Goal: Task Accomplishment & Management: Manage account settings

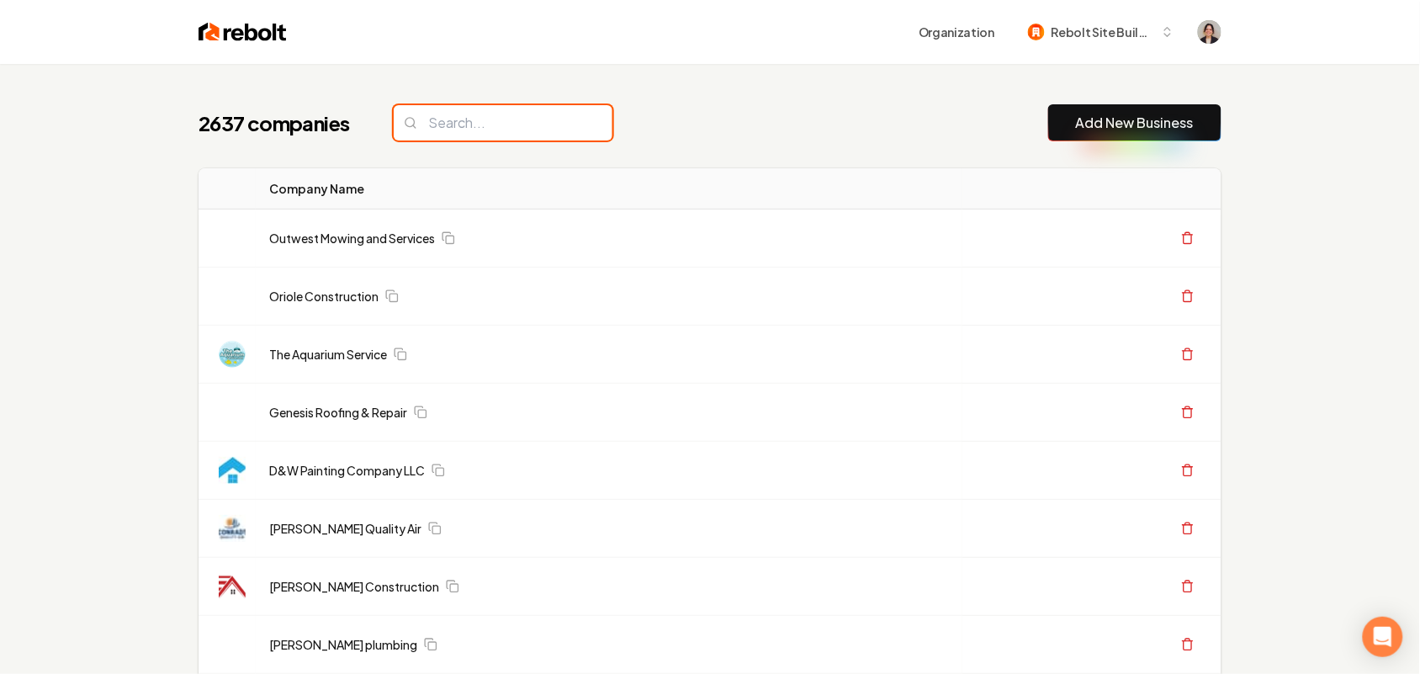
click at [509, 119] on input "search" at bounding box center [503, 122] width 219 height 35
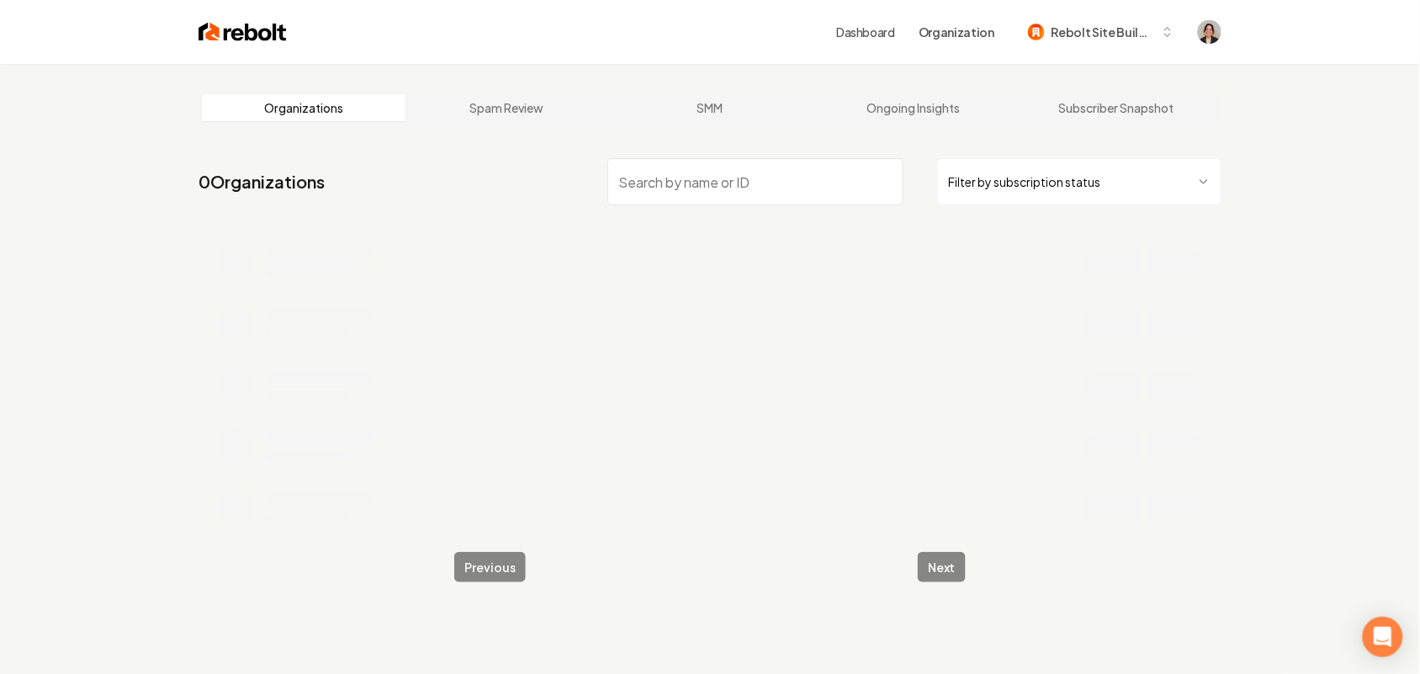
paste input "Vintage Roofing edit website colors and logo"
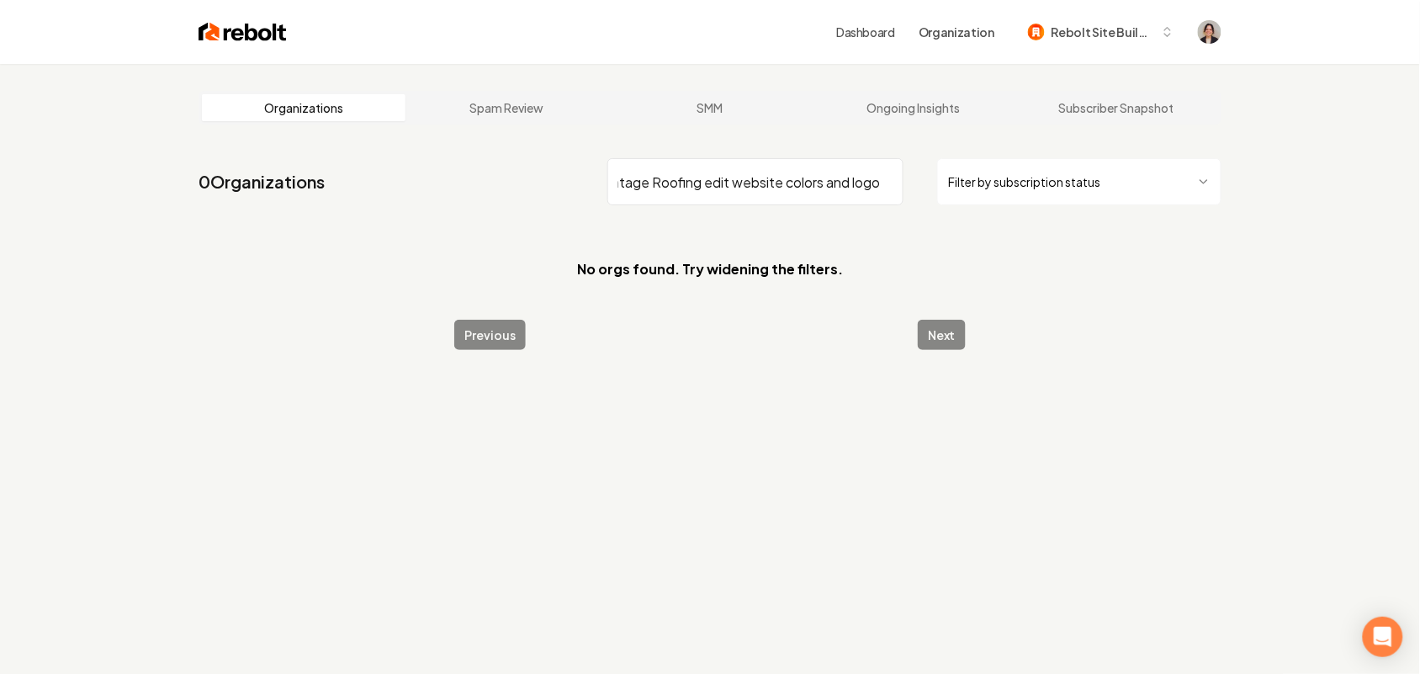
drag, startPoint x: 699, startPoint y: 183, endPoint x: 1436, endPoint y: 223, distance: 737.4
click at [1420, 223] on html "Dashboard Organization Rebolt Site Builder Organizations Spam Review SMM Ongoin…" at bounding box center [710, 337] width 1420 height 674
type input "Vintage Roofing"
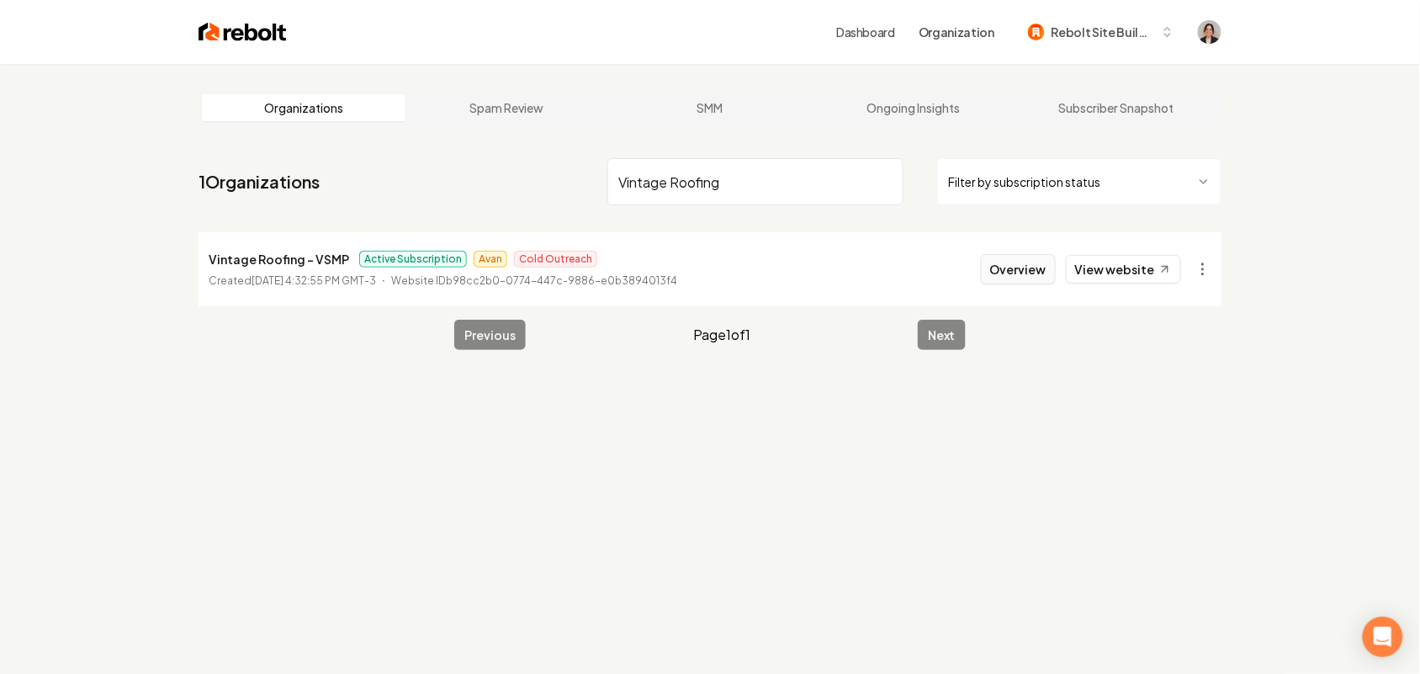
click at [1007, 278] on button "Overview" at bounding box center [1018, 269] width 75 height 30
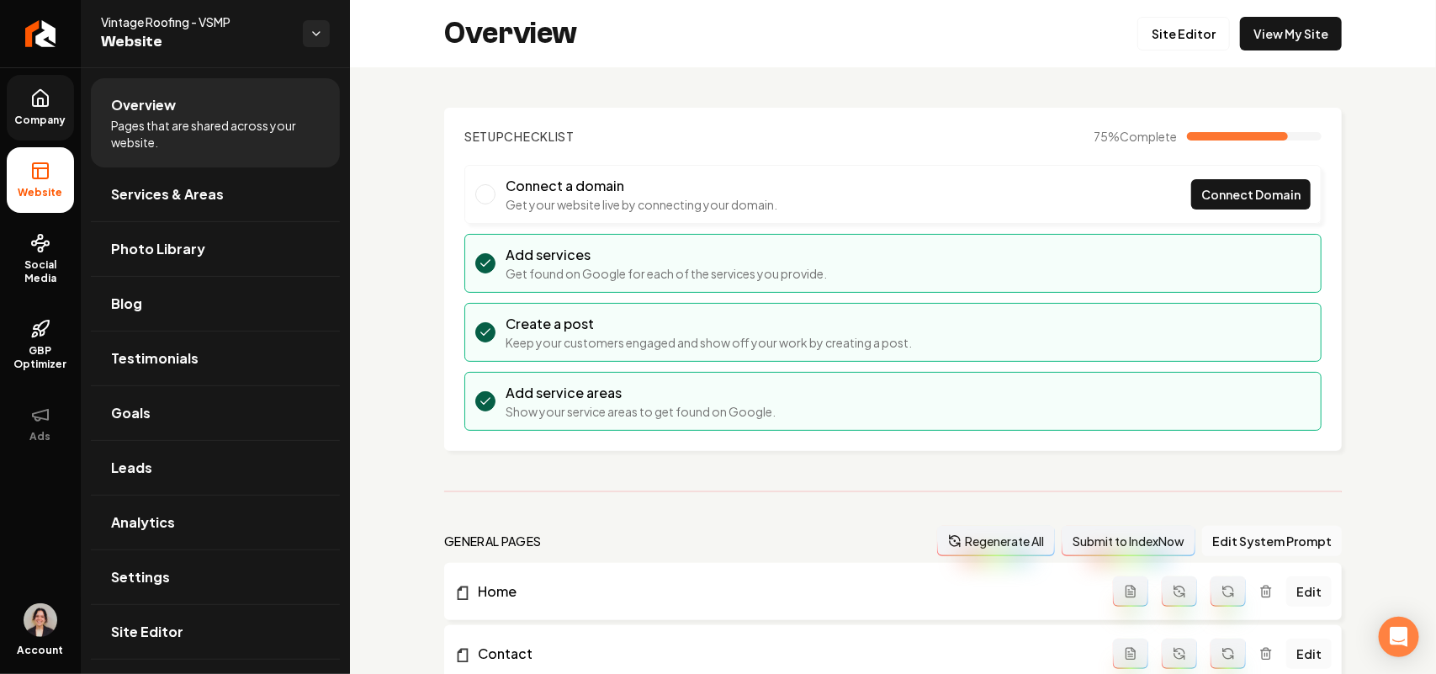
click at [26, 99] on link "Company" at bounding box center [40, 108] width 67 height 66
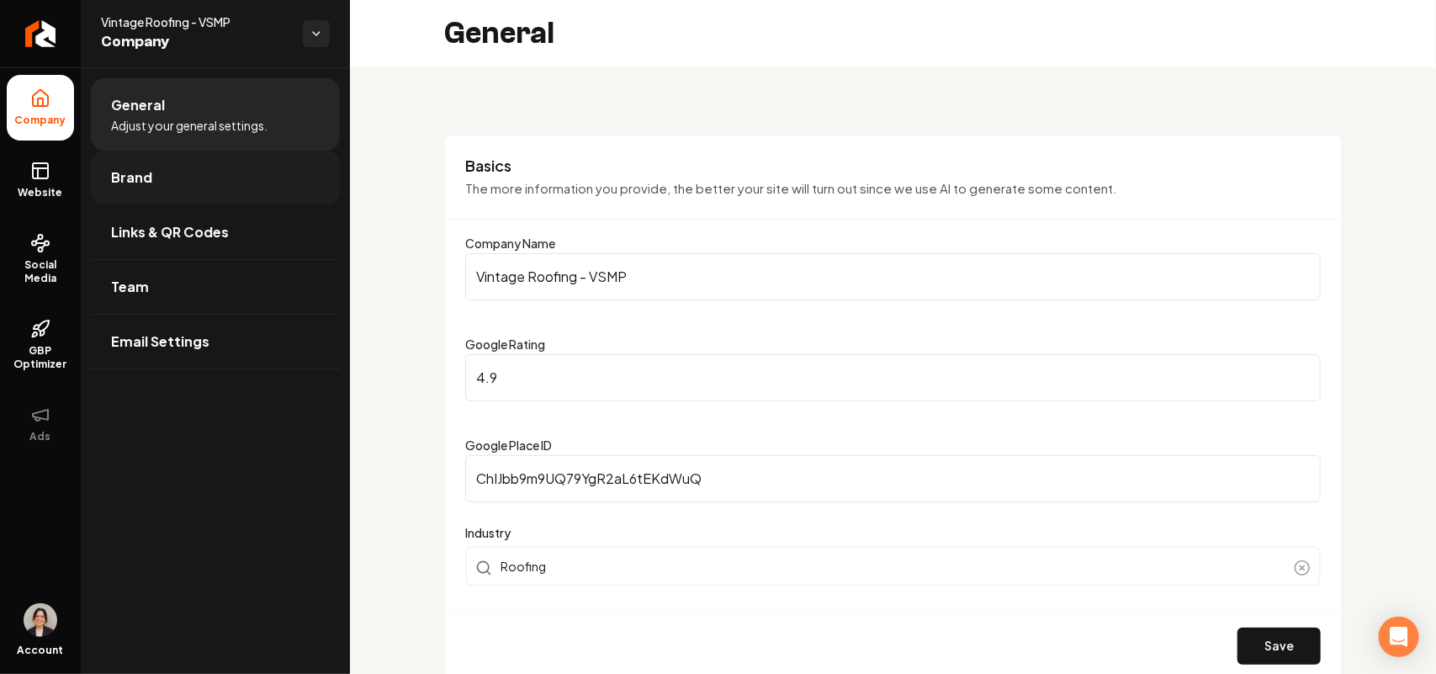
click at [166, 185] on link "Brand" at bounding box center [215, 178] width 249 height 54
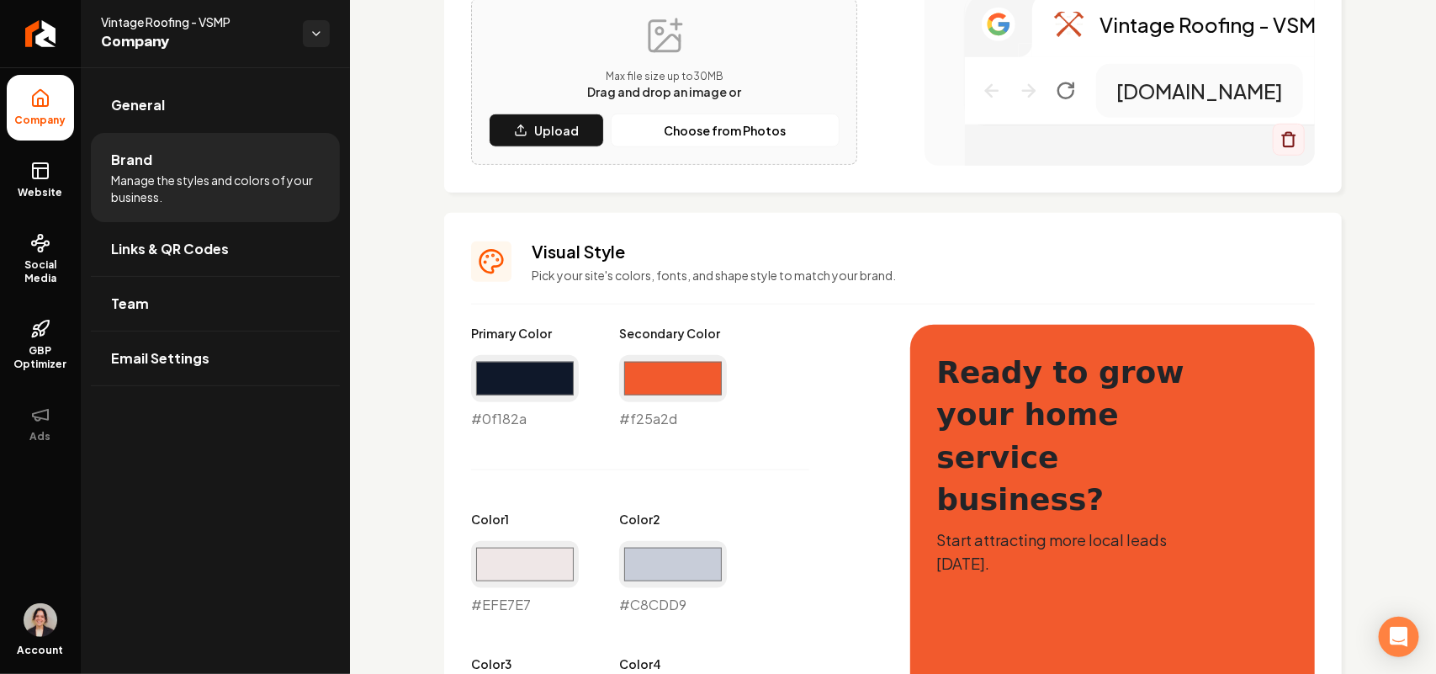
scroll to position [736, 0]
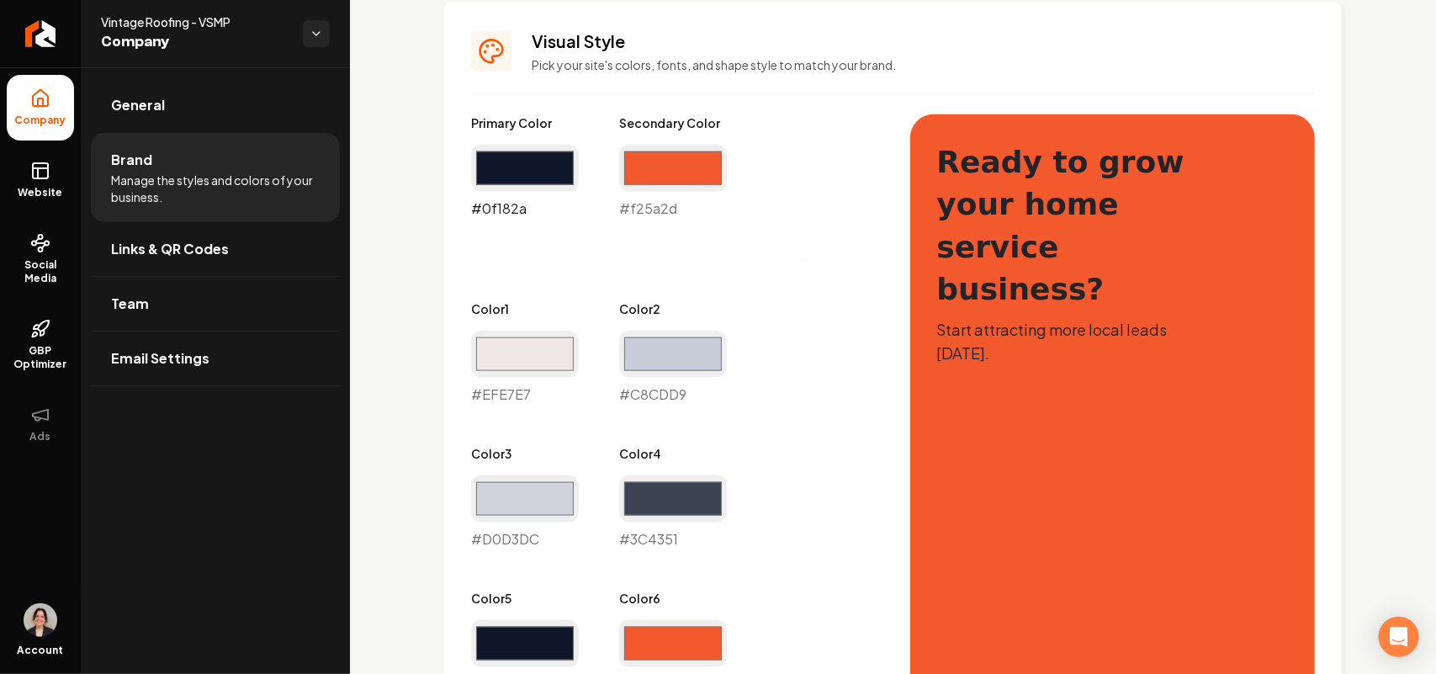
click at [518, 171] on input "#0f182a" at bounding box center [525, 168] width 108 height 47
click at [515, 186] on input "#0f182a" at bounding box center [525, 168] width 108 height 47
click at [507, 207] on div "#0f182a #0f182a" at bounding box center [525, 182] width 108 height 74
click at [554, 162] on input "#0f182a" at bounding box center [525, 168] width 108 height 47
click at [510, 216] on div "#0f182a #0f182a" at bounding box center [525, 182] width 108 height 74
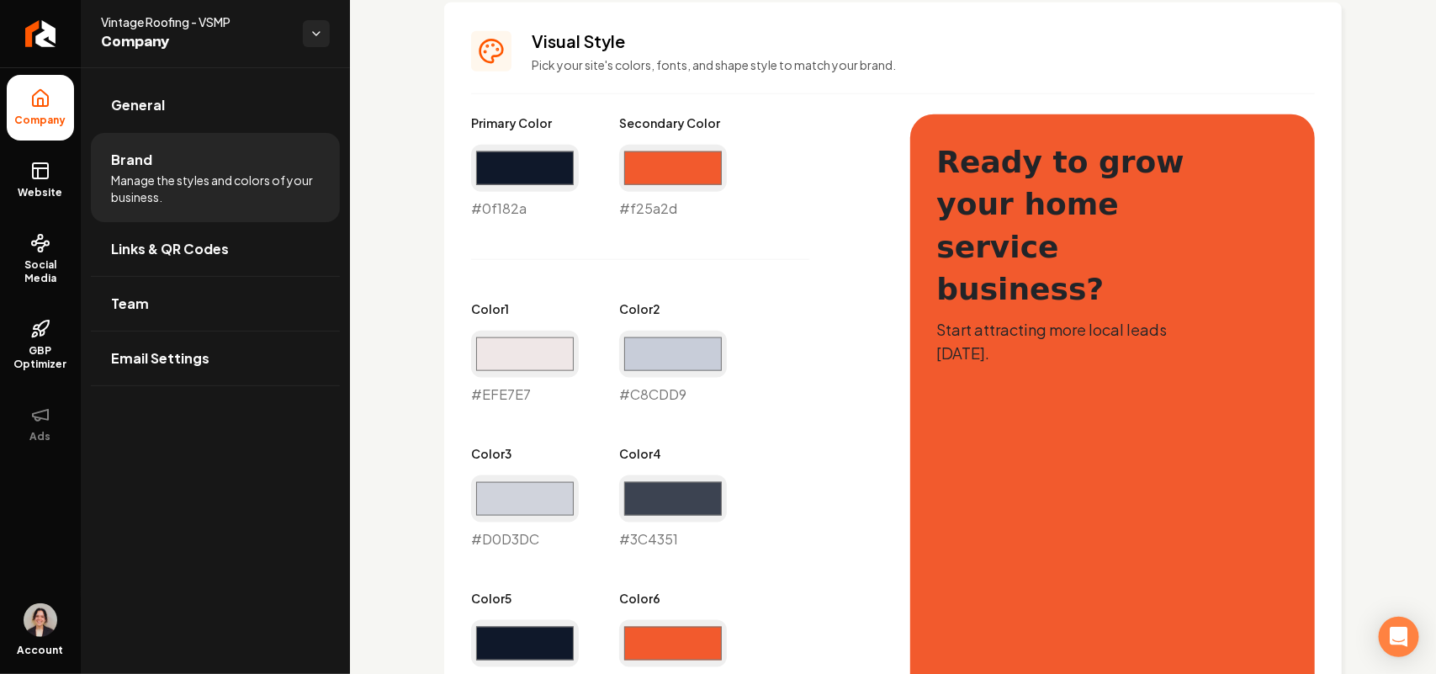
click at [511, 194] on div "#0f182a #0f182a" at bounding box center [525, 182] width 108 height 74
click at [475, 223] on div "Primary Color #0f182a #0f182a Secondary Color #f25a2d #f25a2d Color 1 #efe7e7 #…" at bounding box center [674, 476] width 406 height 725
click at [486, 207] on div "#0f182a #0f182a" at bounding box center [525, 182] width 108 height 74
click at [544, 161] on input "#0f182a" at bounding box center [525, 168] width 108 height 47
type input "#231f20"
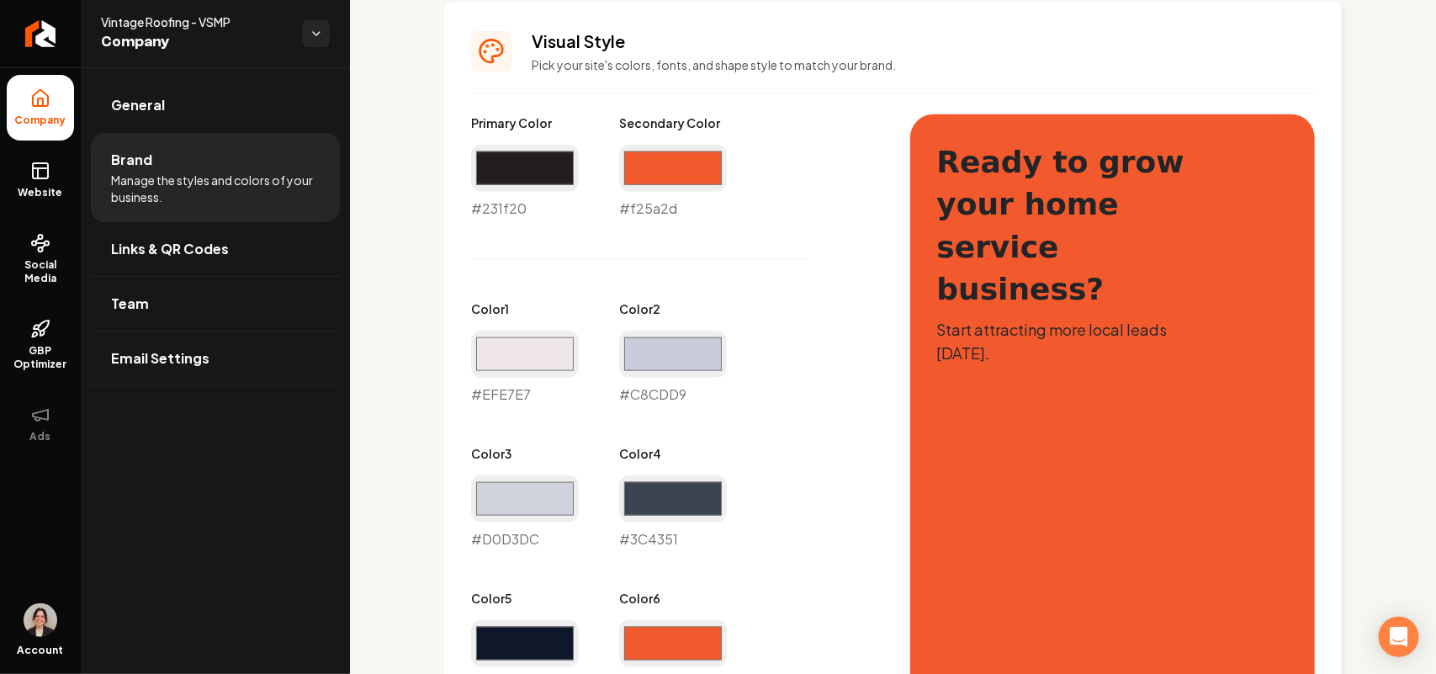
click at [793, 279] on div "Primary Color #231f20 #231f20 Secondary Color #f25a2d #f25a2d Color 1 #efe7e7 #…" at bounding box center [674, 476] width 406 height 725
click at [532, 636] on input "#0f182a" at bounding box center [525, 643] width 108 height 47
type input "#231f20"
click at [831, 473] on div "Primary Color #231f20 #231f20 Secondary Color #f25a2d #f25a2d Color 1 #efe7e7 #…" at bounding box center [674, 476] width 406 height 725
click at [549, 650] on input "#231f20" at bounding box center [525, 643] width 108 height 47
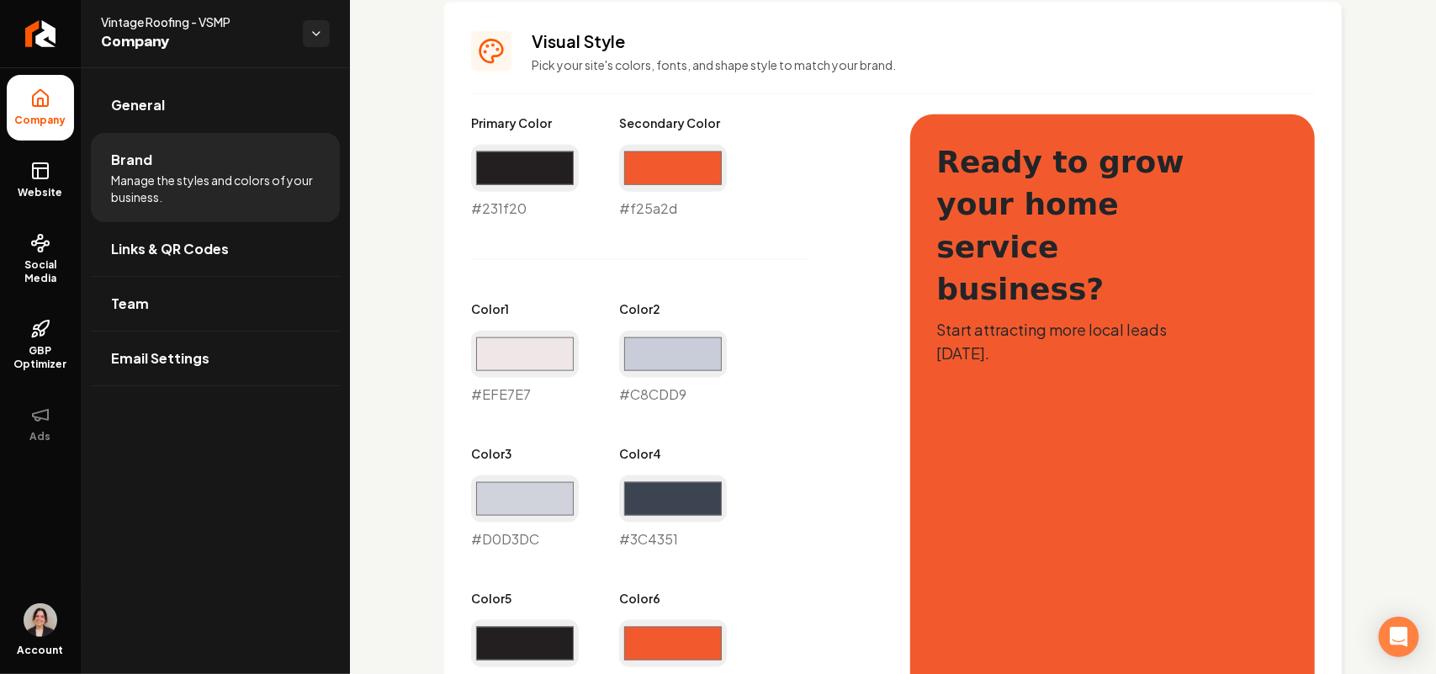
click at [549, 650] on input "#231f20" at bounding box center [525, 643] width 108 height 47
click at [713, 496] on input "#3c4351" at bounding box center [673, 498] width 108 height 47
type input "#4c4345"
click at [534, 499] on input "#d0d3dc" at bounding box center [525, 498] width 108 height 47
type input "#787374"
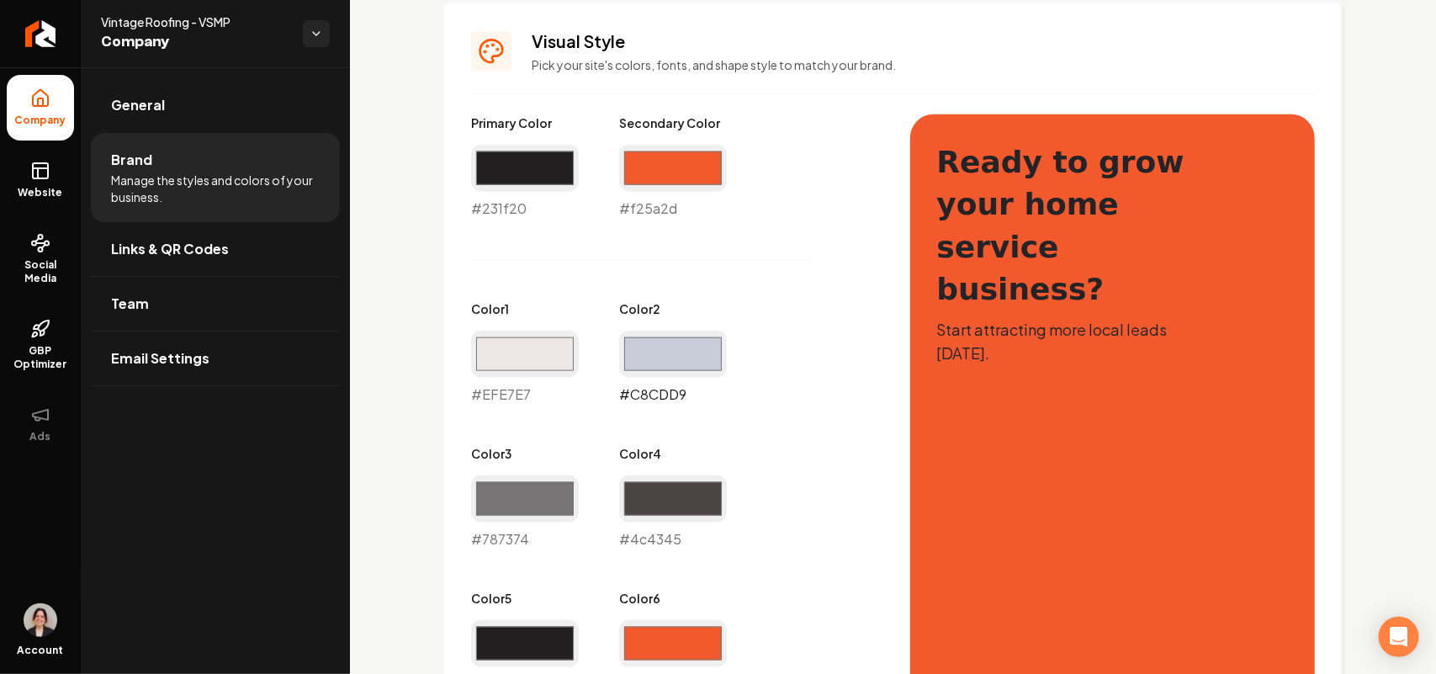
click at [711, 355] on input "#c8cdd9" at bounding box center [673, 354] width 108 height 47
type input "#c0b9bb"
click at [796, 284] on div "Primary Color #231f20 #231f20 Secondary Color #f25a2d #f25a2d Color 1 #efe7e7 #…" at bounding box center [674, 476] width 406 height 725
click at [550, 354] on input "#efe7e7" at bounding box center [525, 354] width 108 height 47
type input "#fffced"
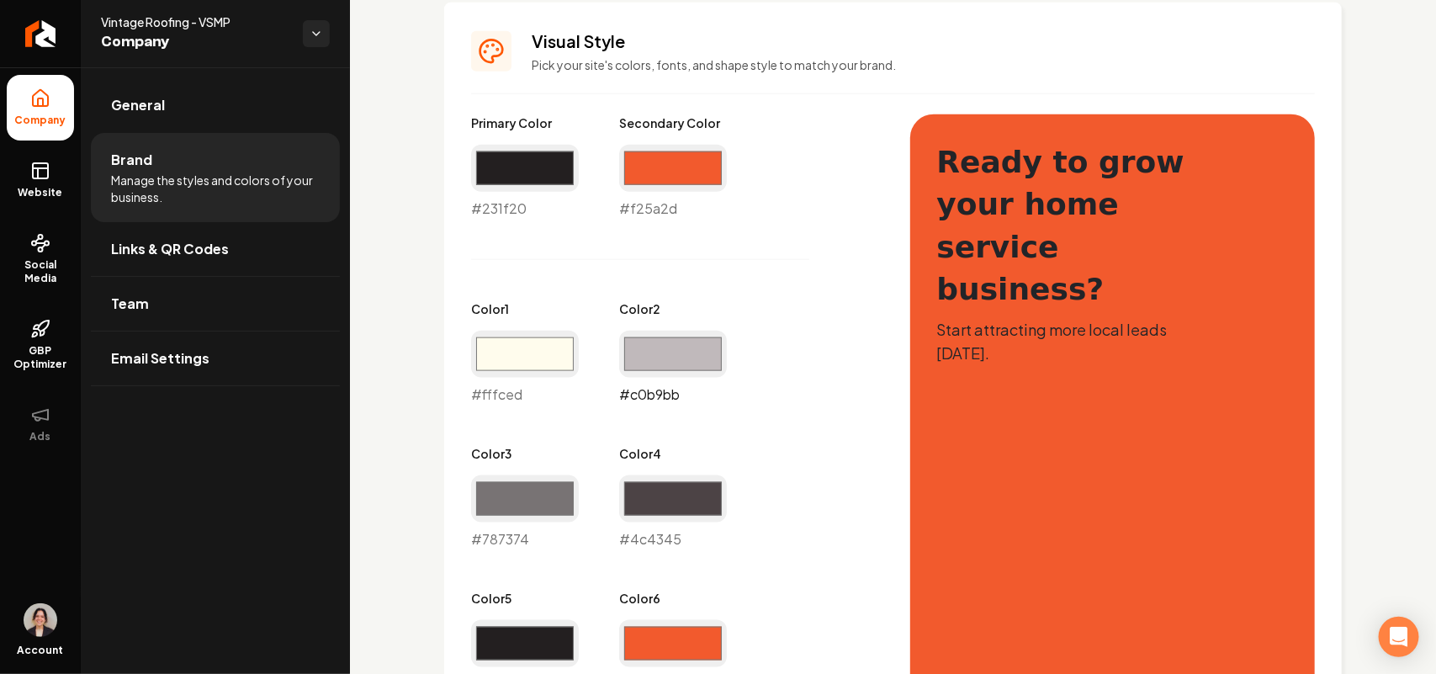
click at [657, 356] on input "#c0b9bb" at bounding box center [673, 354] width 108 height 47
click at [544, 356] on input "#fffced" at bounding box center [525, 354] width 108 height 47
click at [650, 348] on input "#c0b9bb" at bounding box center [673, 354] width 108 height 47
type input "#c0bdb9"
click at [839, 296] on div "Primary Color #231f20 #231f20 Secondary Color #f25a2d #f25a2d Color 1 #fffced #…" at bounding box center [674, 476] width 406 height 725
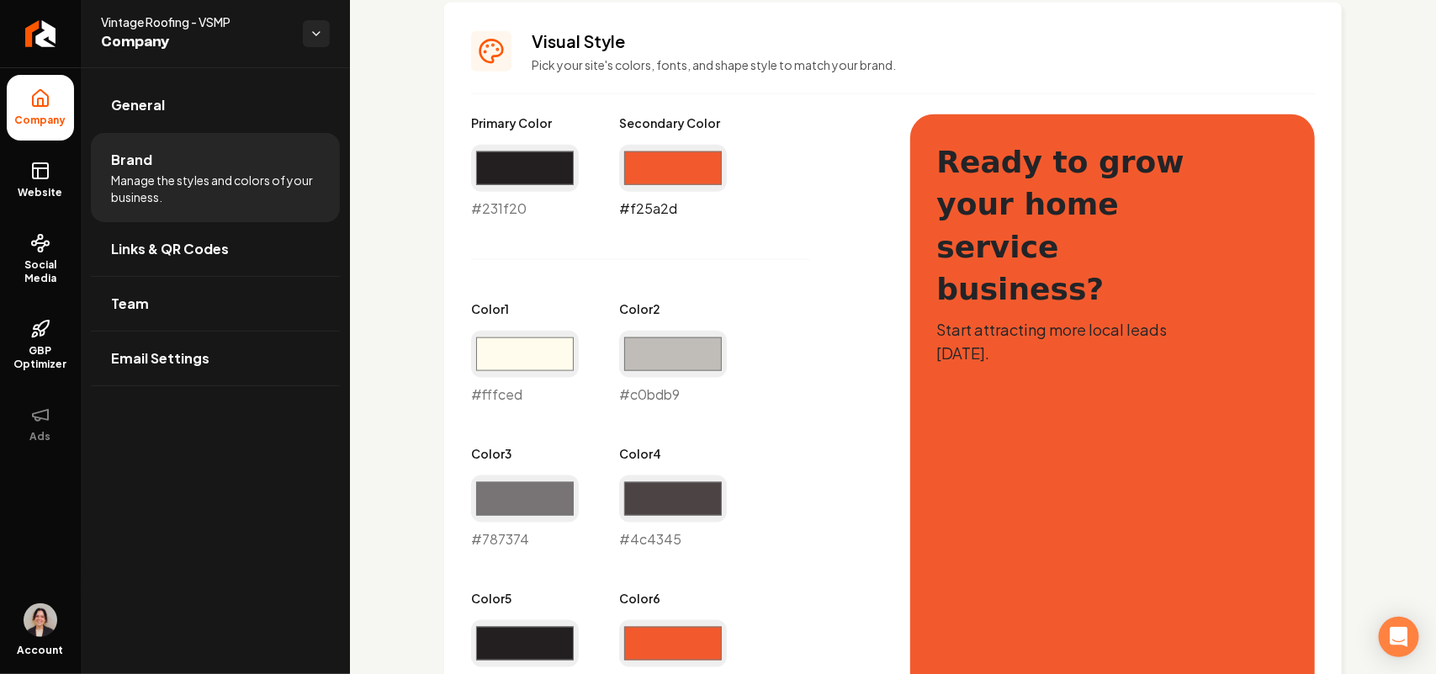
click at [690, 162] on input "#f25a2d" at bounding box center [673, 168] width 108 height 47
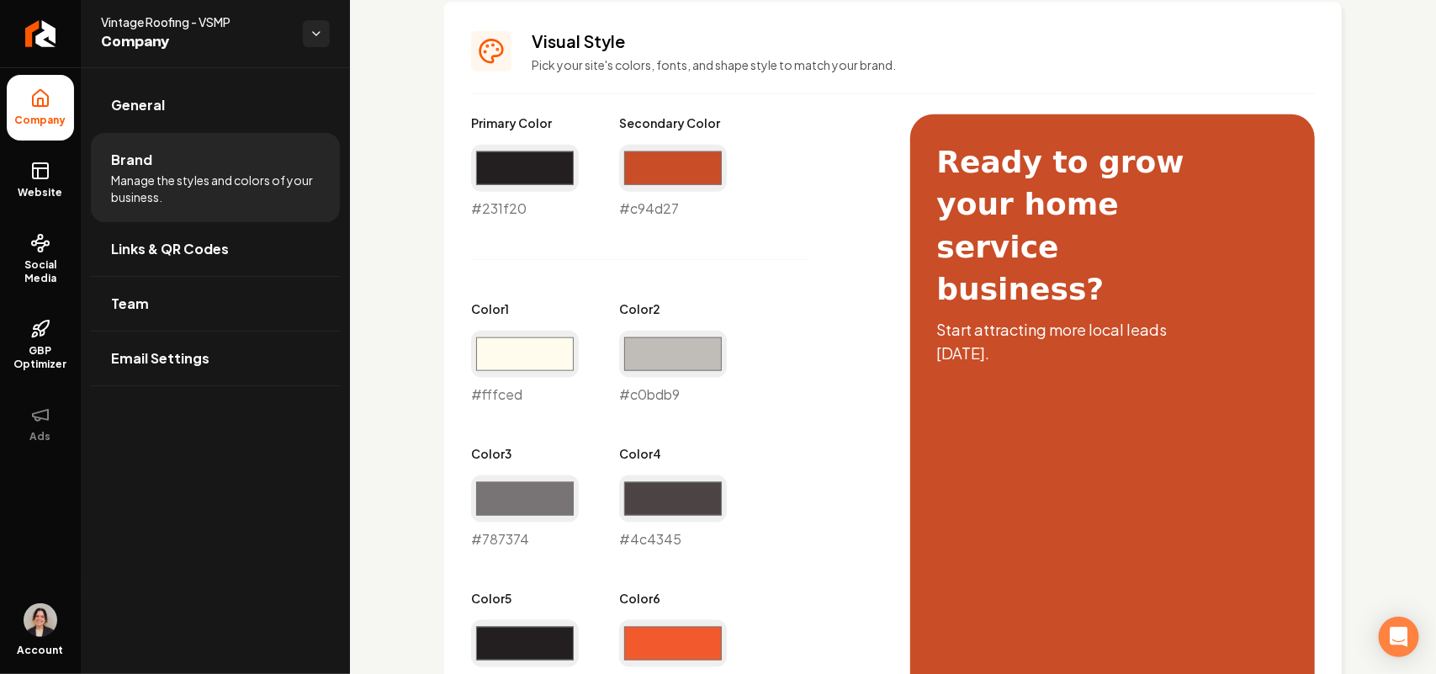
type input "#c94d27"
click at [801, 470] on div "Primary Color #231f20 #231f20 Secondary Color #c94d27 #c94d27 Color 1 #fffced #…" at bounding box center [674, 476] width 406 height 725
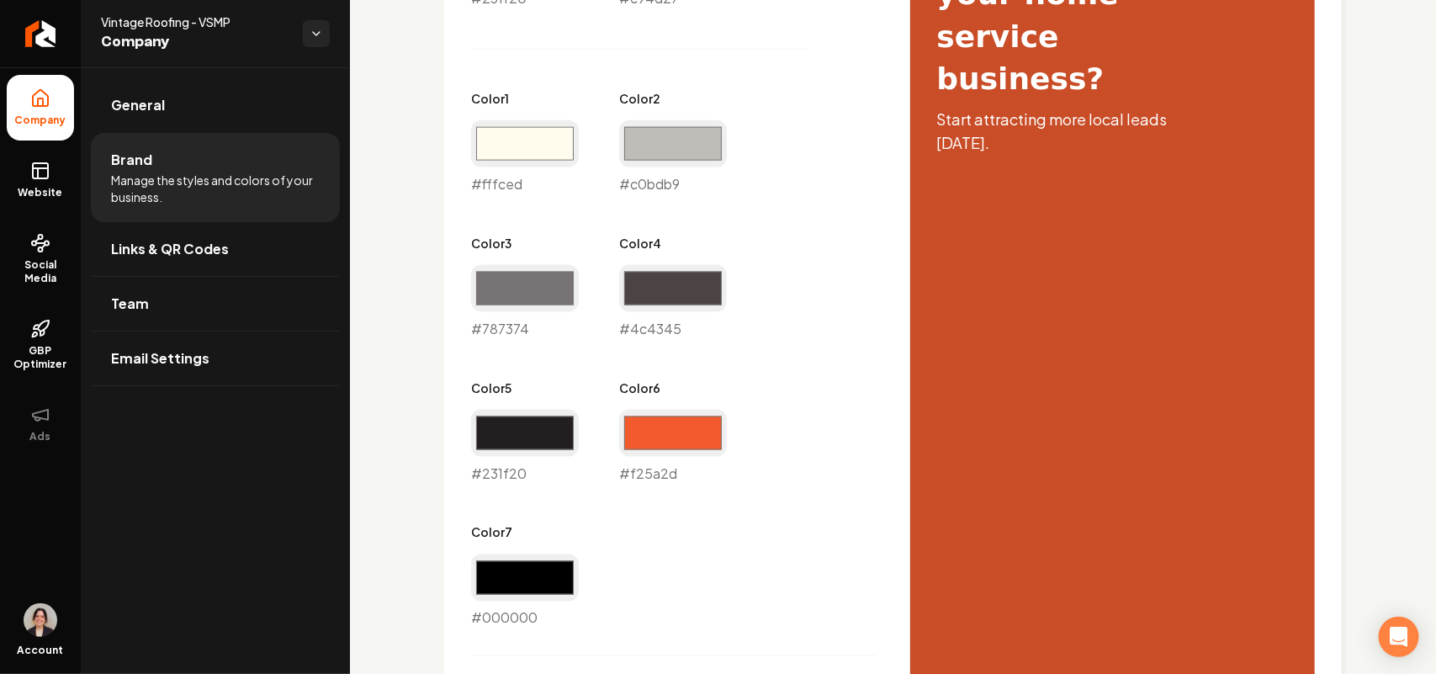
scroll to position [842, 0]
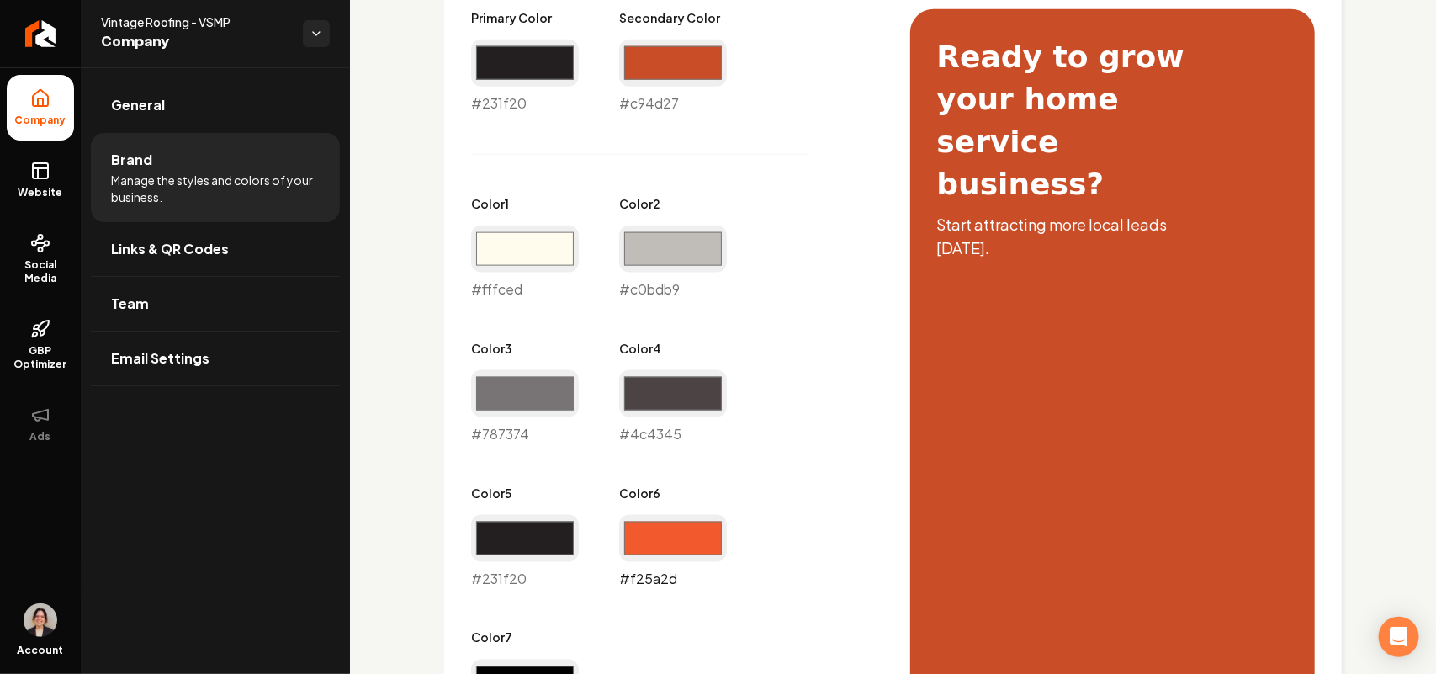
click at [672, 552] on input "#f25a2d" at bounding box center [673, 538] width 108 height 47
type input "#c94d27"
click at [814, 191] on div "Primary Color #231f20 #231f20 Secondary Color #c94d27 #c94d27 Color 1 #fffced #…" at bounding box center [674, 371] width 406 height 725
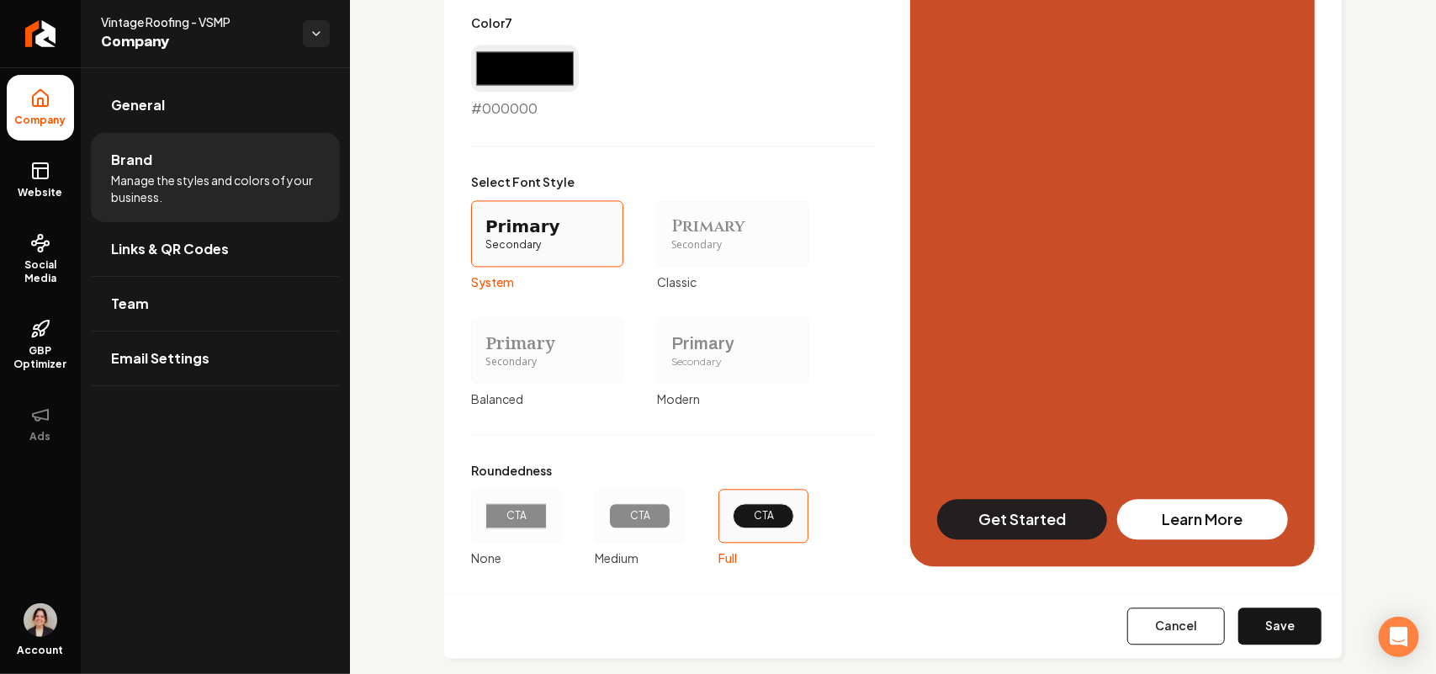
scroll to position [1482, 0]
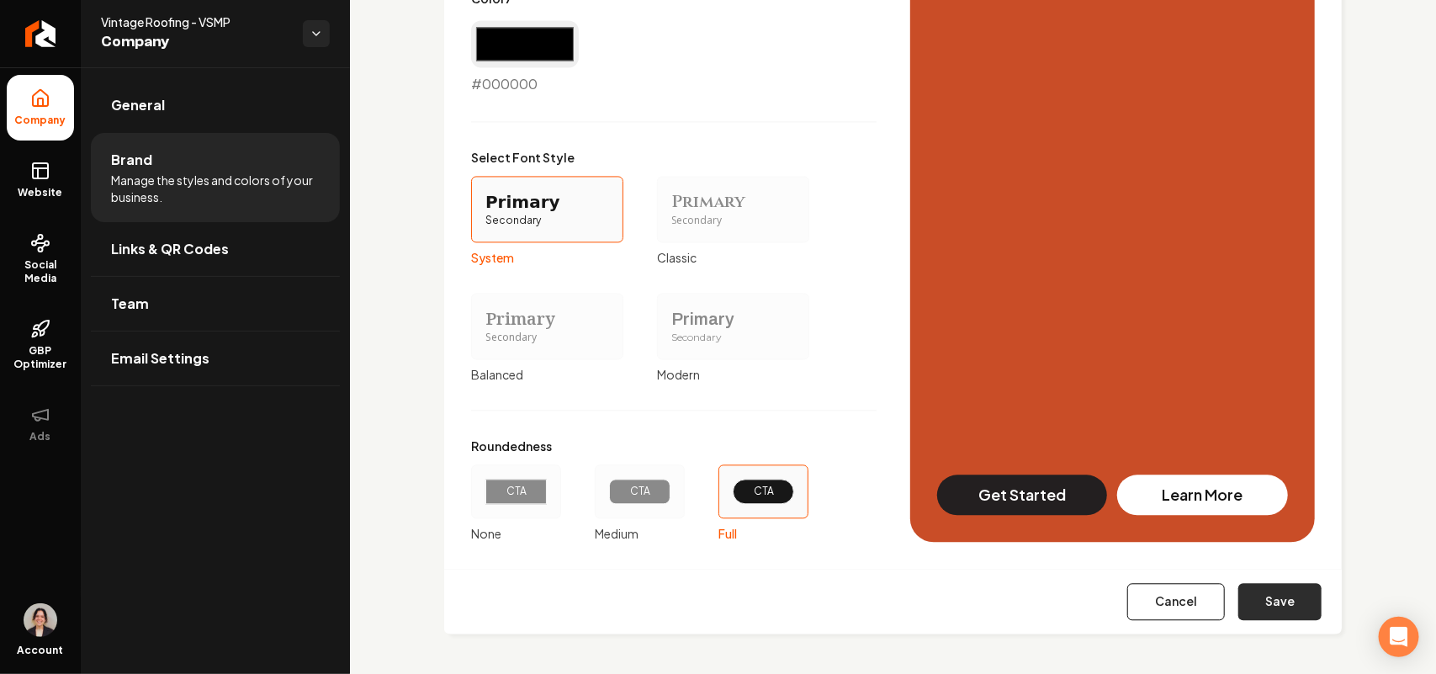
click at [1276, 606] on button "Save" at bounding box center [1280, 601] width 83 height 37
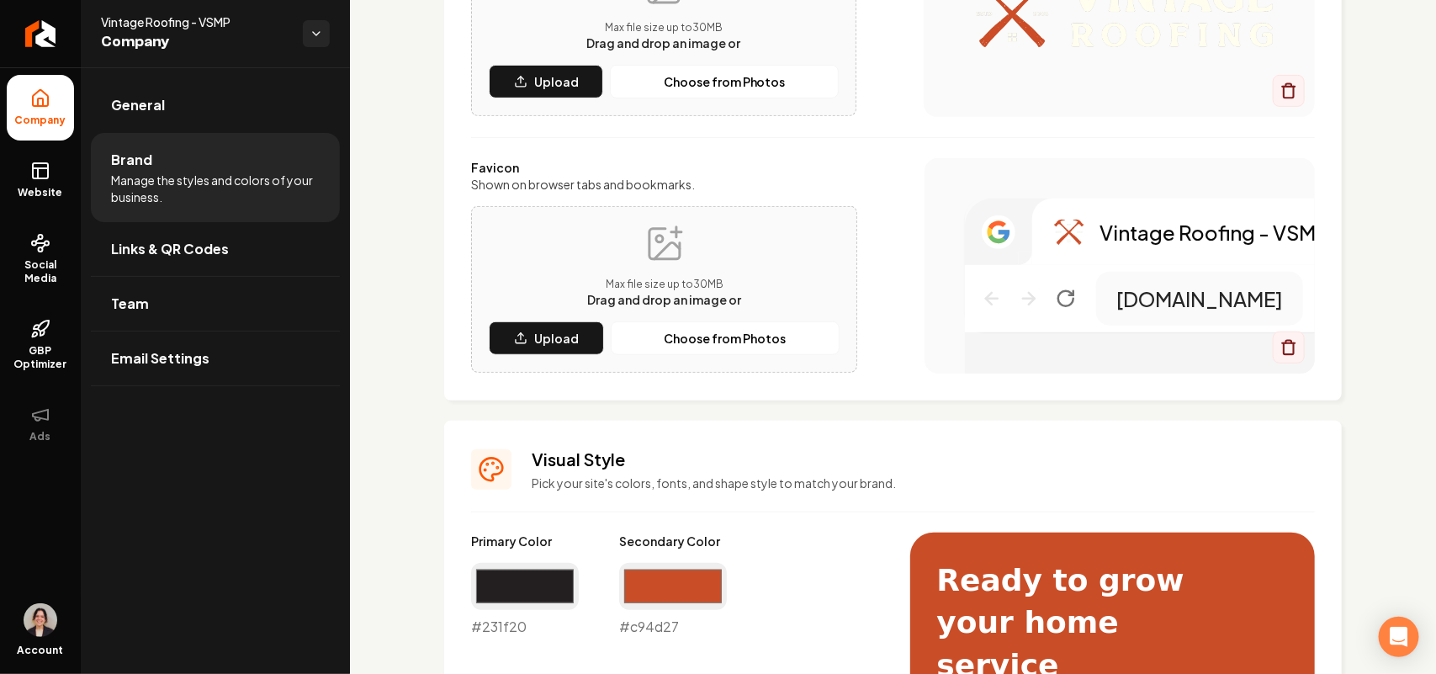
scroll to position [220, 0]
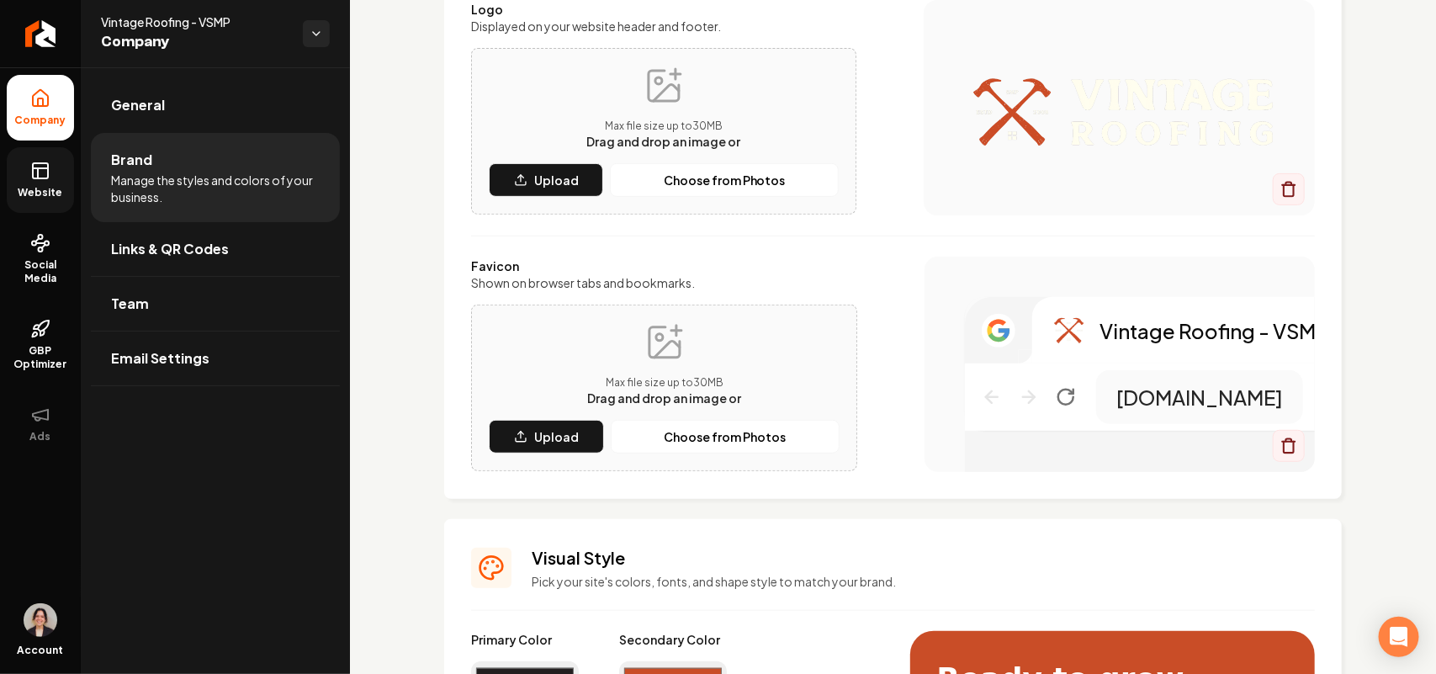
click at [30, 181] on icon at bounding box center [40, 171] width 20 height 20
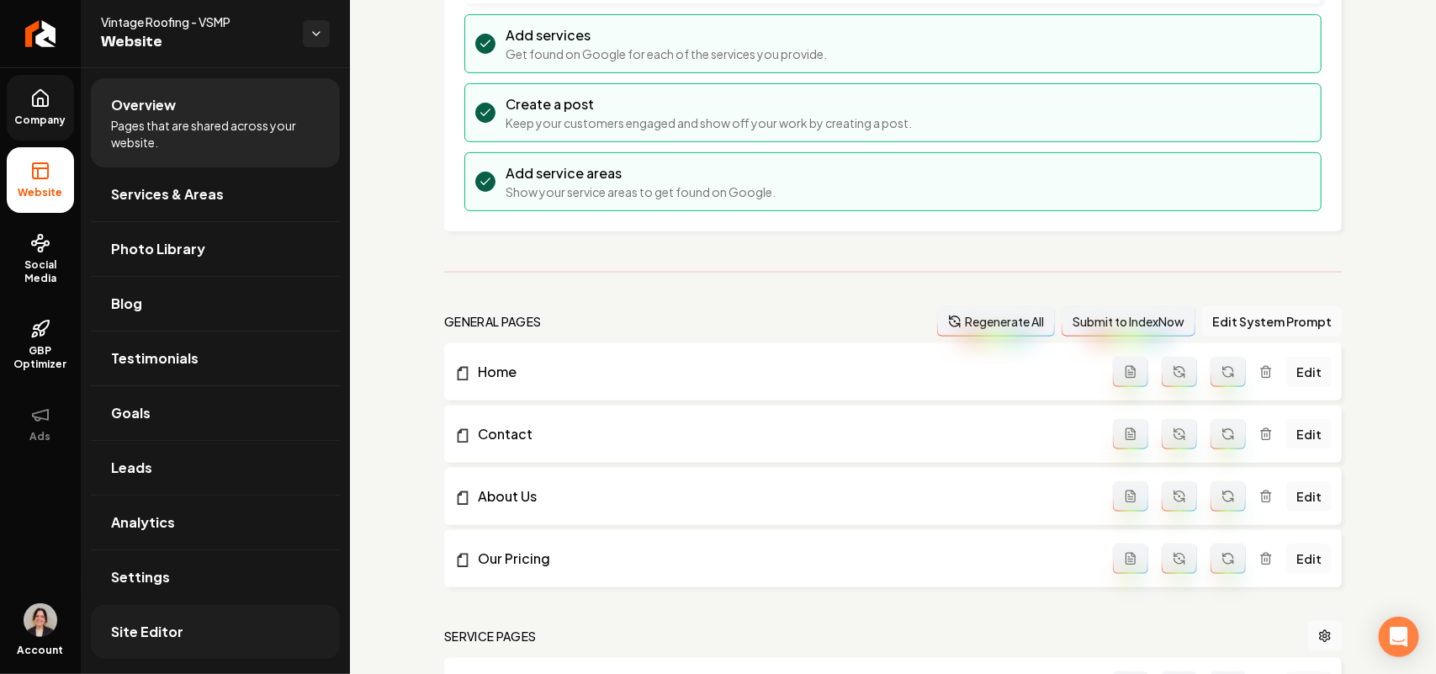
click at [135, 642] on span "Site Editor" at bounding box center [147, 632] width 72 height 20
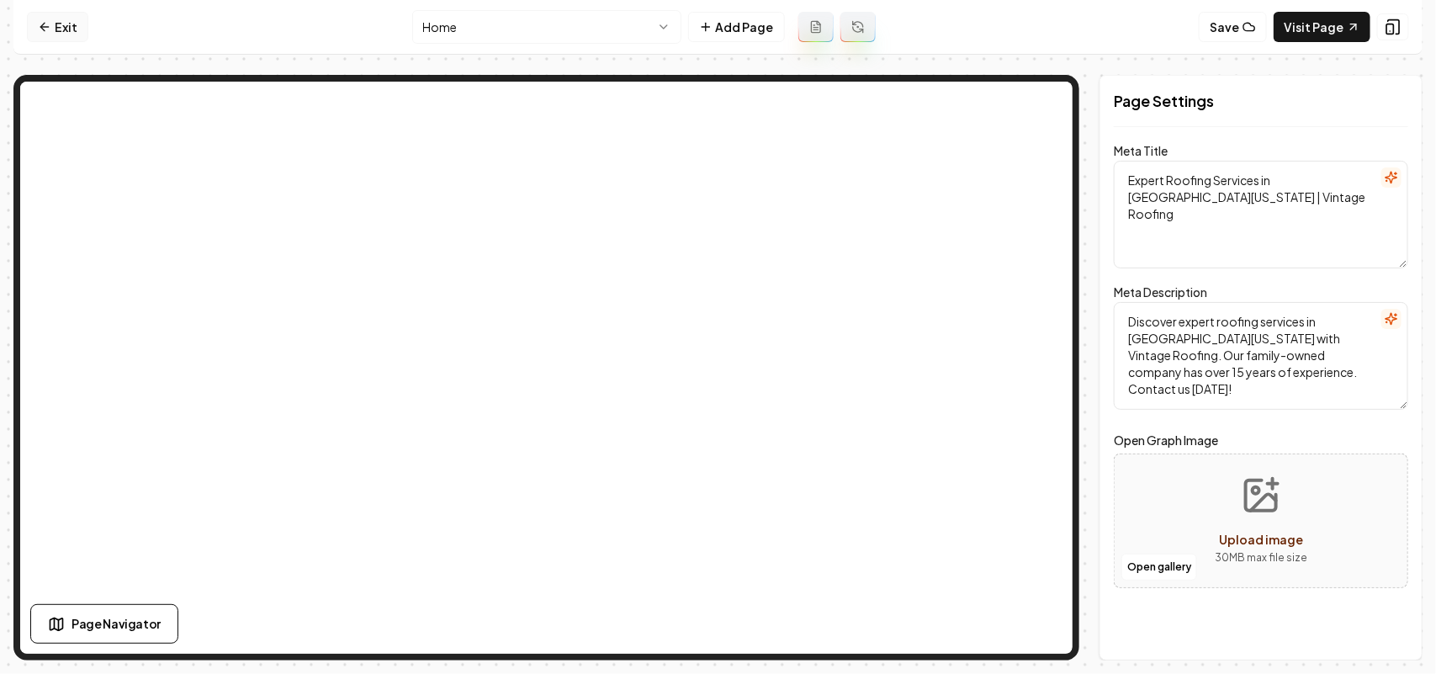
click at [60, 36] on link "Exit" at bounding box center [57, 27] width 61 height 30
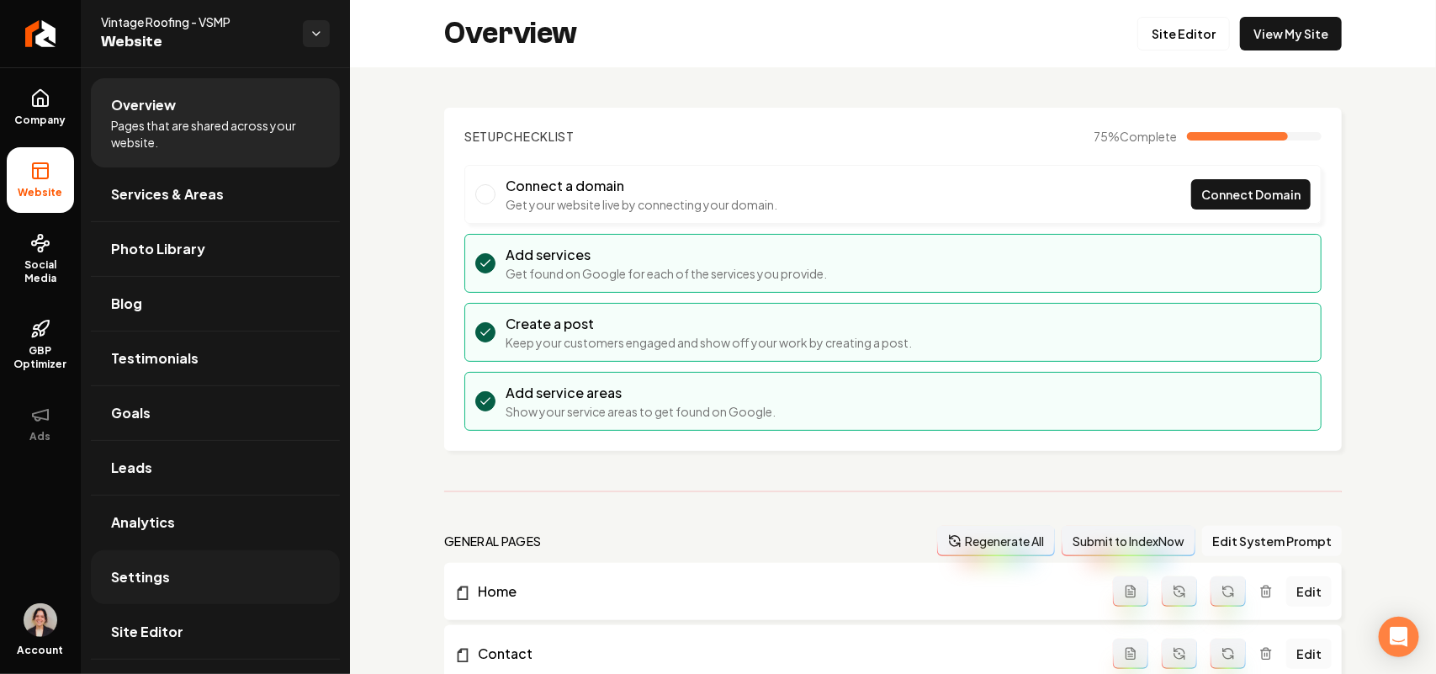
click at [190, 581] on link "Settings" at bounding box center [215, 577] width 249 height 54
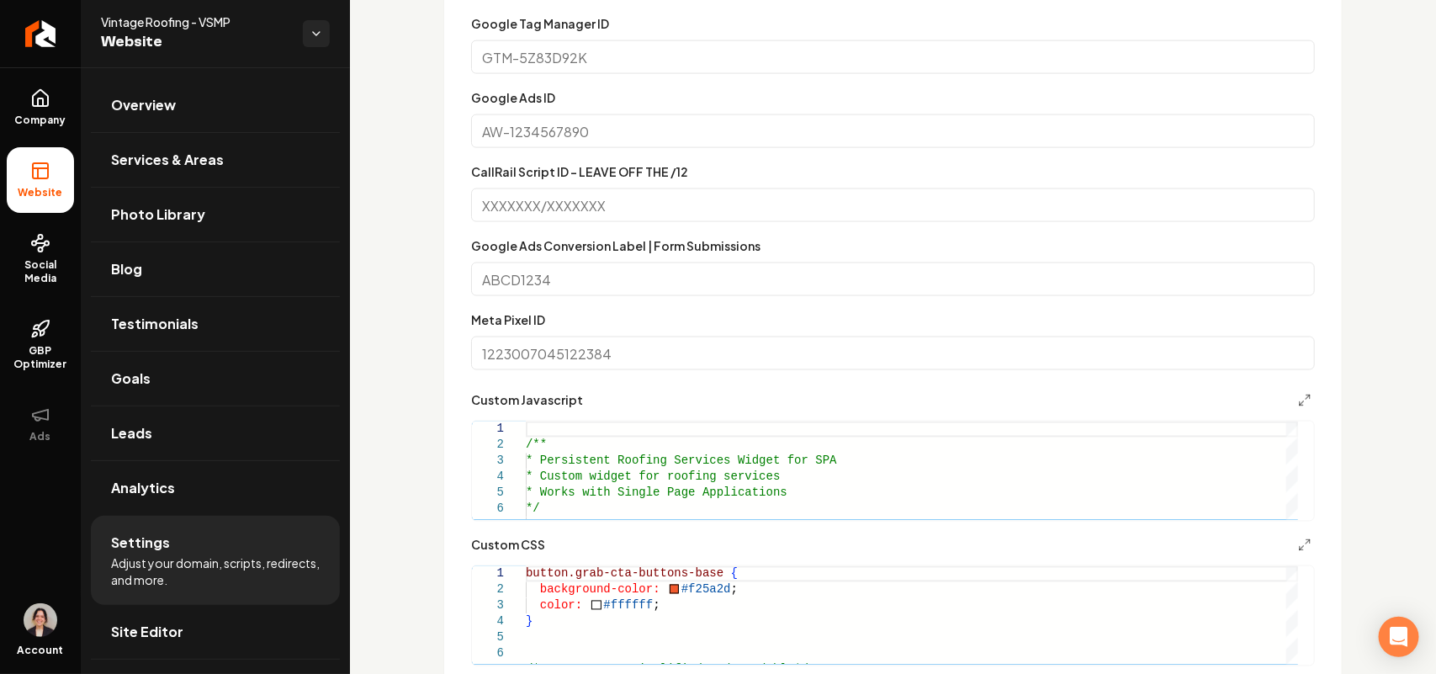
scroll to position [1157, 0]
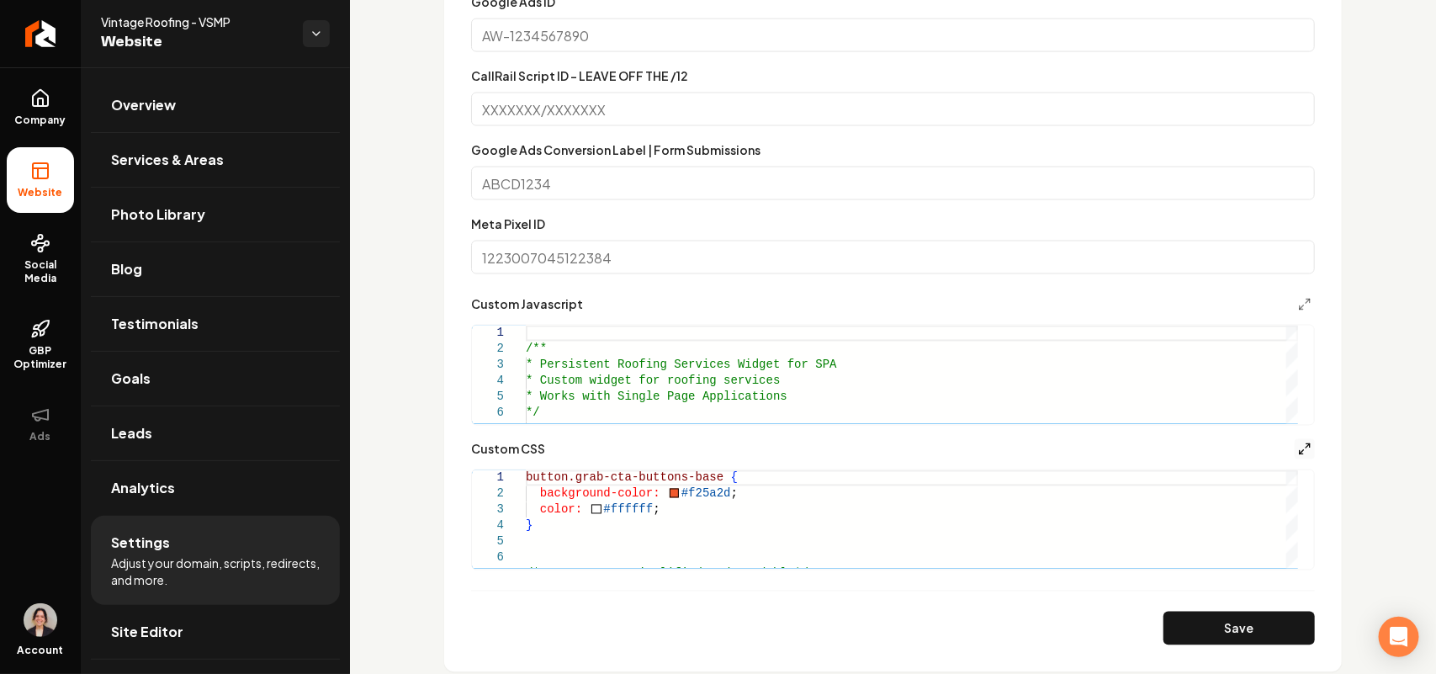
click at [1298, 446] on icon "Main content area" at bounding box center [1304, 449] width 13 height 13
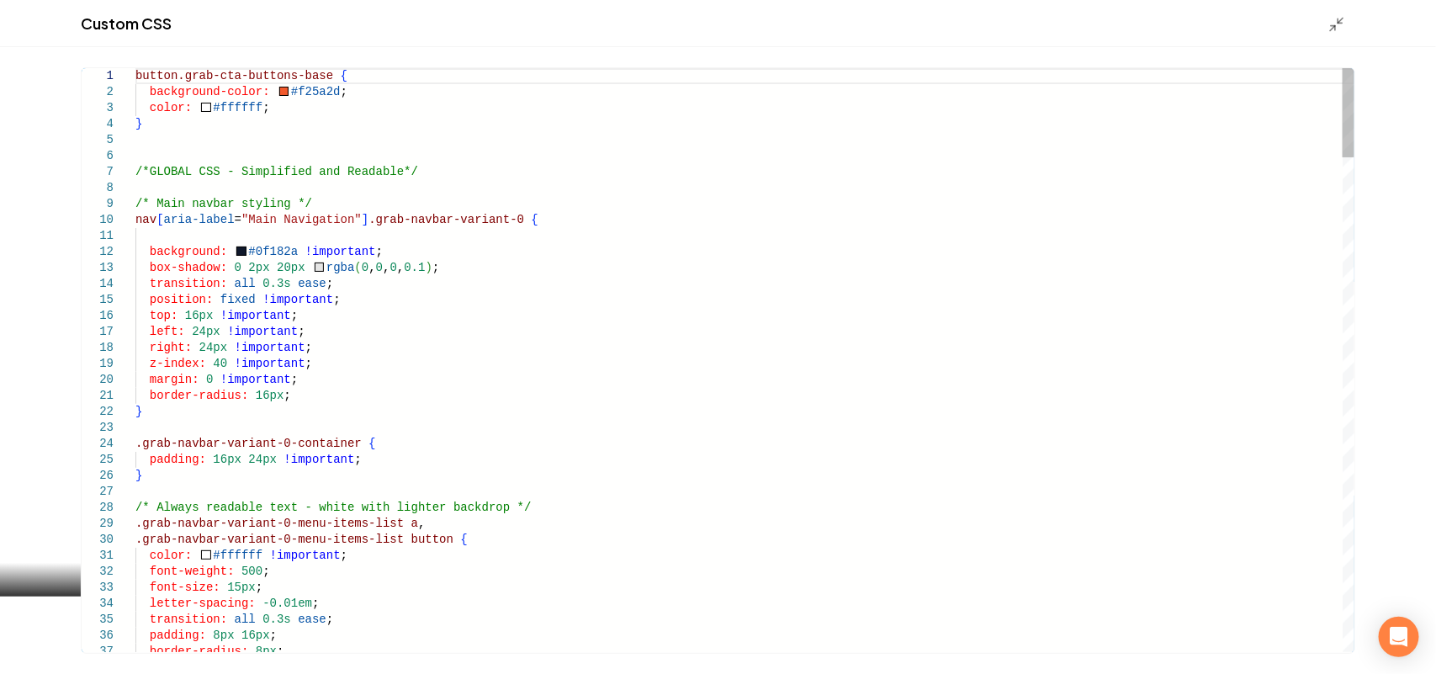
drag, startPoint x: 453, startPoint y: 95, endPoint x: 265, endPoint y: 90, distance: 187.7
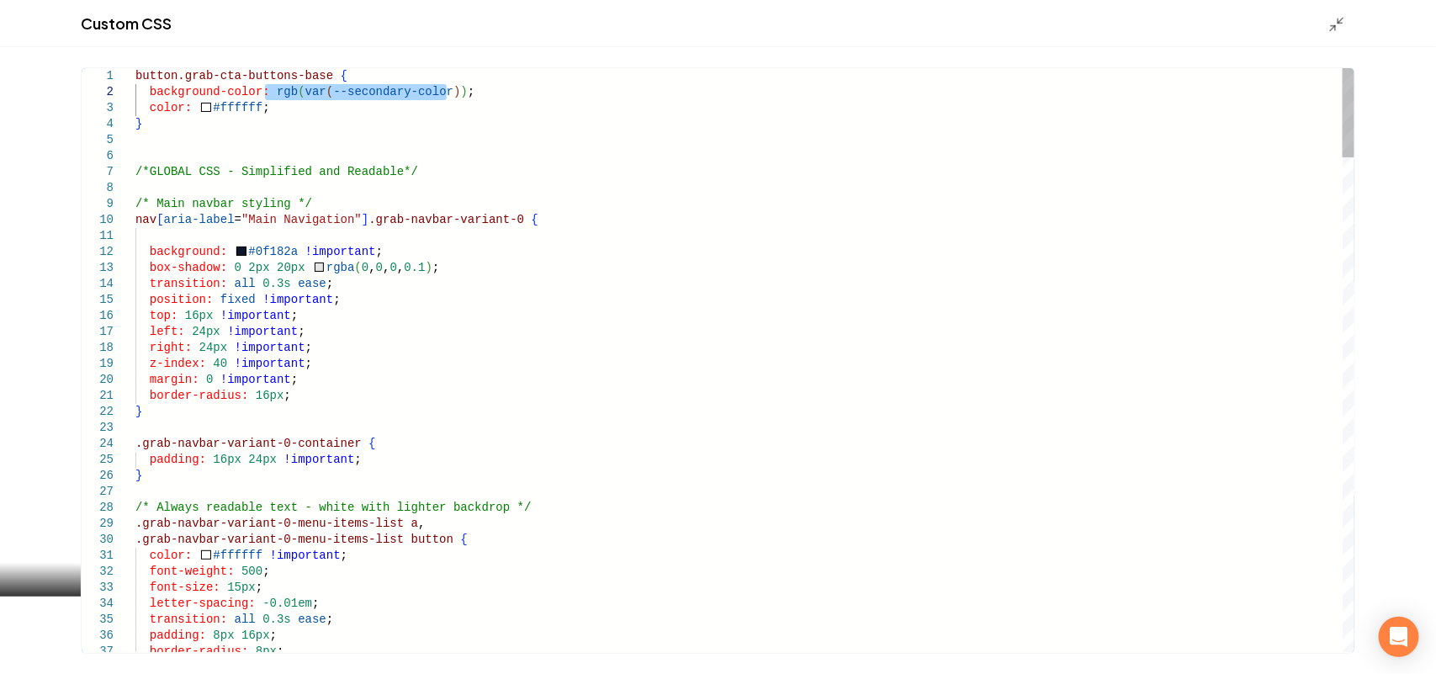
drag, startPoint x: 263, startPoint y: 90, endPoint x: 438, endPoint y: 90, distance: 175.0
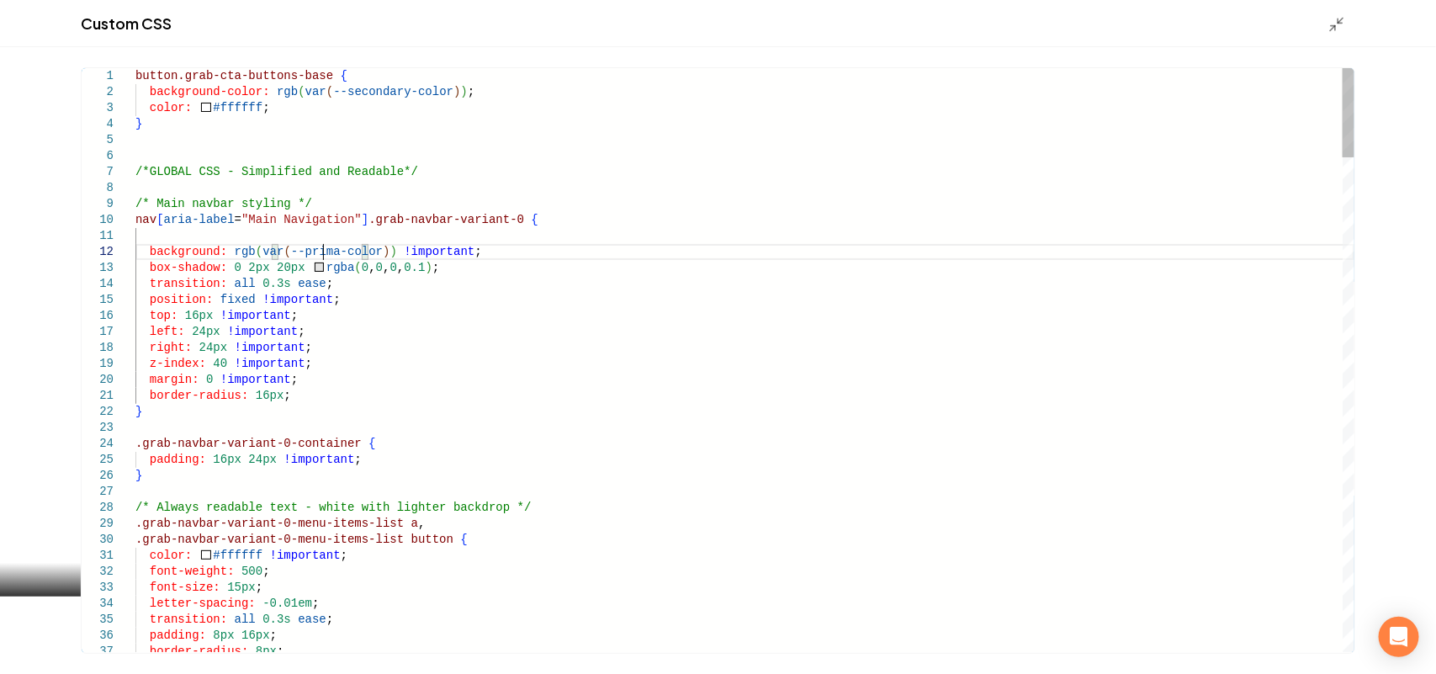
scroll to position [17, 199]
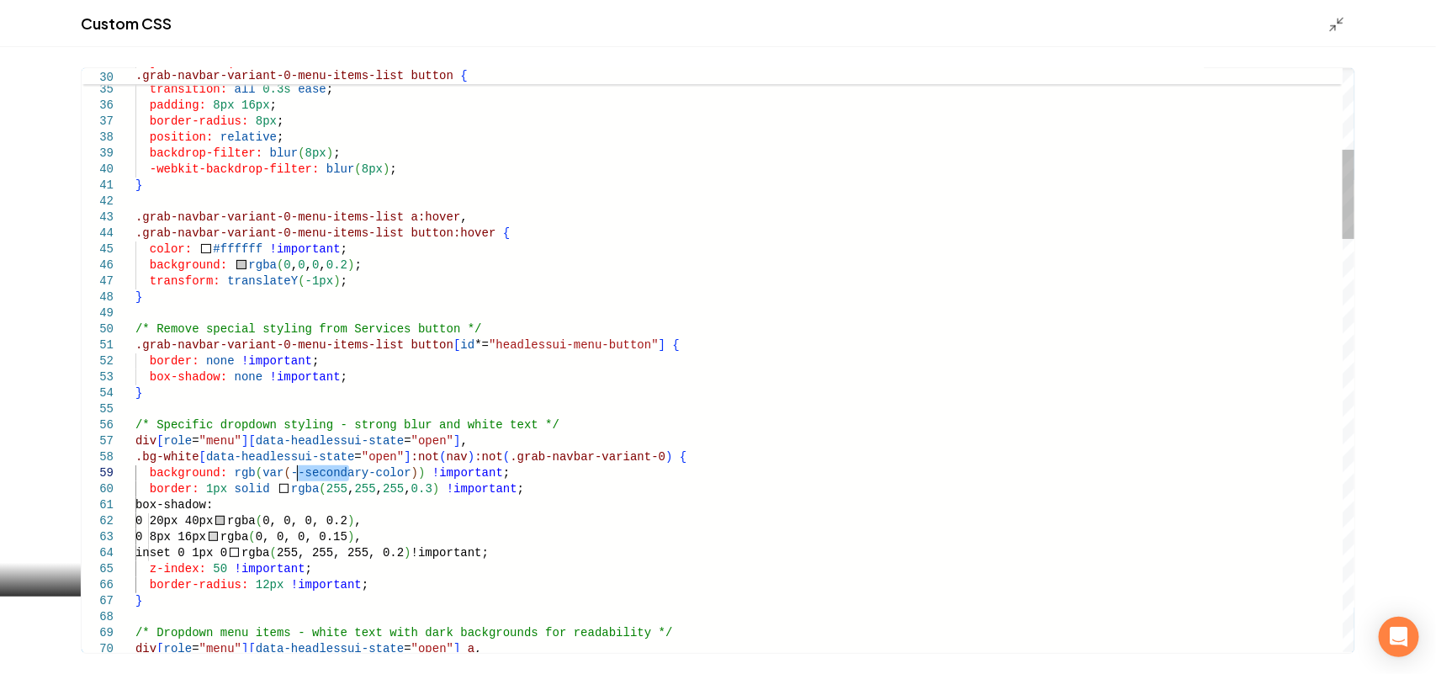
drag, startPoint x: 350, startPoint y: 476, endPoint x: 292, endPoint y: 472, distance: 58.2
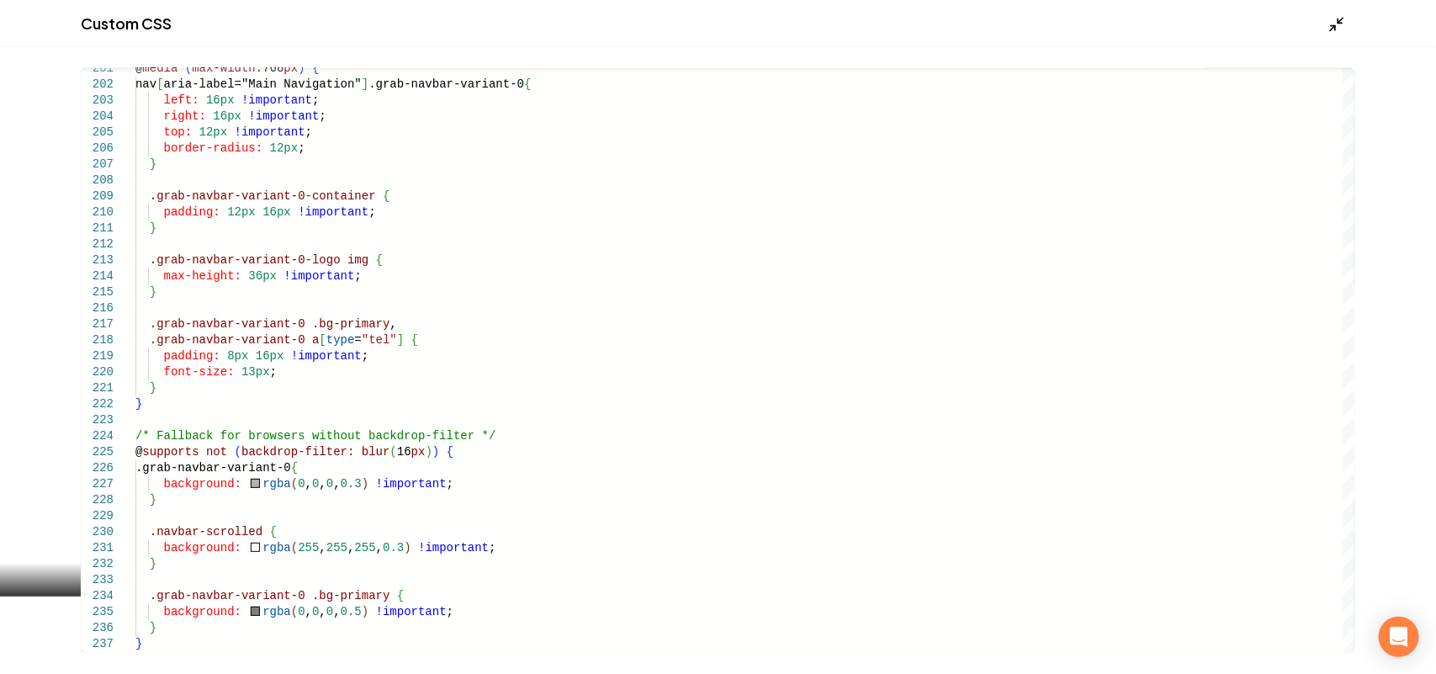
type textarea "**********"
click at [1339, 27] on icon "Main content area" at bounding box center [1337, 24] width 17 height 17
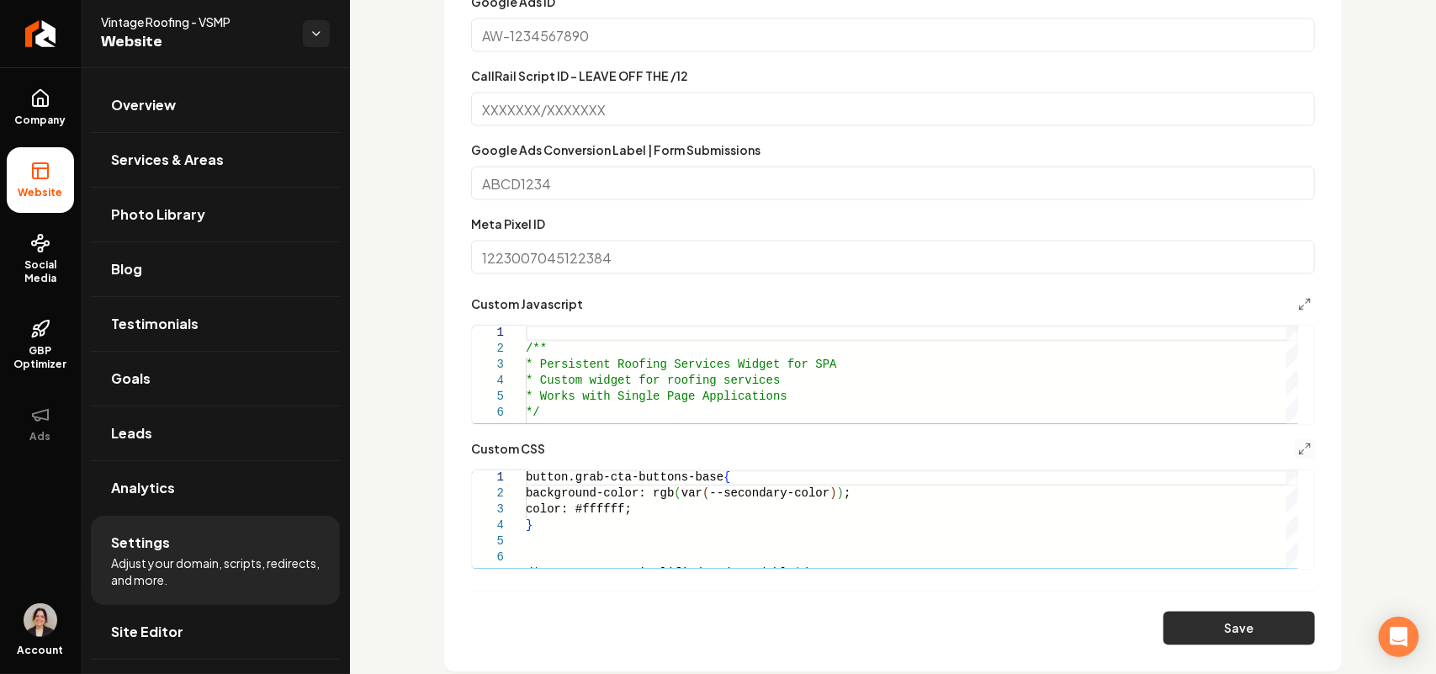
click at [1229, 625] on button "Save" at bounding box center [1239, 629] width 151 height 34
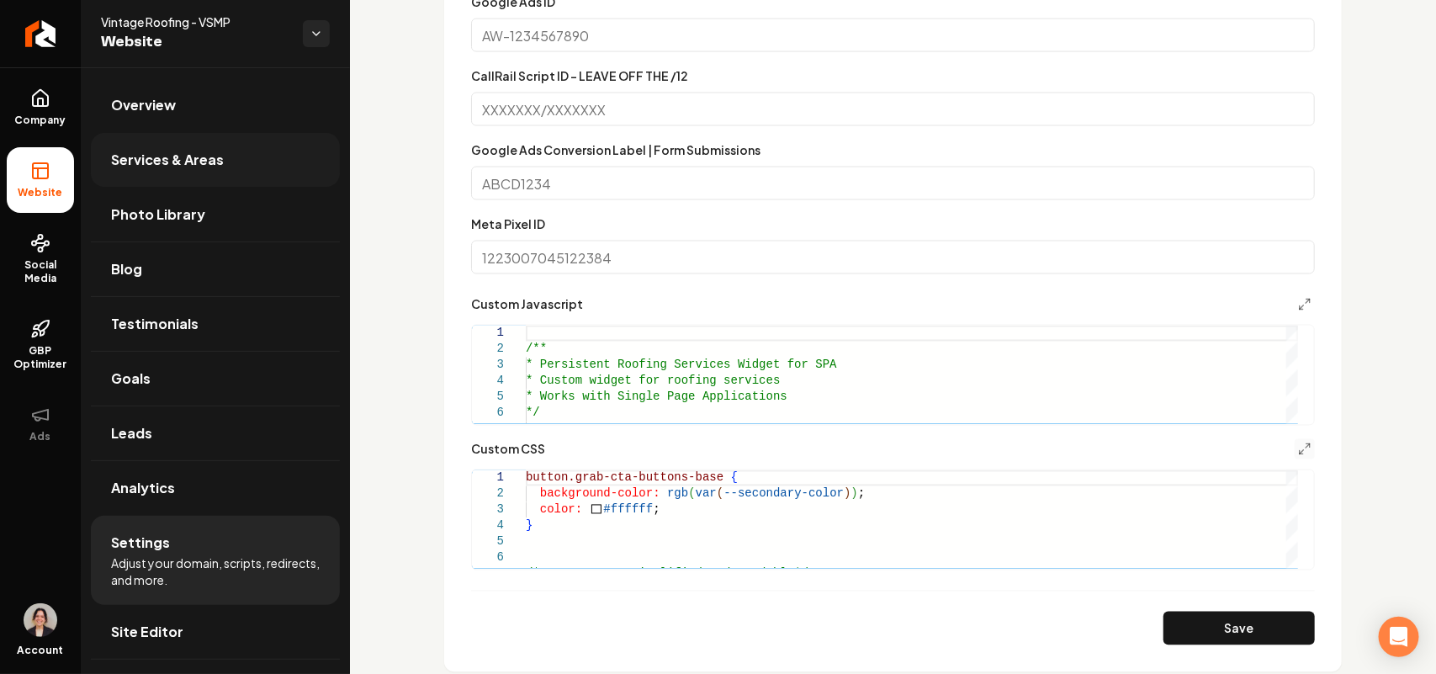
click at [223, 143] on link "Services & Areas" at bounding box center [215, 160] width 249 height 54
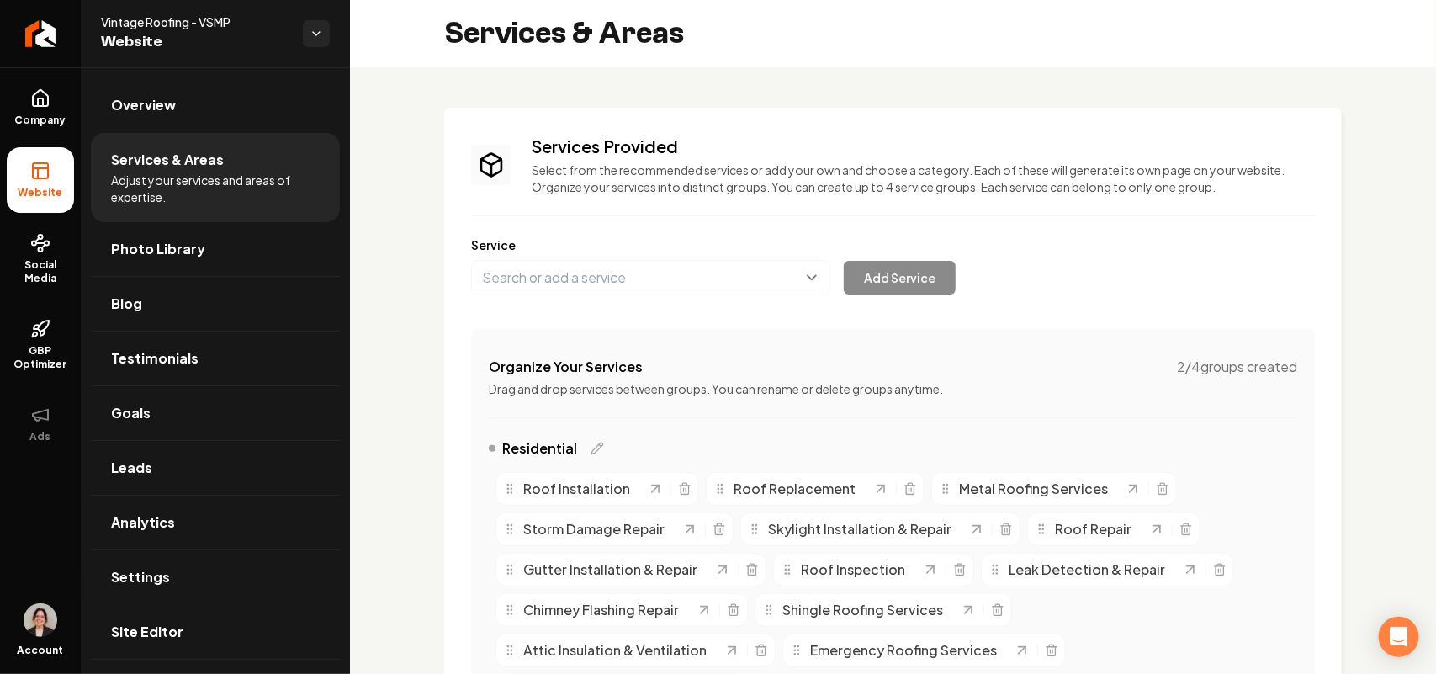
drag, startPoint x: 145, startPoint y: 636, endPoint x: 166, endPoint y: 604, distance: 38.3
click at [146, 636] on span "Site Editor" at bounding box center [147, 632] width 72 height 20
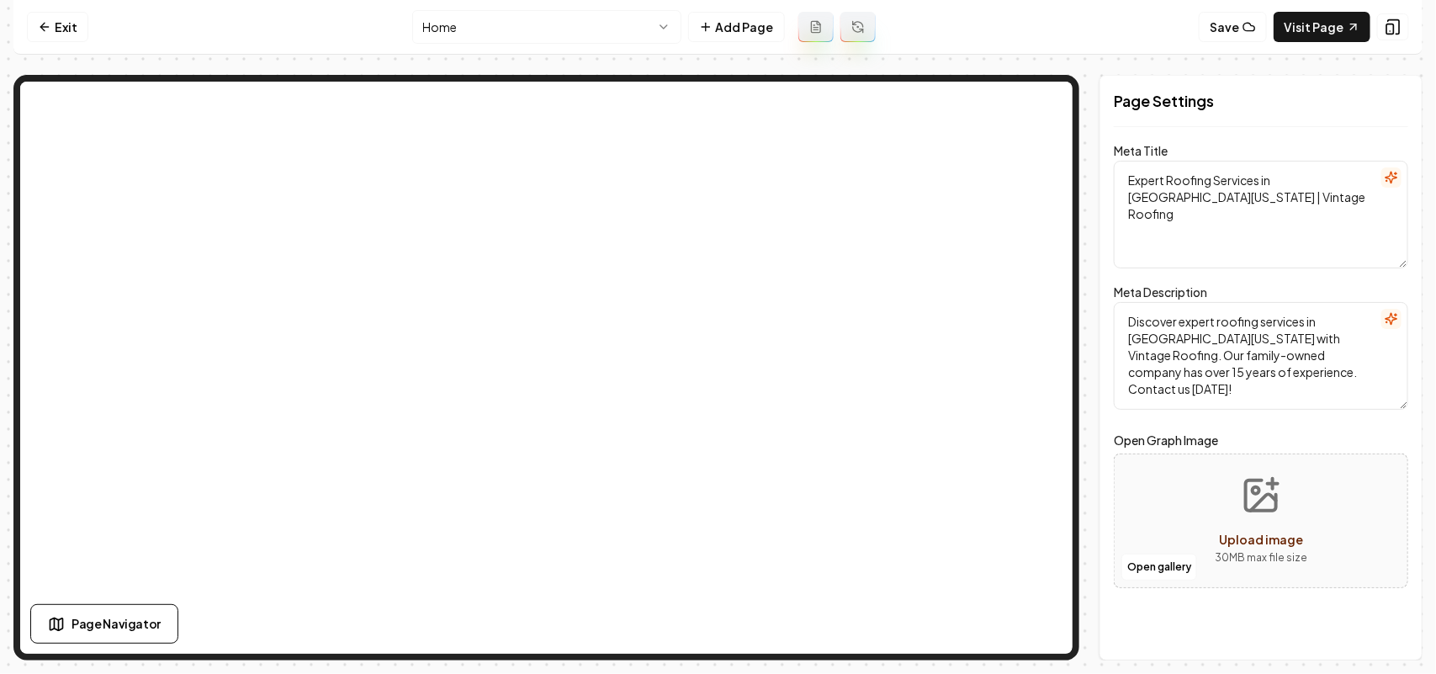
click at [467, 35] on html "Computer Required This feature is only available on a computer. Please switch t…" at bounding box center [718, 337] width 1436 height 674
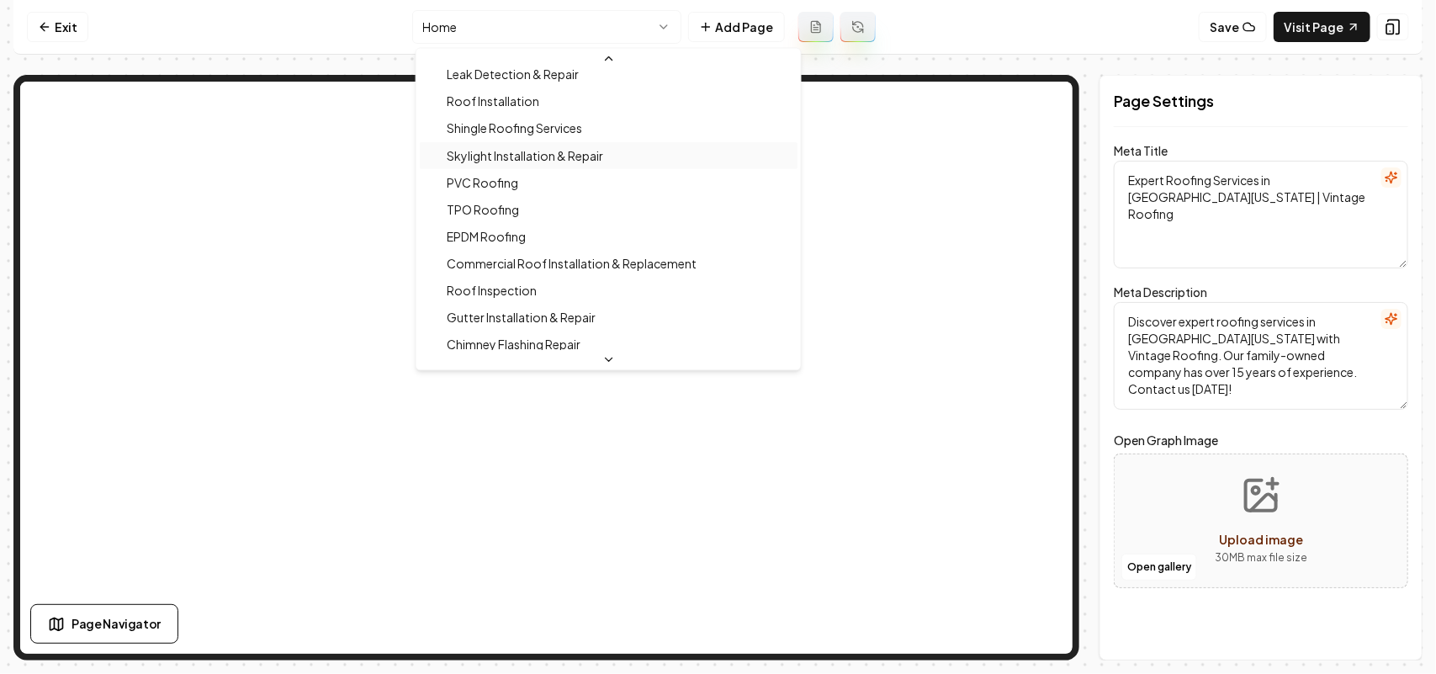
scroll to position [316, 0]
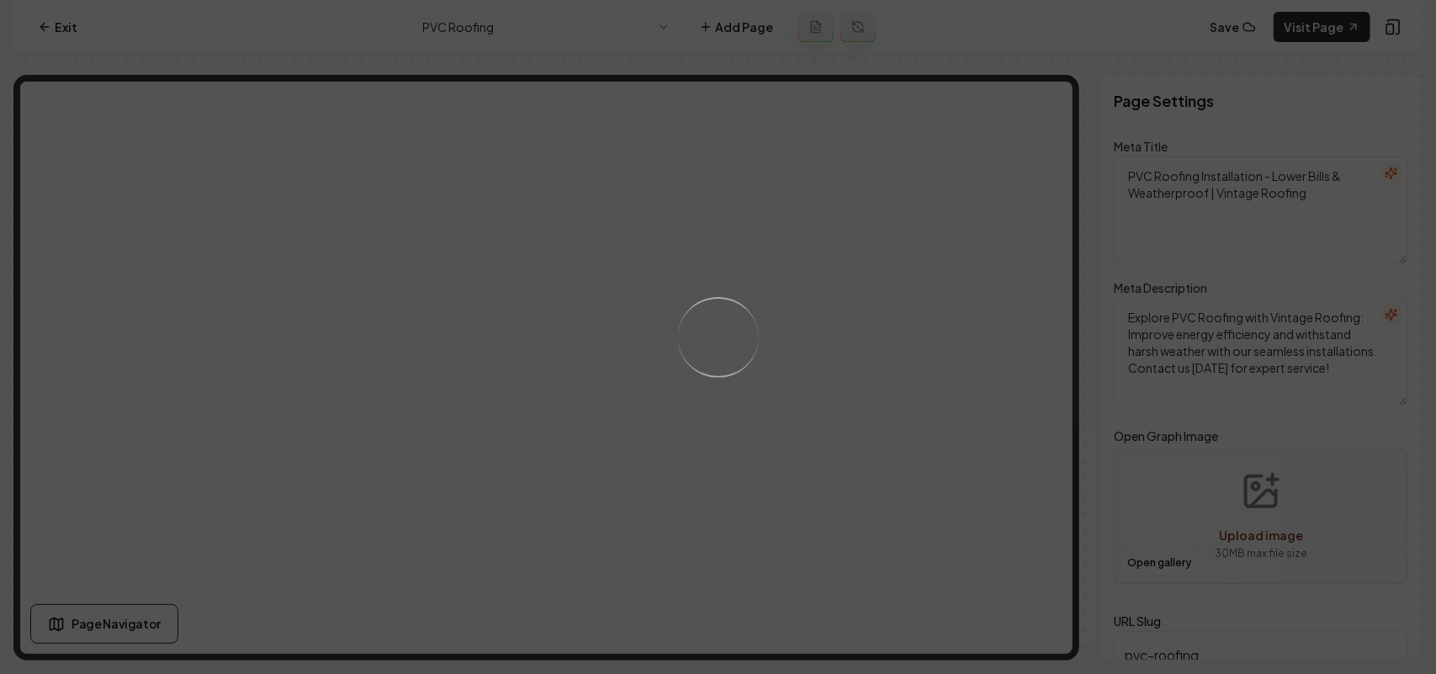
click at [935, 446] on div "Loading..." at bounding box center [718, 337] width 1436 height 674
click at [964, 443] on div "Loading..." at bounding box center [718, 337] width 1436 height 674
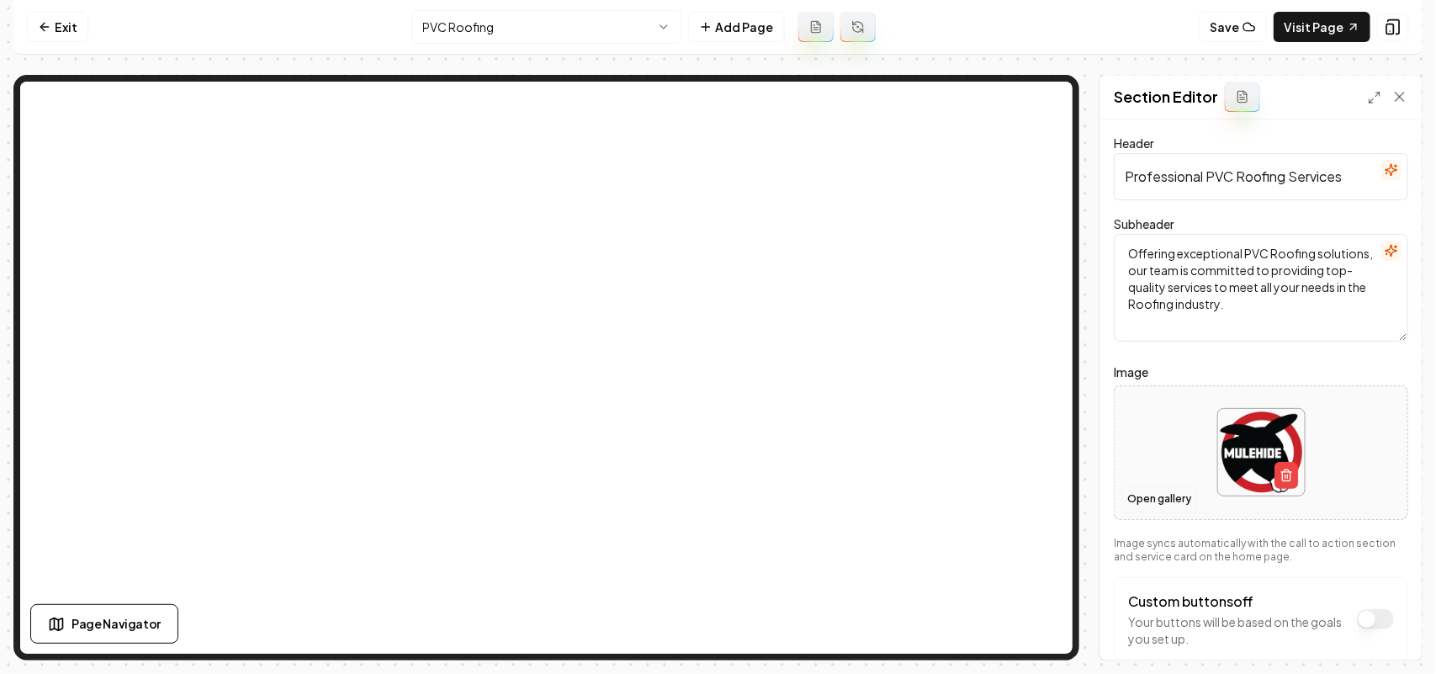
click at [1171, 502] on button "Open gallery" at bounding box center [1160, 499] width 76 height 27
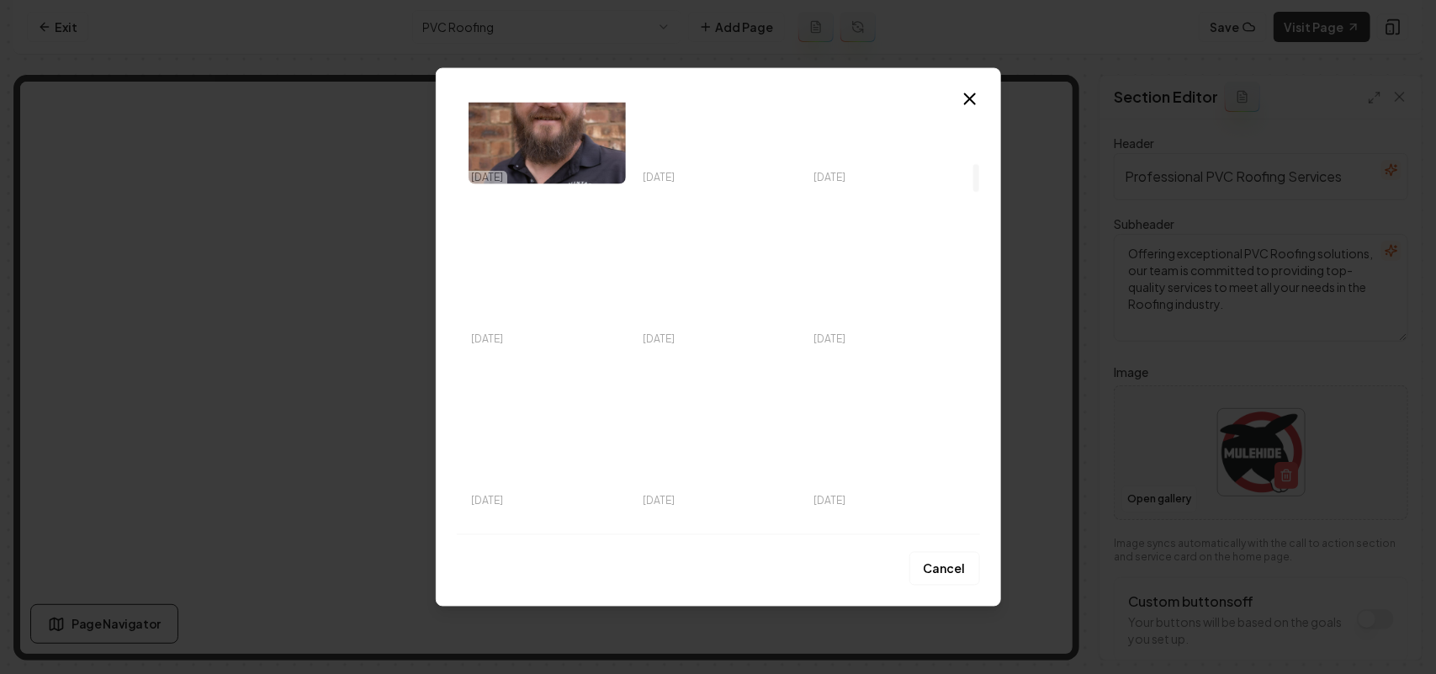
scroll to position [947, 0]
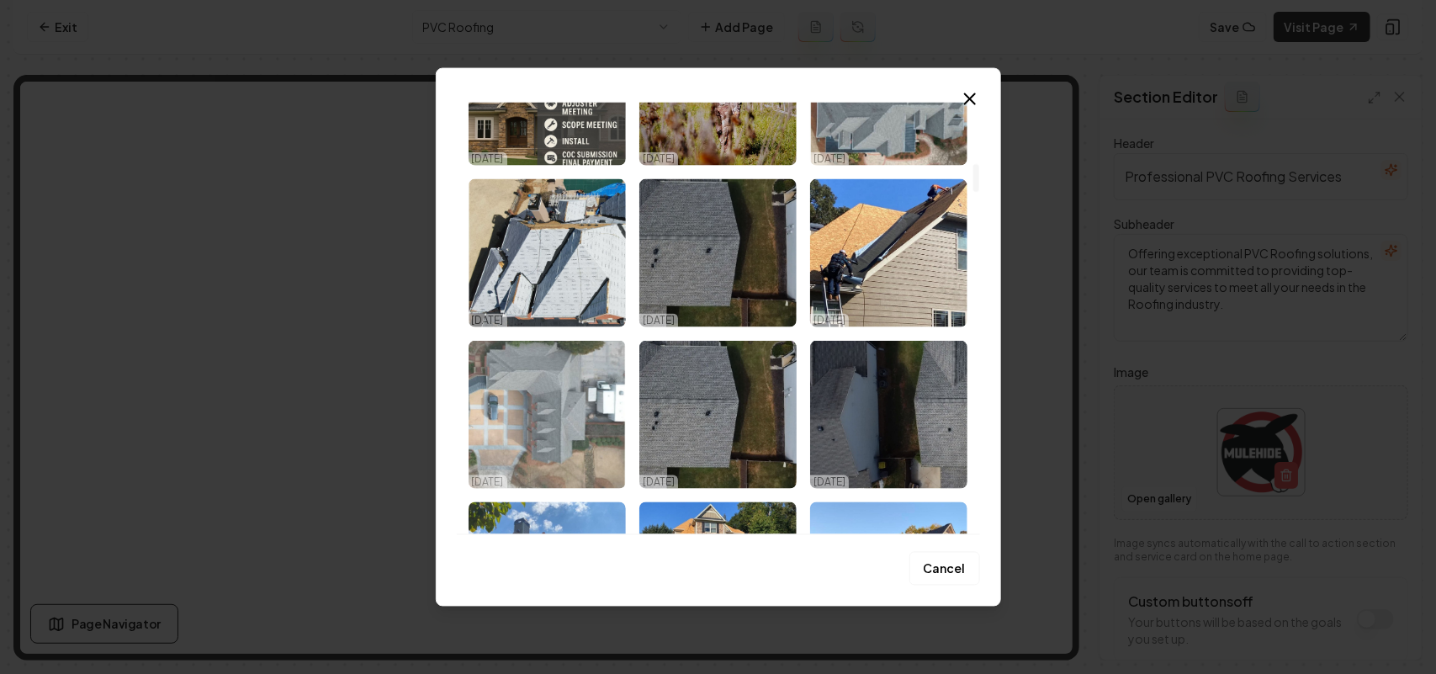
click at [570, 422] on img "Select image image_68e53fd35c7cd75eb82ba6da.jpeg" at bounding box center [547, 414] width 157 height 148
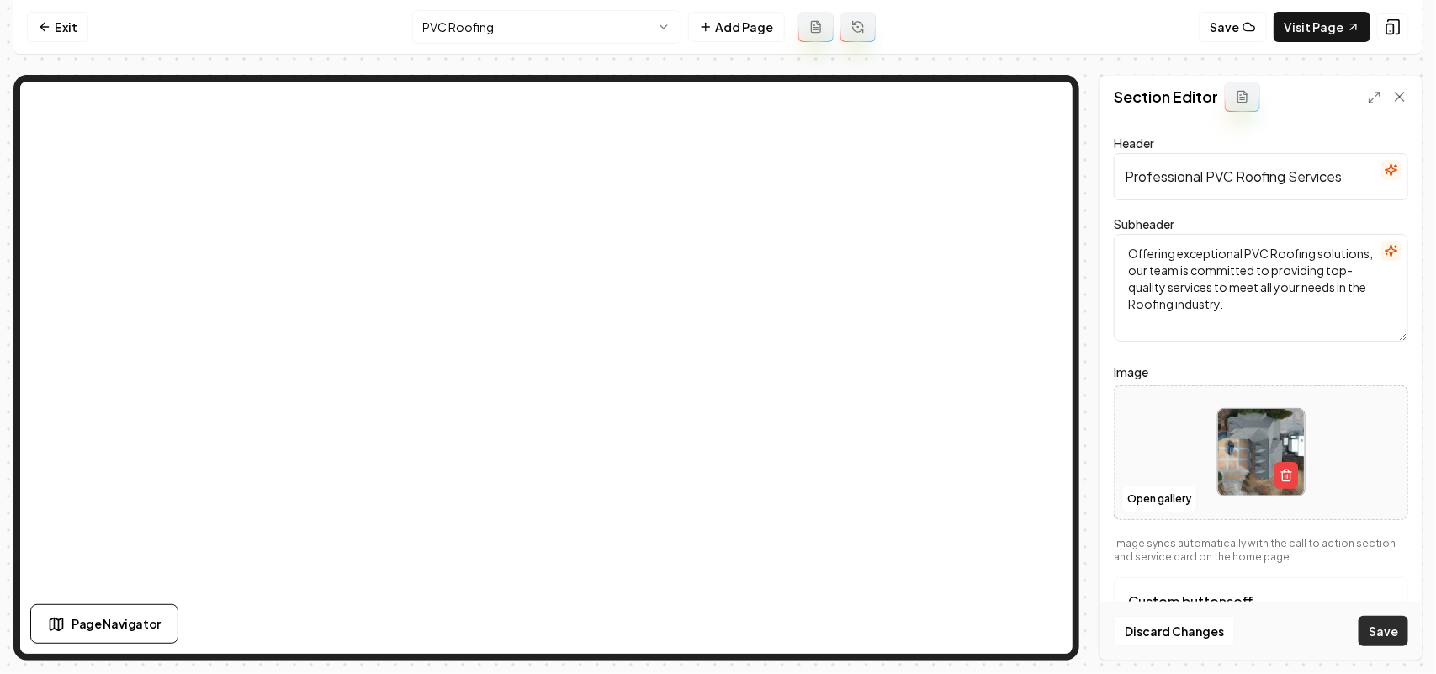
click at [1389, 638] on button "Save" at bounding box center [1384, 631] width 50 height 30
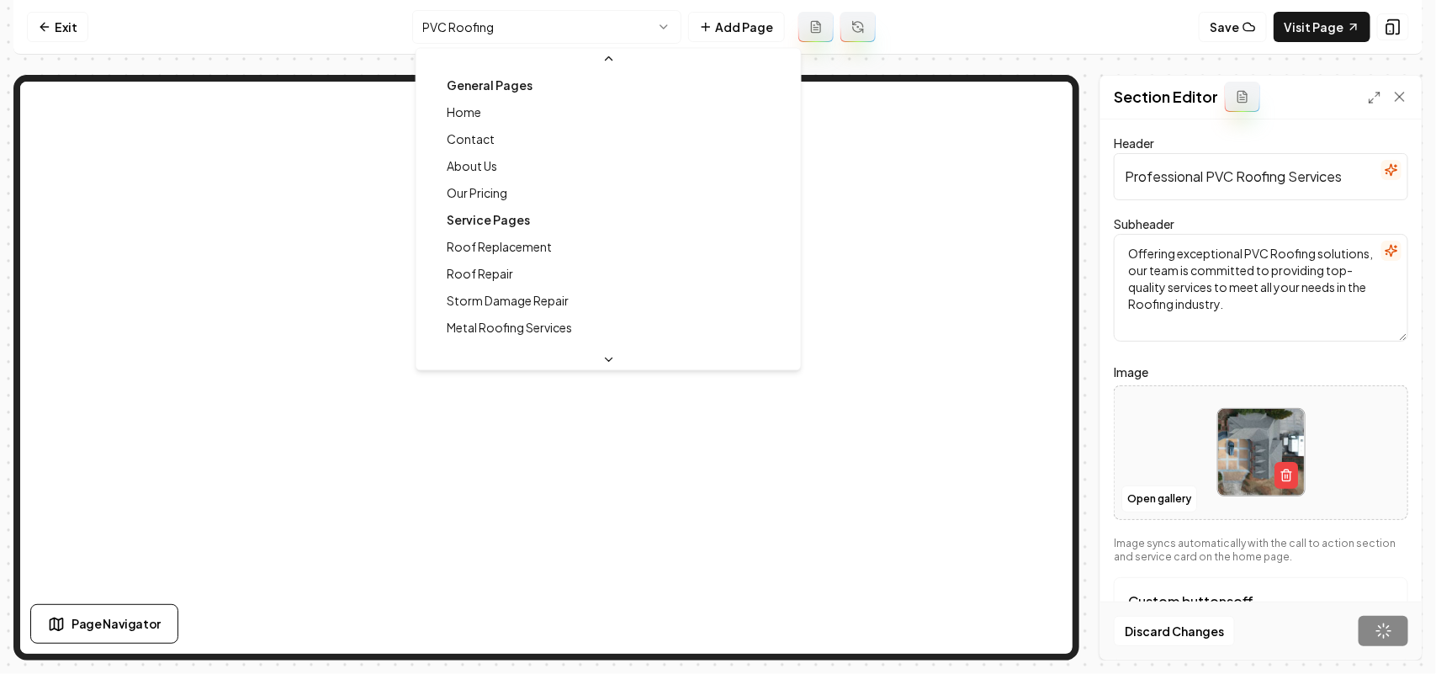
click at [597, 38] on html "Computer Required This feature is only available on a computer. Please switch t…" at bounding box center [718, 337] width 1436 height 674
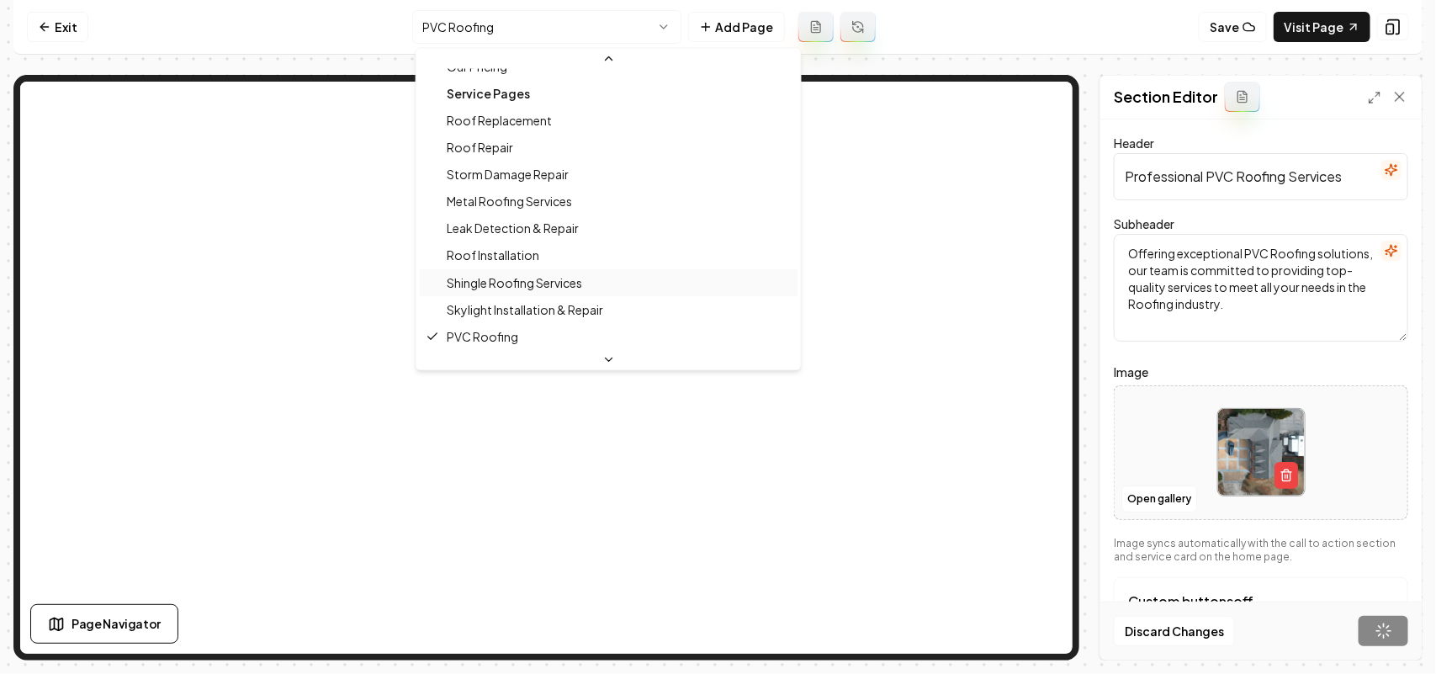
scroll to position [231, 0]
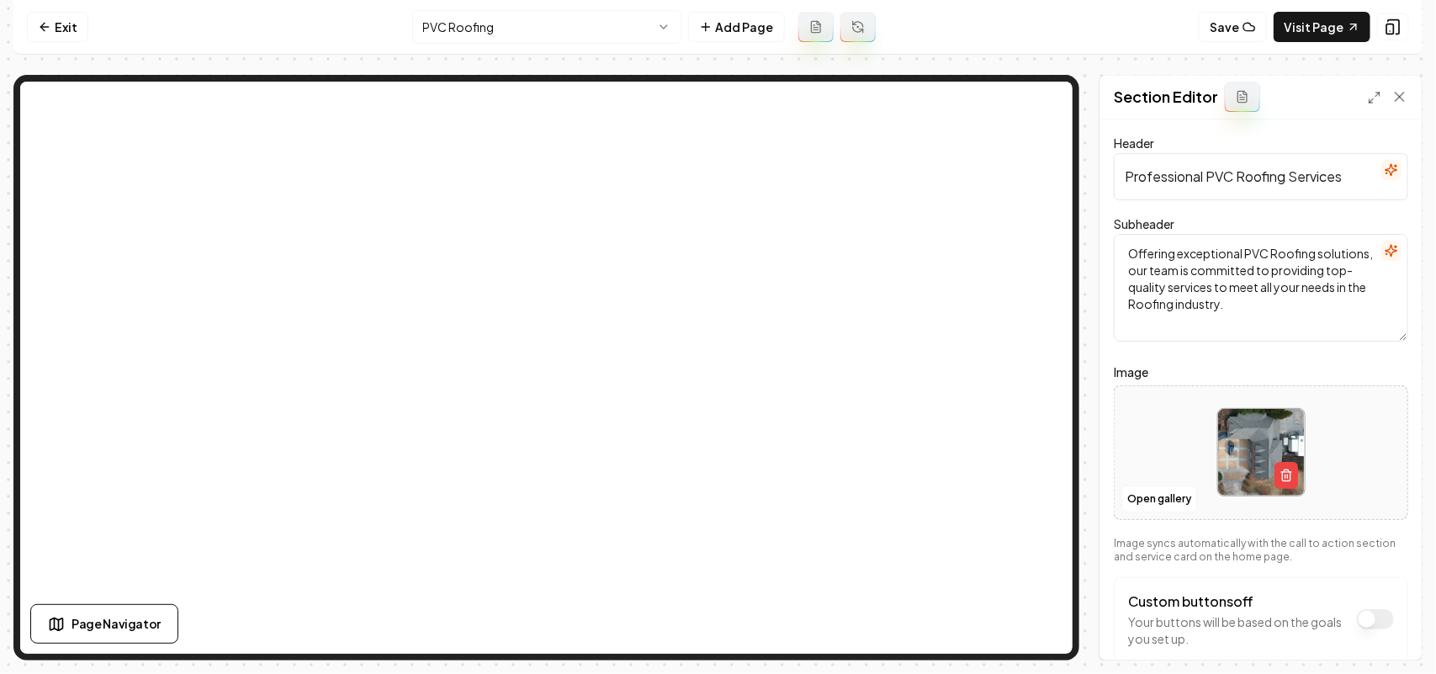
click at [544, 27] on html "Computer Required This feature is only available on a computer. Please switch t…" at bounding box center [718, 337] width 1436 height 674
click at [1162, 507] on button "Open gallery" at bounding box center [1160, 499] width 76 height 27
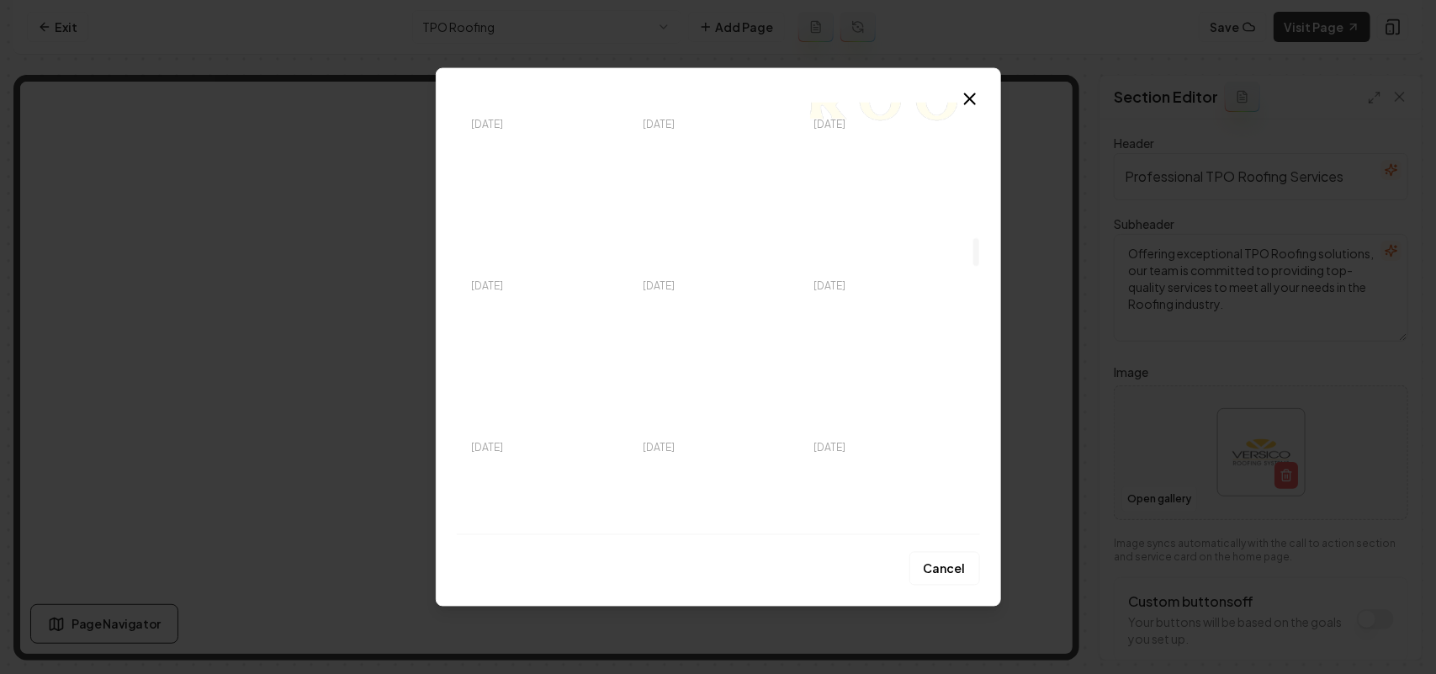
scroll to position [2104, 0]
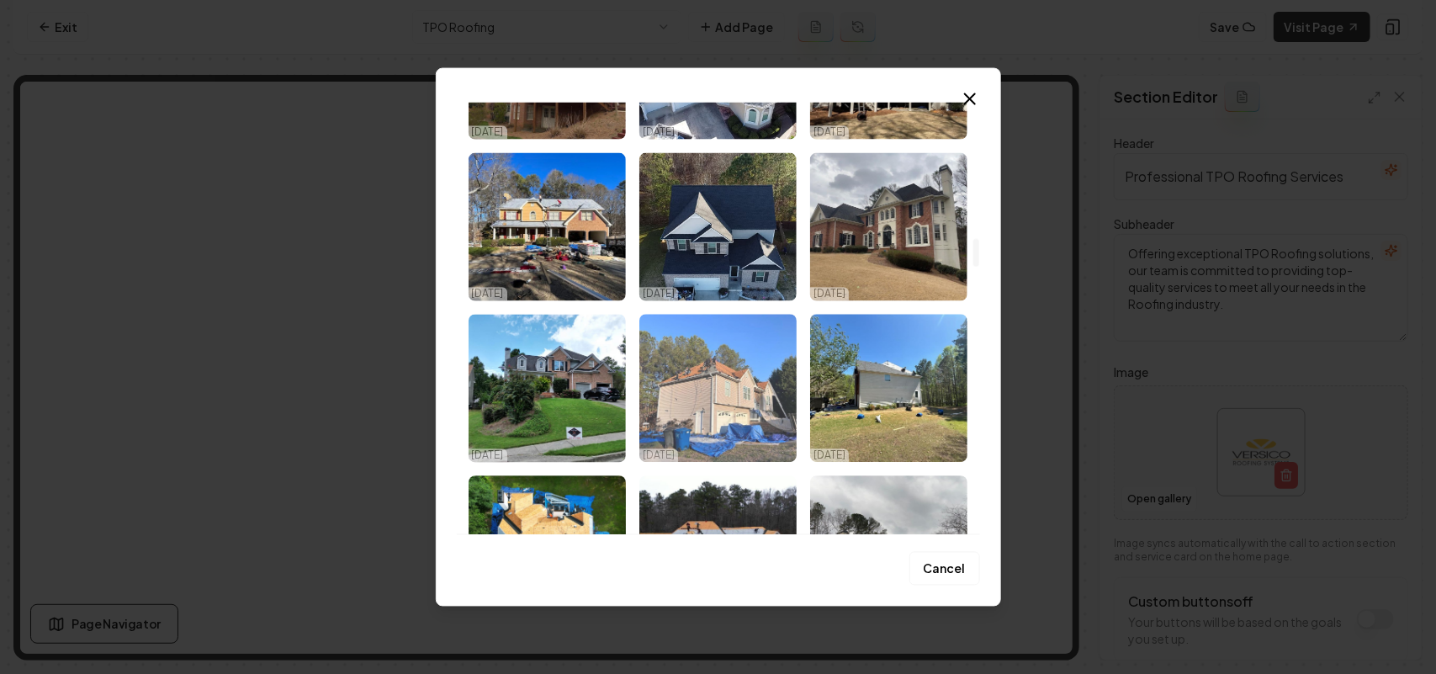
click at [674, 366] on img "Select image image_67e17c09432c4764167ccbce.jpeg" at bounding box center [718, 388] width 157 height 148
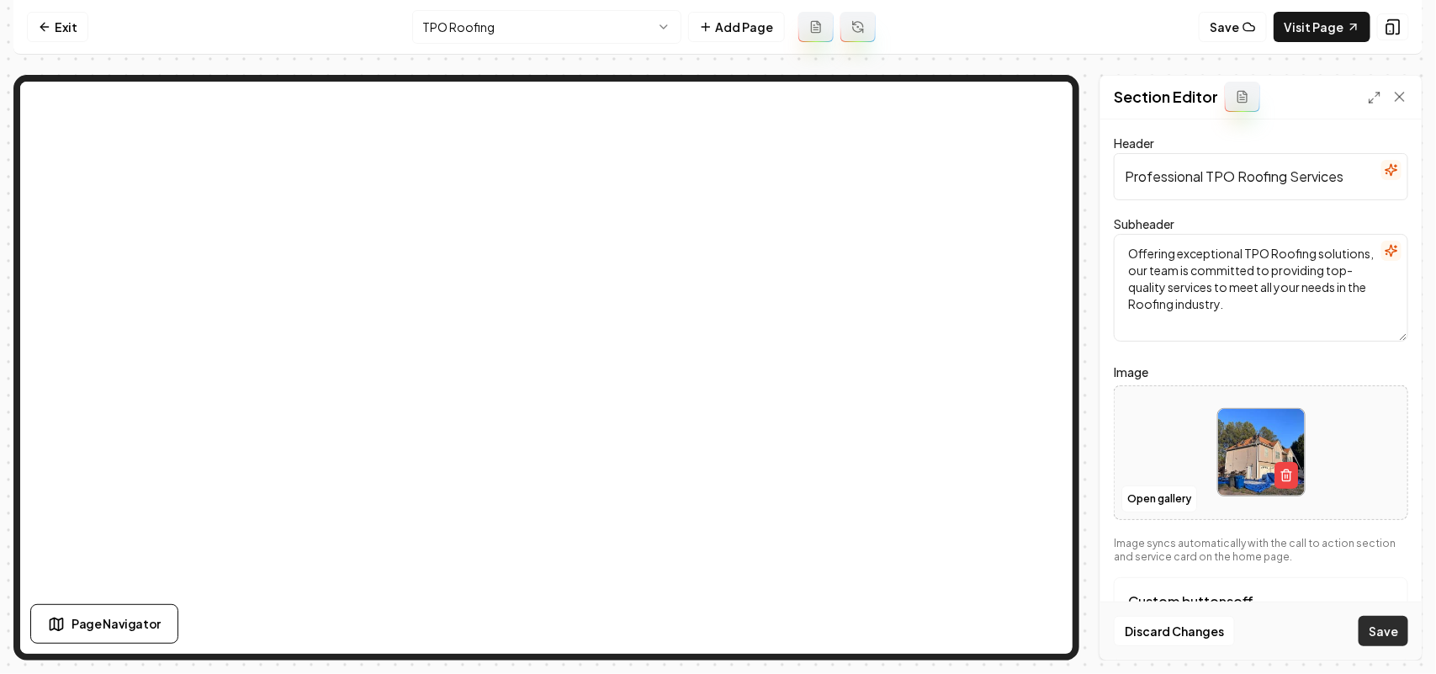
click at [1401, 628] on button "Save" at bounding box center [1384, 631] width 50 height 30
click at [554, 34] on html "Computer Required This feature is only available on a computer. Please switch t…" at bounding box center [718, 337] width 1436 height 674
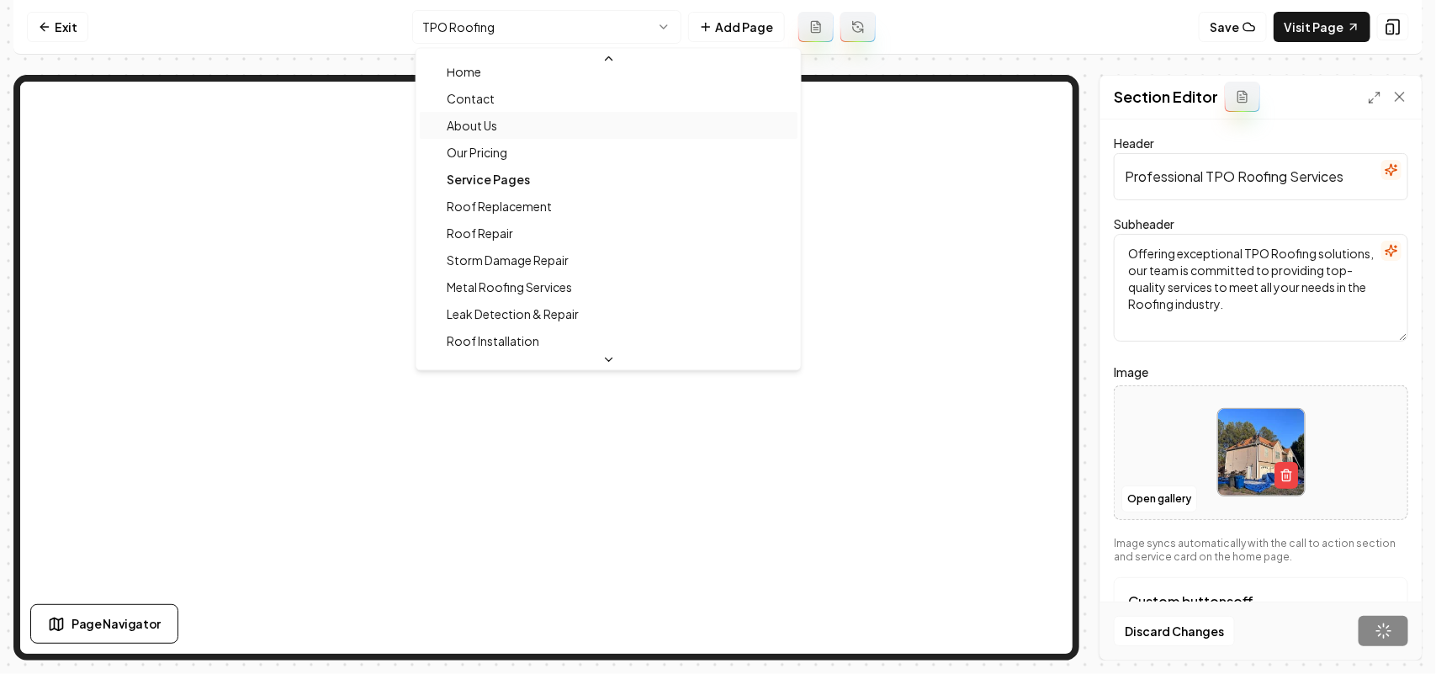
scroll to position [0, 0]
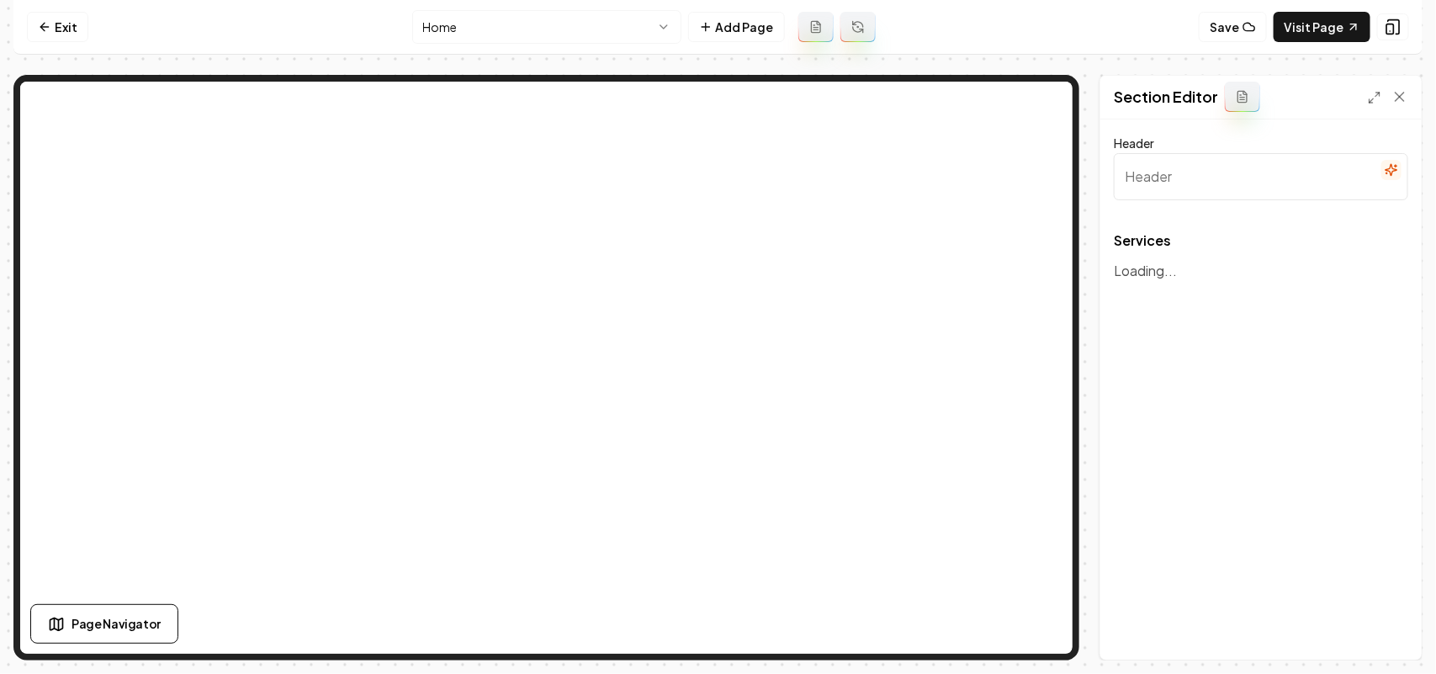
type input "Explore Our Roofing Services"
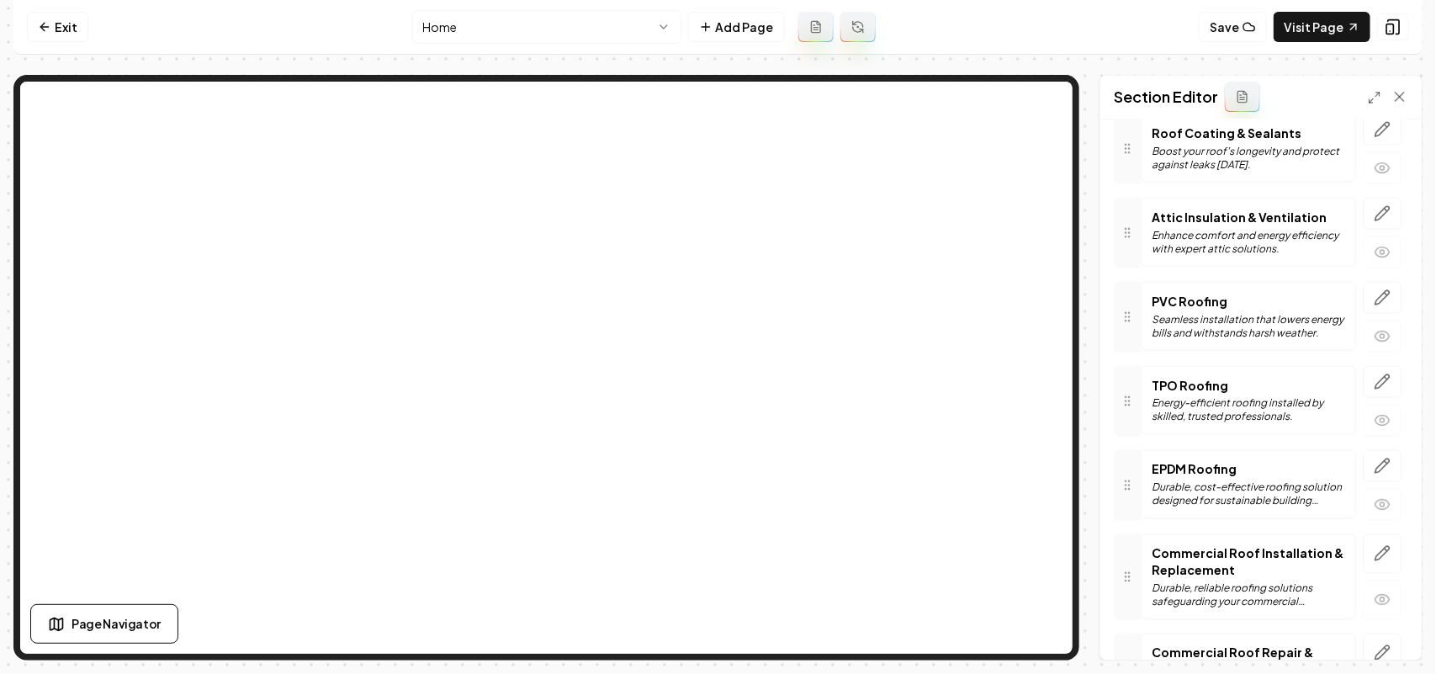
scroll to position [1393, 0]
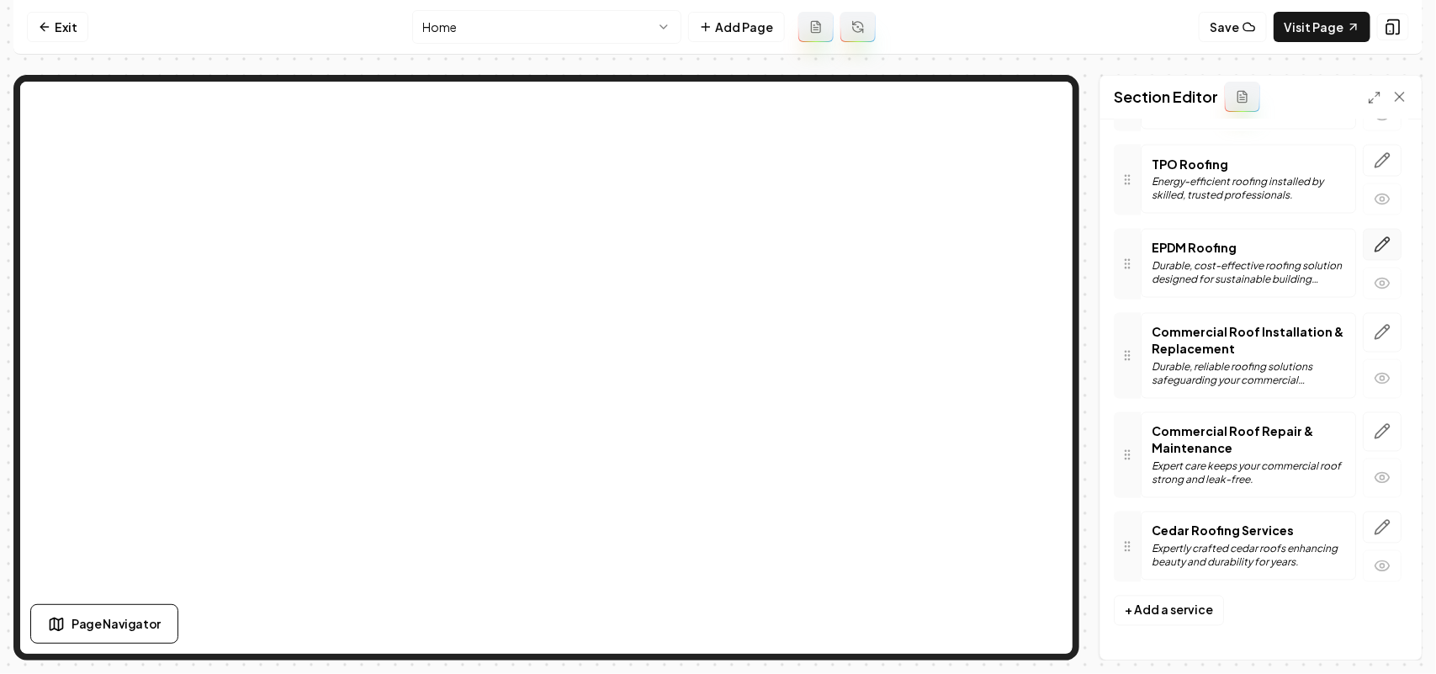
click at [1374, 241] on icon "button" at bounding box center [1382, 244] width 17 height 17
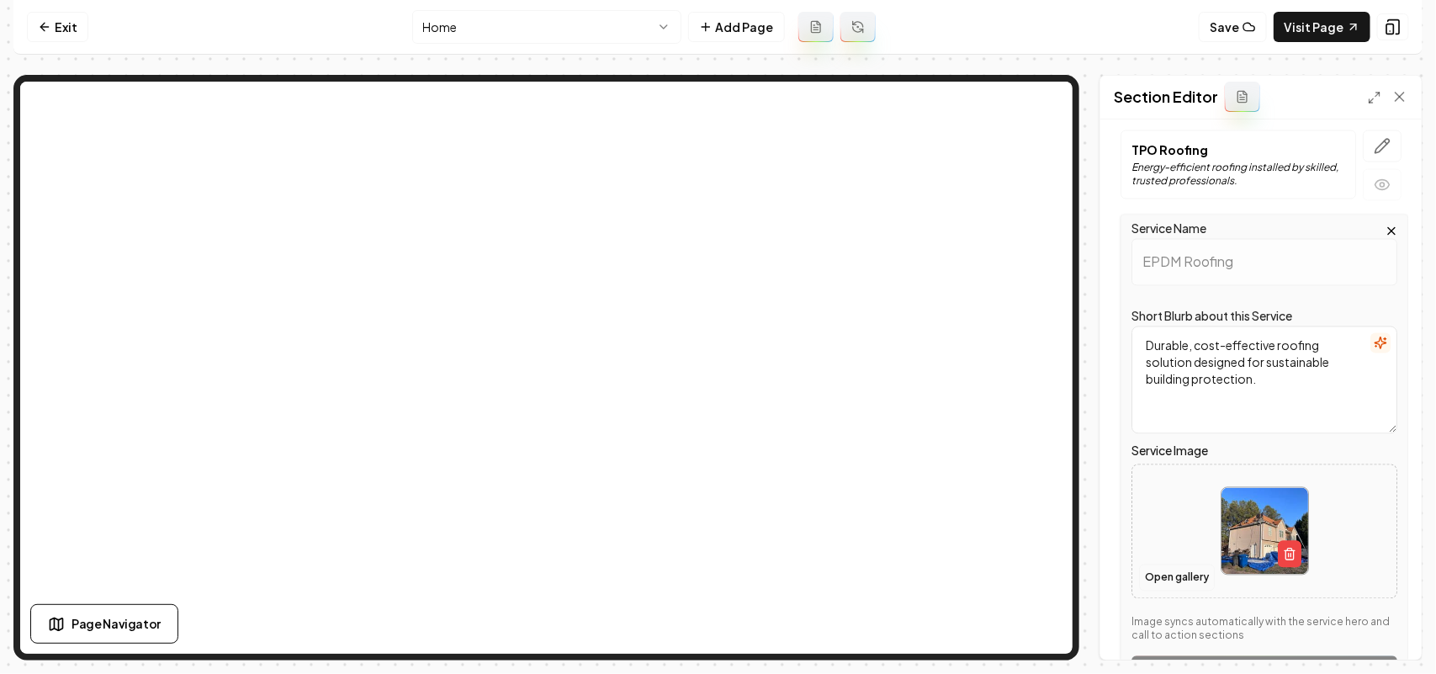
click at [1193, 586] on button "Open gallery" at bounding box center [1177, 578] width 76 height 27
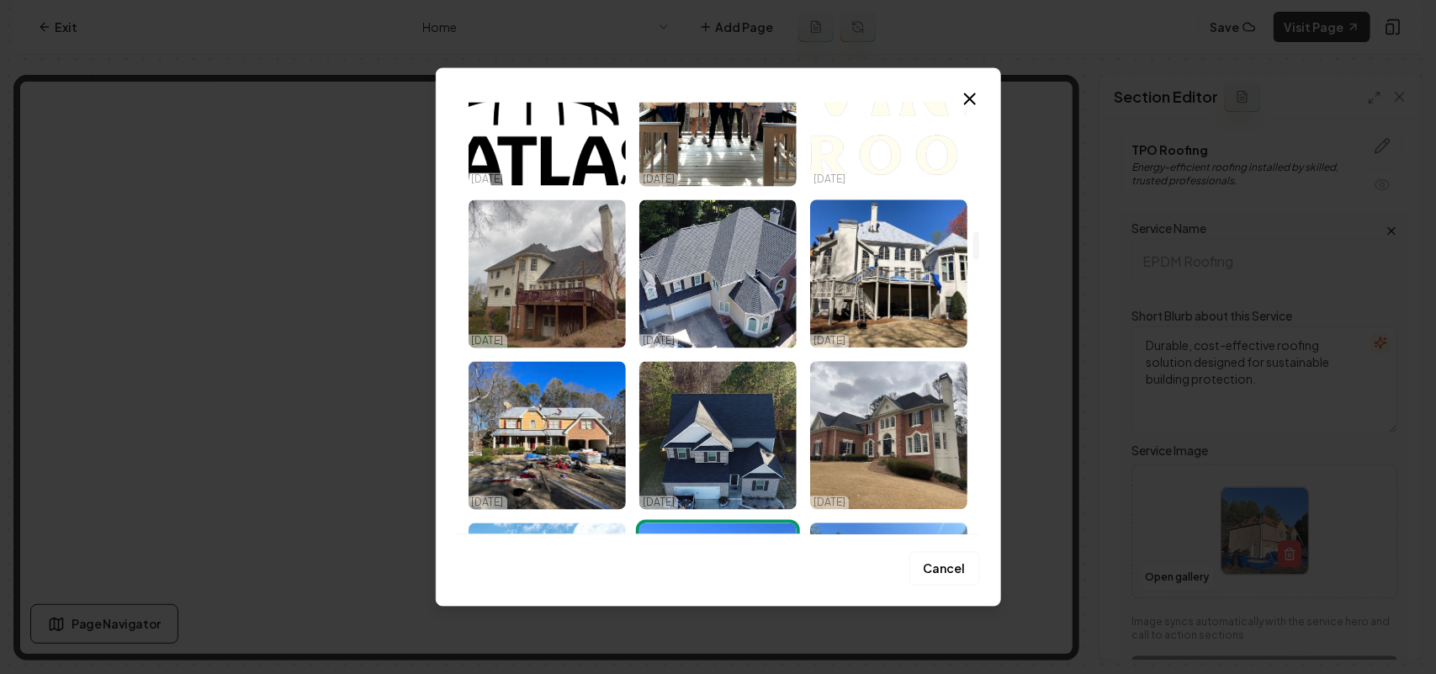
scroll to position [1999, 0]
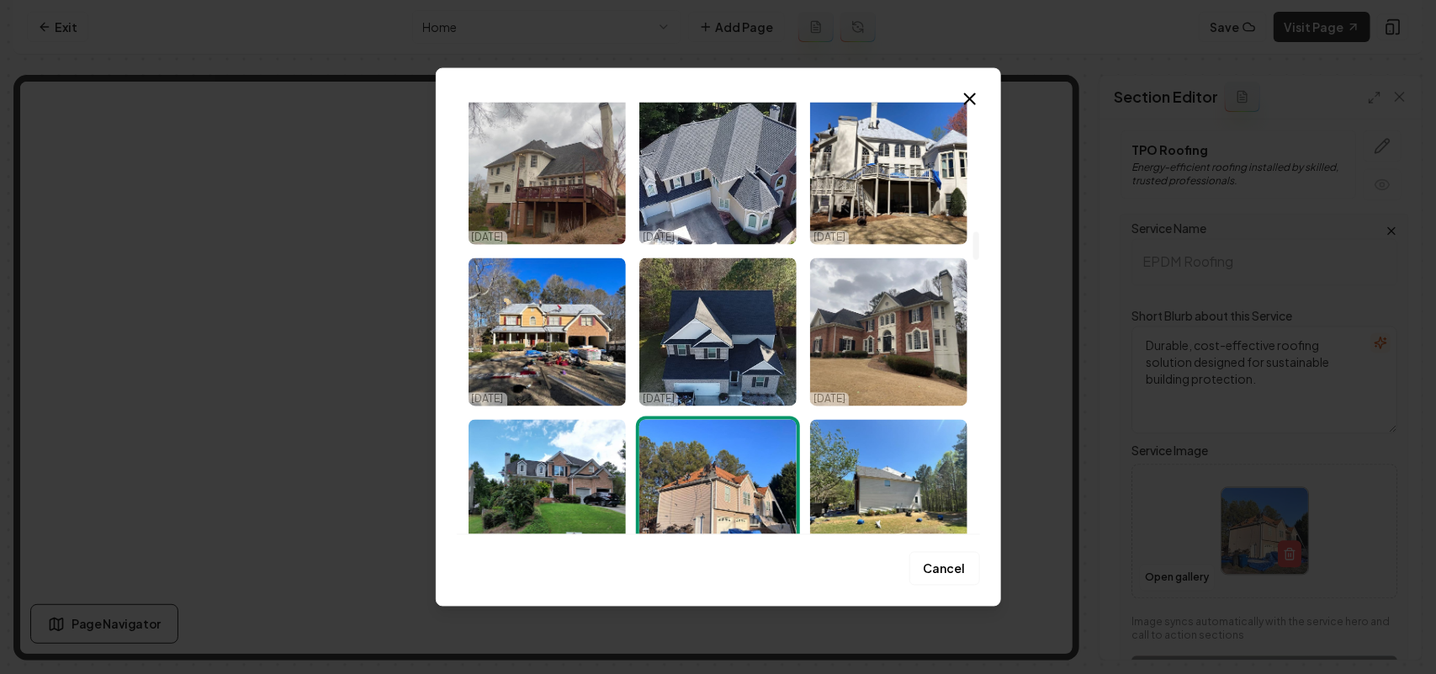
click at [720, 328] on img "Select image image_67e17c0a432c4764167cd133.jpeg" at bounding box center [718, 332] width 157 height 148
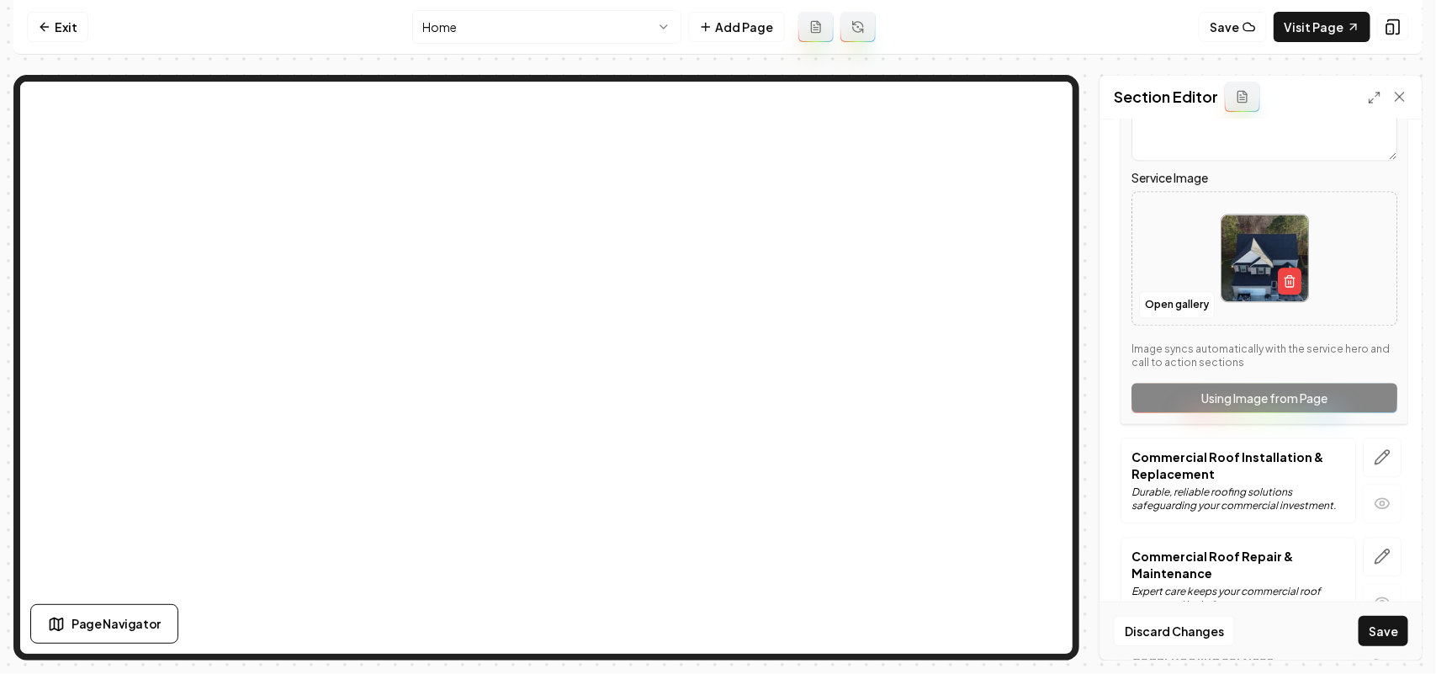
scroll to position [1708, 0]
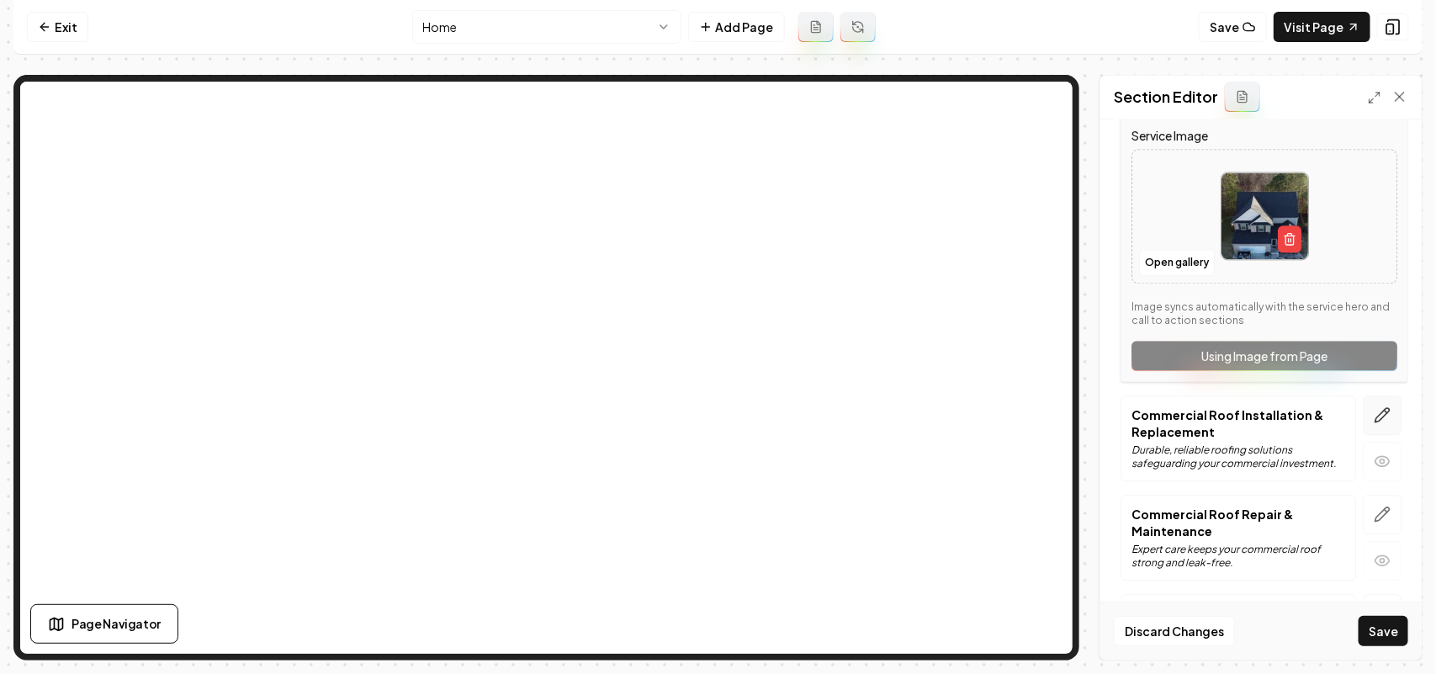
click at [1374, 423] on icon "button" at bounding box center [1382, 414] width 17 height 17
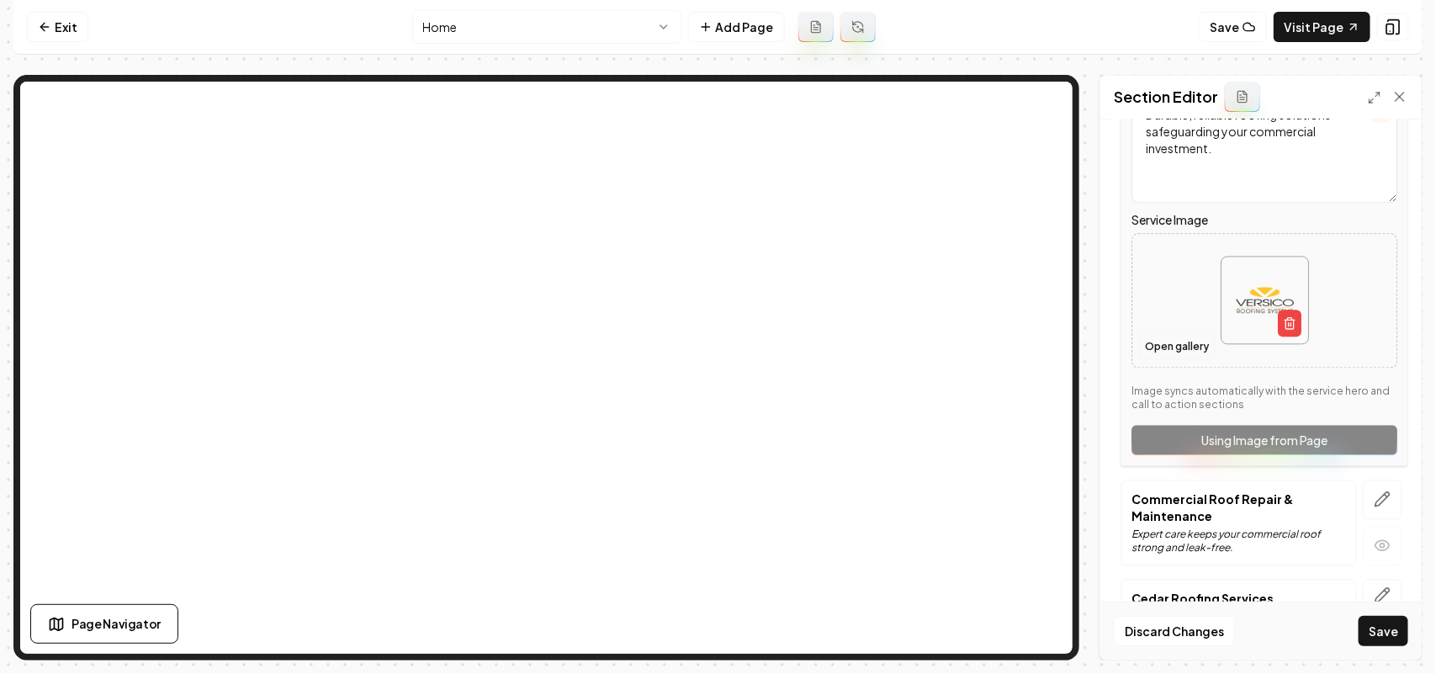
click at [1178, 358] on button "Open gallery" at bounding box center [1177, 346] width 76 height 27
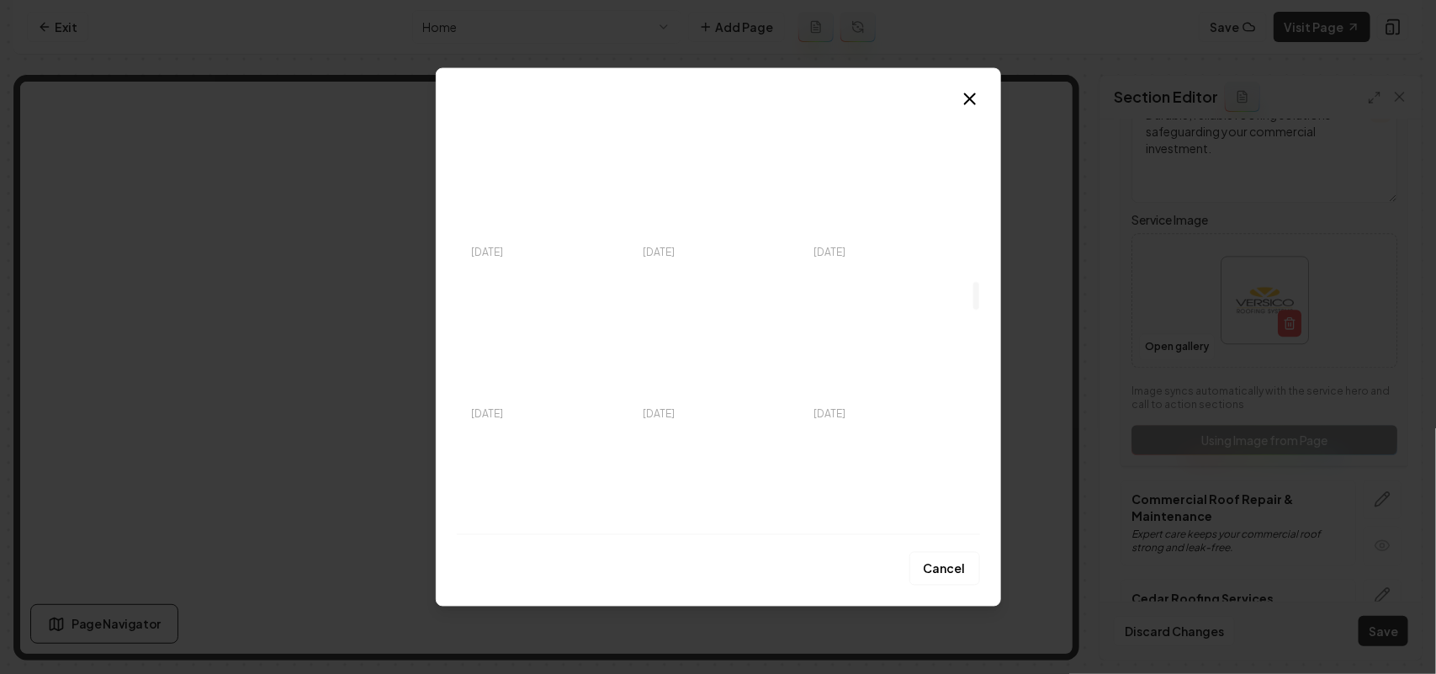
scroll to position [2945, 0]
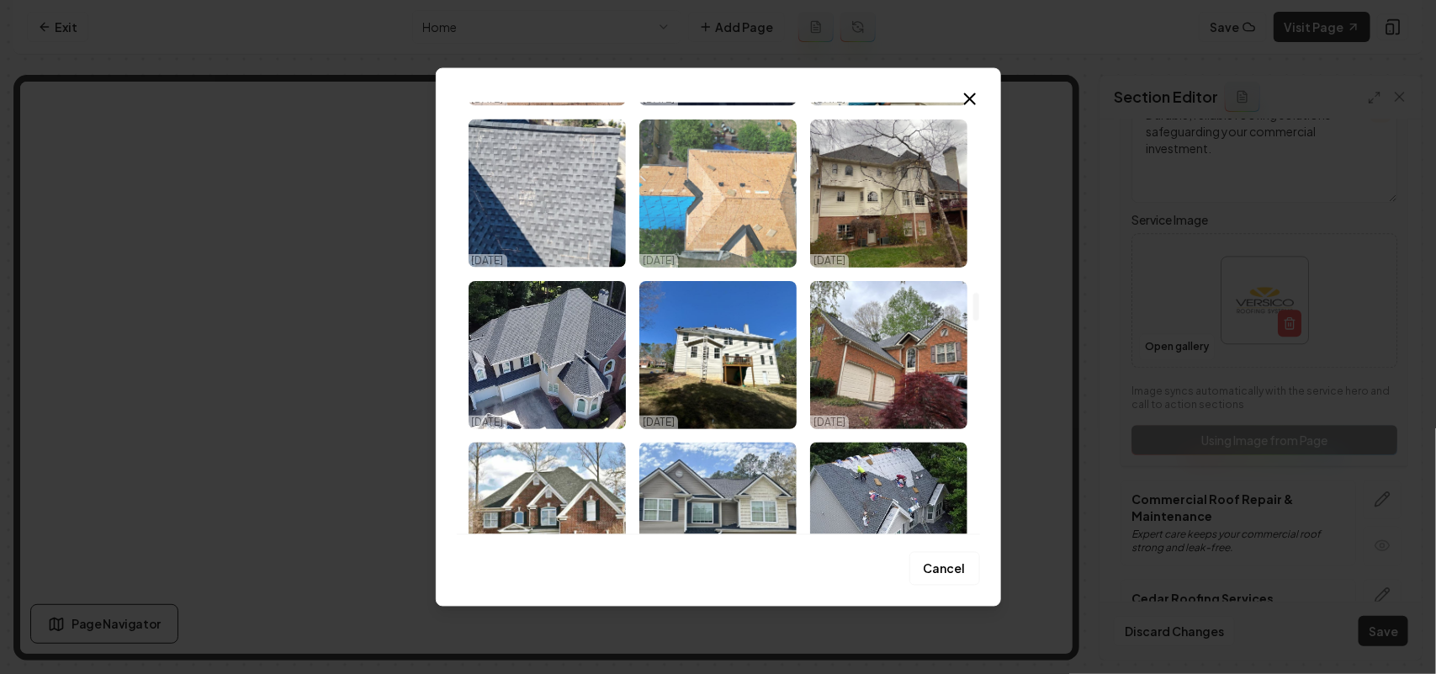
click at [749, 223] on img "Select image image_67e17c0c432c4764167cd7dc.jpeg" at bounding box center [718, 193] width 157 height 148
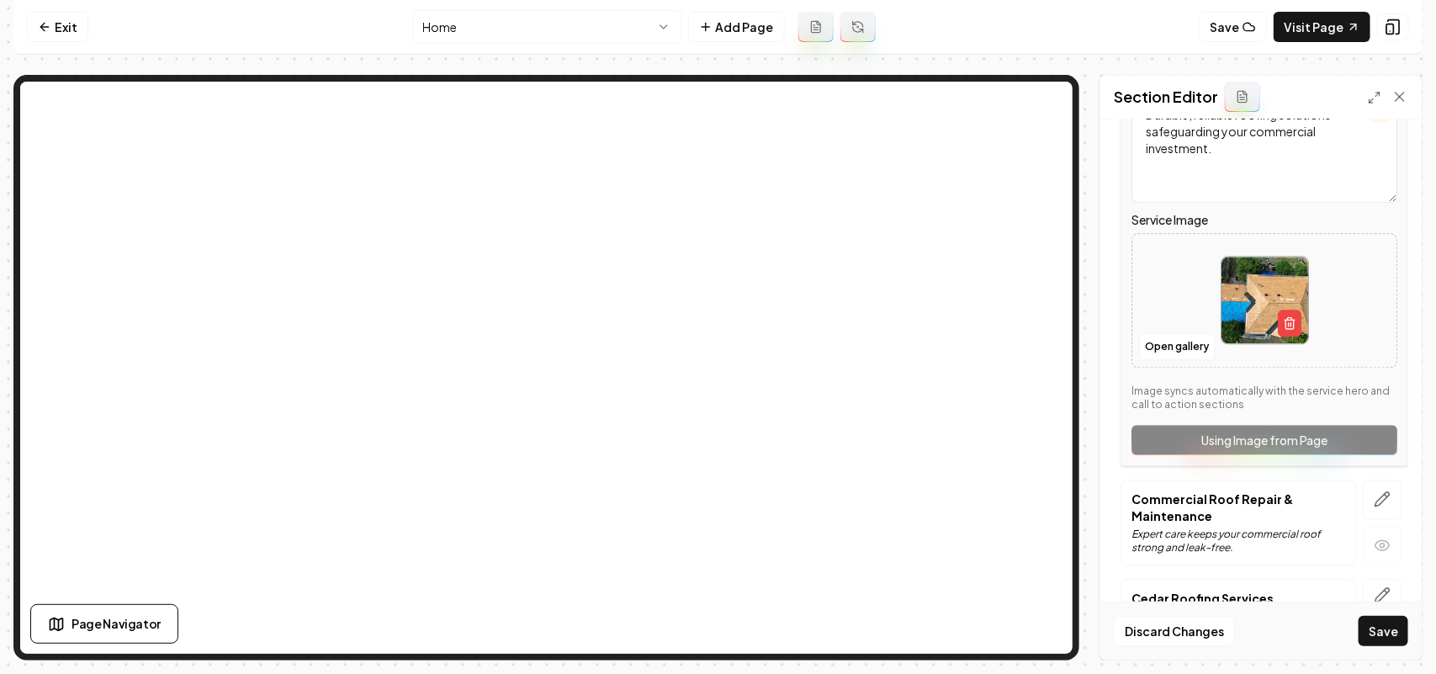
click at [1395, 611] on div "Discard Changes Save" at bounding box center [1261, 631] width 321 height 58
click at [1395, 620] on button "Save" at bounding box center [1384, 631] width 50 height 30
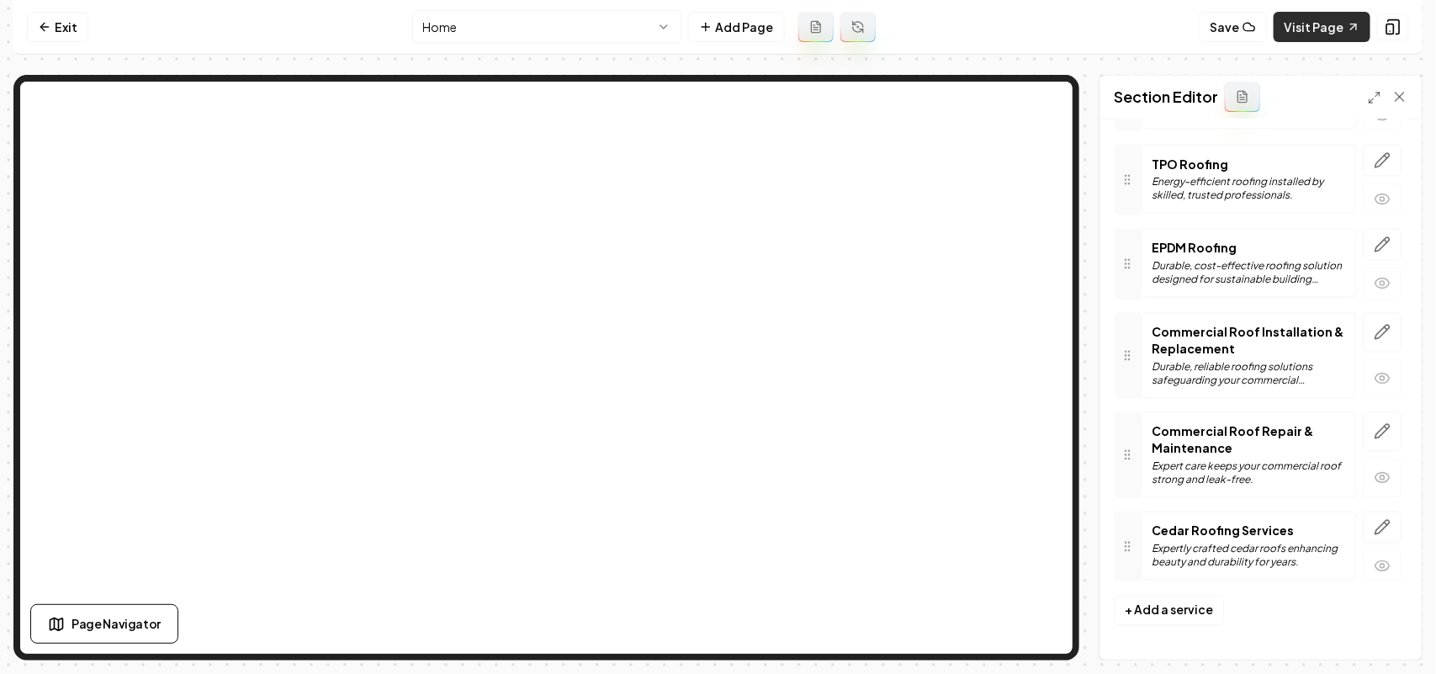
click at [1324, 17] on link "Visit Page" at bounding box center [1322, 27] width 97 height 30
click at [498, 26] on html "Computer Required This feature is only available on a computer. Please switch t…" at bounding box center [718, 337] width 1436 height 674
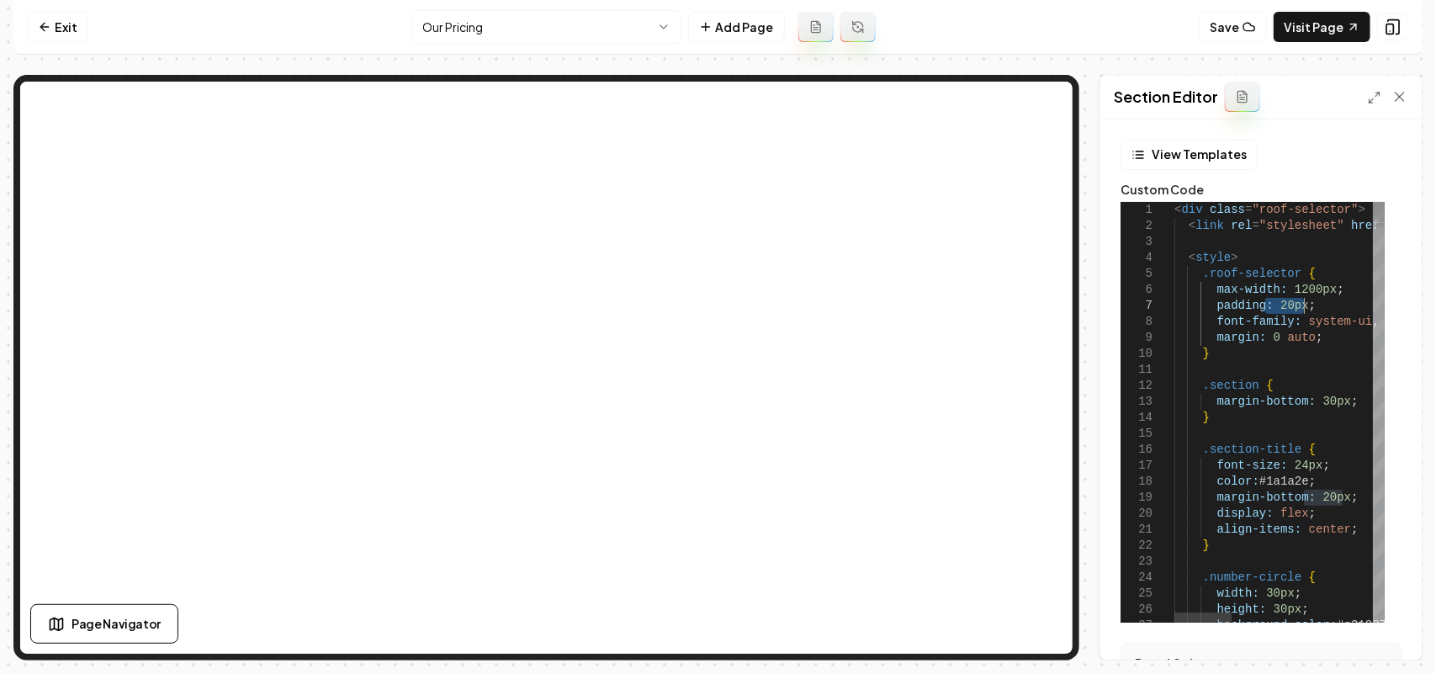
drag, startPoint x: 1269, startPoint y: 307, endPoint x: 1303, endPoint y: 305, distance: 33.8
type textarea "**********"
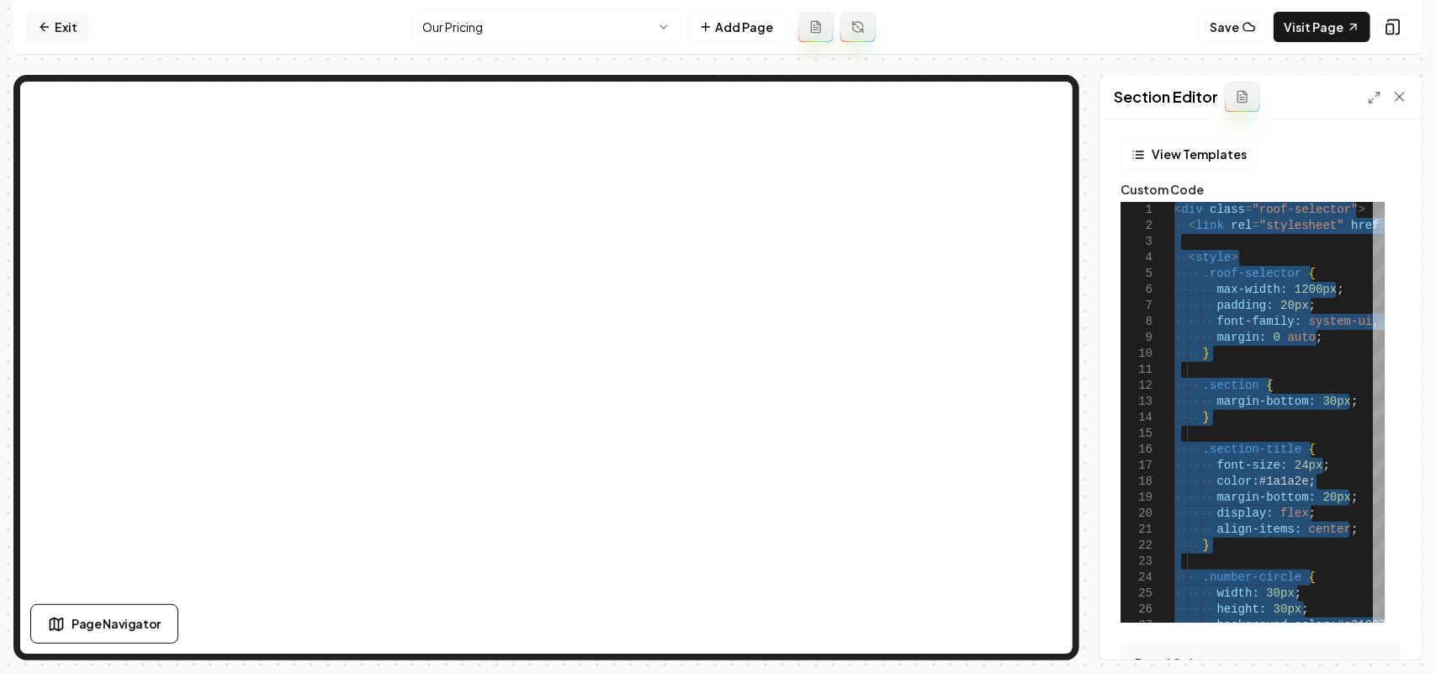
click at [47, 21] on icon at bounding box center [44, 26] width 13 height 13
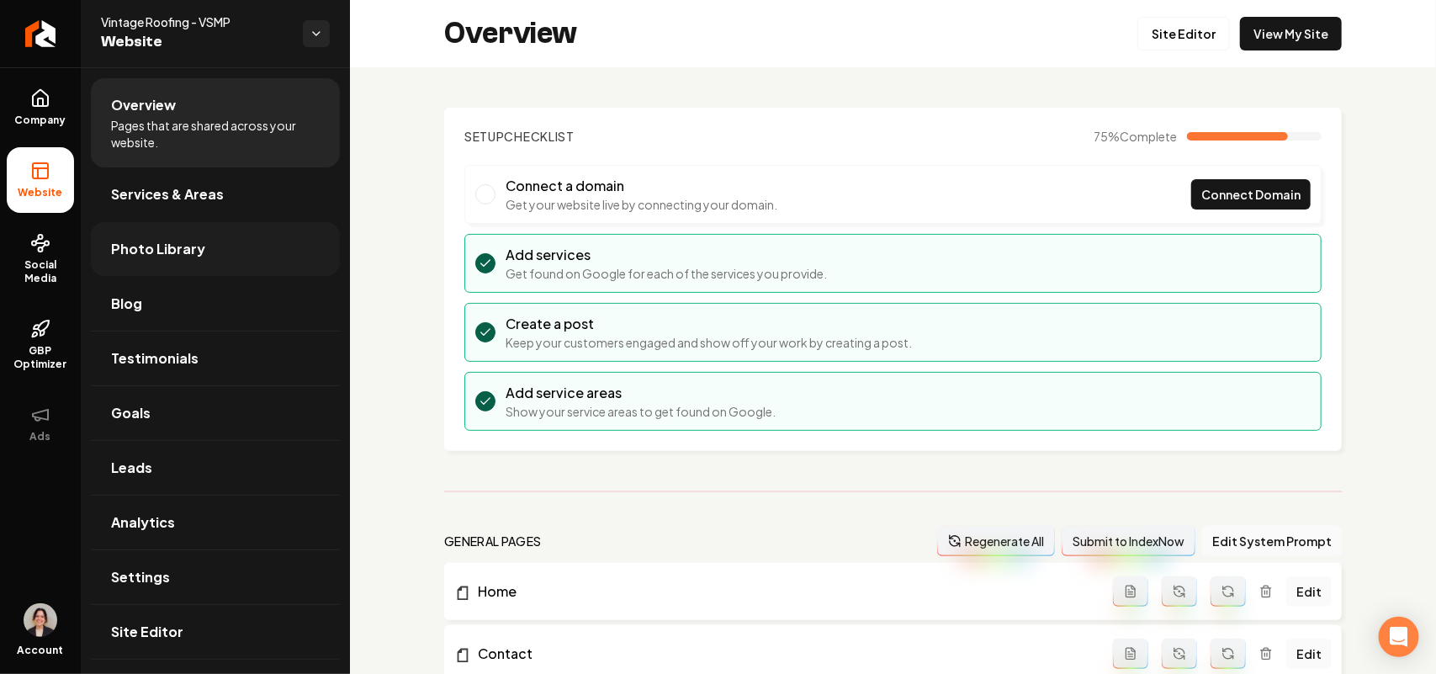
click at [204, 251] on link "Photo Library" at bounding box center [215, 249] width 249 height 54
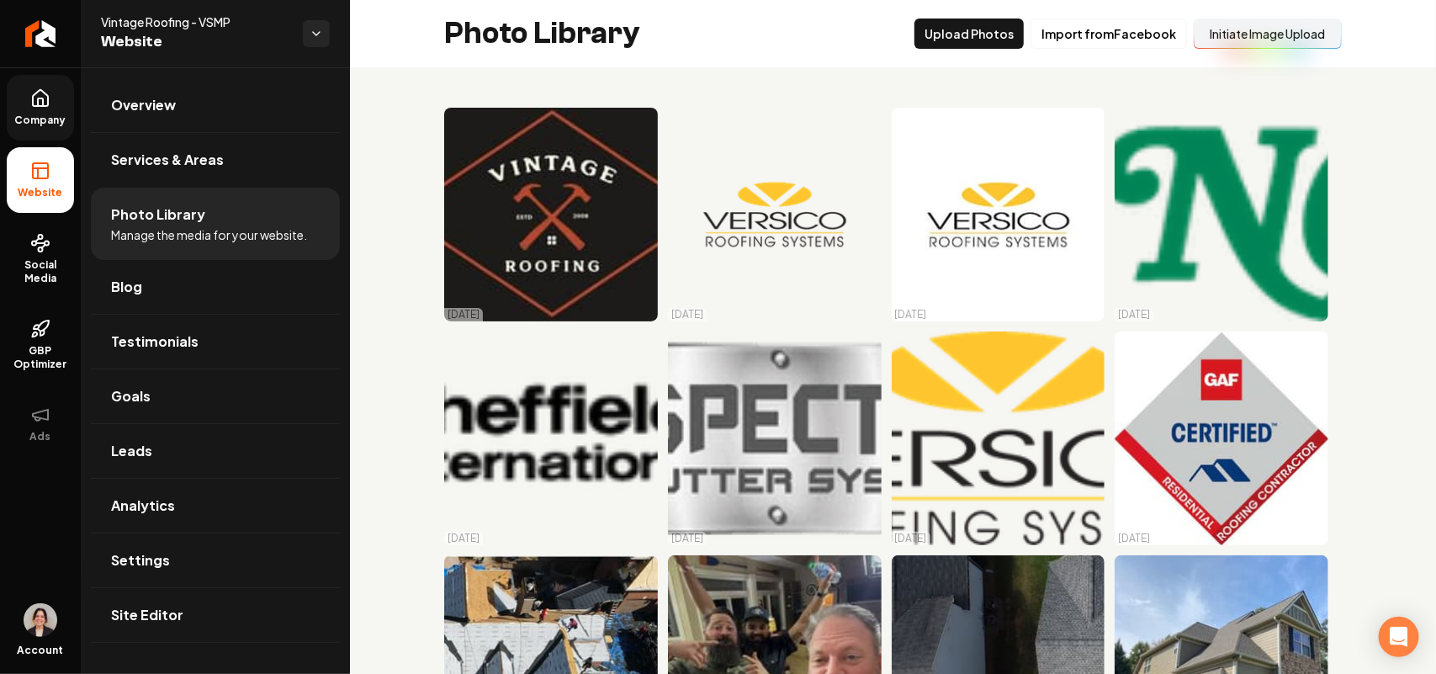
click at [30, 94] on icon at bounding box center [40, 98] width 20 height 20
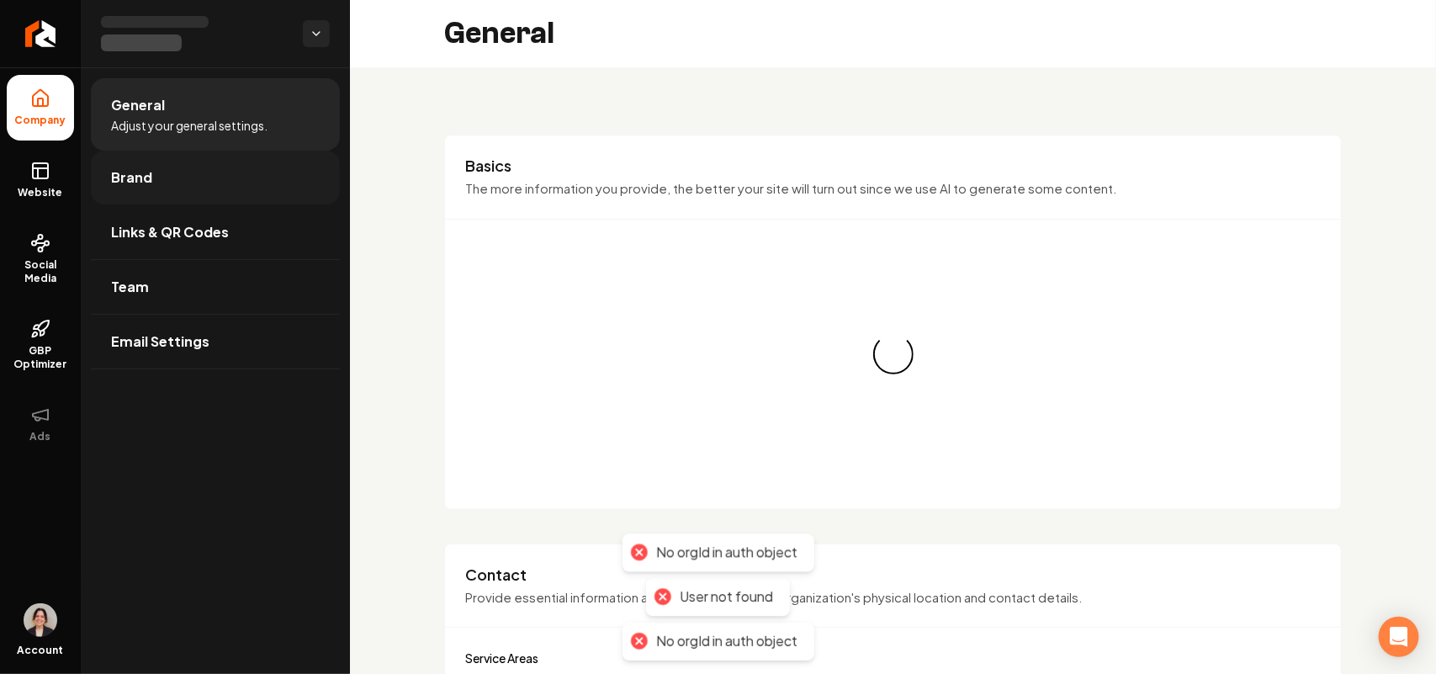
click at [160, 152] on link "Brand" at bounding box center [215, 178] width 249 height 54
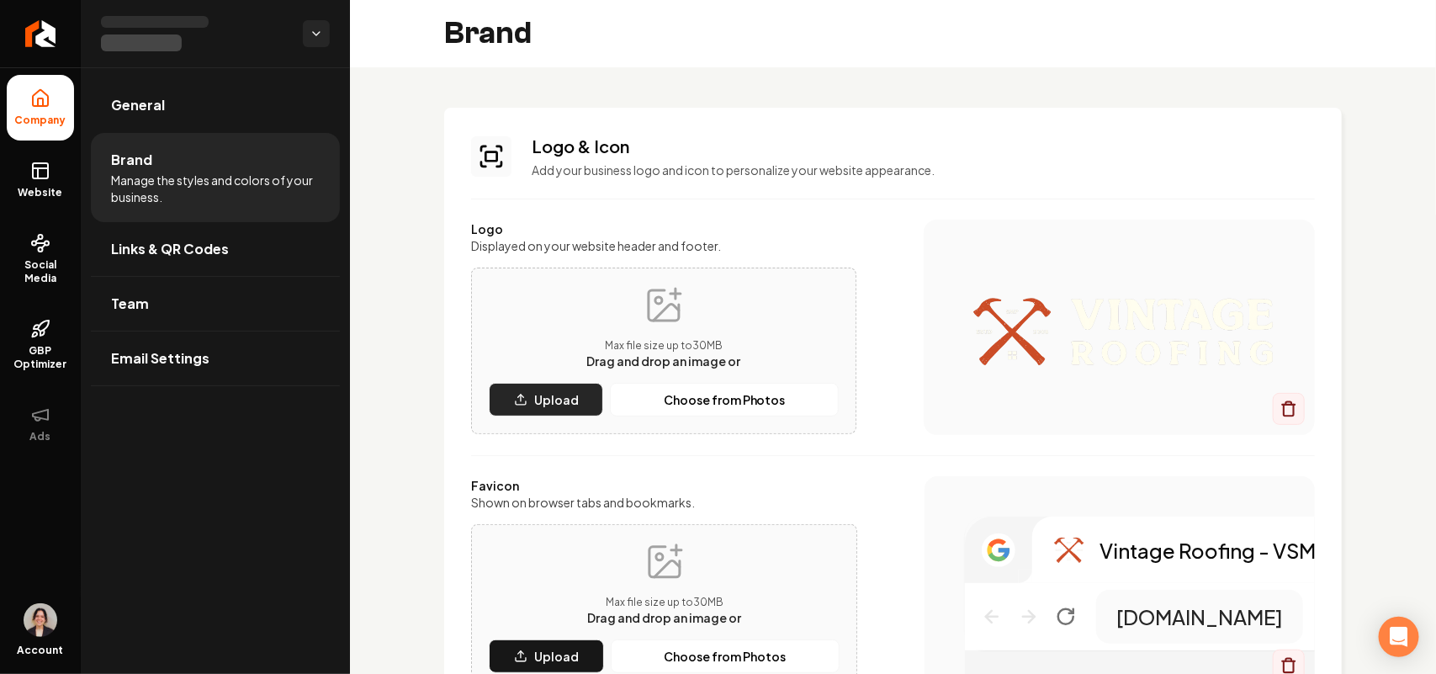
click at [544, 391] on p "Upload" at bounding box center [556, 399] width 45 height 17
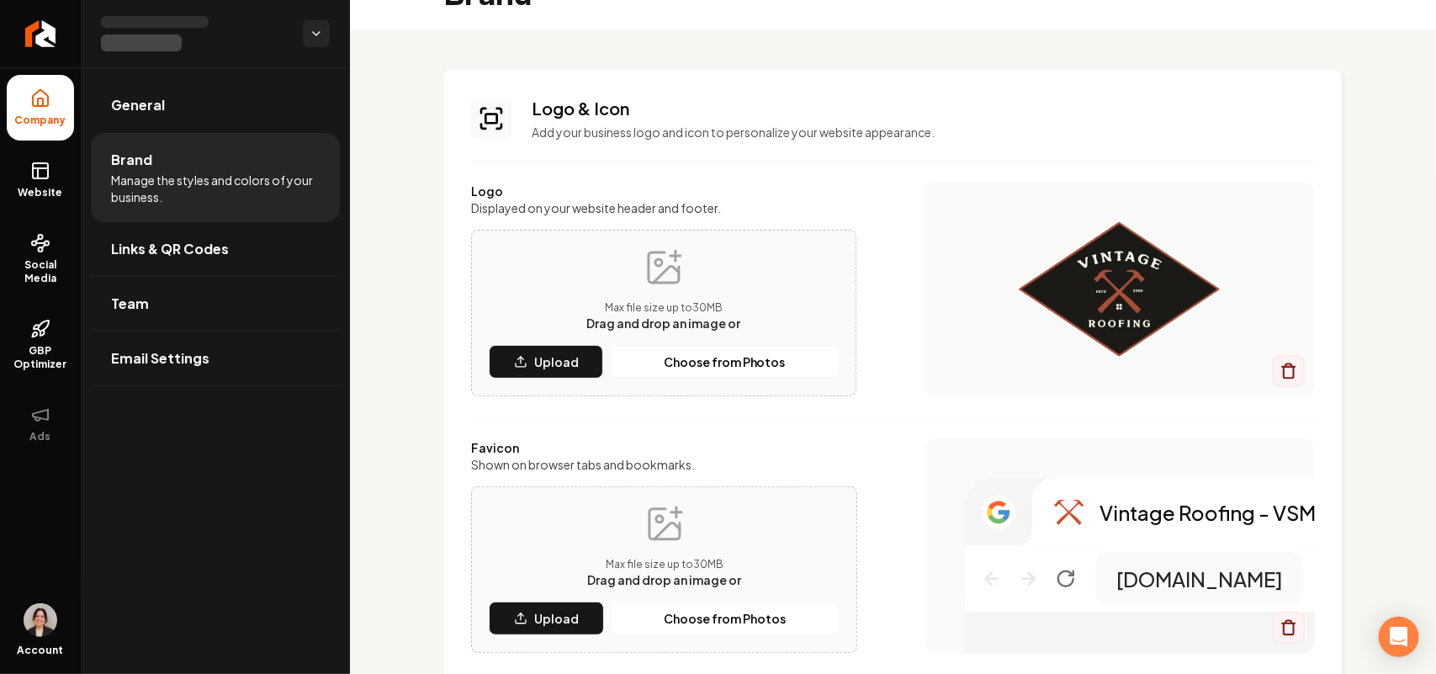
scroll to position [105, 0]
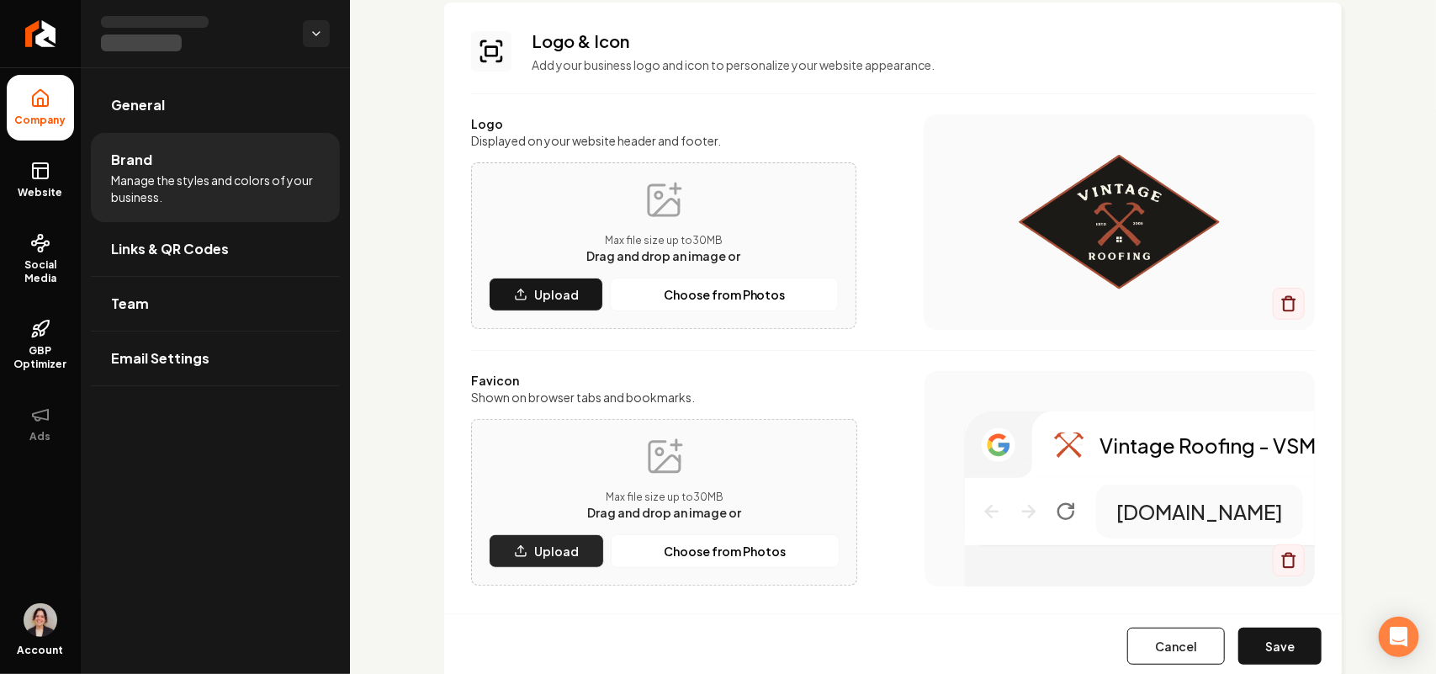
click at [539, 548] on p "Upload" at bounding box center [556, 551] width 45 height 17
click at [1281, 640] on button "Save" at bounding box center [1280, 646] width 83 height 37
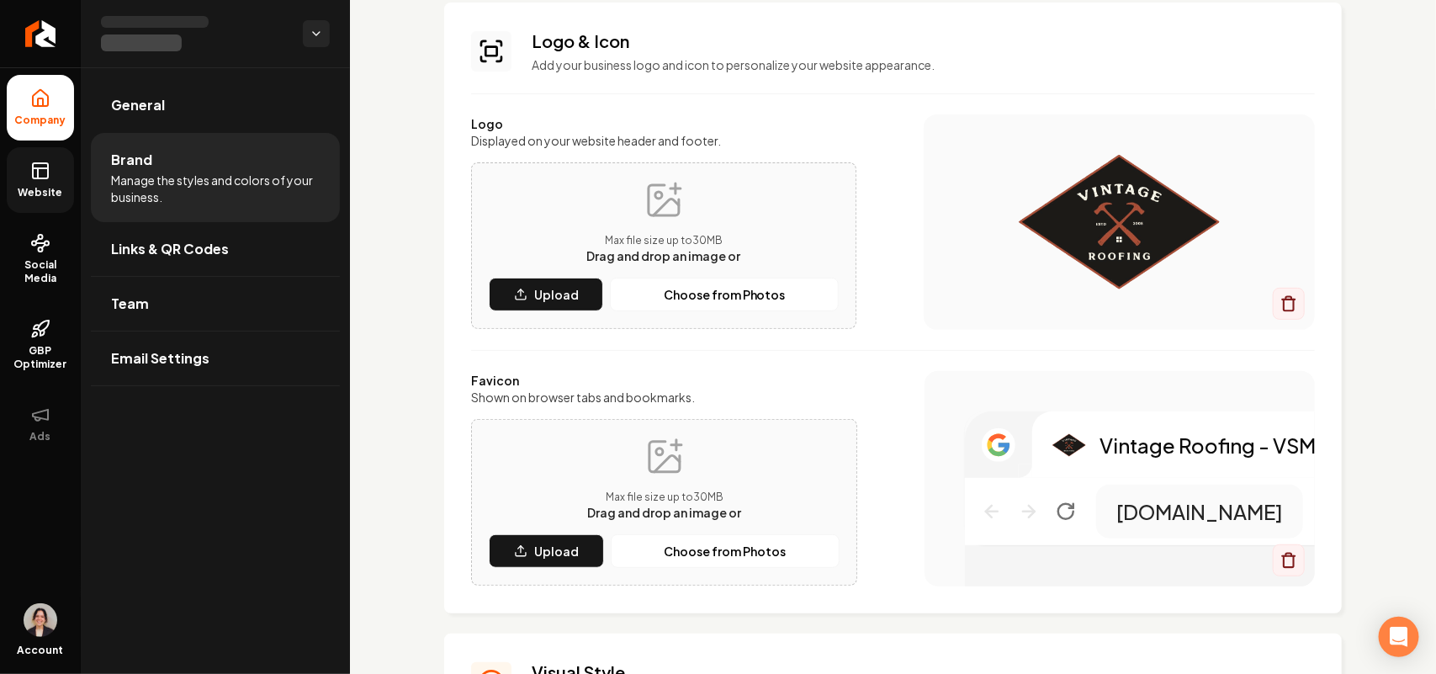
click at [47, 170] on rect at bounding box center [40, 170] width 15 height 15
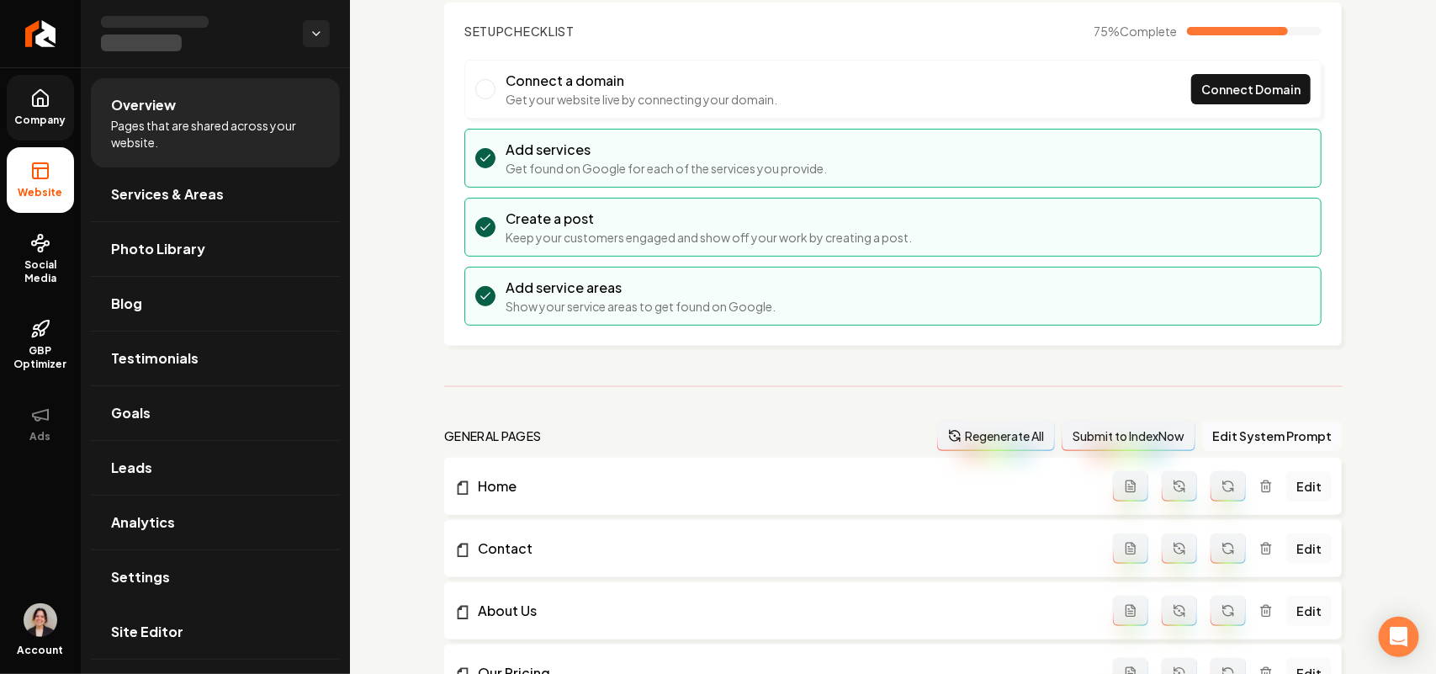
click at [135, 629] on span "Site Editor" at bounding box center [147, 632] width 72 height 20
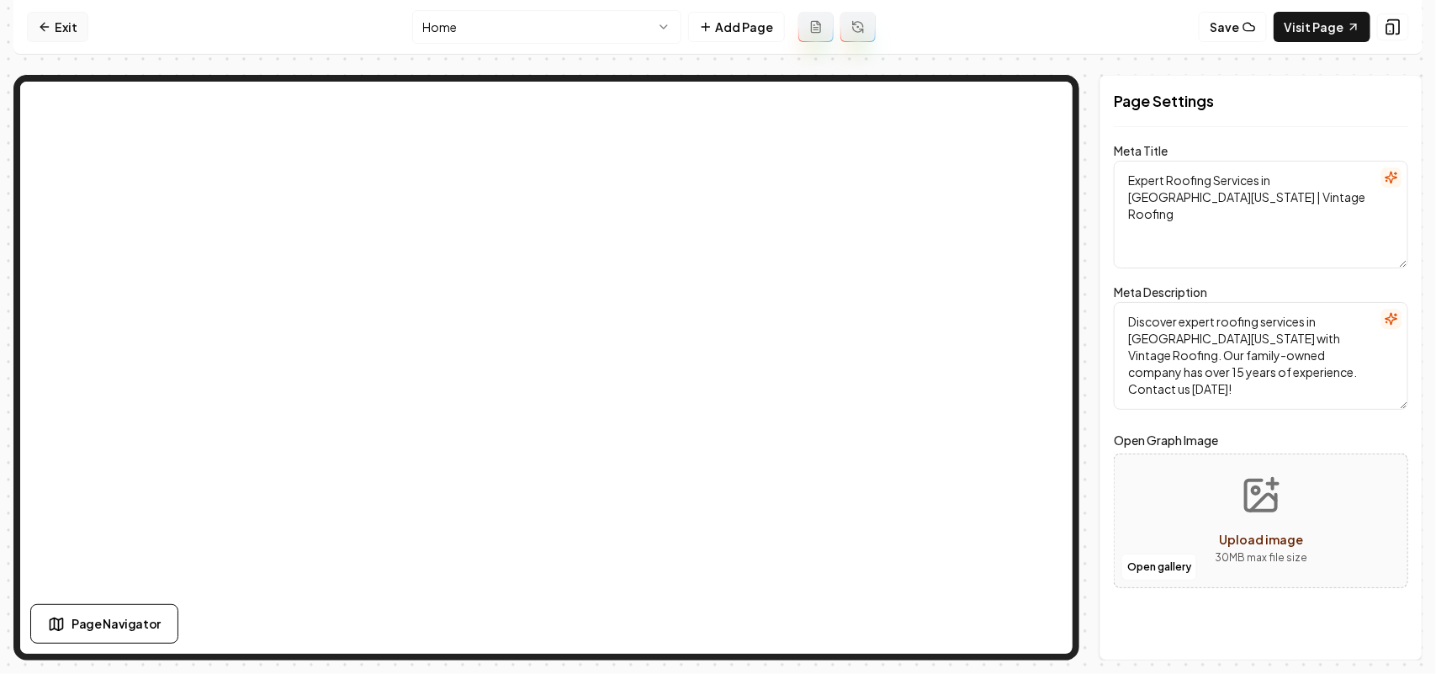
click at [86, 21] on link "Exit" at bounding box center [57, 27] width 61 height 30
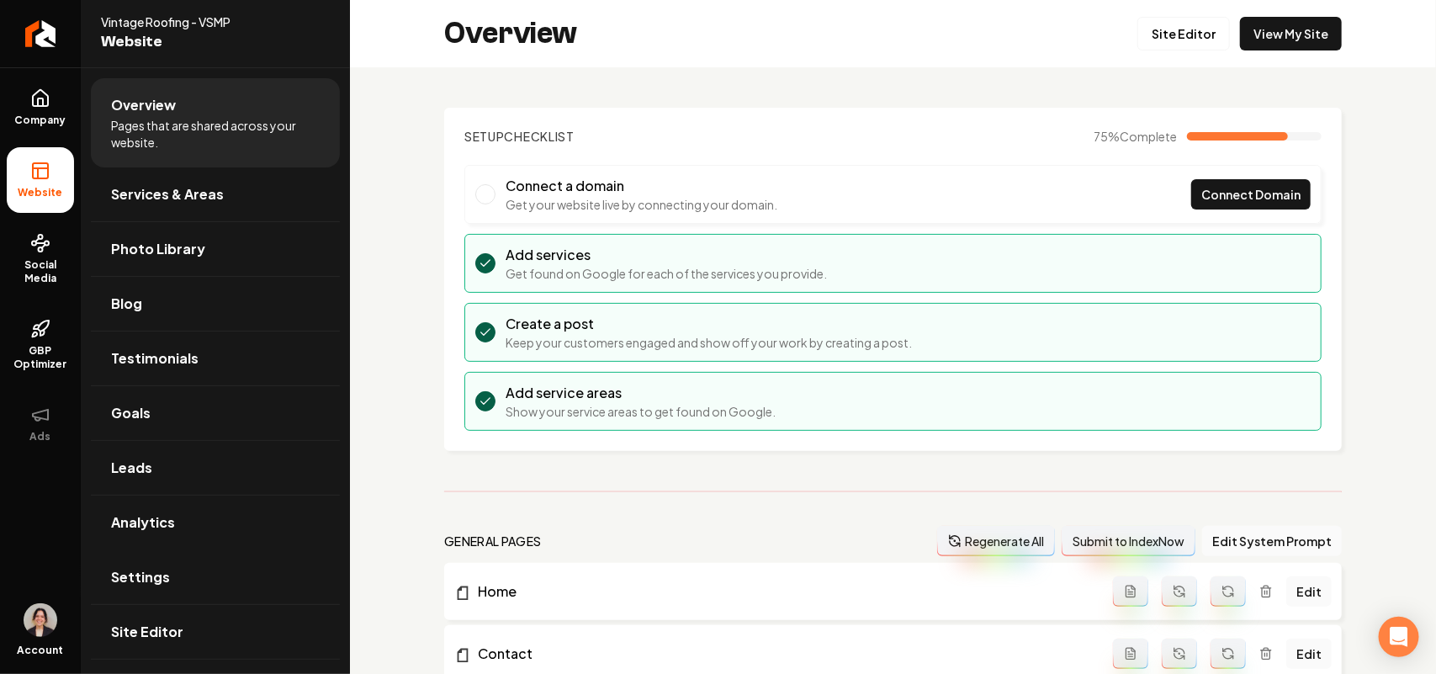
click at [168, 571] on link "Settings" at bounding box center [215, 577] width 249 height 54
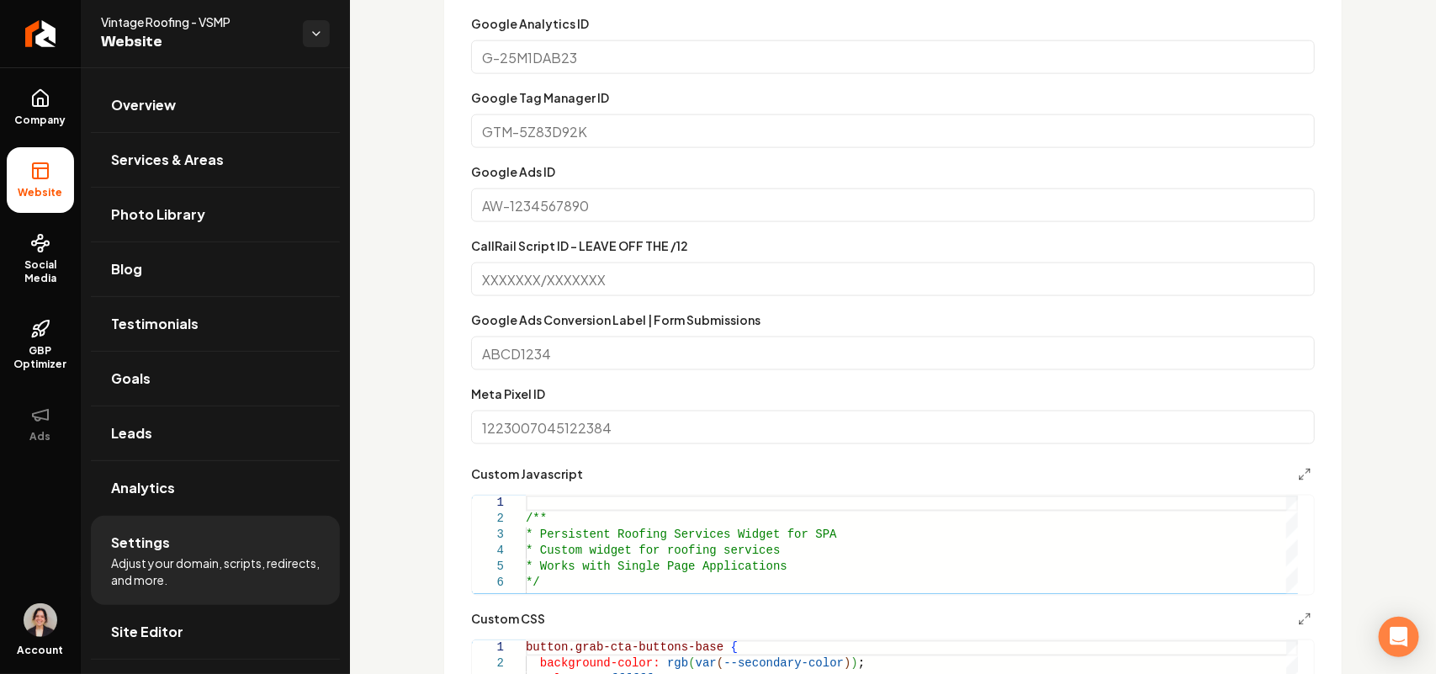
scroll to position [1052, 0]
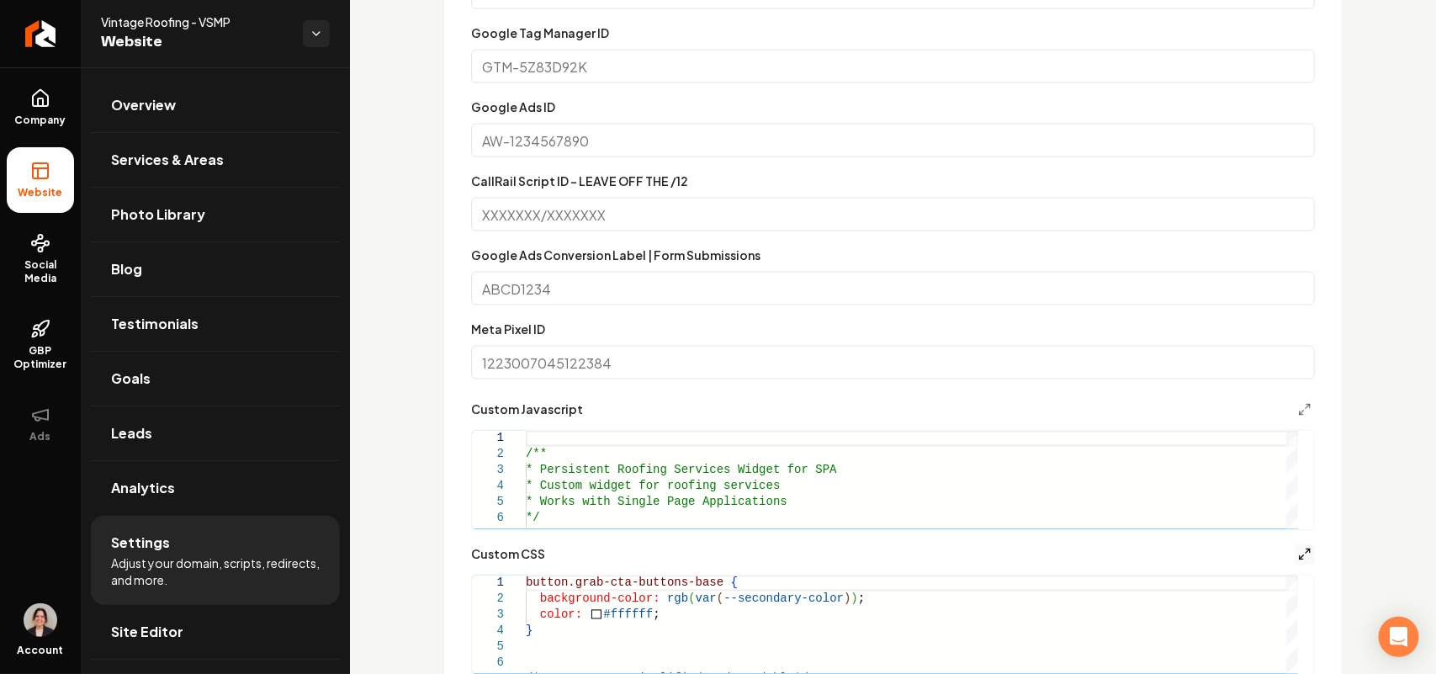
click at [1298, 548] on icon "Main content area" at bounding box center [1304, 554] width 13 height 13
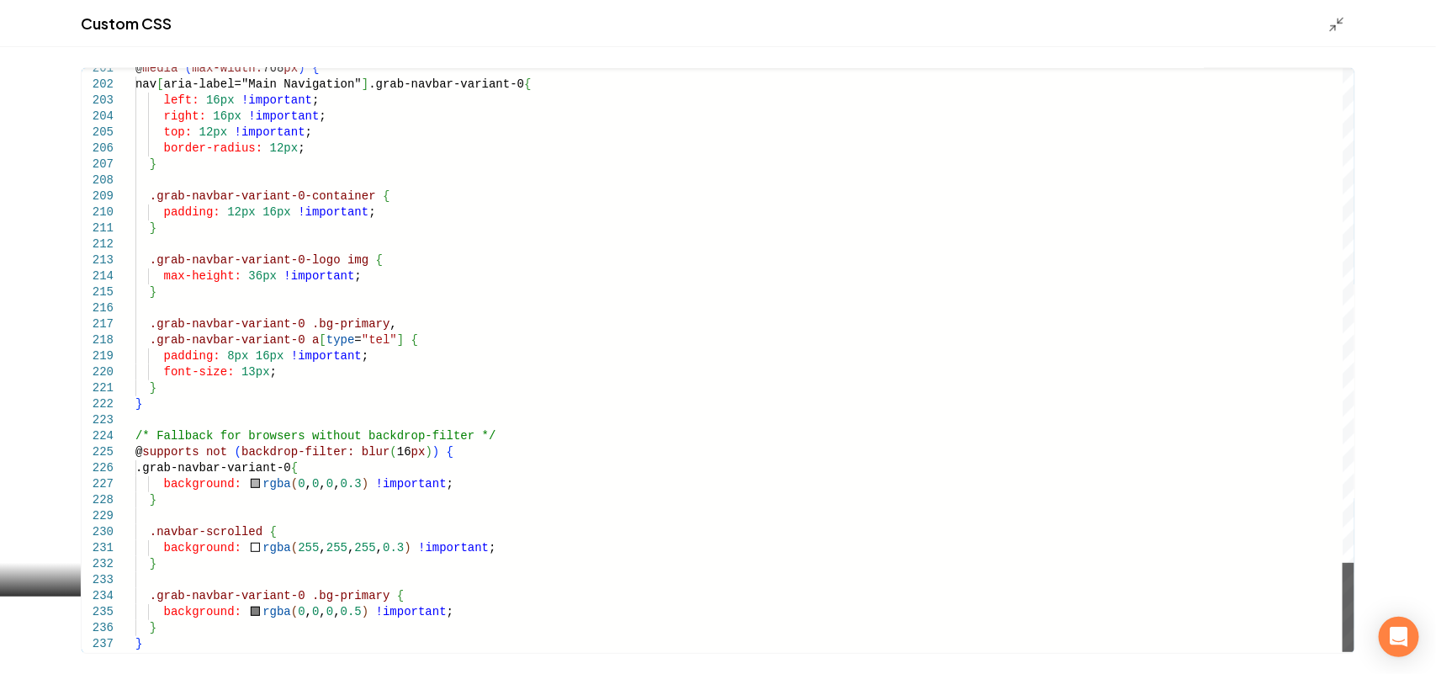
click at [1355, 652] on div "Main content area" at bounding box center [1349, 607] width 12 height 89
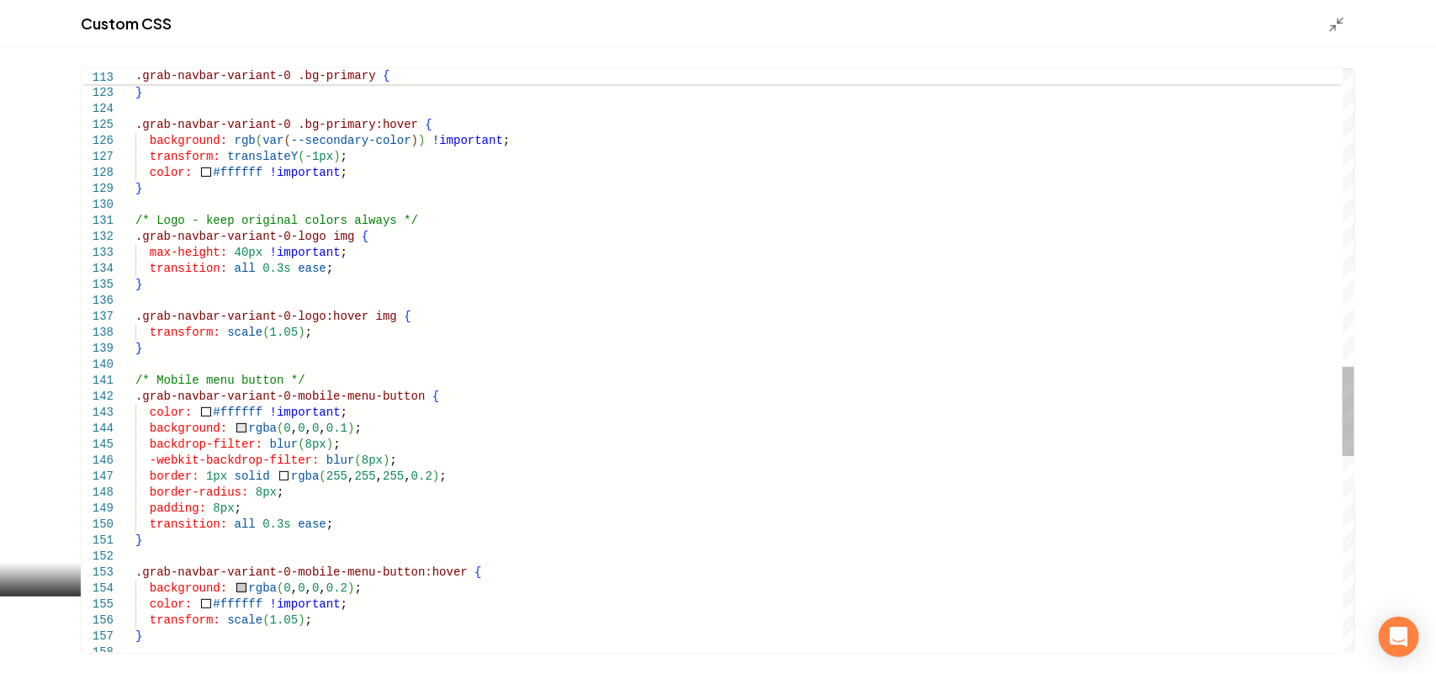
click at [237, 246] on div "color: #ffffff !important ; transform: scale ( 1.05 ) ; } } .grab-navbar-varian…" at bounding box center [744, 28] width 1219 height 3789
type textarea "**********"
click at [1341, 23] on polyline "Main content area" at bounding box center [1341, 21] width 4 height 4
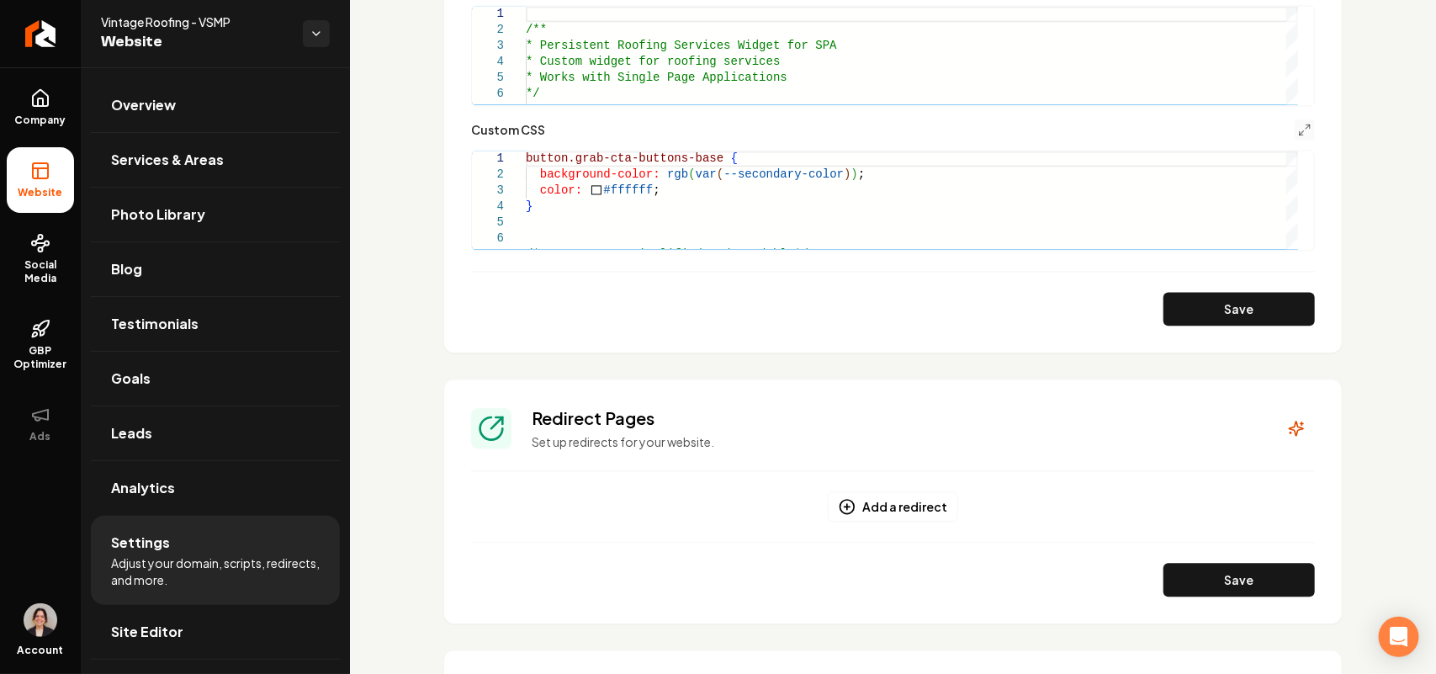
scroll to position [1578, 0]
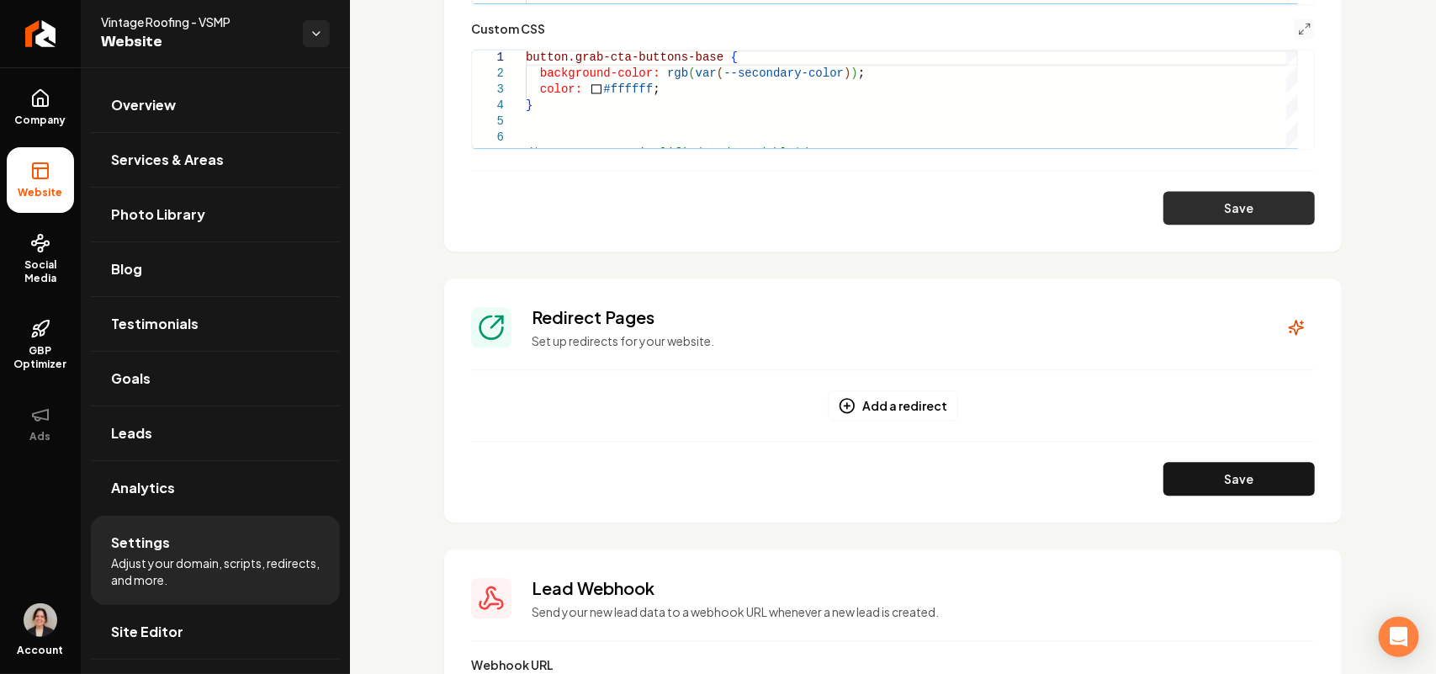
click at [1230, 216] on button "Save" at bounding box center [1239, 208] width 151 height 34
click at [190, 644] on link "Site Editor" at bounding box center [215, 632] width 249 height 54
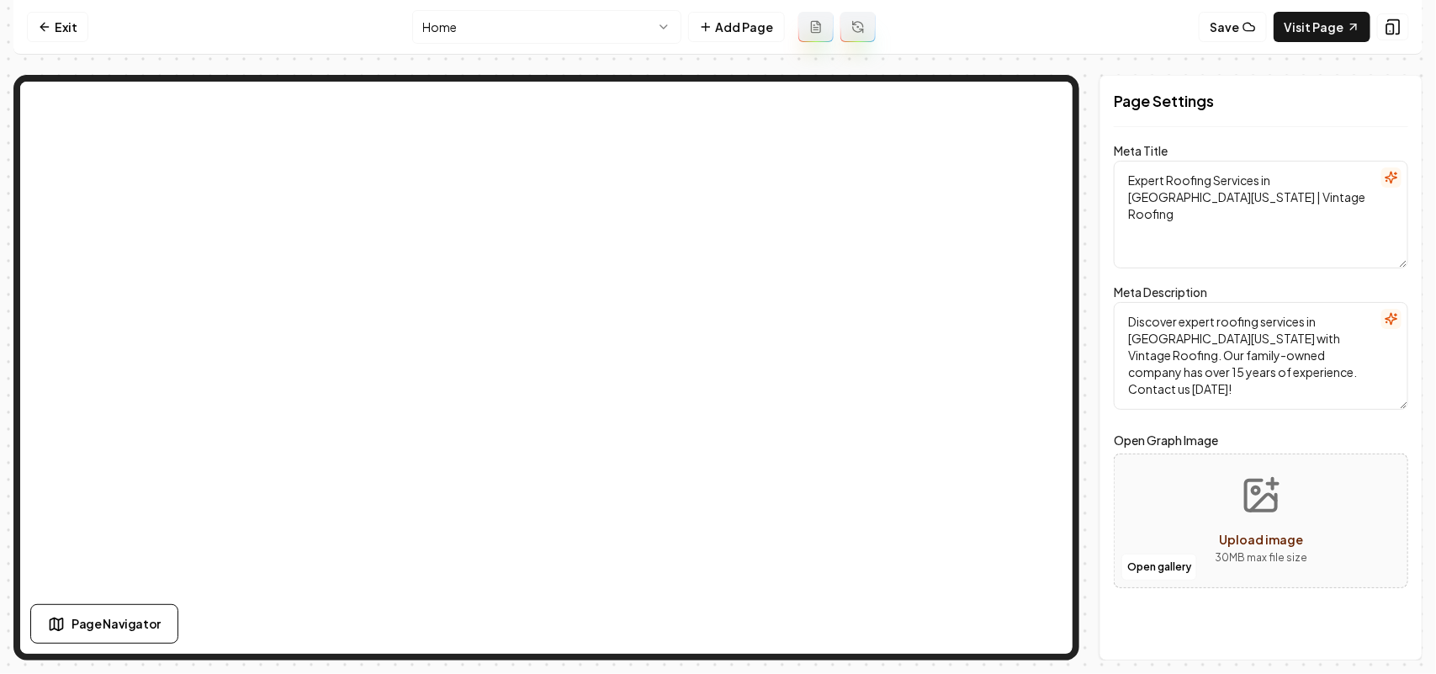
click at [523, 8] on nav "Exit Home Add Page Save Visit Page" at bounding box center [718, 27] width 1410 height 55
click at [518, 26] on html "Computer Required This feature is only available on a computer. Please switch t…" at bounding box center [718, 337] width 1436 height 674
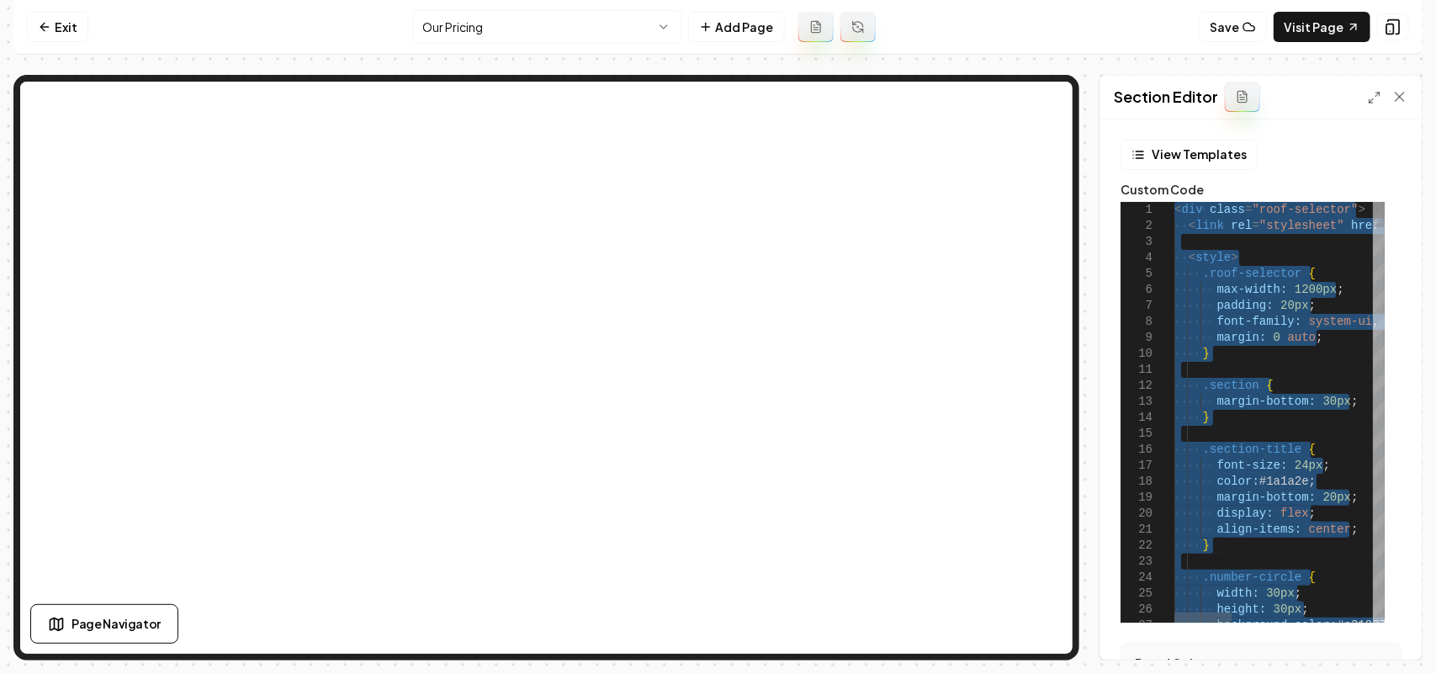
type textarea "**********"
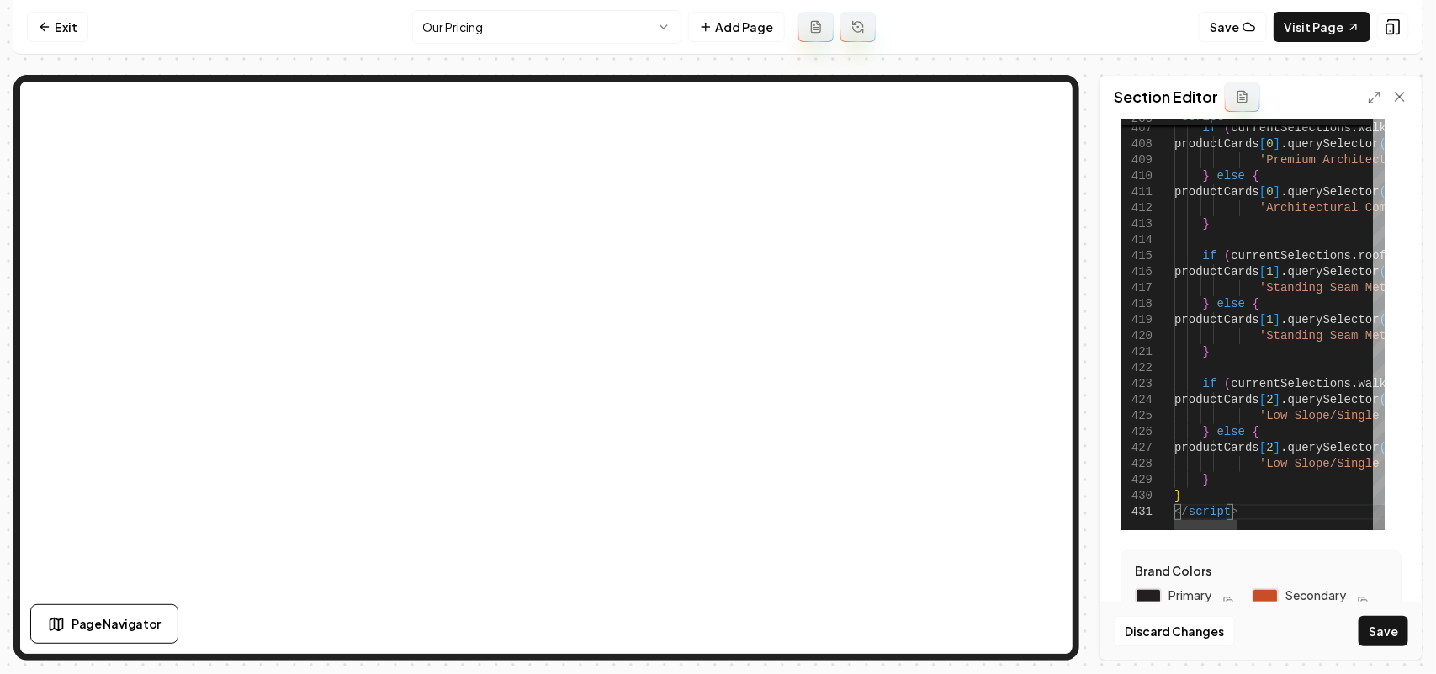
scroll to position [210, 0]
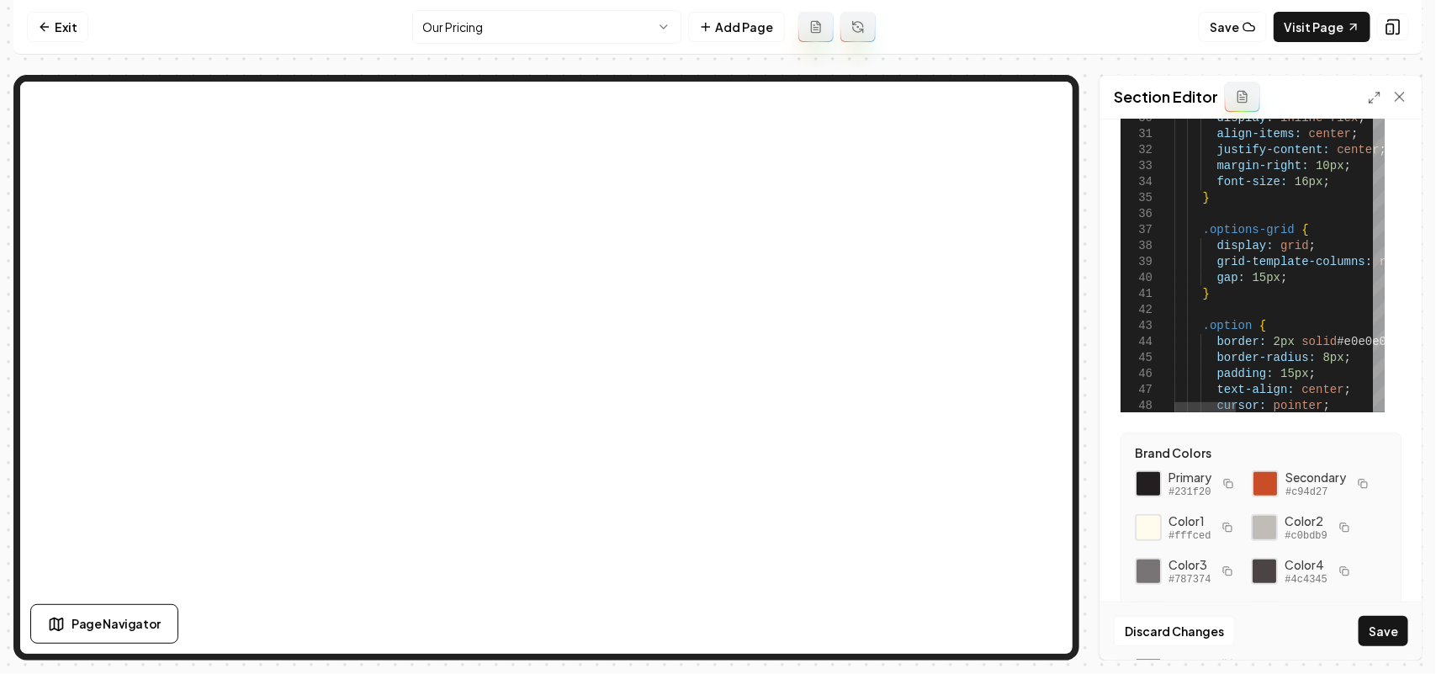
click at [1385, 32] on div at bounding box center [1379, 25] width 12 height 25
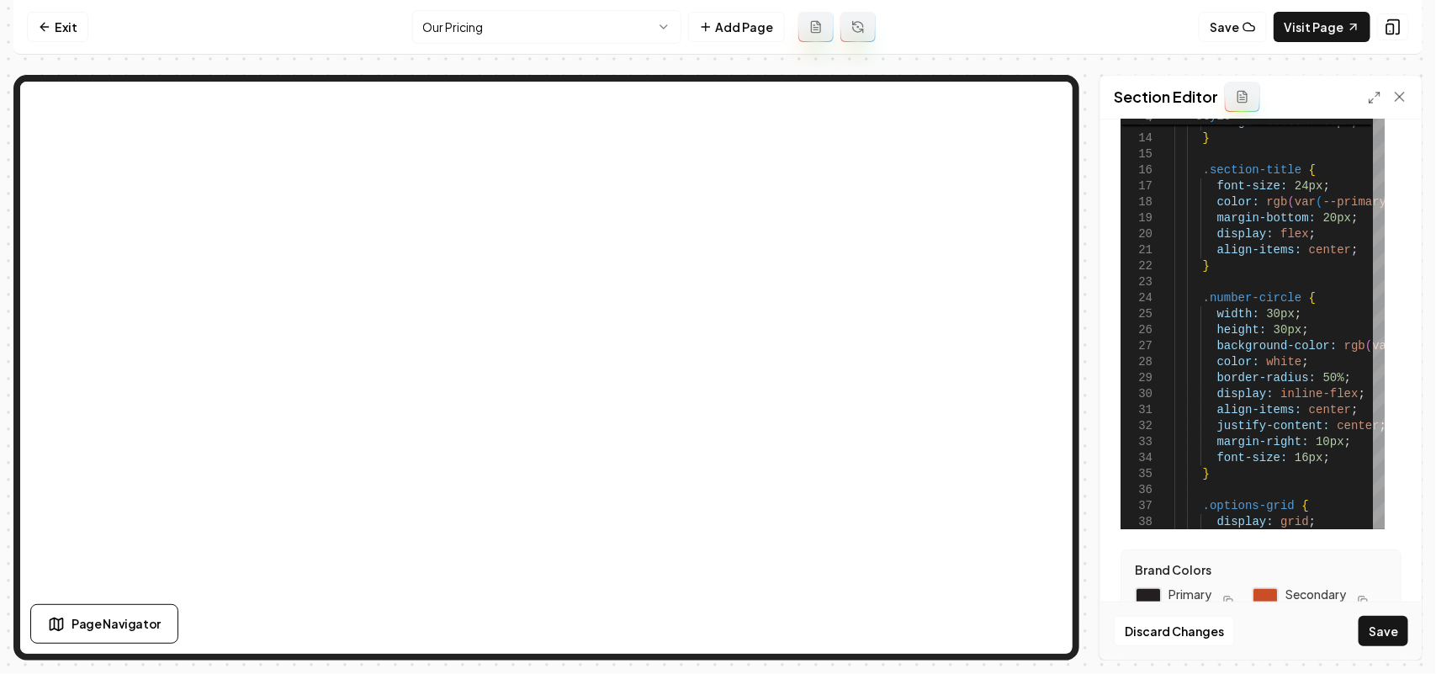
scroll to position [0, 0]
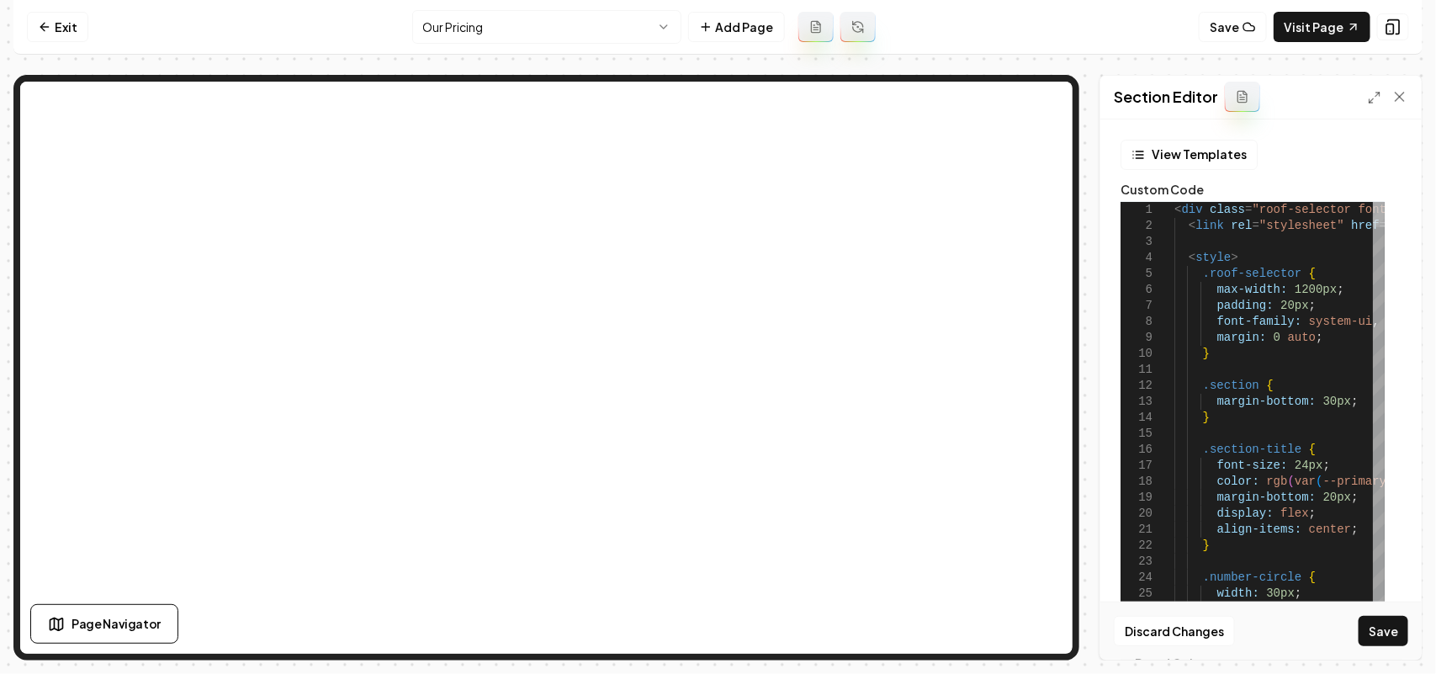
click at [1378, 202] on div at bounding box center [1379, 214] width 12 height 25
click at [1389, 645] on button "Save" at bounding box center [1384, 631] width 50 height 30
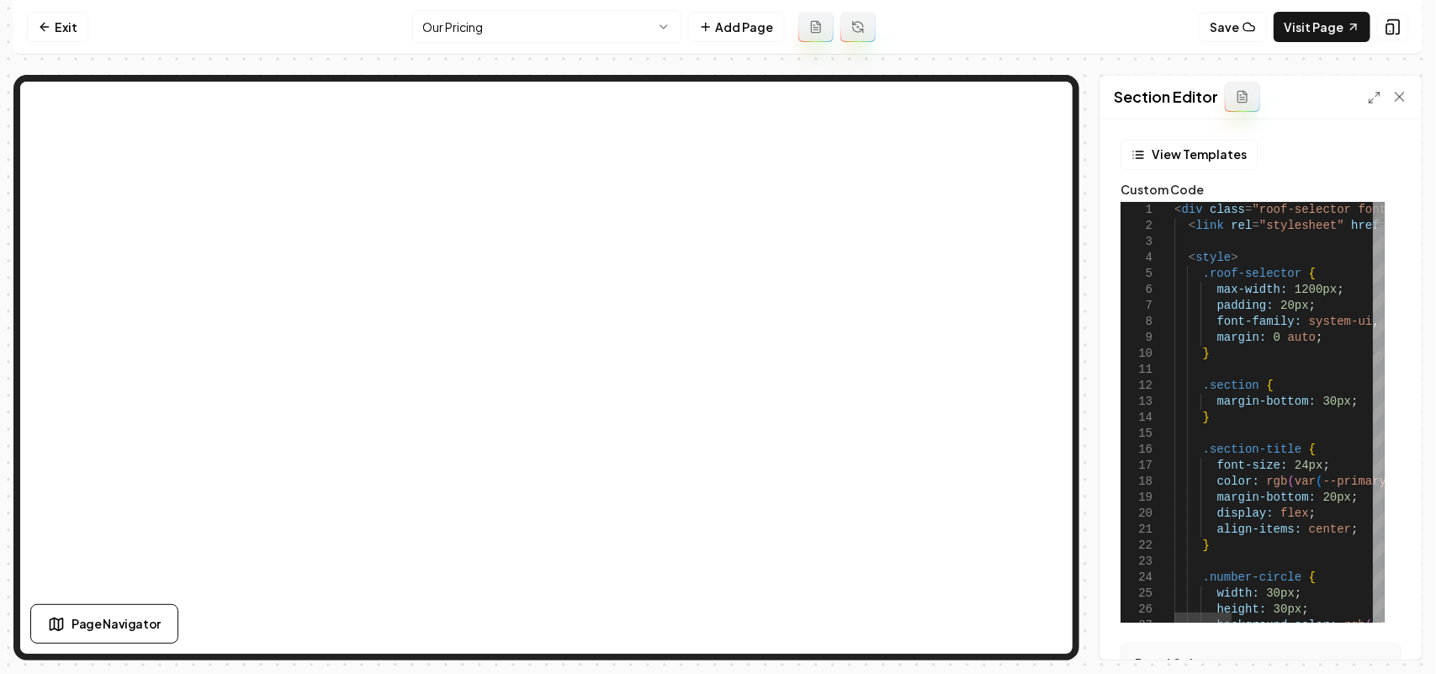
scroll to position [0, 56]
drag, startPoint x: 1276, startPoint y: 303, endPoint x: 1297, endPoint y: 304, distance: 21.1
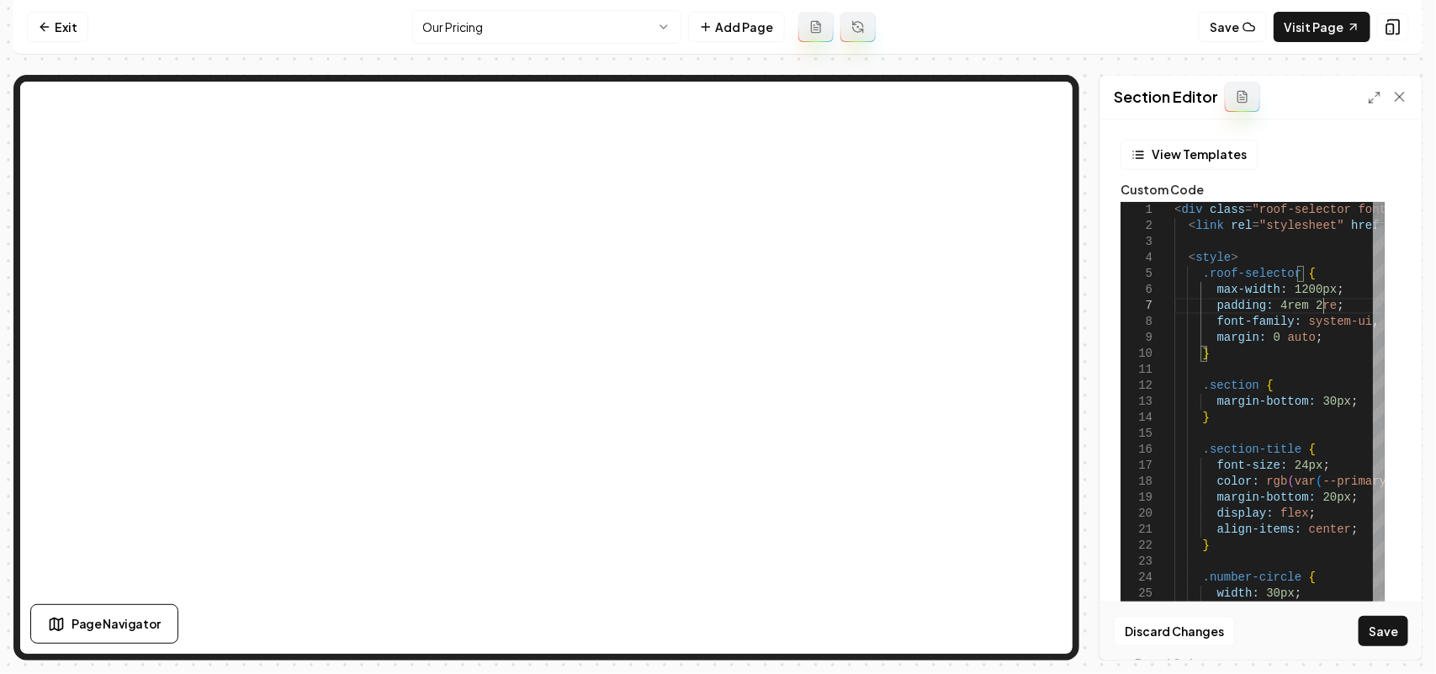
scroll to position [97, 153]
drag, startPoint x: 1279, startPoint y: 300, endPoint x: 1266, endPoint y: 303, distance: 12.9
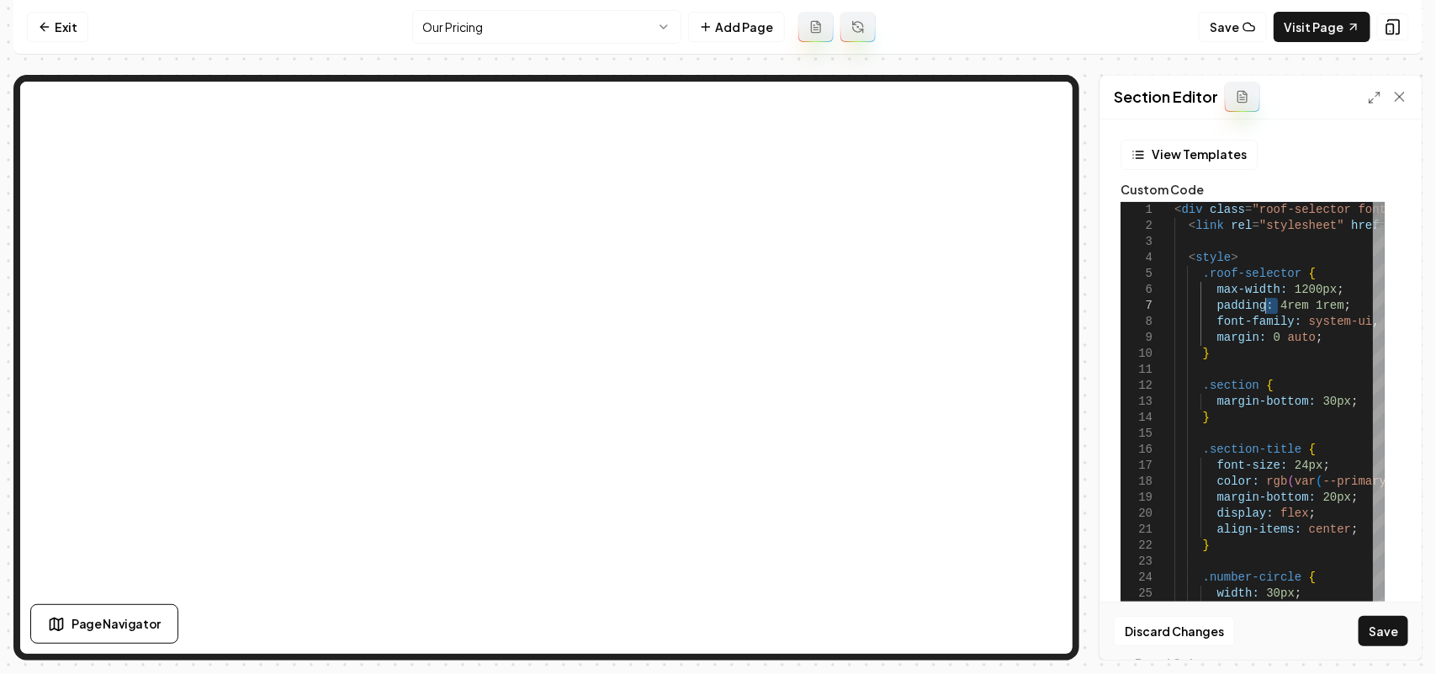
scroll to position [97, 97]
click at [1397, 634] on button "Save" at bounding box center [1384, 631] width 50 height 30
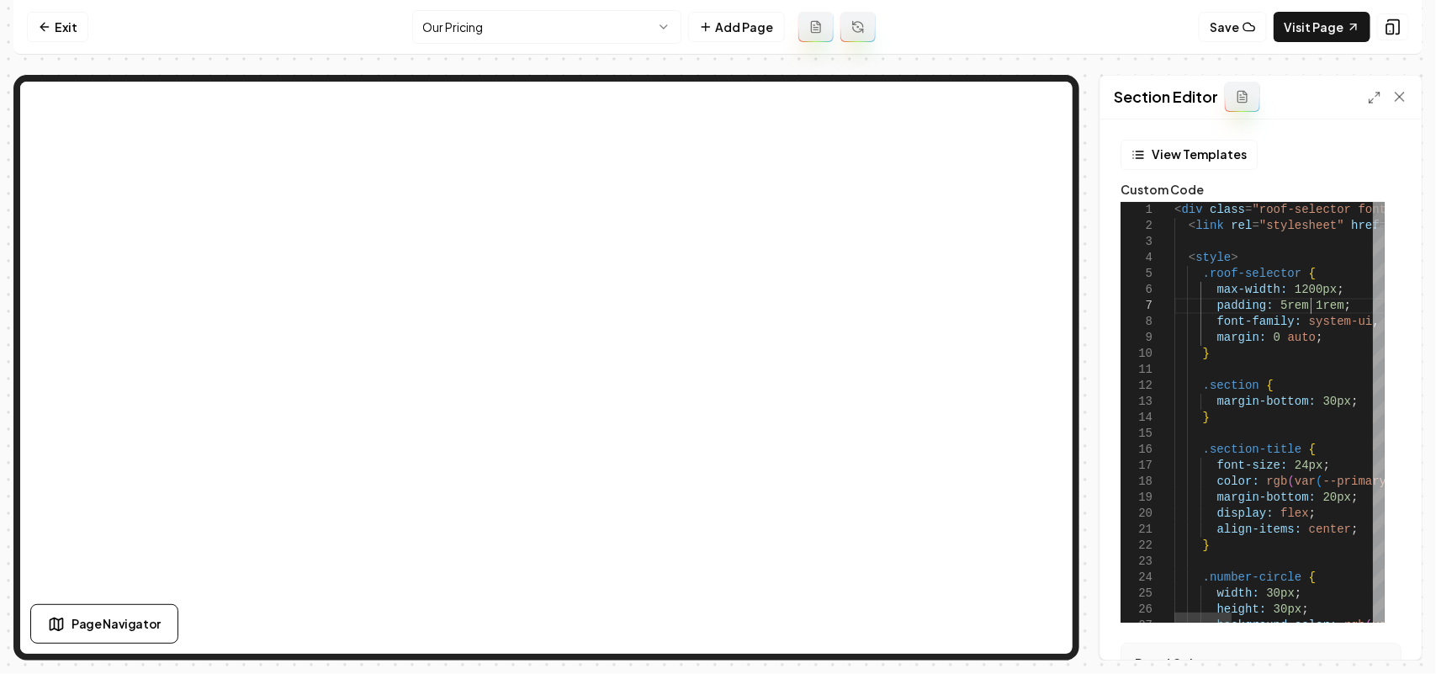
scroll to position [97, 0]
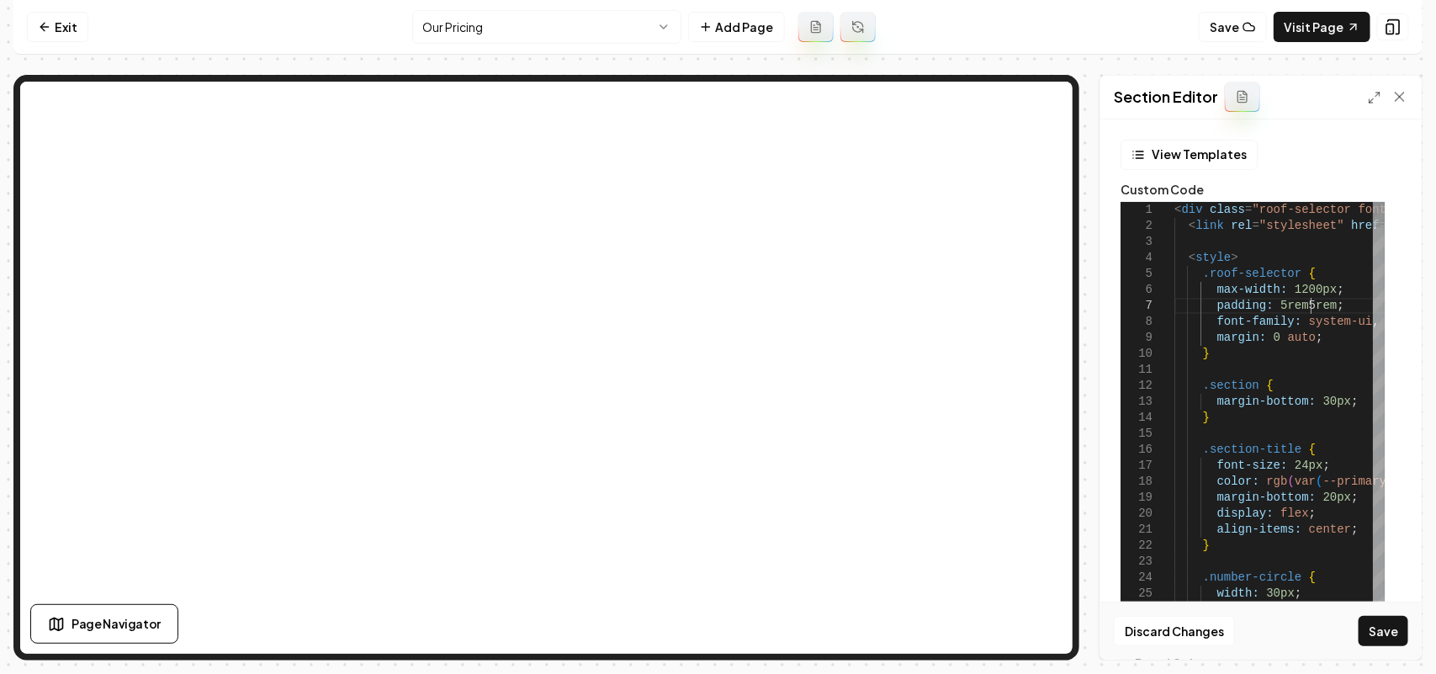
scroll to position [97, 135]
click at [1384, 642] on button "Save" at bounding box center [1384, 631] width 50 height 30
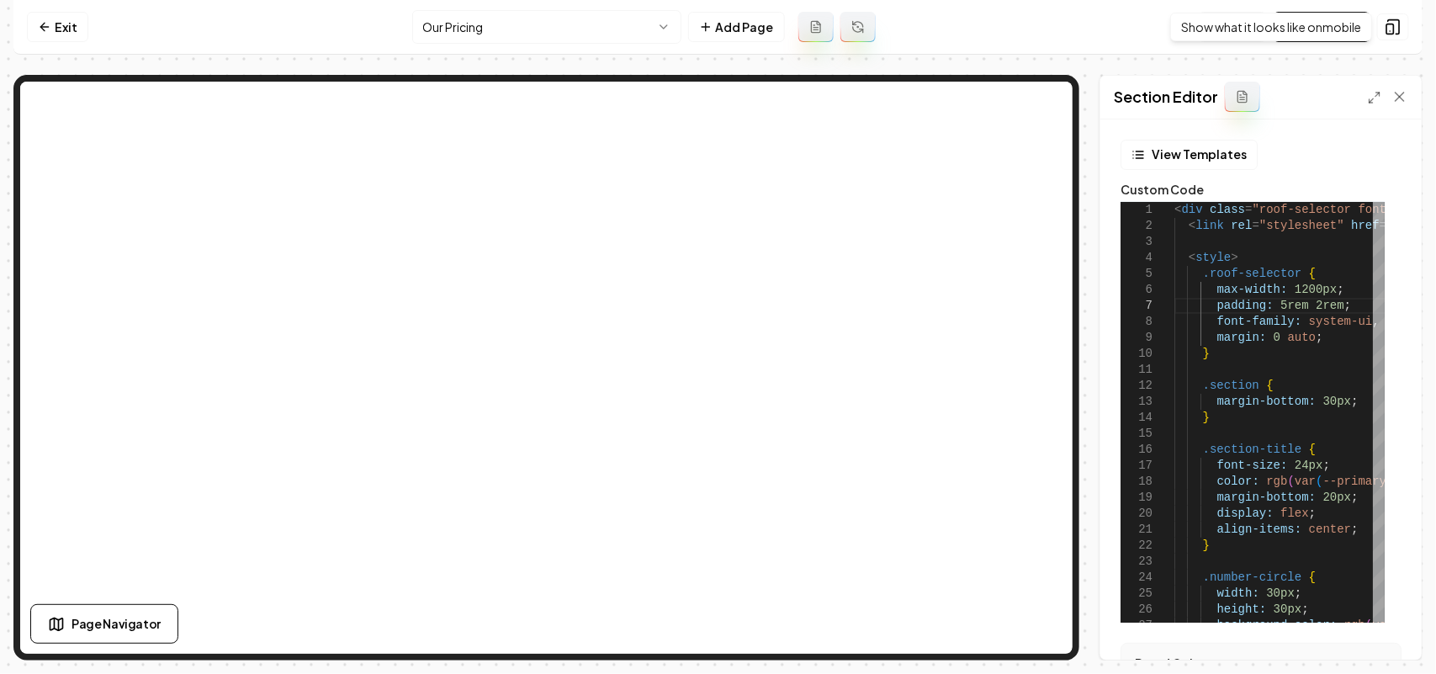
click at [1342, 26] on div "Show what it looks like on mobile Show what it looks like on mobile" at bounding box center [1272, 27] width 202 height 29
click at [1310, 13] on link "Visit Page" at bounding box center [1322, 27] width 97 height 30
click at [1378, 91] on icon at bounding box center [1374, 97] width 13 height 13
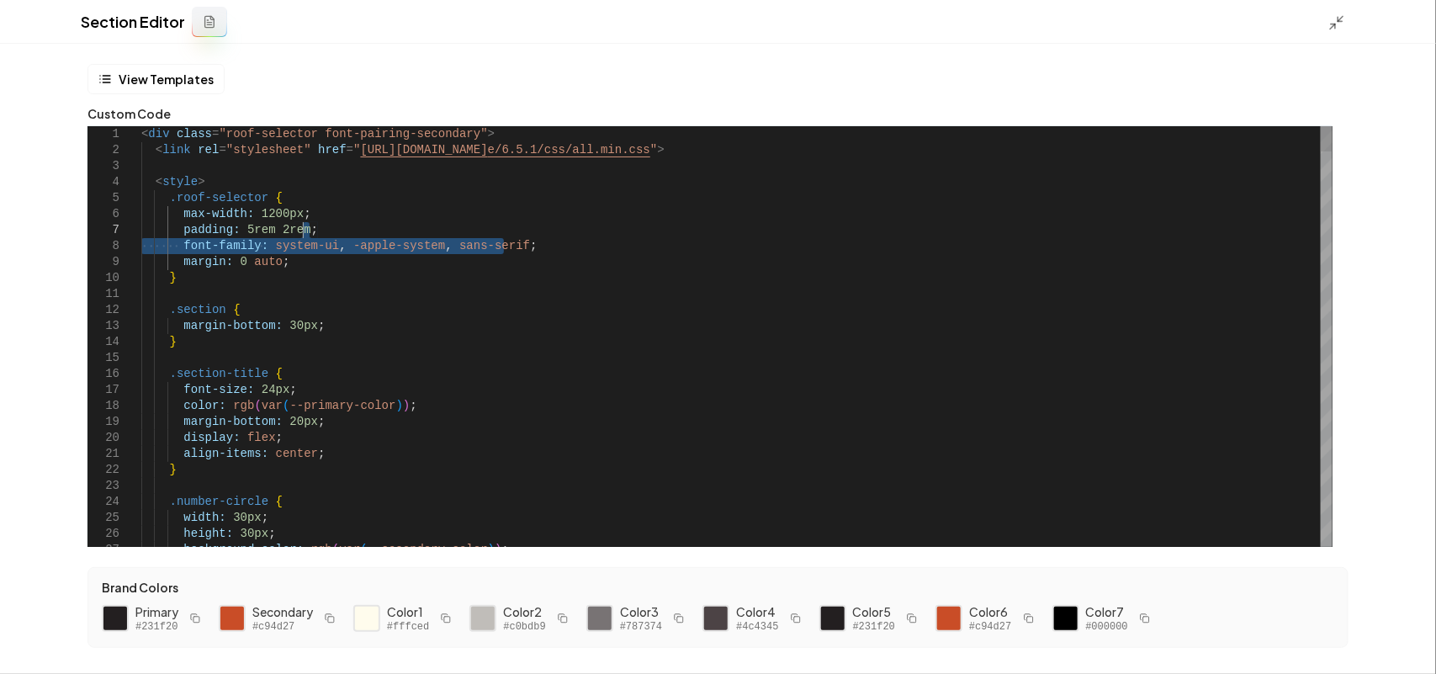
drag, startPoint x: 548, startPoint y: 246, endPoint x: 557, endPoint y: 231, distance: 17.0
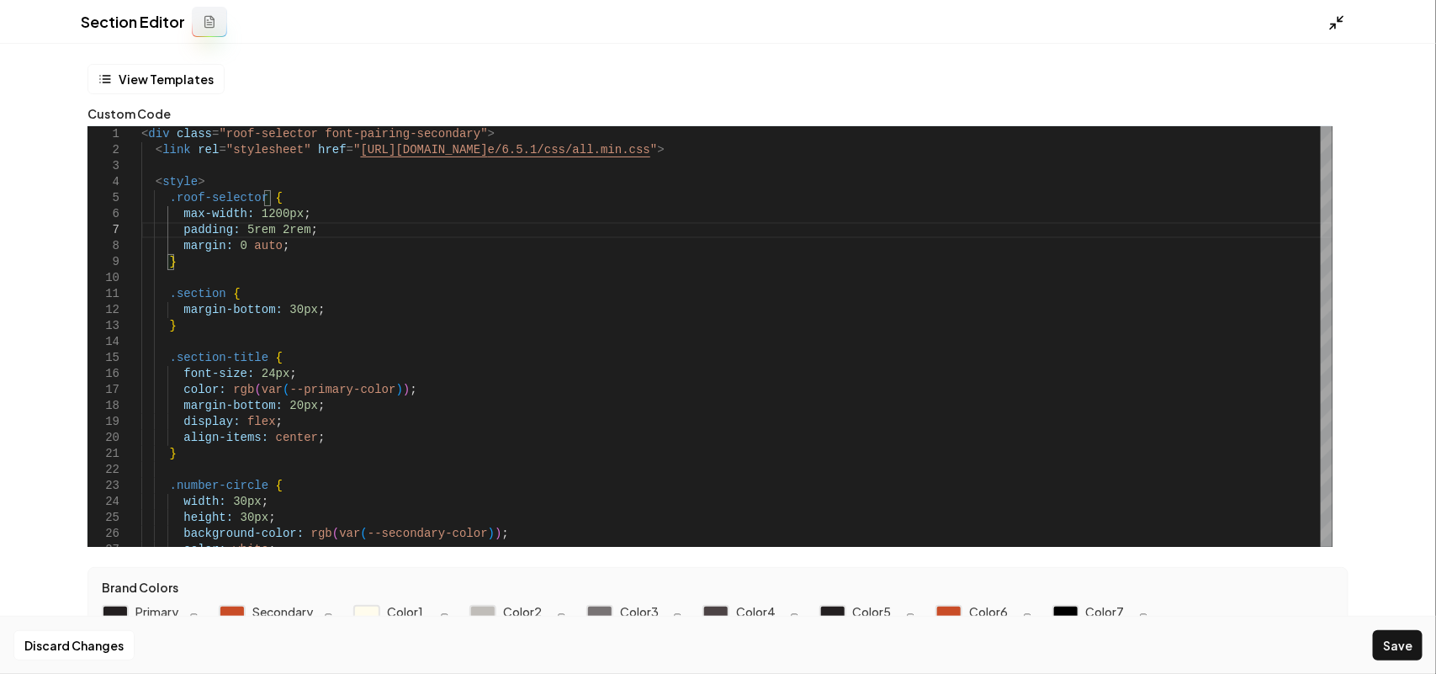
click at [1339, 22] on icon at bounding box center [1337, 22] width 17 height 17
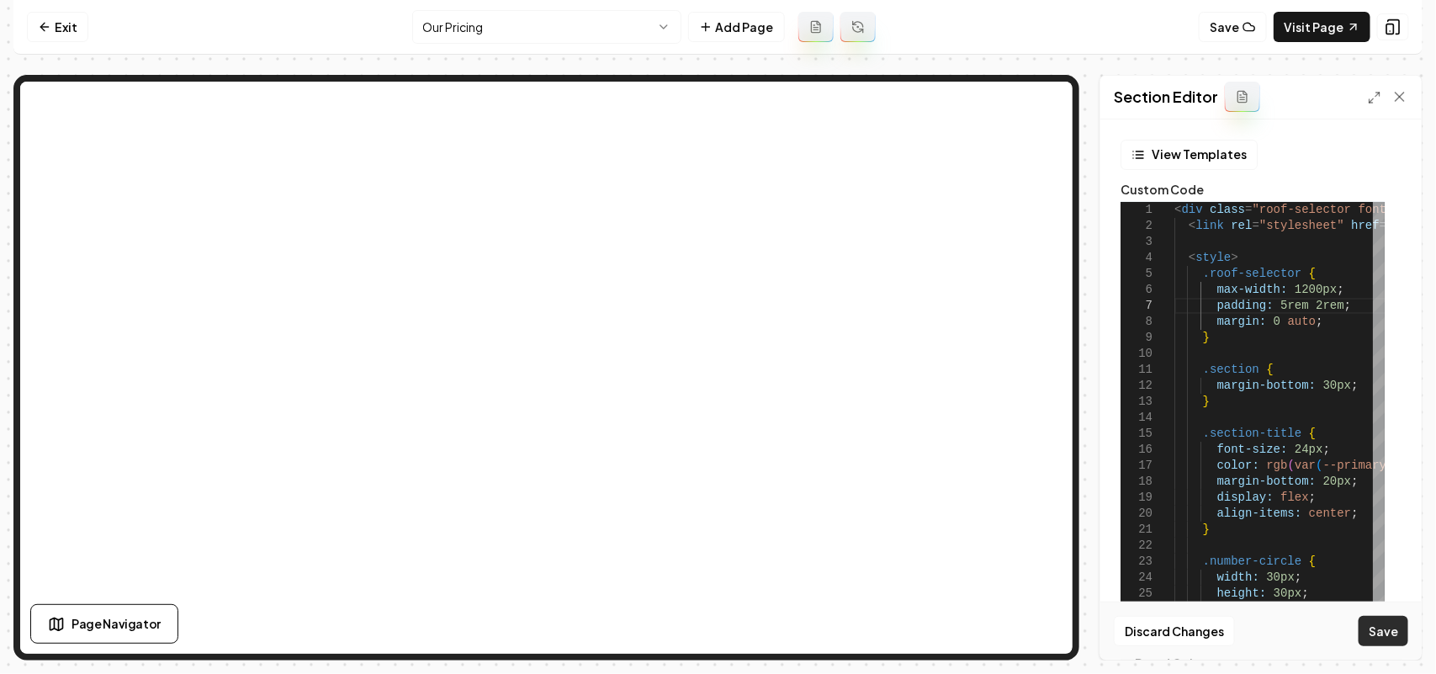
click at [1381, 634] on button "Save" at bounding box center [1384, 631] width 50 height 30
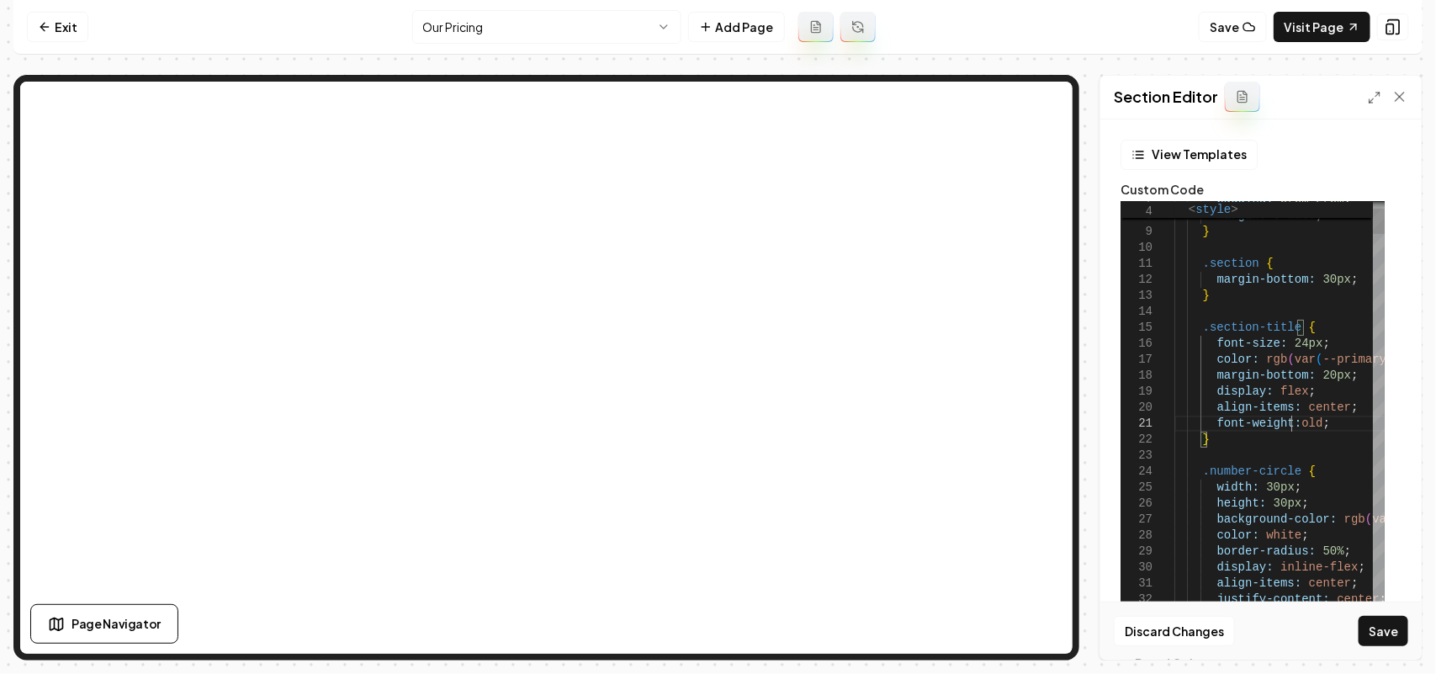
scroll to position [14, 124]
click at [1377, 631] on button "Save" at bounding box center [1384, 631] width 50 height 30
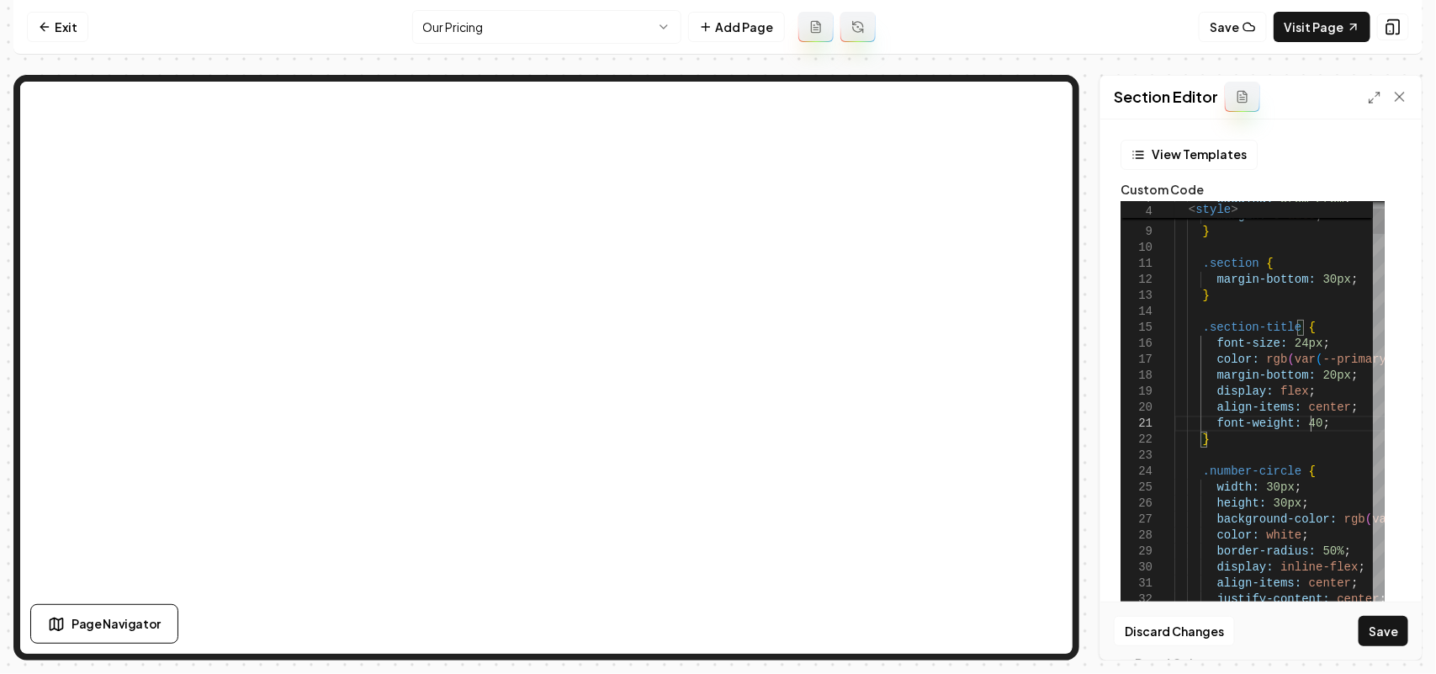
scroll to position [14, 141]
click at [1380, 640] on button "Save" at bounding box center [1384, 631] width 50 height 30
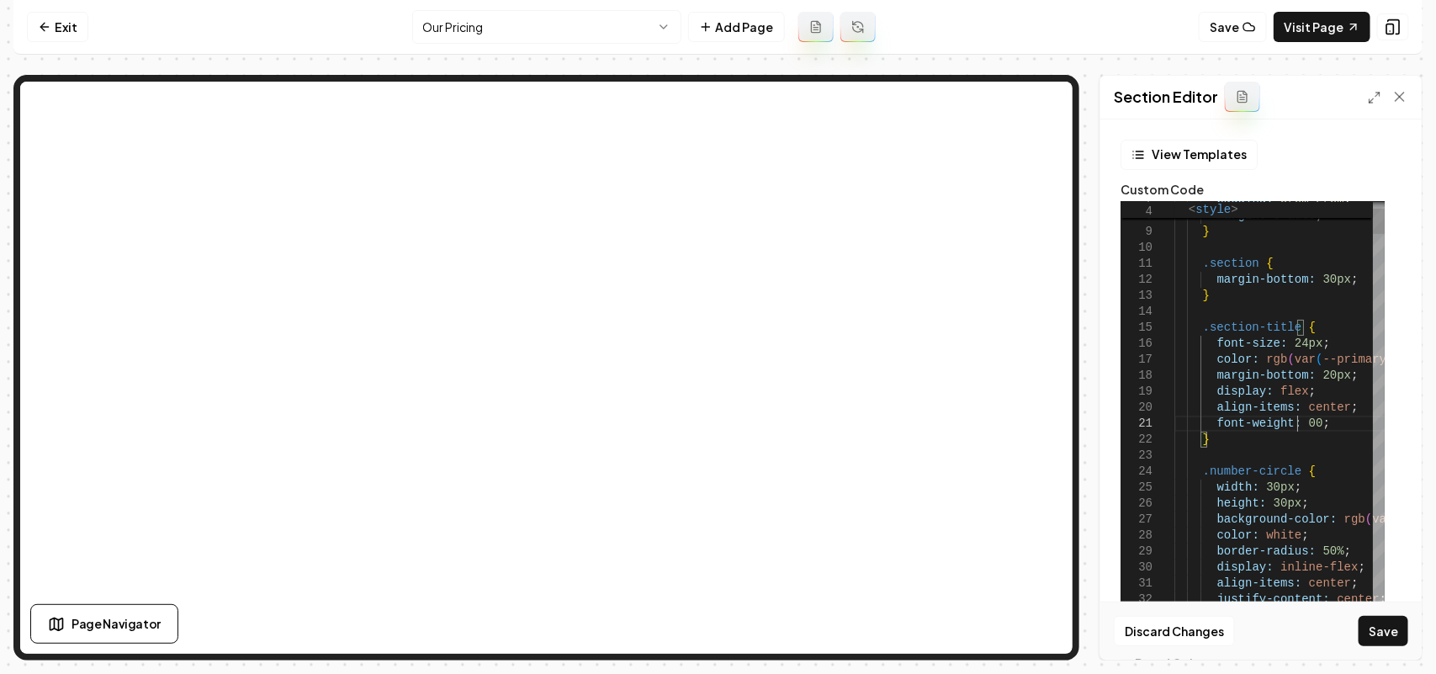
scroll to position [14, 130]
click at [1399, 633] on button "Save" at bounding box center [1384, 631] width 50 height 30
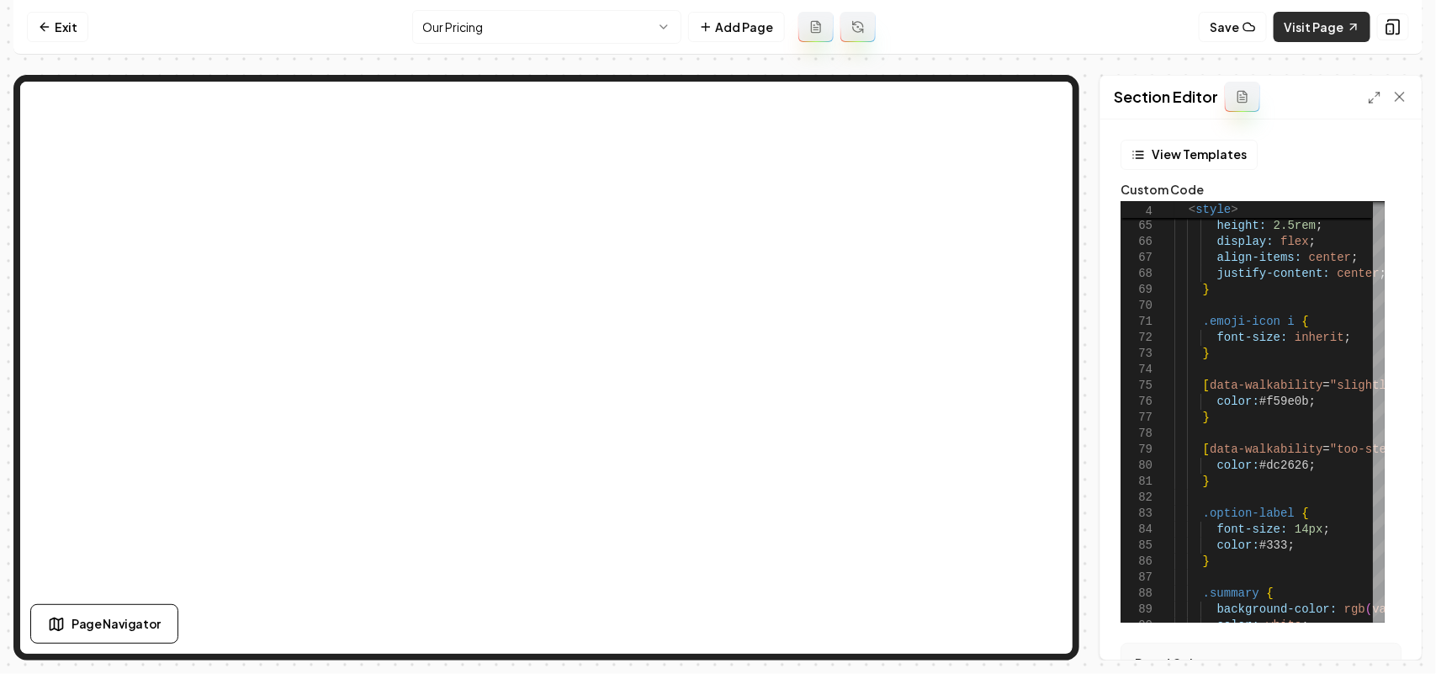
click at [1315, 27] on link "Visit Page" at bounding box center [1322, 27] width 97 height 30
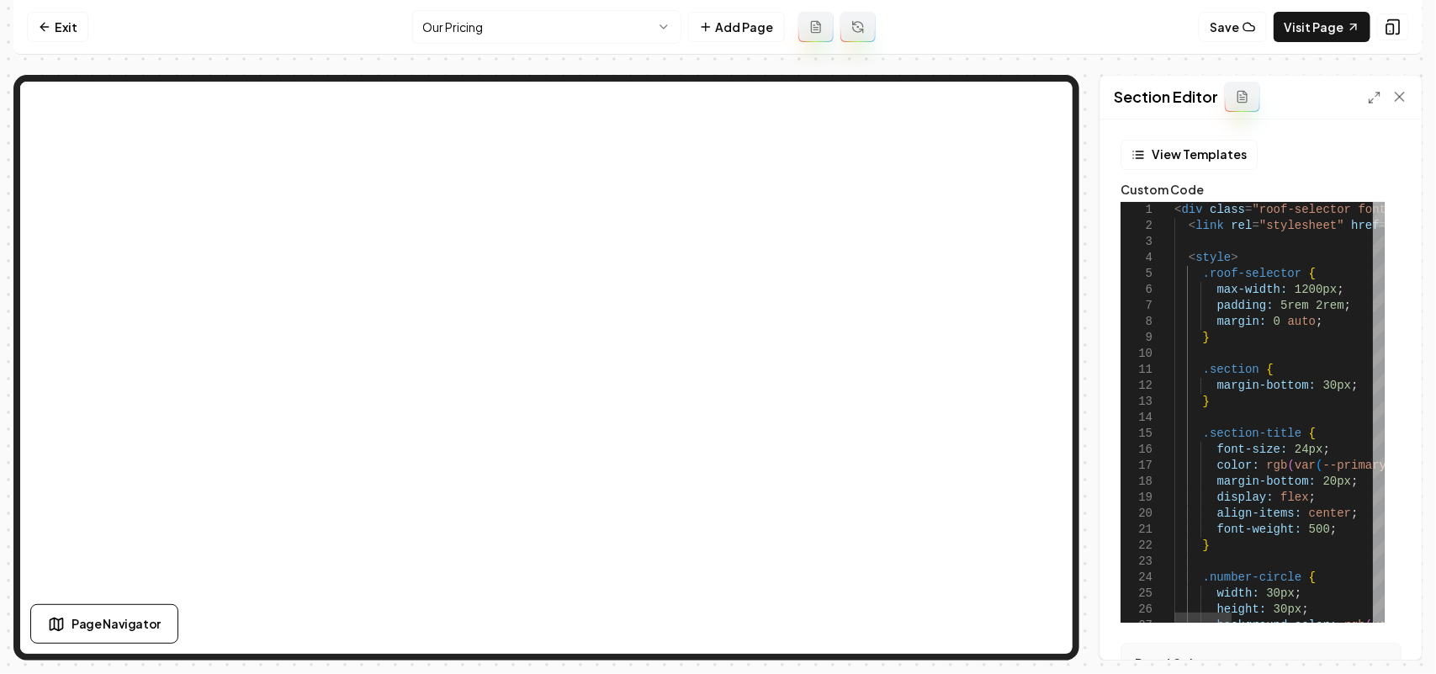
click at [1385, 202] on div at bounding box center [1379, 214] width 12 height 25
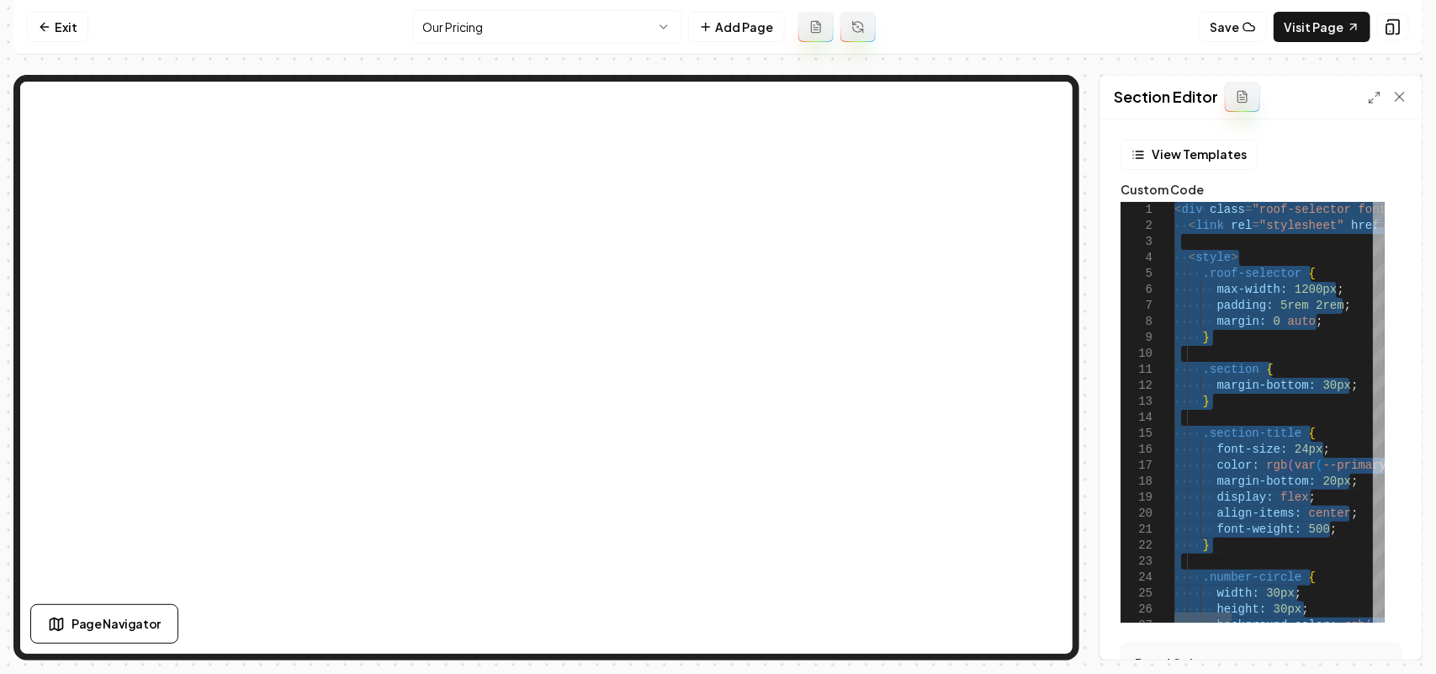
type textarea "**********"
click at [1171, 149] on button "View Templates" at bounding box center [1189, 155] width 137 height 30
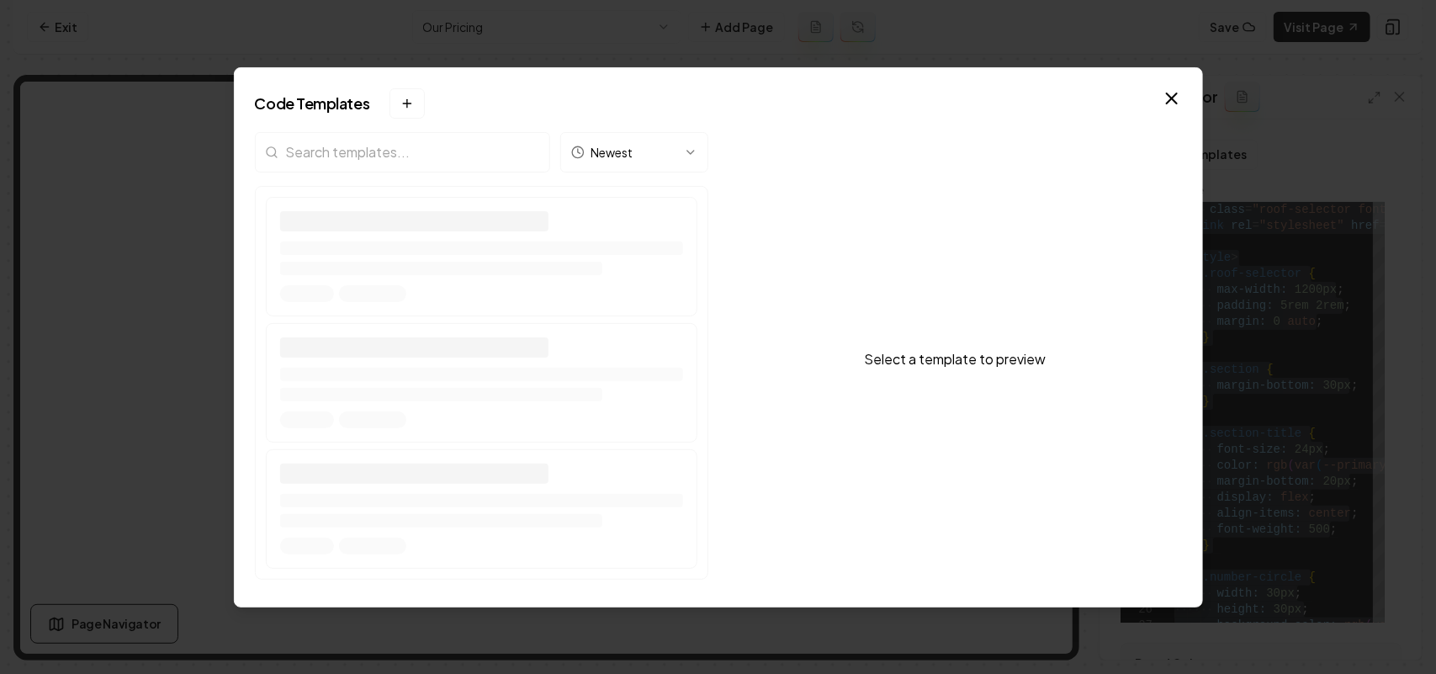
click at [394, 146] on input "search" at bounding box center [402, 152] width 295 height 40
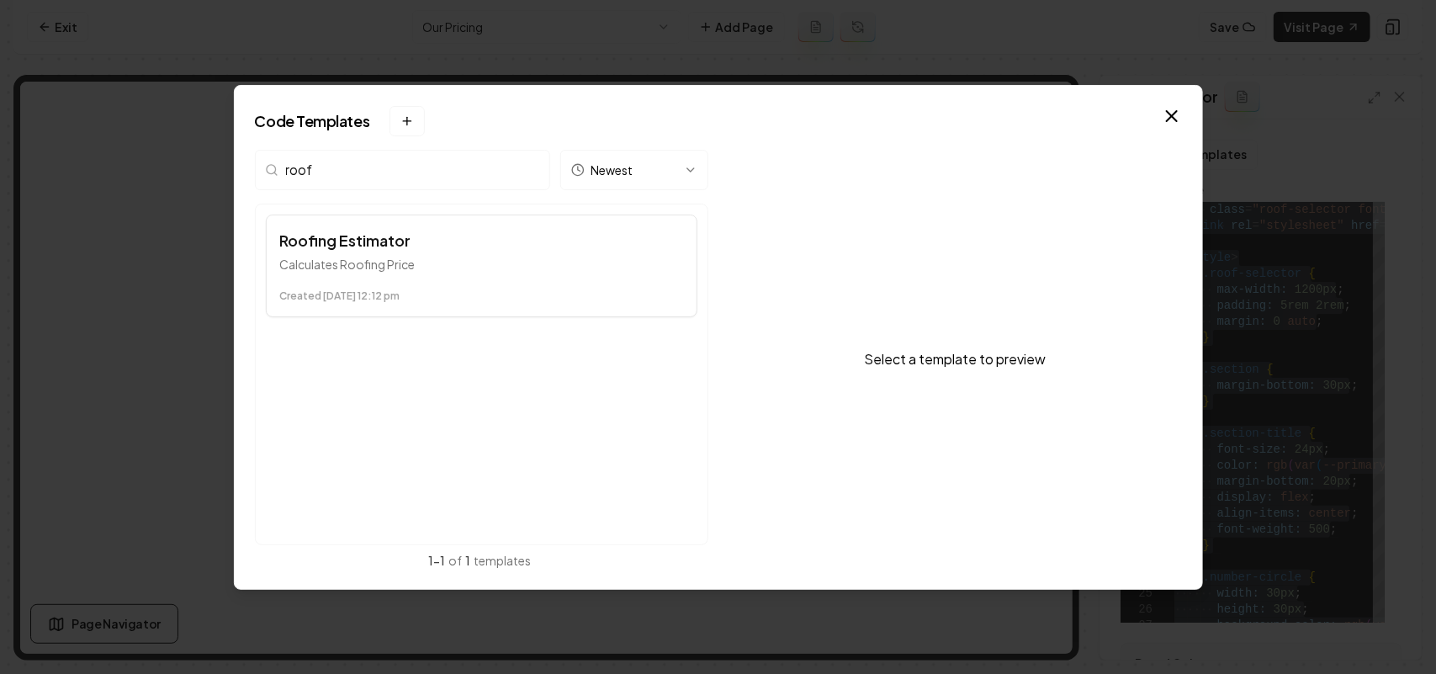
type input "roof"
click at [405, 289] on time "Created [DATE] 12:12 pm" at bounding box center [481, 295] width 403 height 13
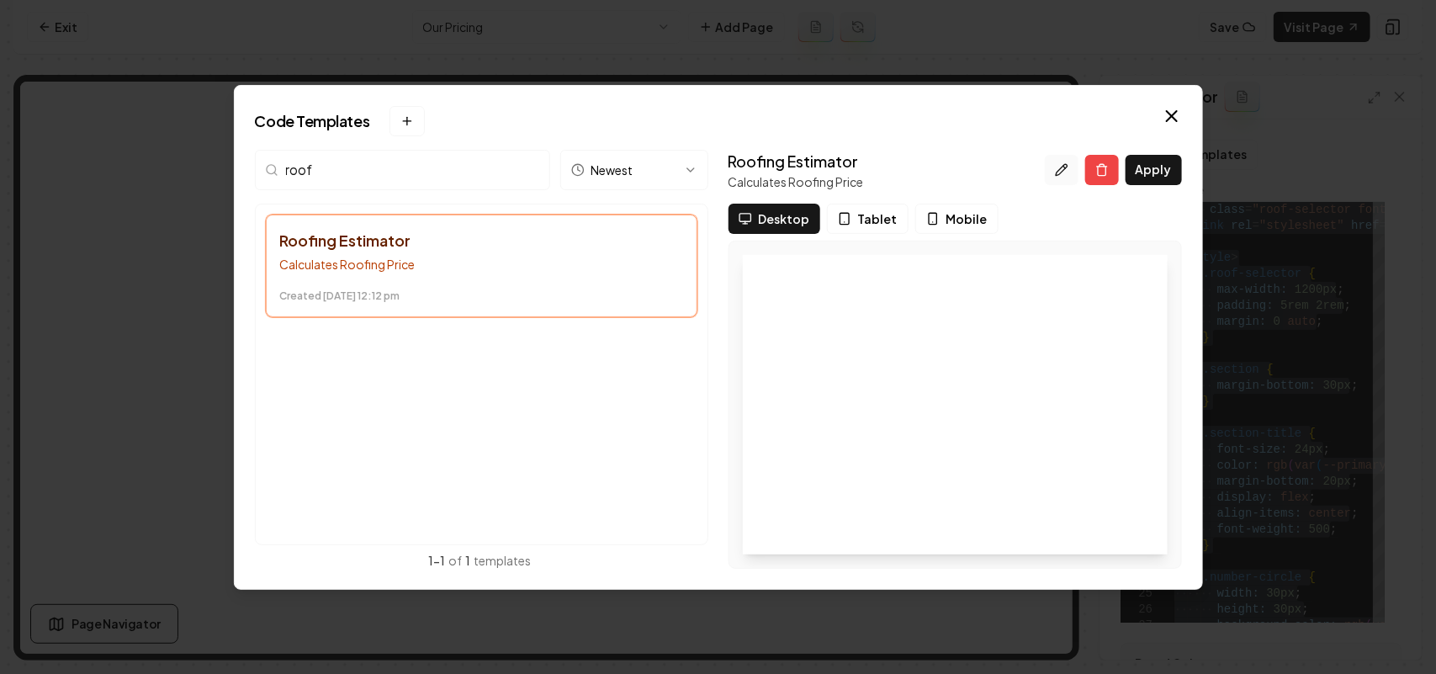
click at [1075, 160] on button at bounding box center [1062, 170] width 34 height 30
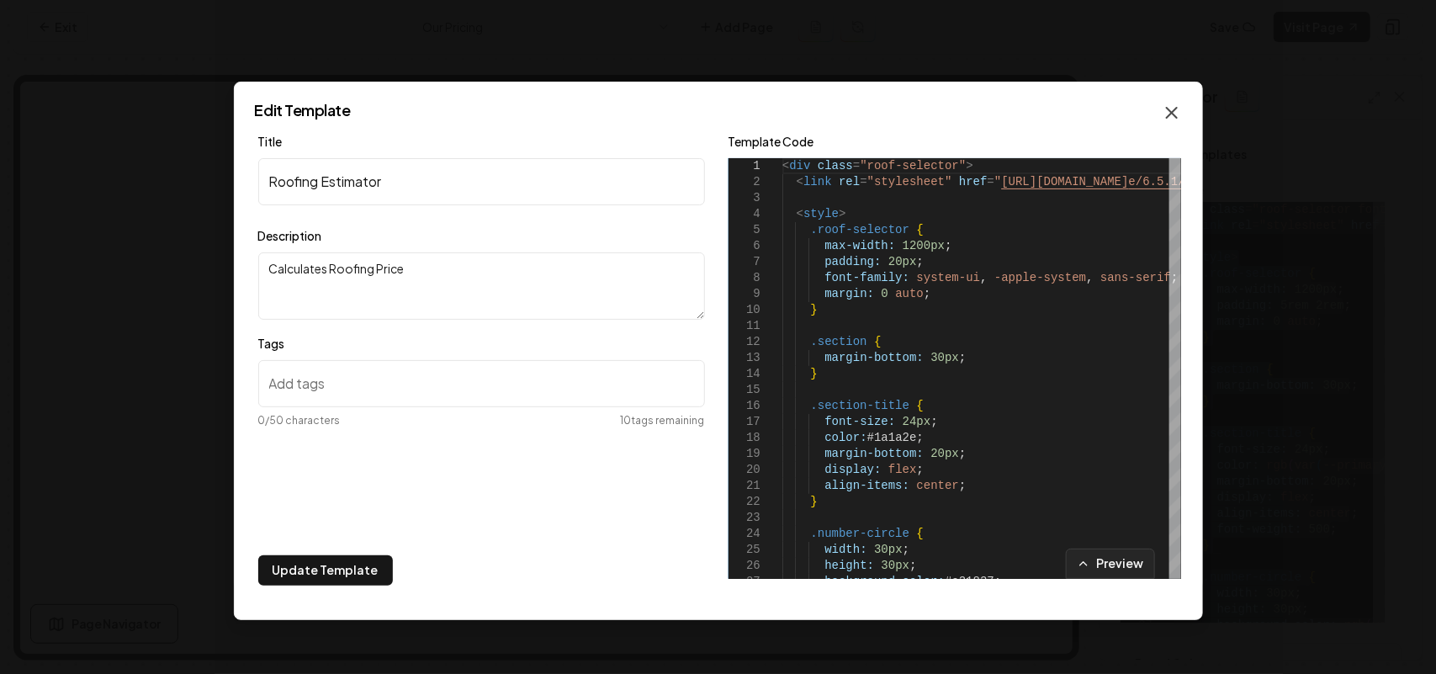
click at [1167, 108] on icon "button" at bounding box center [1172, 113] width 10 height 10
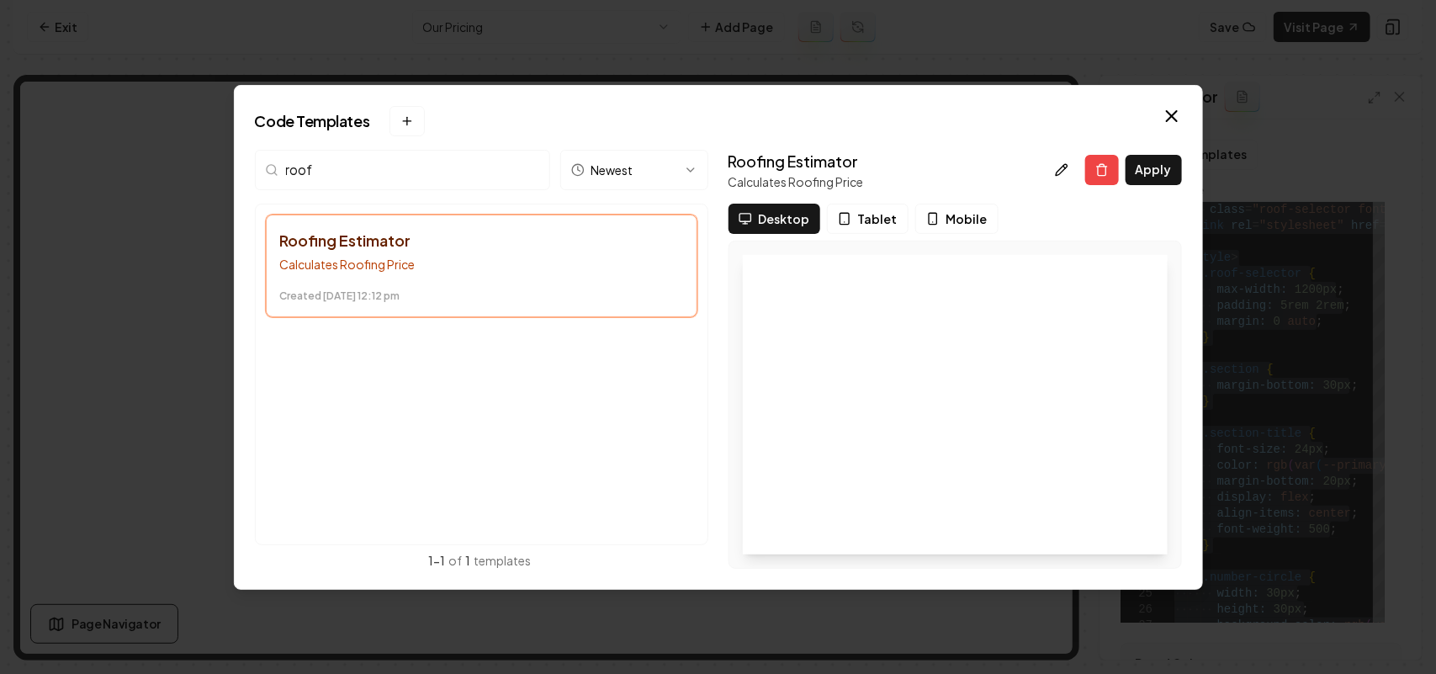
click at [556, 301] on time "Created [DATE] 12:12 pm" at bounding box center [481, 295] width 403 height 13
click at [1065, 167] on icon at bounding box center [1061, 169] width 11 height 11
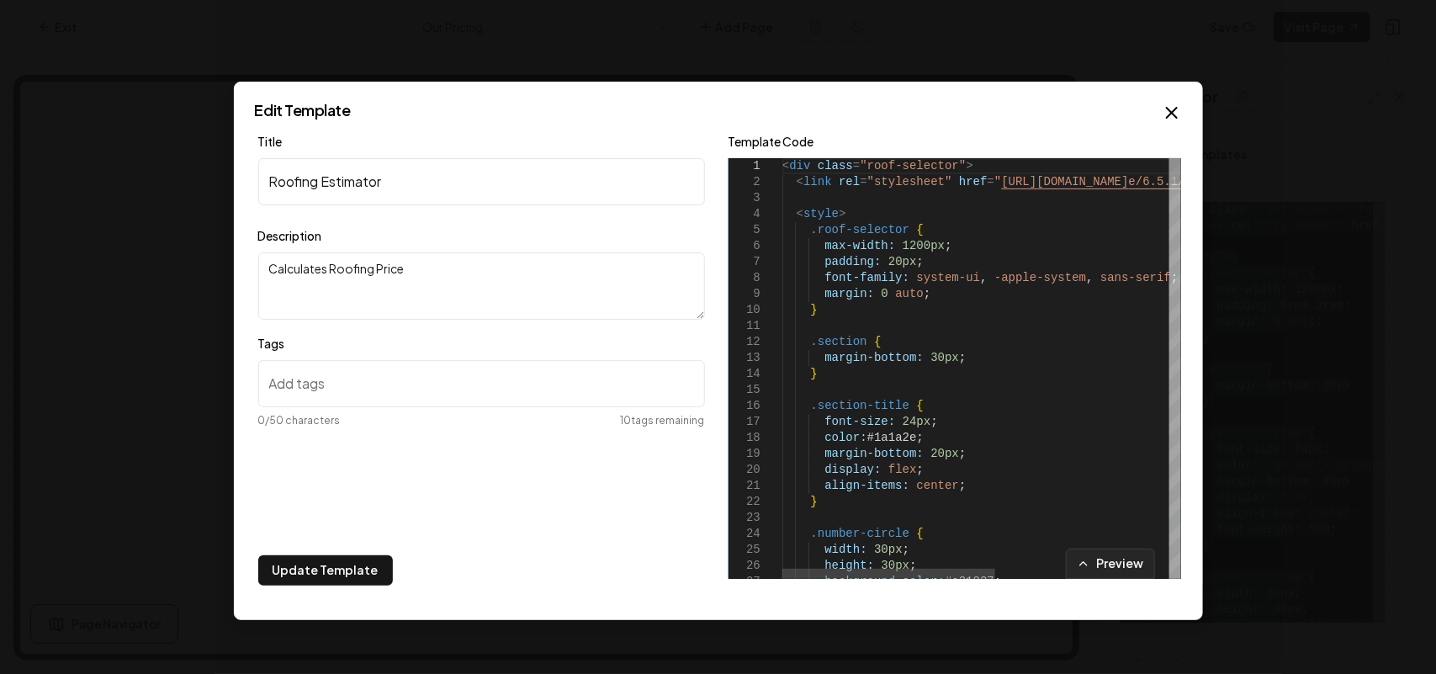
type textarea "**********"
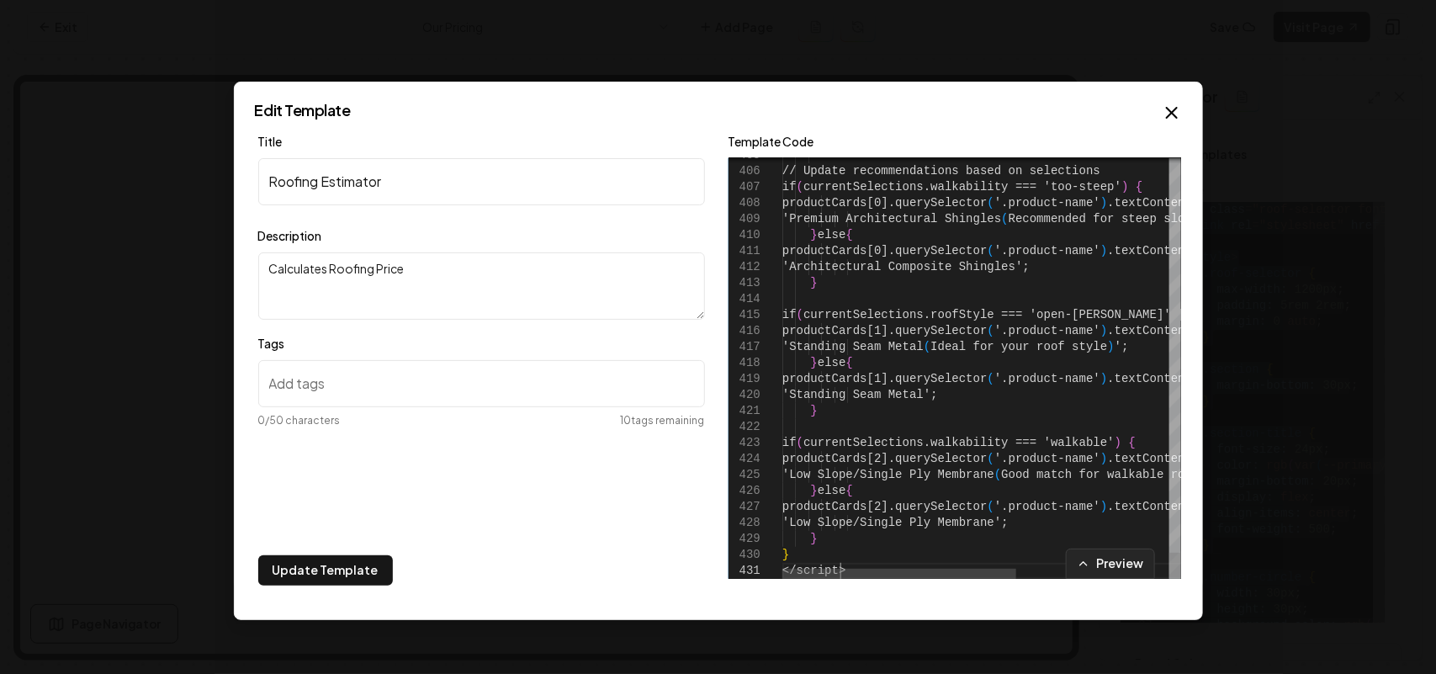
type textarea "*********"
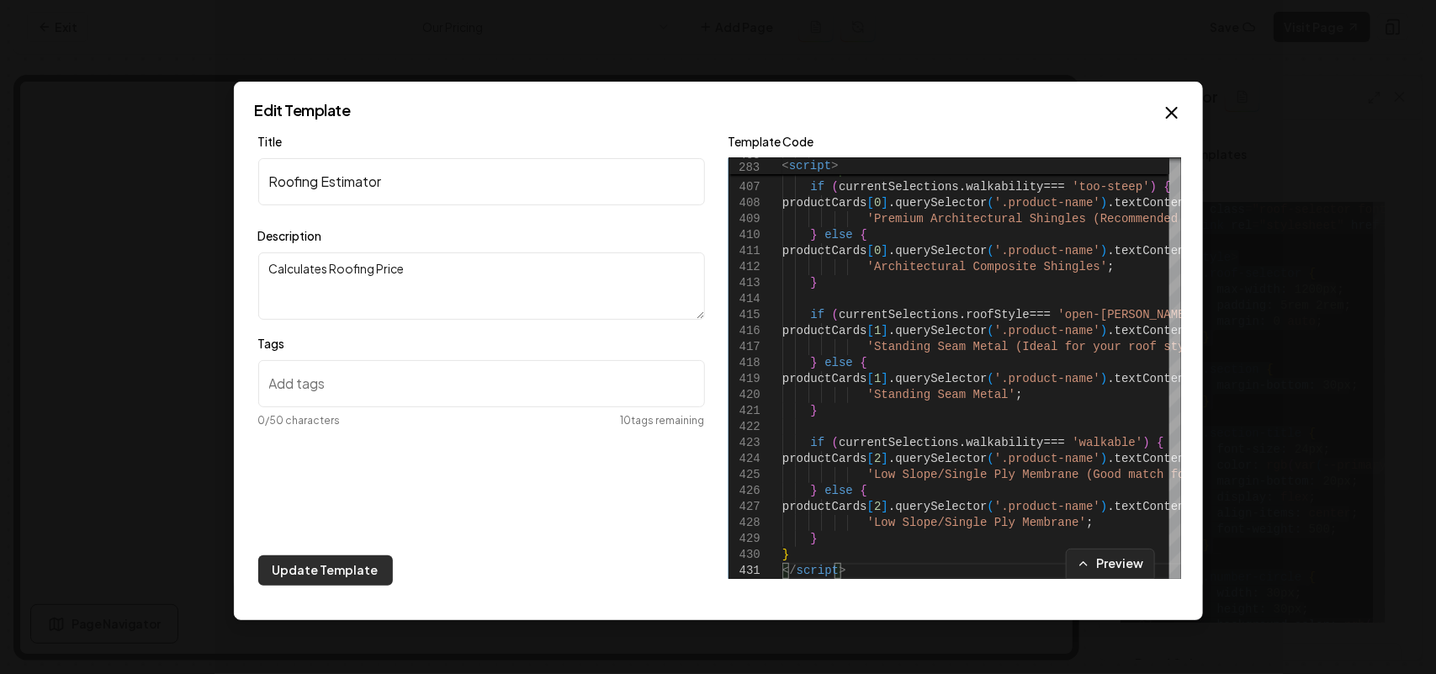
click at [346, 583] on button "Update Template" at bounding box center [325, 570] width 135 height 30
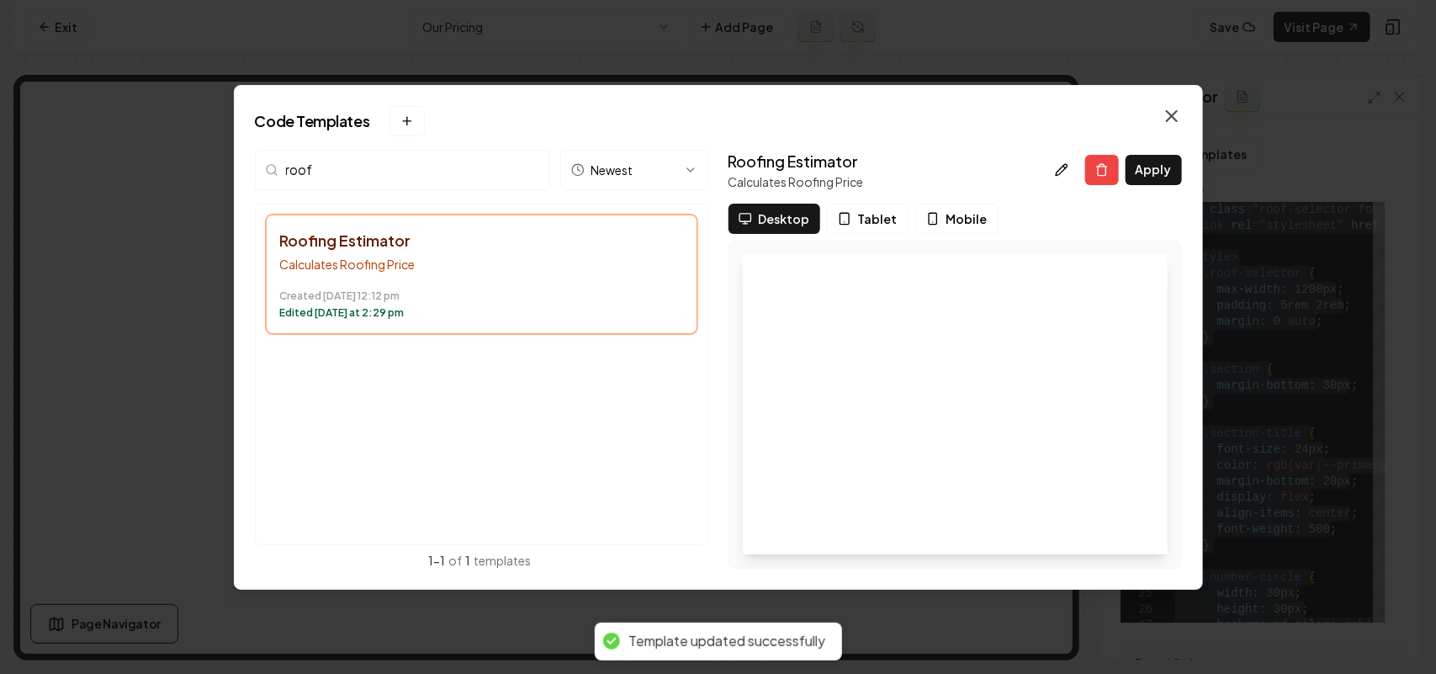
click at [1171, 108] on icon "button" at bounding box center [1172, 116] width 20 height 20
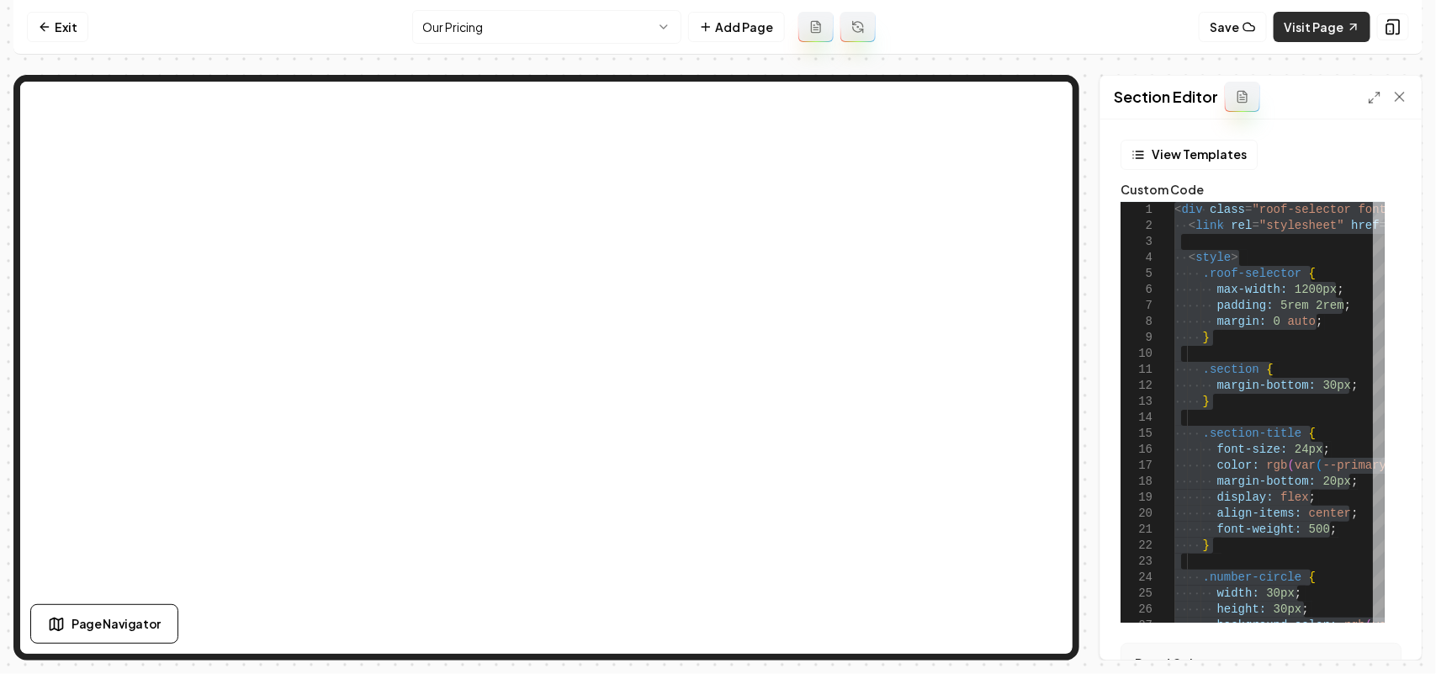
click at [1305, 22] on link "Visit Page" at bounding box center [1322, 27] width 97 height 30
click at [1245, 31] on button "Save" at bounding box center [1233, 27] width 68 height 30
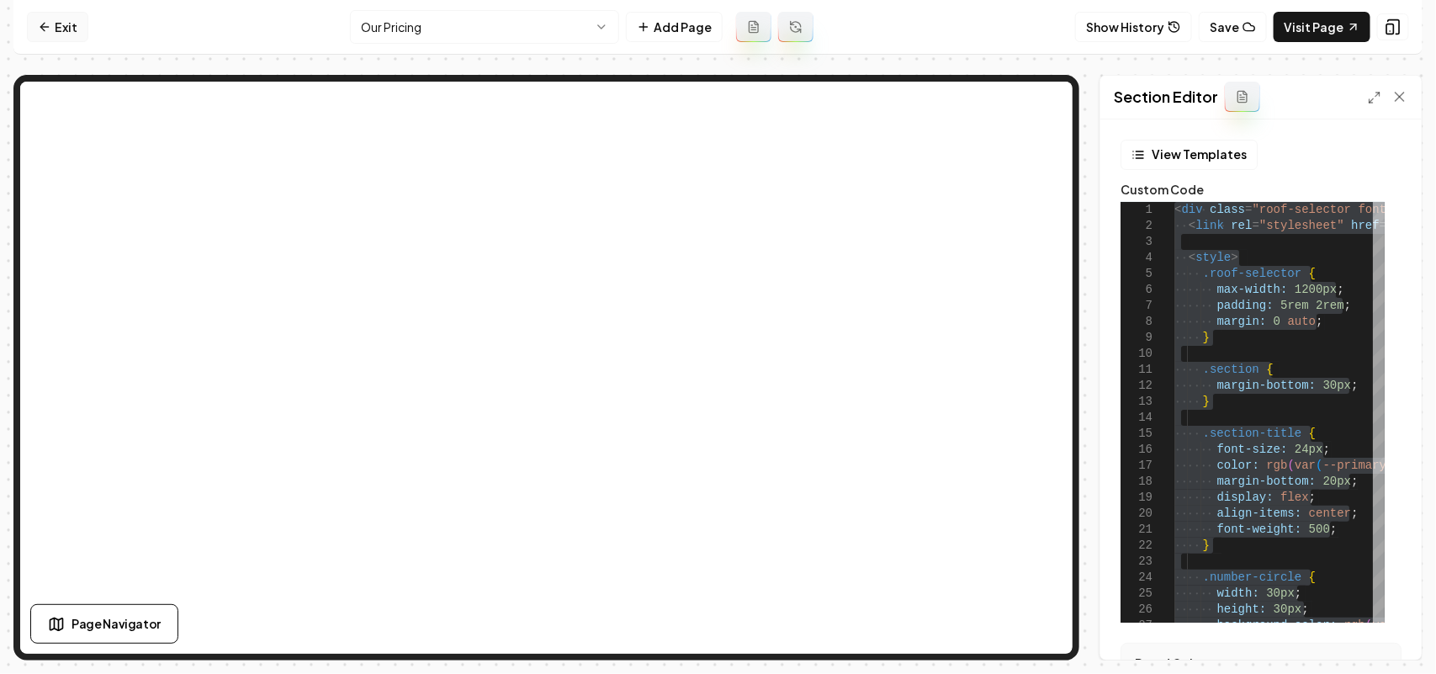
click at [43, 28] on icon at bounding box center [42, 27] width 4 height 8
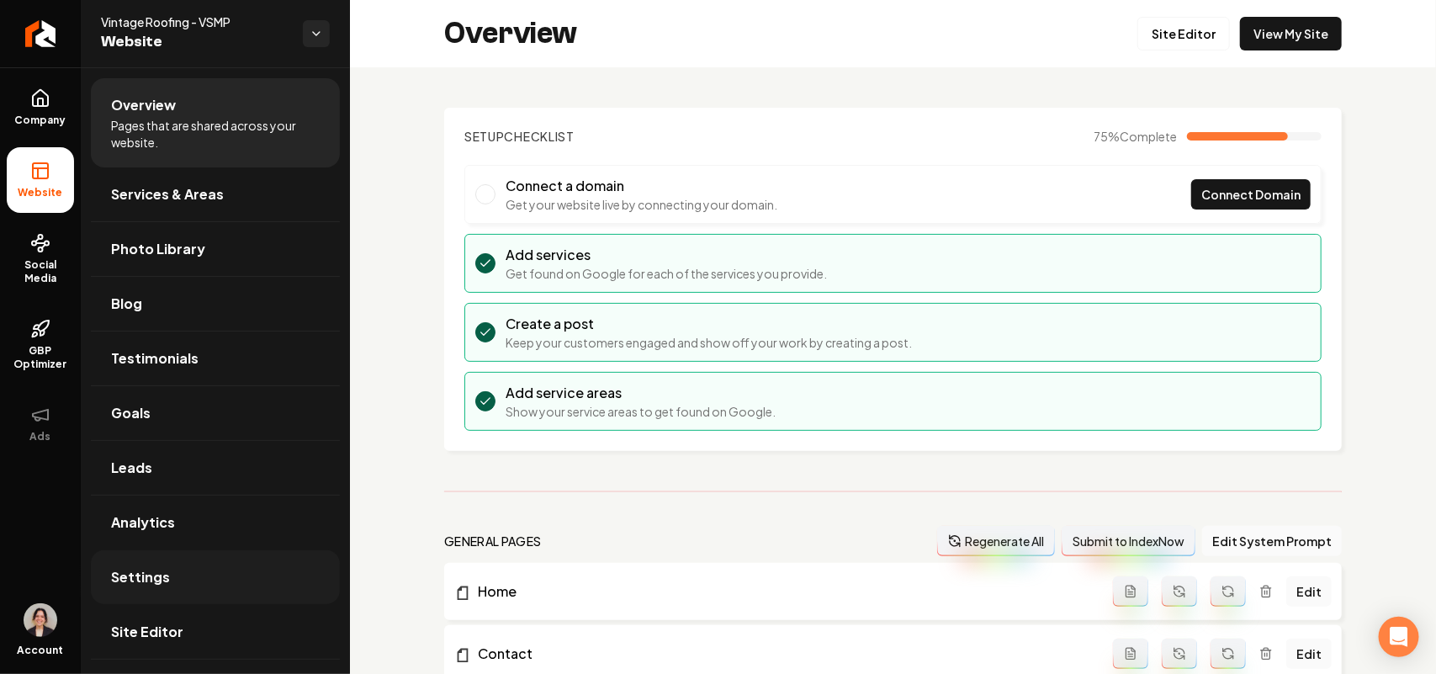
click at [178, 576] on link "Settings" at bounding box center [215, 577] width 249 height 54
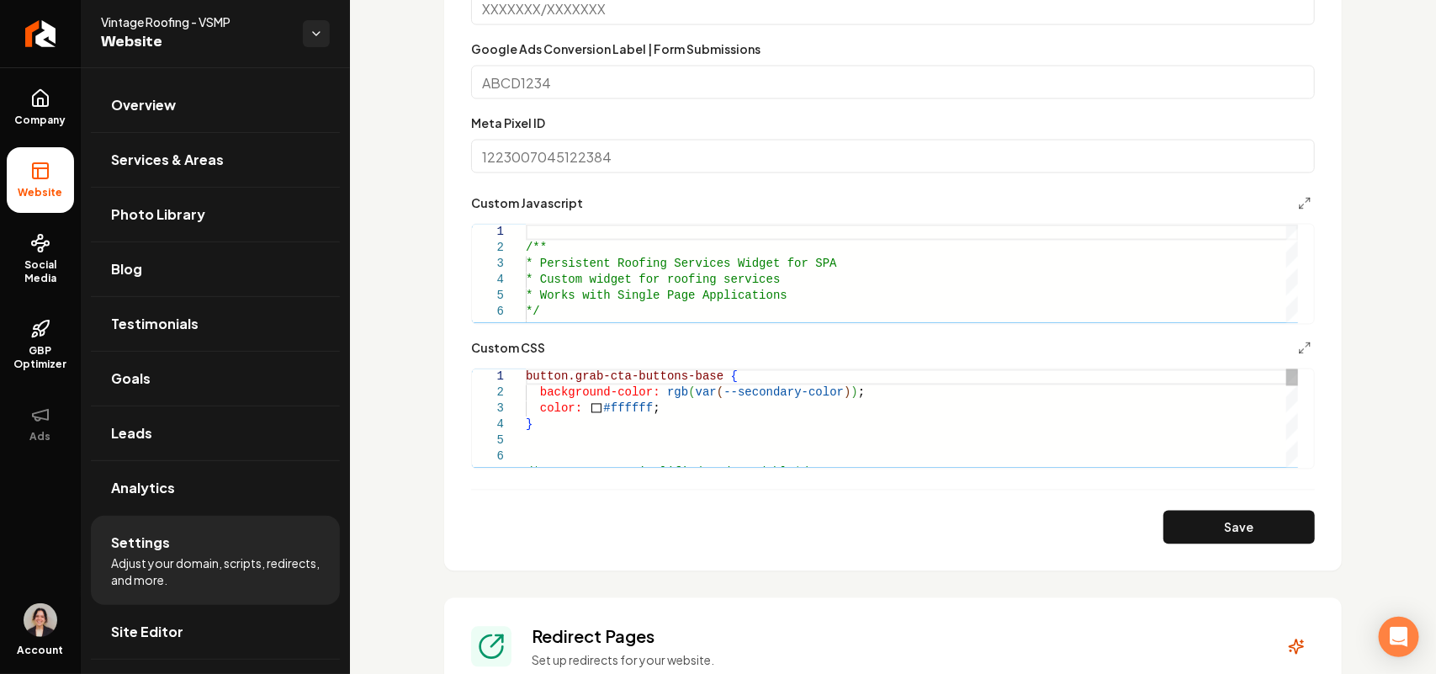
scroll to position [1262, 0]
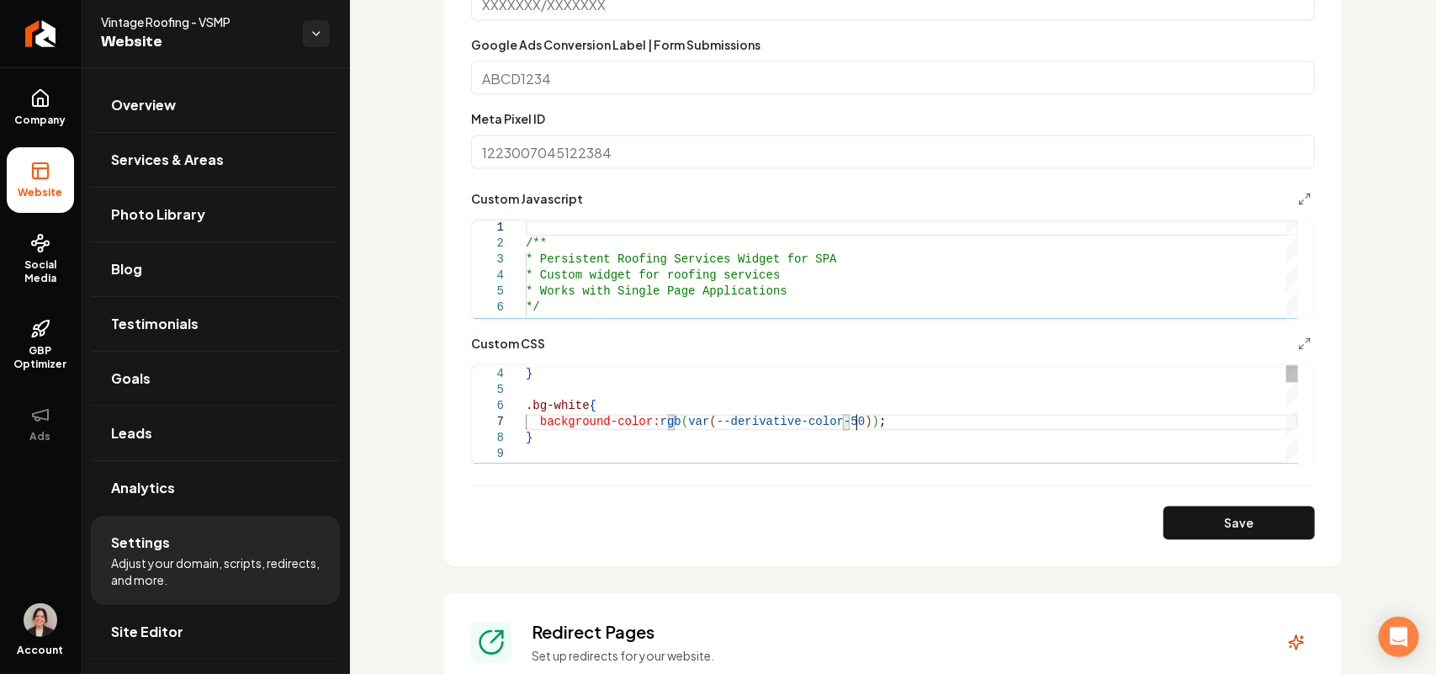
scroll to position [95, 329]
type textarea "**********"
click at [1164, 523] on button "Save" at bounding box center [1239, 524] width 151 height 34
click at [160, 645] on link "Site Editor" at bounding box center [215, 632] width 249 height 54
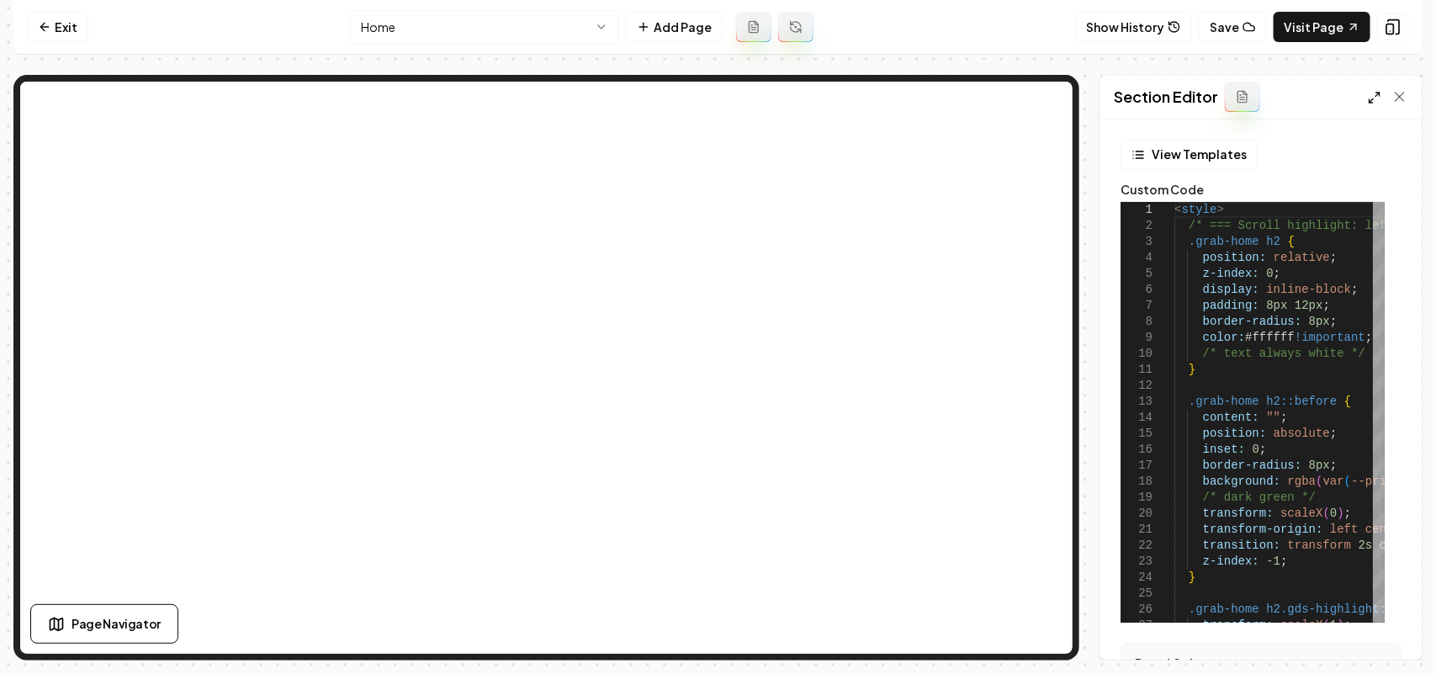
click at [1373, 99] on line at bounding box center [1372, 101] width 4 height 4
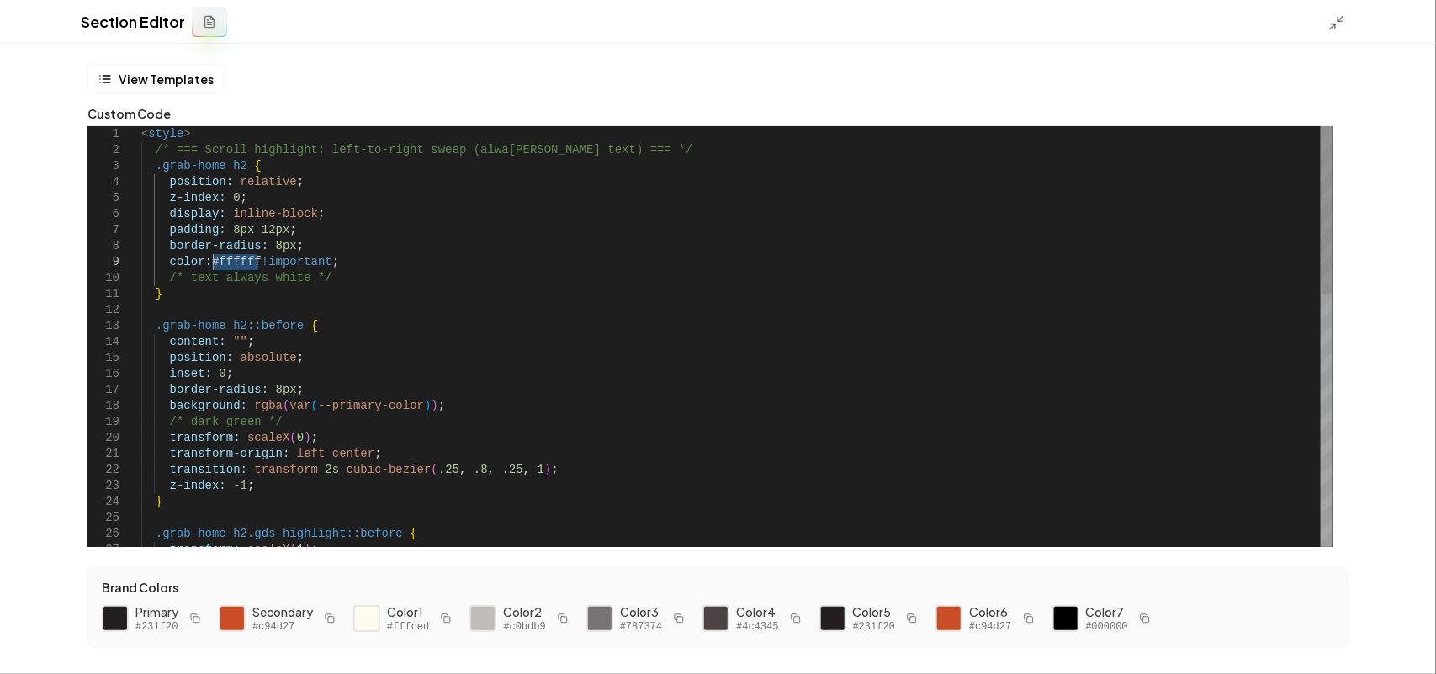
drag, startPoint x: 257, startPoint y: 258, endPoint x: 211, endPoint y: 263, distance: 45.7
click at [211, 263] on div "< style > /* === Scroll highlight: left-to-right sweep (alwa [PERSON_NAME] text…" at bounding box center [737, 653] width 1192 height 1055
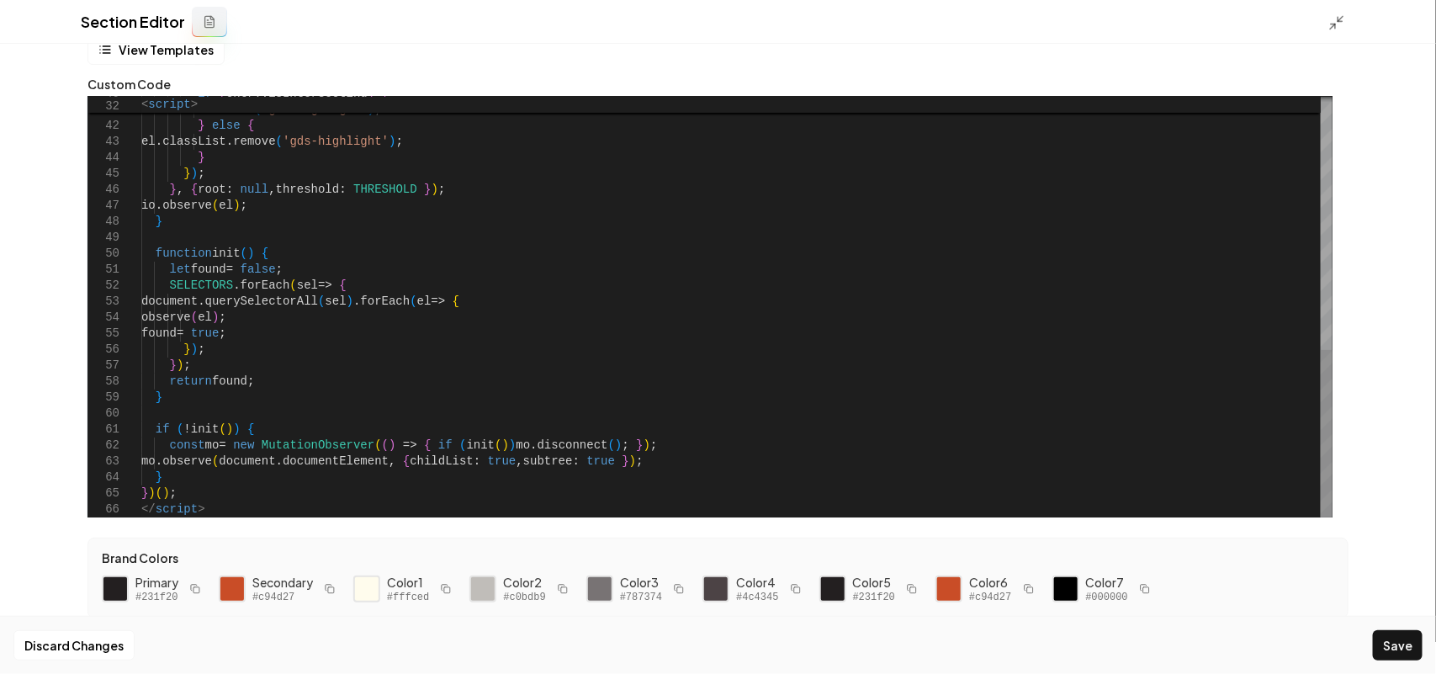
scroll to position [35, 0]
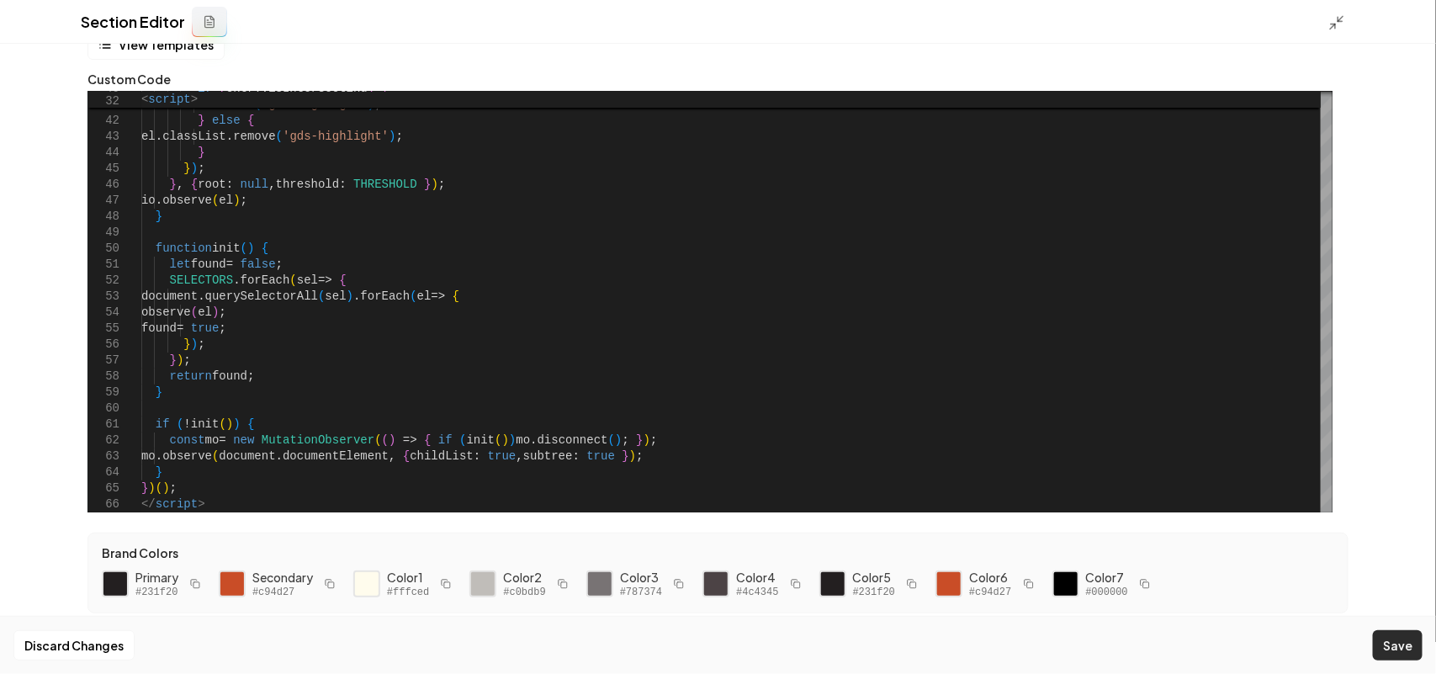
type textarea "**********"
drag, startPoint x: 1418, startPoint y: 640, endPoint x: 1416, endPoint y: 608, distance: 32.0
click at [1418, 641] on button "Save" at bounding box center [1398, 645] width 50 height 30
click at [1339, 14] on icon at bounding box center [1337, 22] width 17 height 17
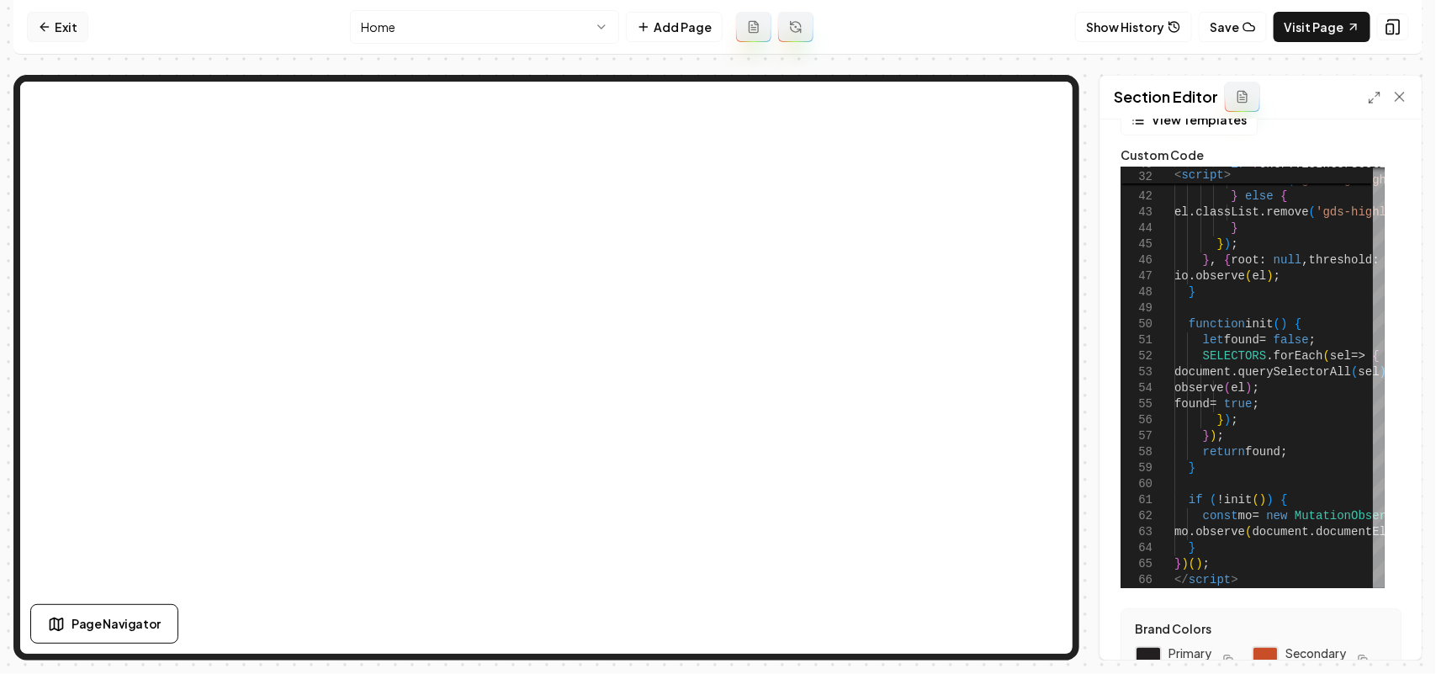
click at [48, 25] on icon at bounding box center [44, 26] width 13 height 13
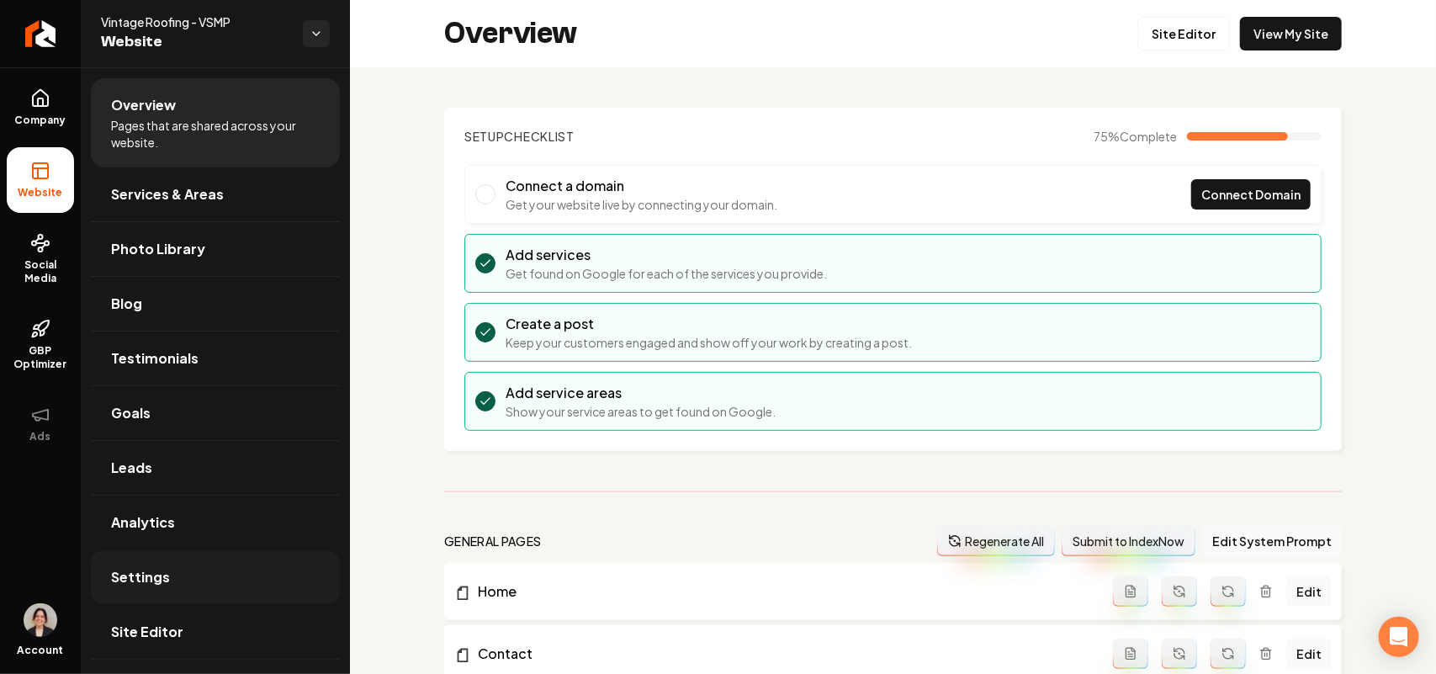
click at [137, 587] on span "Settings" at bounding box center [140, 577] width 59 height 20
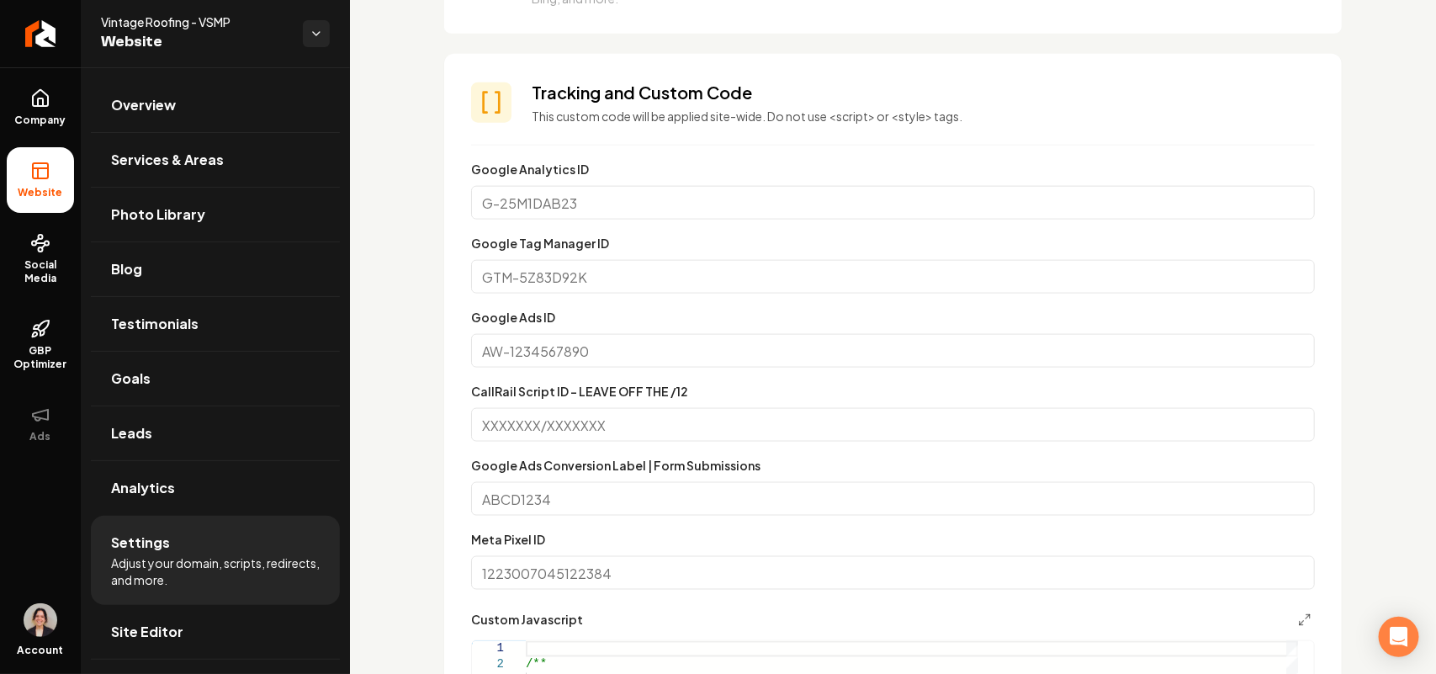
scroll to position [1367, 0]
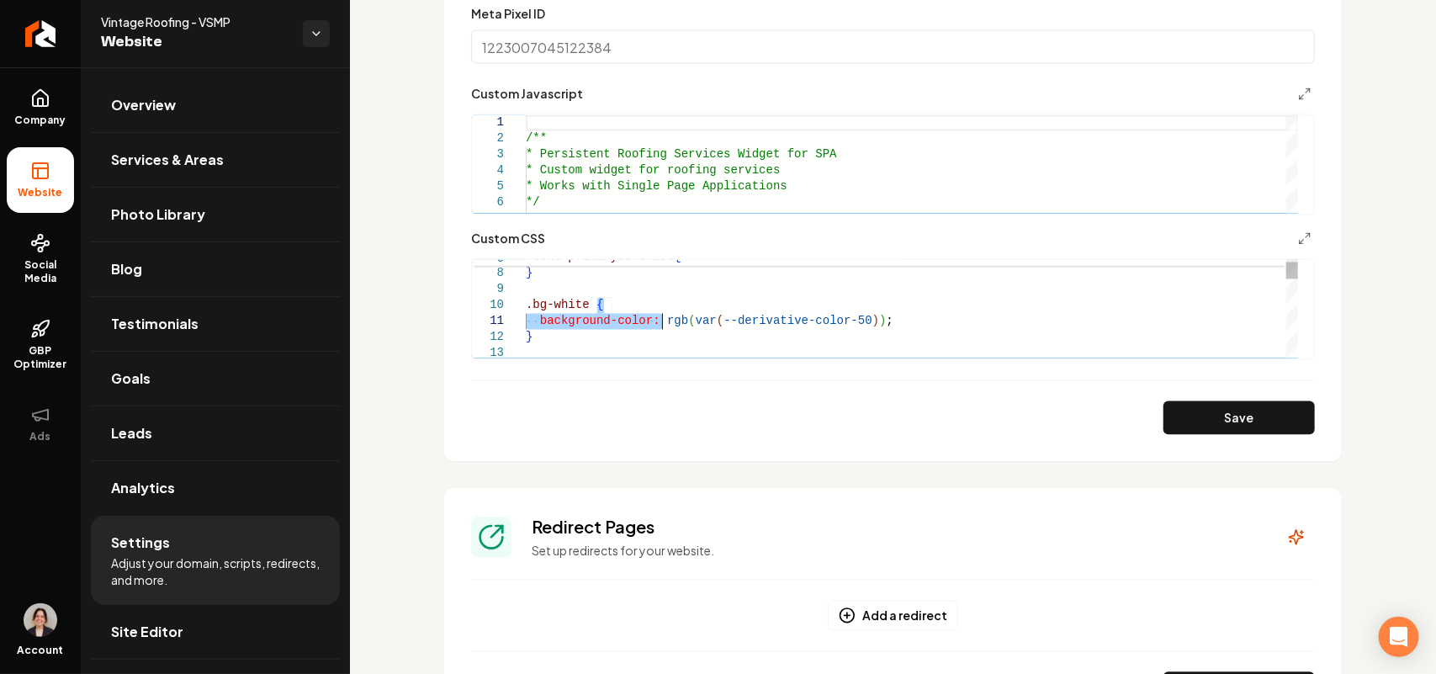
drag, startPoint x: 776, startPoint y: 318, endPoint x: 662, endPoint y: 329, distance: 114.1
drag, startPoint x: 654, startPoint y: 322, endPoint x: 884, endPoint y: 329, distance: 229.8
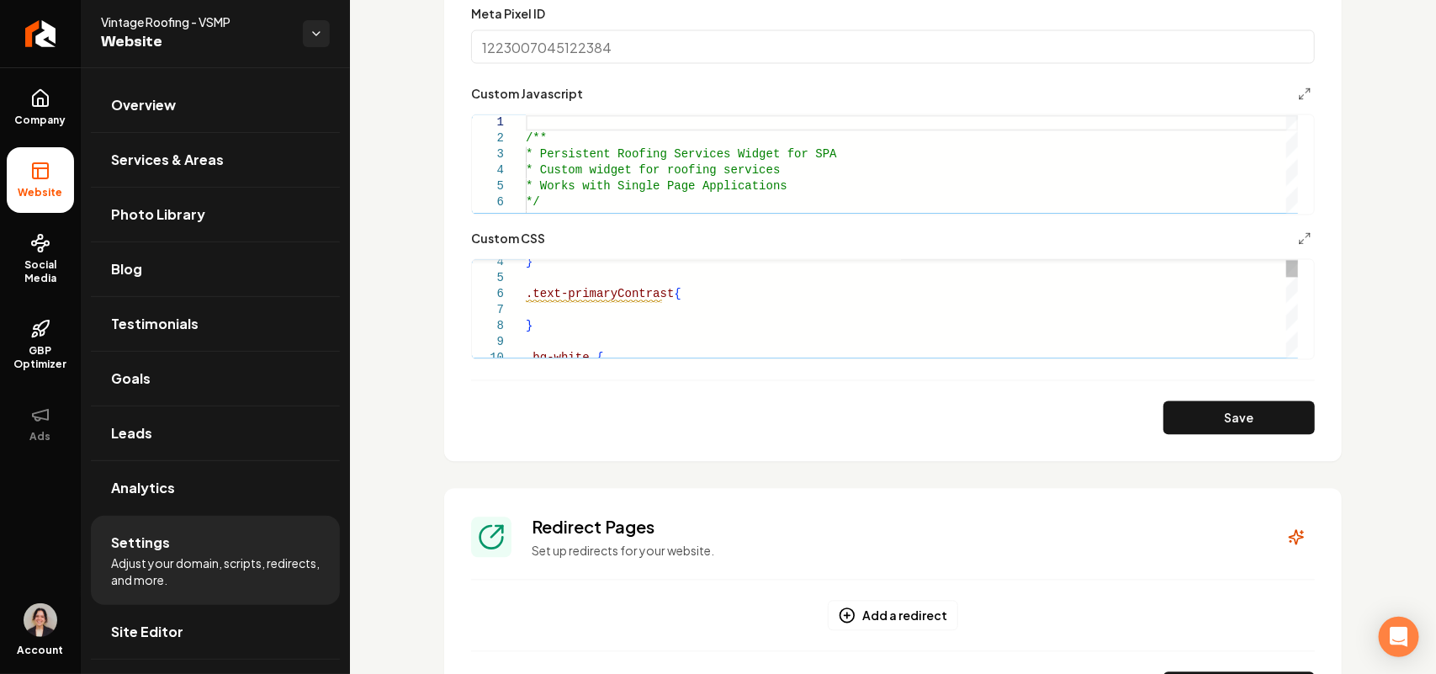
type textarea "**********"
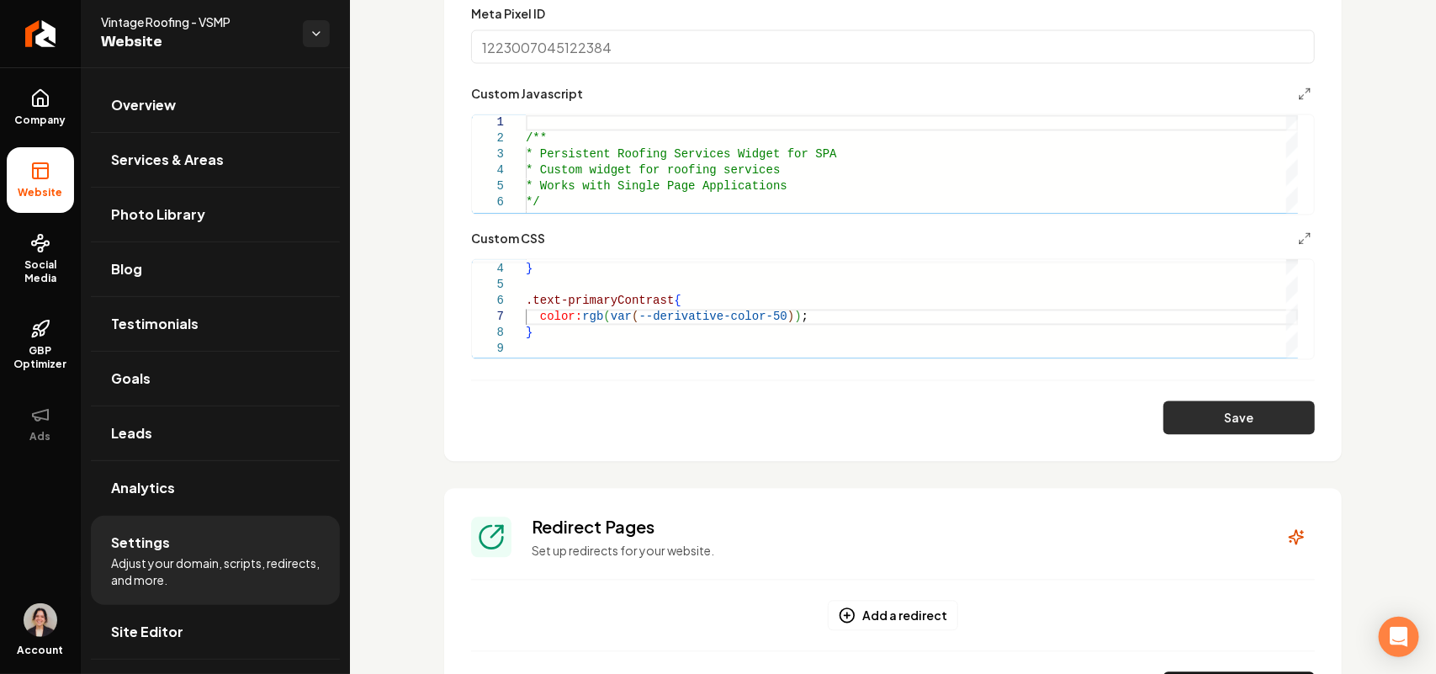
click at [1234, 421] on button "Save" at bounding box center [1239, 418] width 151 height 34
click at [194, 640] on link "Site Editor" at bounding box center [215, 632] width 249 height 54
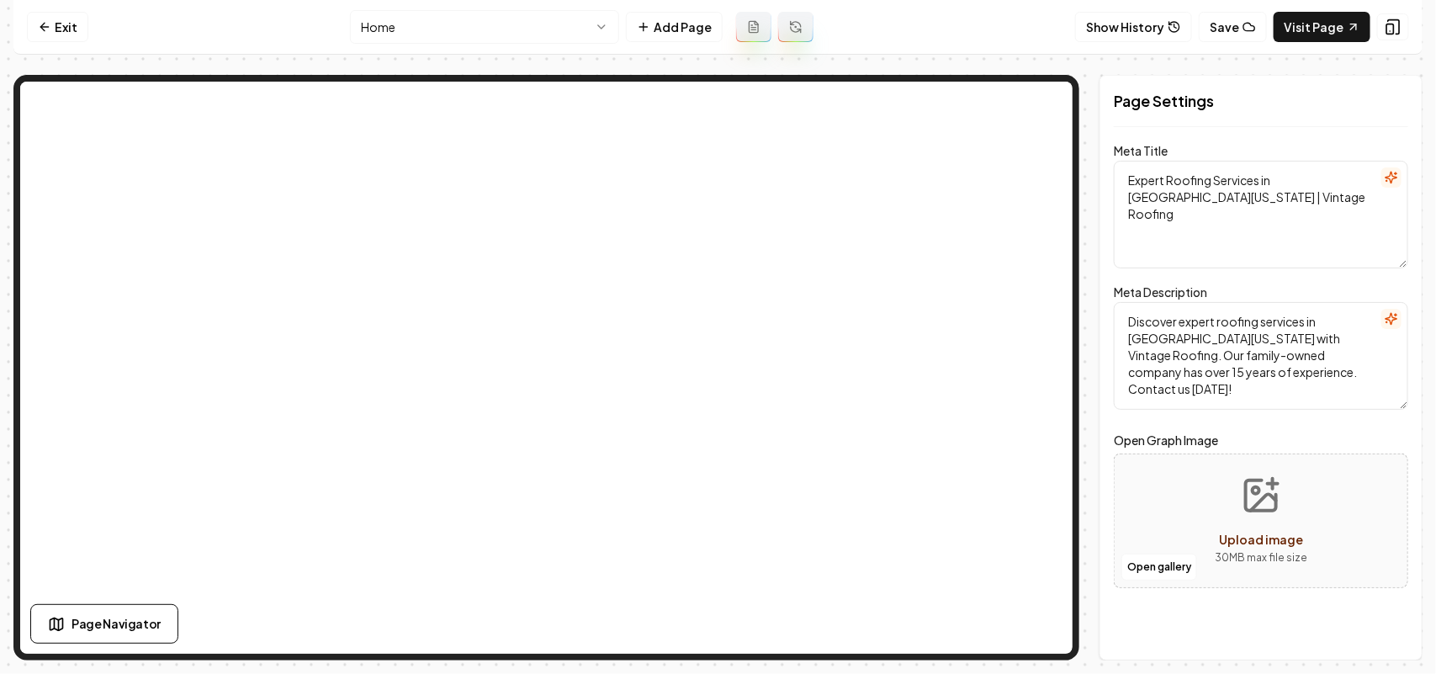
click at [475, 11] on html "Computer Required This feature is only available on a computer. Please switch t…" at bounding box center [718, 337] width 1436 height 674
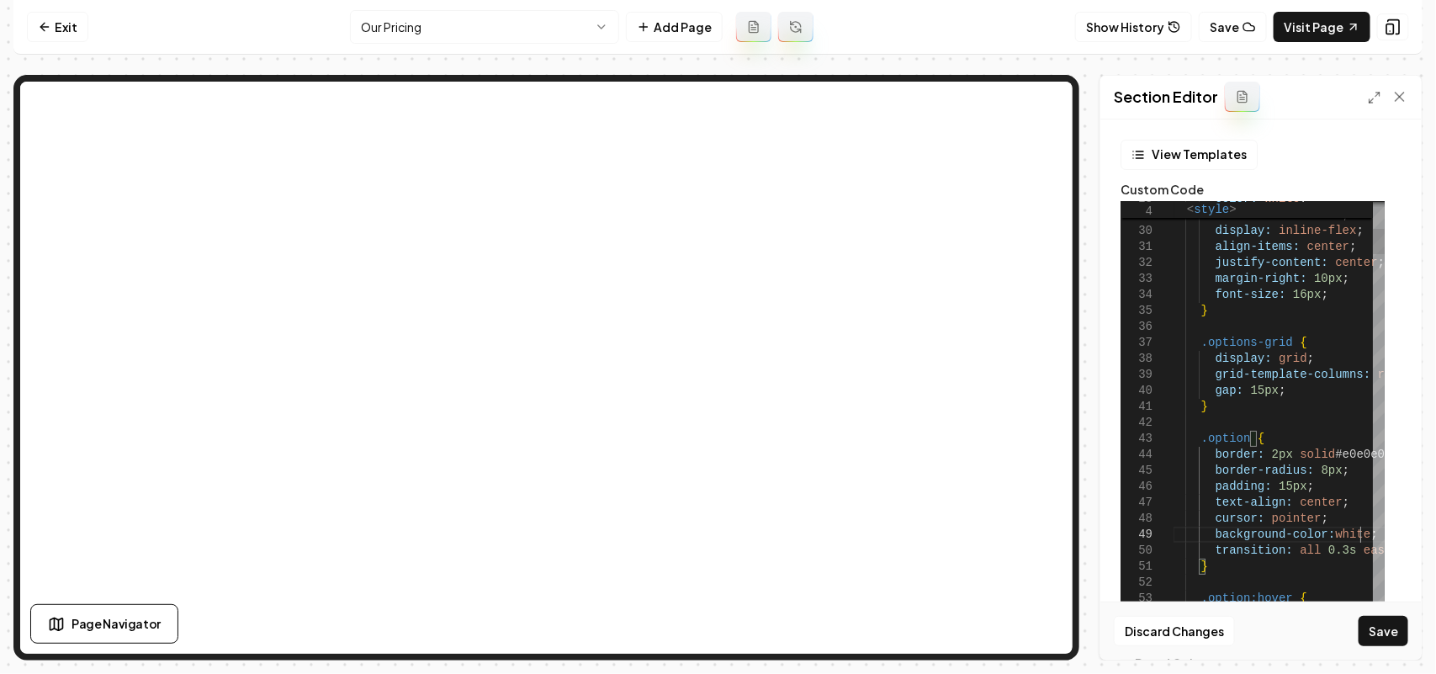
scroll to position [128, 186]
click at [1384, 645] on button "Save" at bounding box center [1384, 631] width 50 height 30
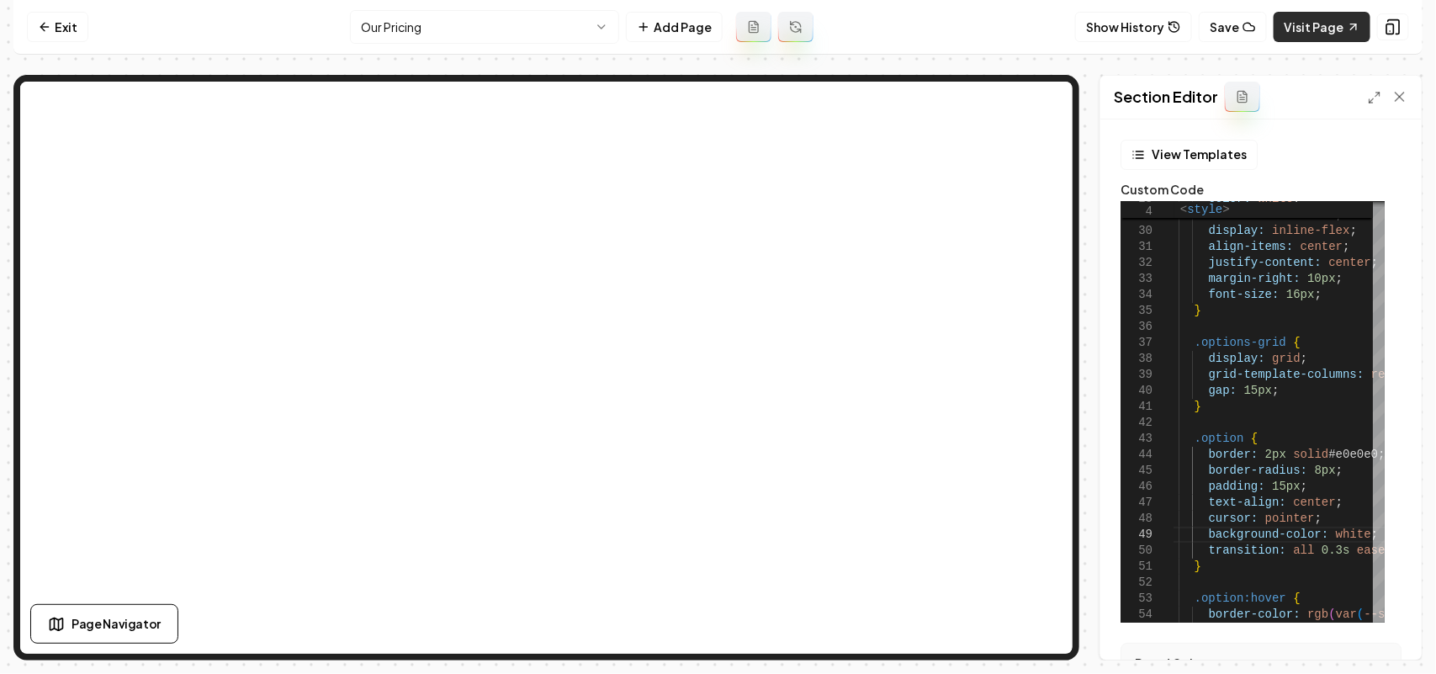
click at [1298, 36] on link "Visit Page" at bounding box center [1322, 27] width 97 height 30
click at [1377, 93] on polyline at bounding box center [1378, 94] width 3 height 3
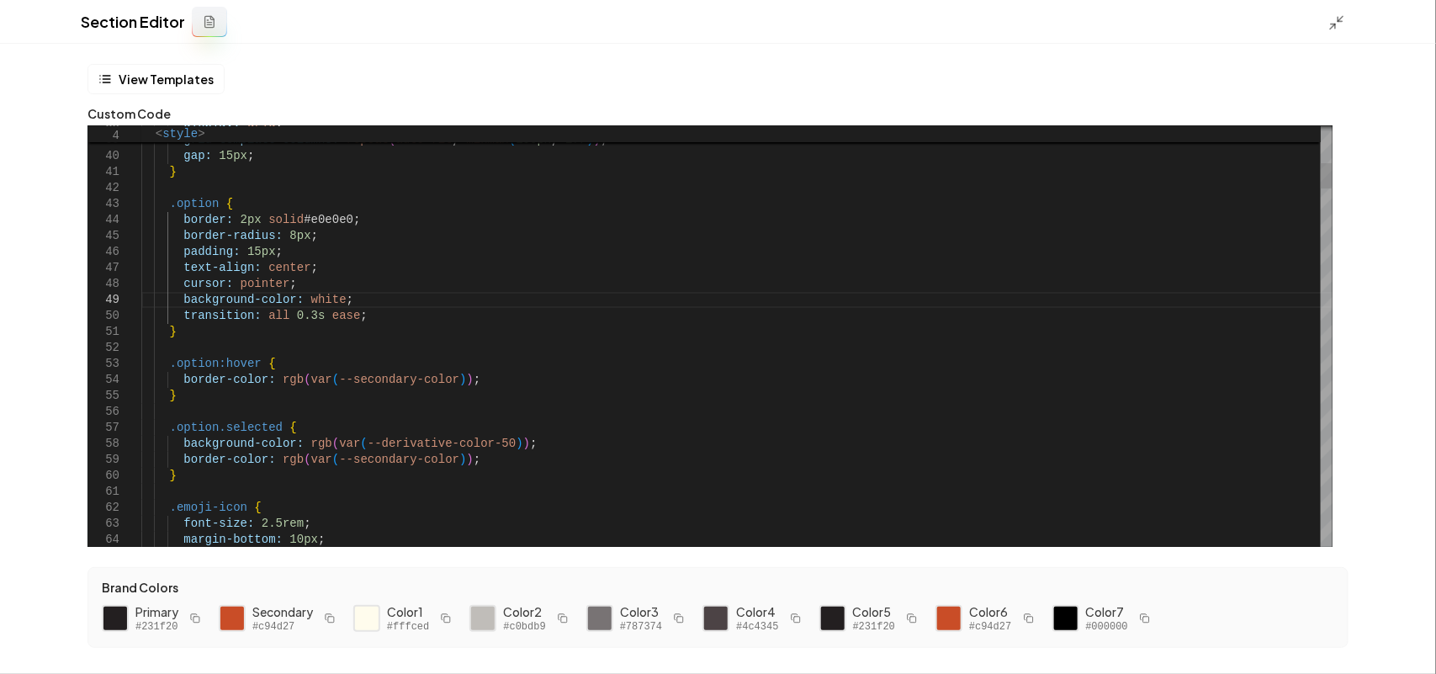
scroll to position [128, 0]
drag, startPoint x: 472, startPoint y: 439, endPoint x: 481, endPoint y: 439, distance: 9.3
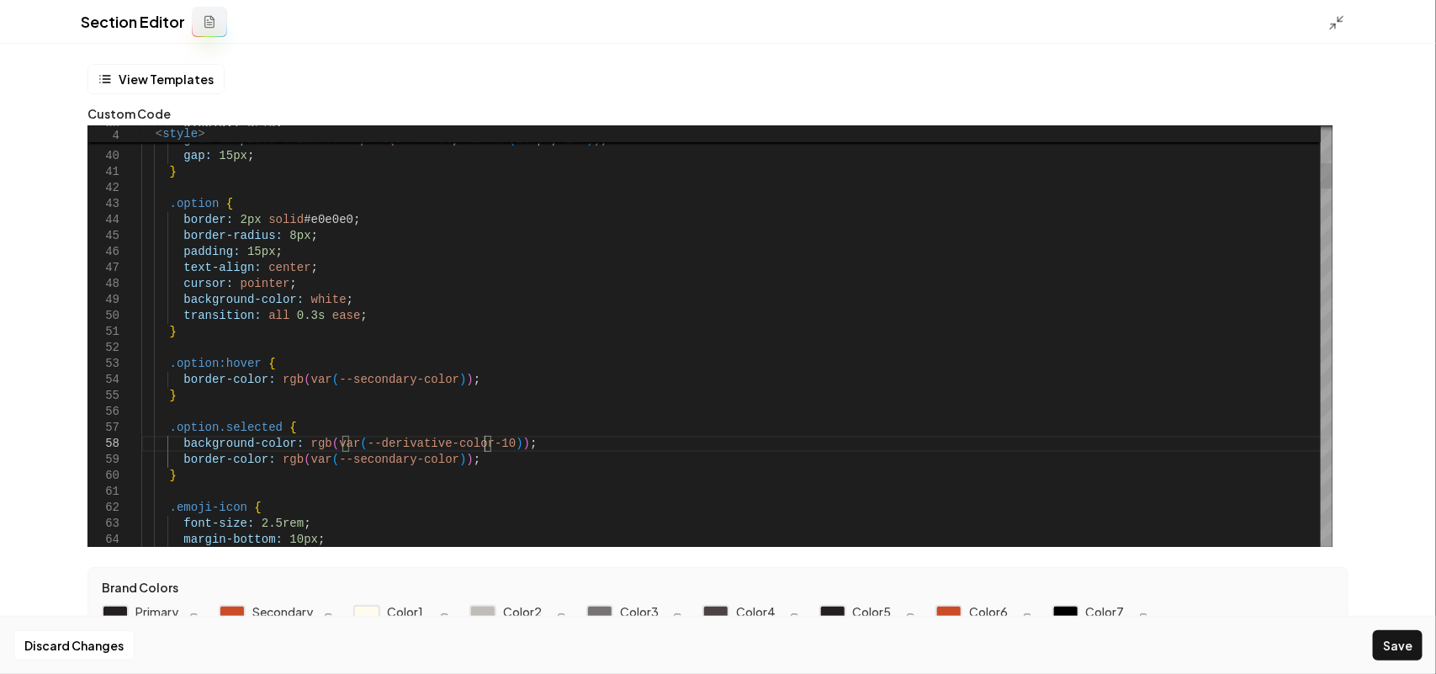
scroll to position [126, 348]
click at [1335, 31] on div "Section Editor" at bounding box center [718, 22] width 1436 height 44
click at [1339, 14] on icon at bounding box center [1337, 22] width 17 height 17
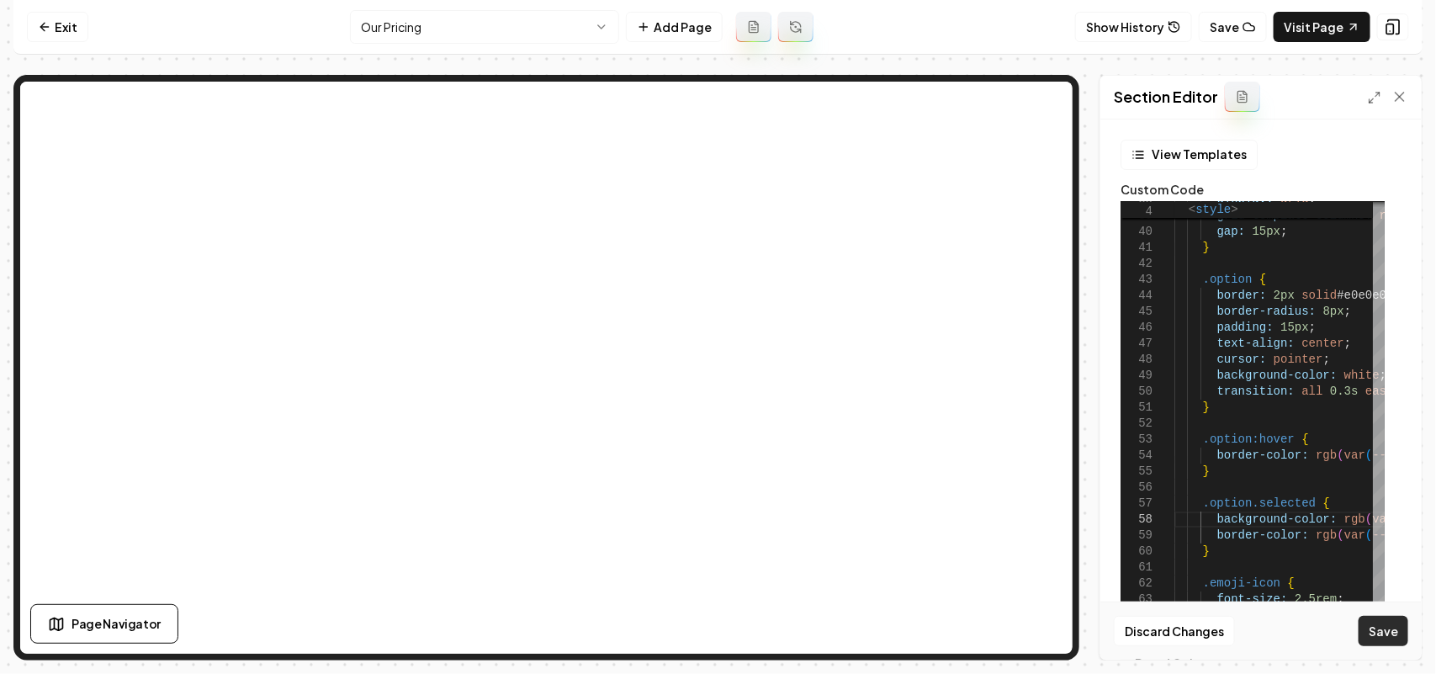
click at [1372, 617] on button "Save" at bounding box center [1384, 631] width 50 height 30
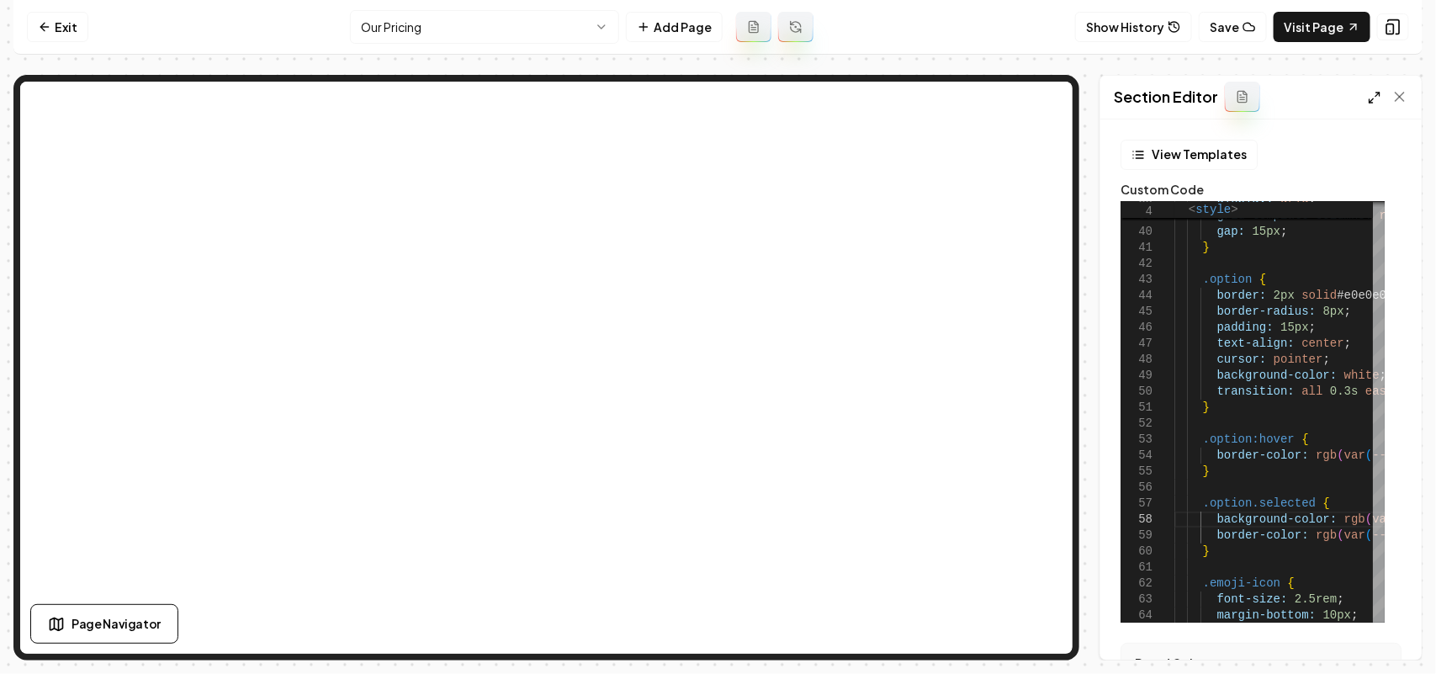
click at [1370, 93] on icon at bounding box center [1374, 97] width 13 height 13
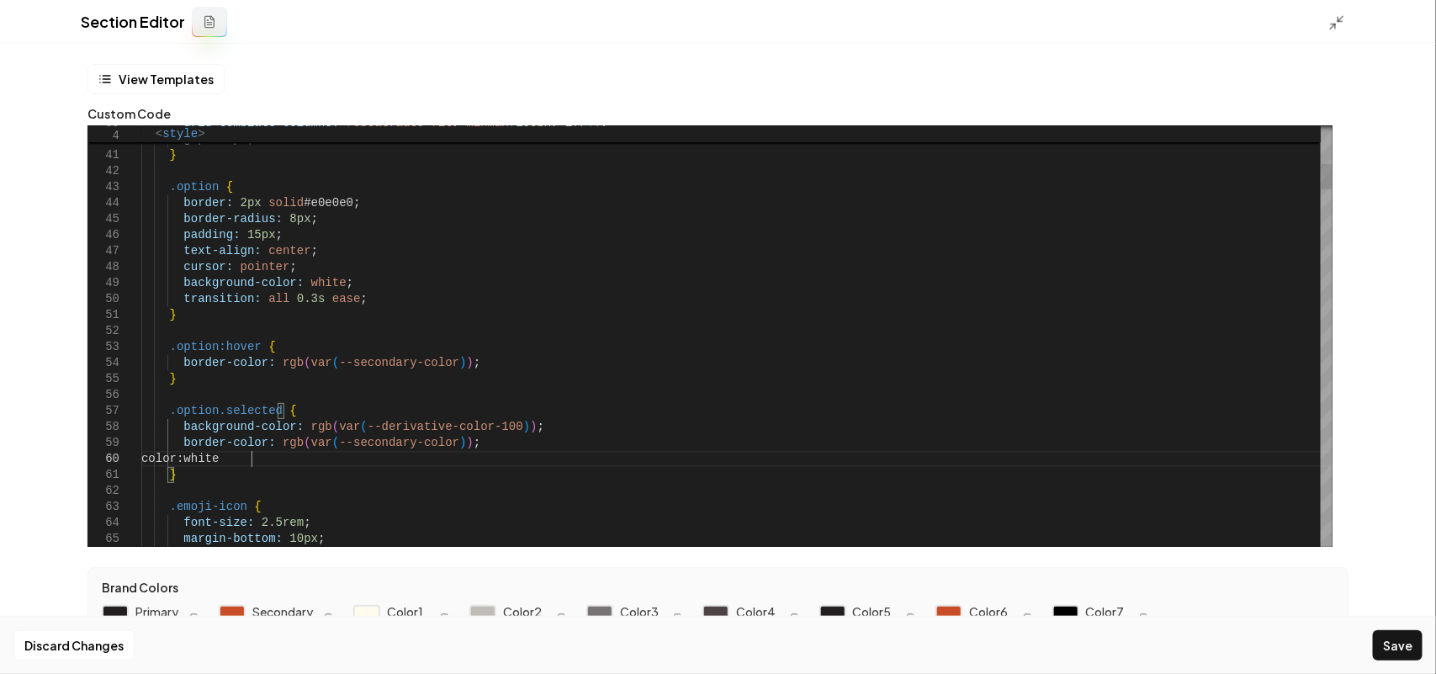
scroll to position [144, 114]
click at [1393, 637] on button "Save" at bounding box center [1398, 645] width 50 height 30
click at [1342, 14] on icon at bounding box center [1337, 22] width 17 height 17
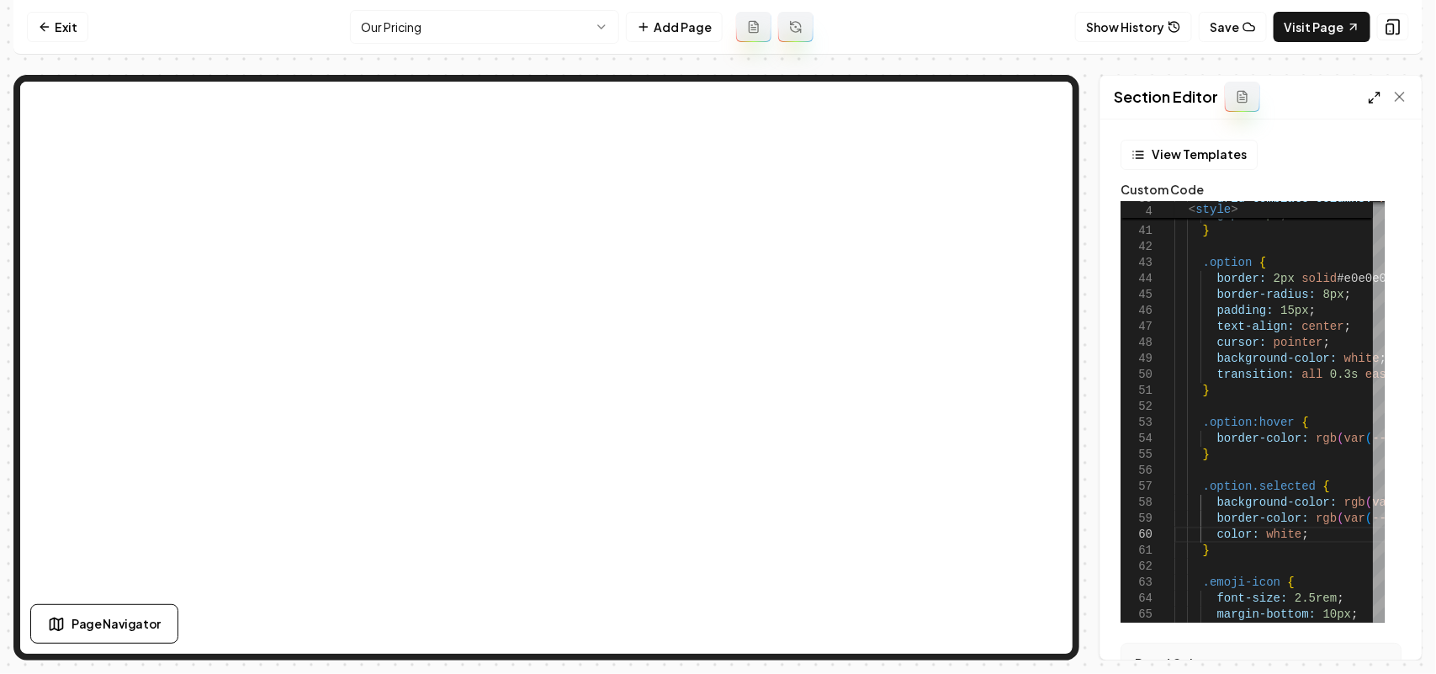
click at [1372, 97] on icon at bounding box center [1374, 97] width 13 height 13
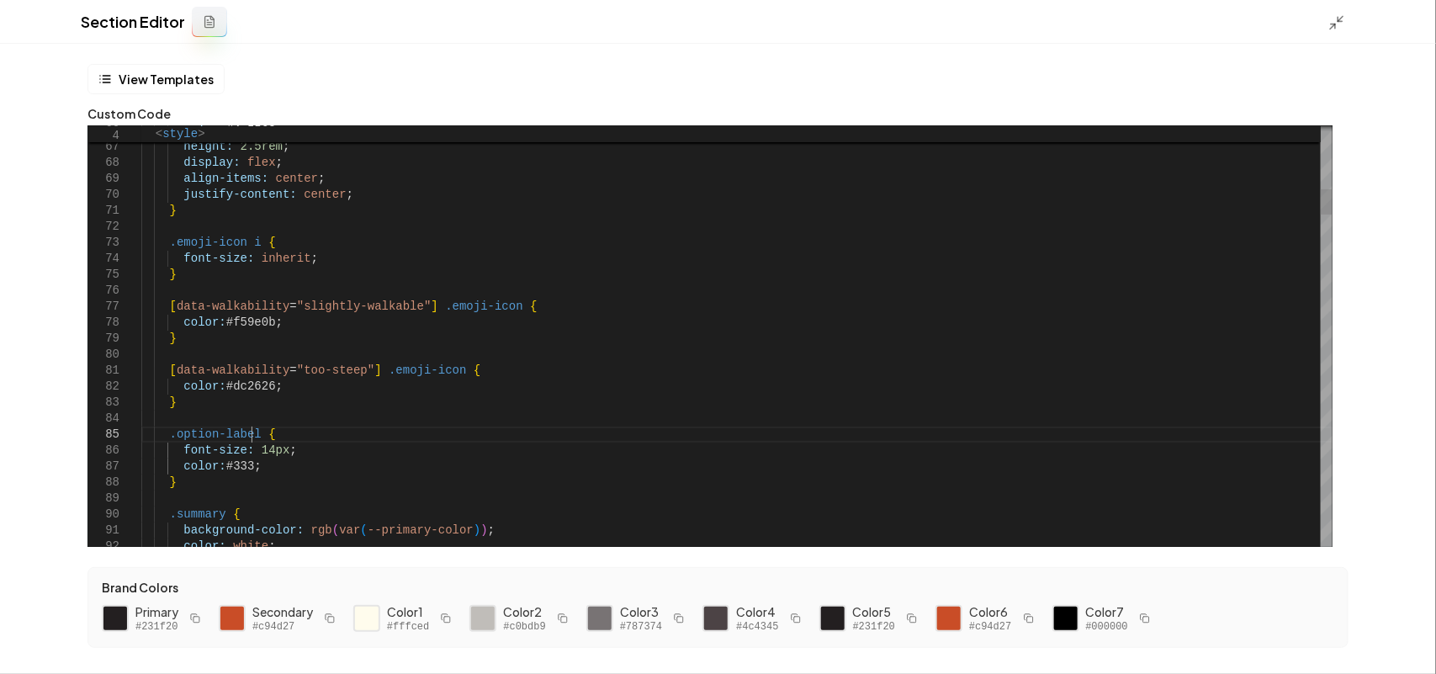
scroll to position [144, 0]
drag, startPoint x: 251, startPoint y: 434, endPoint x: 156, endPoint y: 418, distance: 96.4
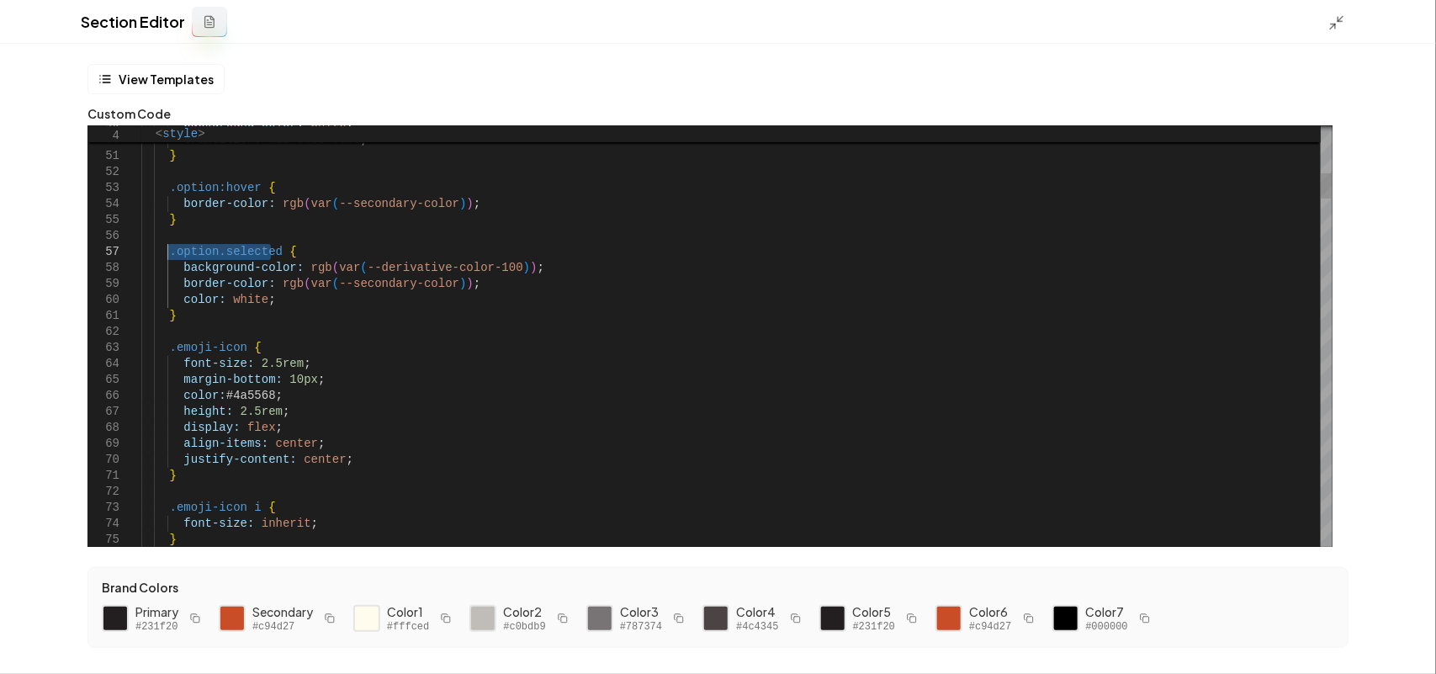
drag, startPoint x: 270, startPoint y: 249, endPoint x: 166, endPoint y: 254, distance: 104.5
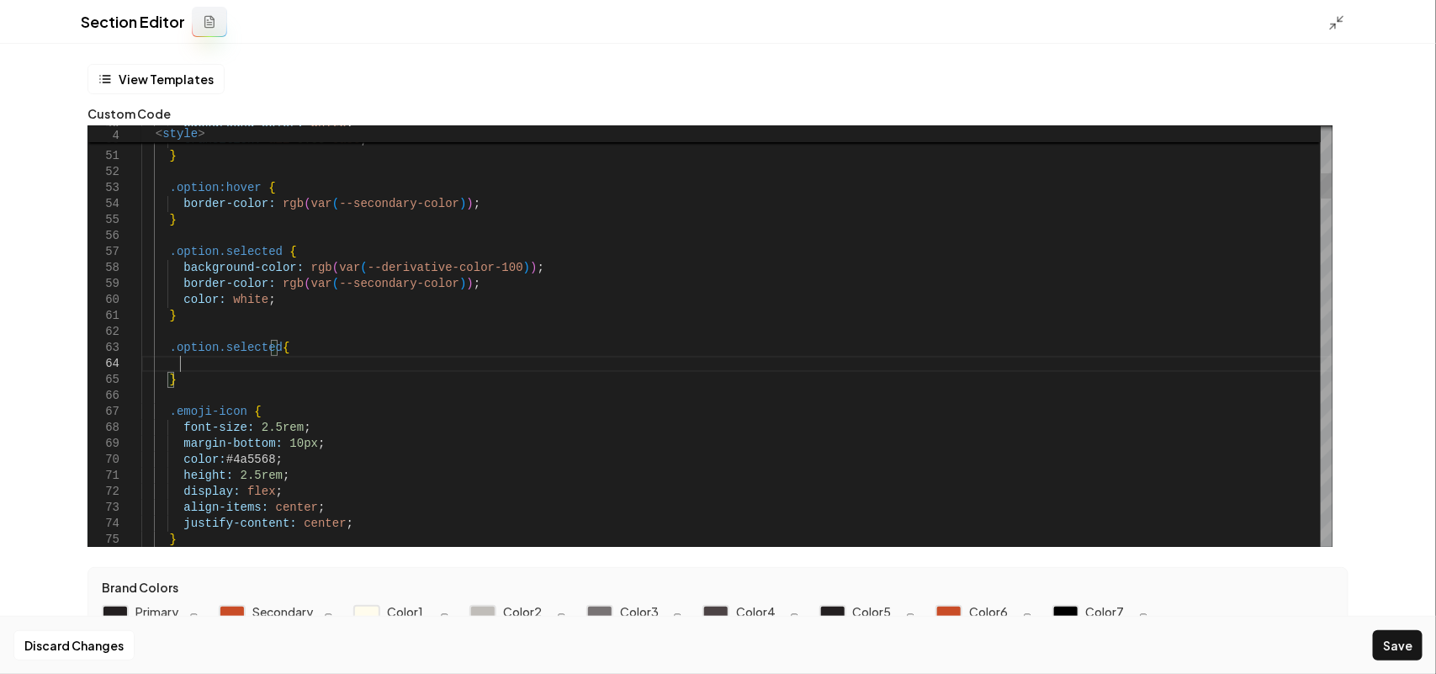
scroll to position [48, 36]
drag, startPoint x: 273, startPoint y: 303, endPoint x: 177, endPoint y: 304, distance: 96.8
drag, startPoint x: 183, startPoint y: 300, endPoint x: 203, endPoint y: 366, distance: 68.7
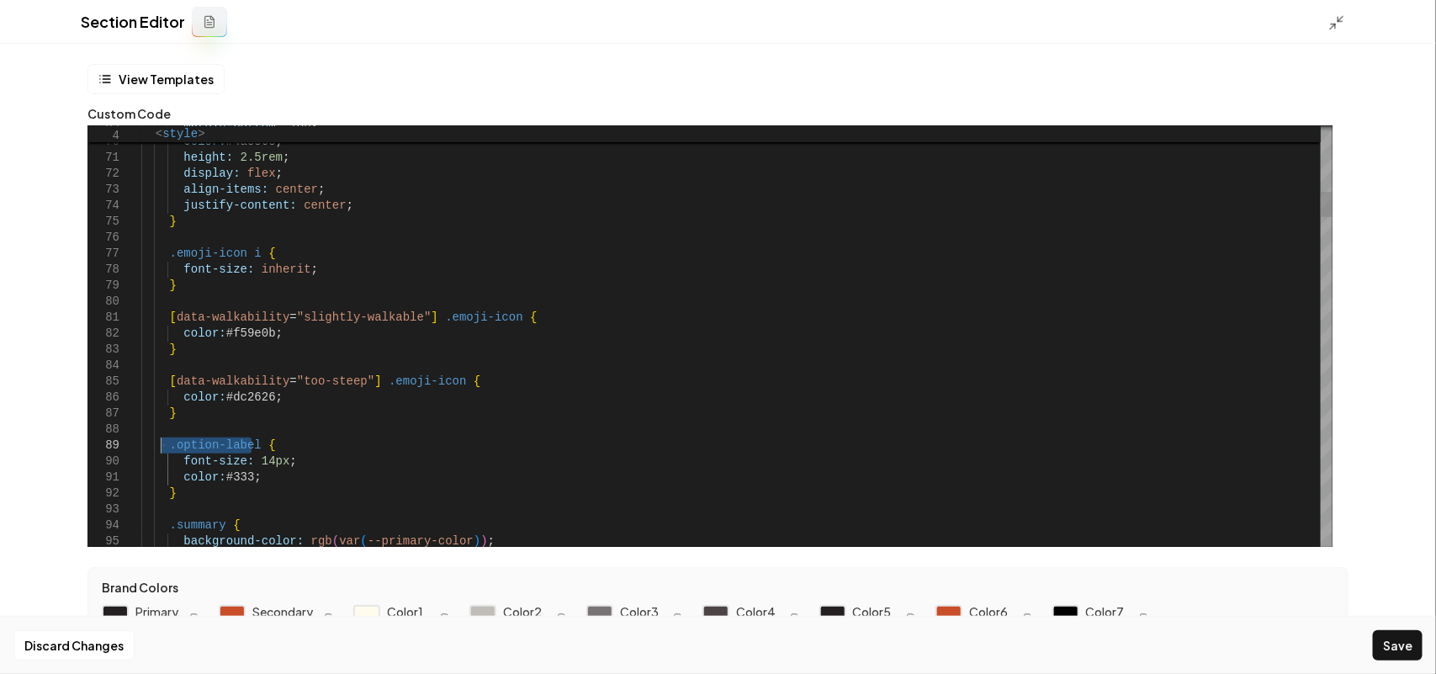
drag, startPoint x: 252, startPoint y: 446, endPoint x: 162, endPoint y: 450, distance: 90.1
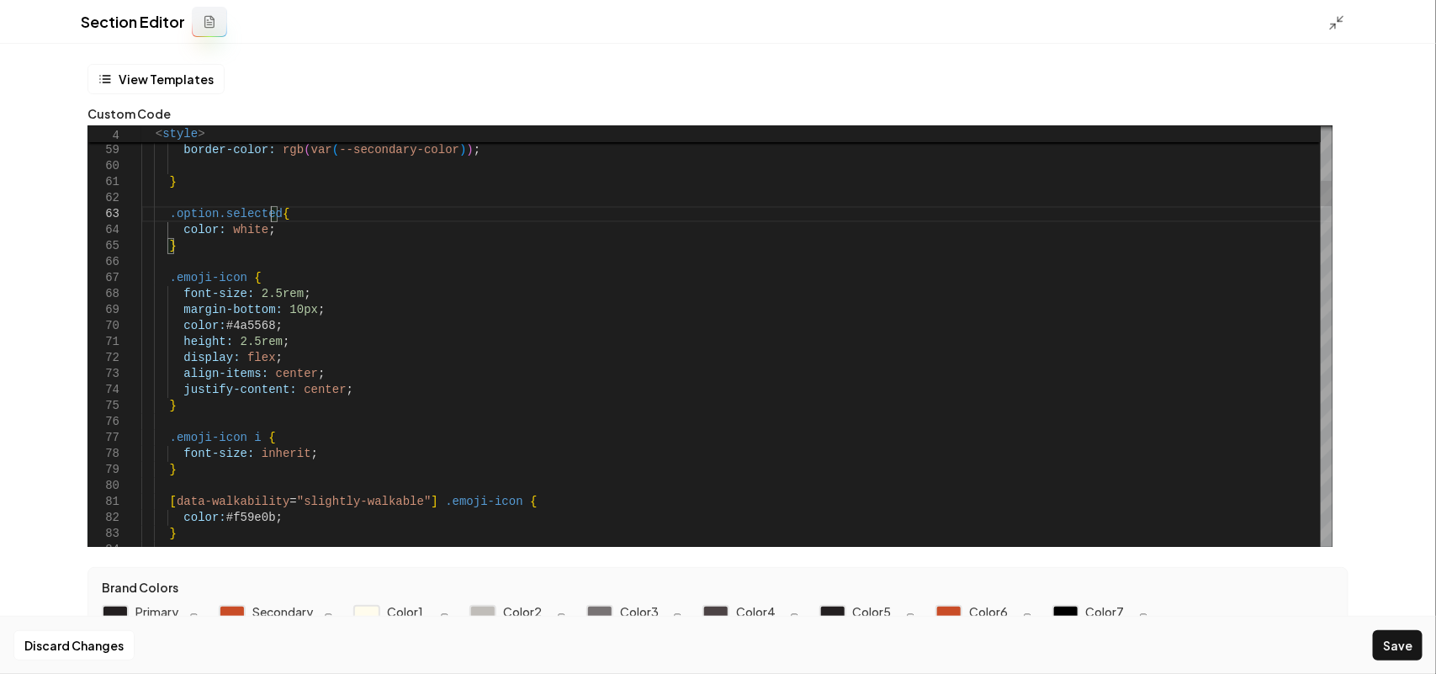
scroll to position [46, 135]
click at [1399, 636] on button "Save" at bounding box center [1398, 645] width 50 height 30
click at [1338, 23] on icon at bounding box center [1337, 22] width 17 height 17
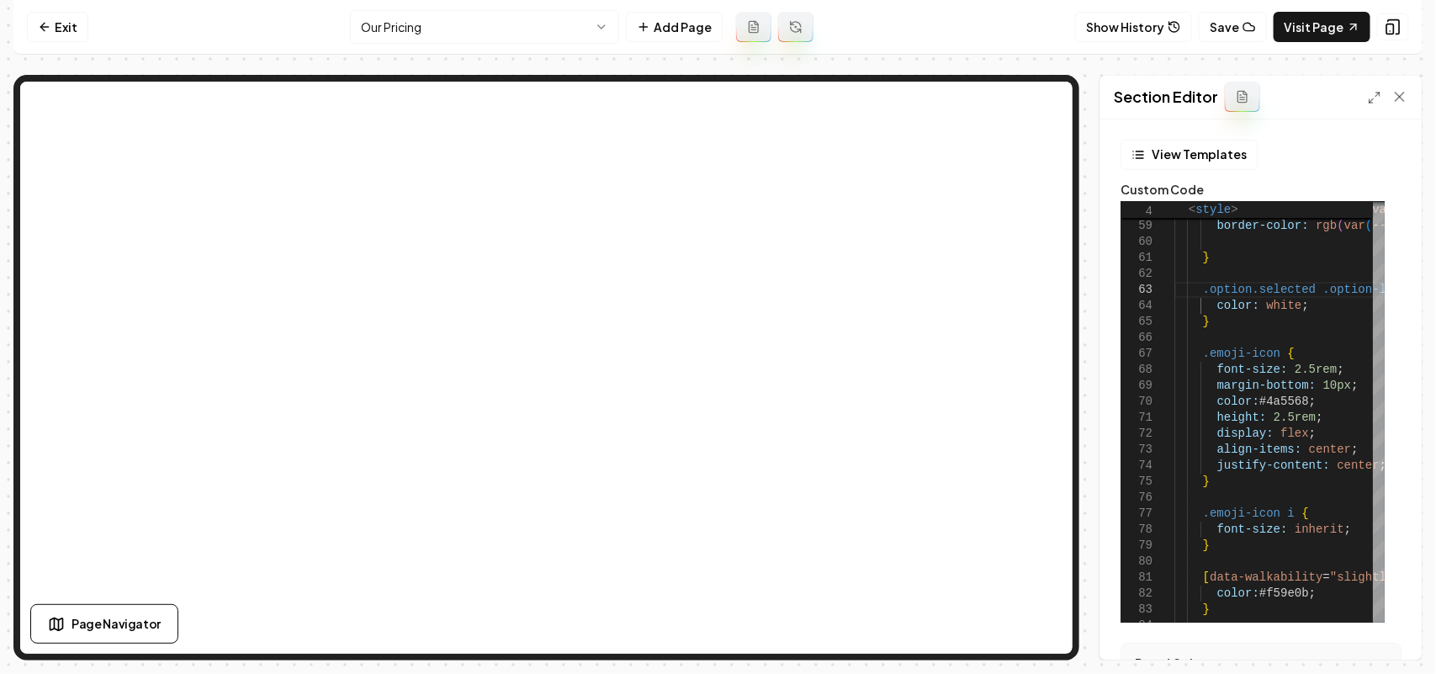
click at [1367, 102] on div "Section Editor" at bounding box center [1261, 98] width 321 height 44
click at [1373, 91] on icon at bounding box center [1374, 97] width 13 height 13
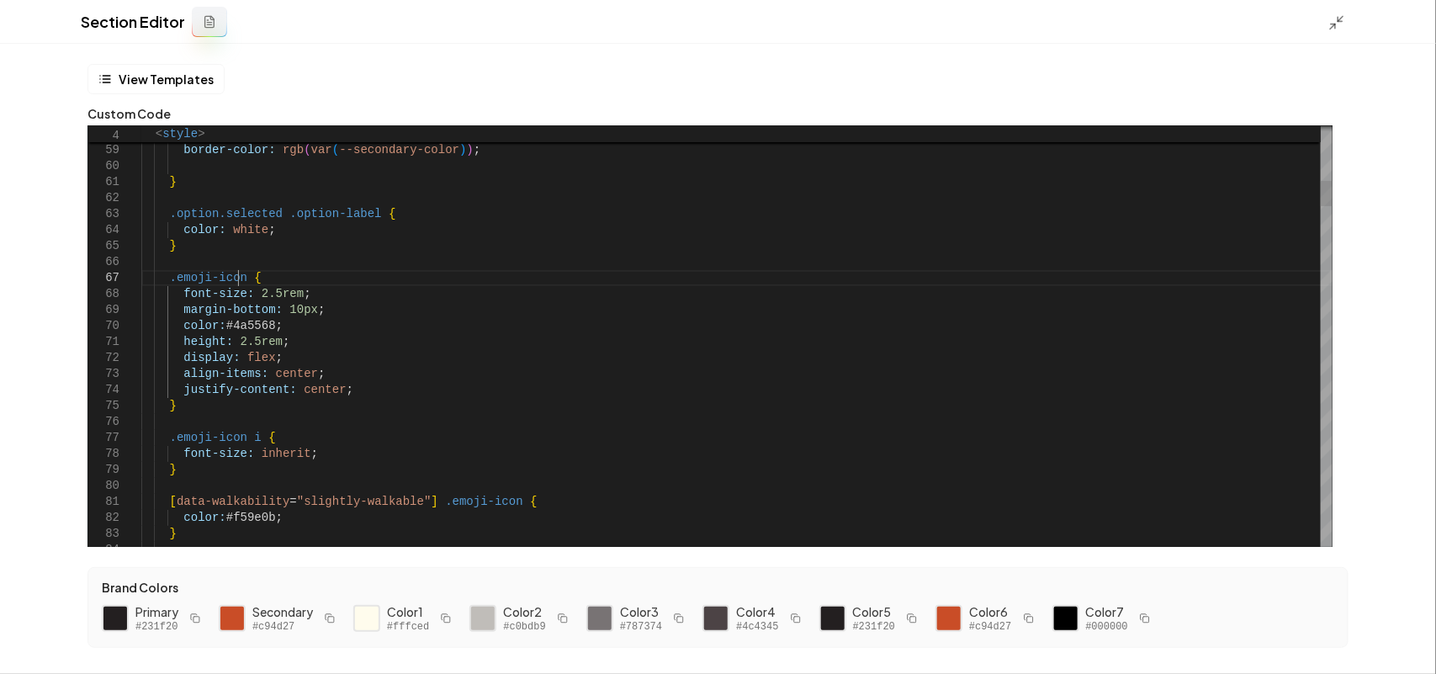
scroll to position [46, 0]
drag, startPoint x: 237, startPoint y: 279, endPoint x: 166, endPoint y: 271, distance: 71.9
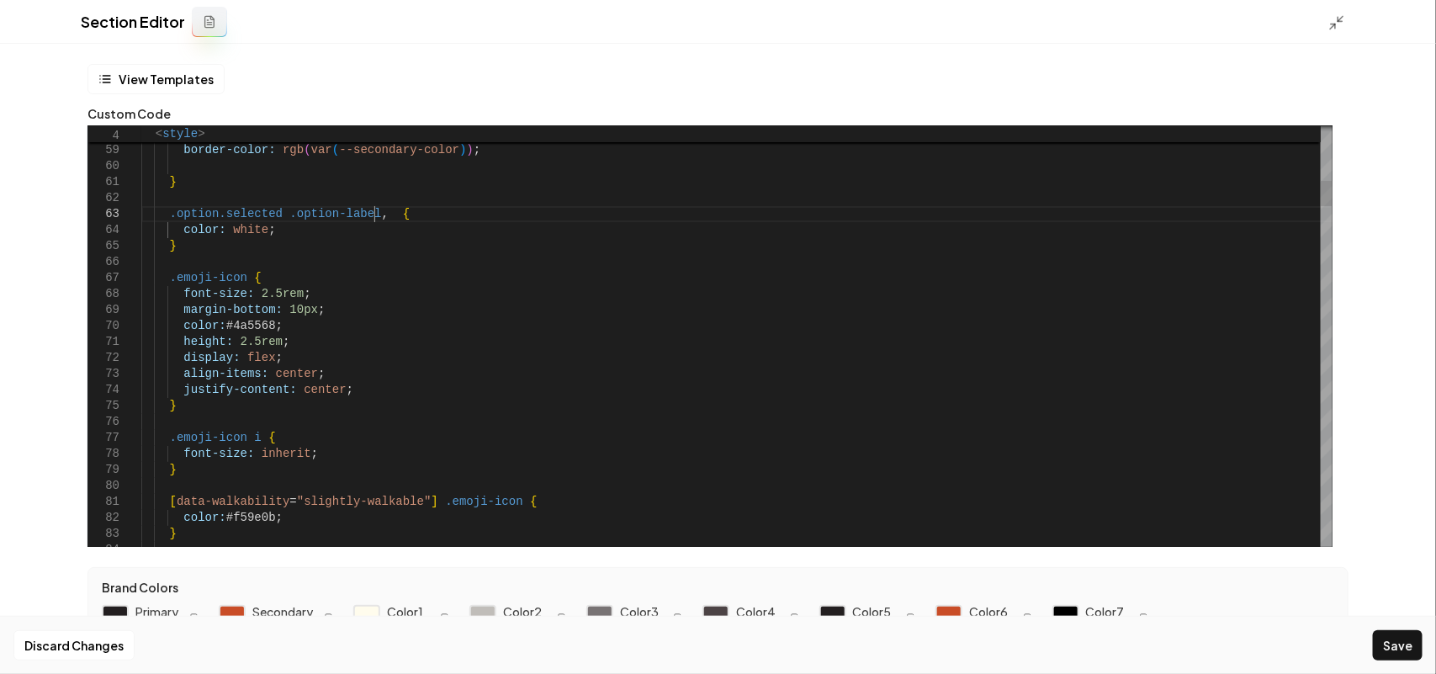
scroll to position [46, 237]
drag, startPoint x: 272, startPoint y: 207, endPoint x: 168, endPoint y: 219, distance: 104.2
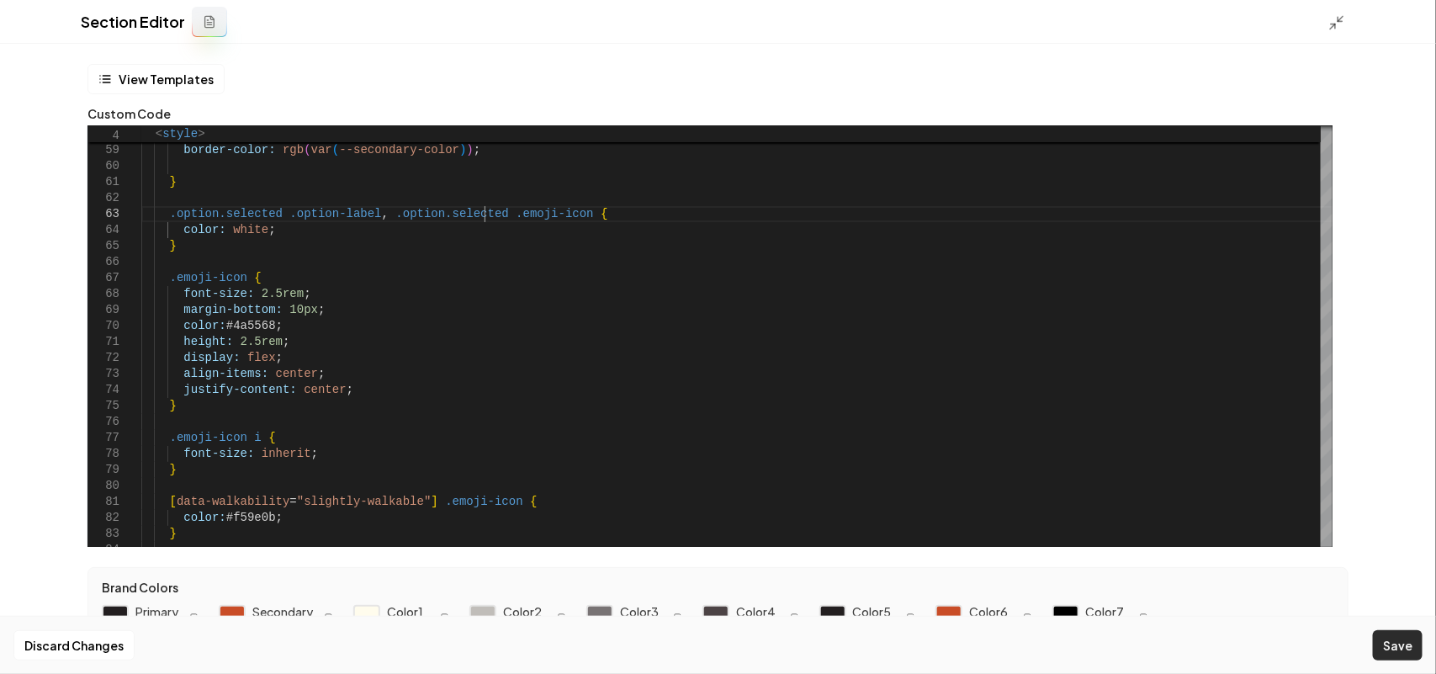
click at [1403, 645] on button "Save" at bounding box center [1398, 645] width 50 height 30
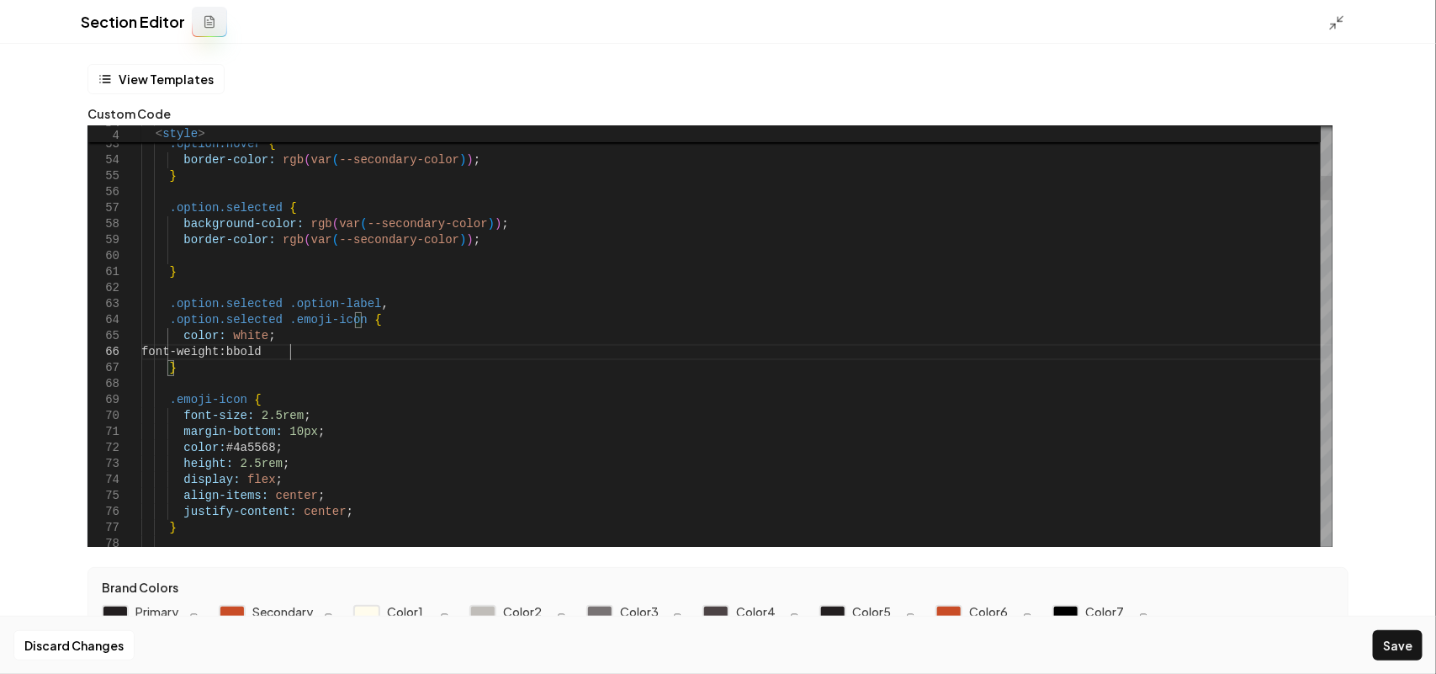
scroll to position [94, 152]
type textarea "**********"
click at [1393, 624] on div "Discard Changes Save" at bounding box center [718, 645] width 1436 height 58
click at [1402, 631] on button "Save" at bounding box center [1398, 645] width 50 height 30
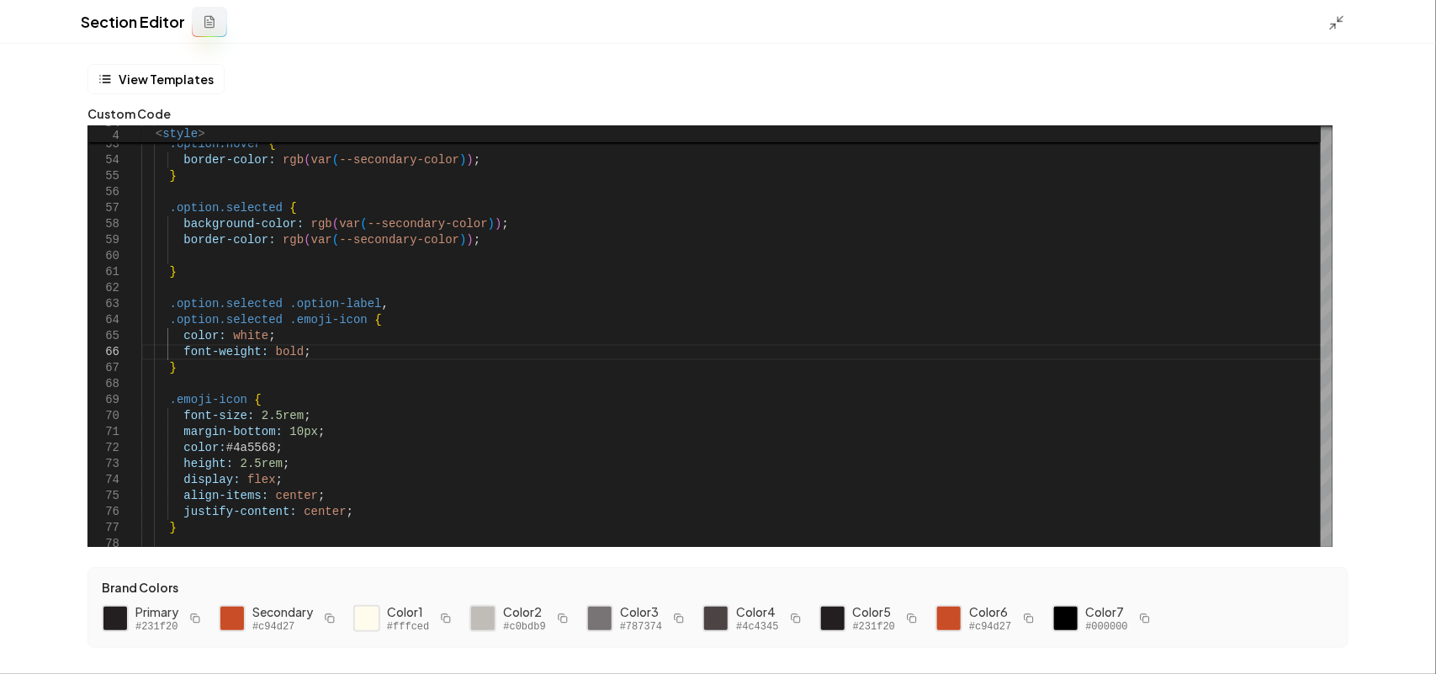
click at [1342, 27] on icon at bounding box center [1337, 22] width 17 height 17
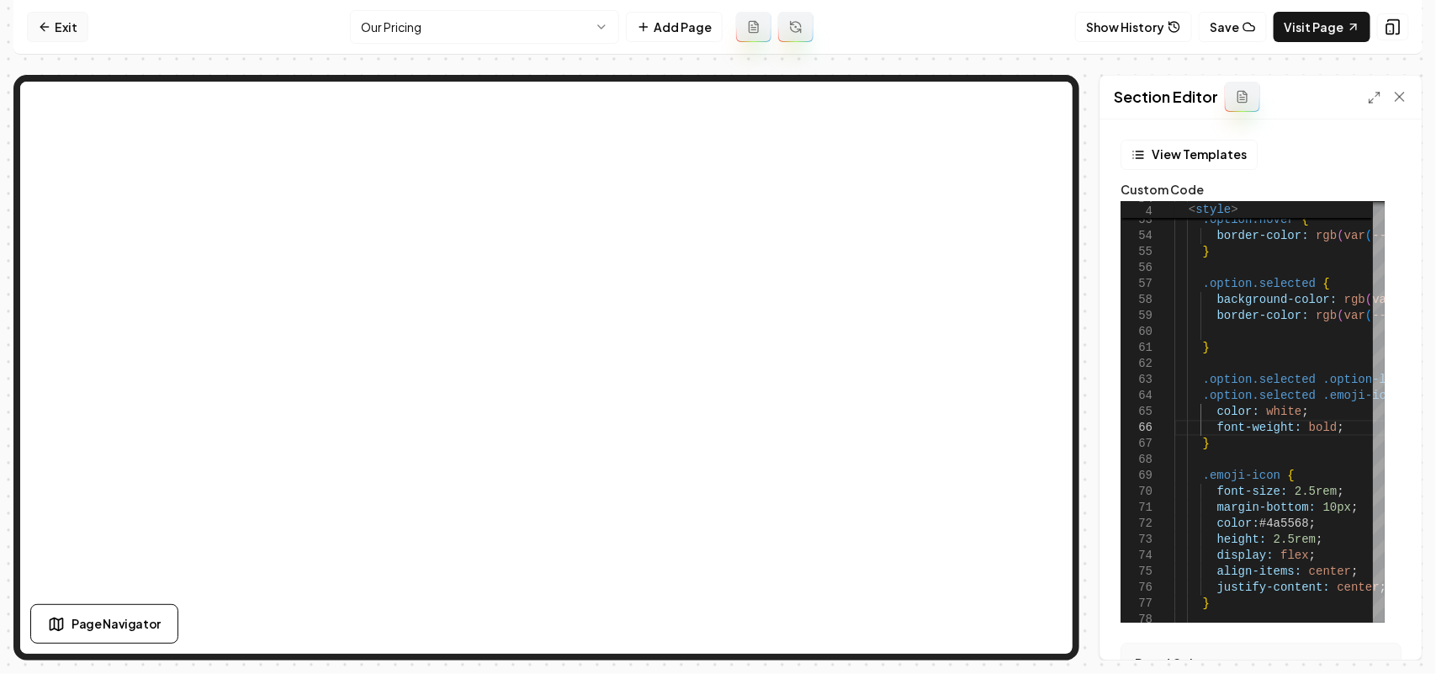
click at [64, 27] on link "Exit" at bounding box center [57, 27] width 61 height 30
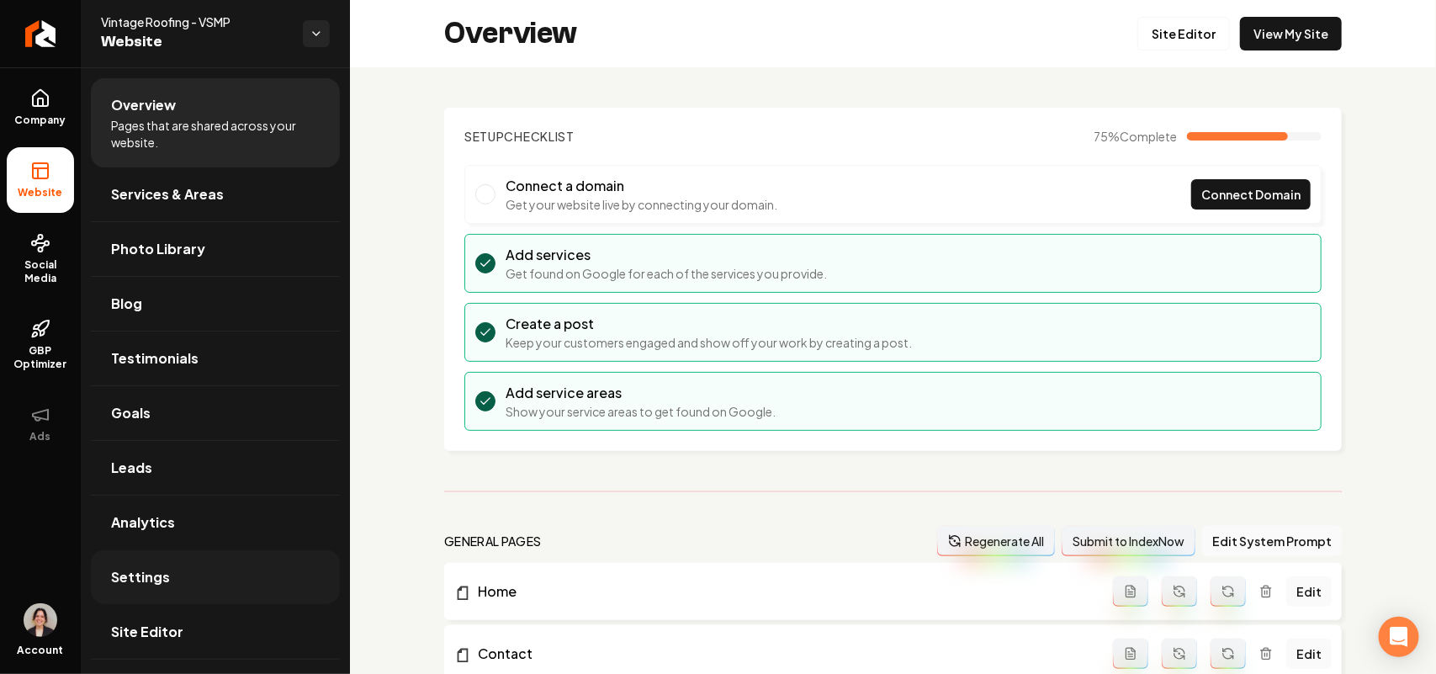
click at [132, 589] on link "Settings" at bounding box center [215, 577] width 249 height 54
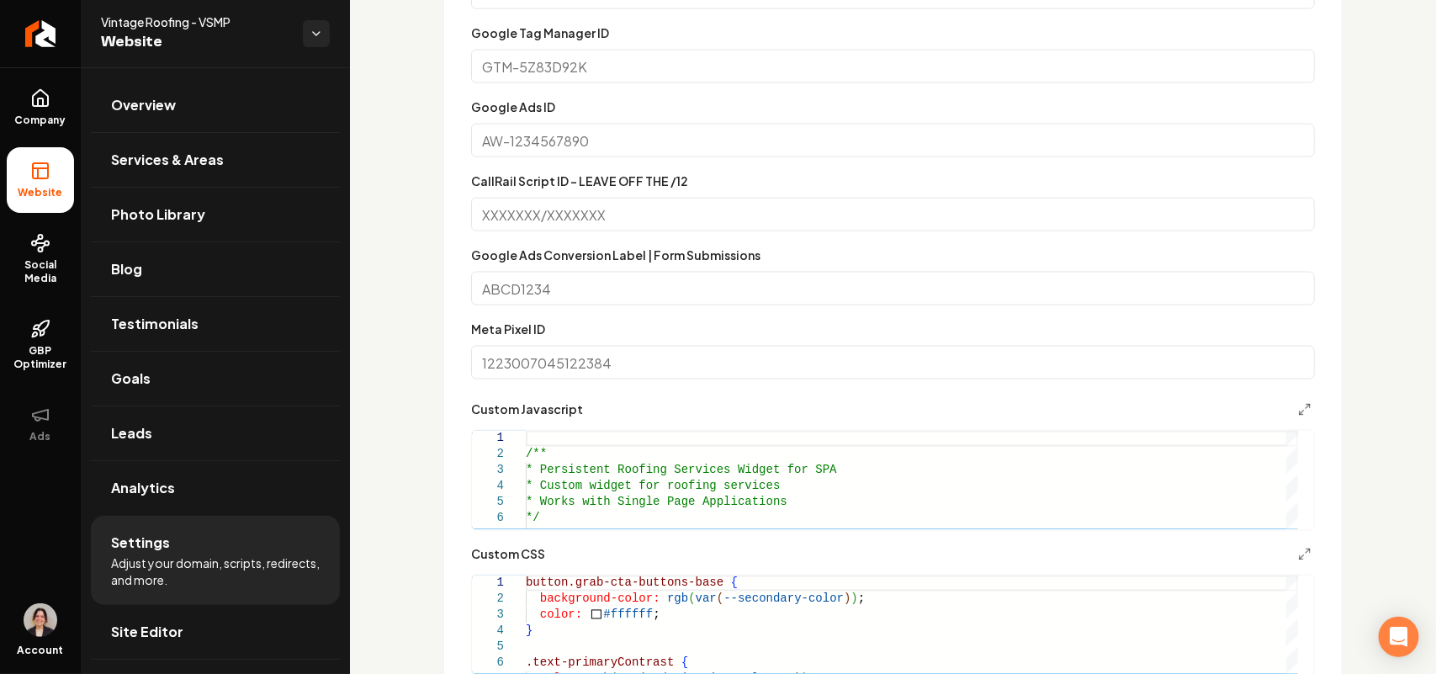
scroll to position [1367, 0]
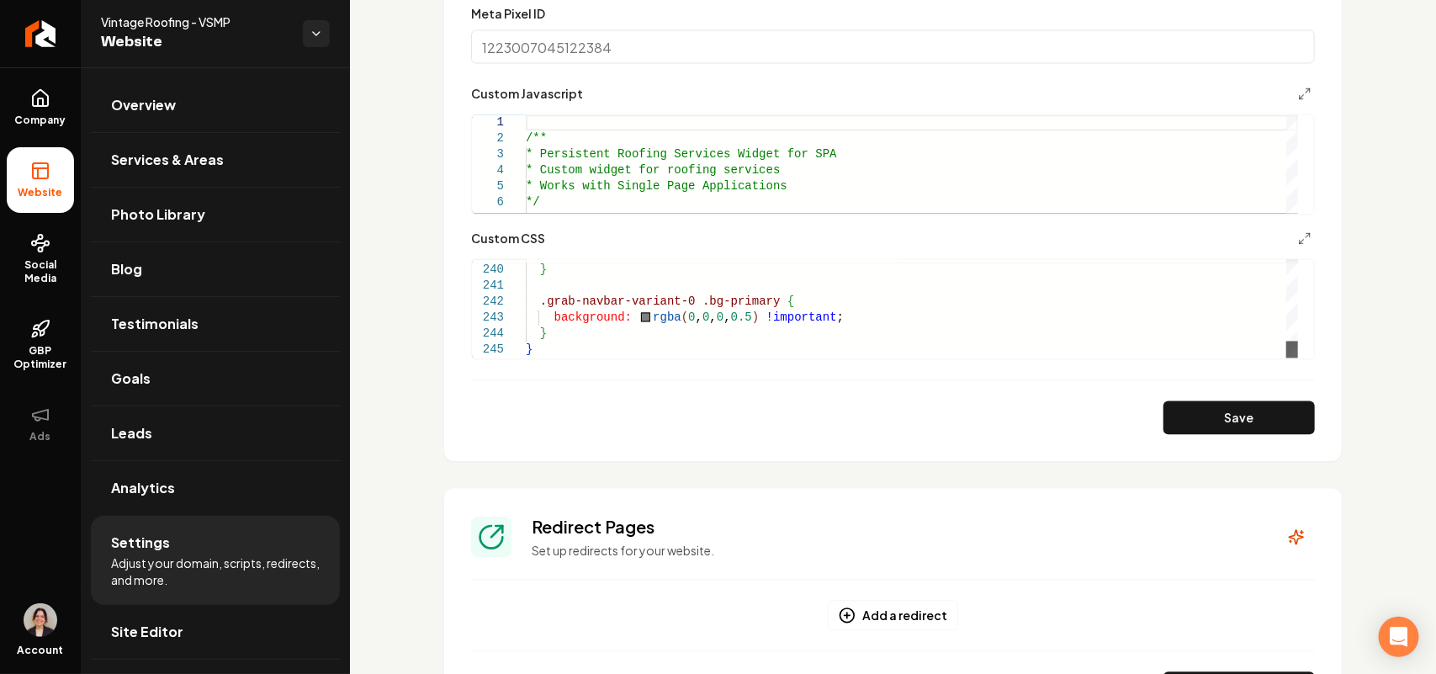
click at [1298, 358] on div "Main content area" at bounding box center [1293, 350] width 12 height 17
click at [1306, 234] on line "Main content area" at bounding box center [1308, 236] width 4 height 4
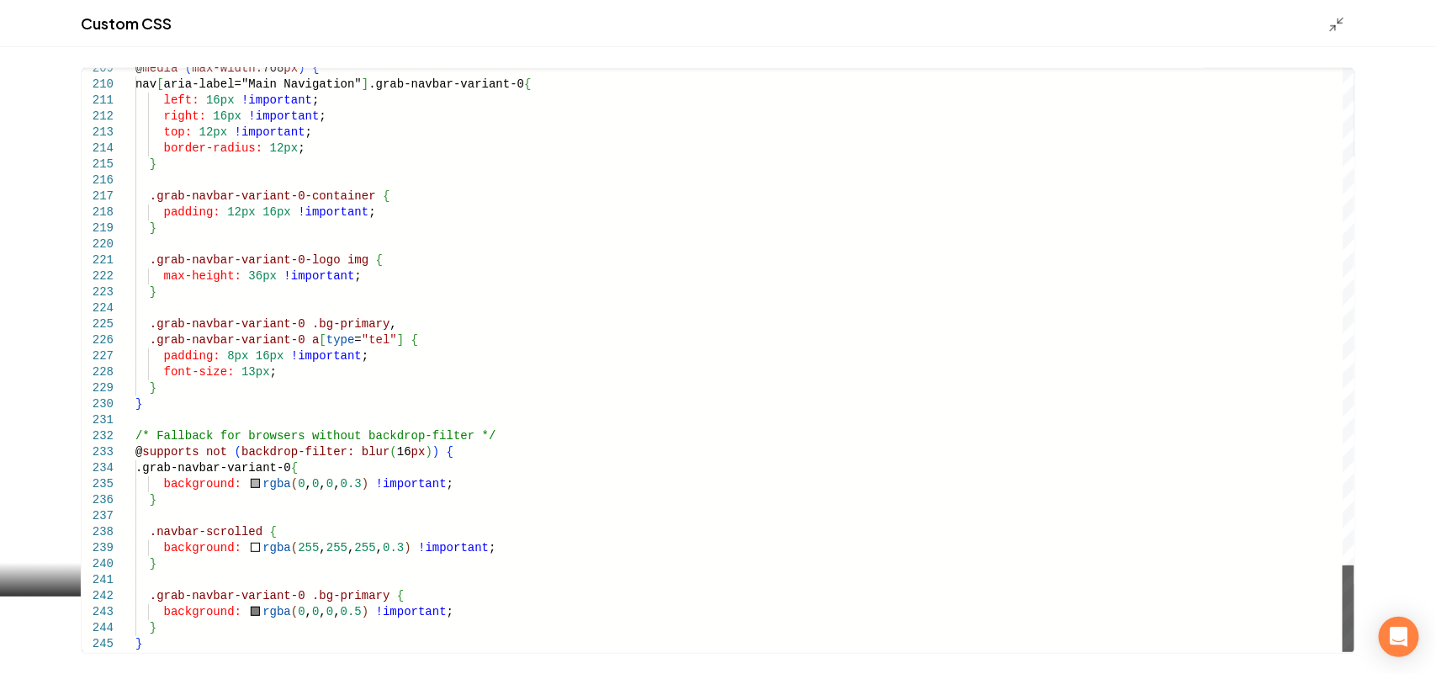
click at [1343, 652] on div "Main content area" at bounding box center [1349, 360] width 12 height 584
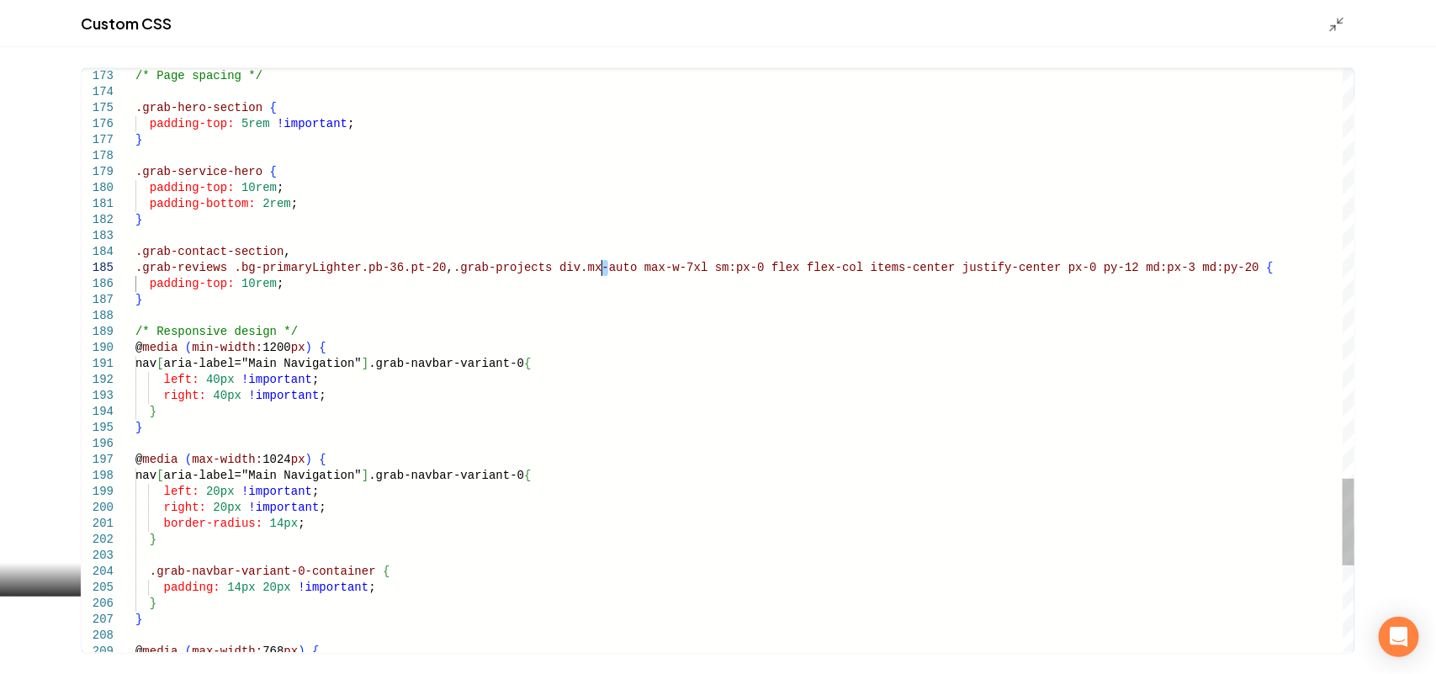
drag, startPoint x: 669, startPoint y: 269, endPoint x: 725, endPoint y: 269, distance: 56.4
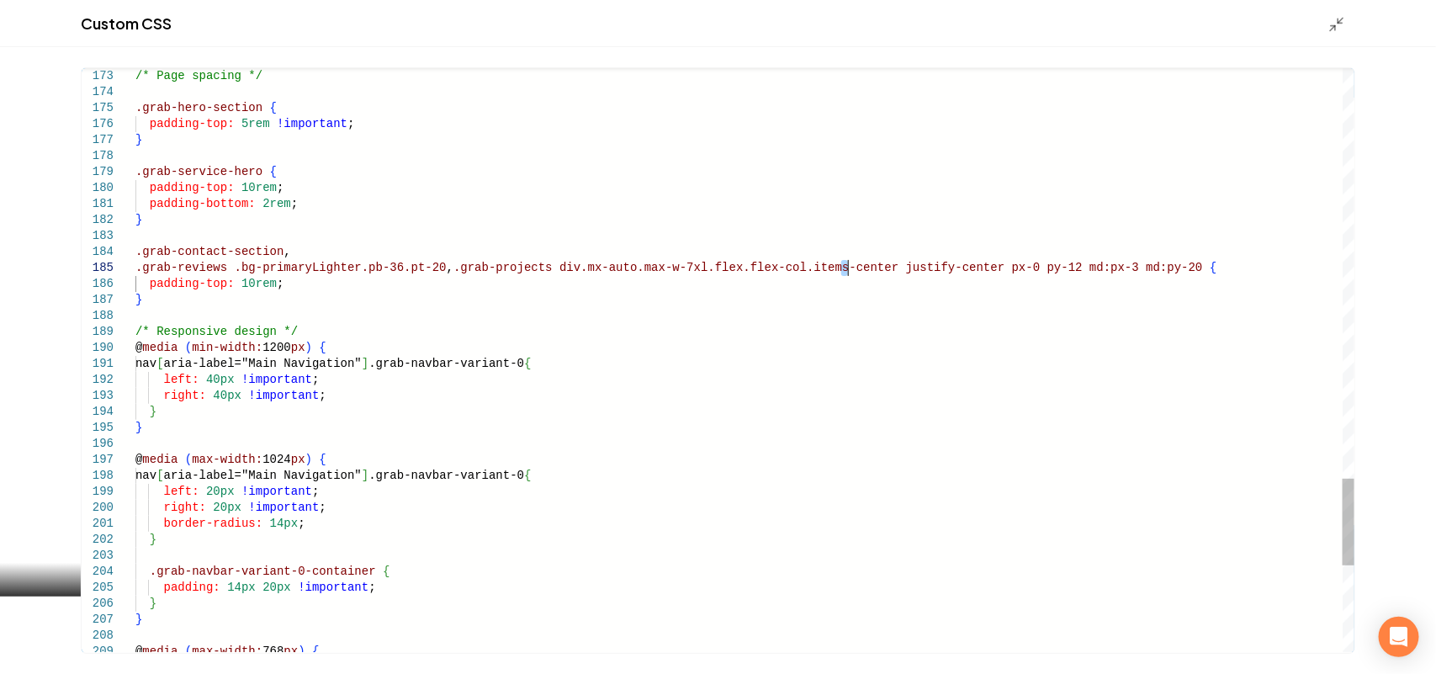
scroll to position [65, 711]
drag, startPoint x: 939, startPoint y: 273, endPoint x: 1121, endPoint y: 272, distance: 181.8
type textarea "**********"
click at [1340, 18] on icon "Main content area" at bounding box center [1337, 24] width 17 height 17
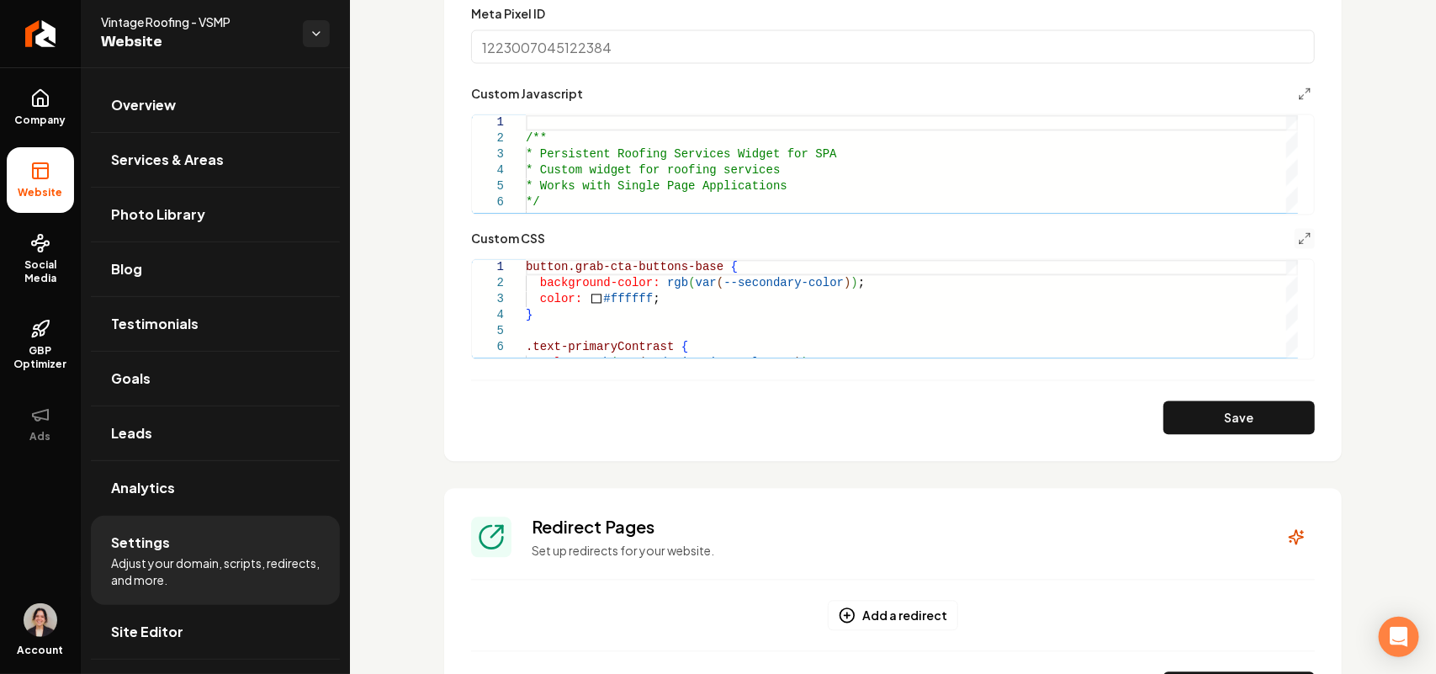
click at [1200, 423] on button "Save" at bounding box center [1239, 418] width 151 height 34
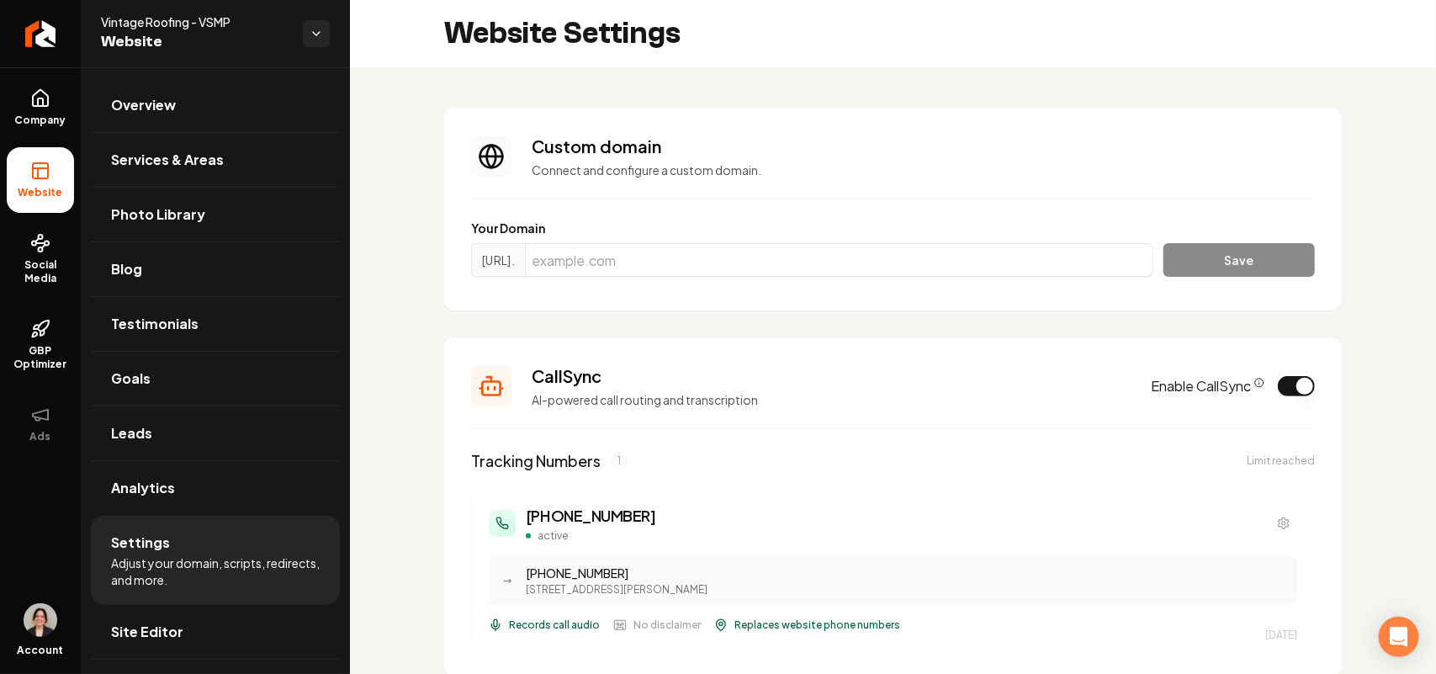
scroll to position [1367, 0]
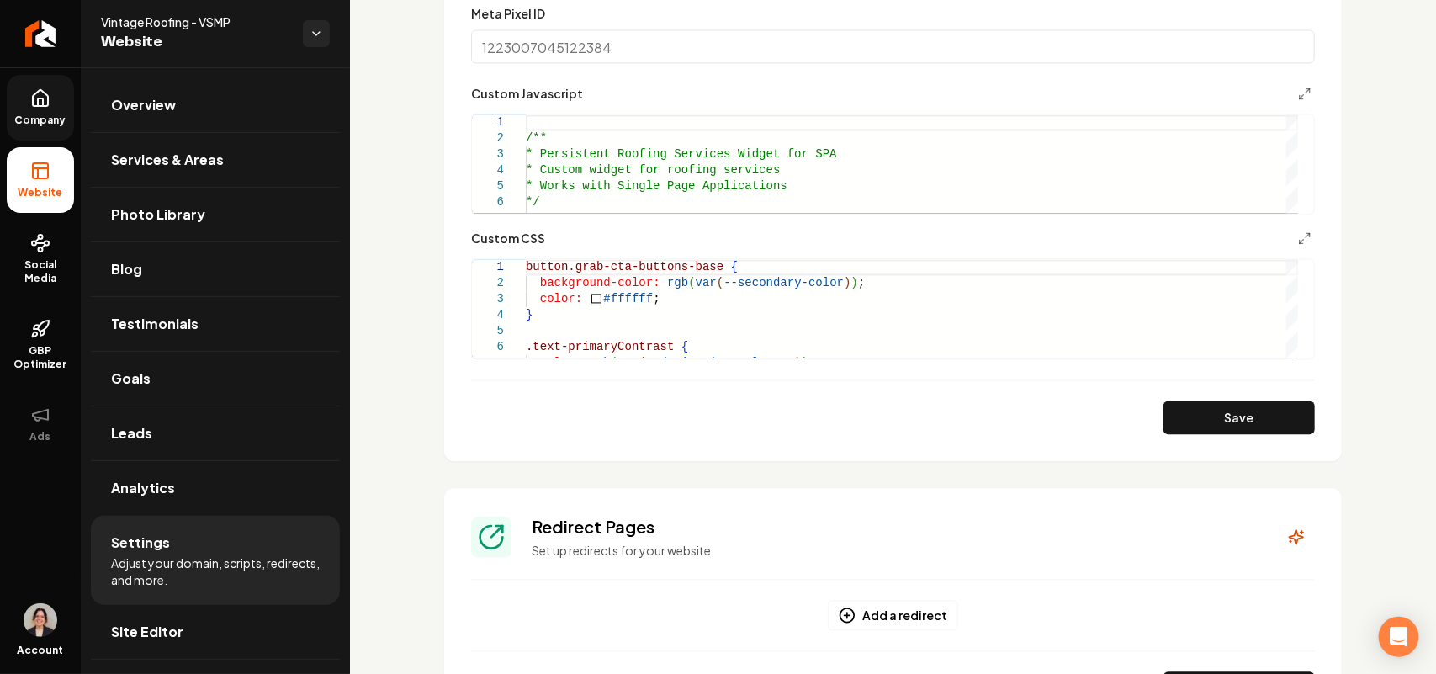
click at [43, 98] on icon at bounding box center [40, 102] width 5 height 8
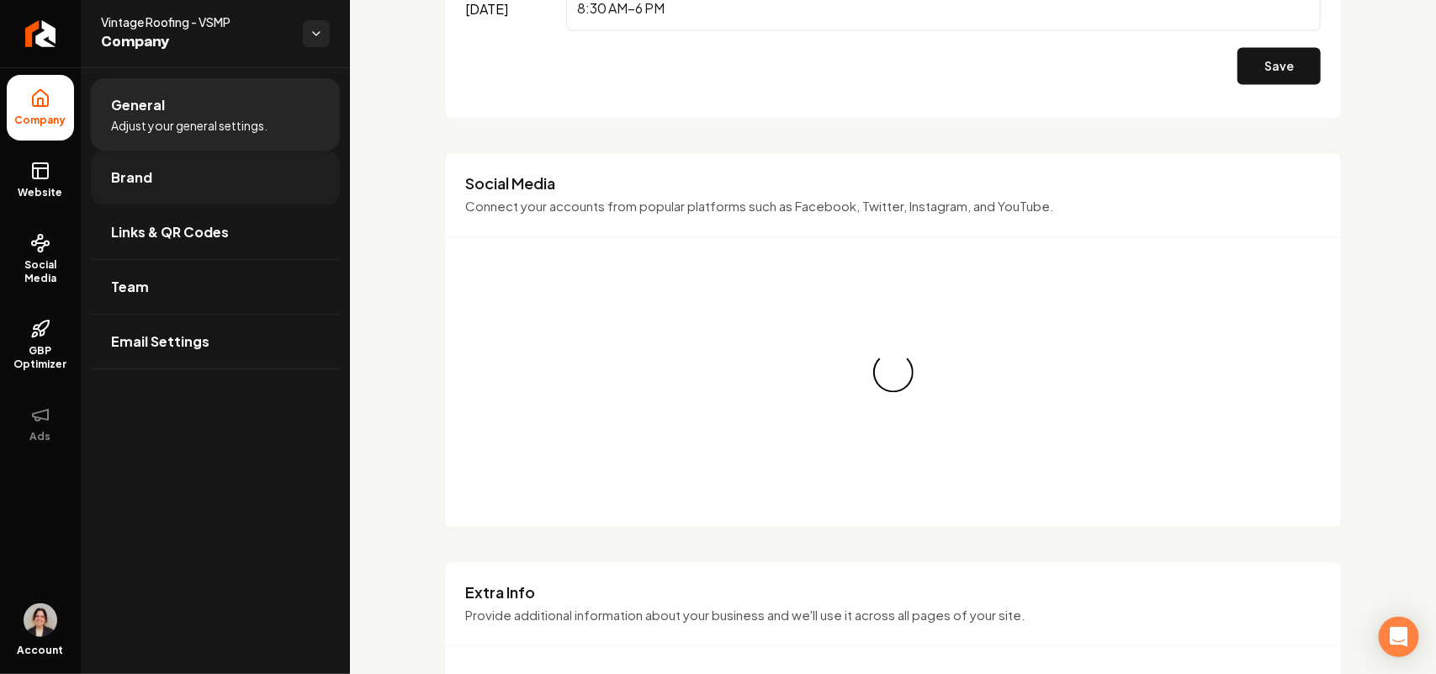
click at [162, 161] on link "Brand" at bounding box center [215, 178] width 249 height 54
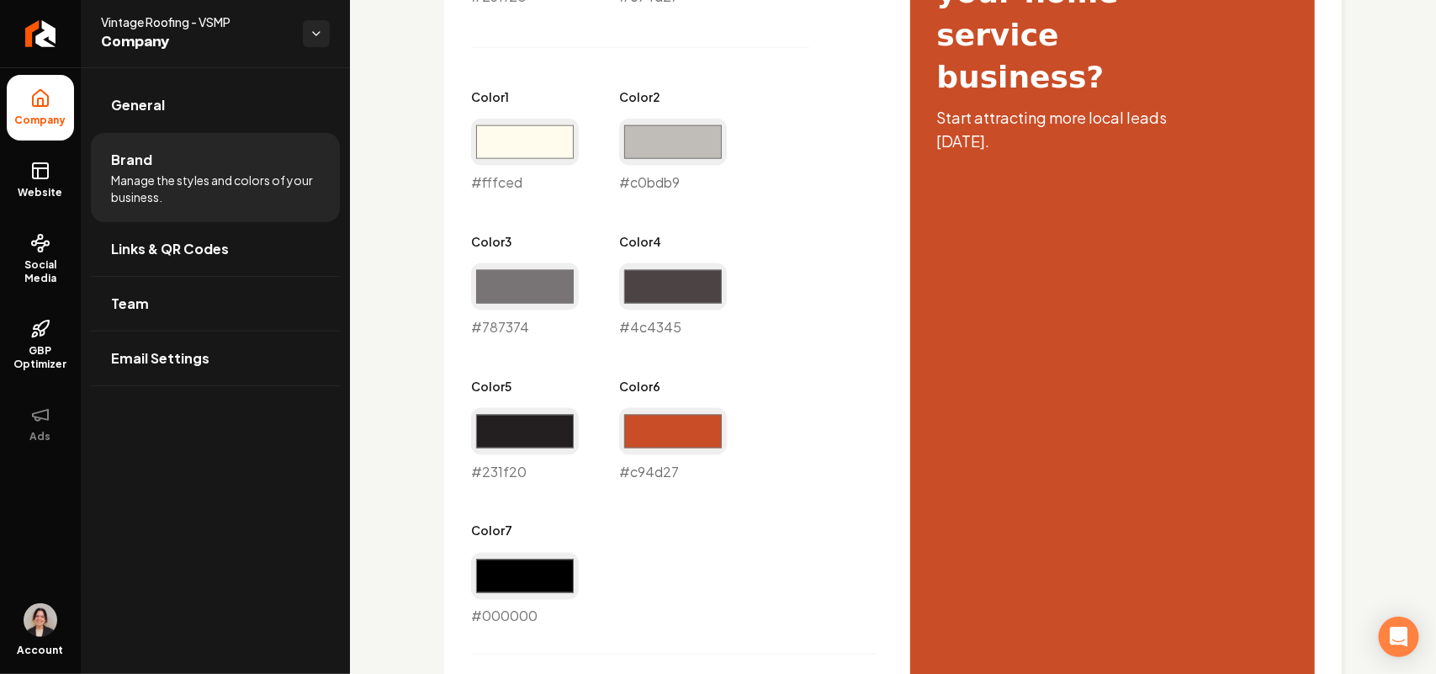
scroll to position [890, 0]
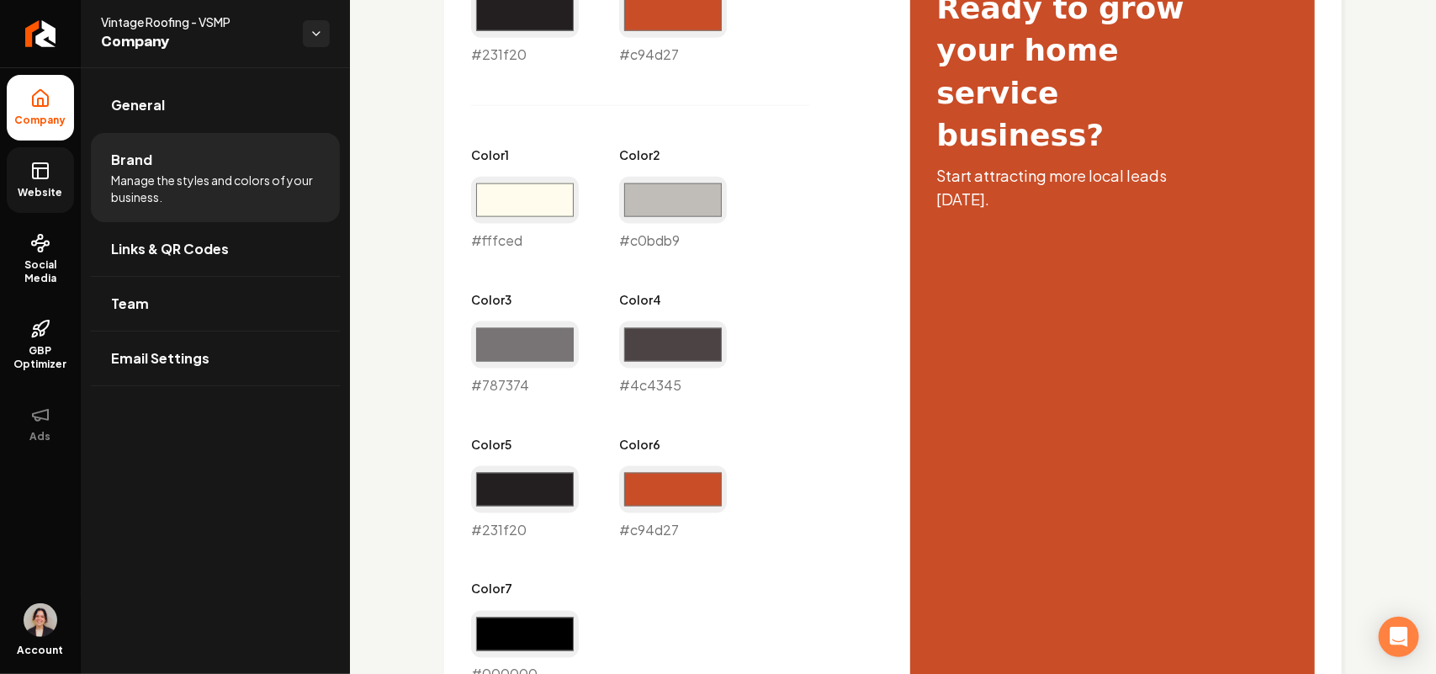
click at [30, 167] on icon at bounding box center [40, 171] width 20 height 20
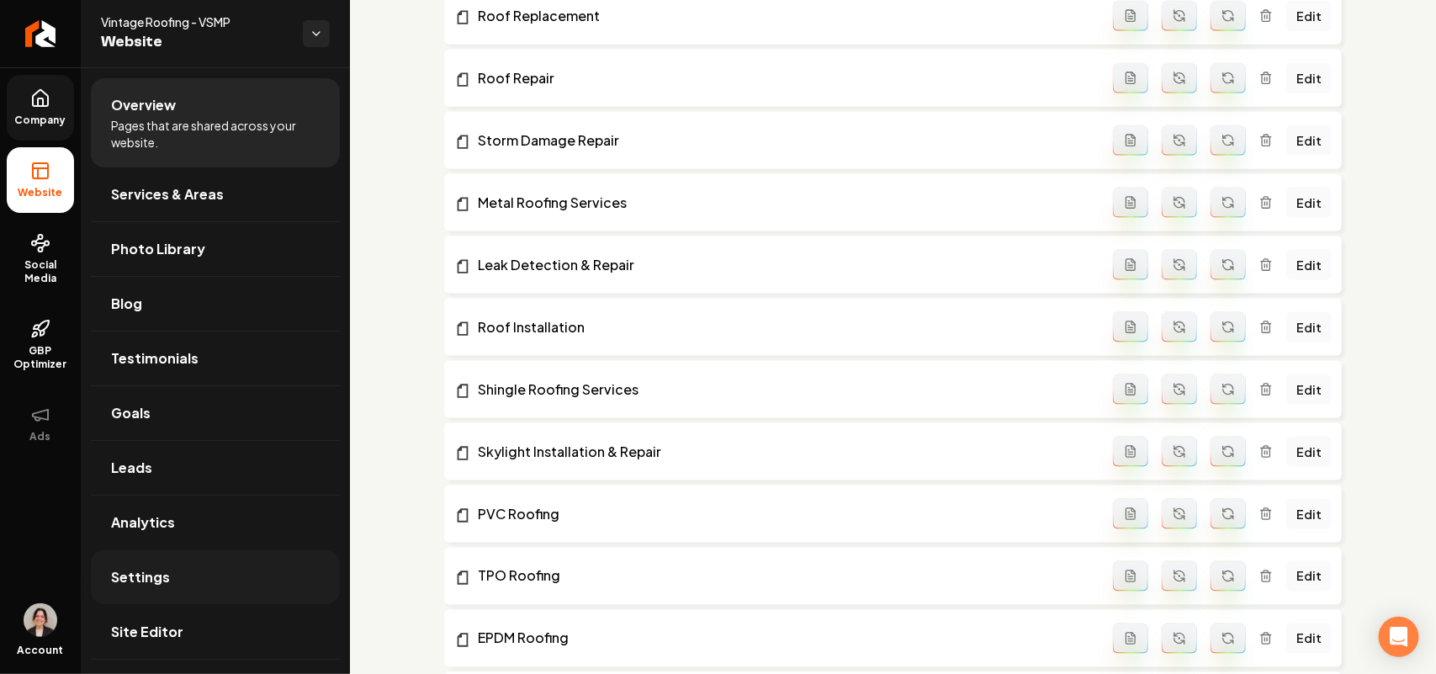
click at [157, 593] on link "Settings" at bounding box center [215, 577] width 249 height 54
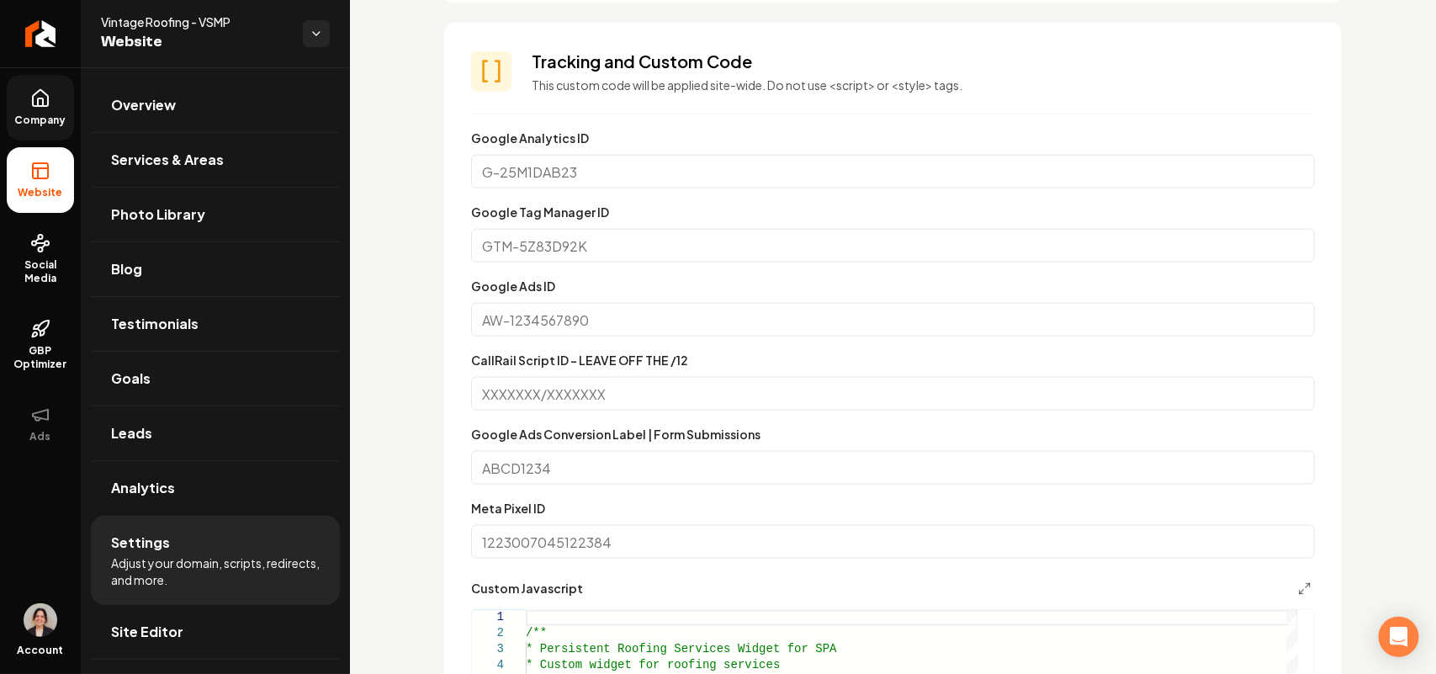
scroll to position [1052, 0]
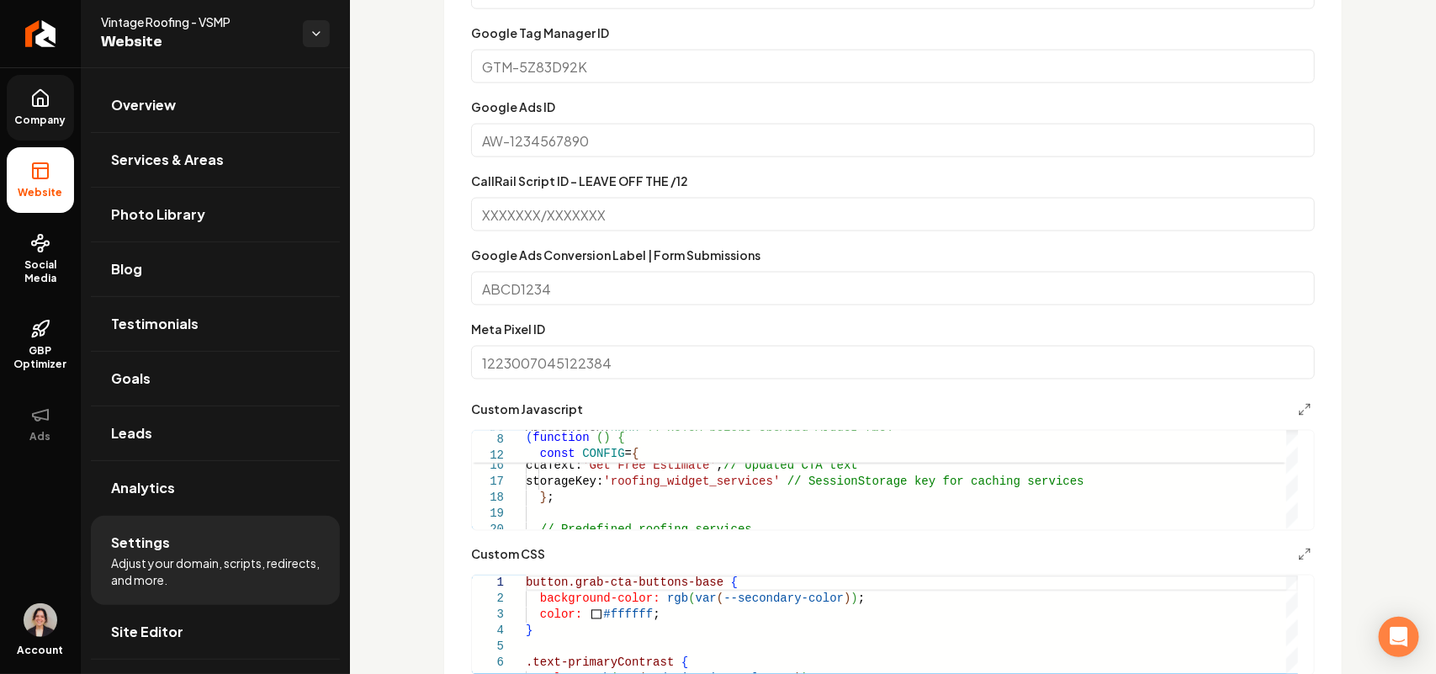
click at [1290, 566] on div "Custom CSS 1 2 3 4 5 6 7 button.grab-cta-buttons-base { background-color: rgb (…" at bounding box center [893, 609] width 844 height 131
click at [1298, 553] on icon "Main content area" at bounding box center [1304, 554] width 13 height 13
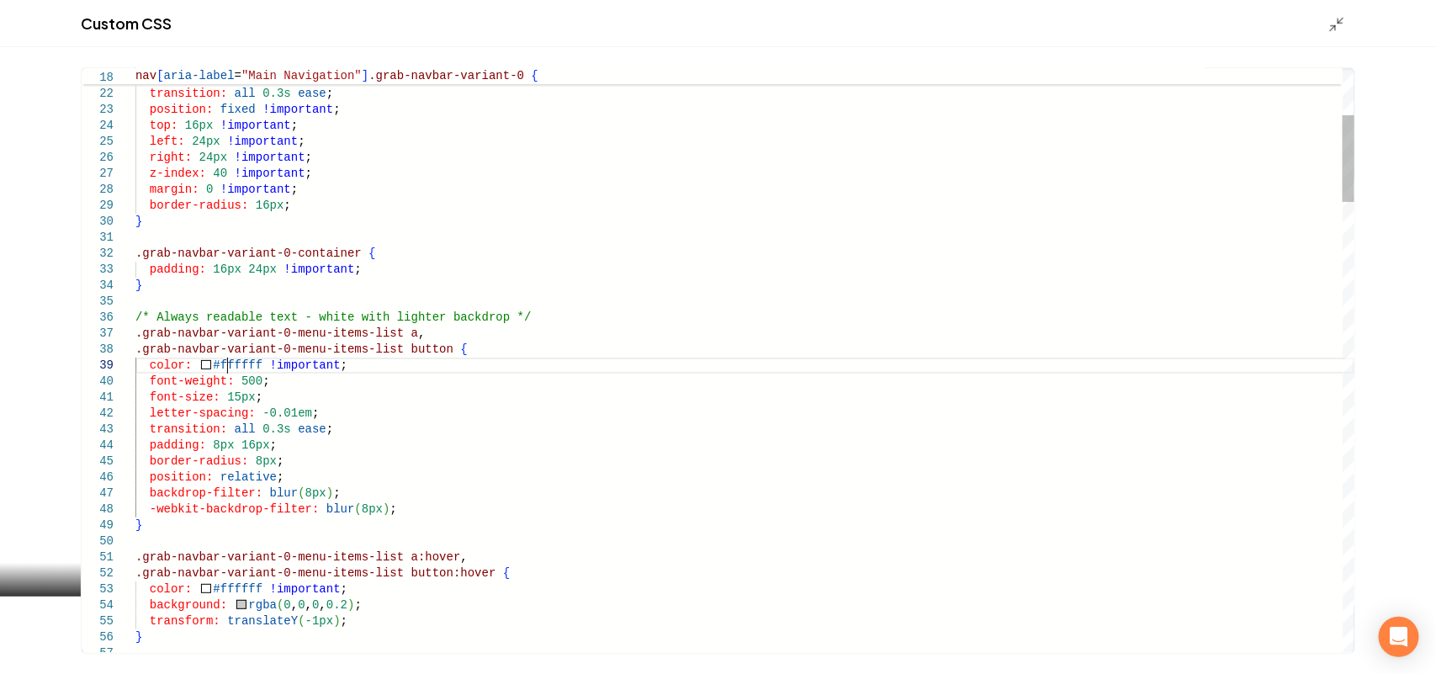
drag, startPoint x: 398, startPoint y: 369, endPoint x: 192, endPoint y: 368, distance: 206.2
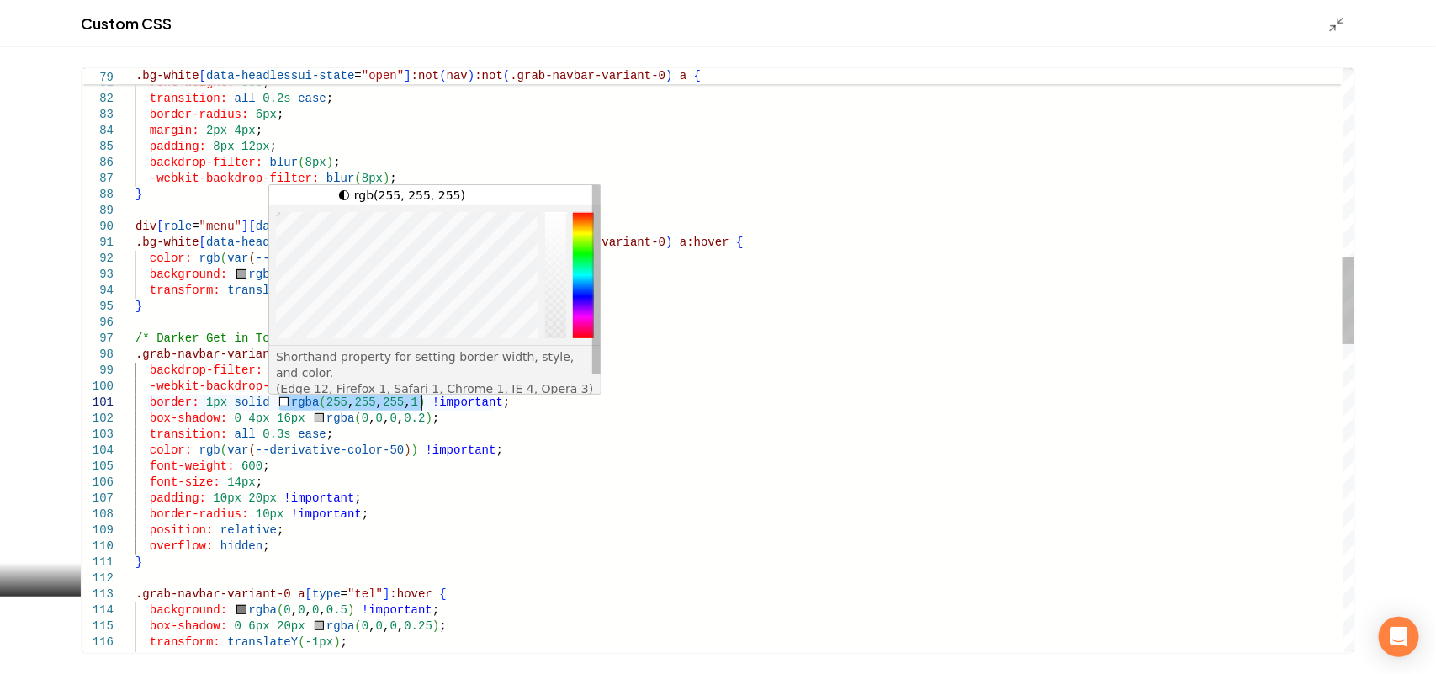
drag, startPoint x: 279, startPoint y: 400, endPoint x: 423, endPoint y: 402, distance: 143.9
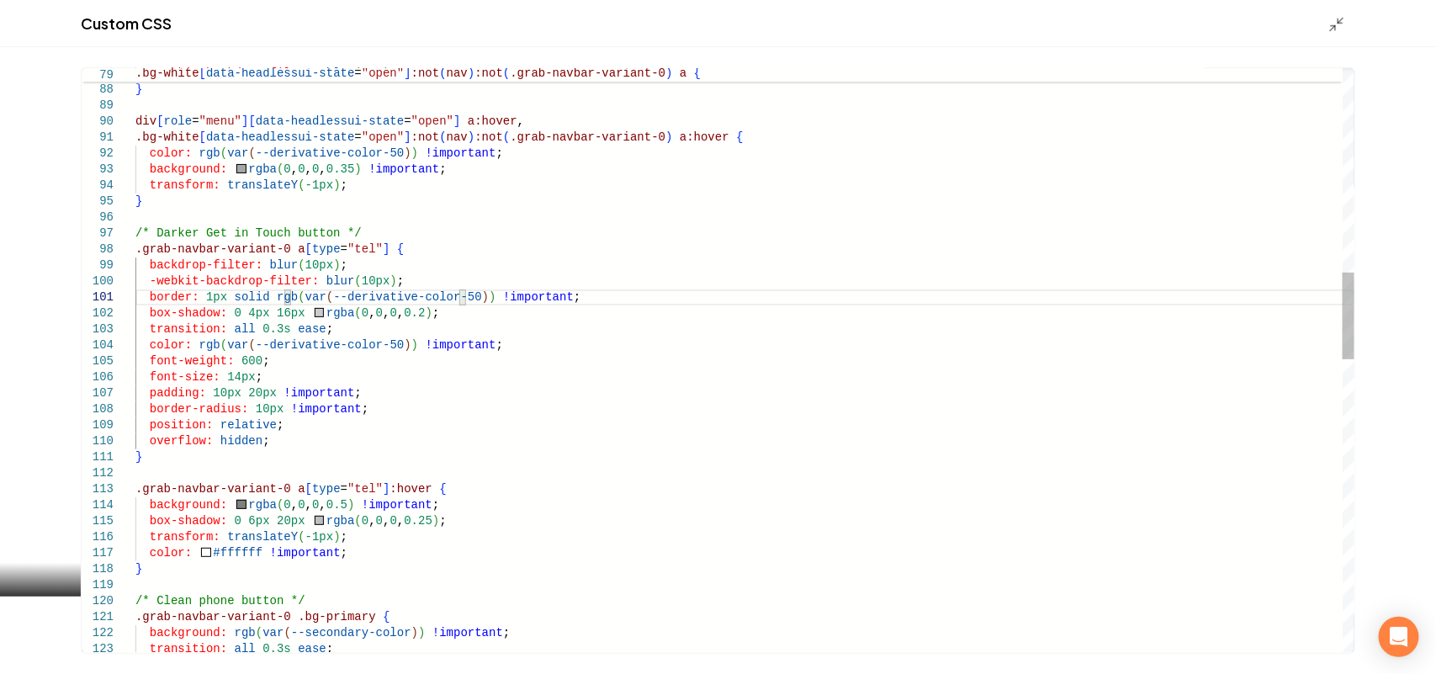
click at [248, 547] on div "div [ role = "menu" ] [ data-headlessui-state = "open" ] a:hover , .bg-white [ …" at bounding box center [744, 657] width 1219 height 3933
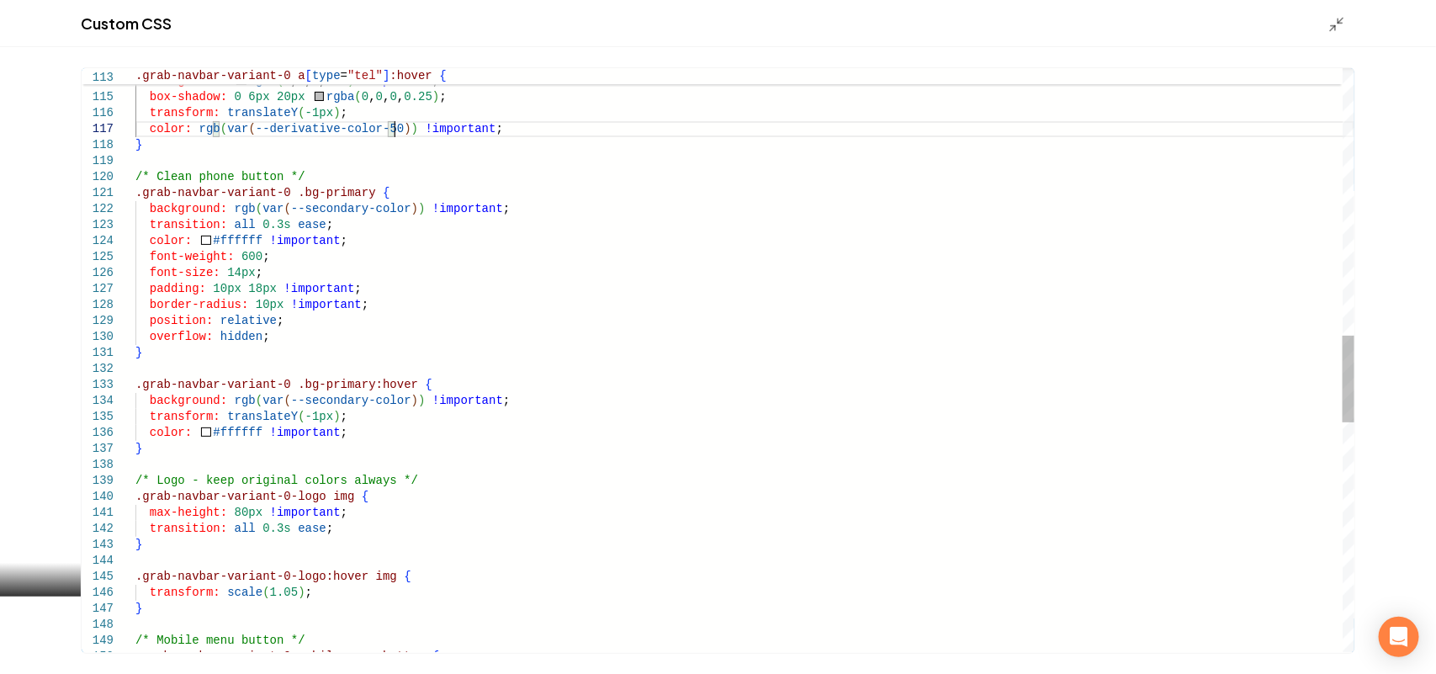
click at [240, 433] on div ".grab-navbar-variant-0 a [ type = "tel" ] :hover { background: rgba ( 0 , 0 , 0…" at bounding box center [744, 232] width 1219 height 3933
click at [224, 245] on div ".grab-navbar-variant-0 a [ type = "tel" ] :hover { background: rgba ( 0 , 0 , 0…" at bounding box center [744, 232] width 1219 height 3933
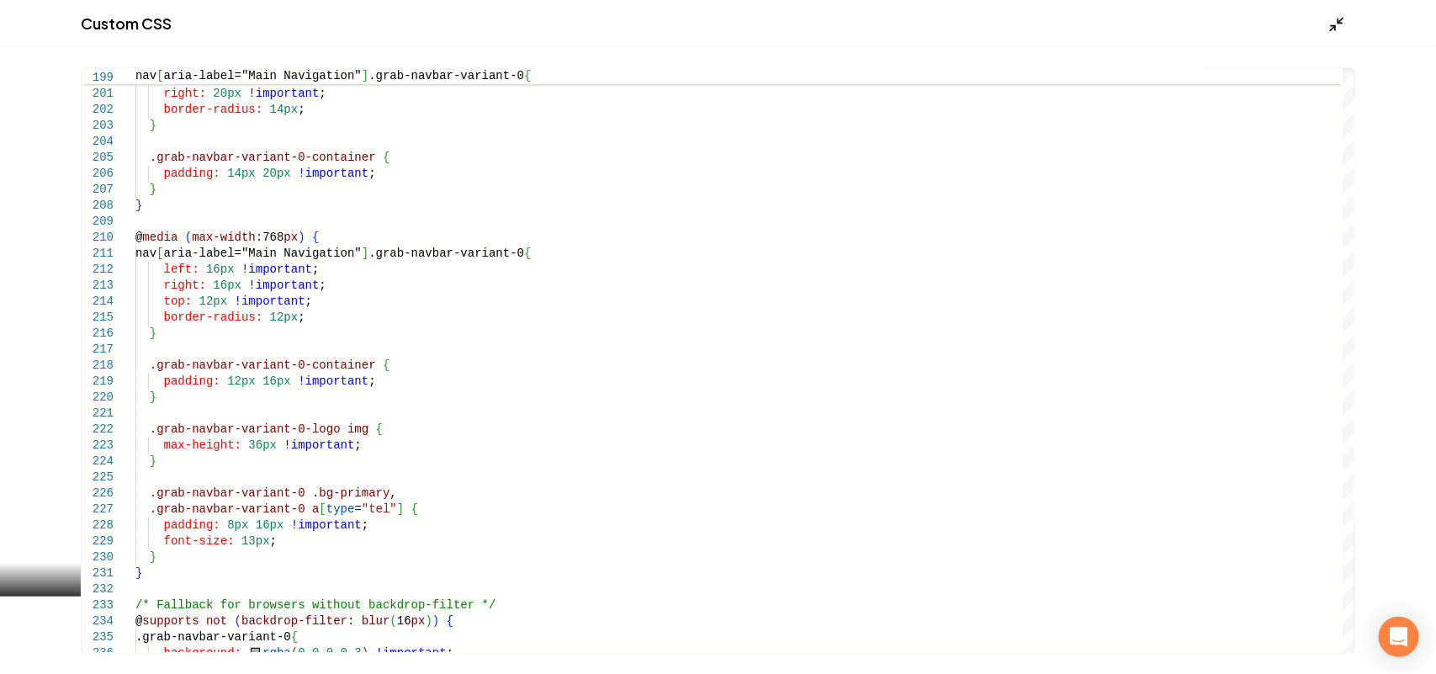
type textarea "**********"
click at [1334, 25] on polyline "Main content area" at bounding box center [1333, 27] width 4 height 4
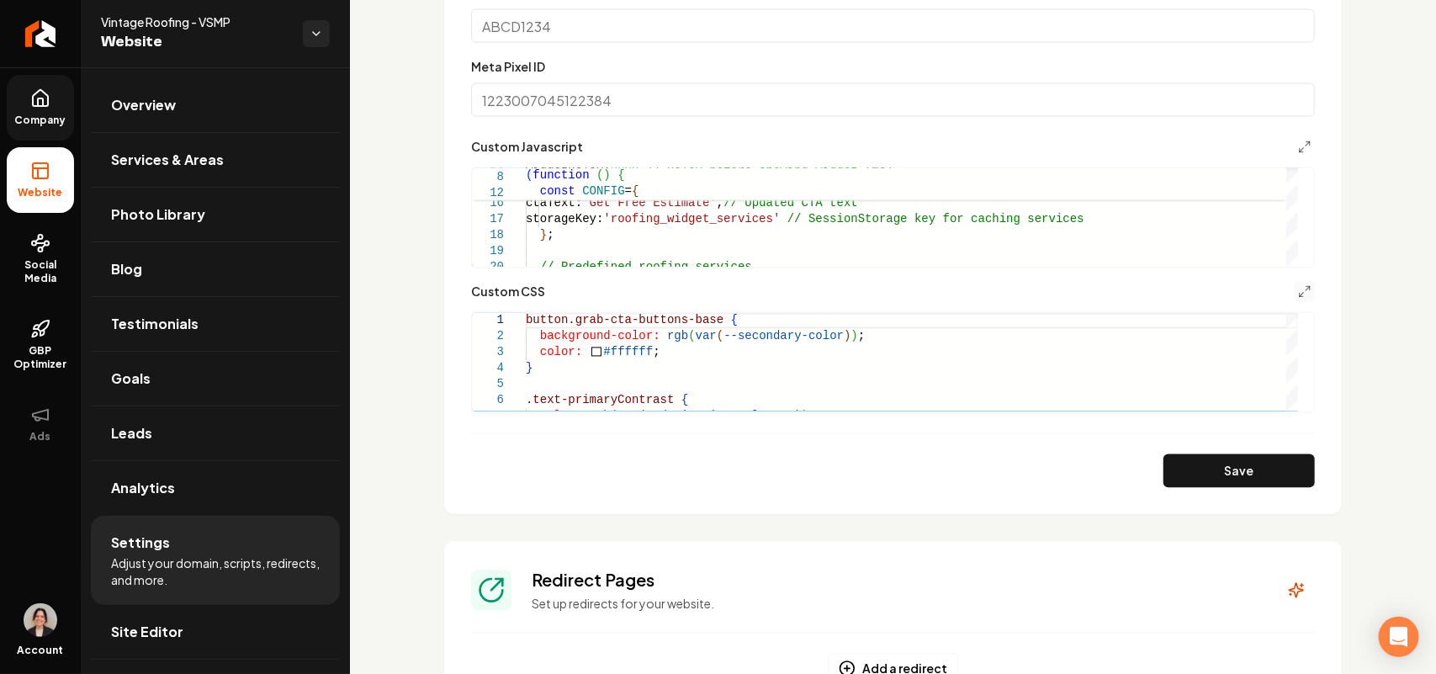
scroll to position [1473, 0]
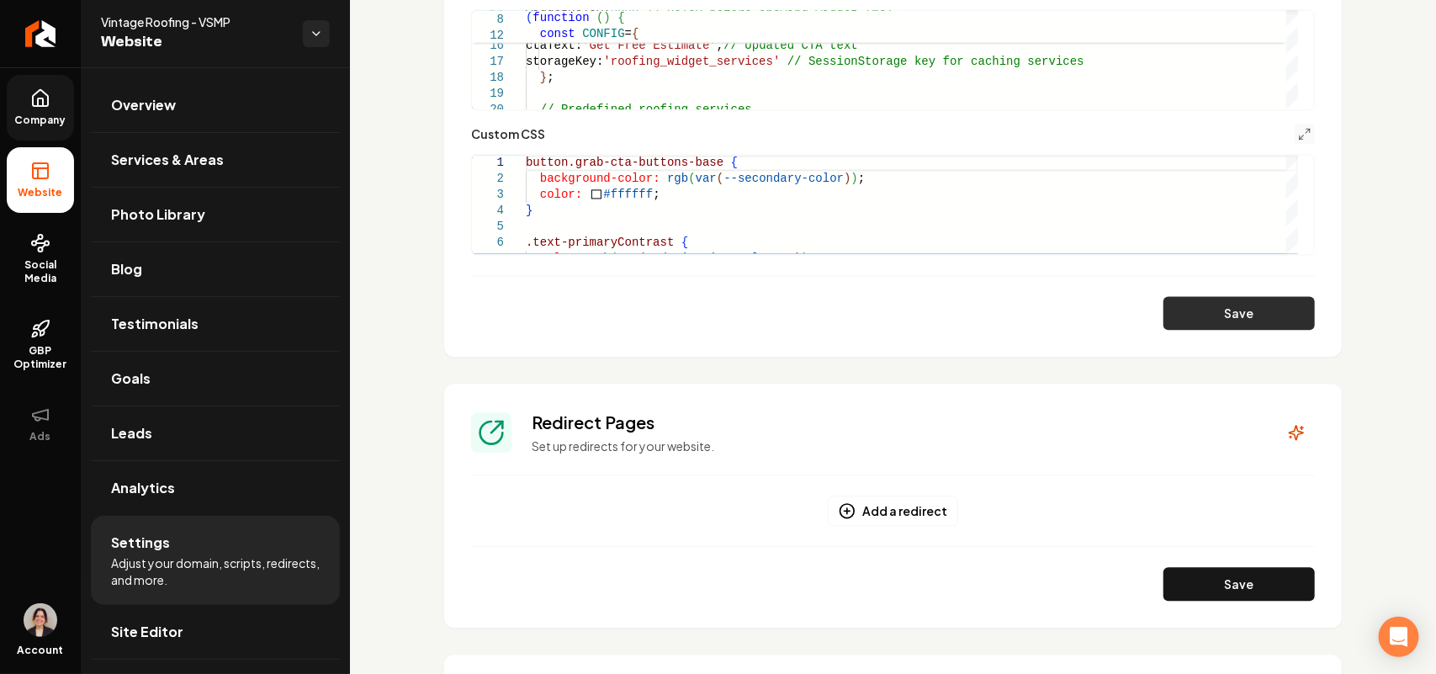
click at [1265, 297] on button "Save" at bounding box center [1239, 313] width 151 height 34
click at [1298, 130] on icon "Main content area" at bounding box center [1304, 133] width 13 height 13
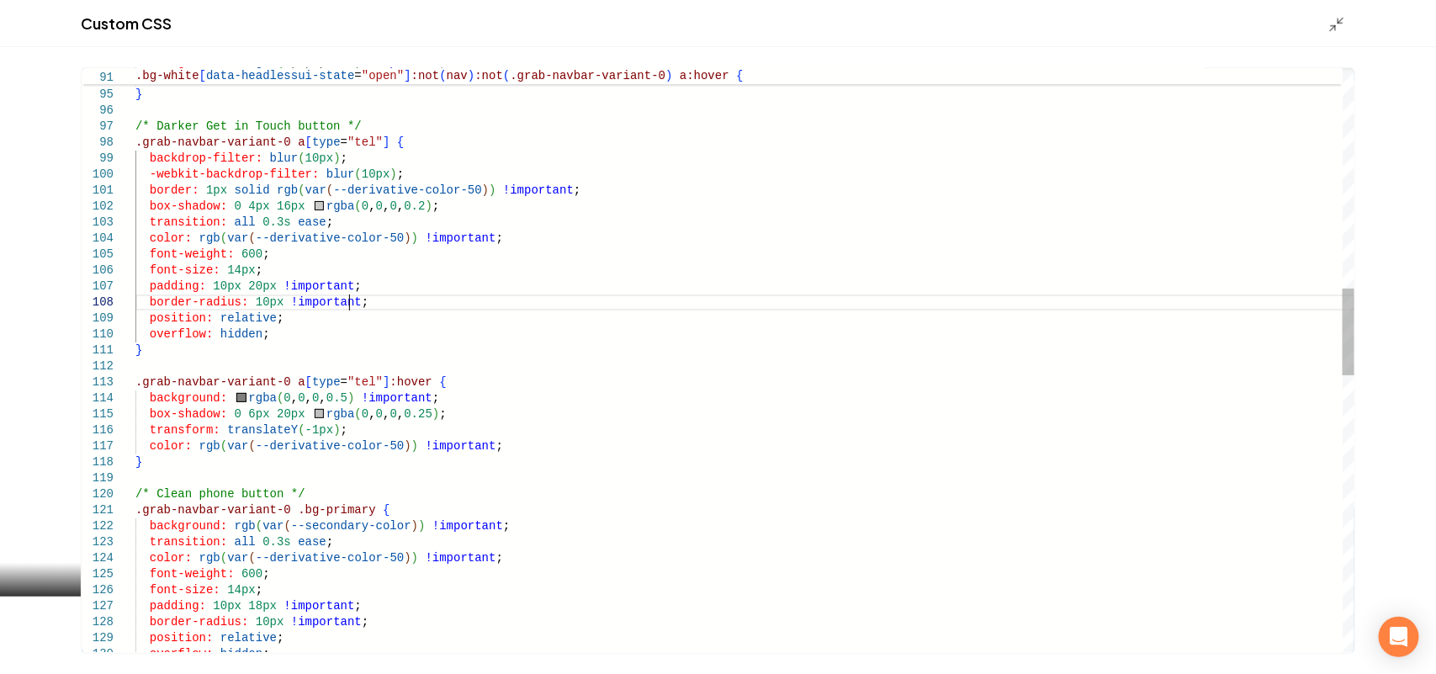
scroll to position [0, 0]
drag, startPoint x: 380, startPoint y: 301, endPoint x: 383, endPoint y: 287, distance: 14.5
click at [383, 287] on div "background: rgba ( 0 , 0 , 0 , 0.35 ) !important ; transform: translateY ( -1px…" at bounding box center [744, 550] width 1219 height 3933
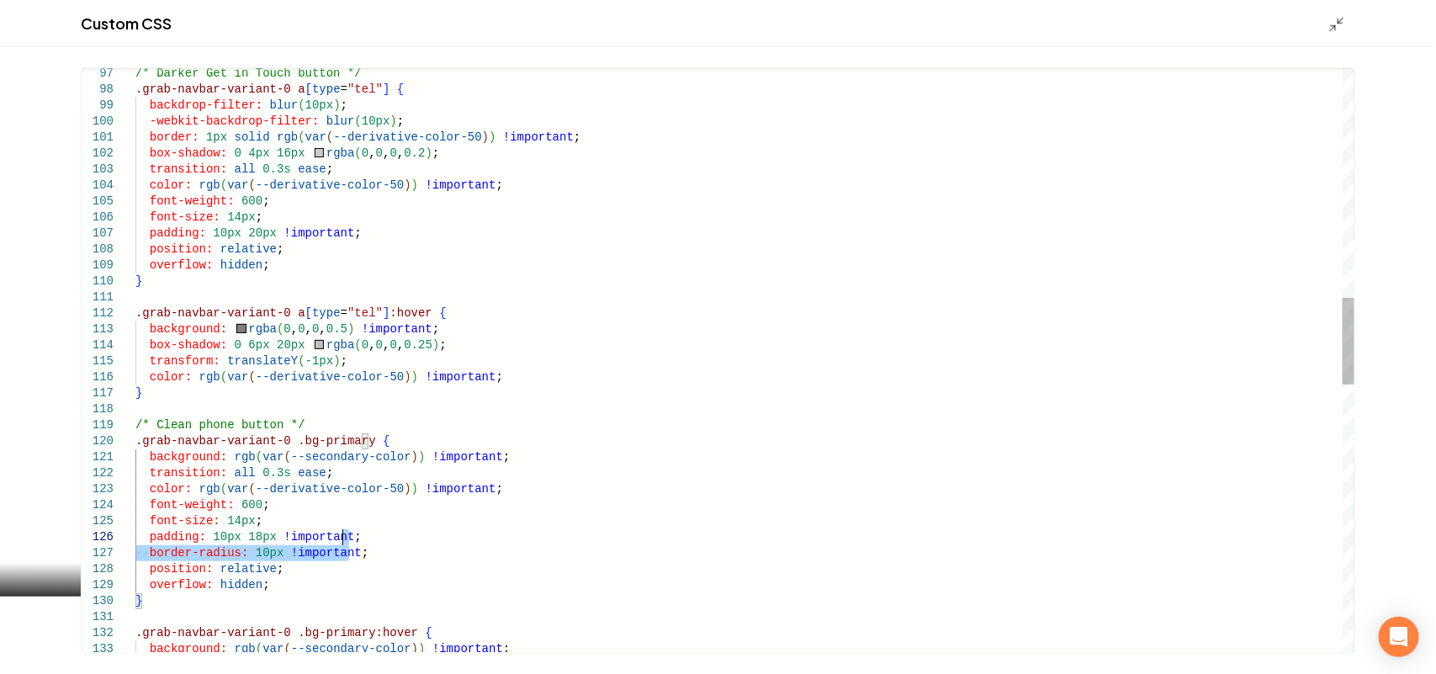
drag, startPoint x: 380, startPoint y: 551, endPoint x: 383, endPoint y: 539, distance: 12.3
click at [383, 539] on div "-webkit-backdrop-filter: blur ( 10px ) ; border: 1px solid rgb ( var ( --deriva…" at bounding box center [744, 489] width 1219 height 3917
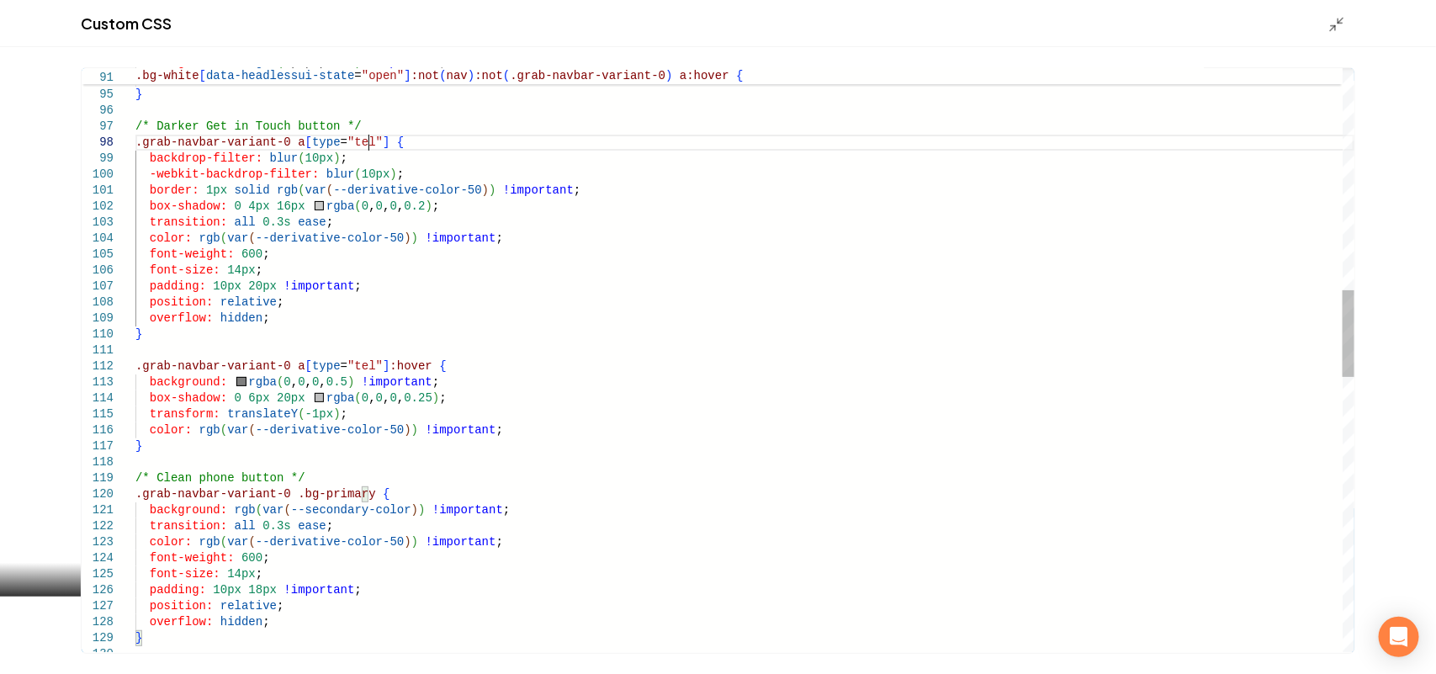
drag, startPoint x: 366, startPoint y: 140, endPoint x: 481, endPoint y: 153, distance: 116.1
click at [367, 140] on div "-webkit-backdrop-filter: blur ( 10px ) ; border: 1px solid rgb ( var ( --deriva…" at bounding box center [744, 534] width 1219 height 3901
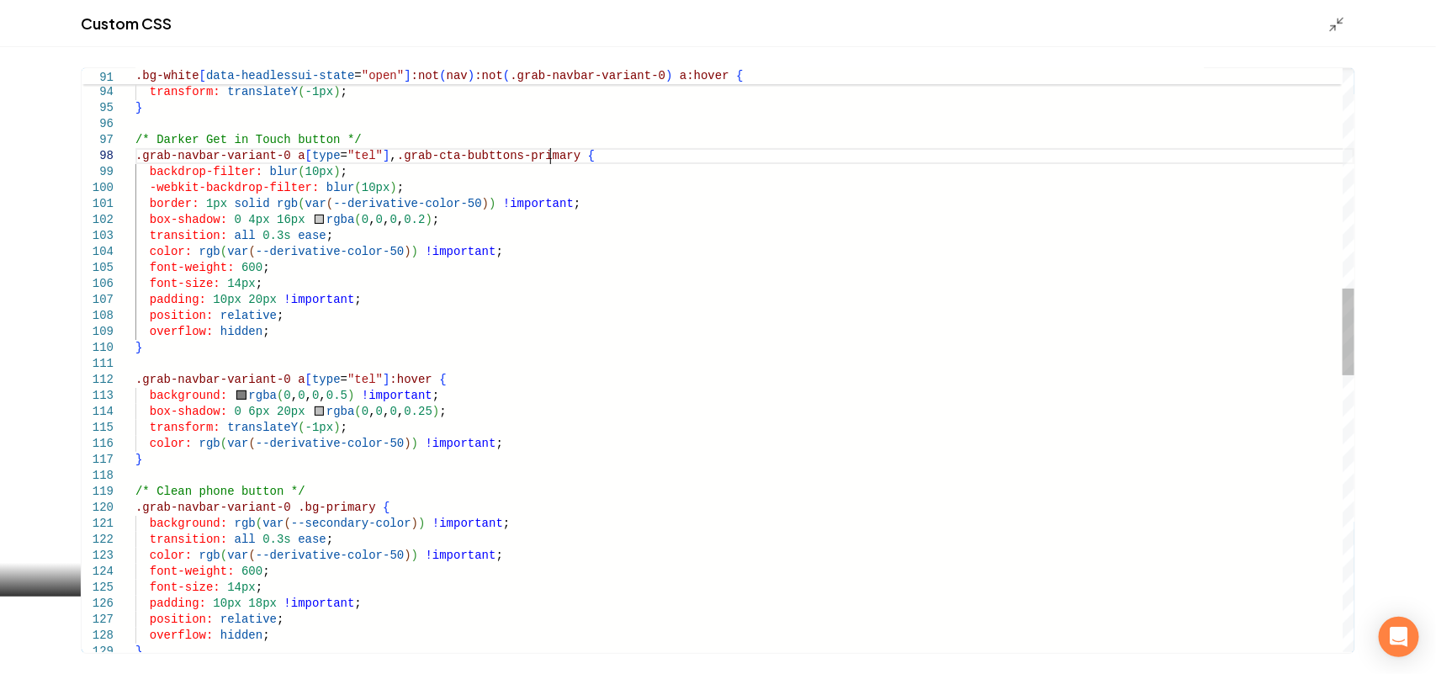
scroll to position [112, 413]
click at [465, 153] on div "-webkit-backdrop-filter: blur ( 10px ) ; border: 1px solid rgb ( var ( --deriva…" at bounding box center [744, 547] width 1219 height 3901
drag, startPoint x: 548, startPoint y: 158, endPoint x: 380, endPoint y: 158, distance: 168.3
click at [380, 158] on div "-webkit-backdrop-filter: blur ( 10px ) ; border: 1px solid rgb ( var ( --deriva…" at bounding box center [744, 547] width 1219 height 3901
click at [408, 383] on div "-webkit-backdrop-filter: blur ( 10px ) ; border: 1px solid rgb ( var ( --deriva…" at bounding box center [744, 547] width 1219 height 3901
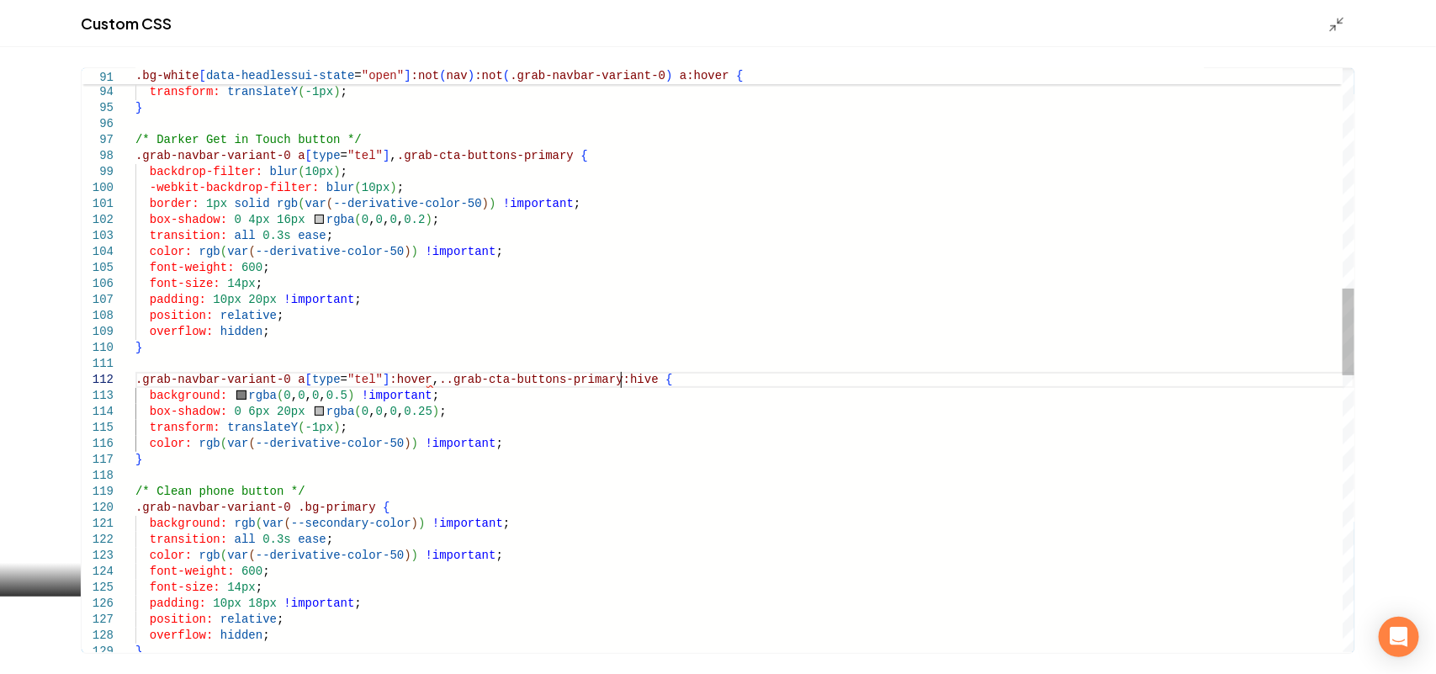
scroll to position [29, 491]
click at [604, 379] on div "-webkit-backdrop-filter: blur ( 10px ) ; border: 1px solid rgb ( var ( --deriva…" at bounding box center [744, 547] width 1219 height 3901
click at [431, 373] on div "-webkit-backdrop-filter: blur ( 10px ) ; border: 1px solid rgb ( var ( --deriva…" at bounding box center [744, 547] width 1219 height 3901
type textarea "**********"
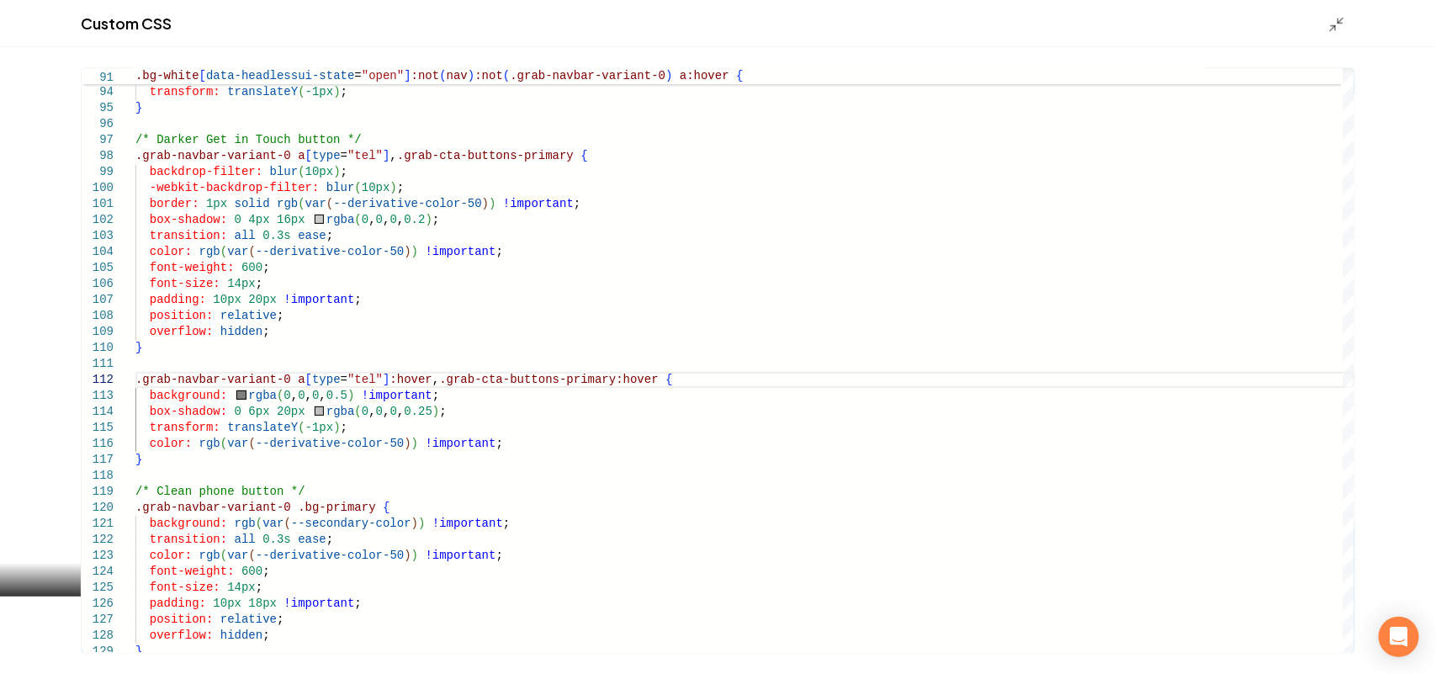
click at [1319, 30] on div "Custom CSS" at bounding box center [718, 23] width 1436 height 47
click at [1325, 29] on div "Custom CSS" at bounding box center [718, 23] width 1436 height 47
click at [1332, 26] on icon "Main content area" at bounding box center [1337, 24] width 17 height 17
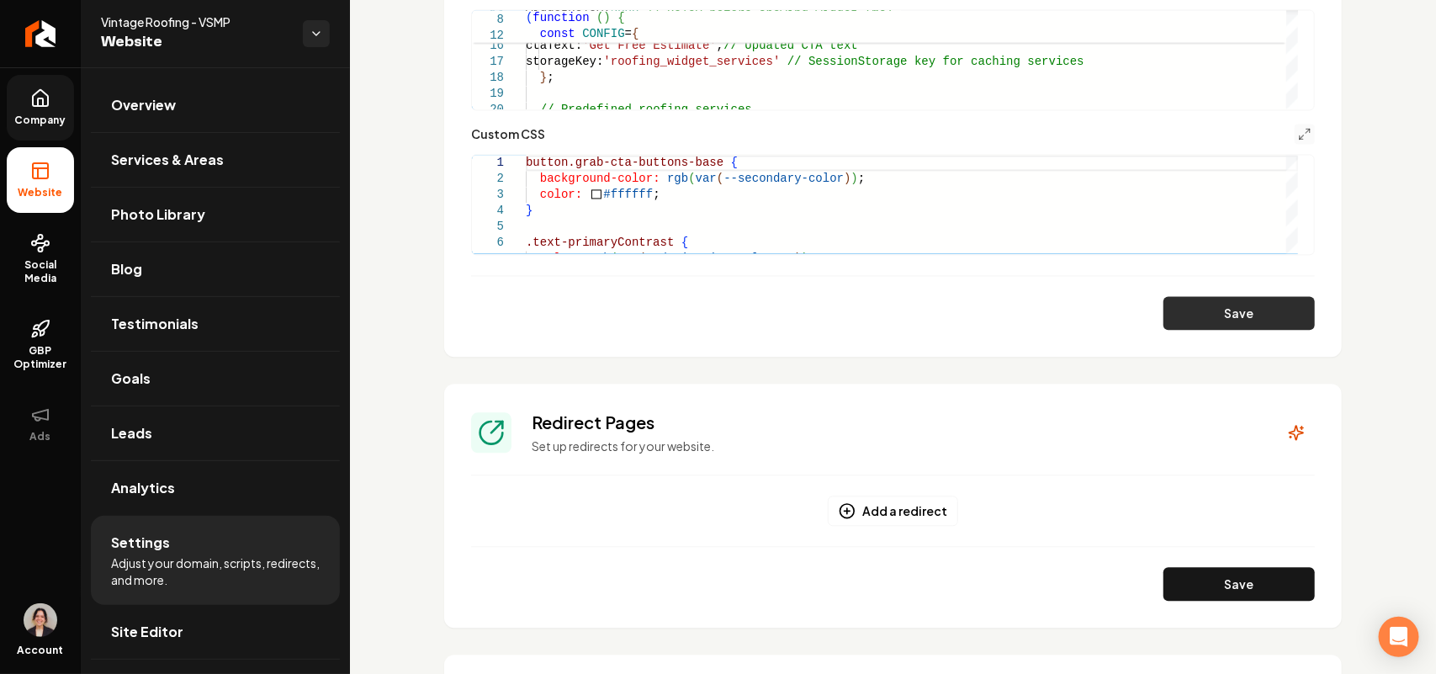
click at [1250, 321] on button "Save" at bounding box center [1239, 313] width 151 height 34
click at [1298, 132] on icon "Main content area" at bounding box center [1304, 133] width 13 height 13
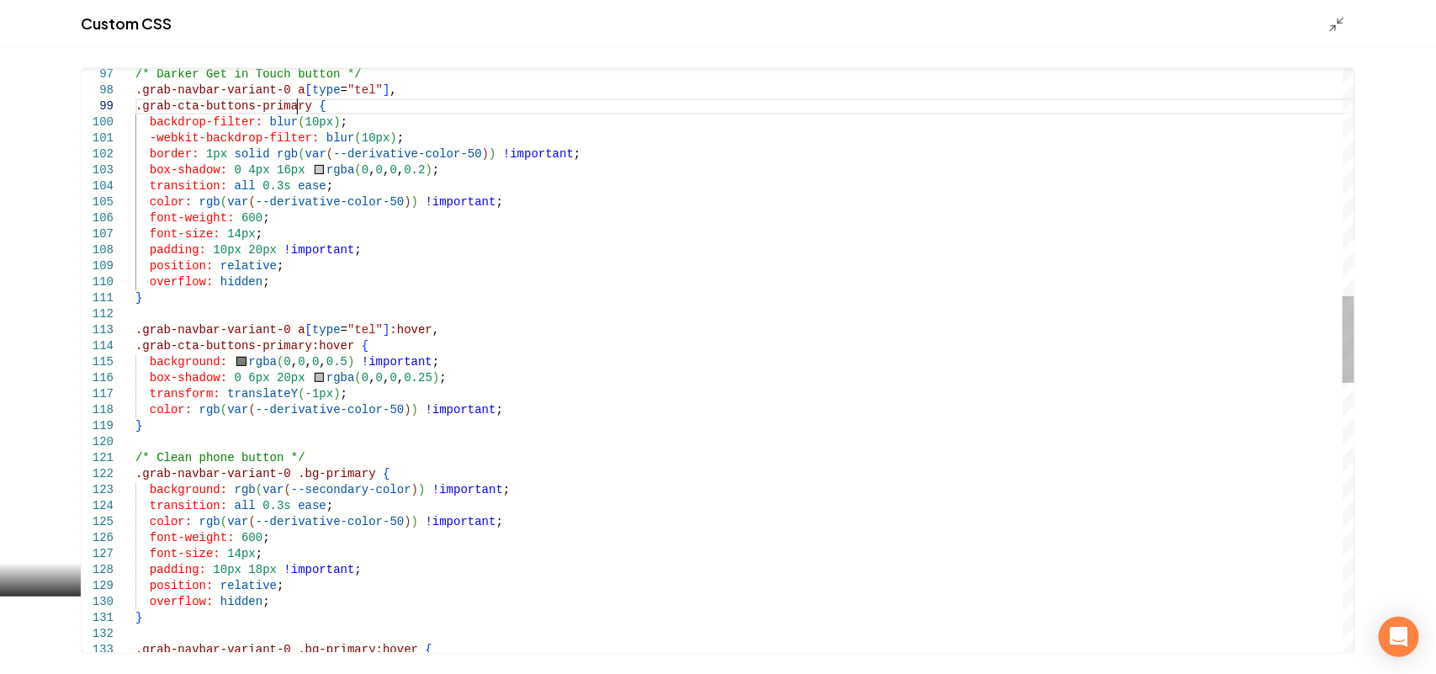
scroll to position [0, 0]
drag, startPoint x: 299, startPoint y: 103, endPoint x: 129, endPoint y: 103, distance: 170.0
click at [135, 103] on div "font-weight: 600 ; font-size: 14px ; padding: 10px 18px !important ; position: …" at bounding box center [744, 498] width 1219 height 3933
click at [311, 103] on div "font-weight: 600 ; font-size: 14px ; padding: 10px 18px !important ; position: …" at bounding box center [744, 498] width 1219 height 3933
drag, startPoint x: 303, startPoint y: 109, endPoint x: 368, endPoint y: 85, distance: 69.2
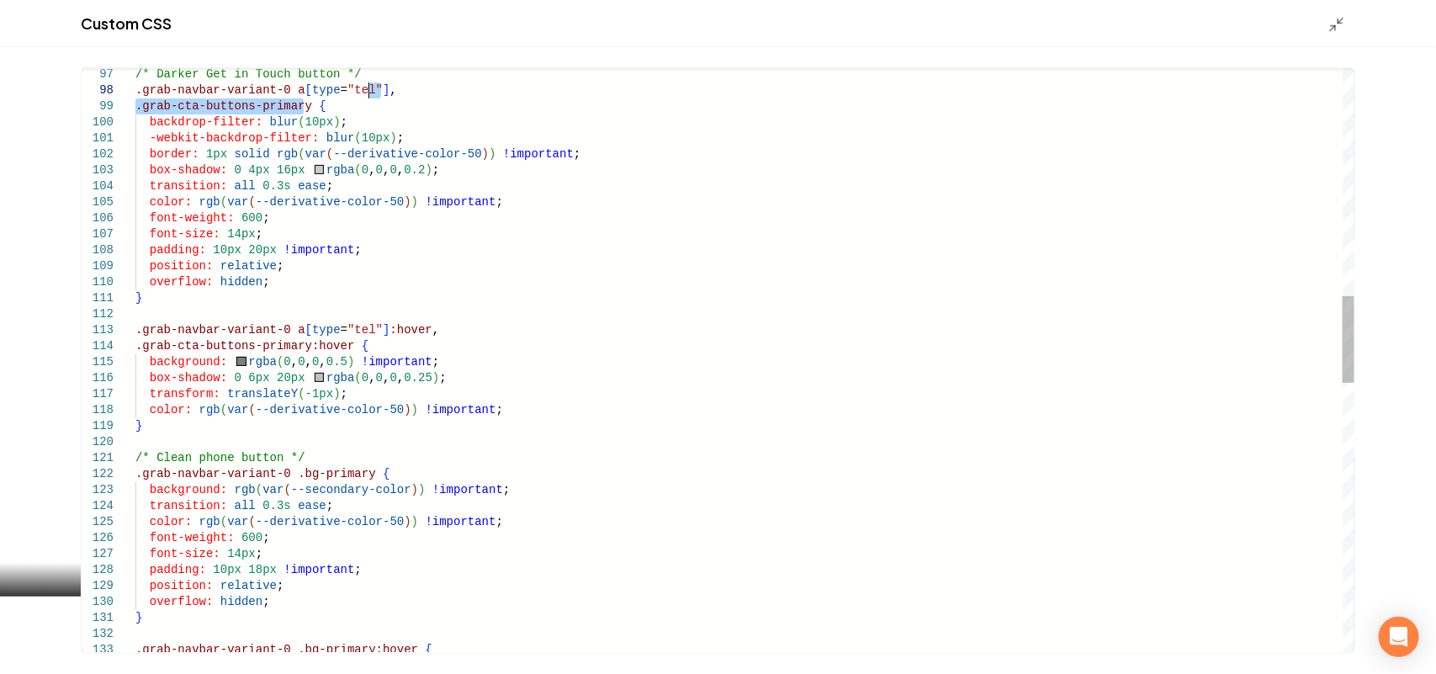
click at [368, 85] on div "font-weight: 600 ; font-size: 14px ; padding: 10px 18px !important ; position: …" at bounding box center [744, 498] width 1219 height 3933
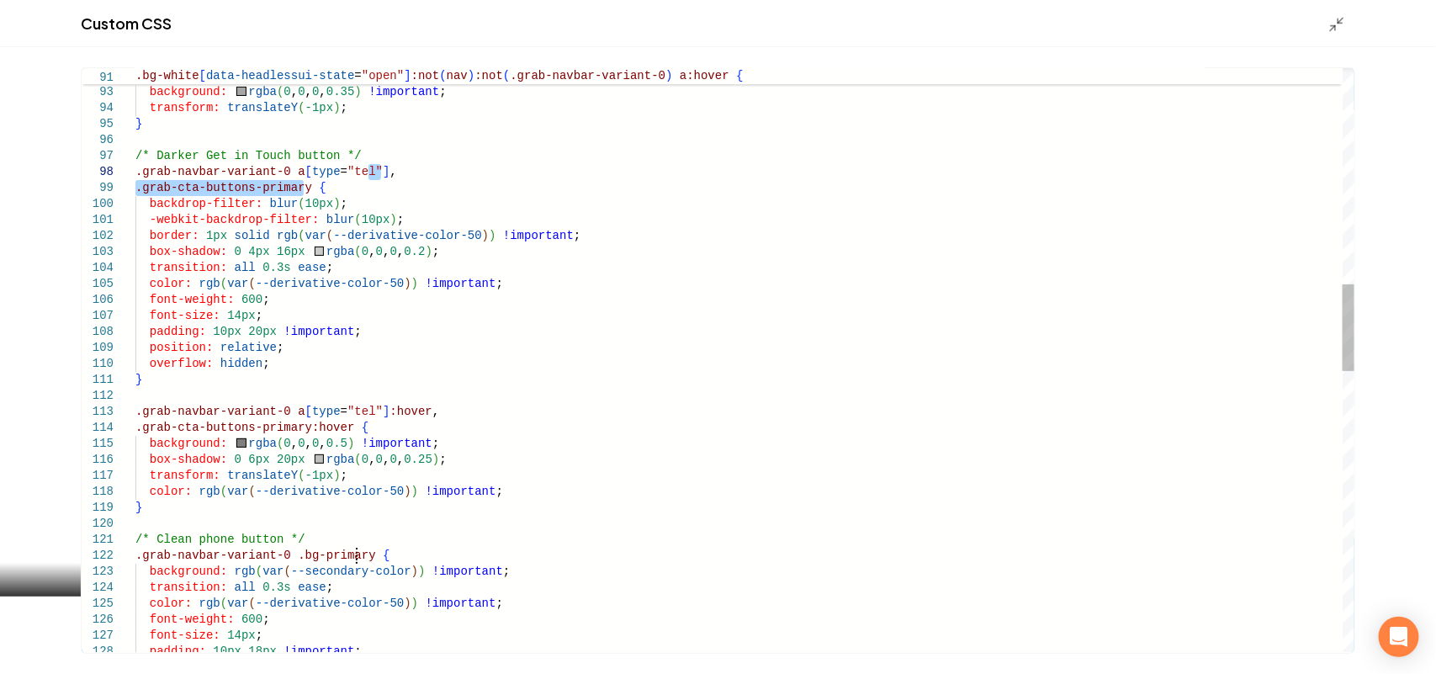
drag, startPoint x: 259, startPoint y: 107, endPoint x: 355, endPoint y: 557, distance: 460.3
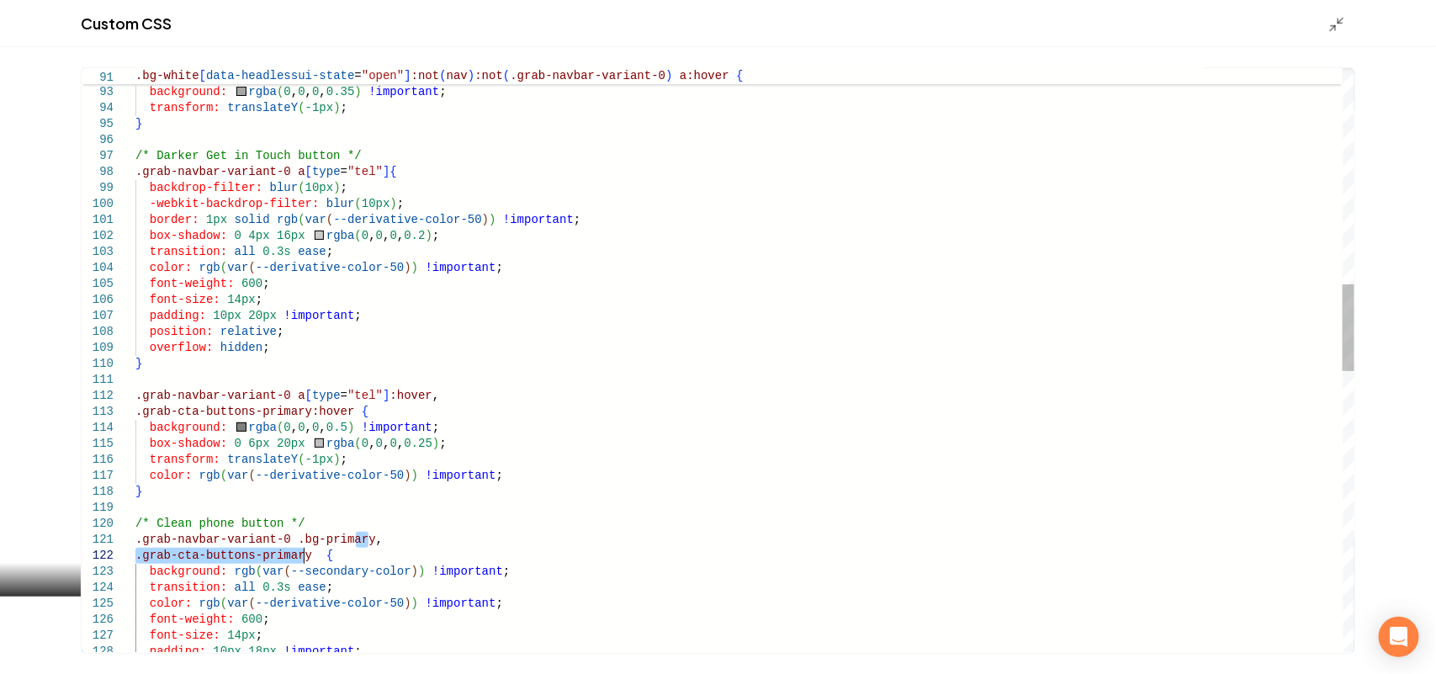
click at [318, 418] on div "font-weight: 600 ; font-size: 14px ; background: rgb ( var ( --secondary-color …" at bounding box center [744, 579] width 1219 height 3933
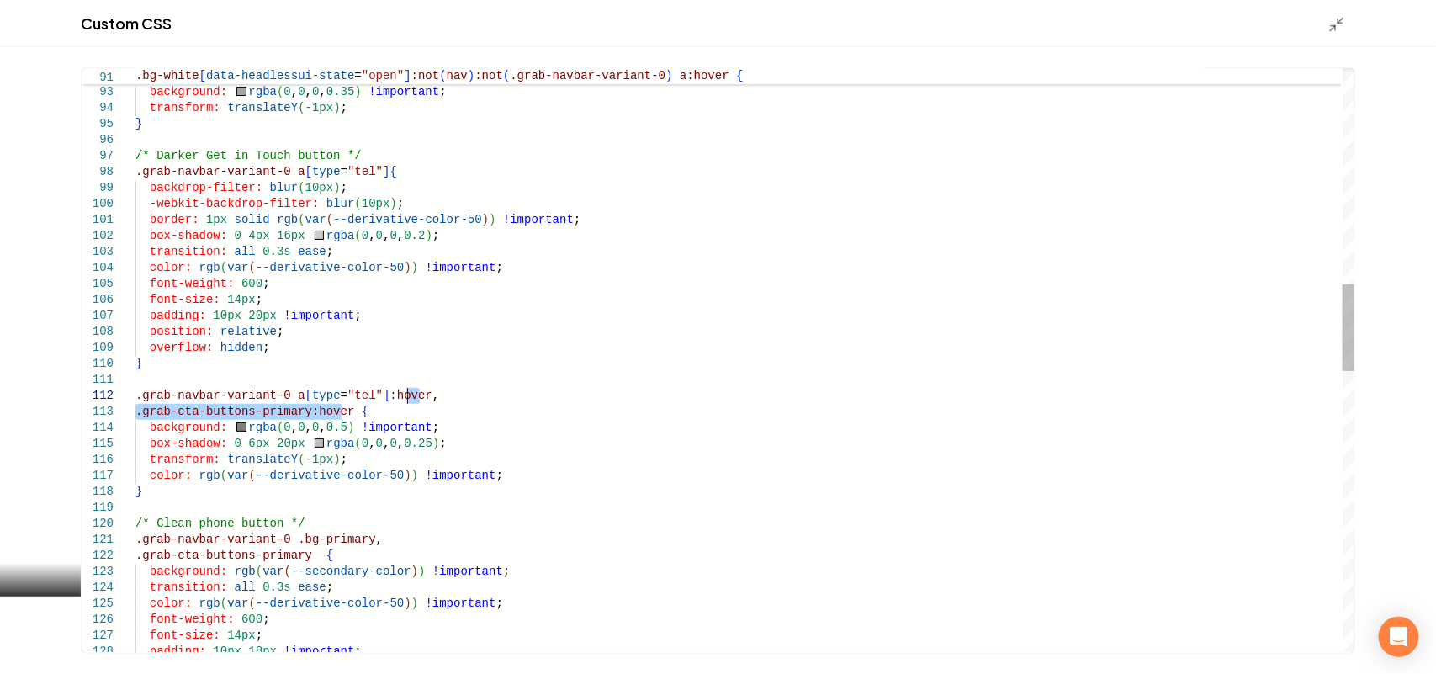
drag, startPoint x: 342, startPoint y: 406, endPoint x: 408, endPoint y: 396, distance: 67.4
click at [408, 396] on div "font-weight: 600 ; font-size: 14px ; background: rgb ( var ( --secondary-color …" at bounding box center [744, 579] width 1219 height 3933
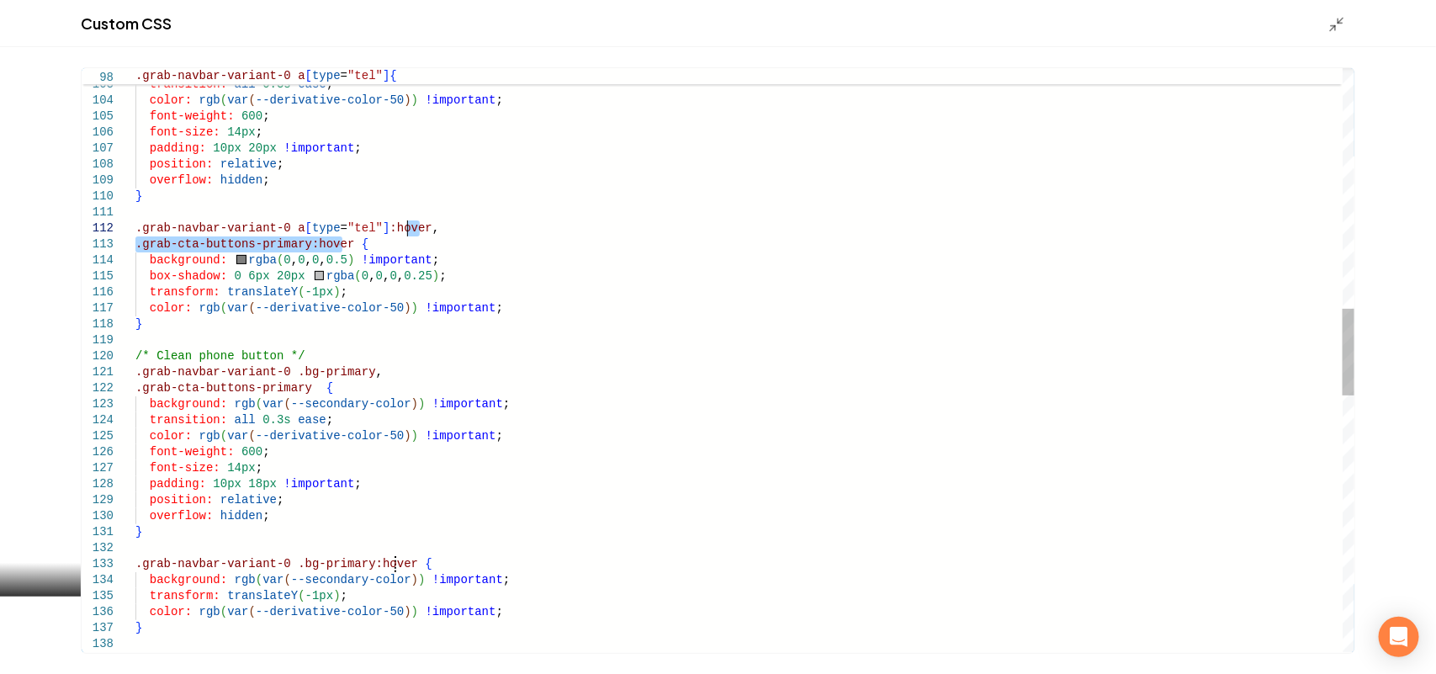
drag, startPoint x: 303, startPoint y: 253, endPoint x: 396, endPoint y: 566, distance: 326.4
type textarea "**********"
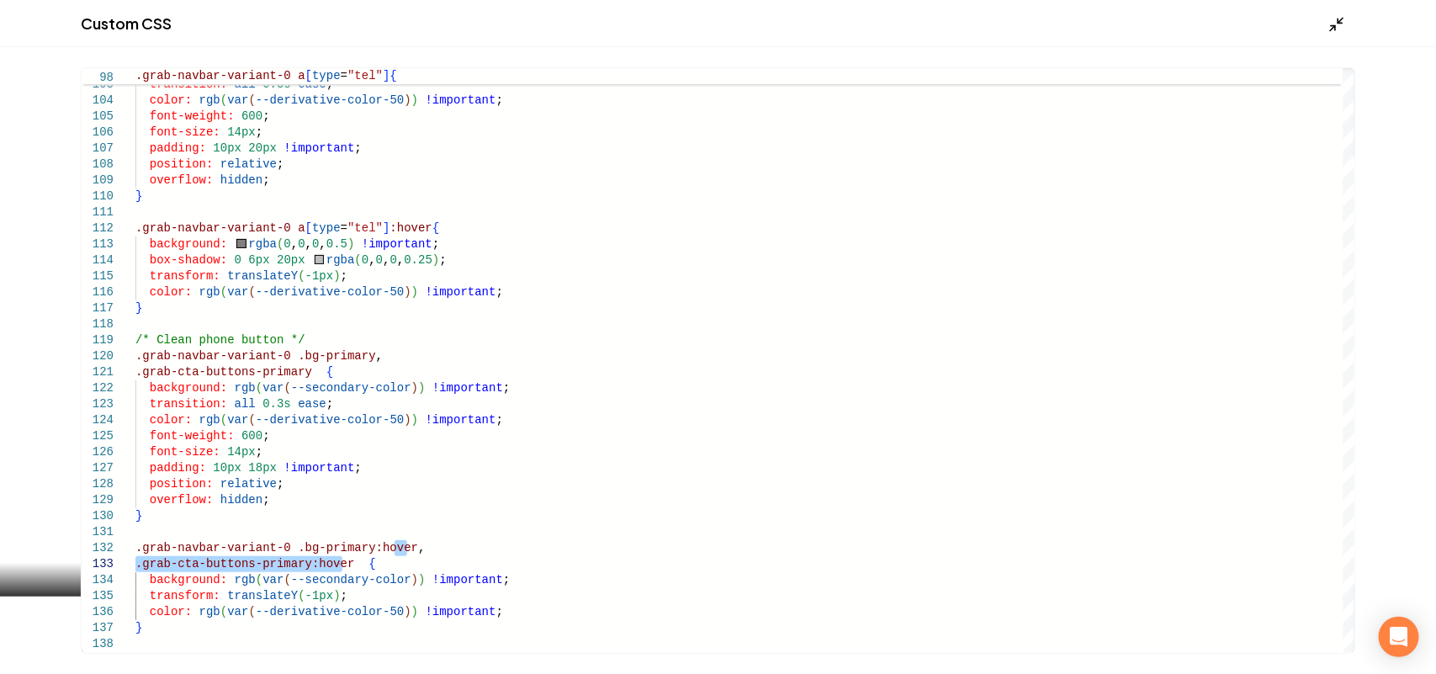
click at [1339, 21] on polyline "Main content area" at bounding box center [1341, 21] width 4 height 4
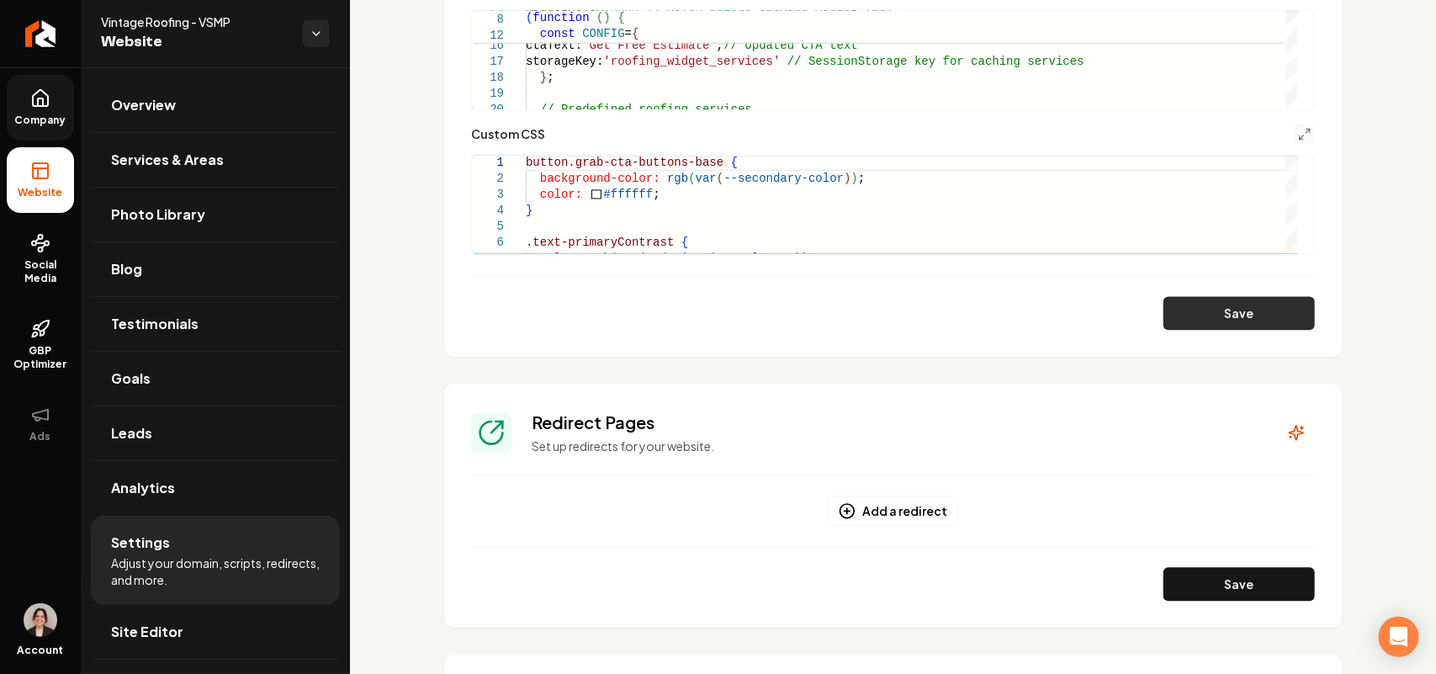
click at [1237, 307] on button "Save" at bounding box center [1239, 313] width 151 height 34
click at [1298, 127] on icon "Main content area" at bounding box center [1304, 133] width 13 height 13
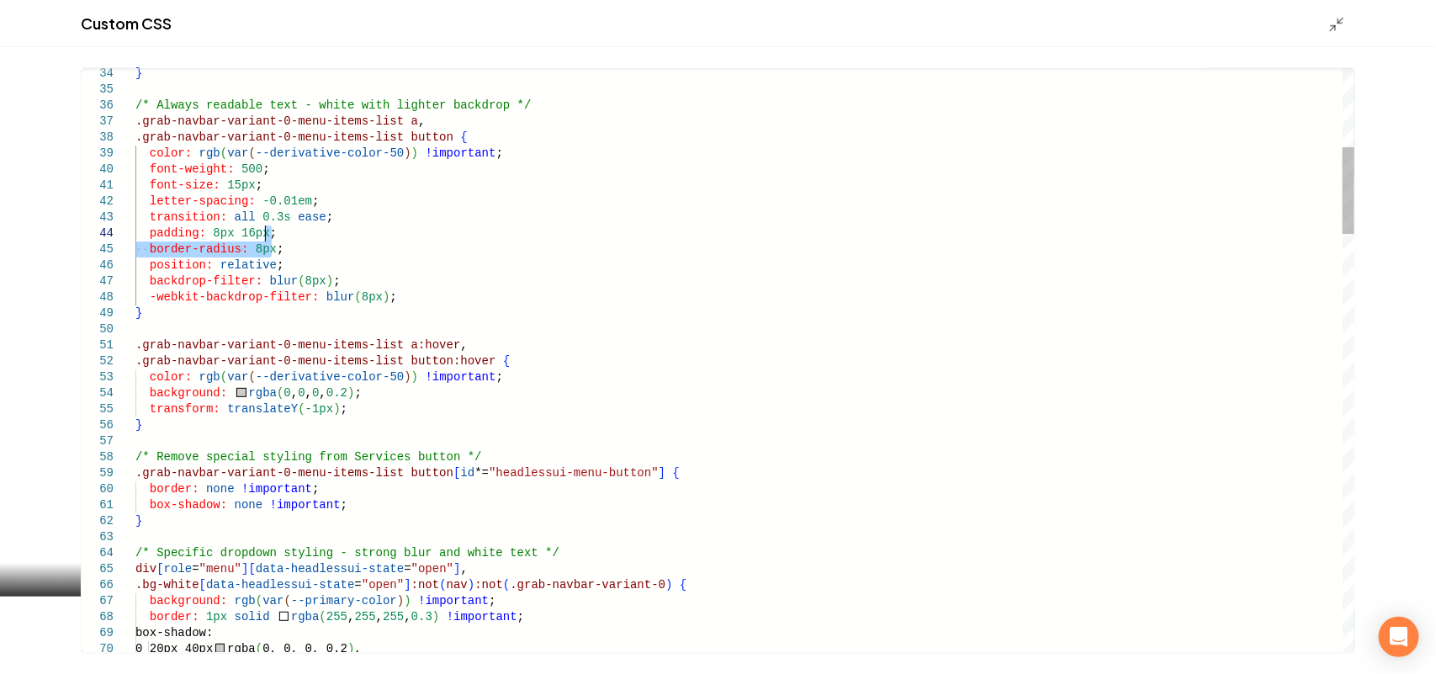
type textarea "**********"
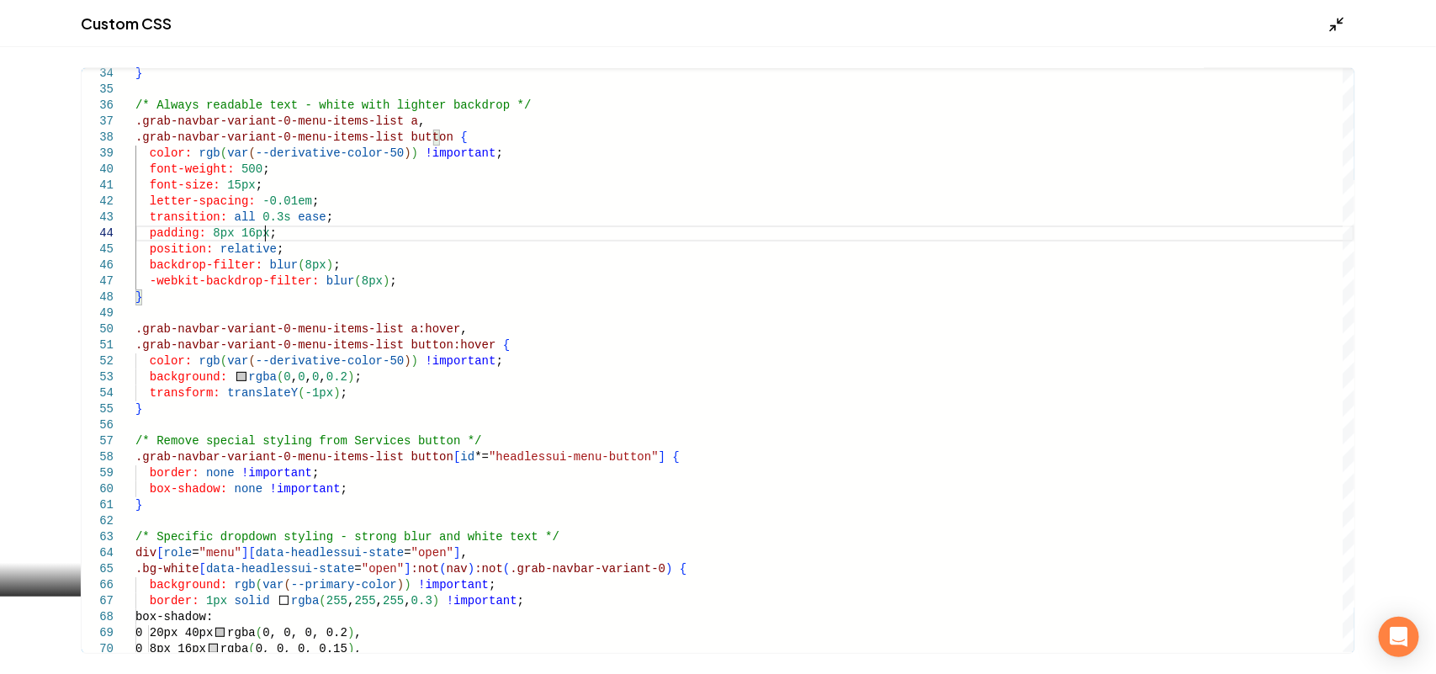
click at [1335, 29] on icon "Main content area" at bounding box center [1337, 24] width 17 height 17
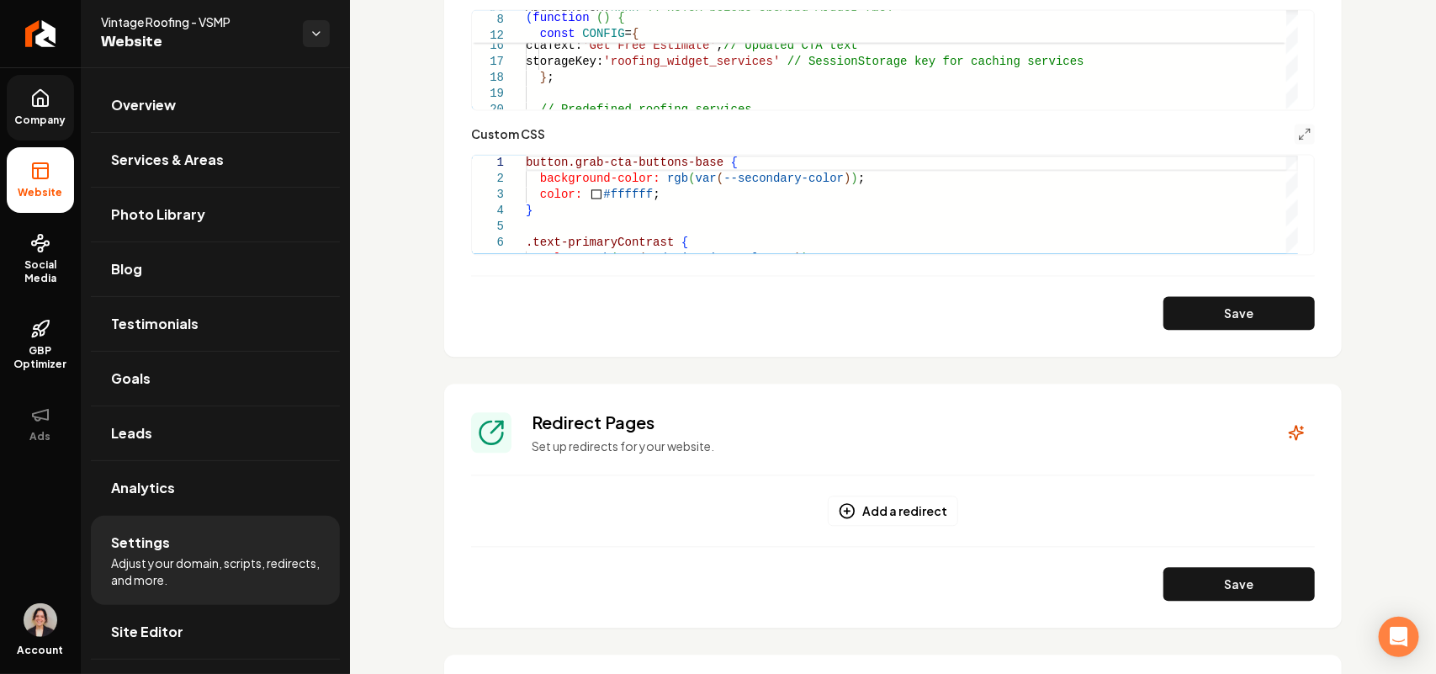
click at [1233, 312] on button "Save" at bounding box center [1239, 313] width 151 height 34
click at [1298, 137] on icon "Main content area" at bounding box center [1304, 133] width 13 height 13
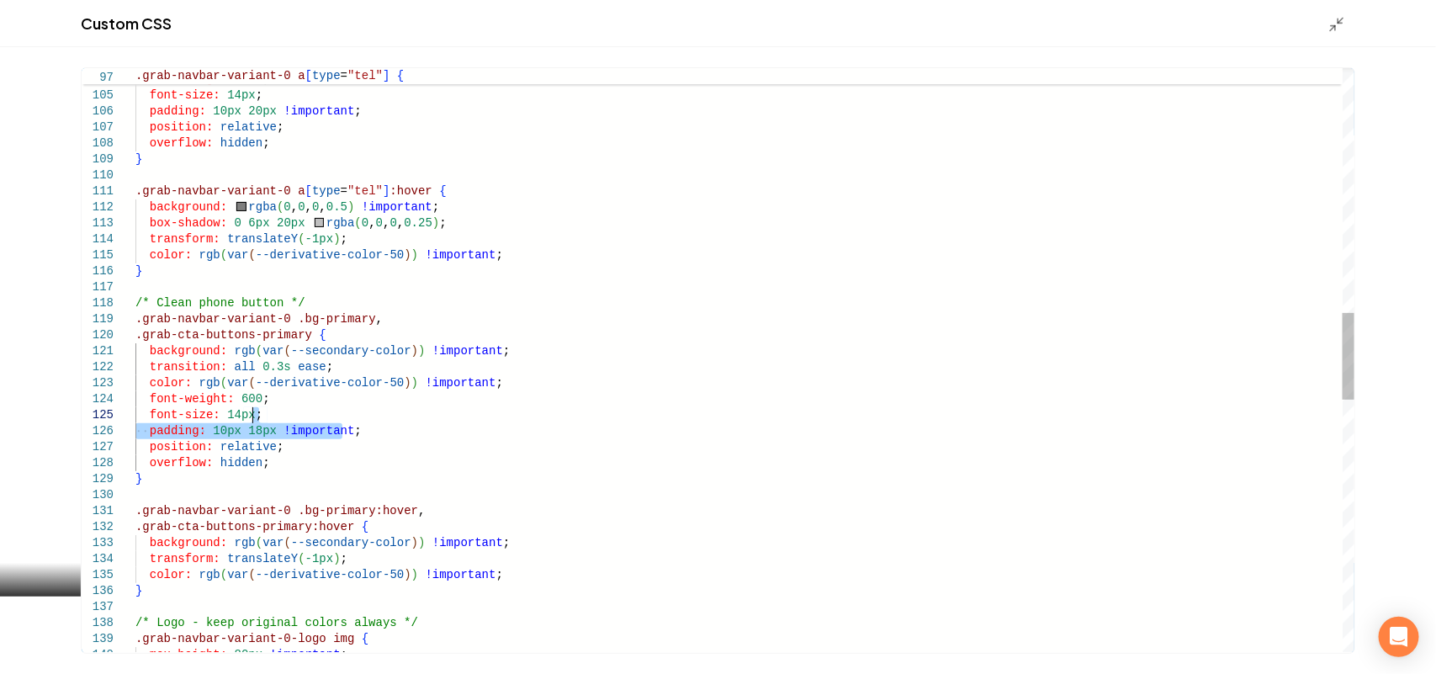
drag, startPoint x: 391, startPoint y: 431, endPoint x: 394, endPoint y: 417, distance: 14.5
click at [394, 417] on div "color: rgb ( var ( --derivative-color-50 ) ) !important ; font-weight: 600 ; fo…" at bounding box center [744, 383] width 1219 height 3917
type textarea "**********"
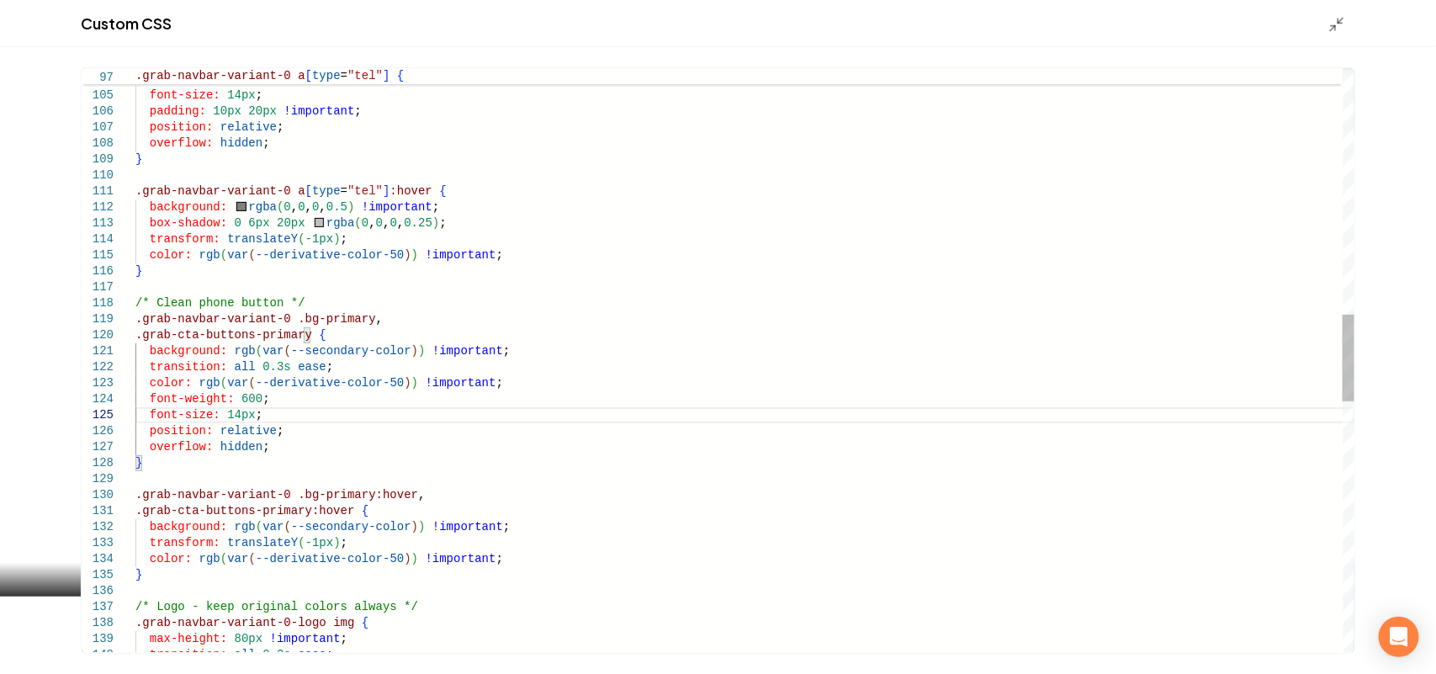
drag, startPoint x: 270, startPoint y: 419, endPoint x: 276, endPoint y: 408, distance: 12.4
click at [276, 408] on div "color: rgb ( var ( --derivative-color-50 ) ) !important ; font-weight: 600 ; fo…" at bounding box center [744, 375] width 1219 height 3901
click at [1345, 19] on icon "Main content area" at bounding box center [1337, 24] width 17 height 17
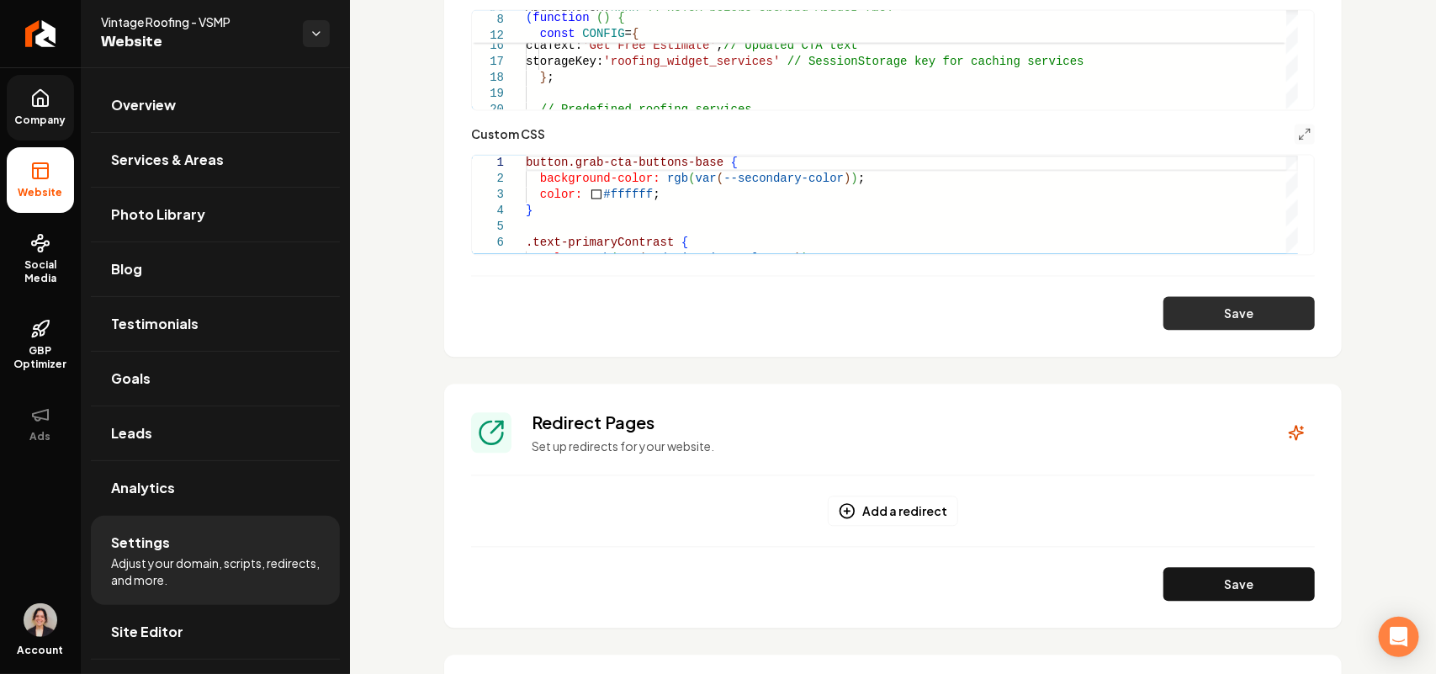
click at [1202, 327] on button "Save" at bounding box center [1239, 313] width 151 height 34
click at [21, 114] on span "Company" at bounding box center [40, 120] width 65 height 13
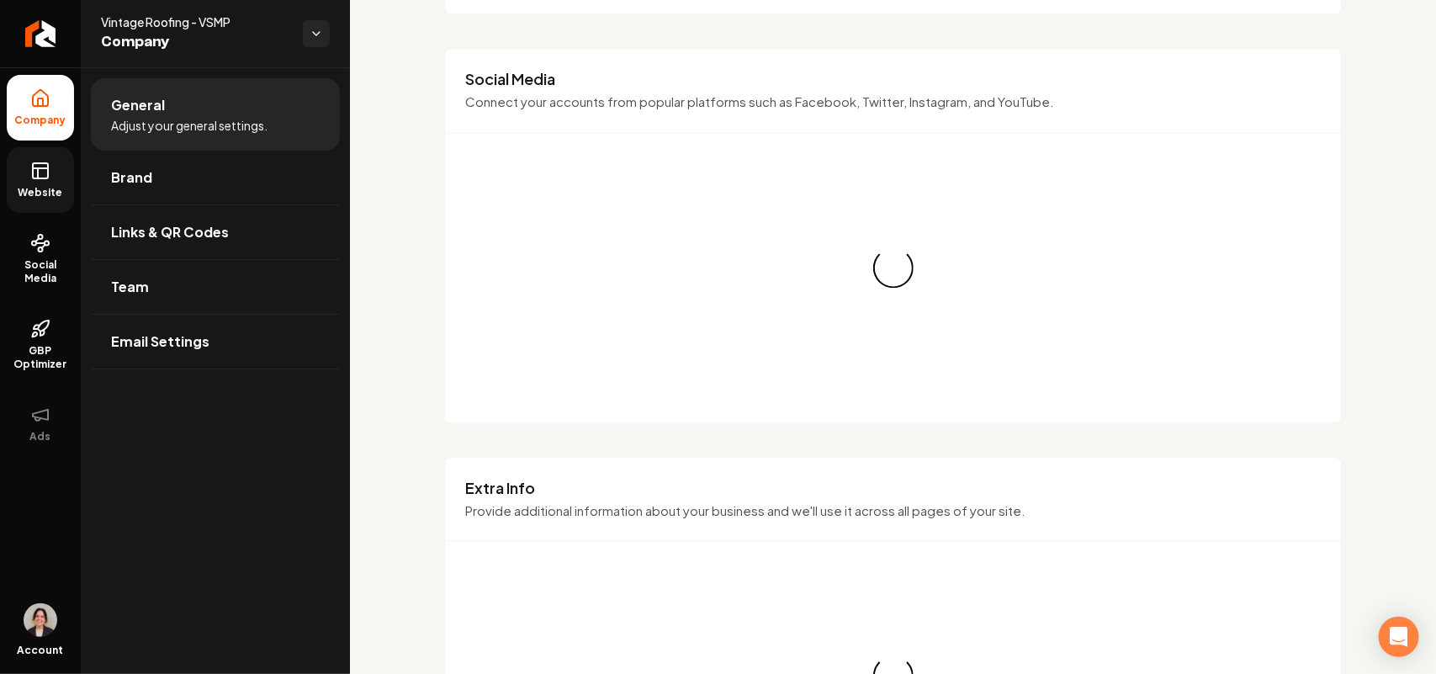
click at [147, 165] on link "Brand" at bounding box center [215, 178] width 249 height 54
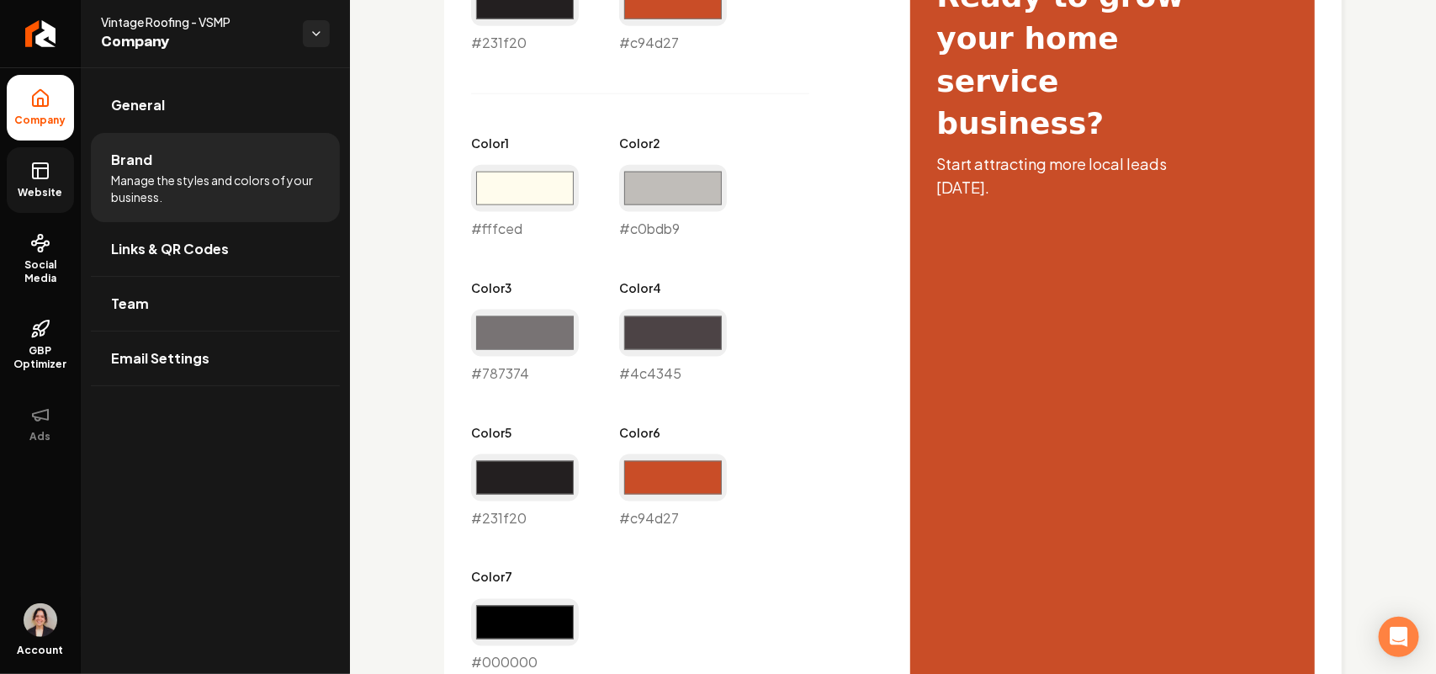
scroll to position [890, 0]
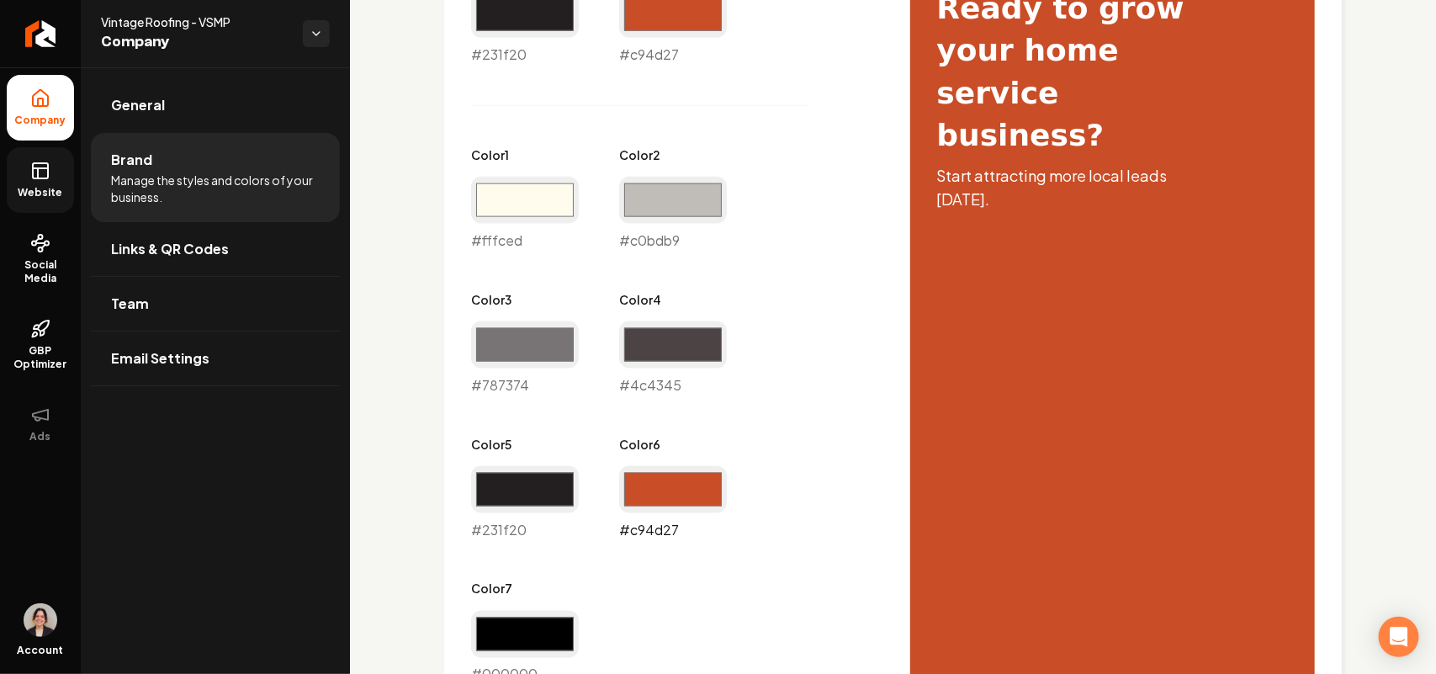
click at [656, 491] on input "#c94d27" at bounding box center [673, 489] width 108 height 47
type input "#222021"
click at [848, 311] on div "Primary Color #231f20 #231f20 Secondary Color #c94d27 #c94d27 Color 1 #fffced #…" at bounding box center [674, 322] width 406 height 725
click at [684, 481] on input "#222021" at bounding box center [673, 489] width 108 height 47
click at [852, 350] on div "Primary Color #231f20 #231f20 Secondary Color #c94d27 #c94d27 Color 1 #fffced #…" at bounding box center [674, 322] width 406 height 725
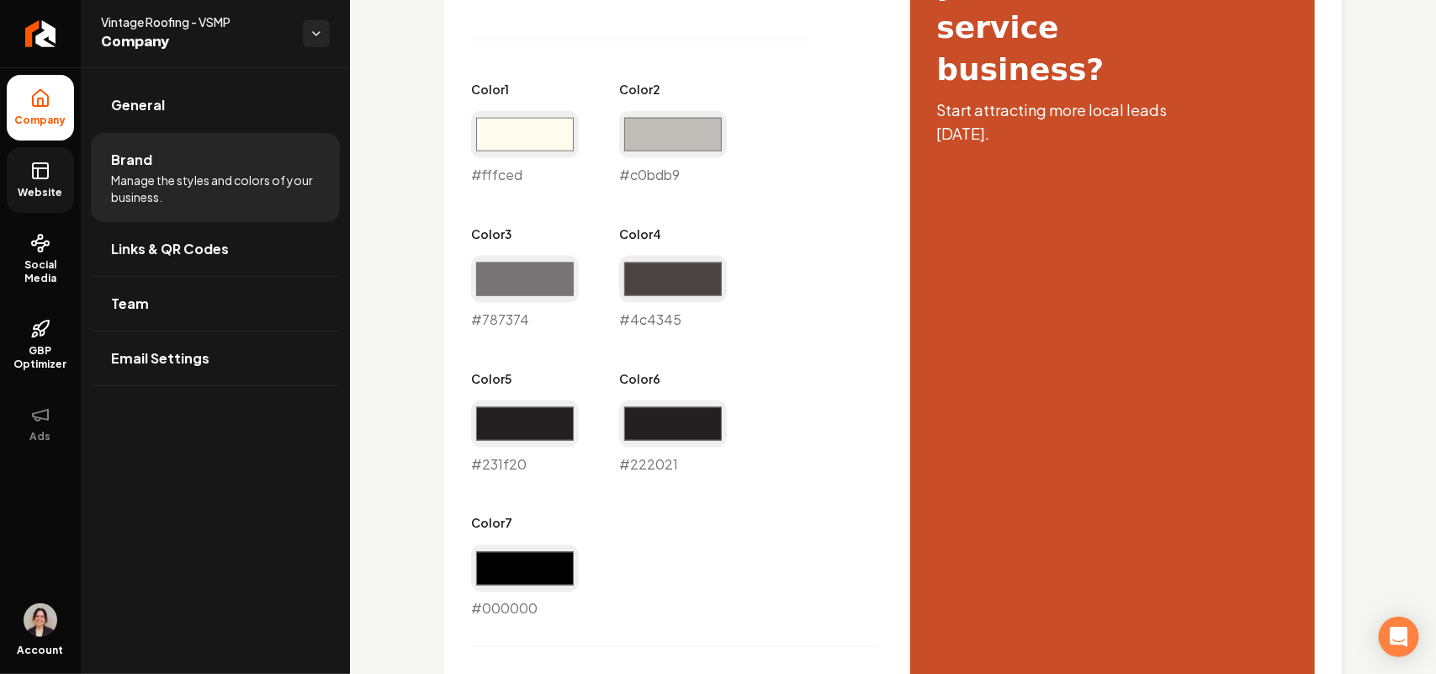
scroll to position [746, 0]
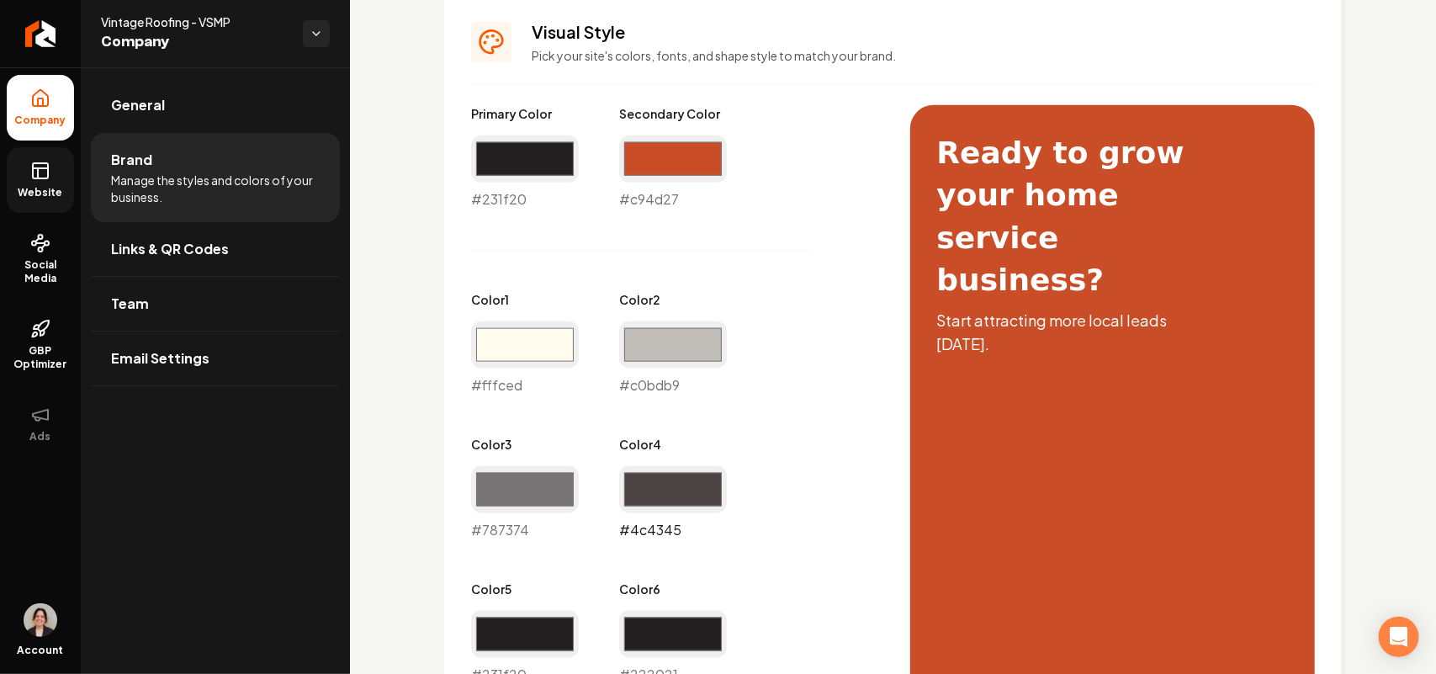
click at [679, 498] on input "#4c4345" at bounding box center [673, 489] width 108 height 47
type input "#c94d27"
click at [792, 203] on div "Primary Color #231f20 #231f20 Secondary Color #c94d27 #c94d27 Color 1 #fffced #…" at bounding box center [674, 467] width 406 height 725
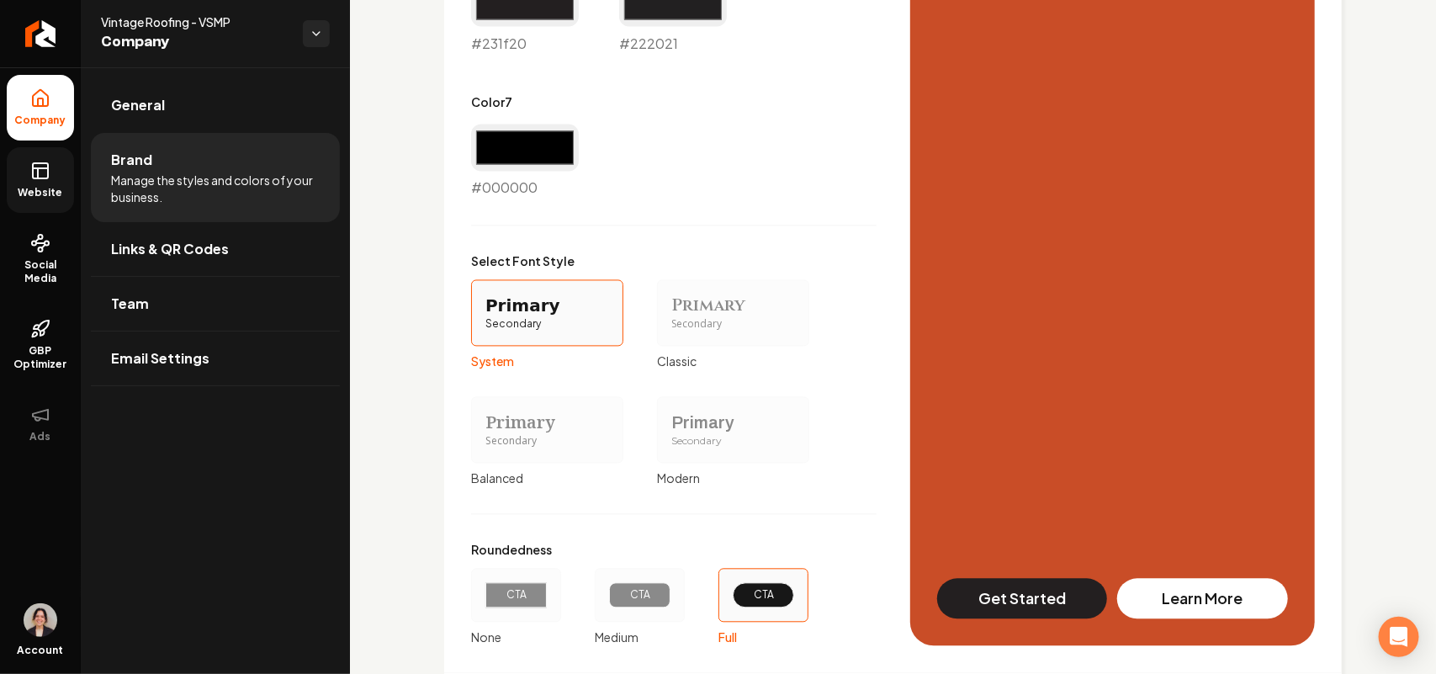
scroll to position [1482, 0]
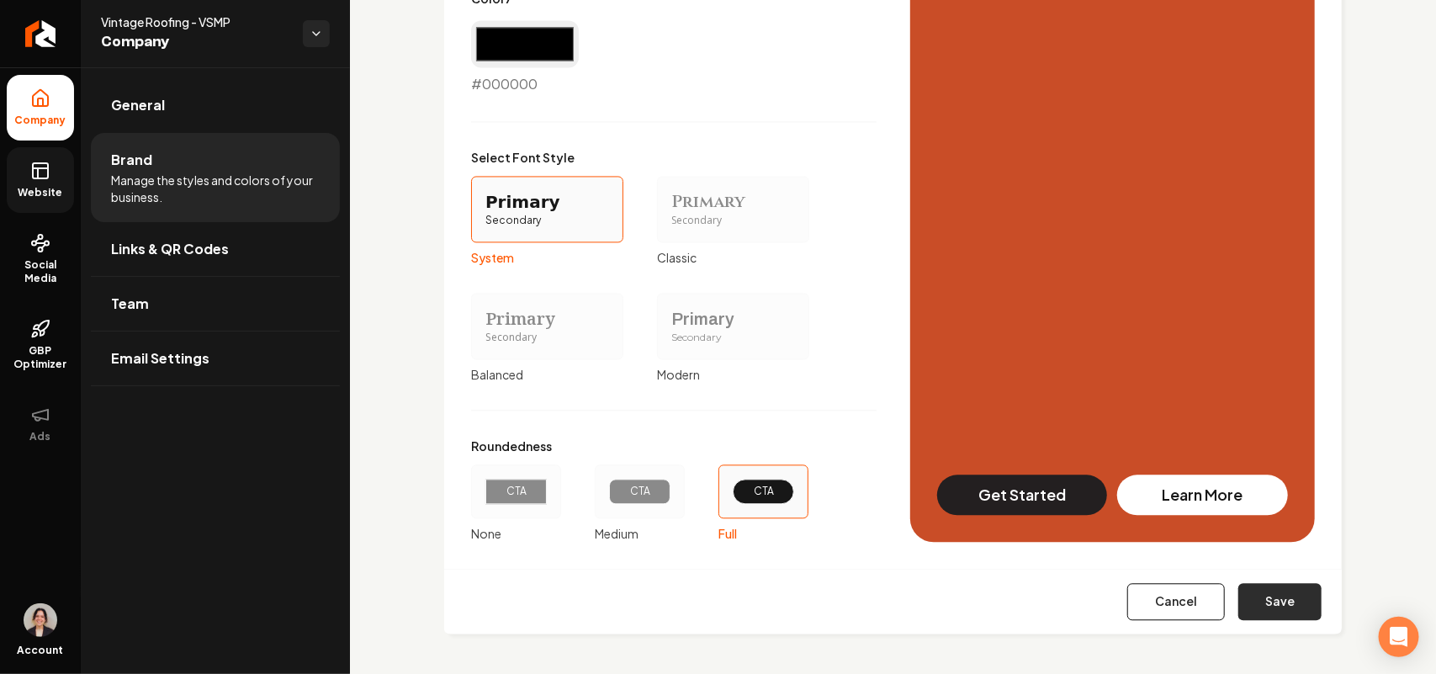
click at [1259, 604] on button "Save" at bounding box center [1280, 601] width 83 height 37
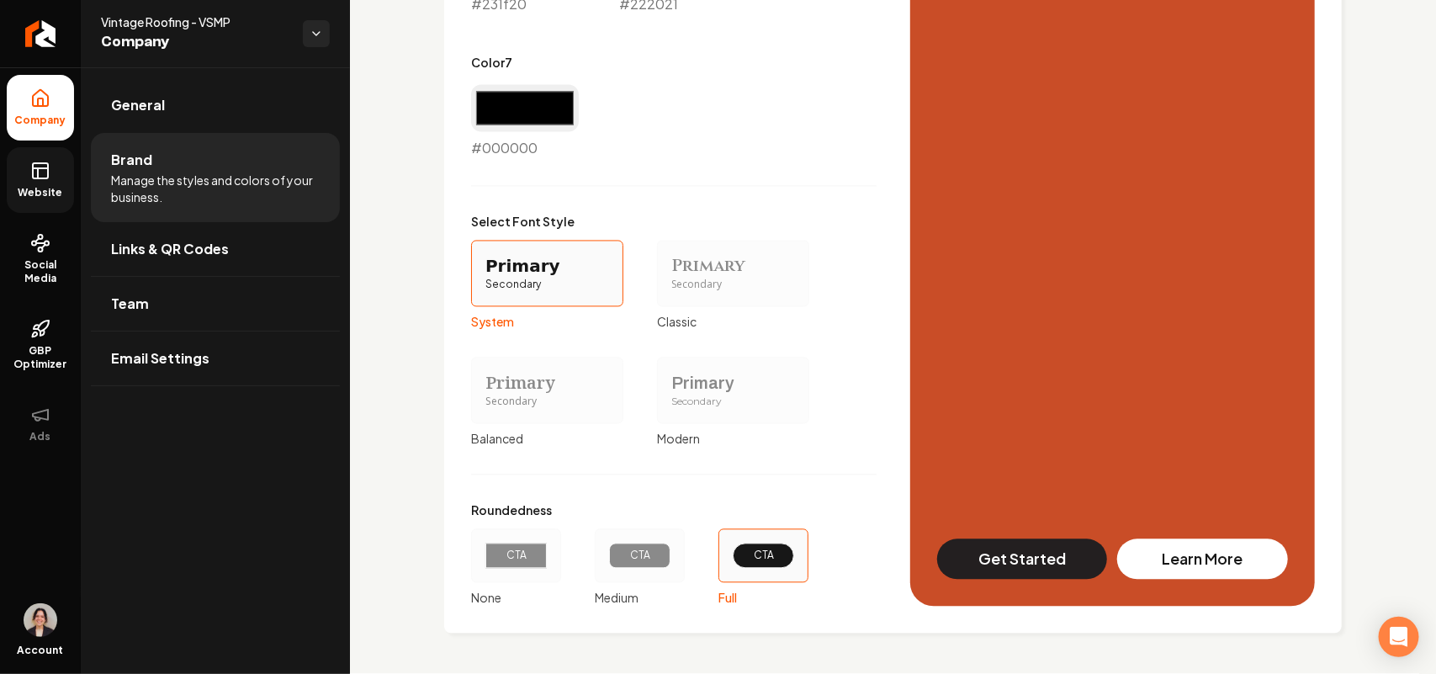
click at [31, 178] on icon at bounding box center [40, 171] width 20 height 20
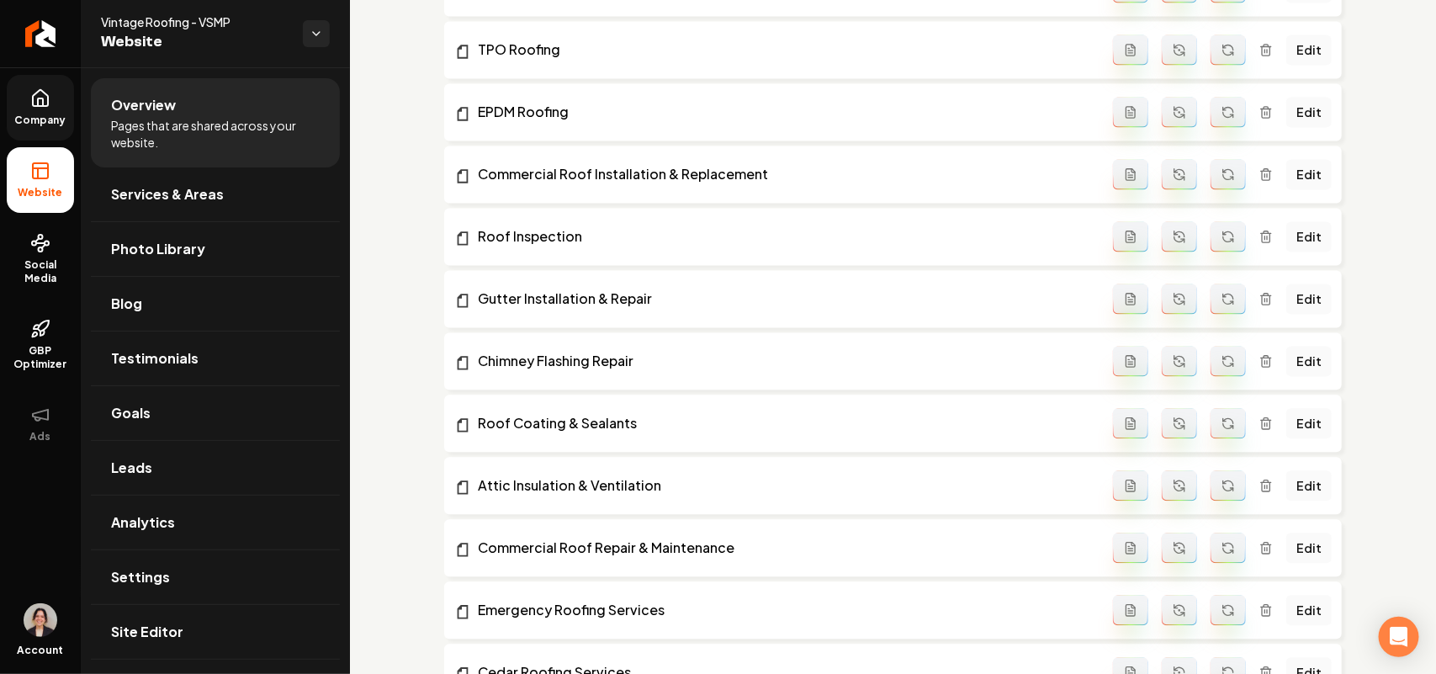
click at [194, 587] on link "Settings" at bounding box center [215, 577] width 249 height 54
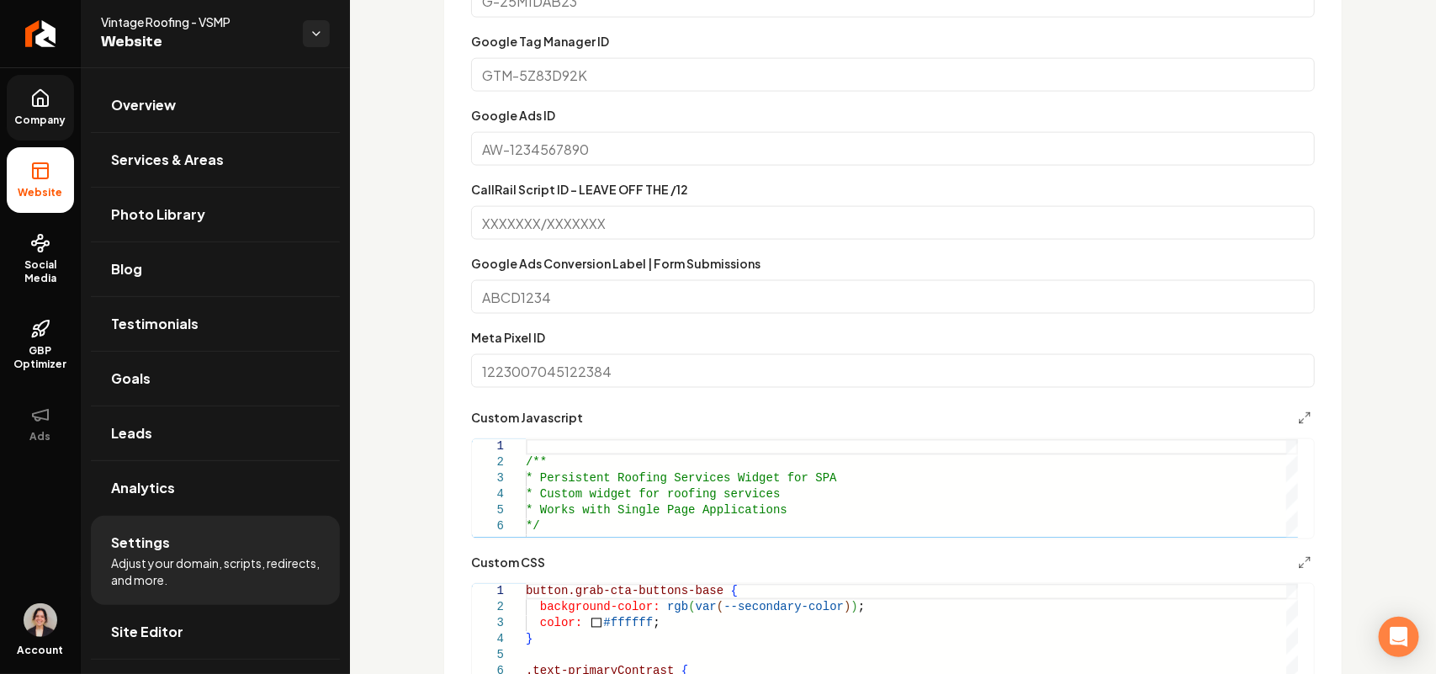
scroll to position [1052, 0]
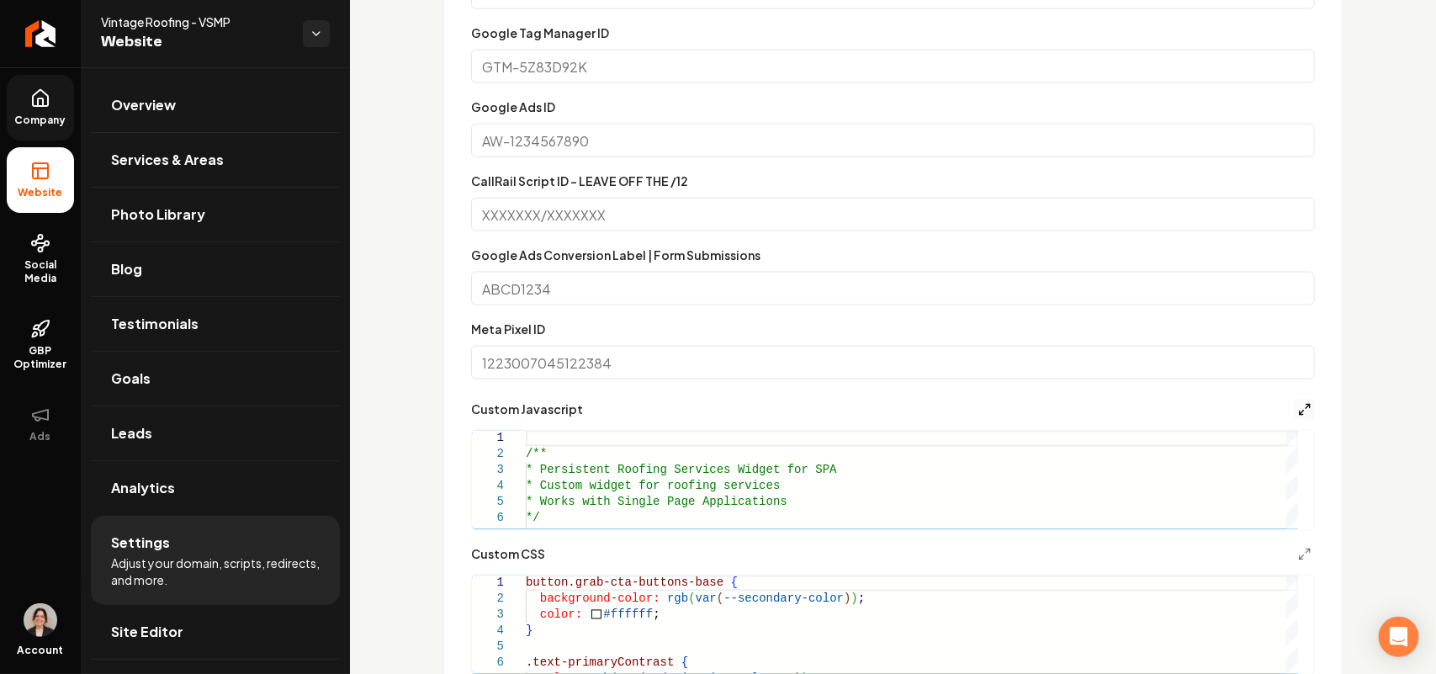
click at [1298, 406] on icon "Main content area" at bounding box center [1304, 409] width 13 height 13
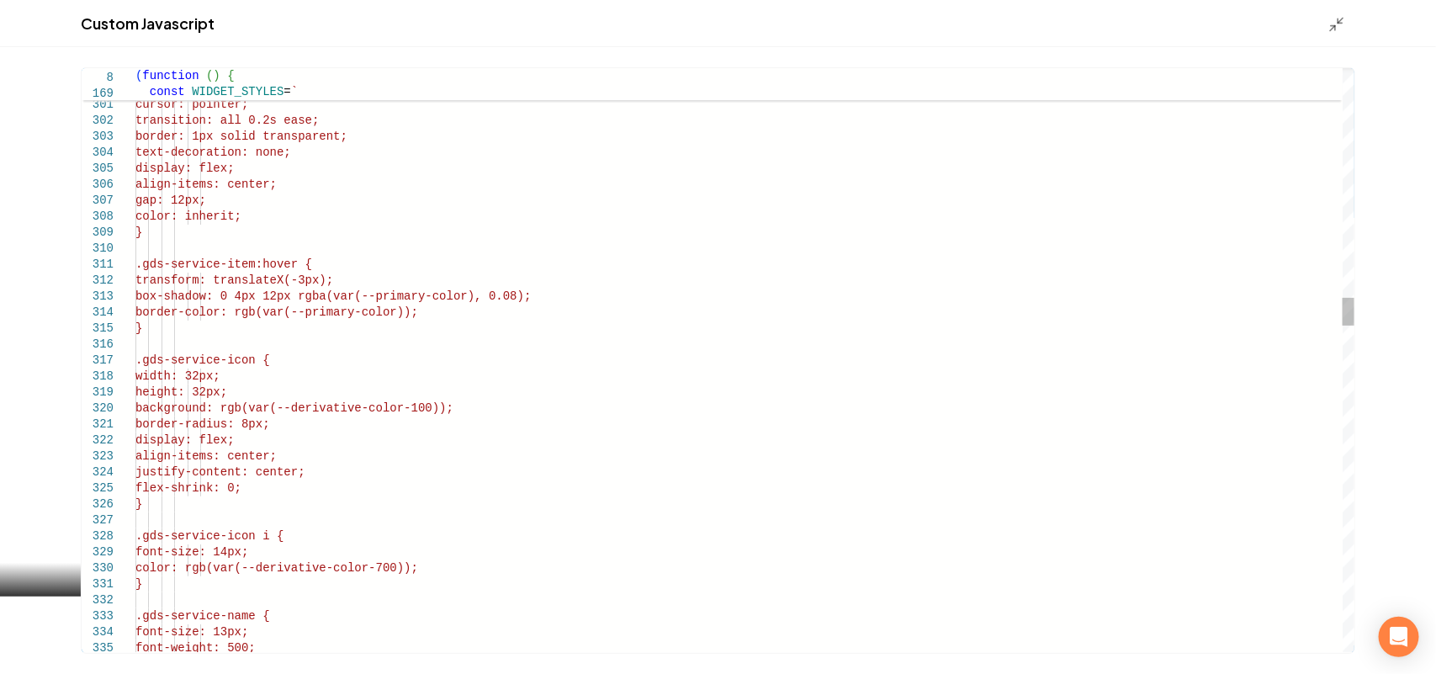
scroll to position [0, 0]
drag, startPoint x: 486, startPoint y: 414, endPoint x: 356, endPoint y: 411, distance: 129.6
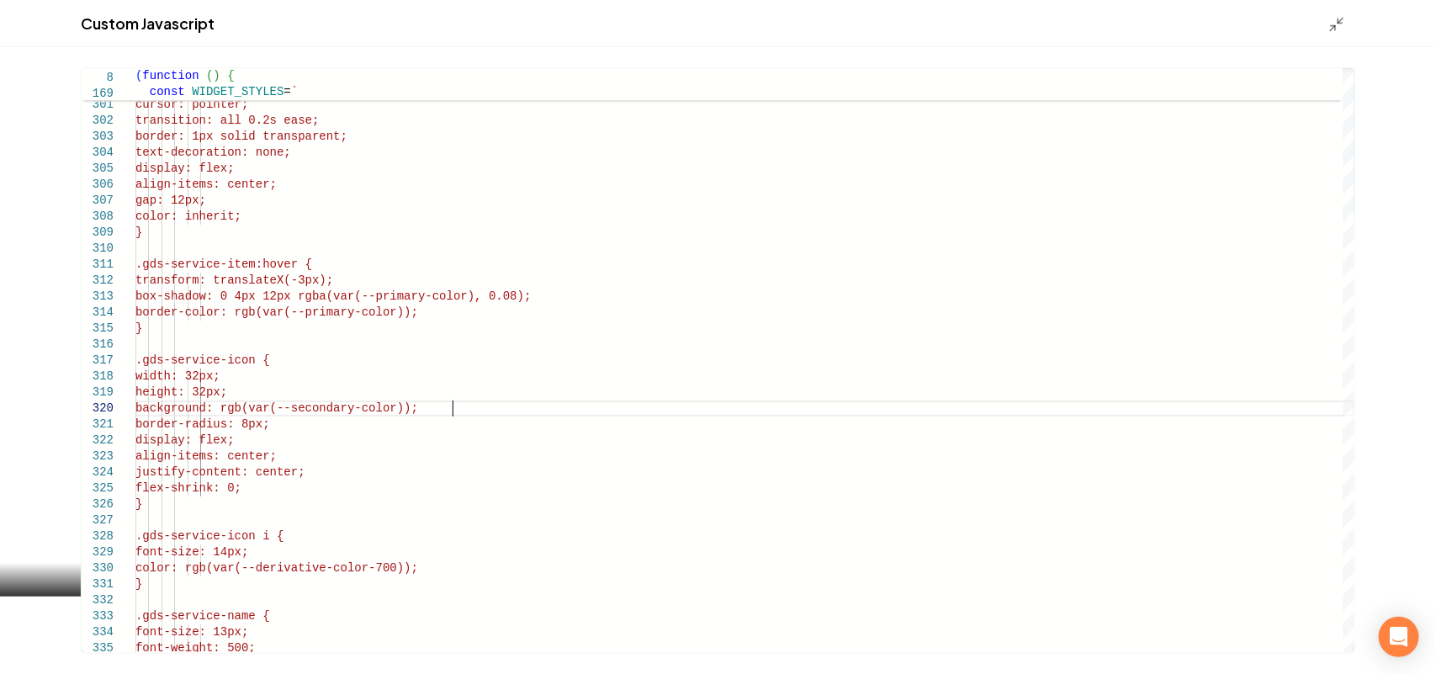
type textarea "**********"
click at [1340, 14] on div "Main content area" at bounding box center [1342, 23] width 27 height 19
click at [1340, 19] on icon "Main content area" at bounding box center [1337, 24] width 17 height 17
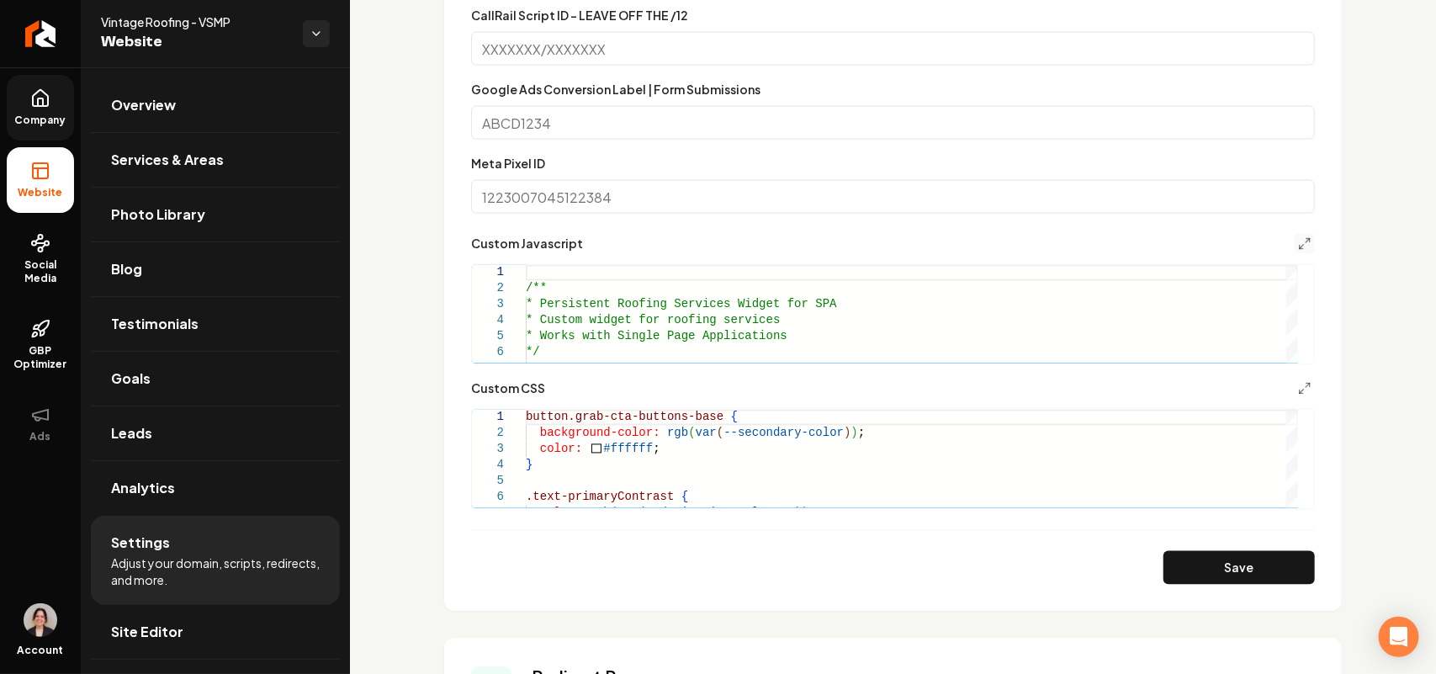
scroll to position [1367, 0]
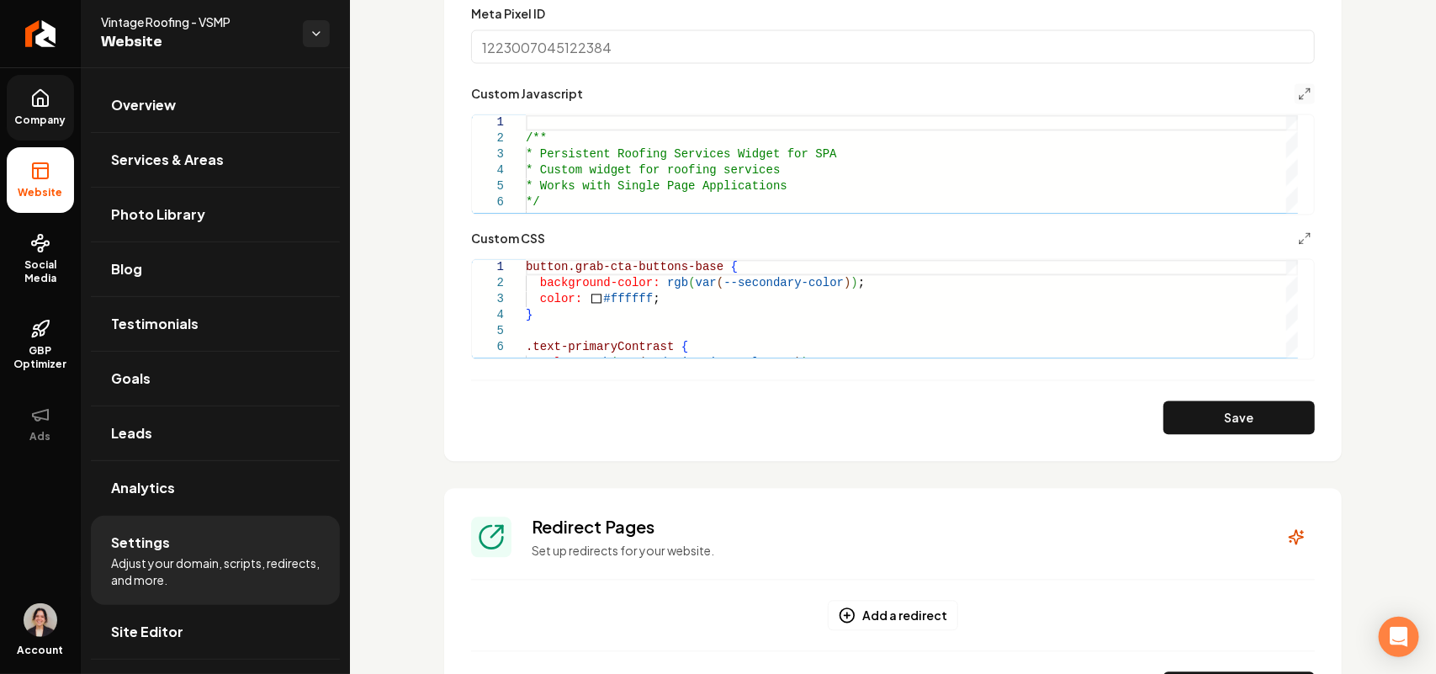
click at [1226, 427] on button "Save" at bounding box center [1239, 418] width 151 height 34
click at [1298, 98] on icon "Main content area" at bounding box center [1304, 94] width 13 height 13
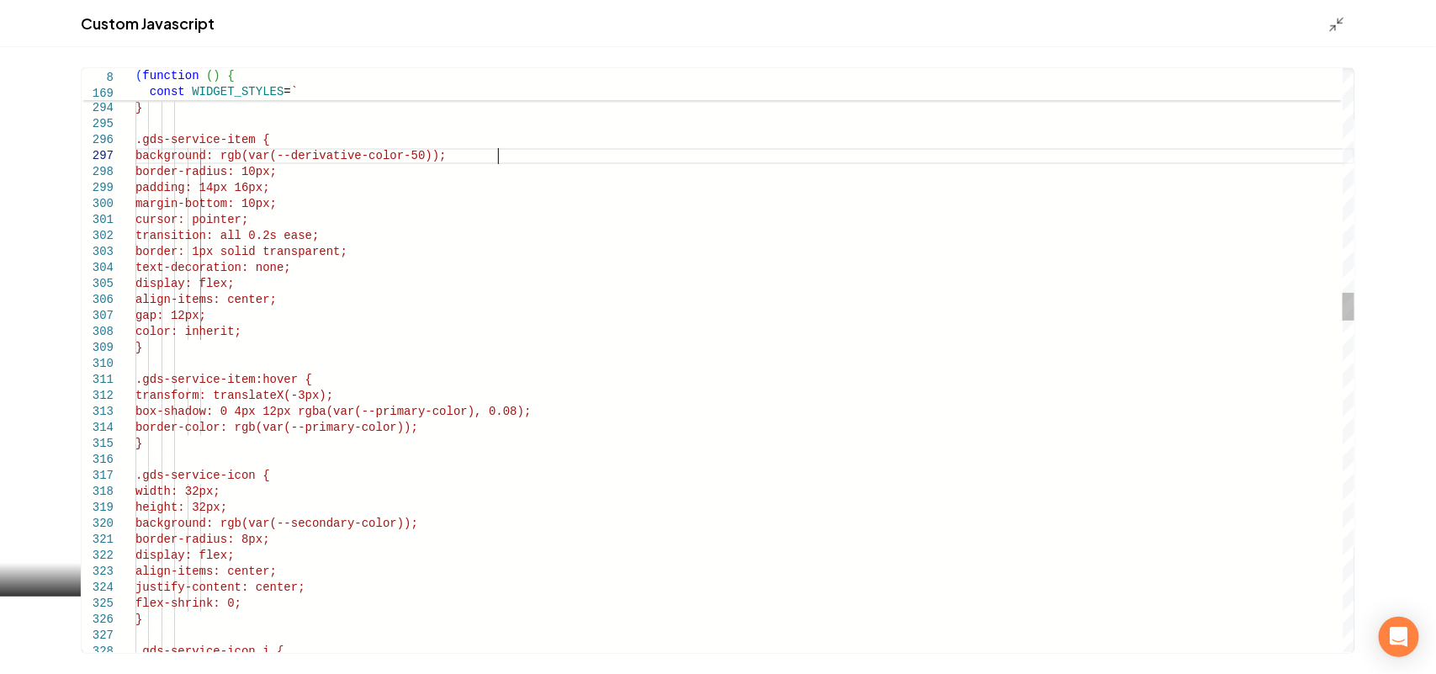
scroll to position [0, 0]
drag, startPoint x: 507, startPoint y: 157, endPoint x: 289, endPoint y: 152, distance: 218.0
drag, startPoint x: 470, startPoint y: 523, endPoint x: 292, endPoint y: 518, distance: 177.6
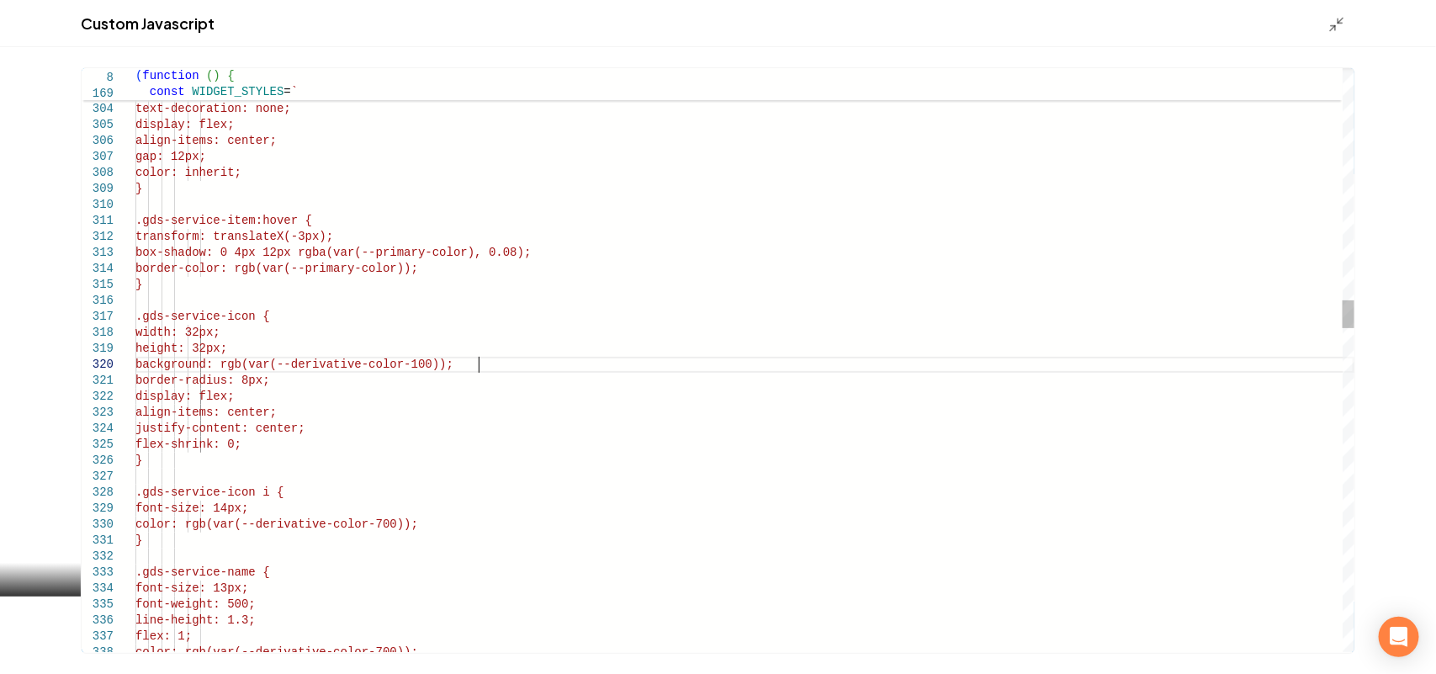
scroll to position [144, 335]
drag, startPoint x: 451, startPoint y: 528, endPoint x: 325, endPoint y: 527, distance: 126.2
type textarea "**********"
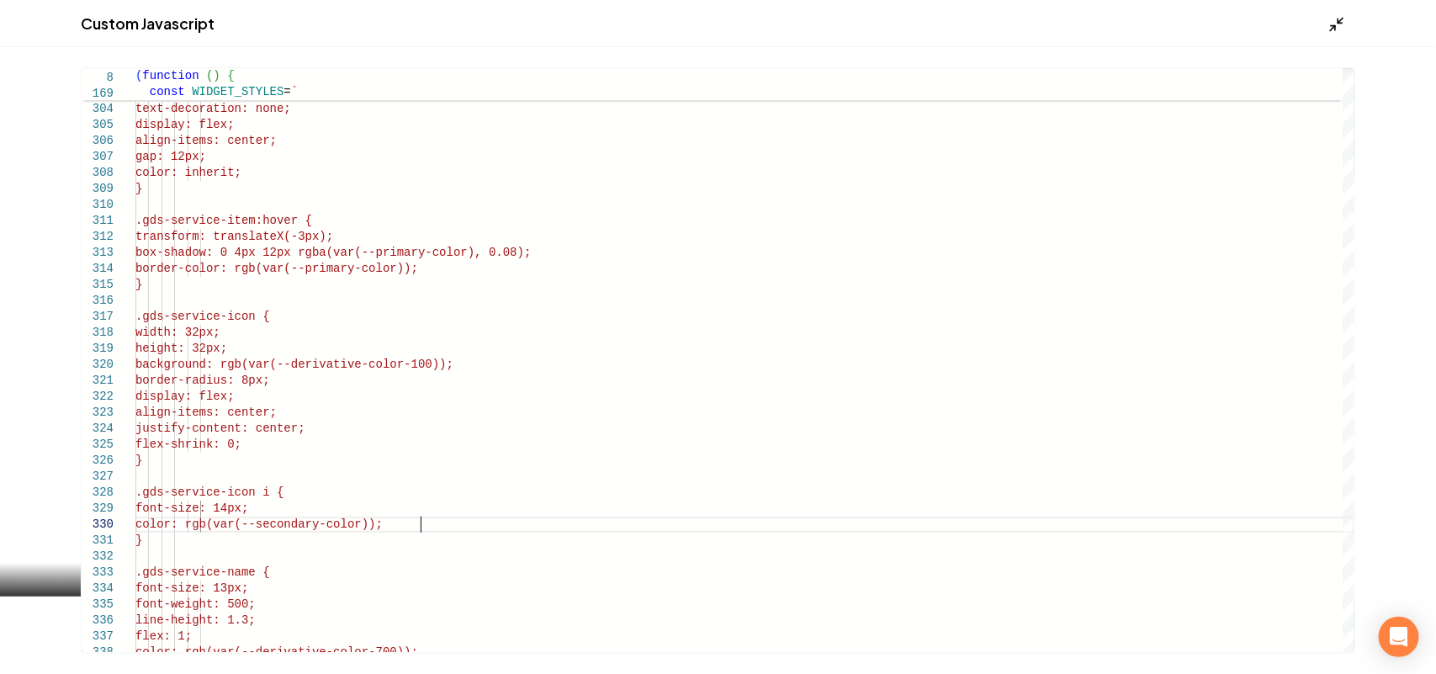
click at [1342, 25] on icon "Main content area" at bounding box center [1337, 24] width 17 height 17
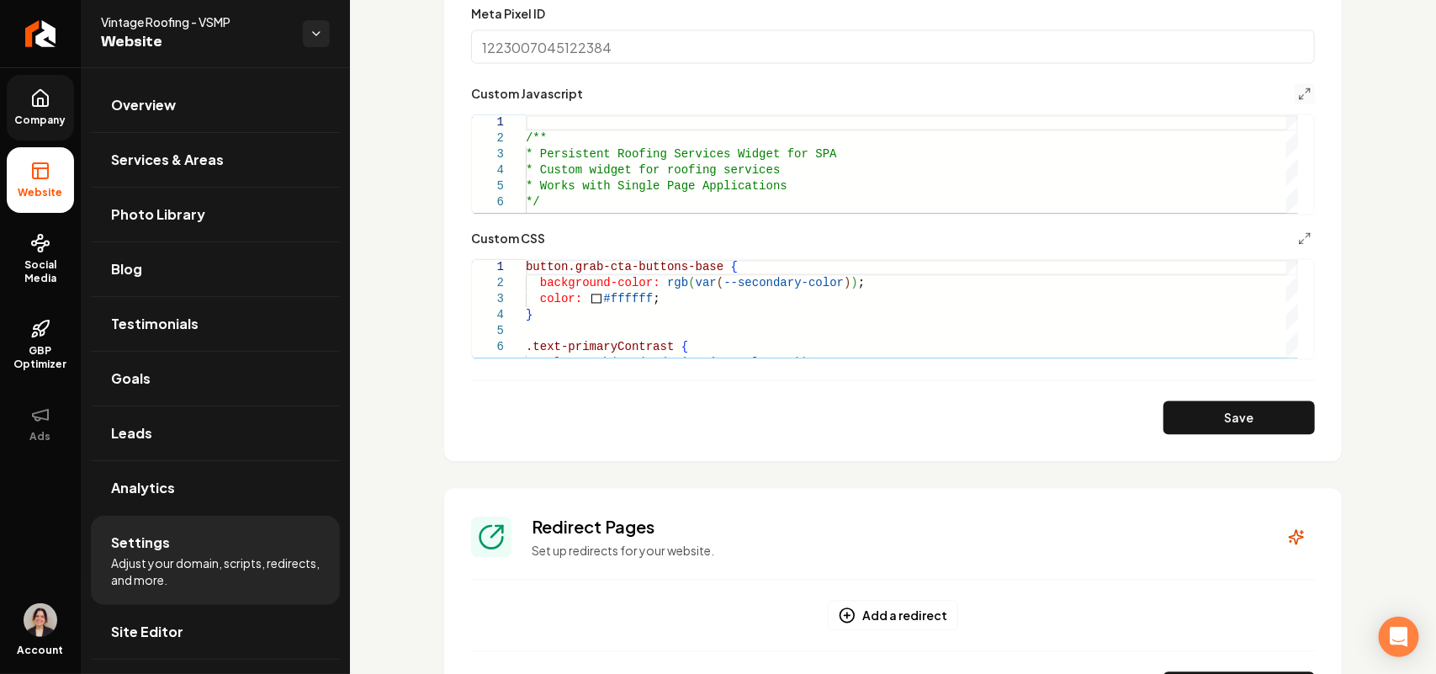
drag, startPoint x: 1184, startPoint y: 406, endPoint x: 1197, endPoint y: 418, distance: 17.3
click at [1184, 405] on button "Save" at bounding box center [1239, 418] width 151 height 34
click at [1300, 242] on line "Main content area" at bounding box center [1302, 242] width 4 height 4
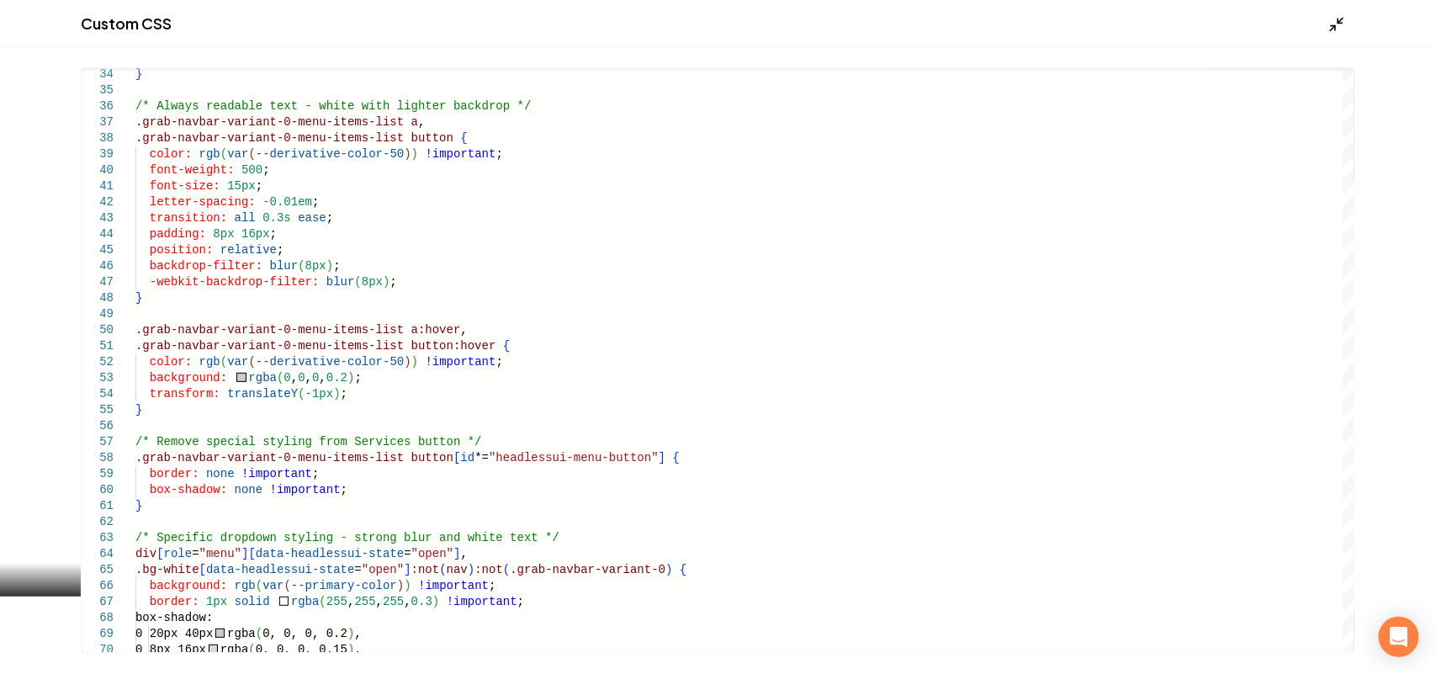
click at [1341, 30] on icon "Main content area" at bounding box center [1337, 24] width 17 height 17
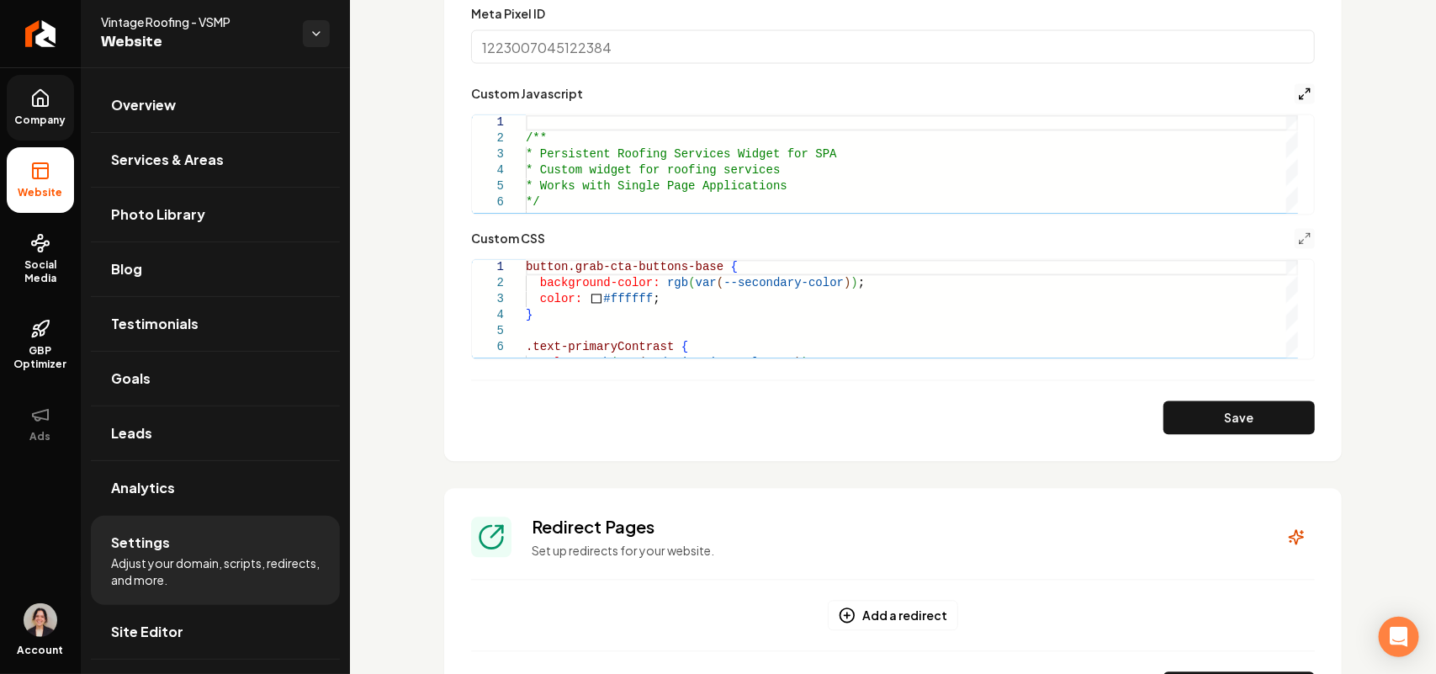
click at [1300, 96] on polyline "Main content area" at bounding box center [1301, 97] width 3 height 3
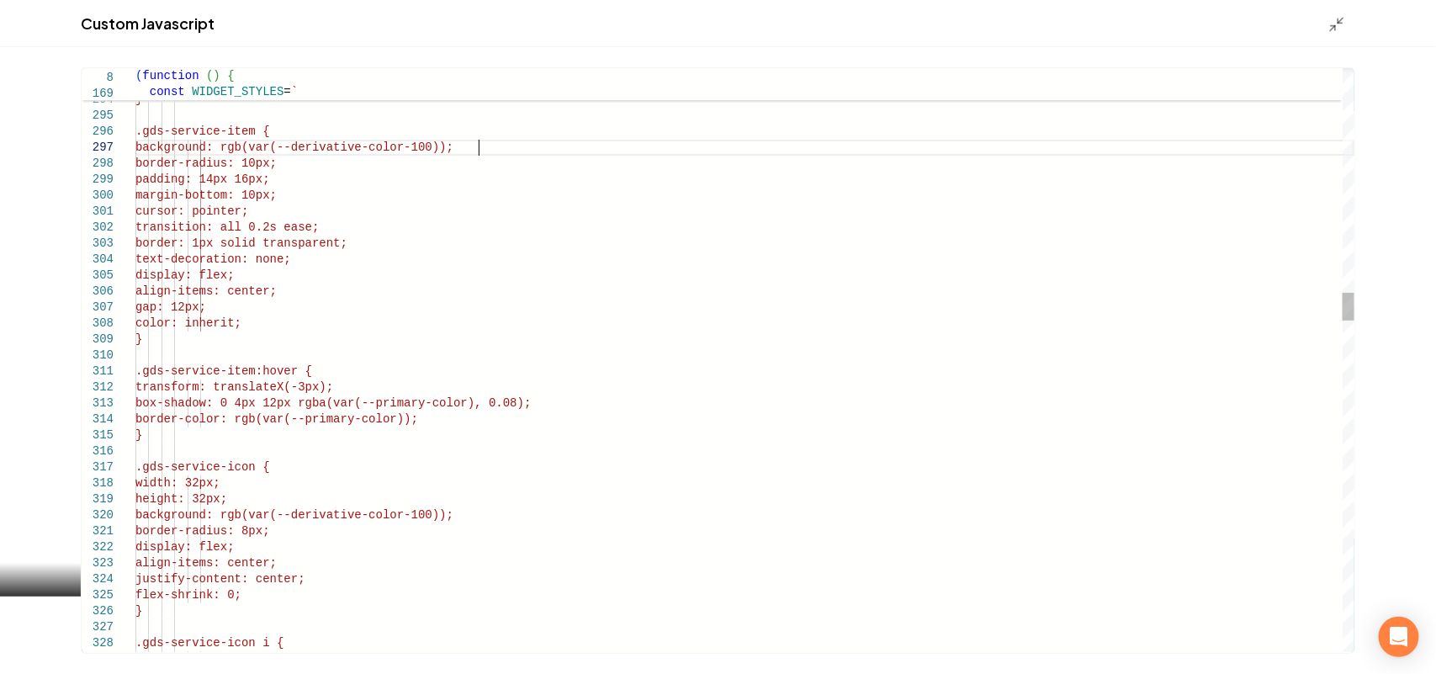
type textarea "**********"
click at [1335, 19] on icon "Main content area" at bounding box center [1337, 24] width 17 height 17
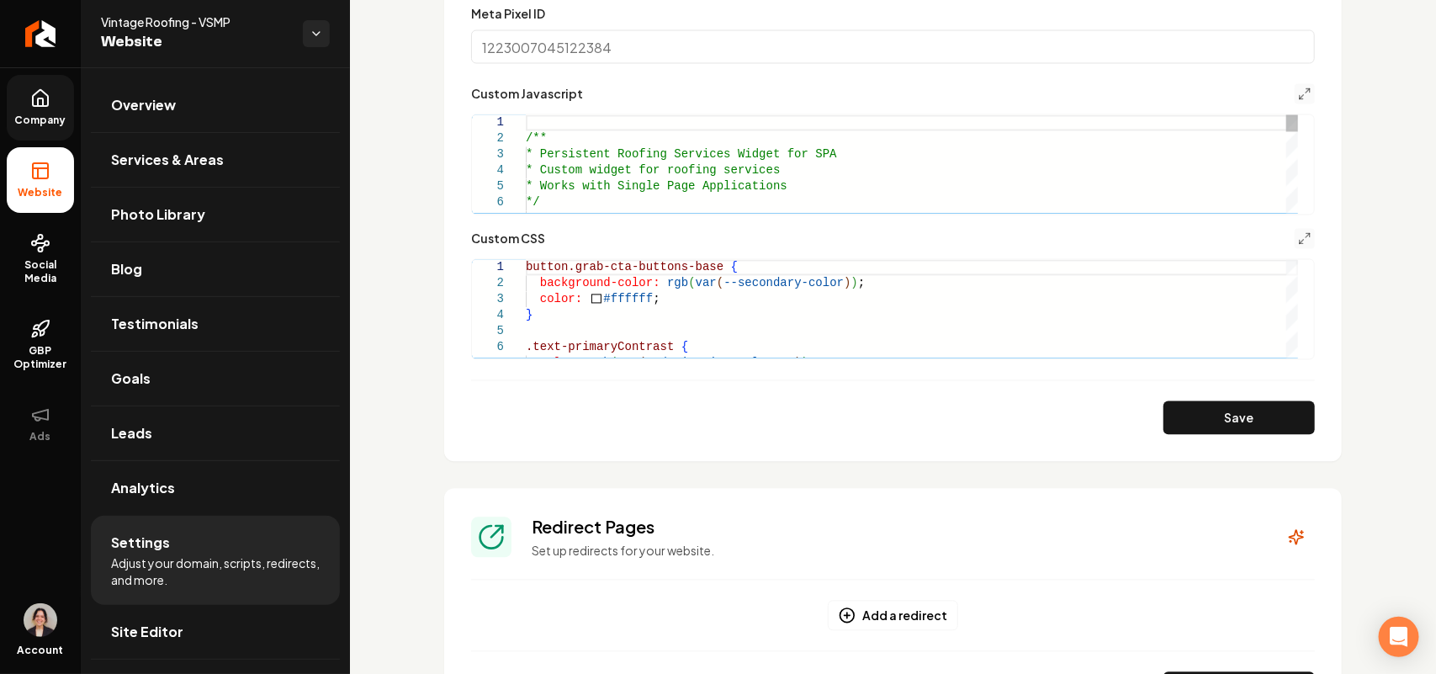
click at [1210, 430] on button "Save" at bounding box center [1239, 418] width 151 height 34
click at [1298, 93] on icon "Main content area" at bounding box center [1304, 94] width 13 height 13
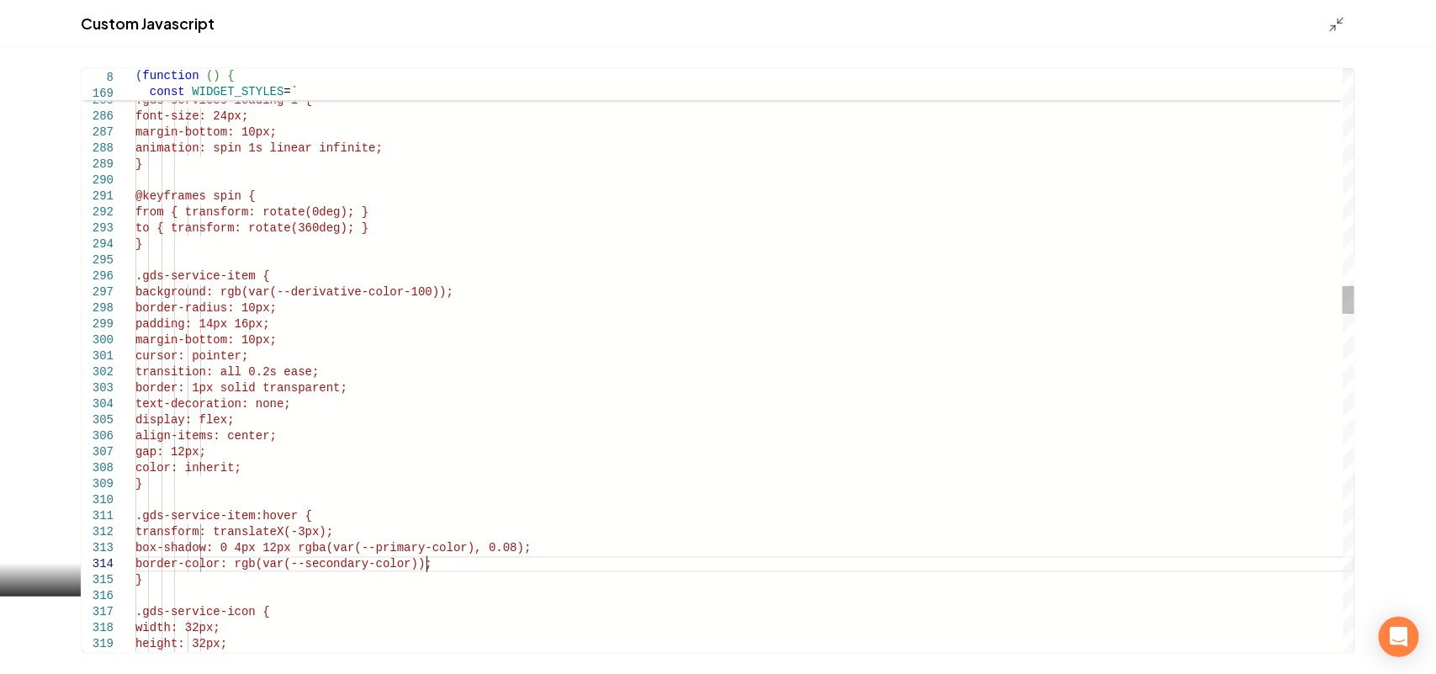
scroll to position [48, 291]
type textarea "**********"
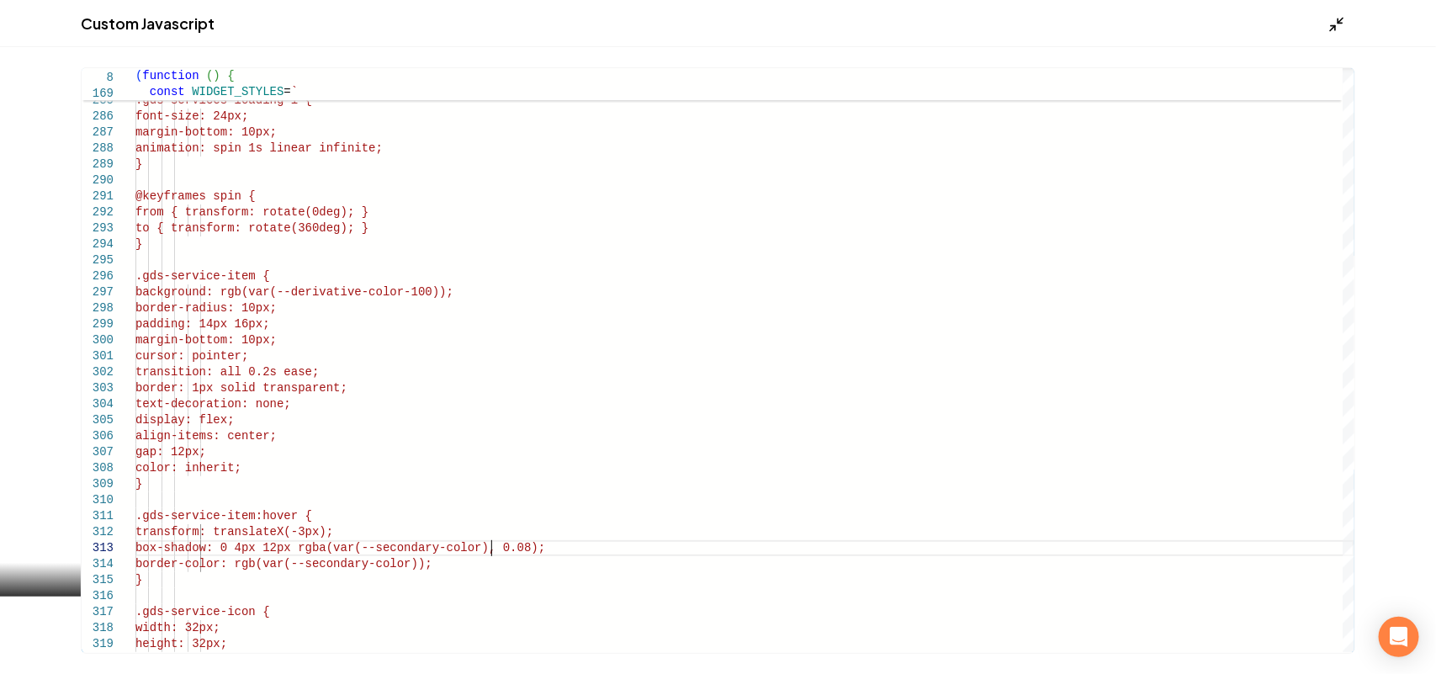
click at [1340, 21] on line "Main content area" at bounding box center [1341, 20] width 5 height 5
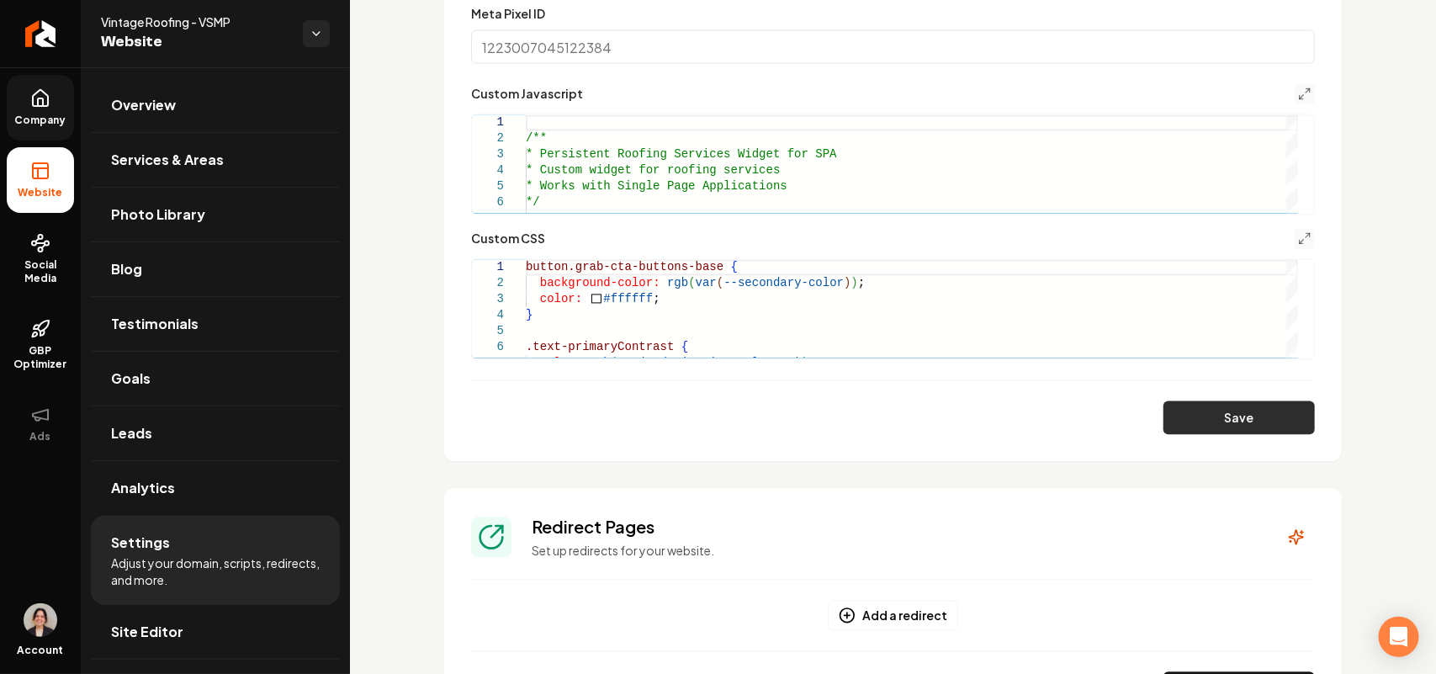
click at [1218, 417] on button "Save" at bounding box center [1239, 418] width 151 height 34
click at [1307, 89] on polyline "Main content area" at bounding box center [1308, 90] width 3 height 3
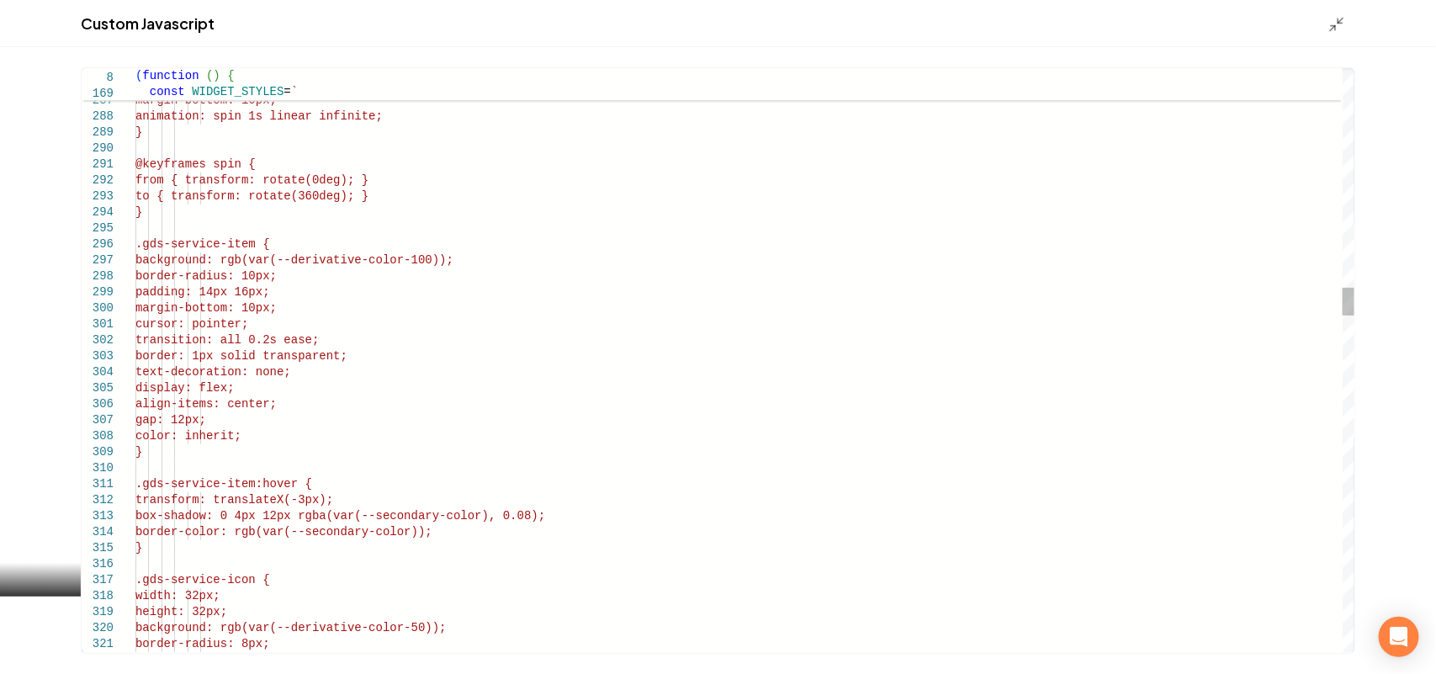
scroll to position [0, 0]
drag, startPoint x: 516, startPoint y: 261, endPoint x: 213, endPoint y: 258, distance: 303.0
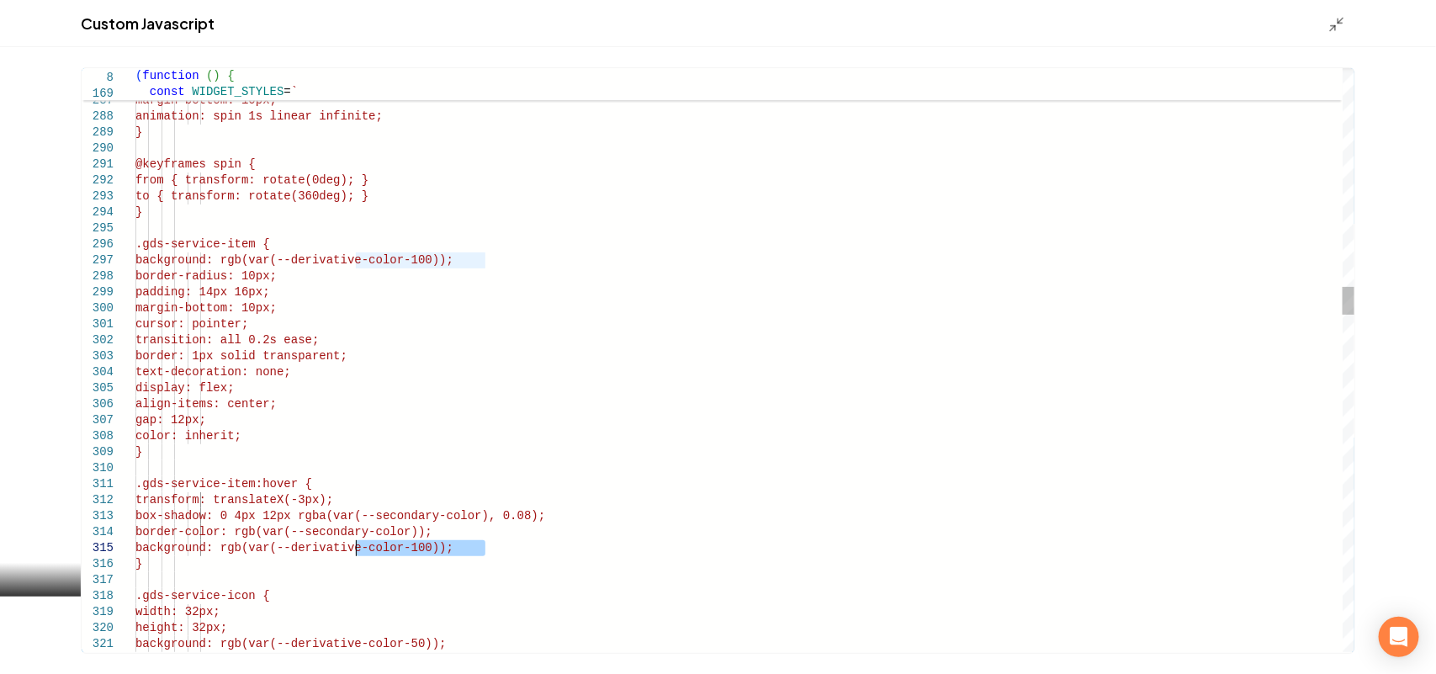
drag, startPoint x: 485, startPoint y: 550, endPoint x: 362, endPoint y: 549, distance: 122.9
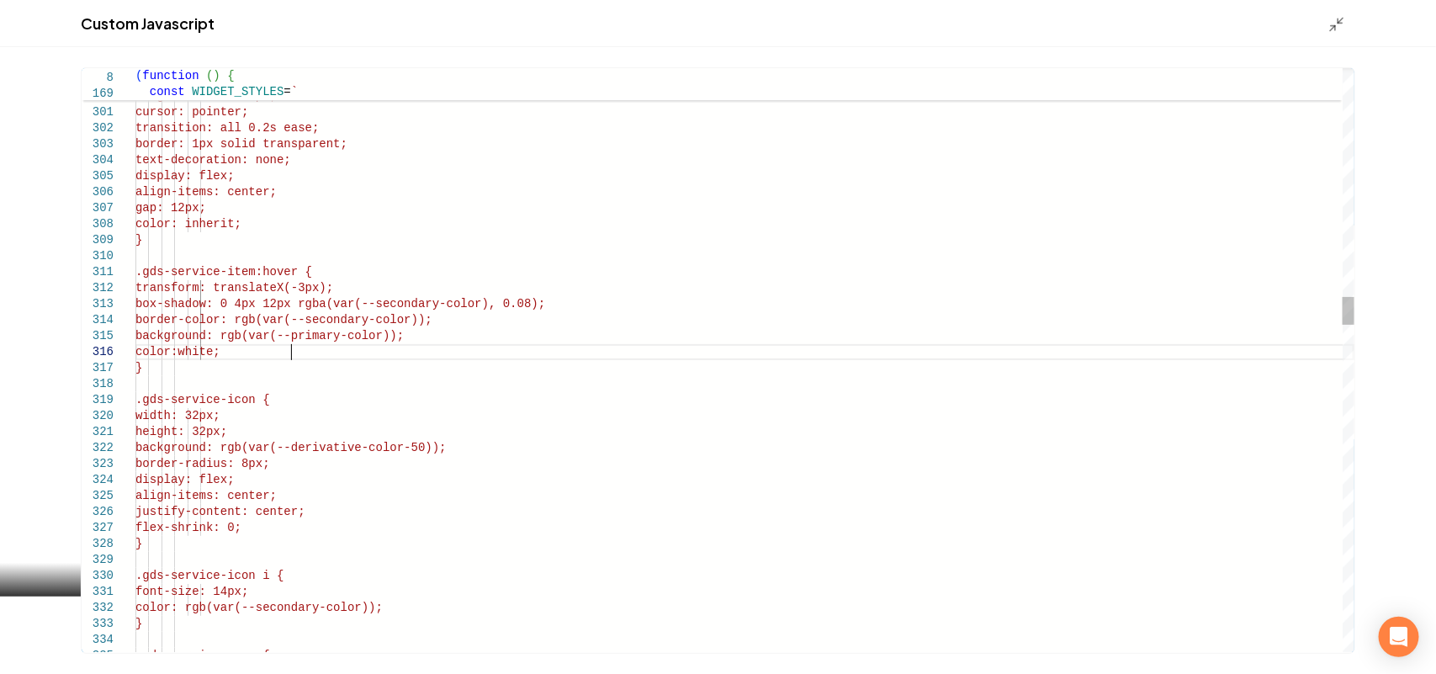
scroll to position [81, 152]
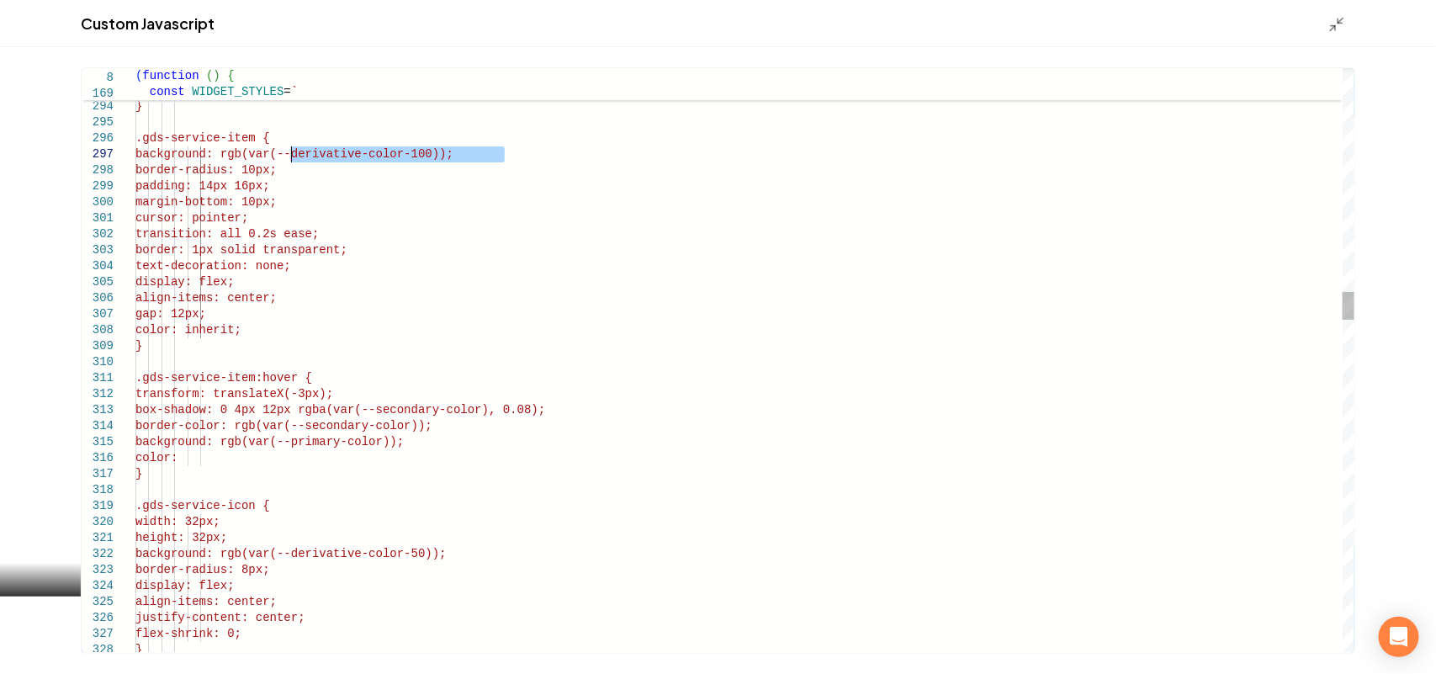
drag, startPoint x: 522, startPoint y: 153, endPoint x: 290, endPoint y: 149, distance: 231.5
type textarea "**********"
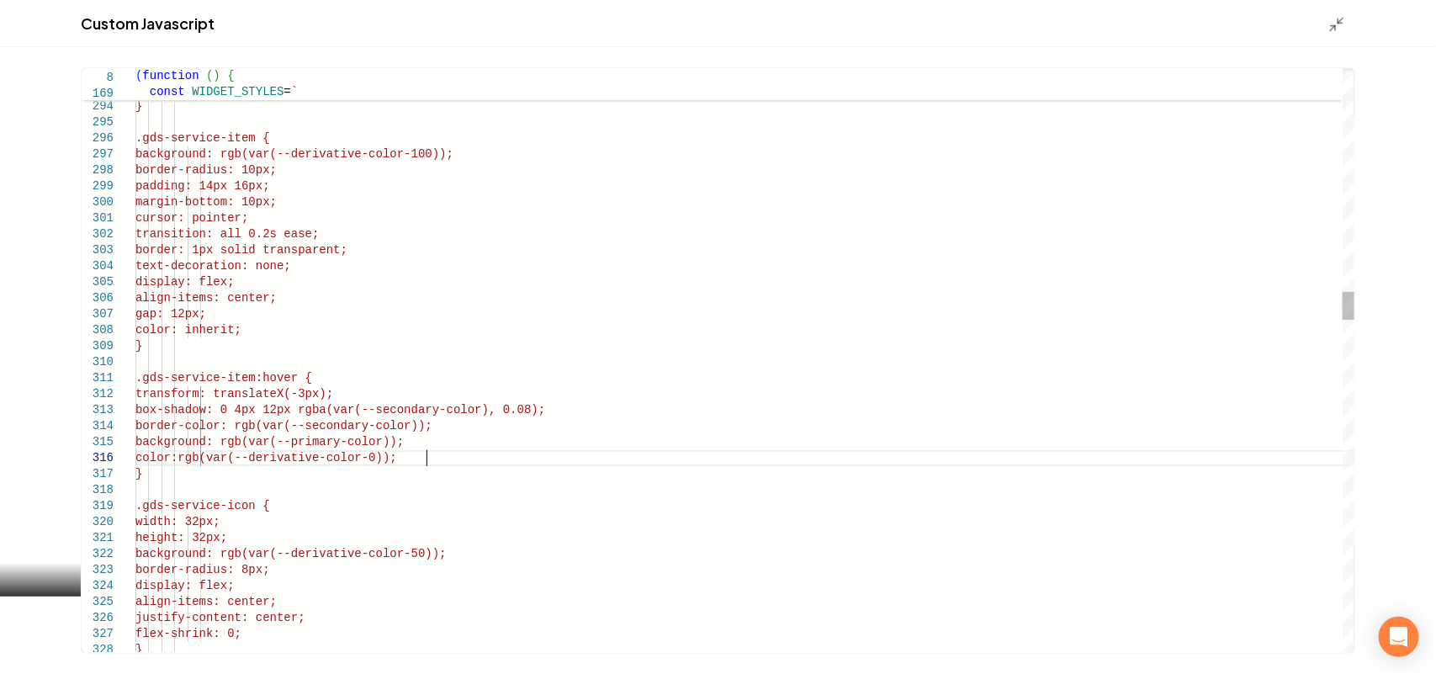
scroll to position [81, 296]
click at [1338, 28] on icon "Main content area" at bounding box center [1337, 24] width 17 height 17
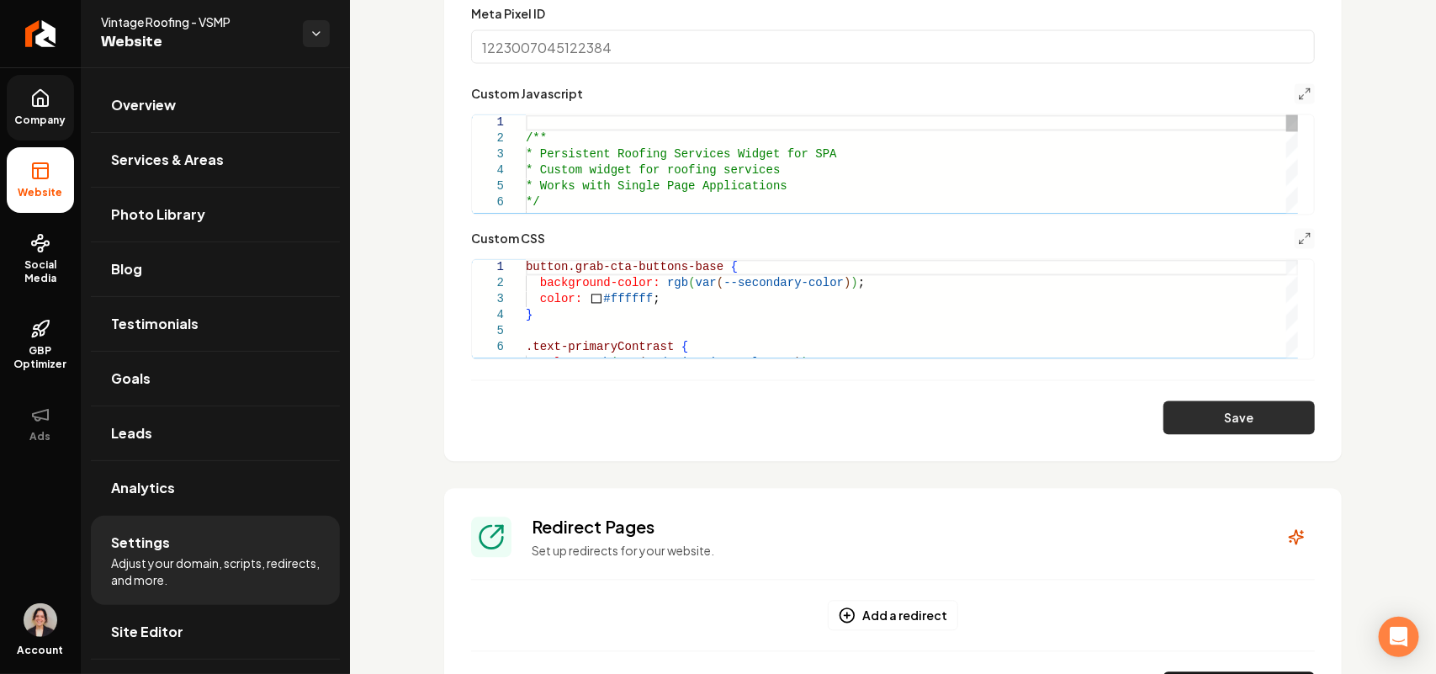
click at [1216, 417] on button "Save" at bounding box center [1239, 418] width 151 height 34
click at [1295, 236] on button "Main content area" at bounding box center [1305, 239] width 20 height 20
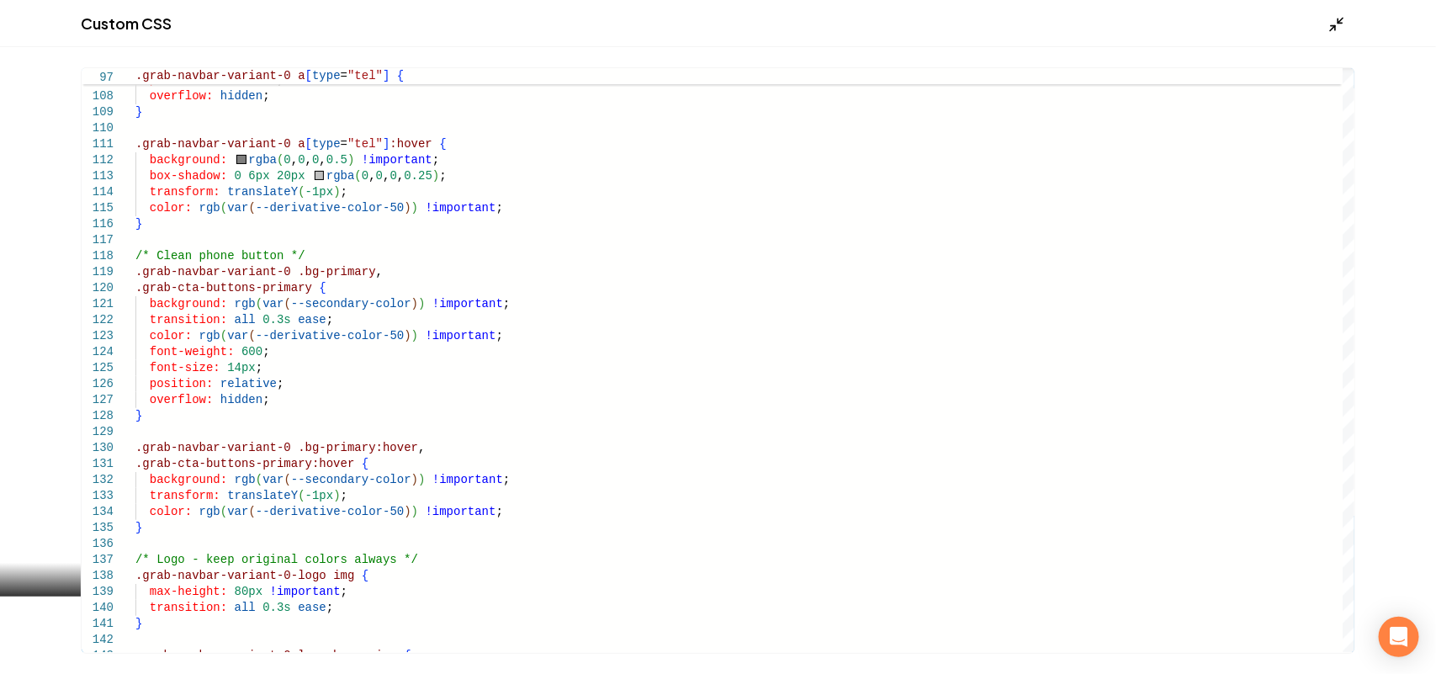
click at [1335, 14] on div "Main content area" at bounding box center [1342, 23] width 27 height 19
click at [1339, 24] on icon "Main content area" at bounding box center [1337, 24] width 17 height 17
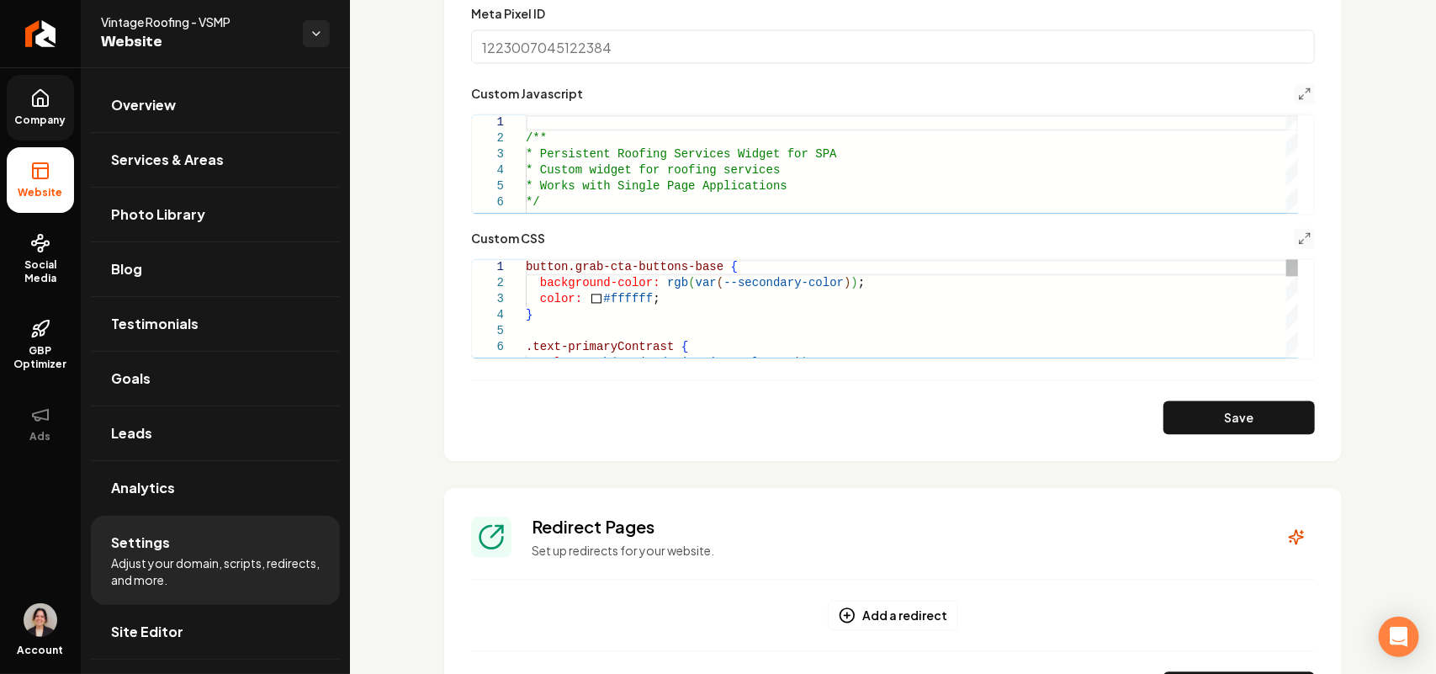
click at [1298, 88] on icon "Main content area" at bounding box center [1304, 94] width 13 height 13
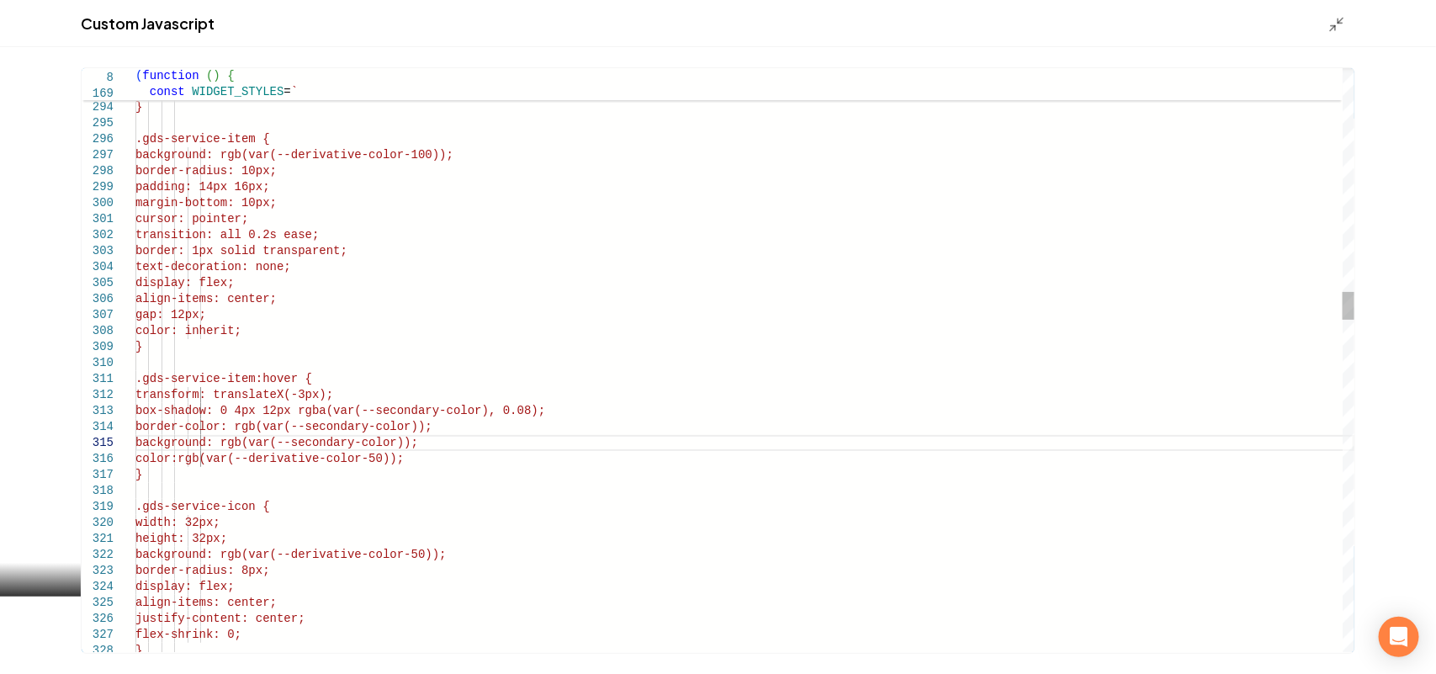
type textarea "**********"
click at [1341, 22] on polyline "Main content area" at bounding box center [1341, 21] width 4 height 4
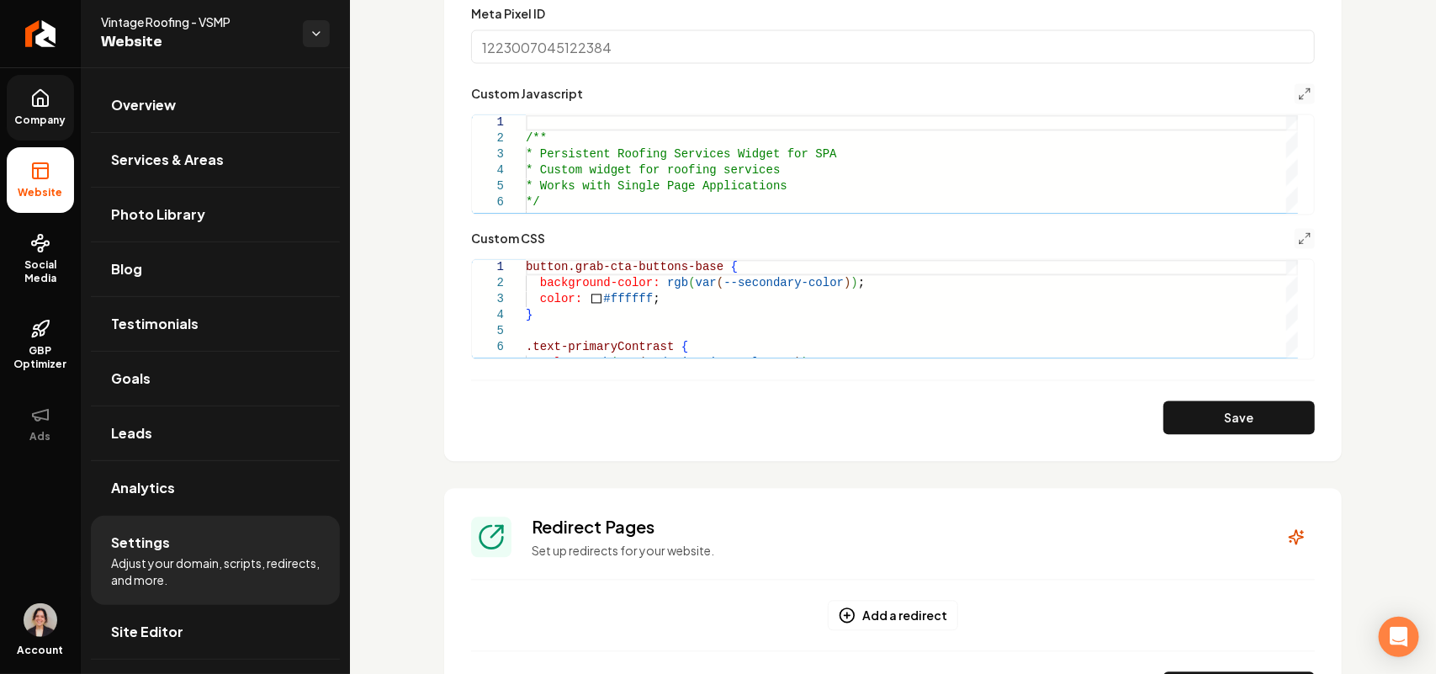
click at [1220, 411] on button "Save" at bounding box center [1239, 418] width 151 height 34
click at [1298, 234] on icon "Main content area" at bounding box center [1304, 238] width 13 height 13
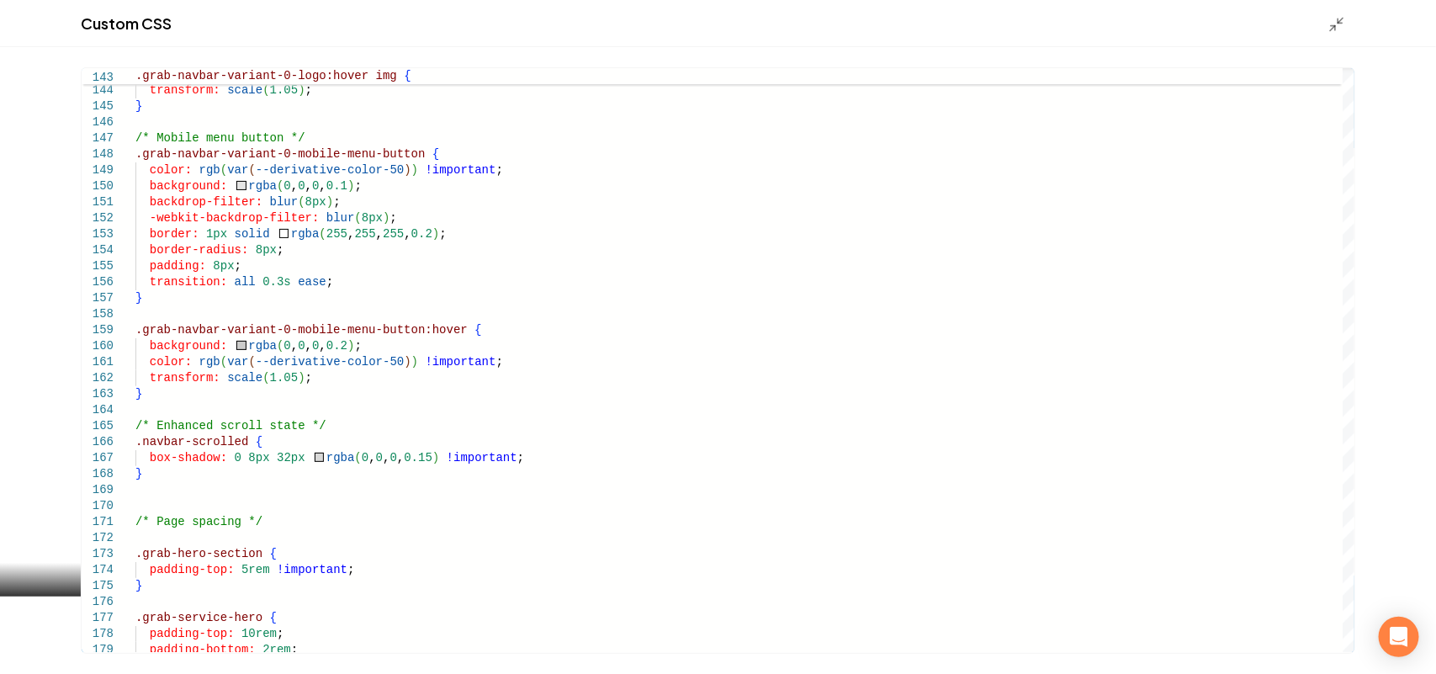
click at [1339, 13] on div "Custom CSS" at bounding box center [718, 23] width 1436 height 47
click at [1340, 21] on line "Main content area" at bounding box center [1341, 20] width 5 height 5
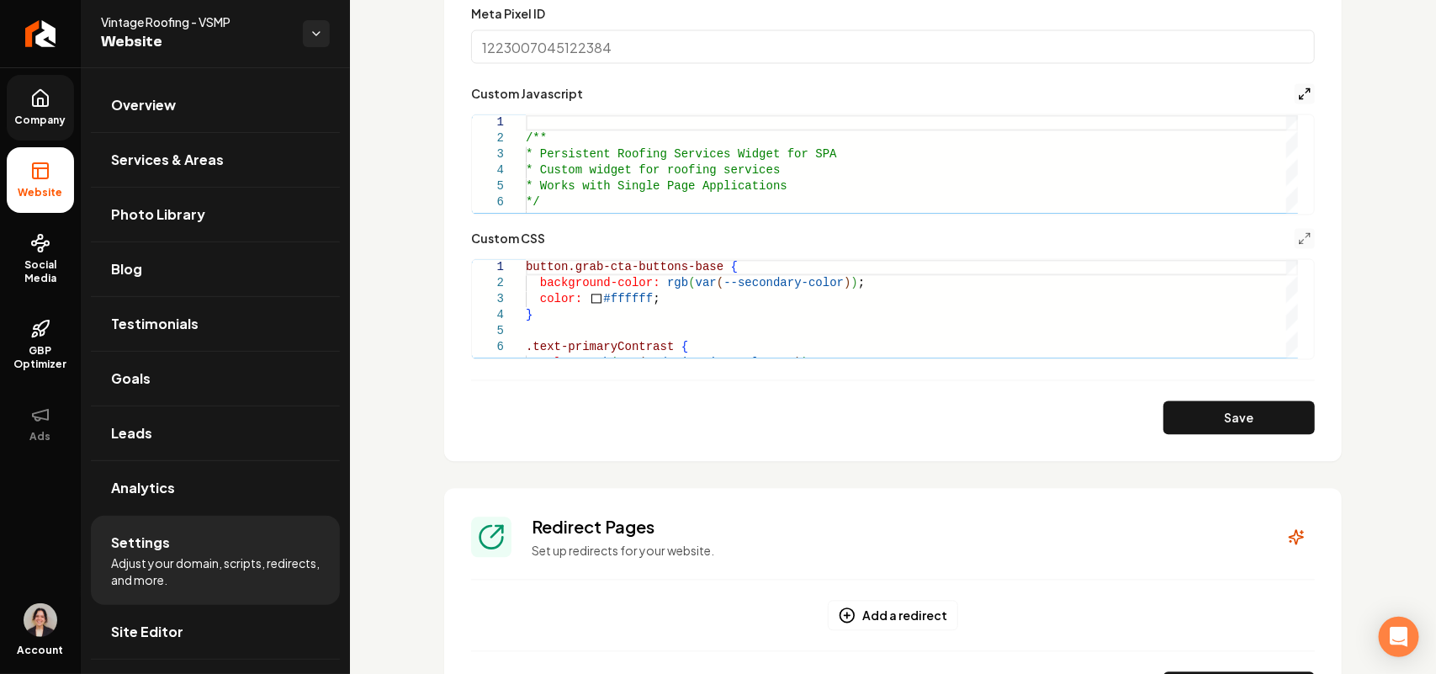
click at [1296, 93] on button "Main content area" at bounding box center [1305, 94] width 20 height 20
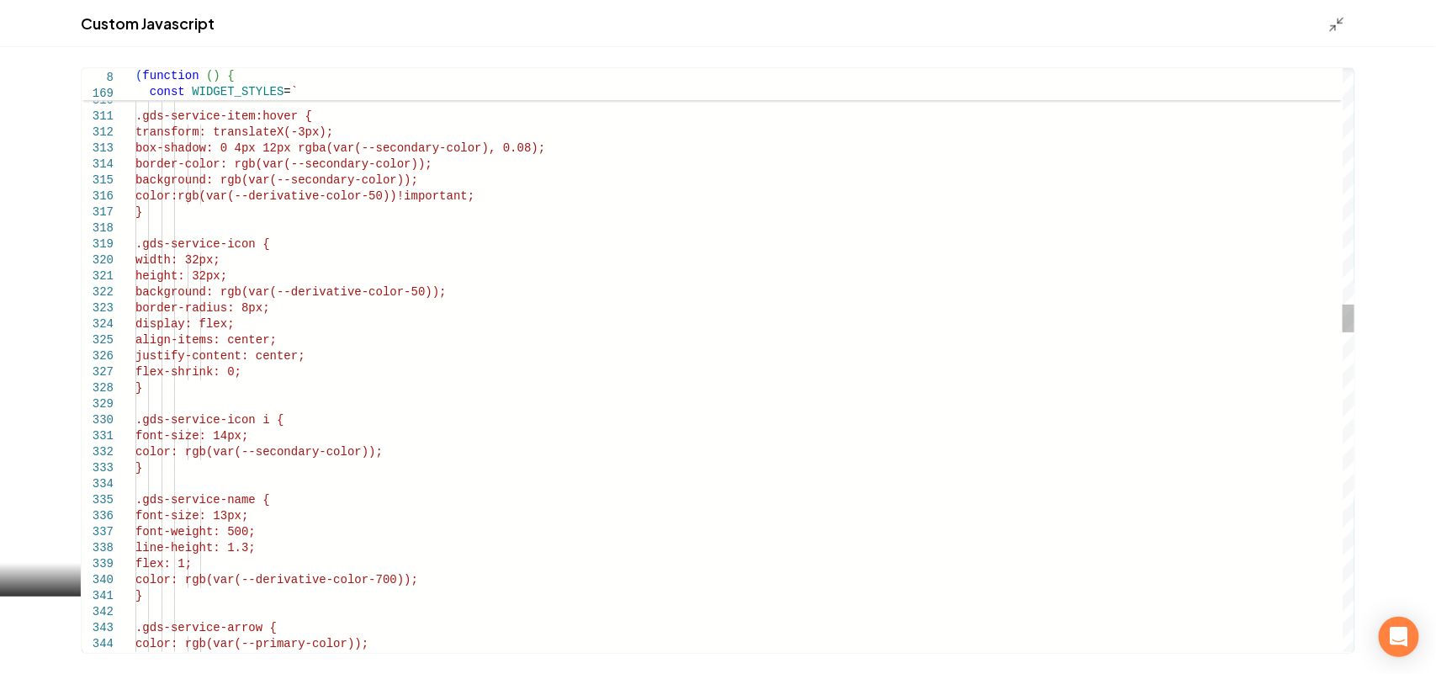
scroll to position [0, 0]
drag, startPoint x: 337, startPoint y: 114, endPoint x: 186, endPoint y: 118, distance: 151.5
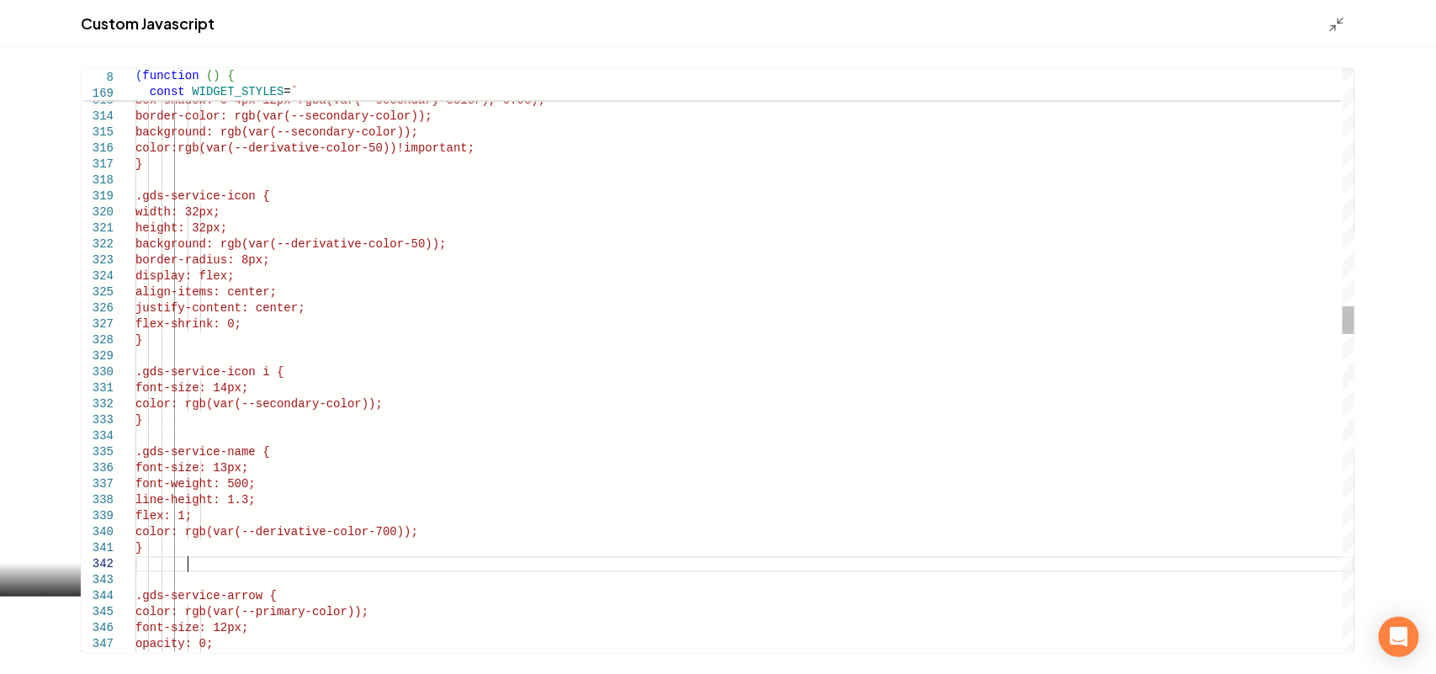
scroll to position [32, 50]
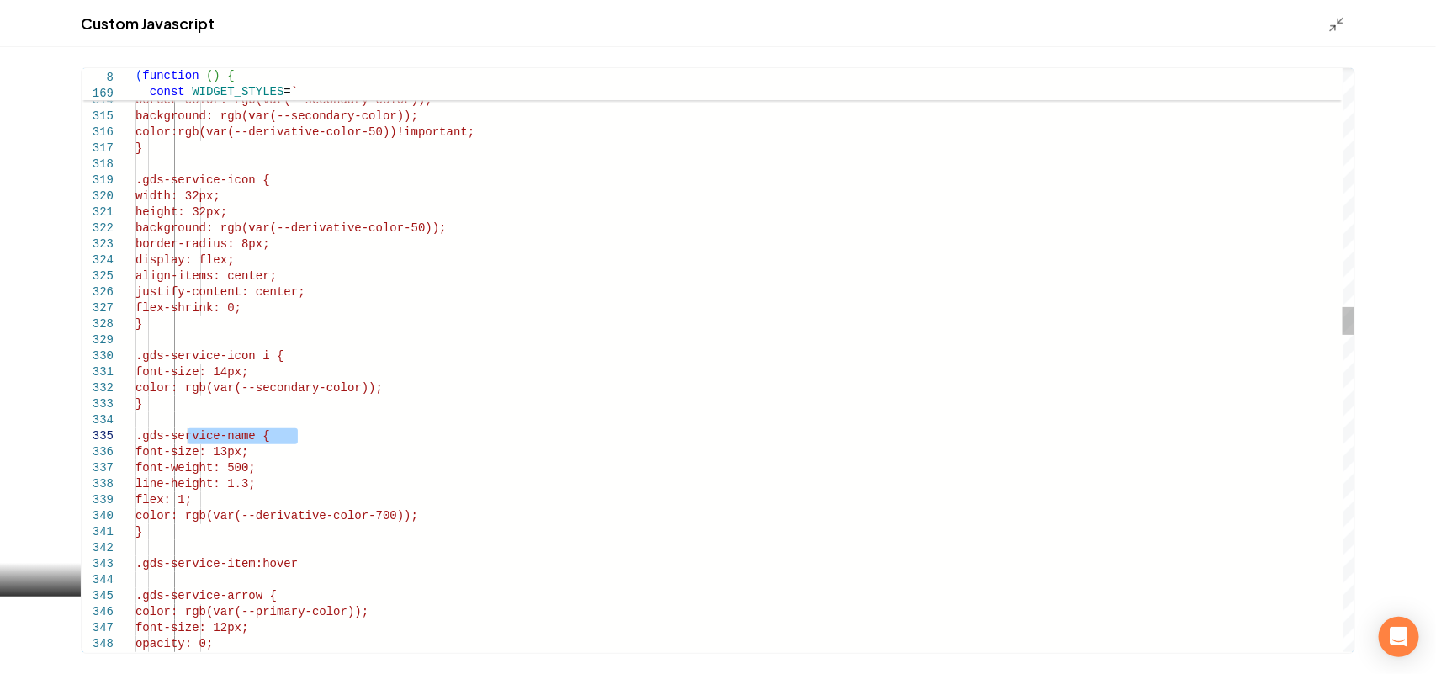
drag, startPoint x: 296, startPoint y: 440, endPoint x: 189, endPoint y: 436, distance: 107.0
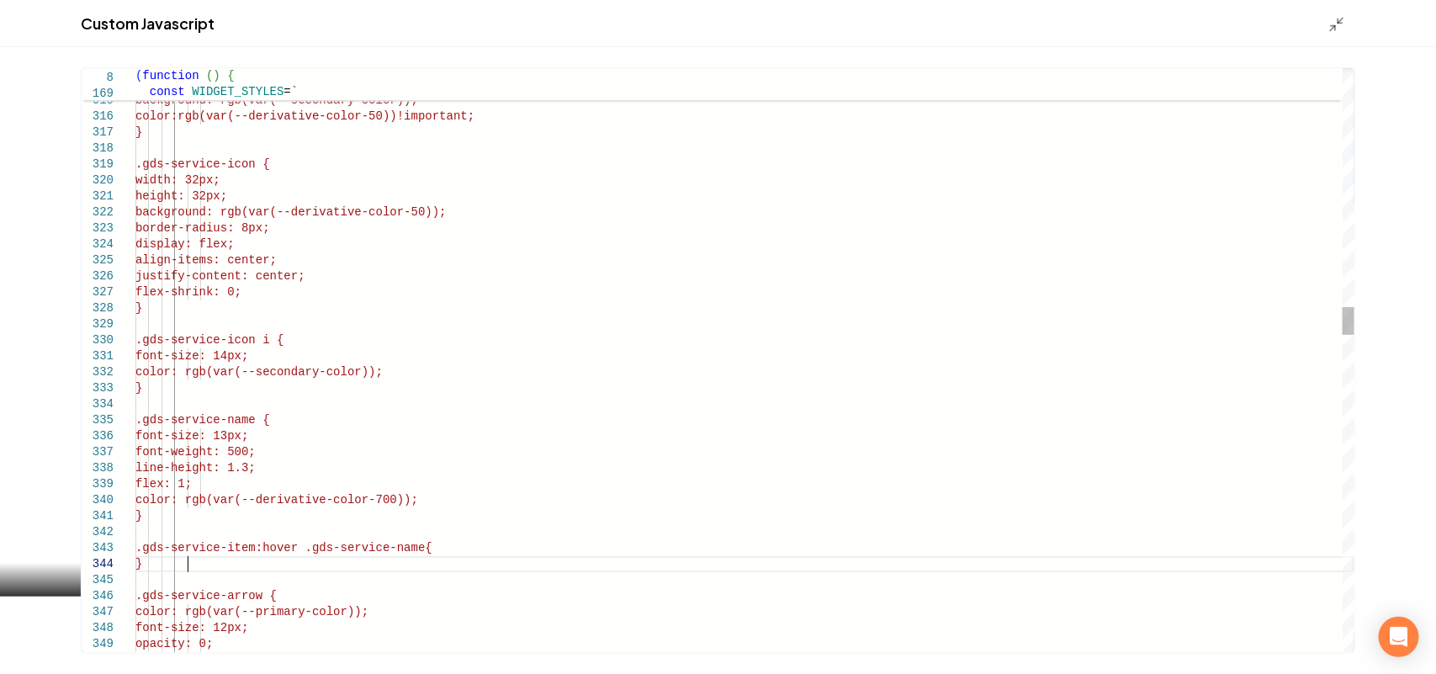
scroll to position [64, 51]
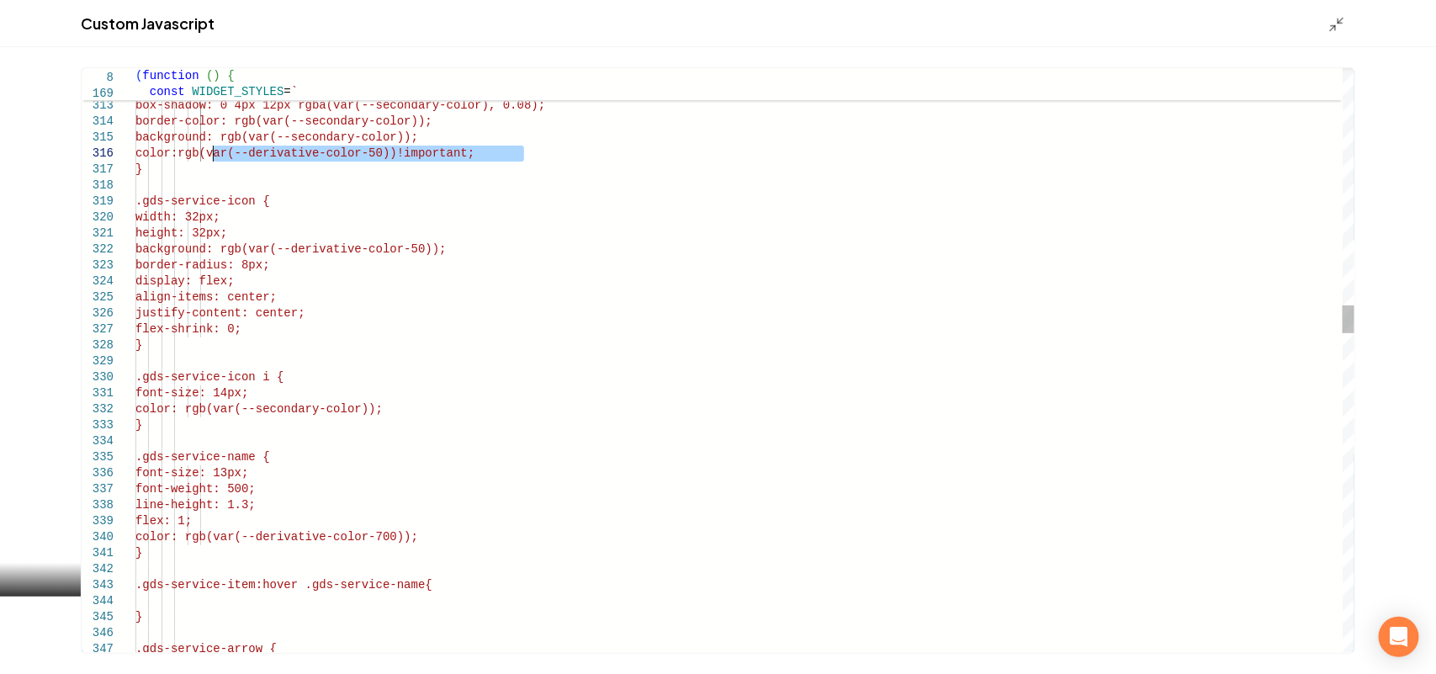
drag, startPoint x: 541, startPoint y: 152, endPoint x: 212, endPoint y: 154, distance: 329.0
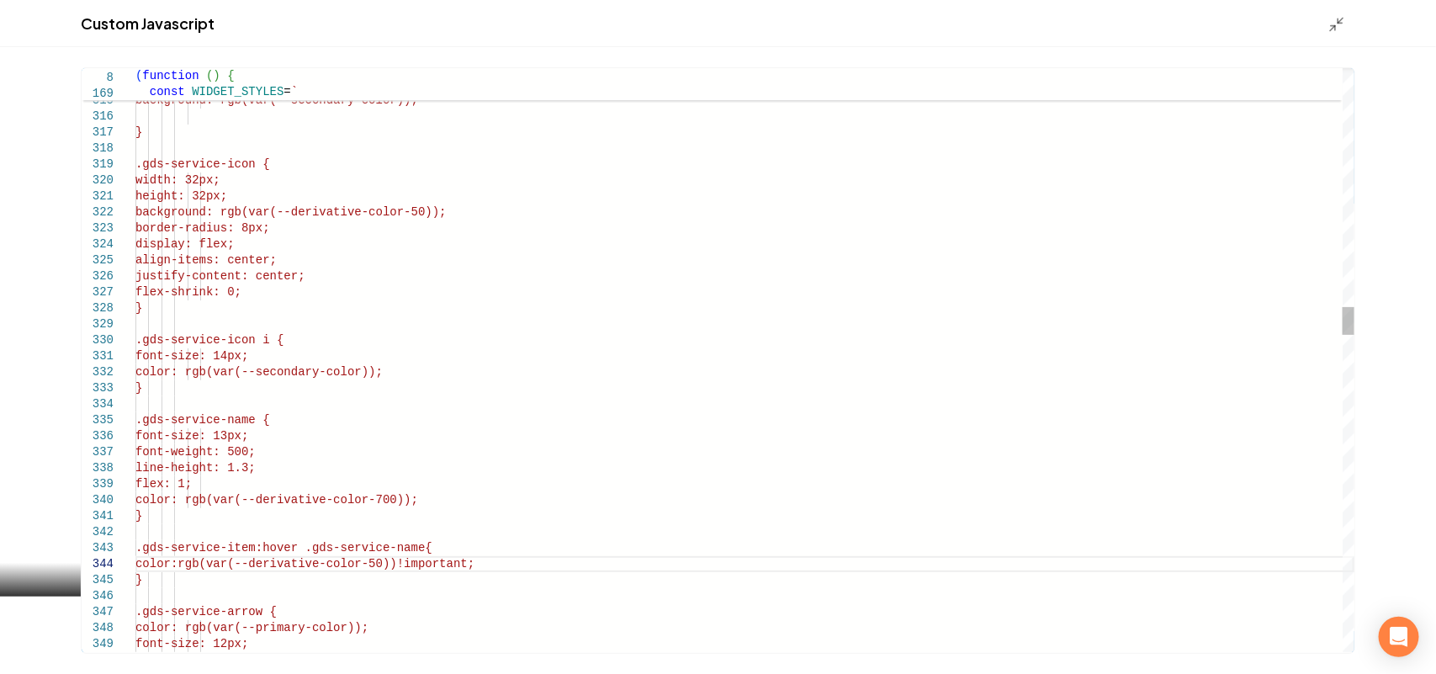
type textarea "**********"
click at [1324, 21] on div "Custom Javascript" at bounding box center [718, 23] width 1436 height 47
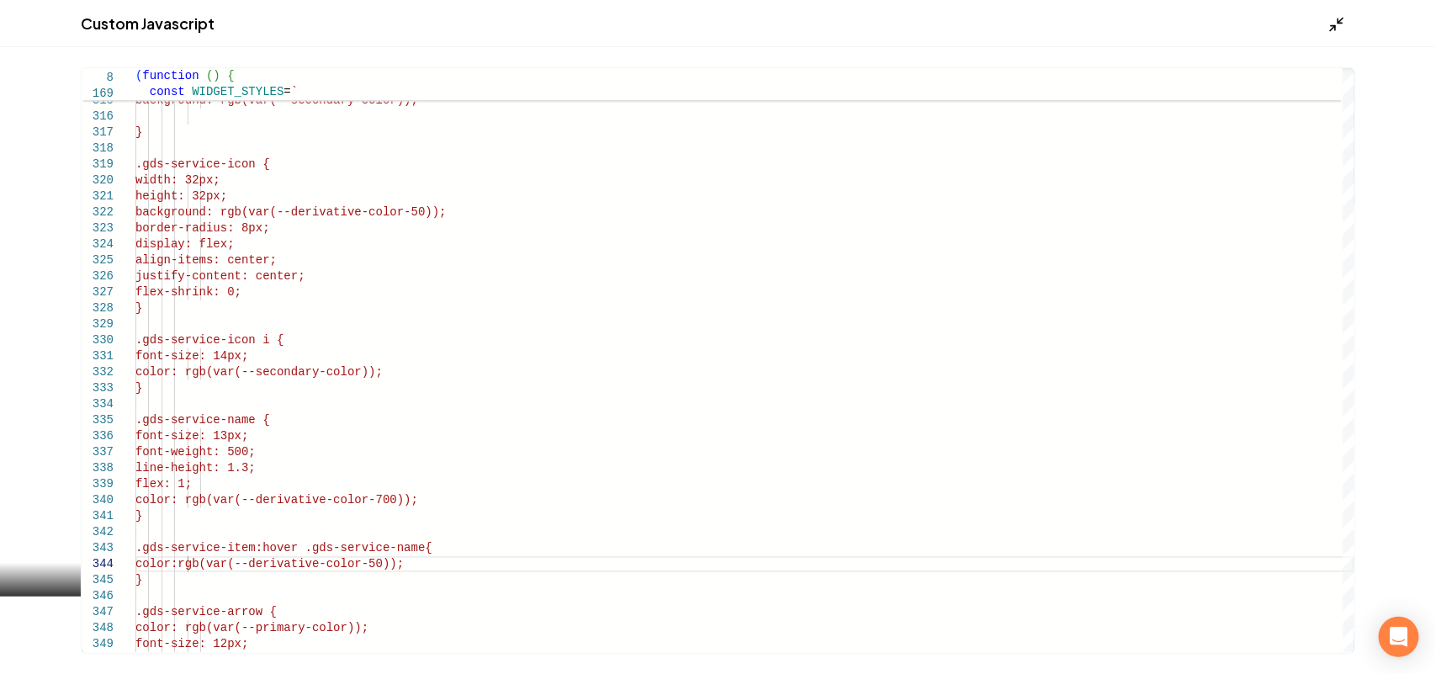
click at [1335, 26] on line "Main content area" at bounding box center [1333, 27] width 5 height 5
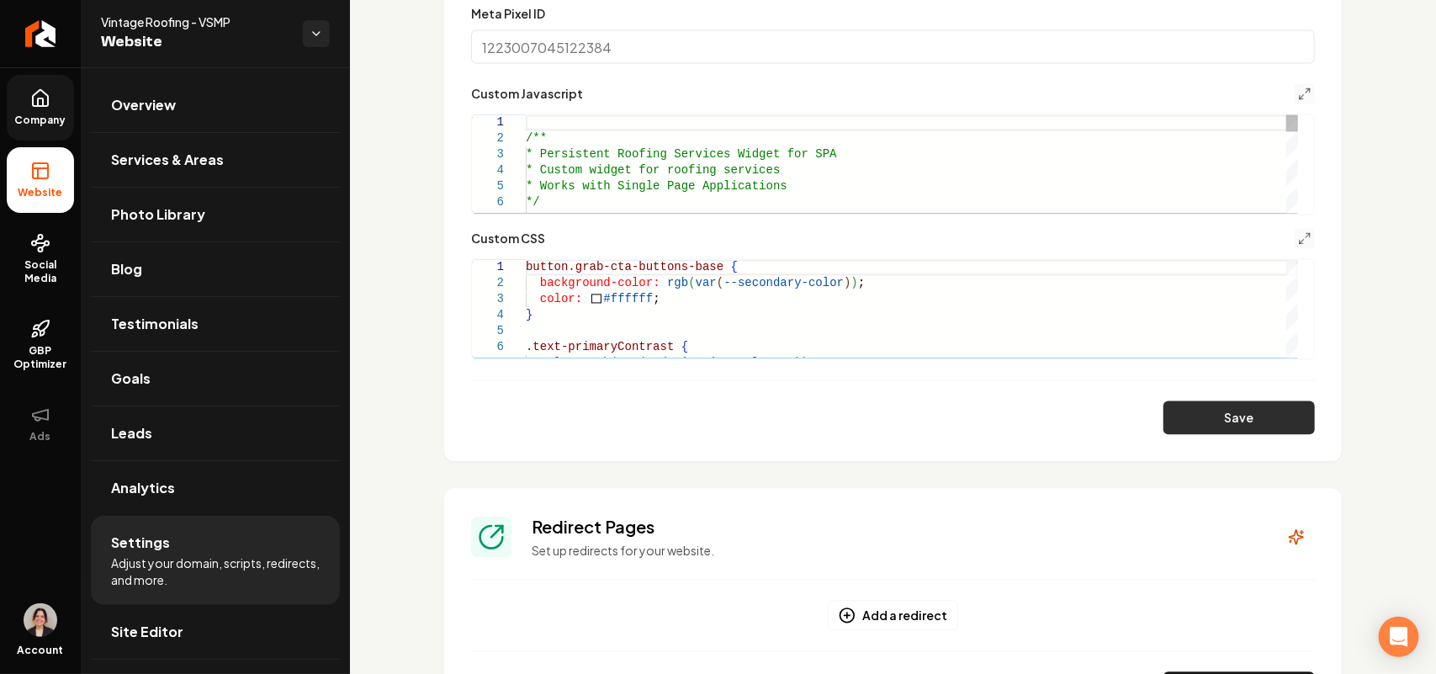
click at [1285, 421] on button "Save" at bounding box center [1239, 418] width 151 height 34
click at [1298, 91] on icon "Main content area" at bounding box center [1304, 94] width 13 height 13
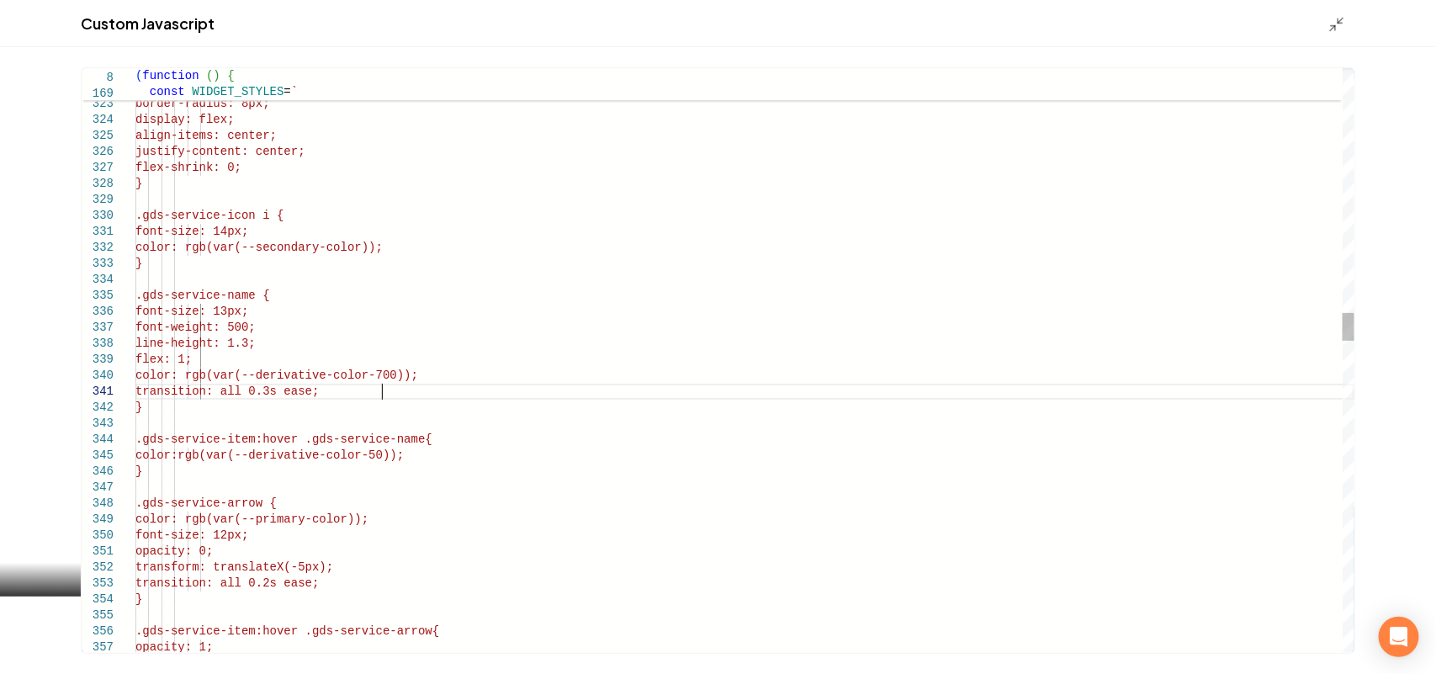
scroll to position [0, 244]
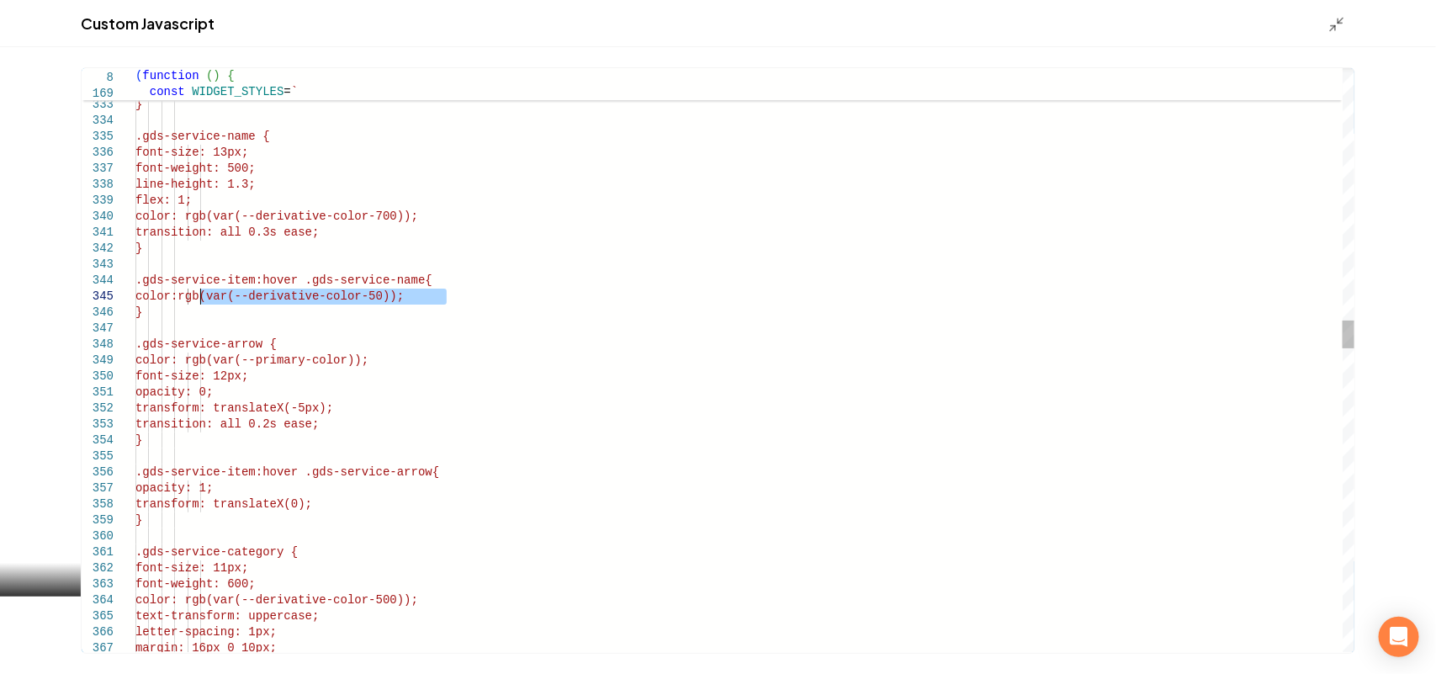
drag, startPoint x: 468, startPoint y: 300, endPoint x: 200, endPoint y: 300, distance: 267.6
type textarea "**********"
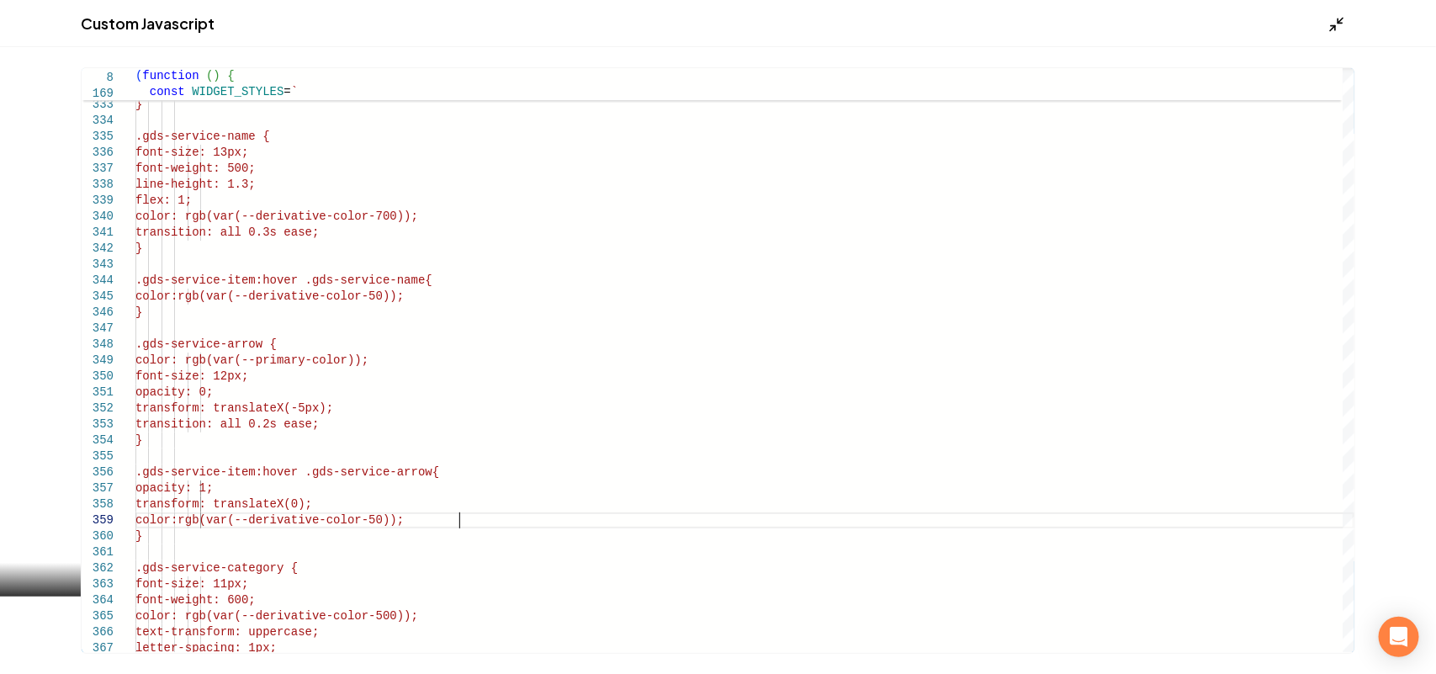
click at [1338, 16] on icon "Main content area" at bounding box center [1337, 24] width 17 height 17
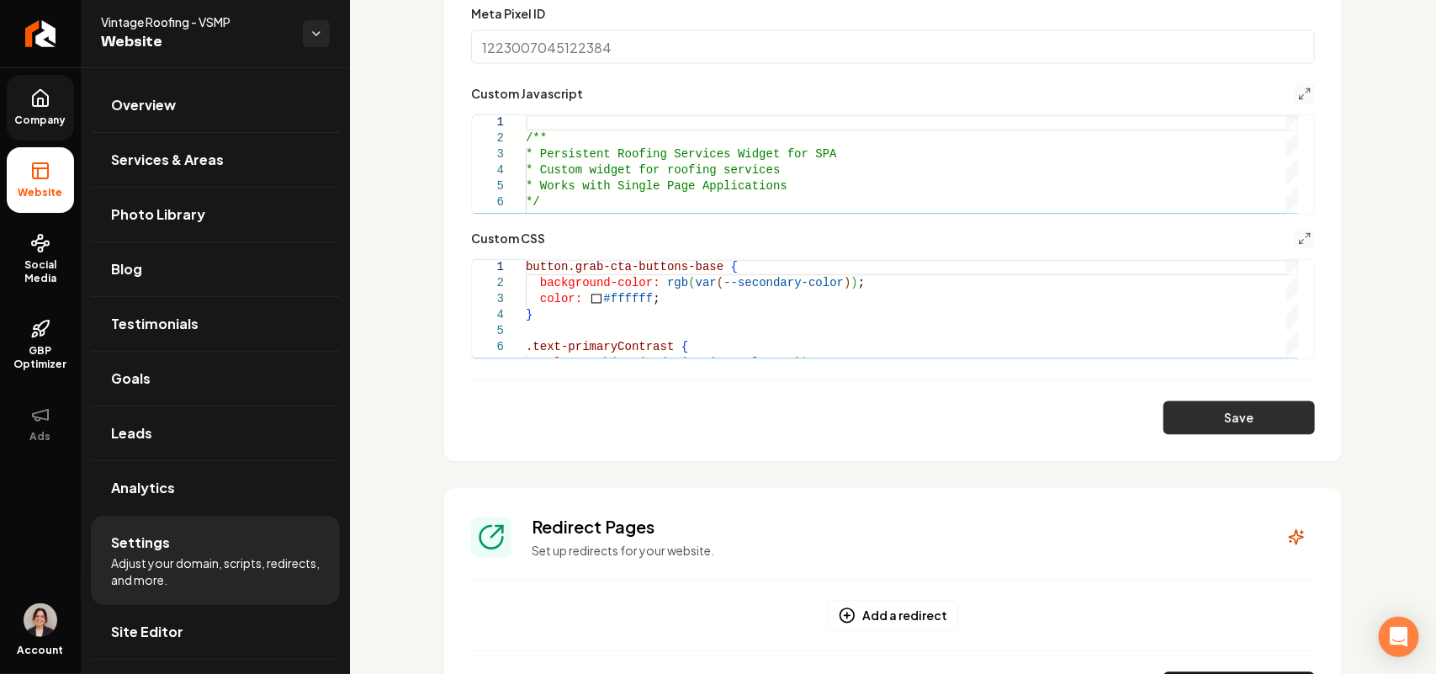
click at [1222, 400] on form "Google Analytics ID Google Tag Manager ID Google Ads ID CallRail Script ID - LE…" at bounding box center [893, 34] width 844 height 802
click at [1227, 405] on button "Save" at bounding box center [1239, 418] width 151 height 34
type textarea "**********"
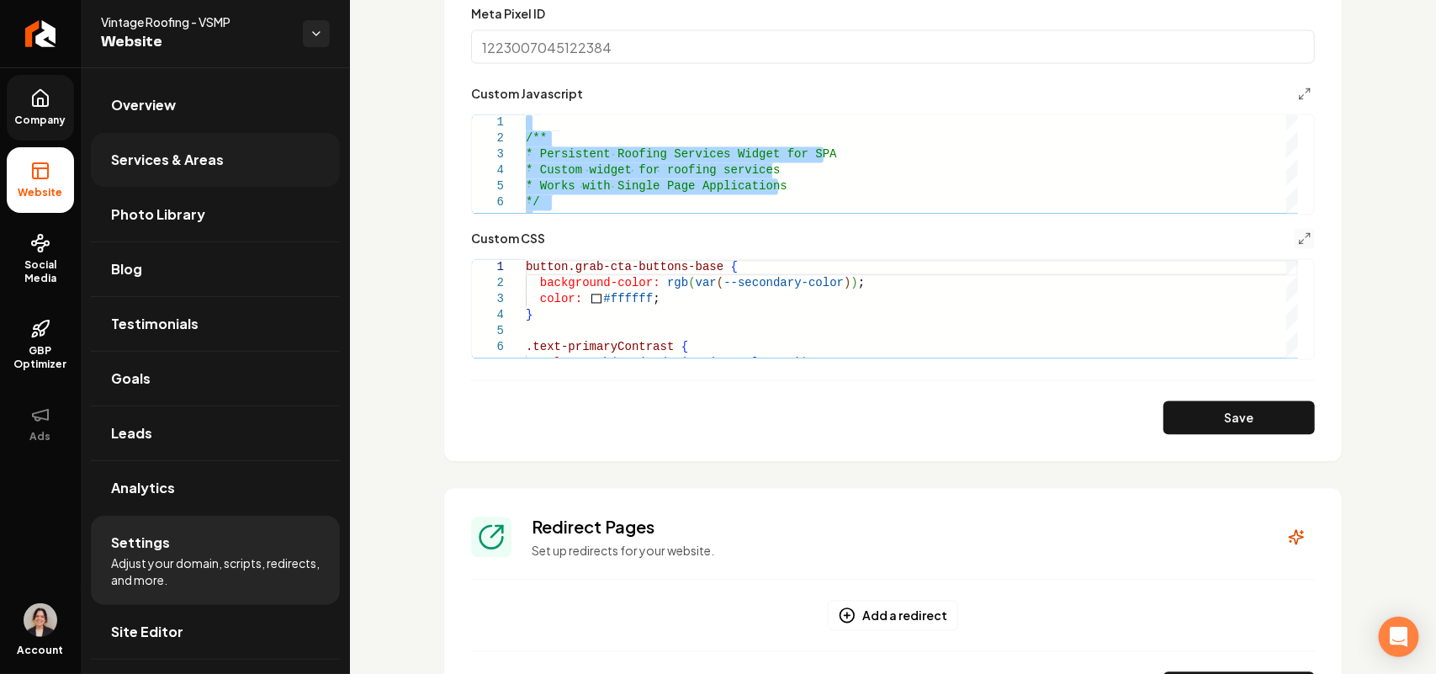
click at [181, 166] on span "Services & Areas" at bounding box center [167, 160] width 113 height 20
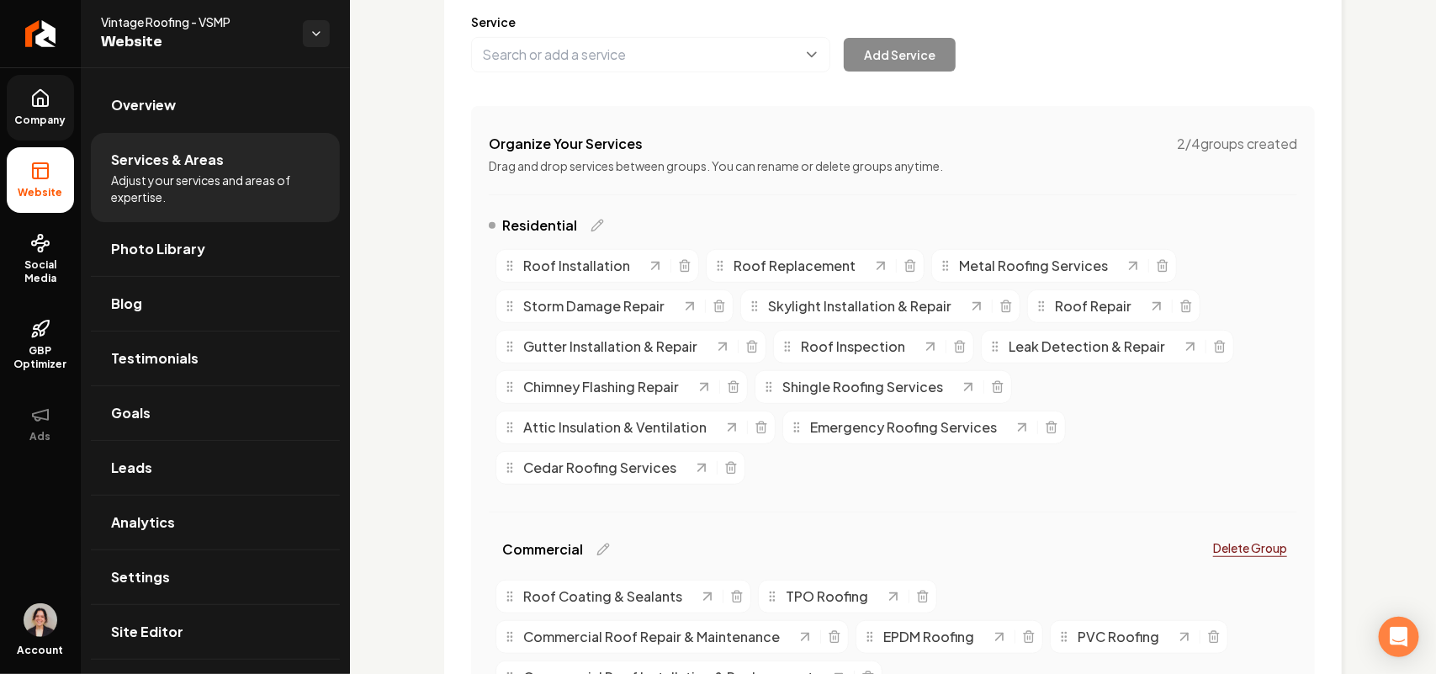
scroll to position [186, 0]
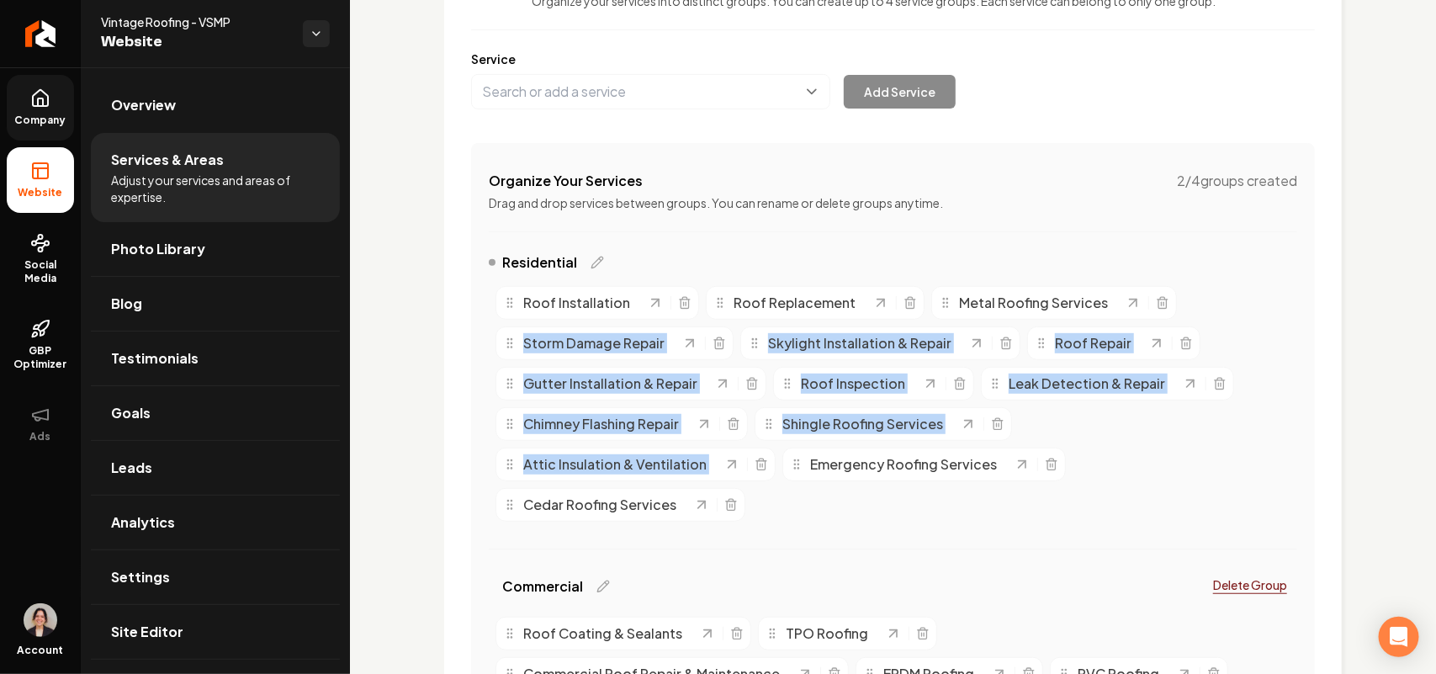
drag, startPoint x: 783, startPoint y: 518, endPoint x: 456, endPoint y: 325, distance: 379.9
click at [449, 330] on div "Services Provided Select from the recommended services or add your own and choo…" at bounding box center [893, 401] width 898 height 959
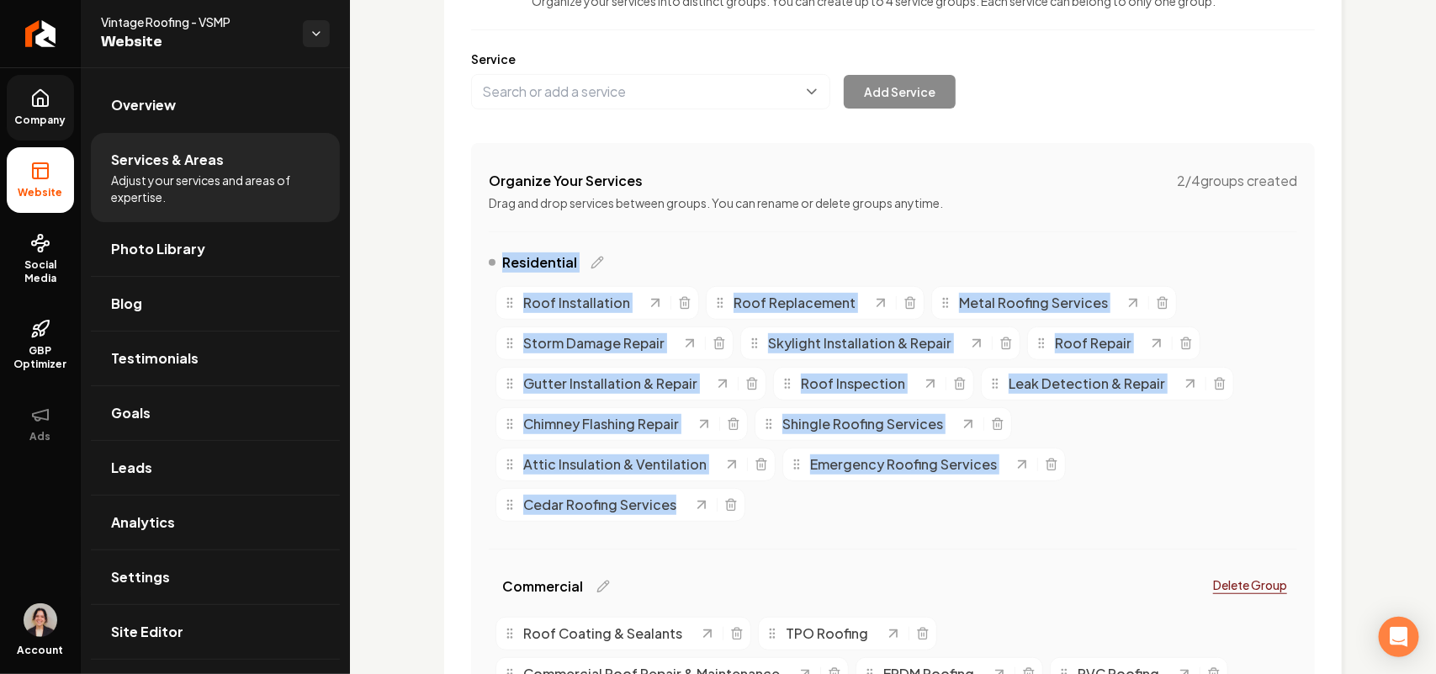
drag, startPoint x: 480, startPoint y: 242, endPoint x: 868, endPoint y: 547, distance: 493.9
click at [868, 547] on div "Organize Your Services 2 / 4 groups created Drag and drop services between grou…" at bounding box center [893, 498] width 844 height 711
copy div "Residential Roof Installation Roof Replacement Metal Roofing Services Storm Dam…"
click at [174, 566] on link "Settings" at bounding box center [215, 577] width 249 height 54
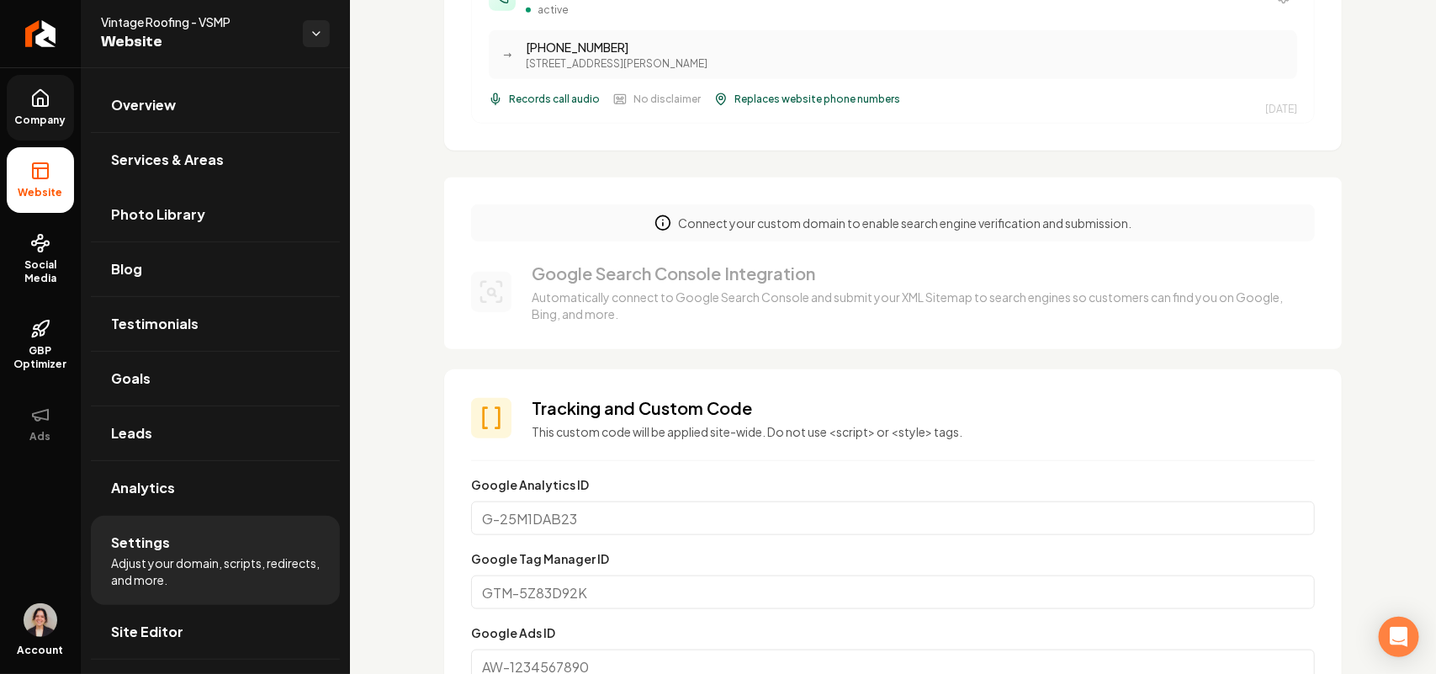
scroll to position [947, 0]
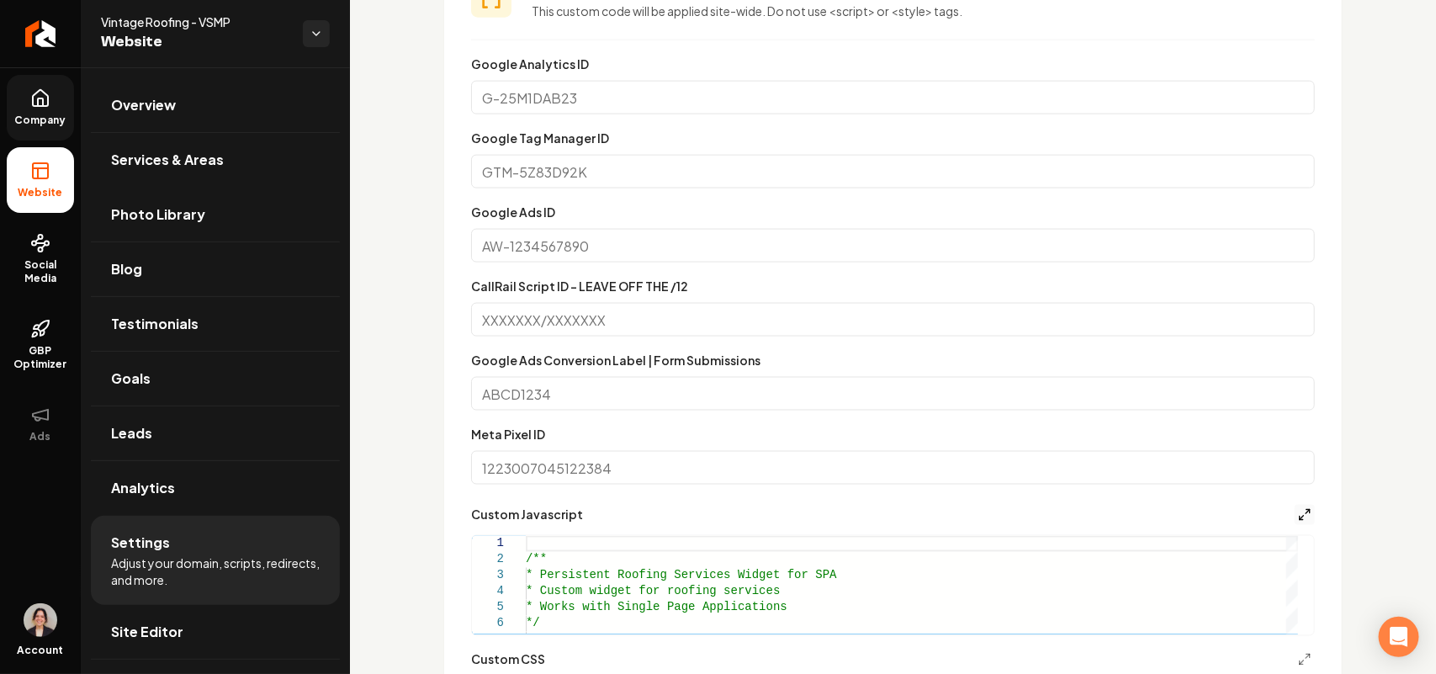
click at [1298, 514] on icon "Main content area" at bounding box center [1304, 514] width 13 height 13
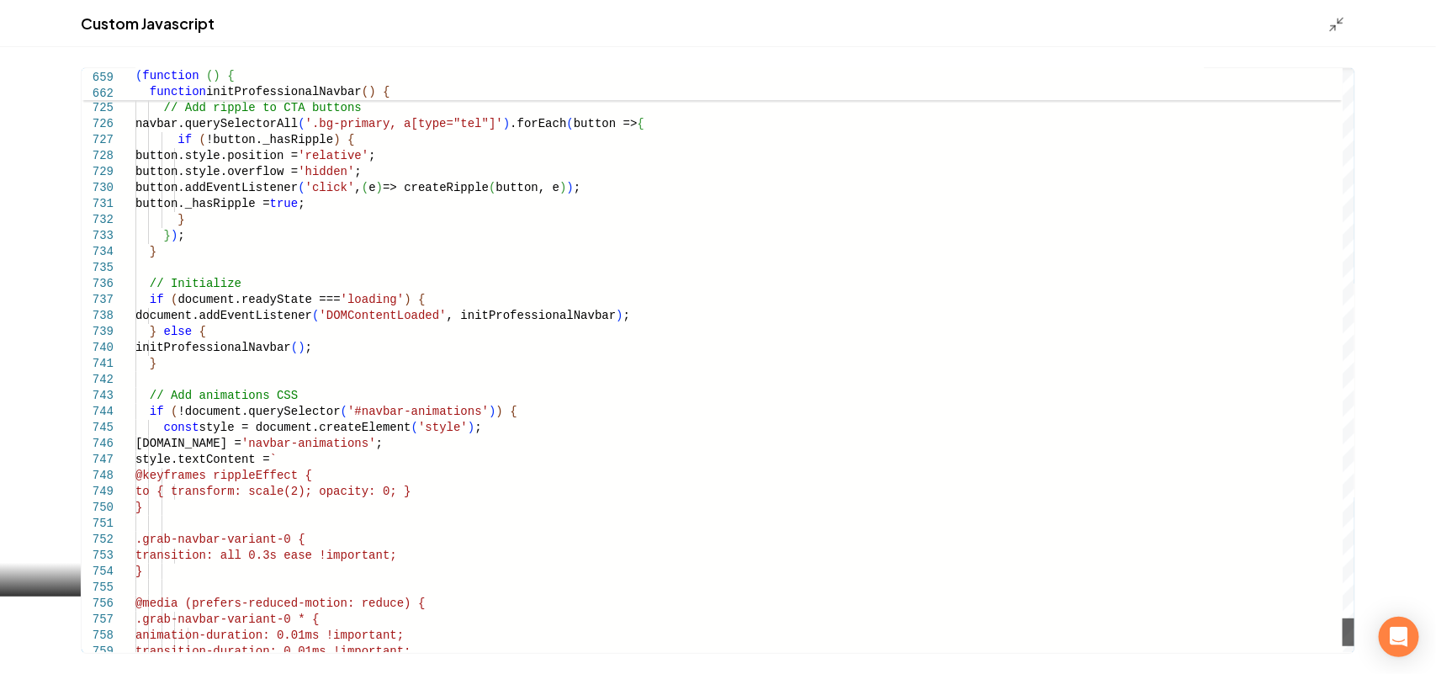
click at [1353, 633] on div "Main content area" at bounding box center [1349, 633] width 12 height 28
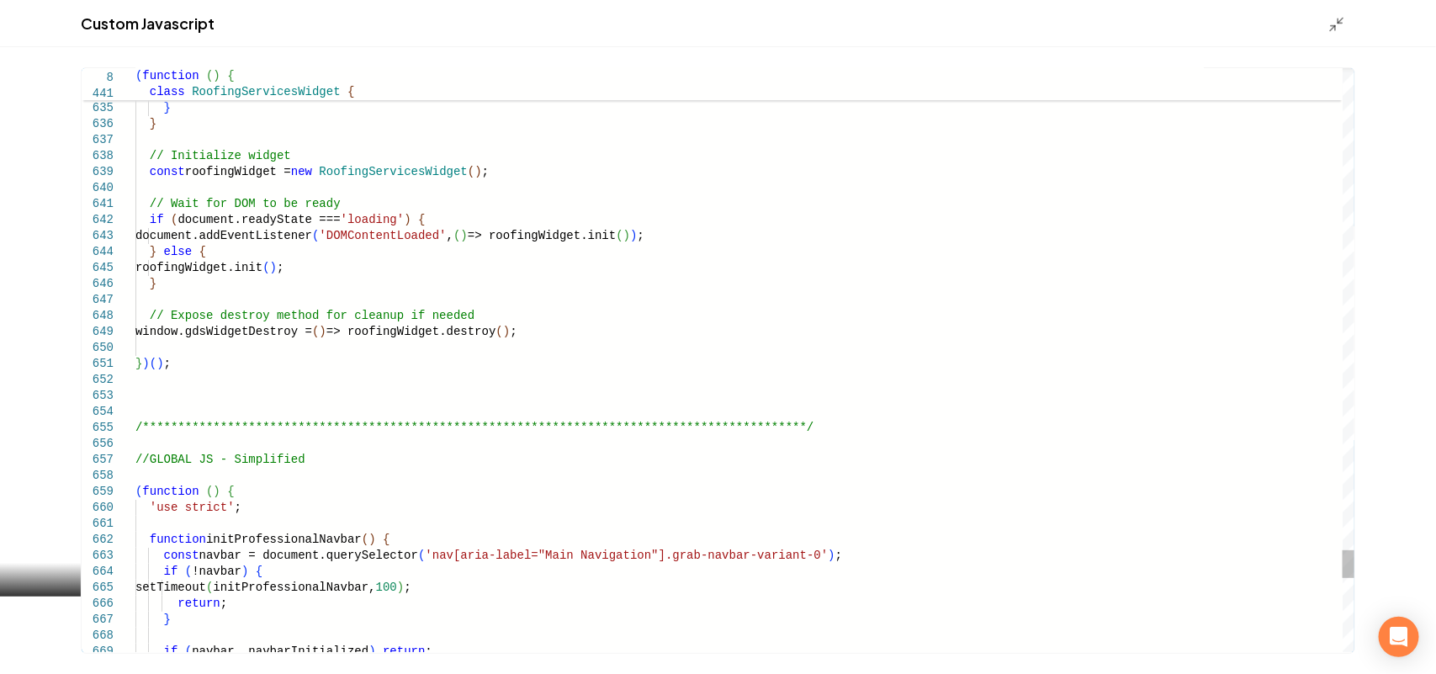
scroll to position [0, 0]
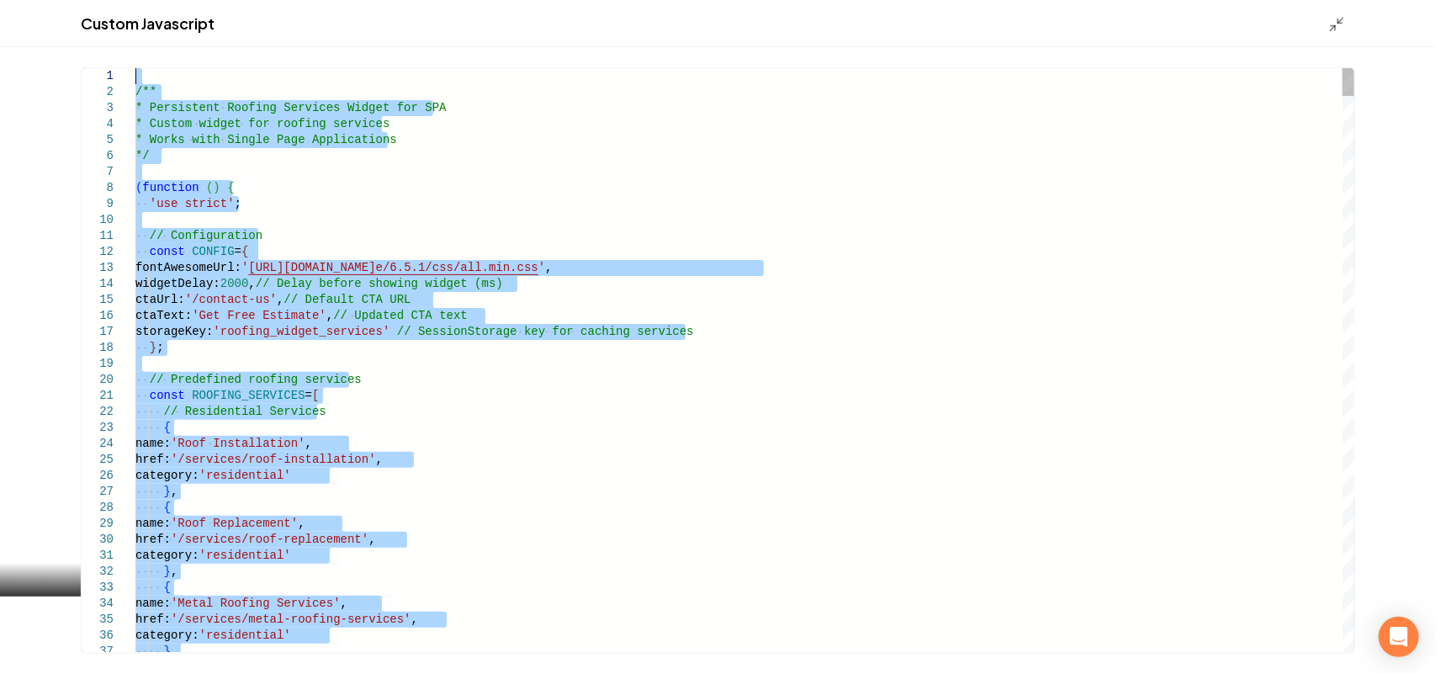
drag, startPoint x: 198, startPoint y: 371, endPoint x: 133, endPoint y: -92, distance: 467.3
type textarea "**********"
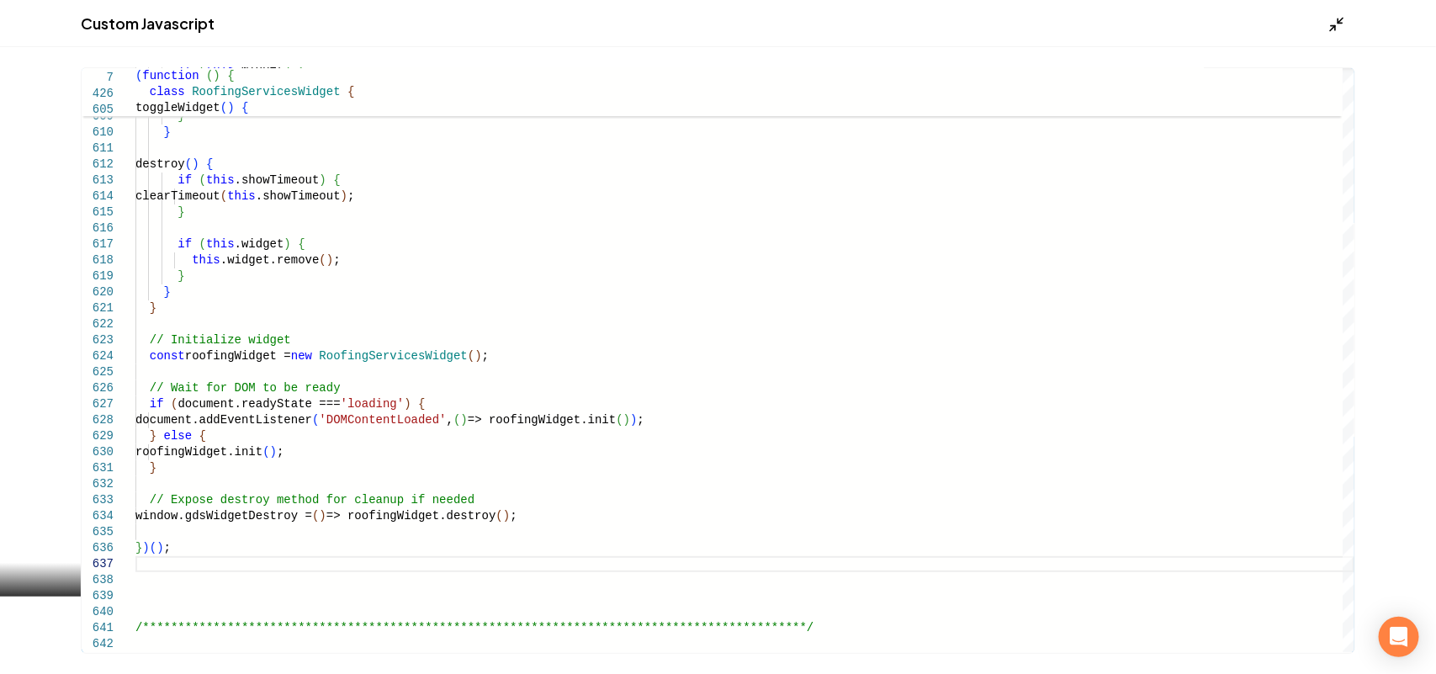
click at [1342, 16] on icon "Main content area" at bounding box center [1337, 24] width 17 height 17
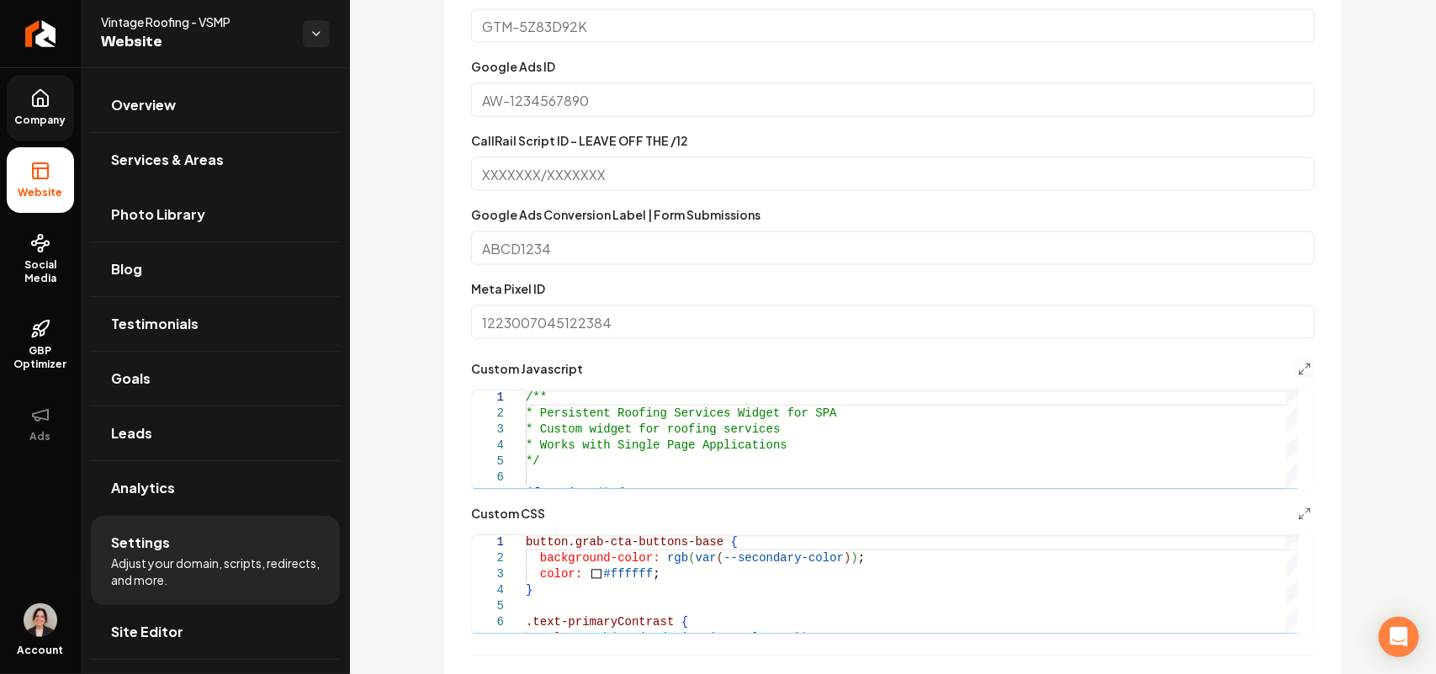
scroll to position [1262, 0]
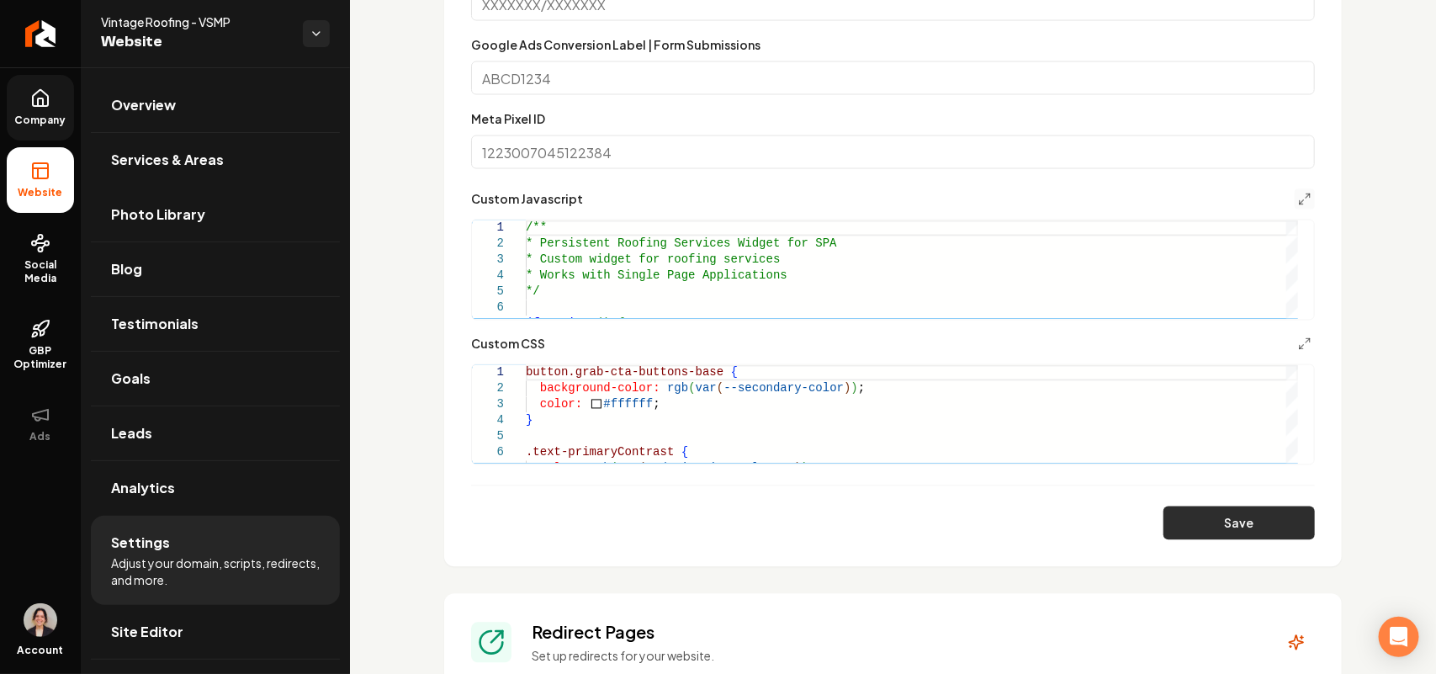
click at [1260, 528] on button "Save" at bounding box center [1239, 524] width 151 height 34
click at [192, 636] on link "Site Editor" at bounding box center [215, 632] width 249 height 54
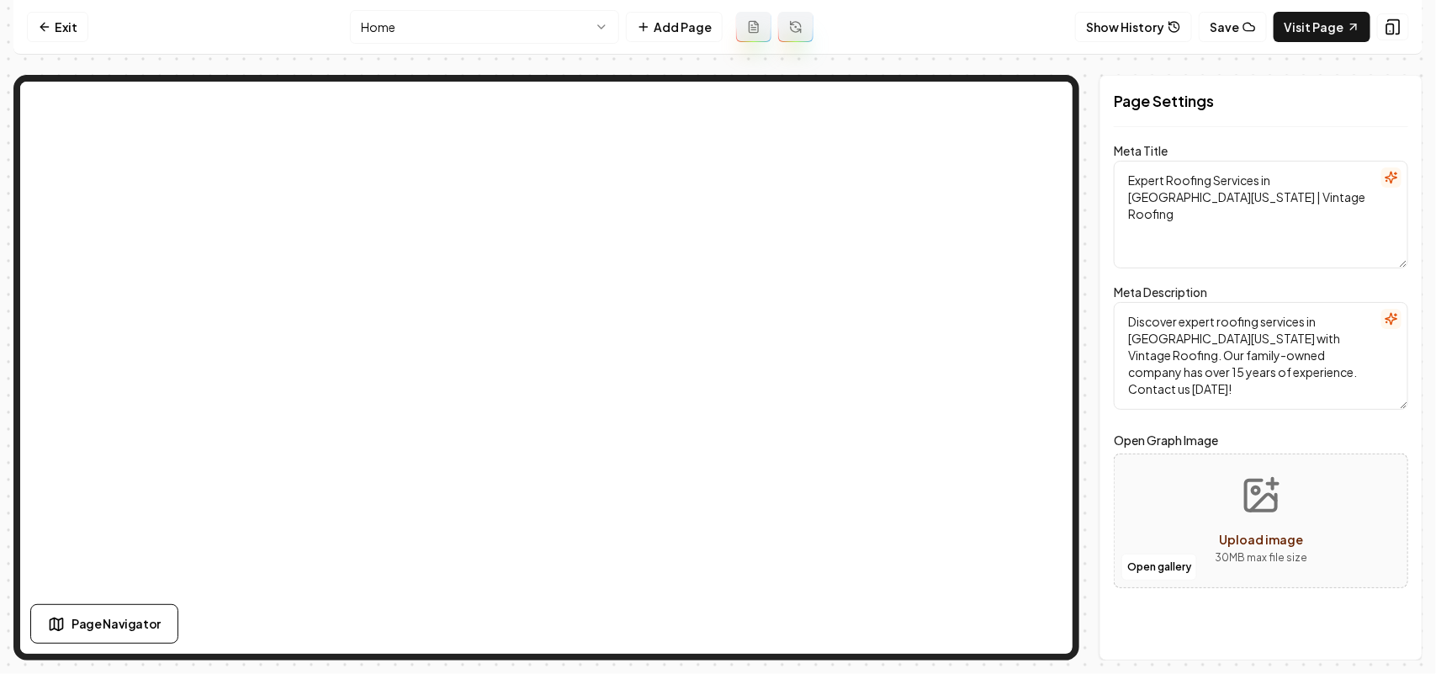
click at [455, 18] on html "Computer Required This feature is only available on a computer. Please switch t…" at bounding box center [718, 337] width 1436 height 674
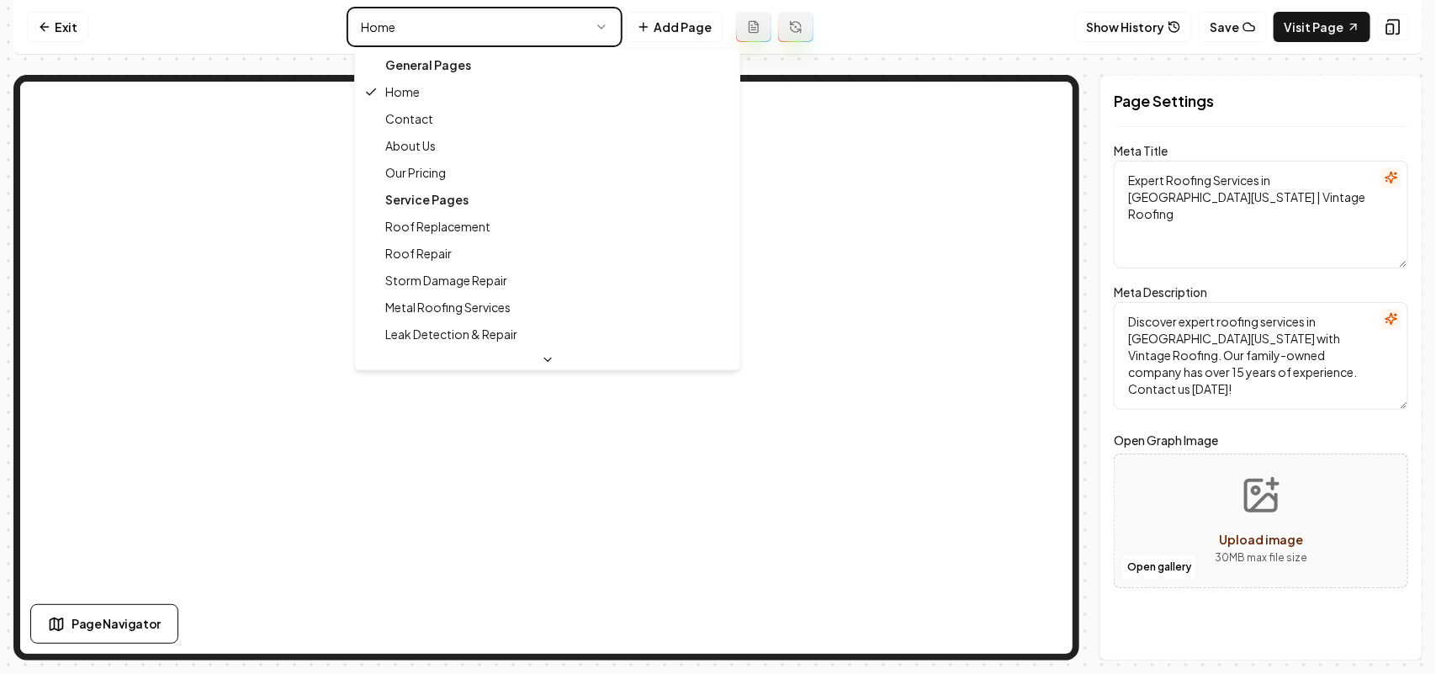
type textarea "Roofing Costs & Financing Options | Vintage Roofing - VSMP"
type textarea "Discover affordable roofing solutions with Vintage Roofing. Our family-owned bu…"
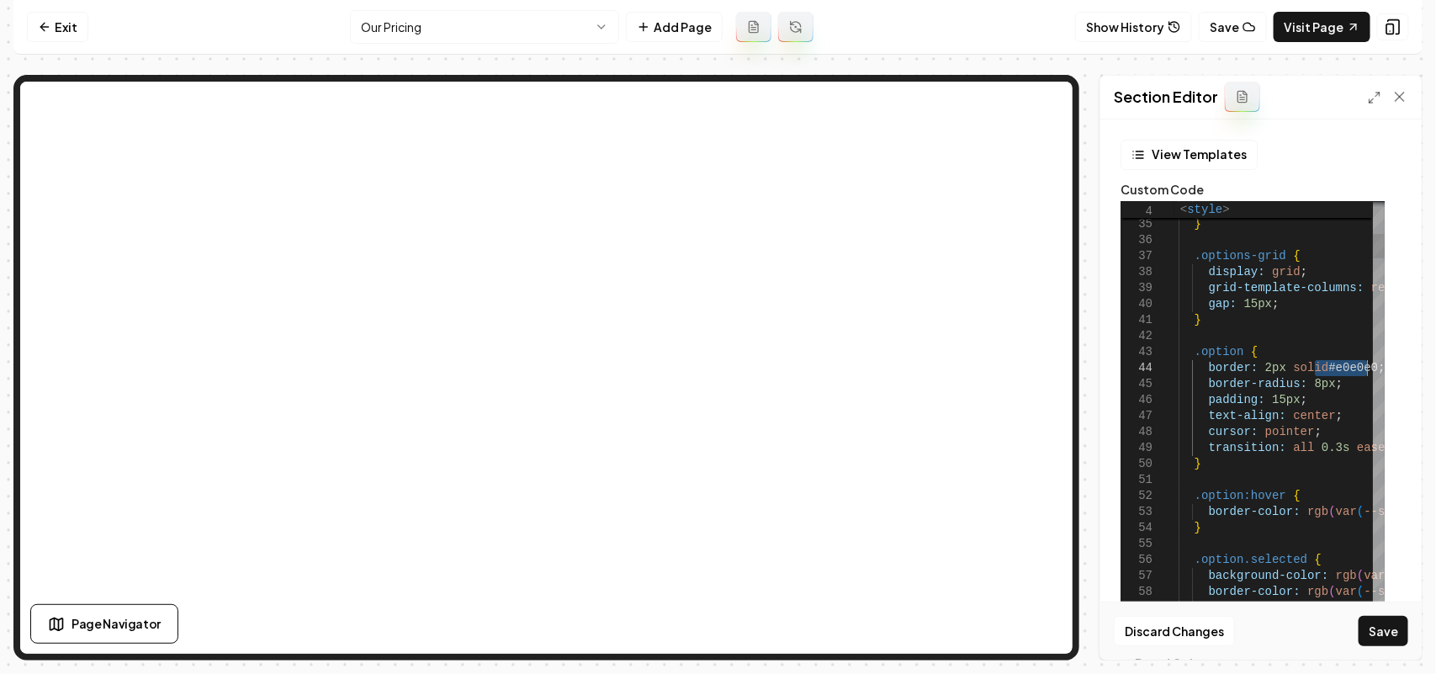
drag, startPoint x: 1327, startPoint y: 368, endPoint x: 1370, endPoint y: 367, distance: 42.9
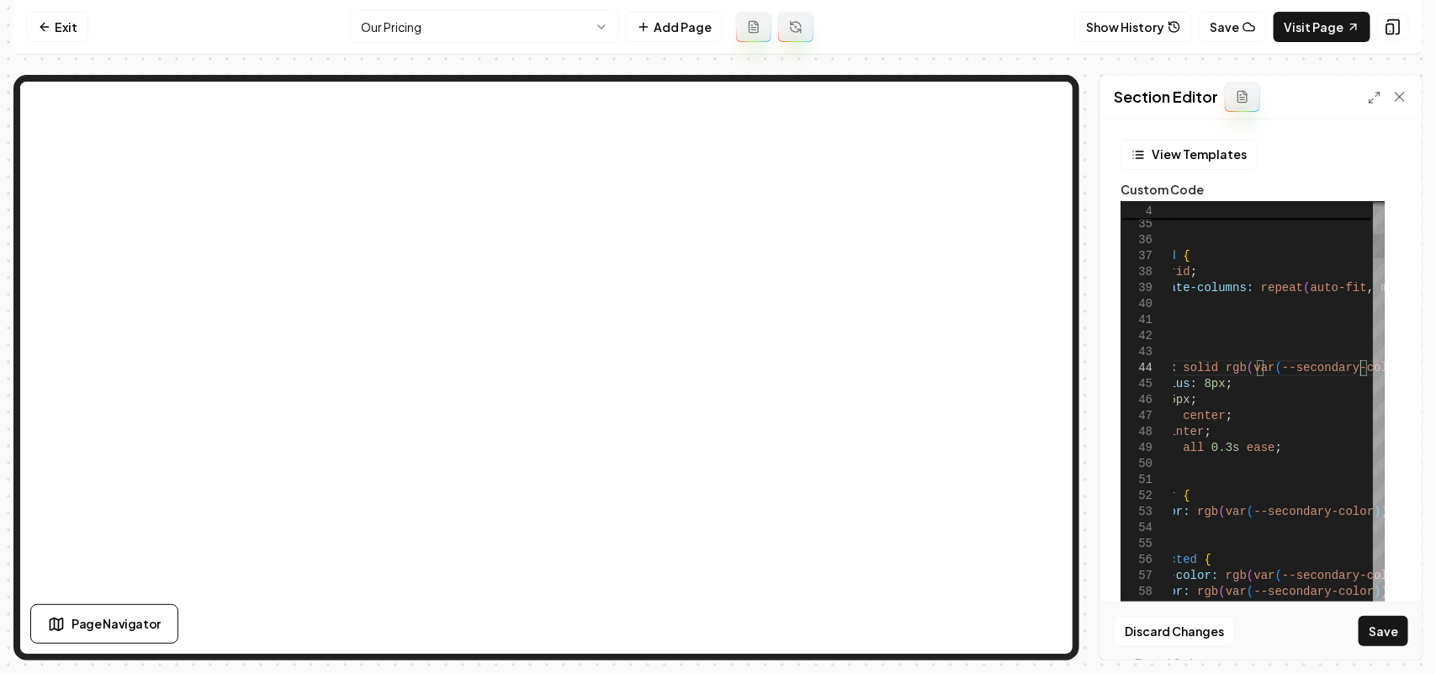
scroll to position [49, 316]
click at [1376, 631] on button "Save" at bounding box center [1384, 631] width 50 height 30
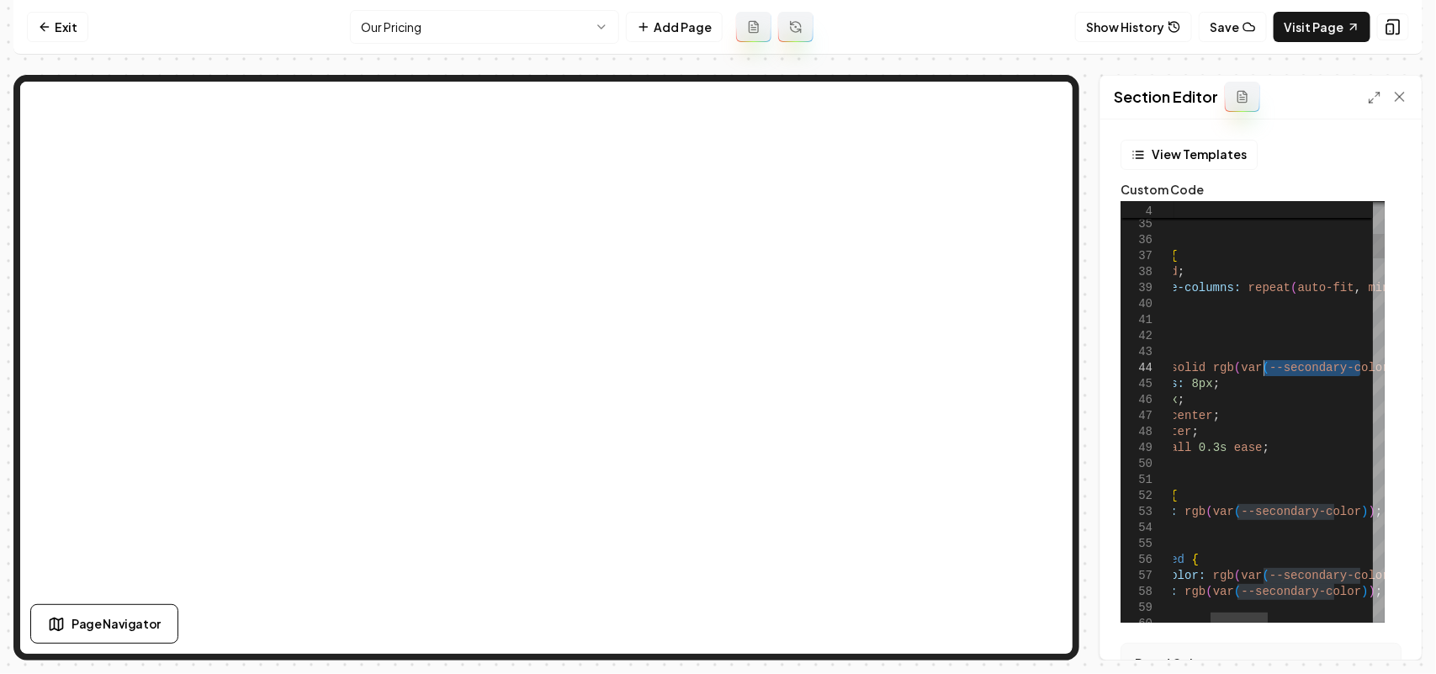
drag, startPoint x: 1362, startPoint y: 371, endPoint x: 1266, endPoint y: 368, distance: 95.1
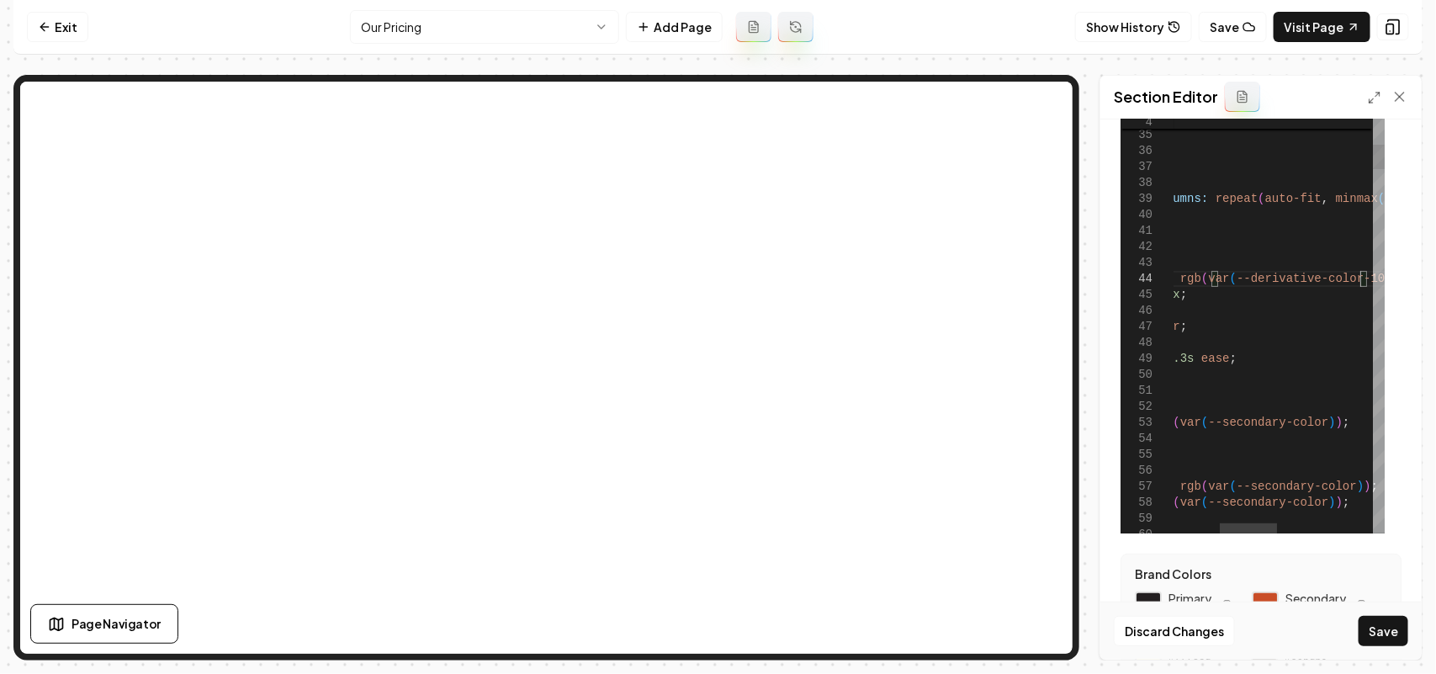
scroll to position [49, 349]
type textarea "**********"
click at [1370, 629] on button "Save" at bounding box center [1384, 631] width 50 height 30
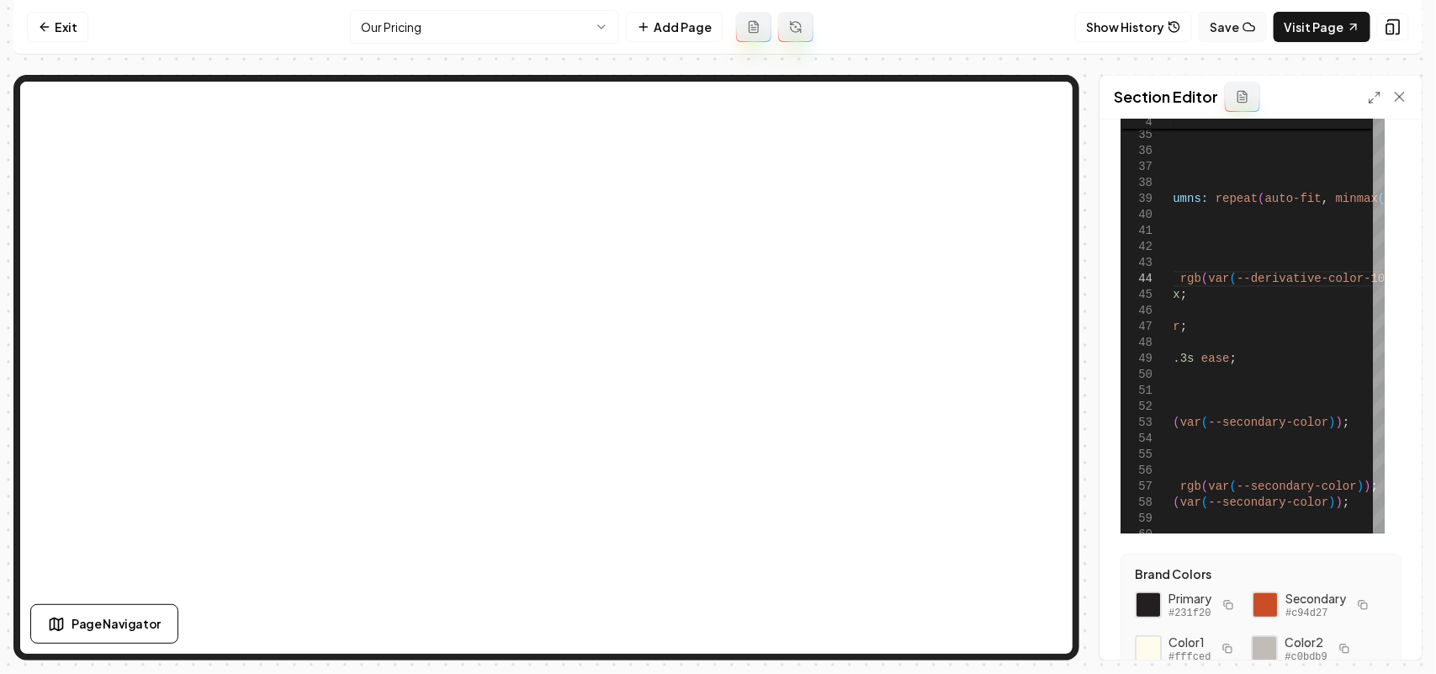
click at [1233, 32] on button "Save" at bounding box center [1233, 27] width 68 height 30
click at [469, 40] on html "Computer Required This feature is only available on a computer. Please switch t…" at bounding box center [718, 337] width 1436 height 674
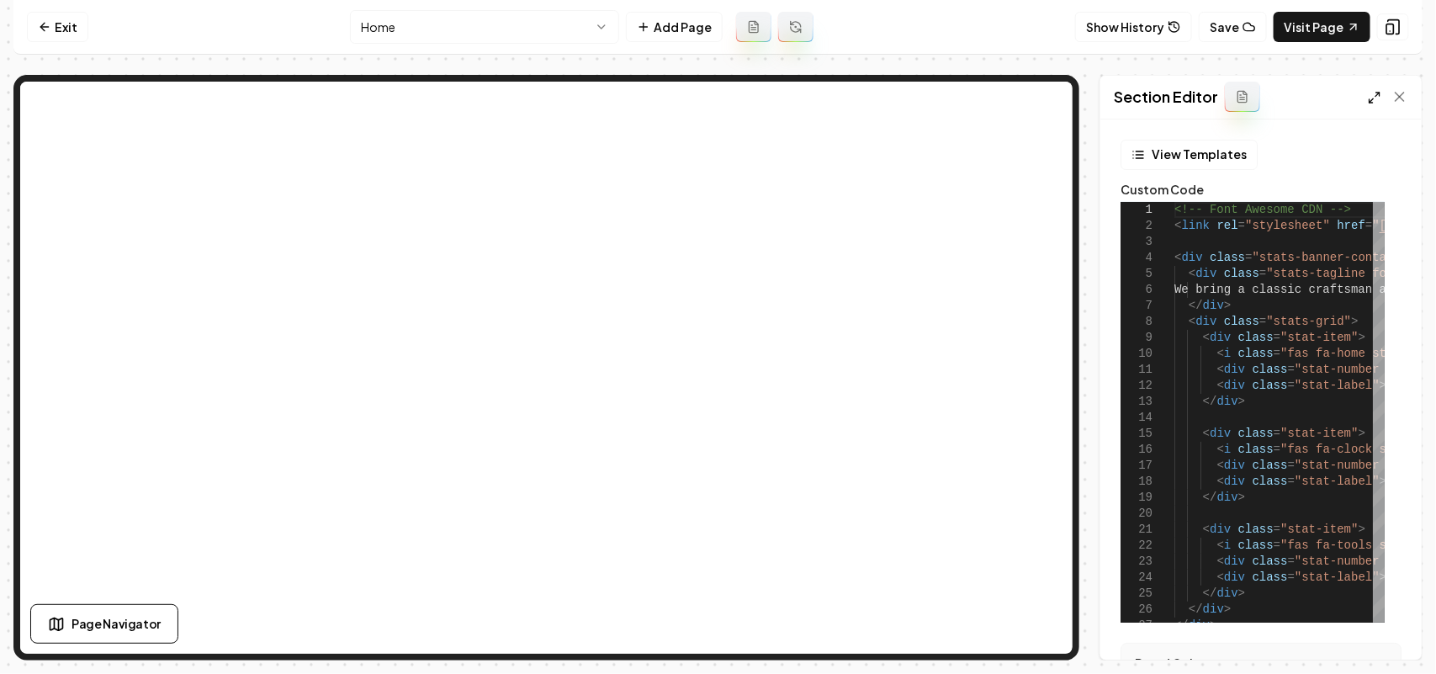
click at [1369, 95] on icon at bounding box center [1374, 97] width 13 height 13
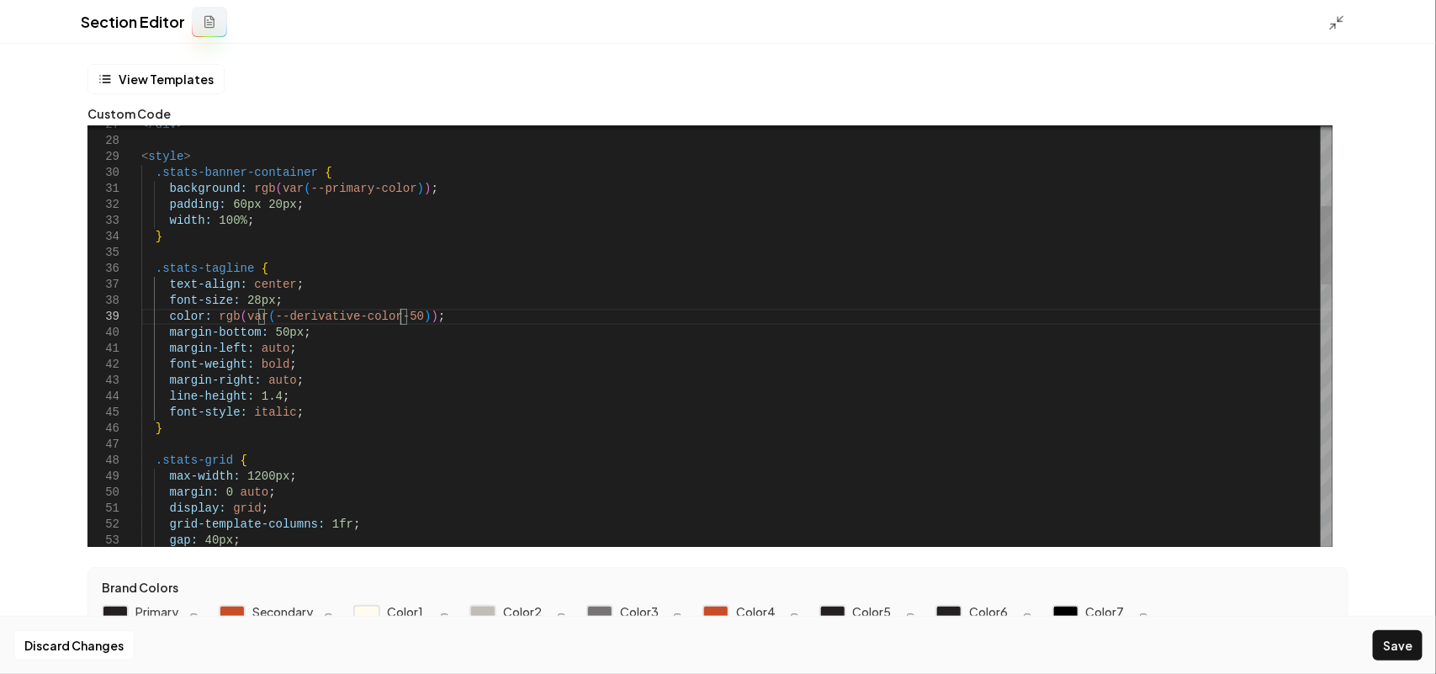
scroll to position [128, 258]
drag, startPoint x: 473, startPoint y: 314, endPoint x: 213, endPoint y: 316, distance: 260.0
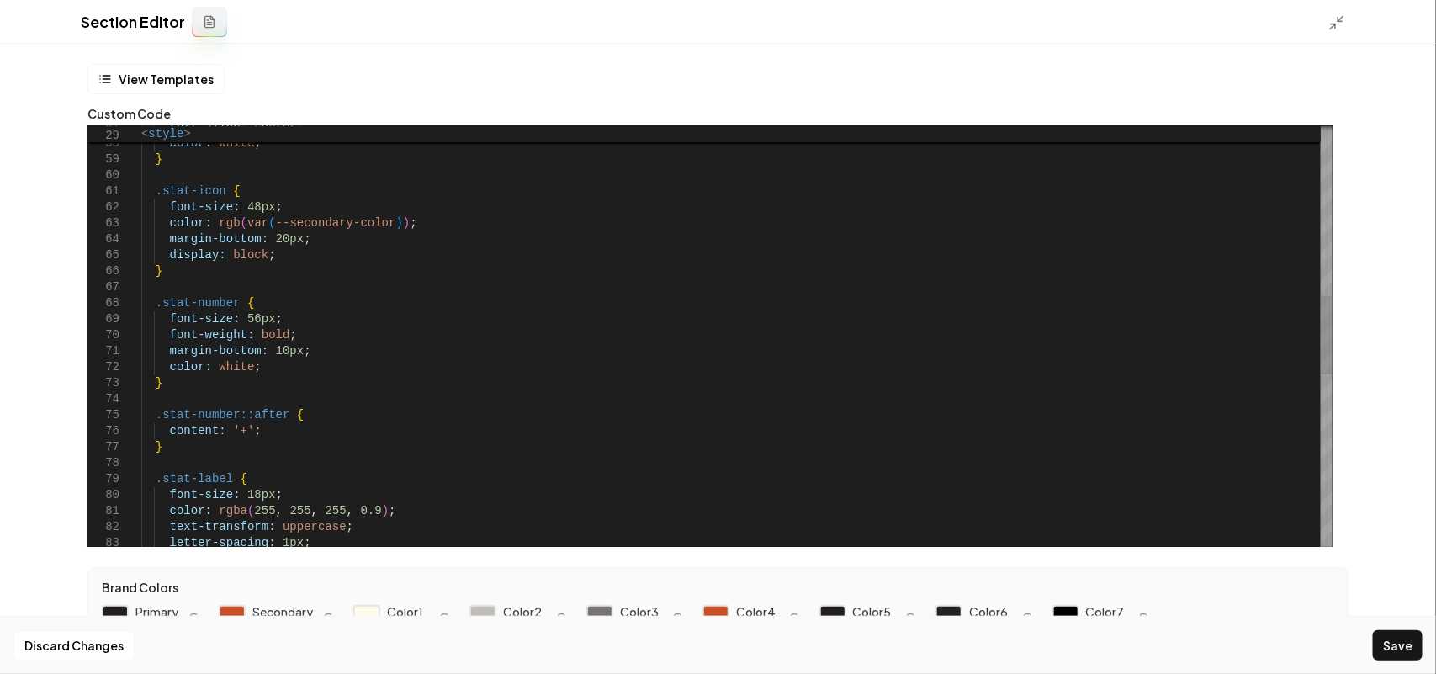
click at [221, 366] on div "text-align: center ; color: white ; } .stat-icon { font-size: 48px ; color: rgb…" at bounding box center [737, 343] width 1192 height 2238
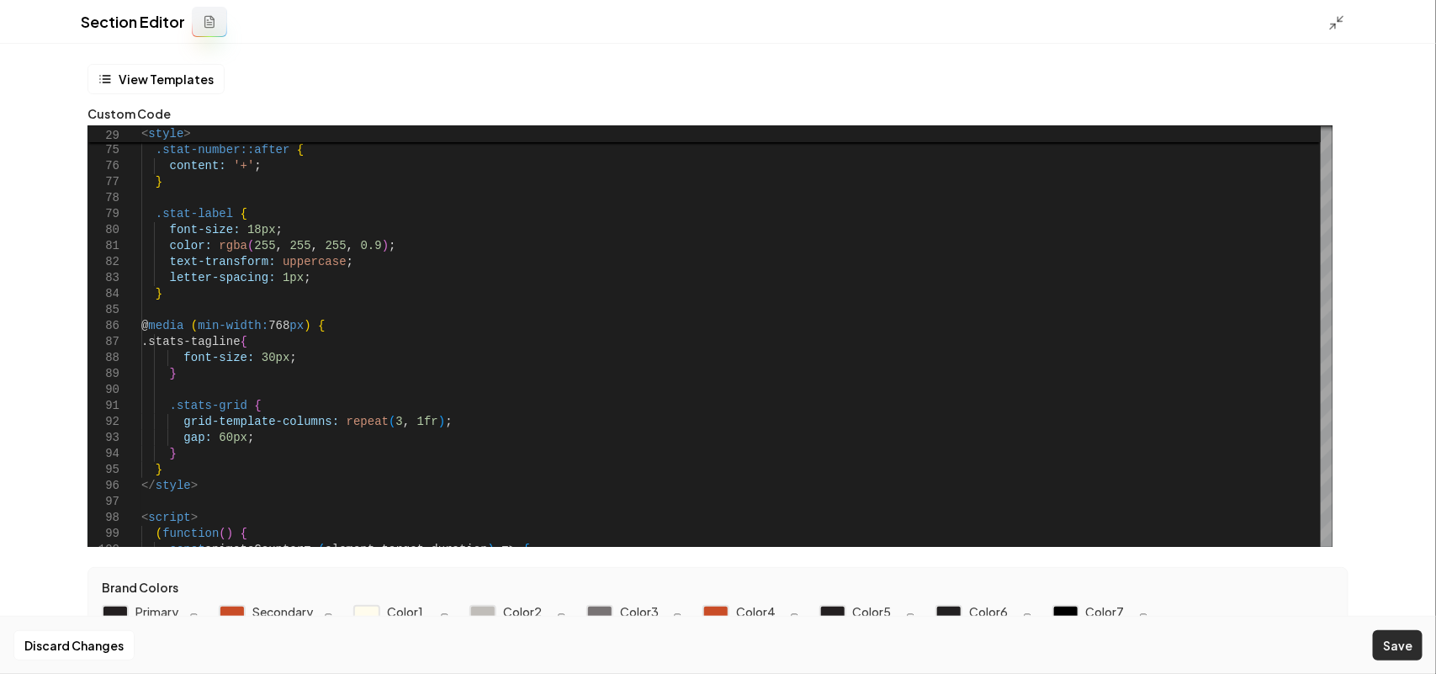
click at [1407, 648] on button "Save" at bounding box center [1398, 645] width 50 height 30
type textarea "**********"
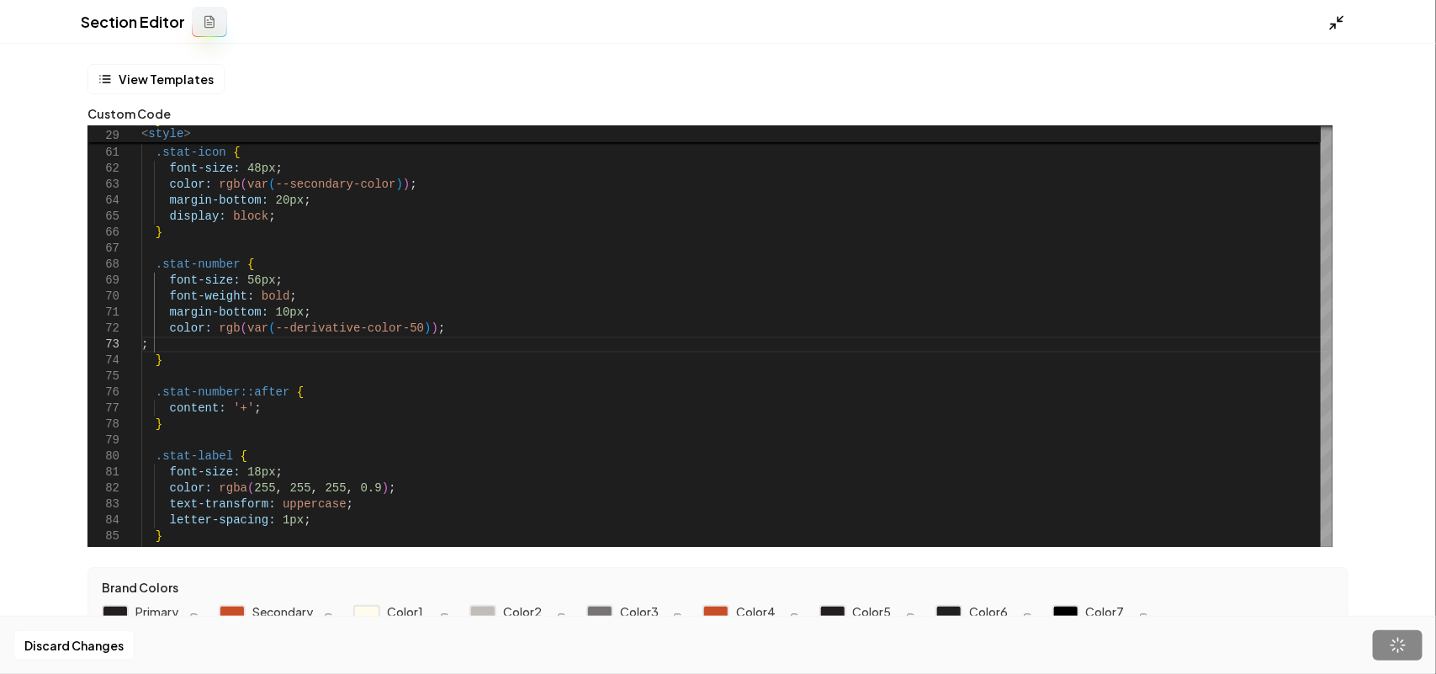
click at [1330, 24] on icon at bounding box center [1337, 22] width 17 height 17
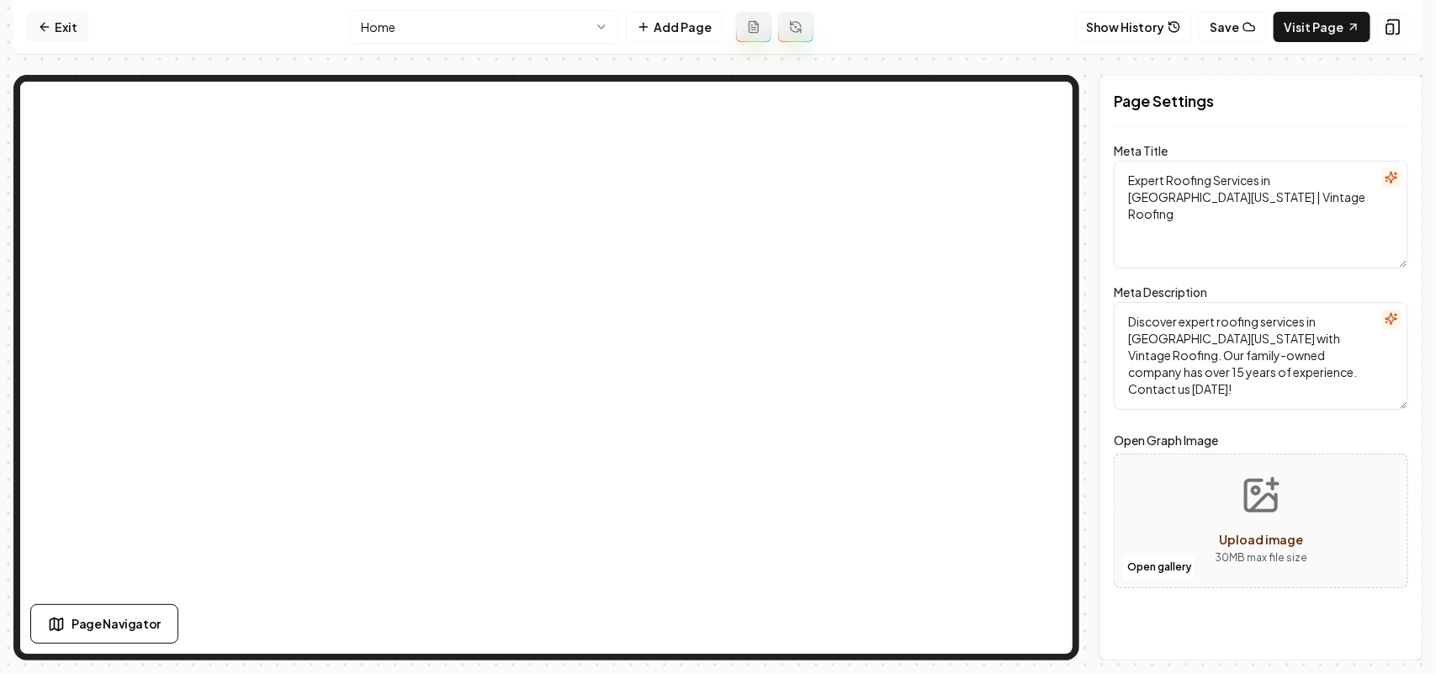
click at [43, 19] on link "Exit" at bounding box center [57, 27] width 61 height 30
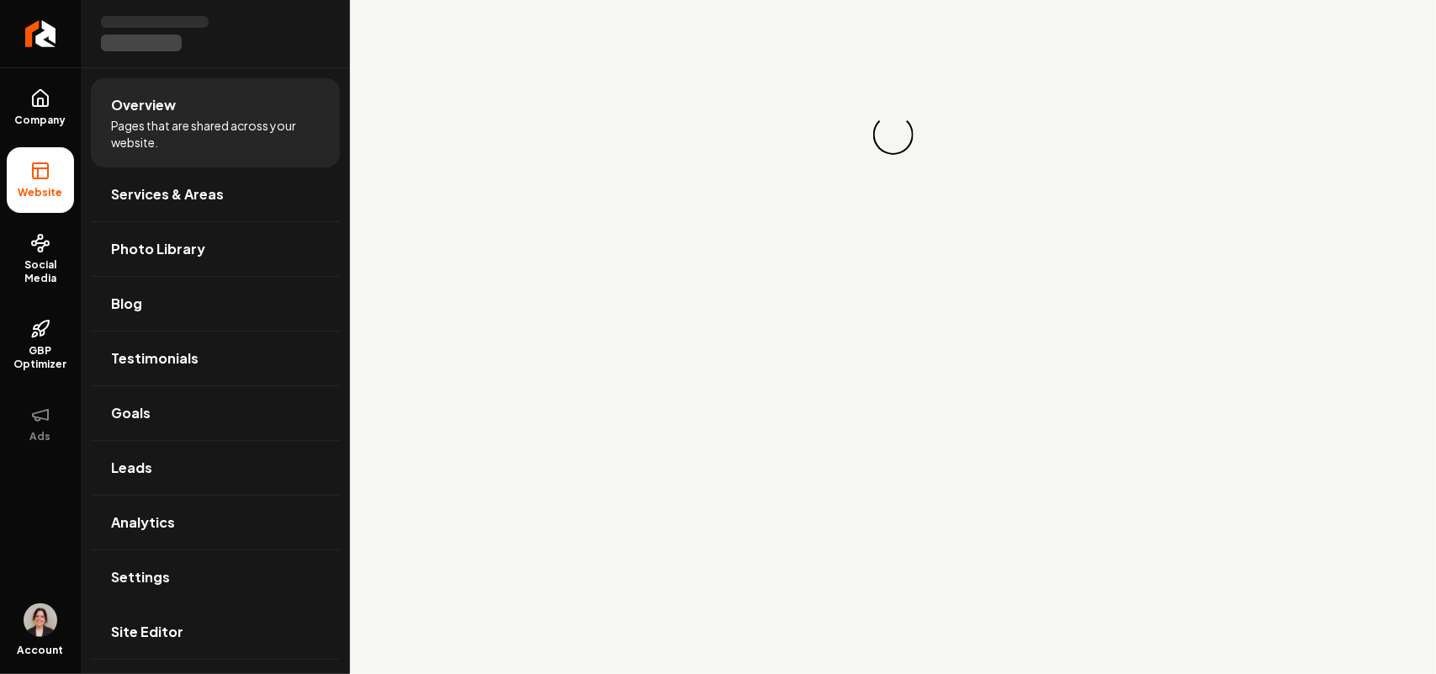
click at [174, 579] on link "Settings" at bounding box center [215, 577] width 249 height 54
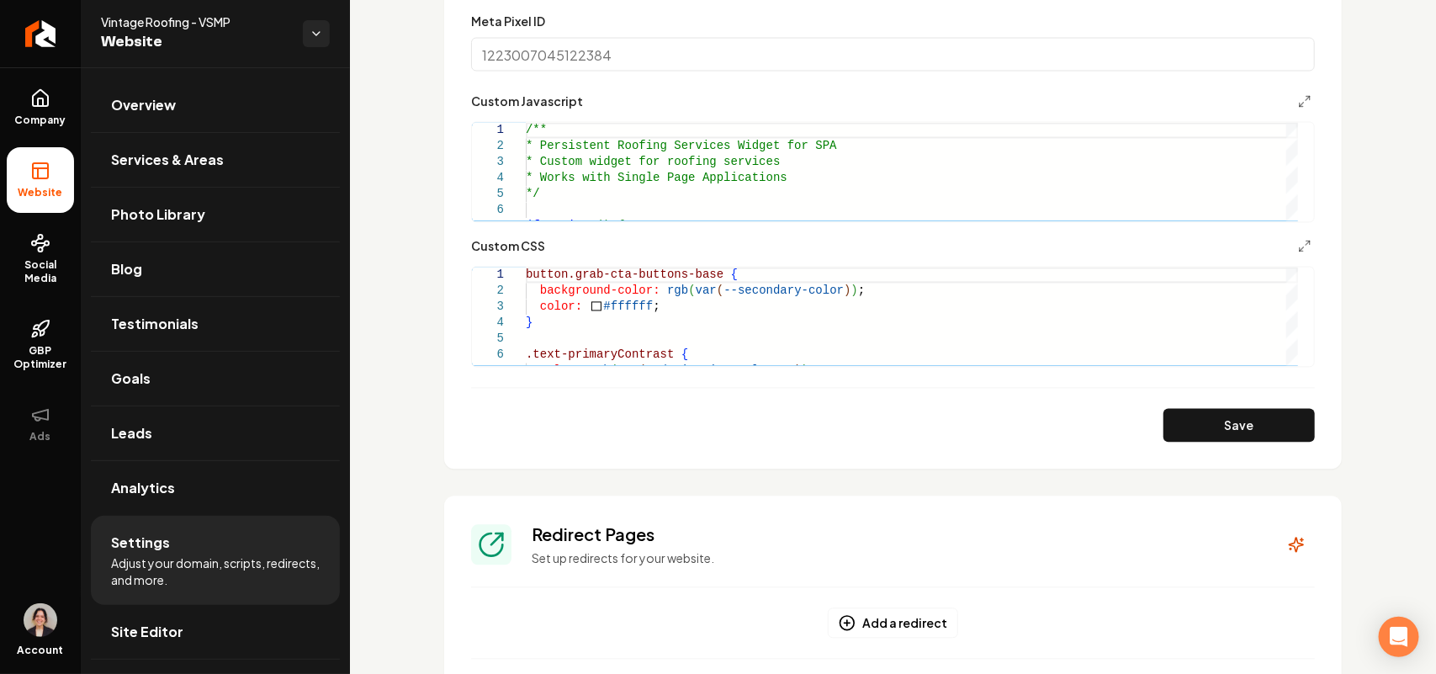
scroll to position [1570, 0]
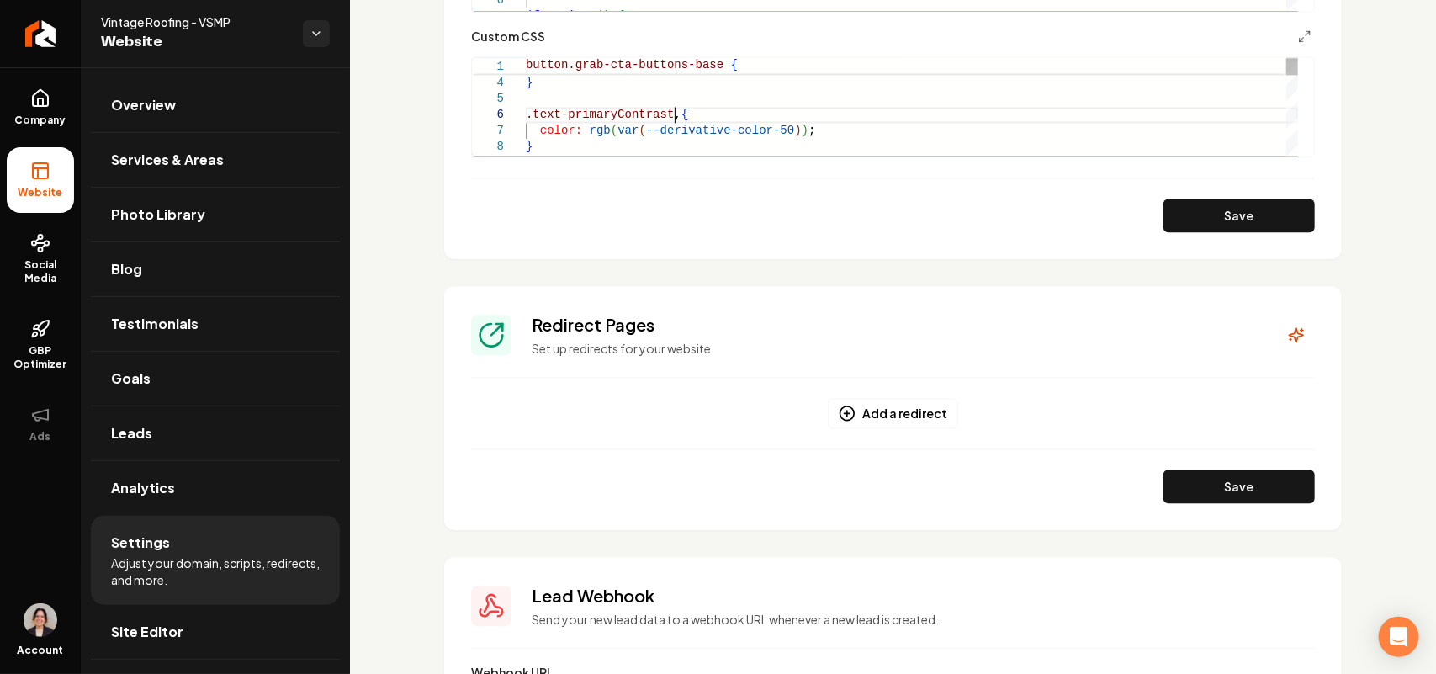
scroll to position [80, 153]
drag, startPoint x: 766, startPoint y: 119, endPoint x: 672, endPoint y: 114, distance: 94.4
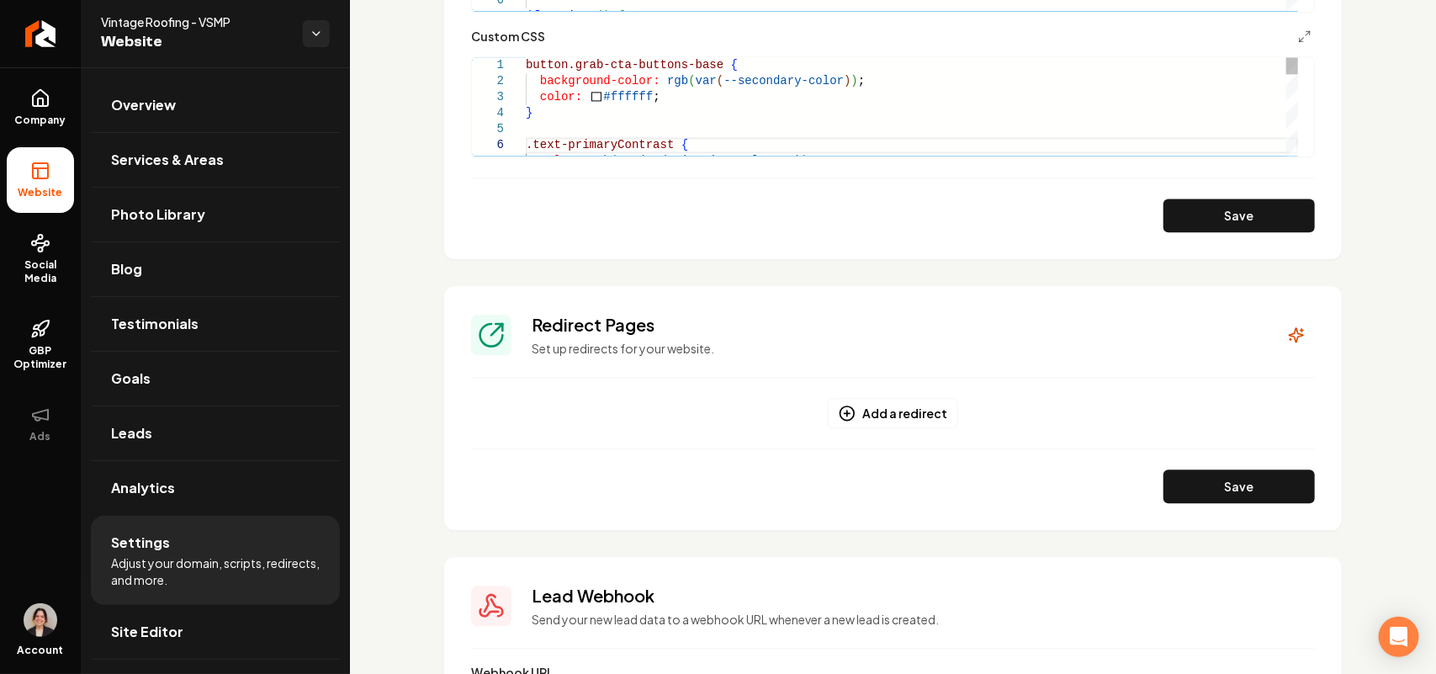
scroll to position [1465, 0]
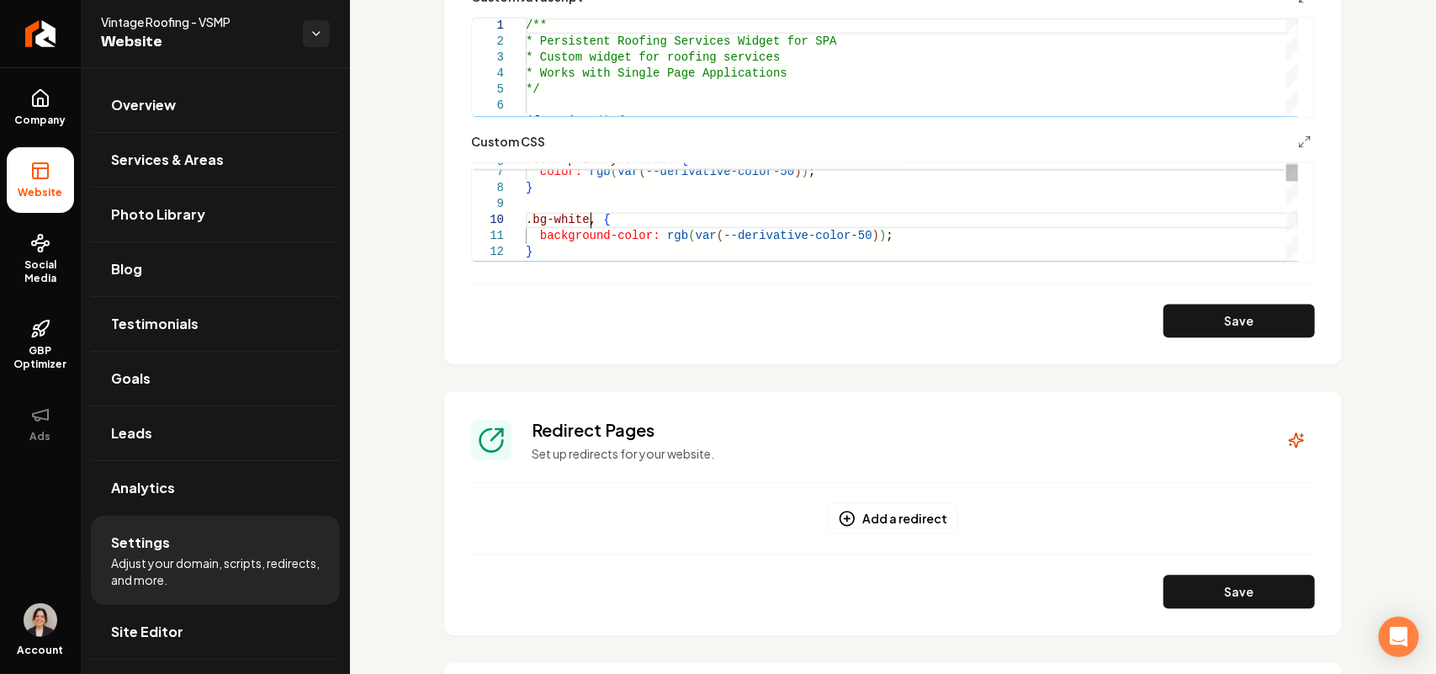
scroll to position [145, 69]
drag, startPoint x: 886, startPoint y: 237, endPoint x: 655, endPoint y: 241, distance: 231.4
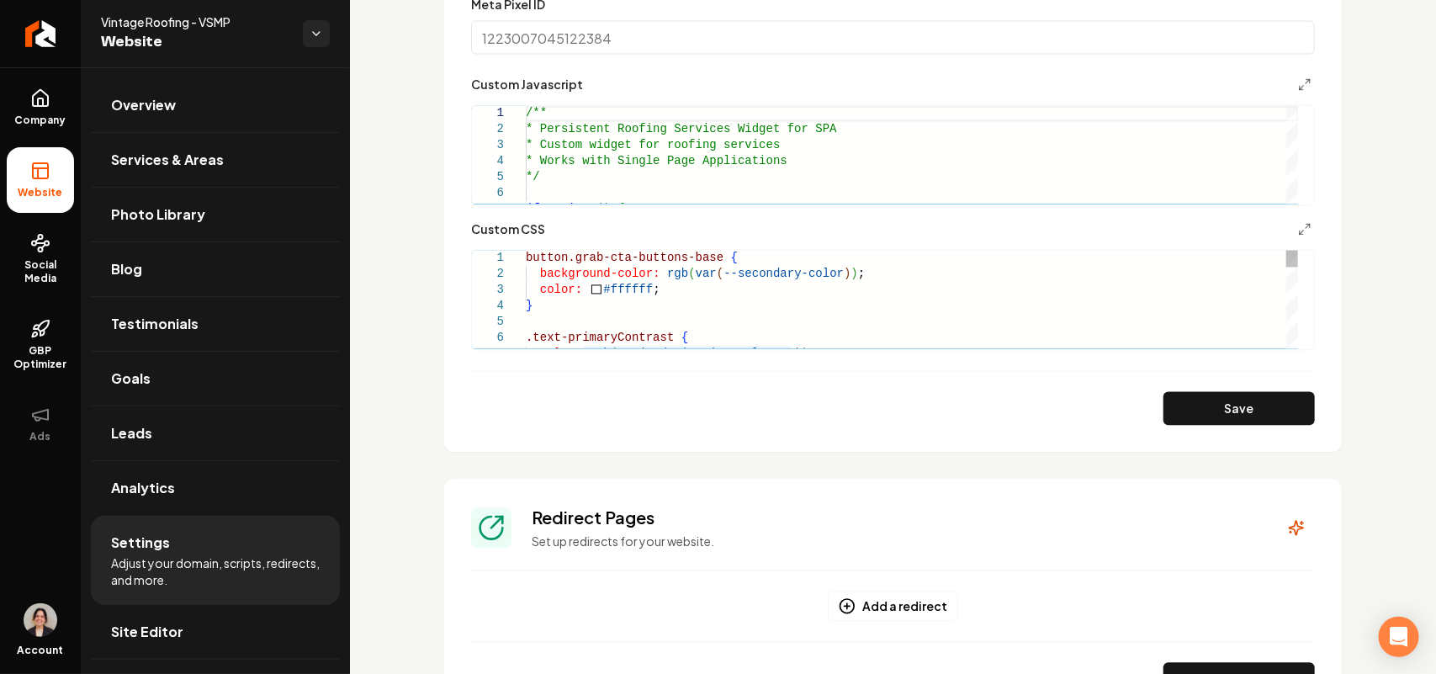
scroll to position [1255, 0]
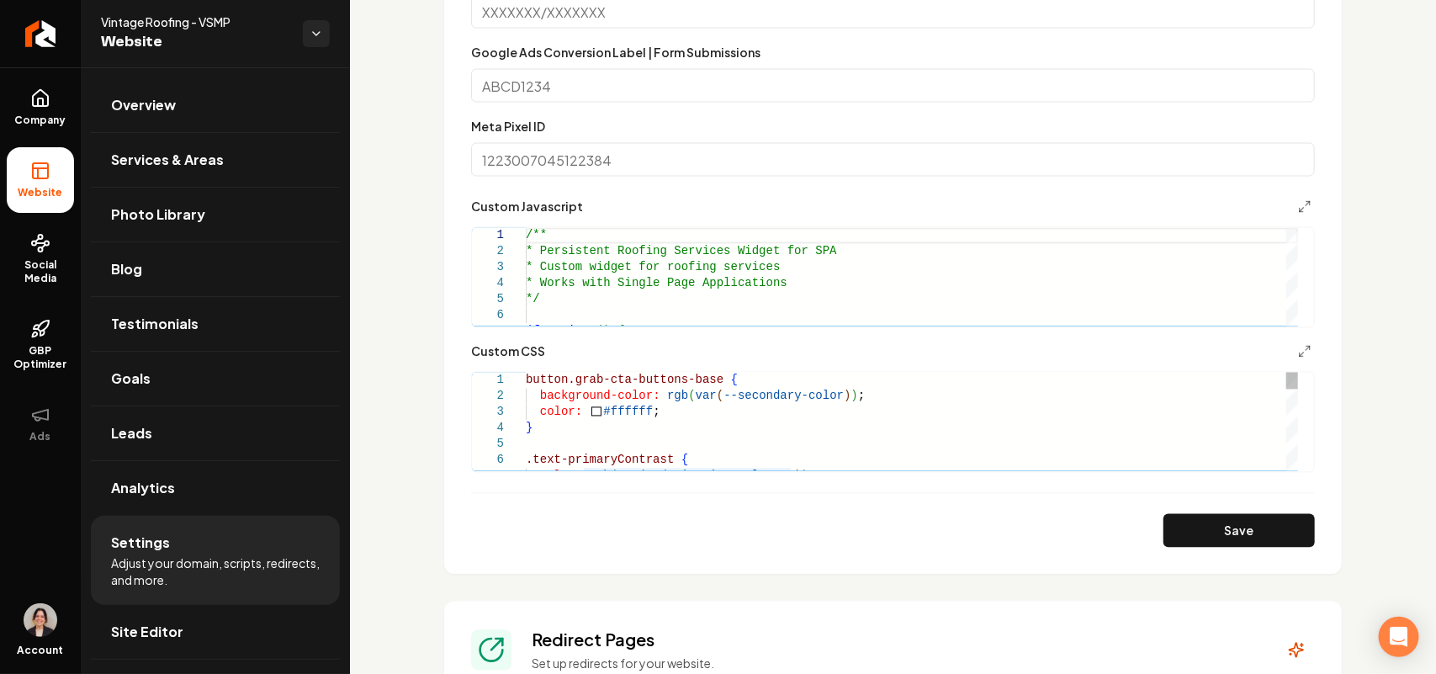
click at [1250, 528] on button "Save" at bounding box center [1239, 531] width 151 height 34
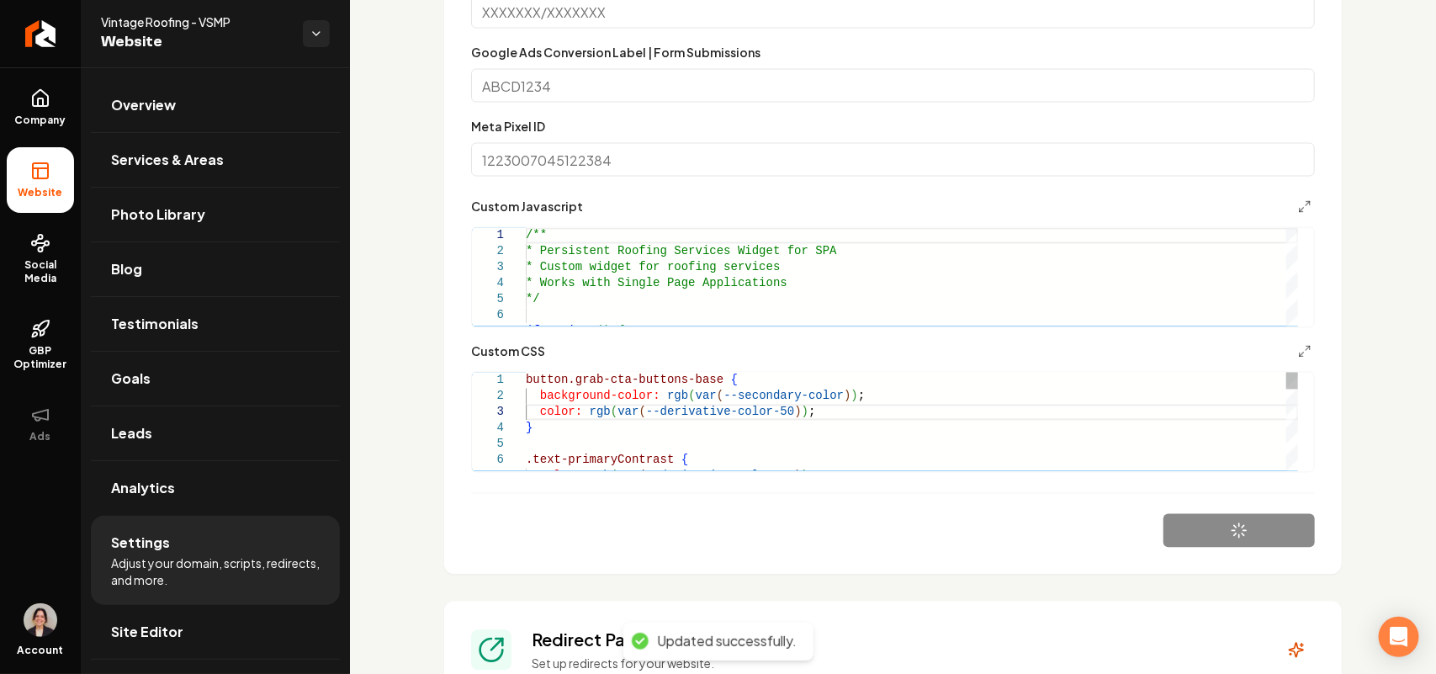
scroll to position [145, 0]
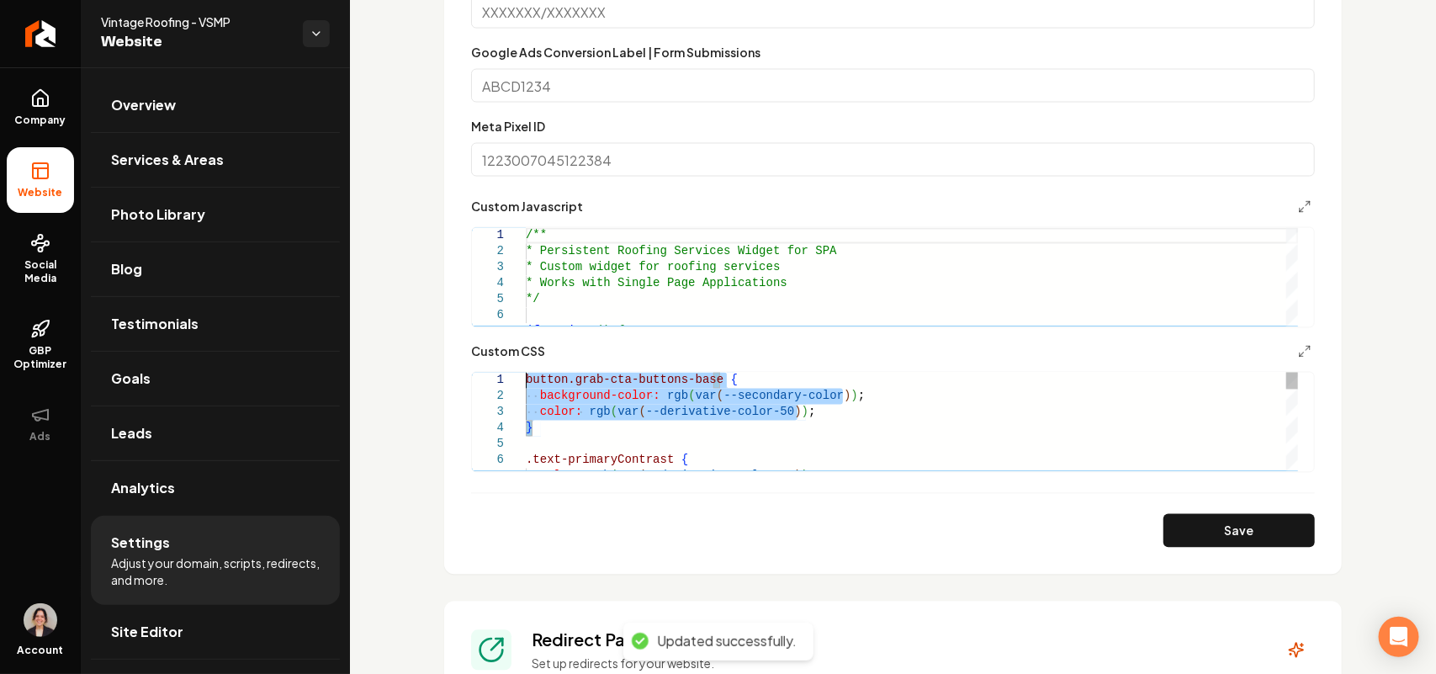
drag, startPoint x: 544, startPoint y: 430, endPoint x: 439, endPoint y: 299, distance: 167.7
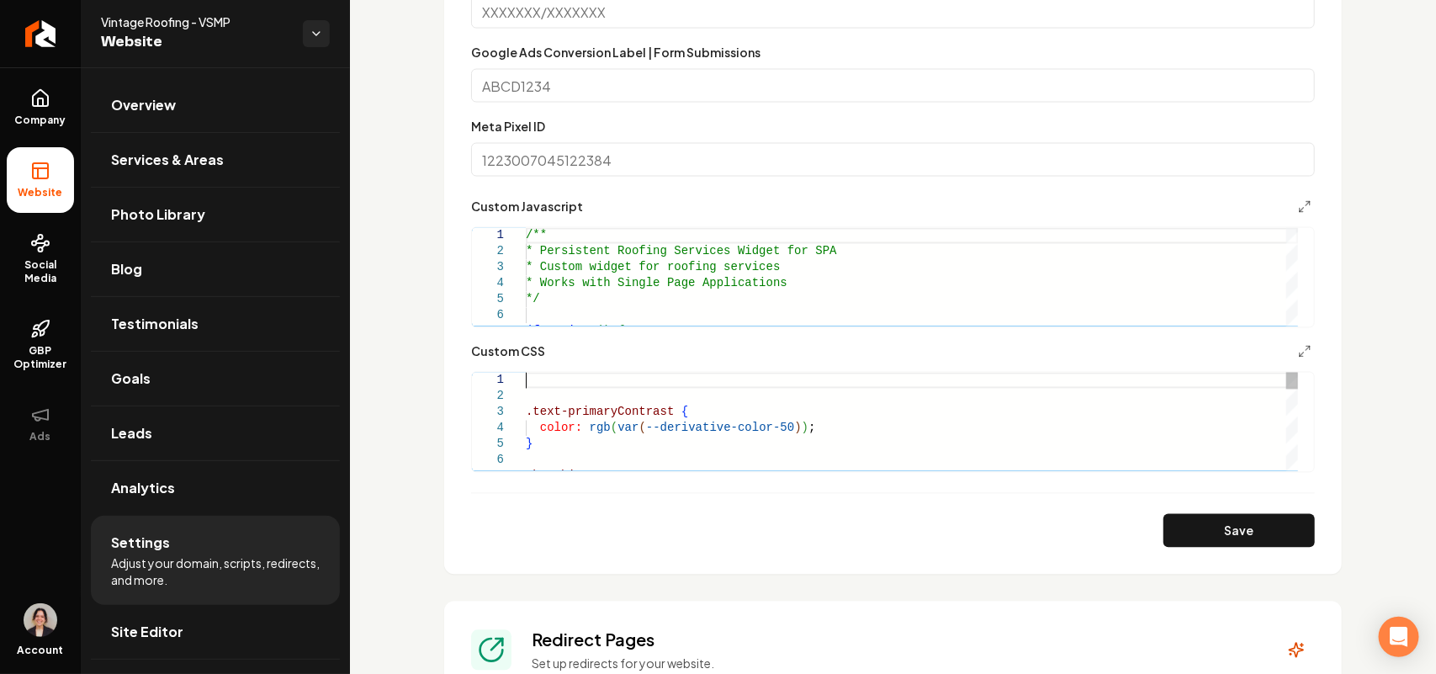
click at [1195, 518] on button "Save" at bounding box center [1239, 531] width 151 height 34
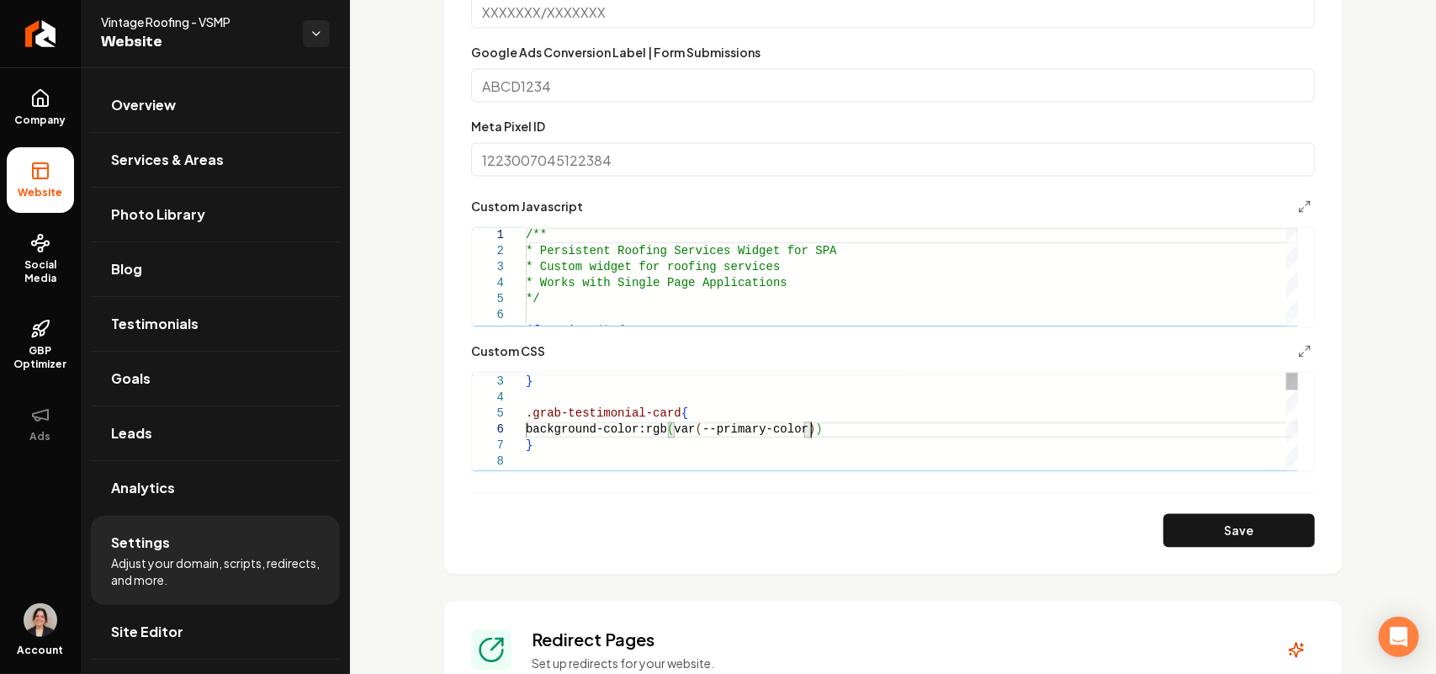
scroll to position [80, 290]
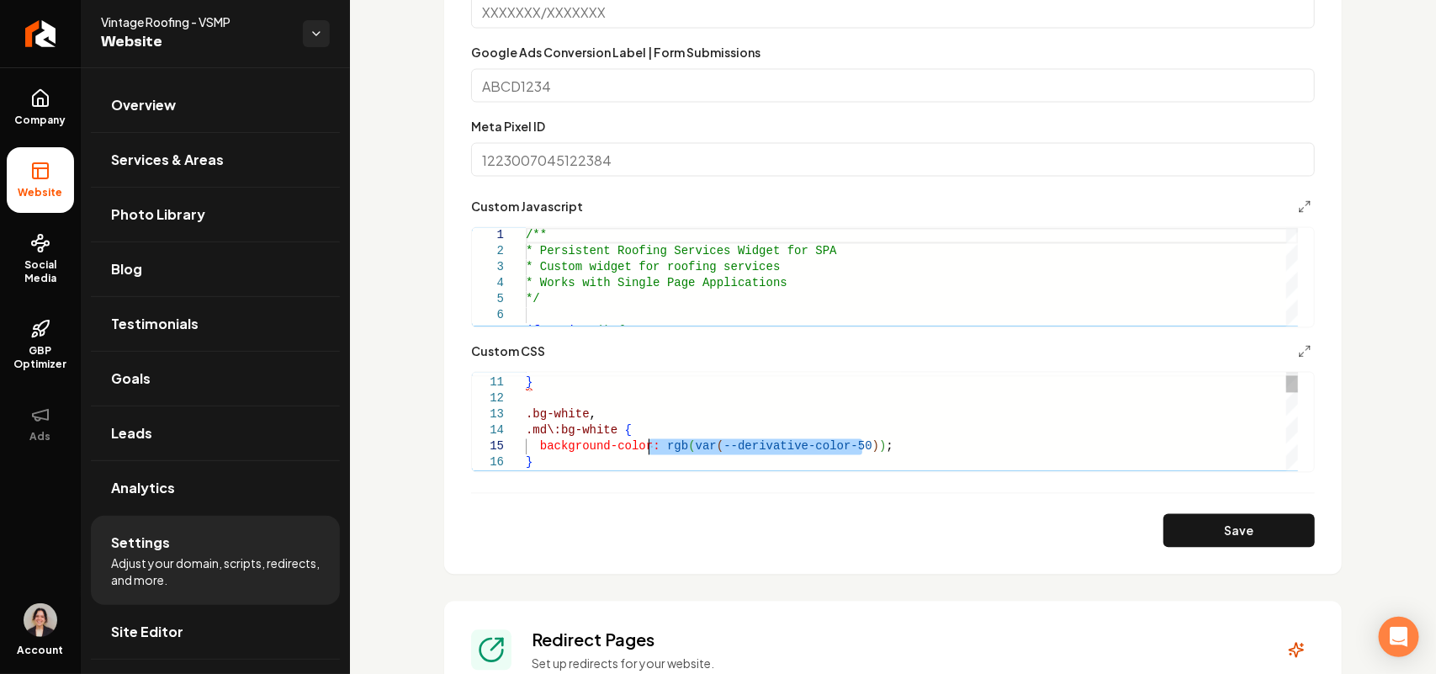
drag, startPoint x: 890, startPoint y: 457, endPoint x: 652, endPoint y: 449, distance: 238.3
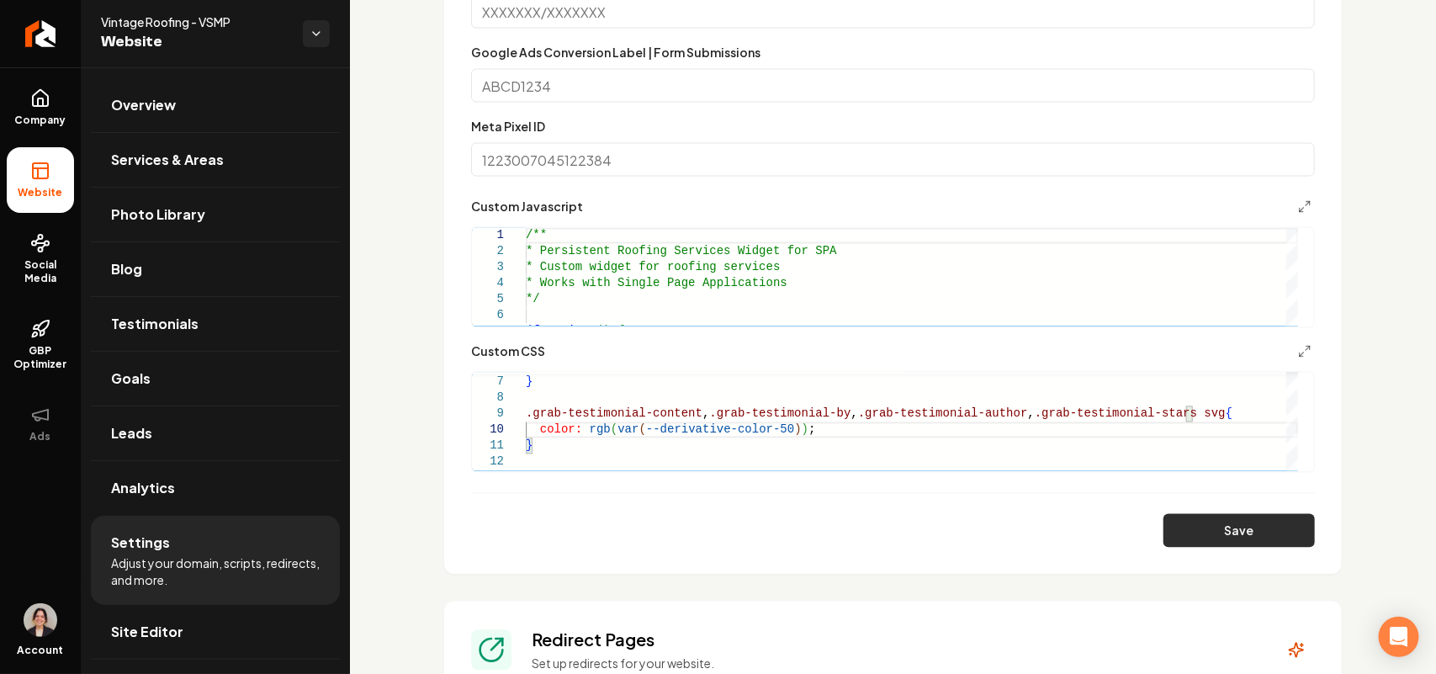
click at [1209, 526] on button "Save" at bounding box center [1239, 531] width 151 height 34
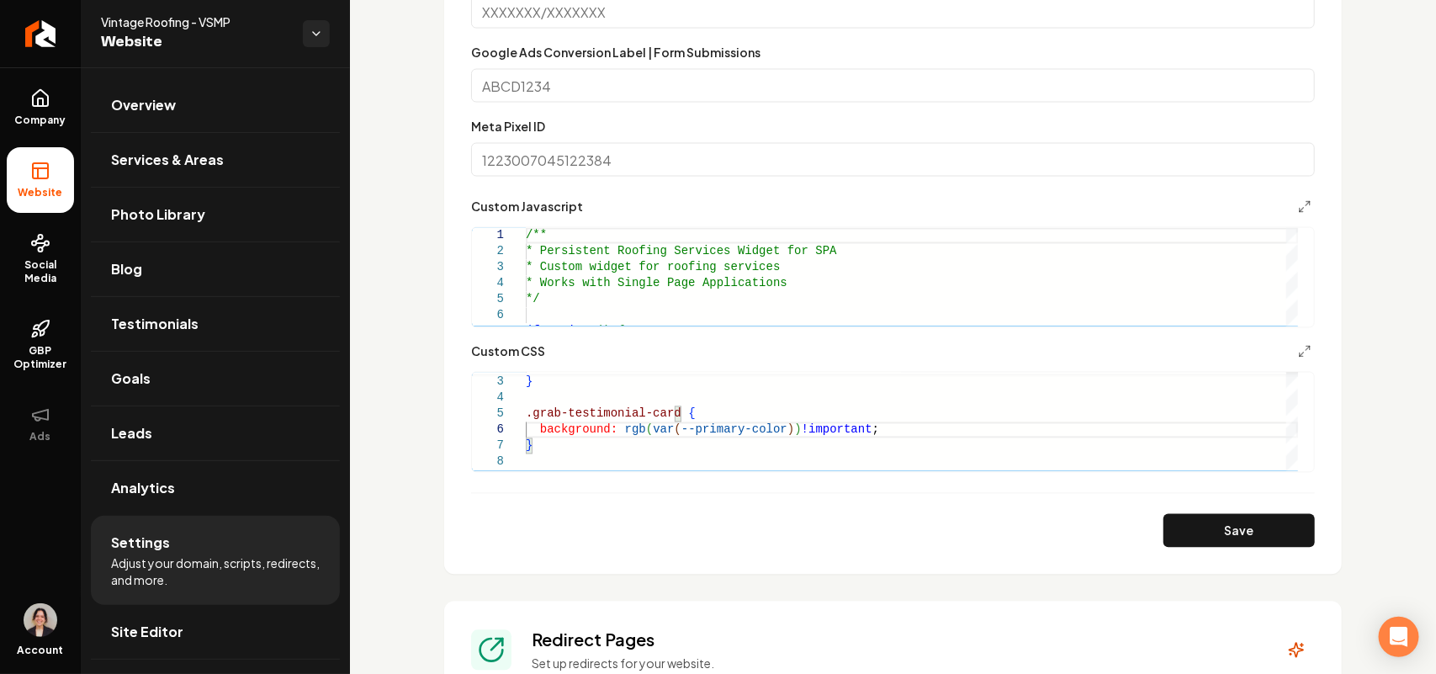
click at [1164, 515] on button "Save" at bounding box center [1239, 531] width 151 height 34
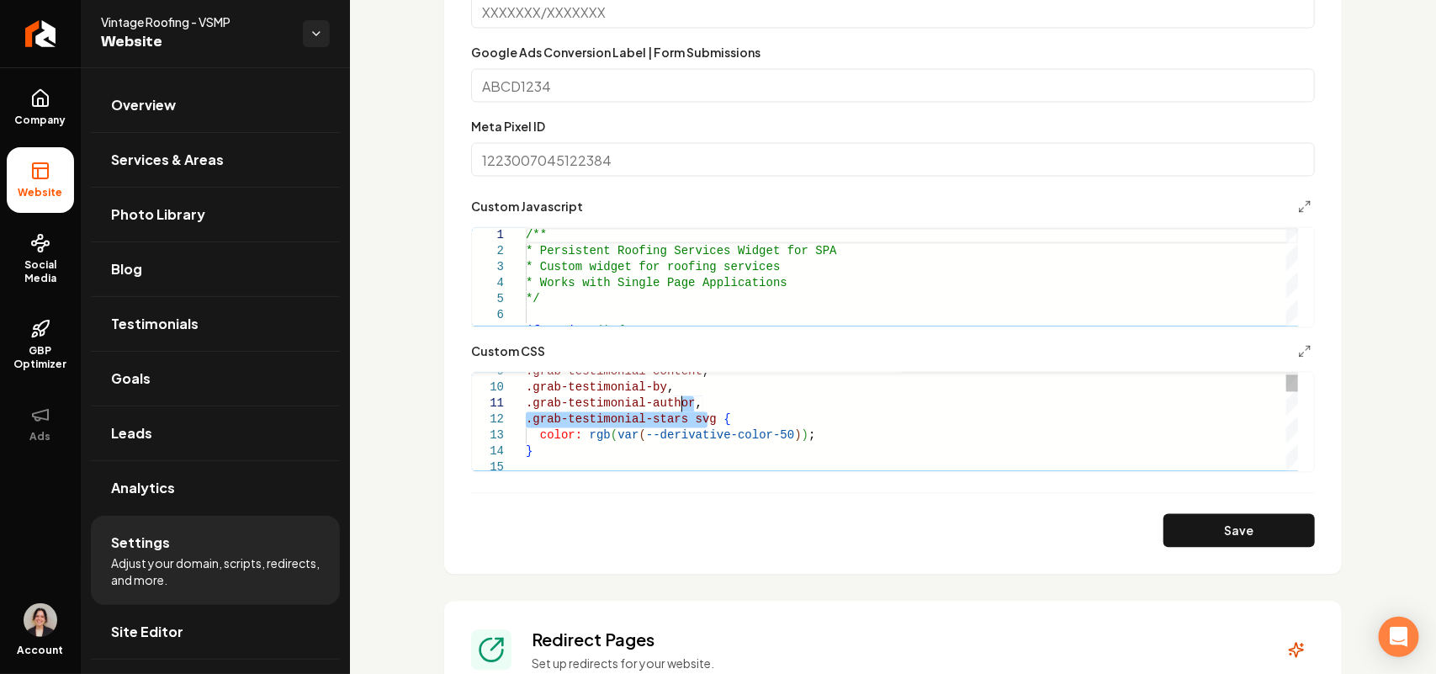
drag, startPoint x: 705, startPoint y: 413, endPoint x: 680, endPoint y: 406, distance: 26.4
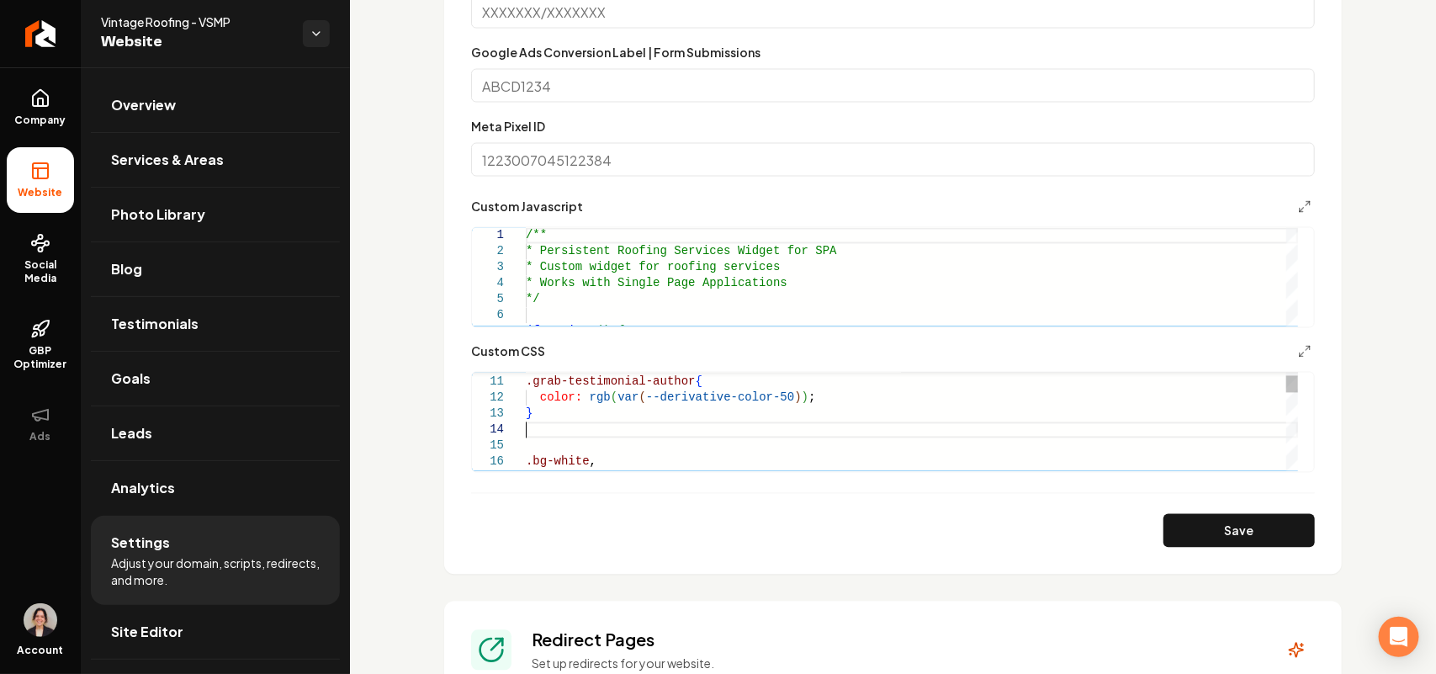
scroll to position [64, 0]
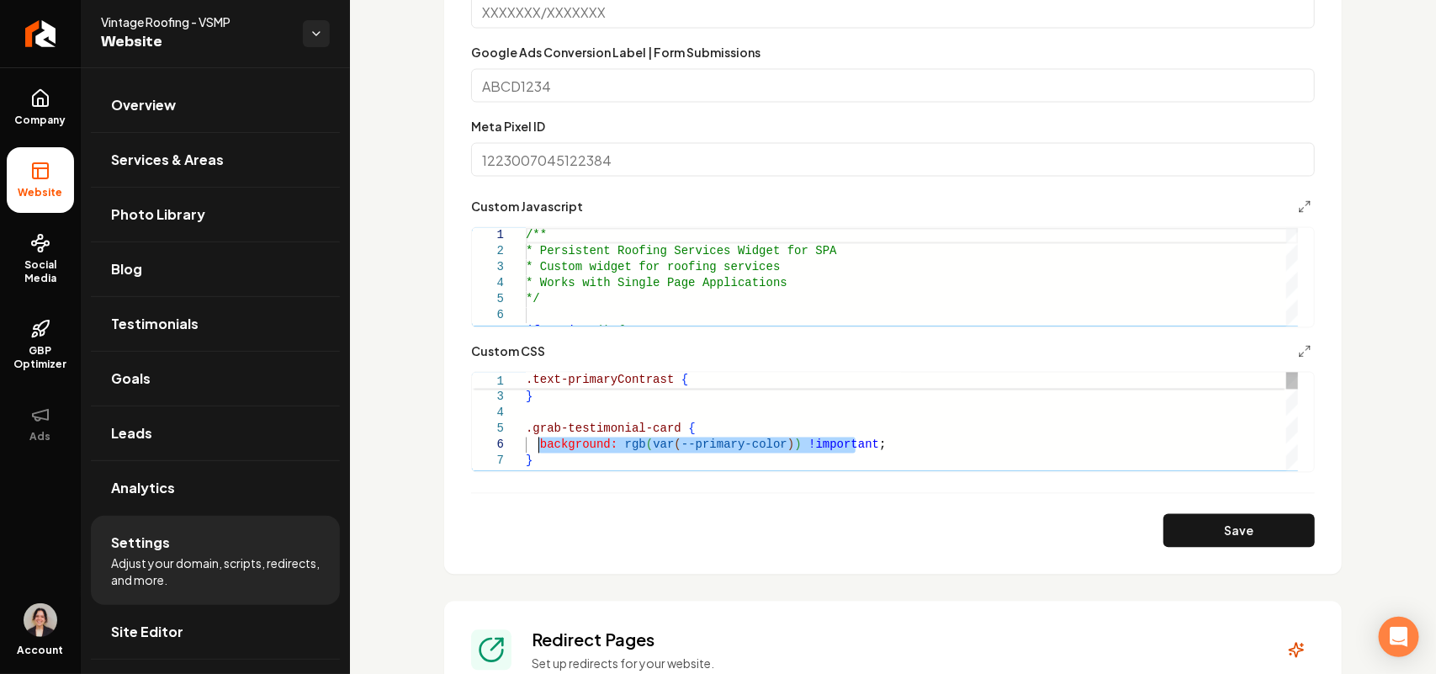
drag, startPoint x: 882, startPoint y: 444, endPoint x: 539, endPoint y: 444, distance: 343.3
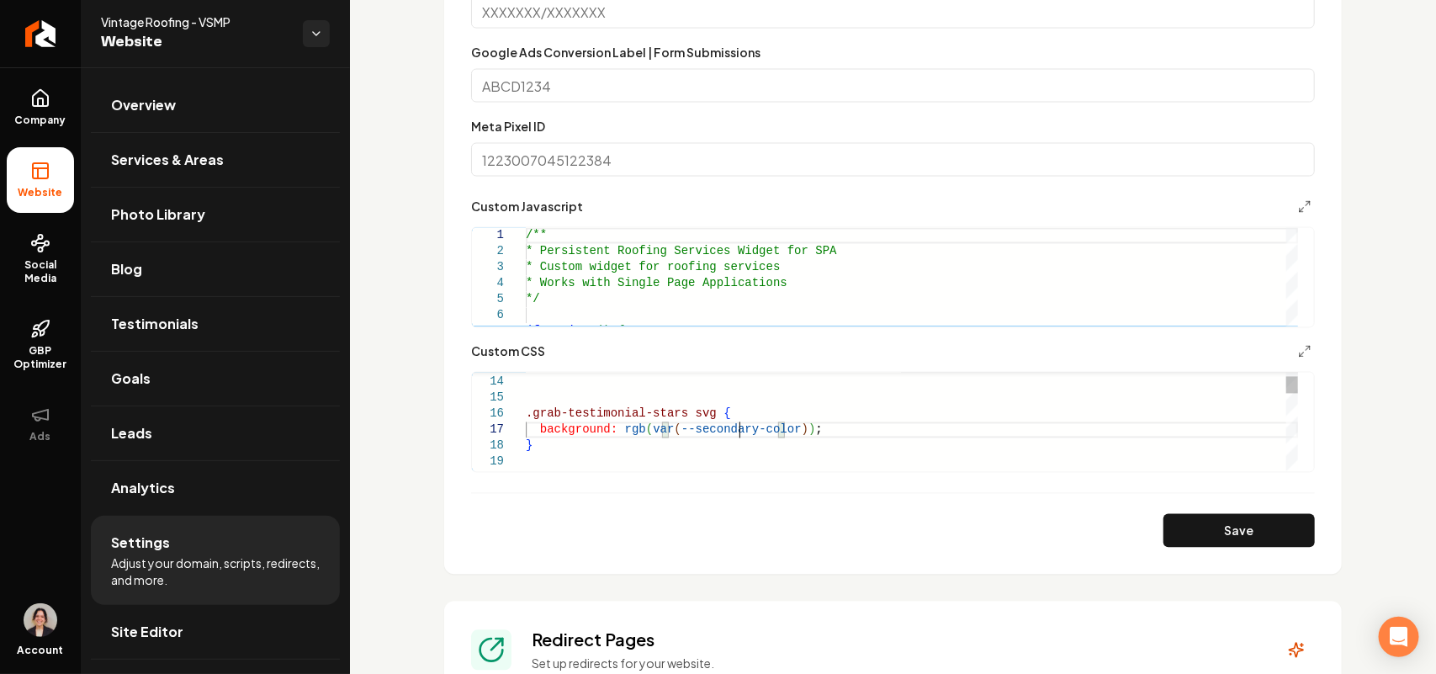
type textarea "**********"
click at [1218, 520] on button "Save" at bounding box center [1239, 531] width 151 height 34
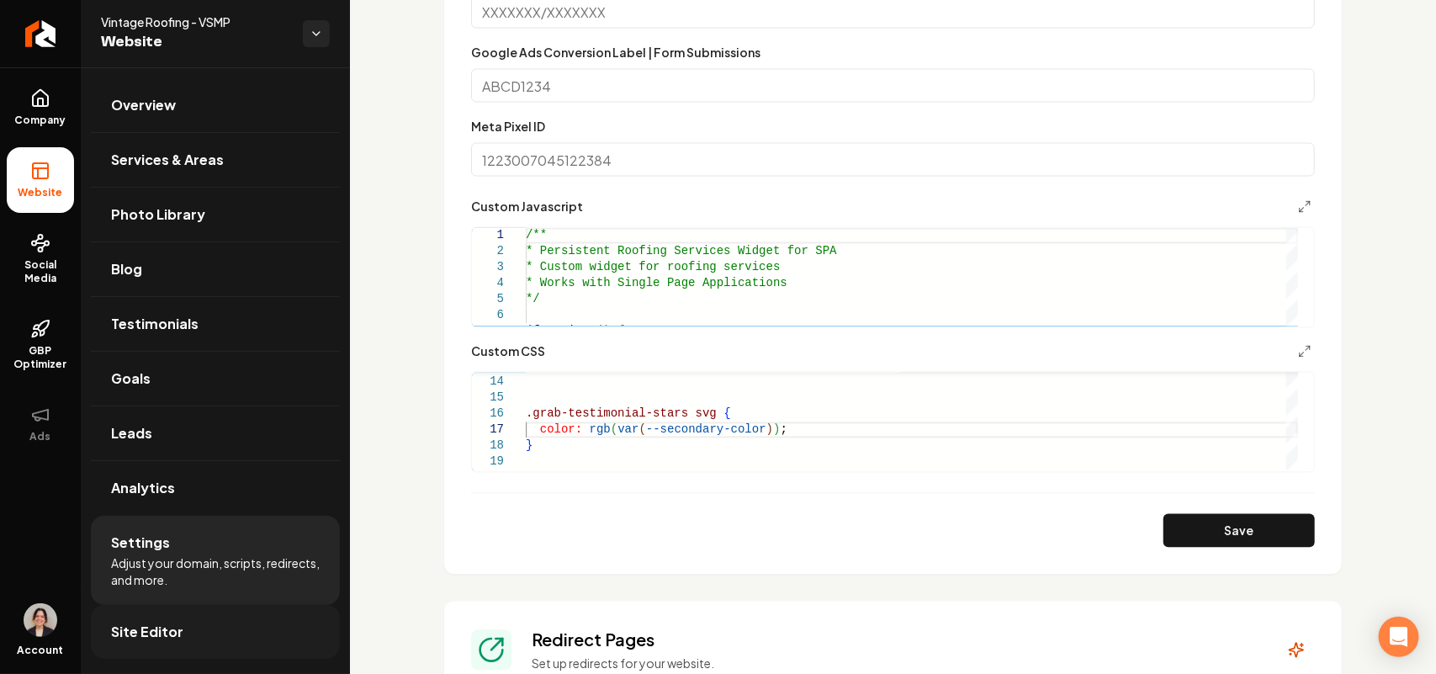
click at [198, 642] on link "Site Editor" at bounding box center [215, 632] width 249 height 54
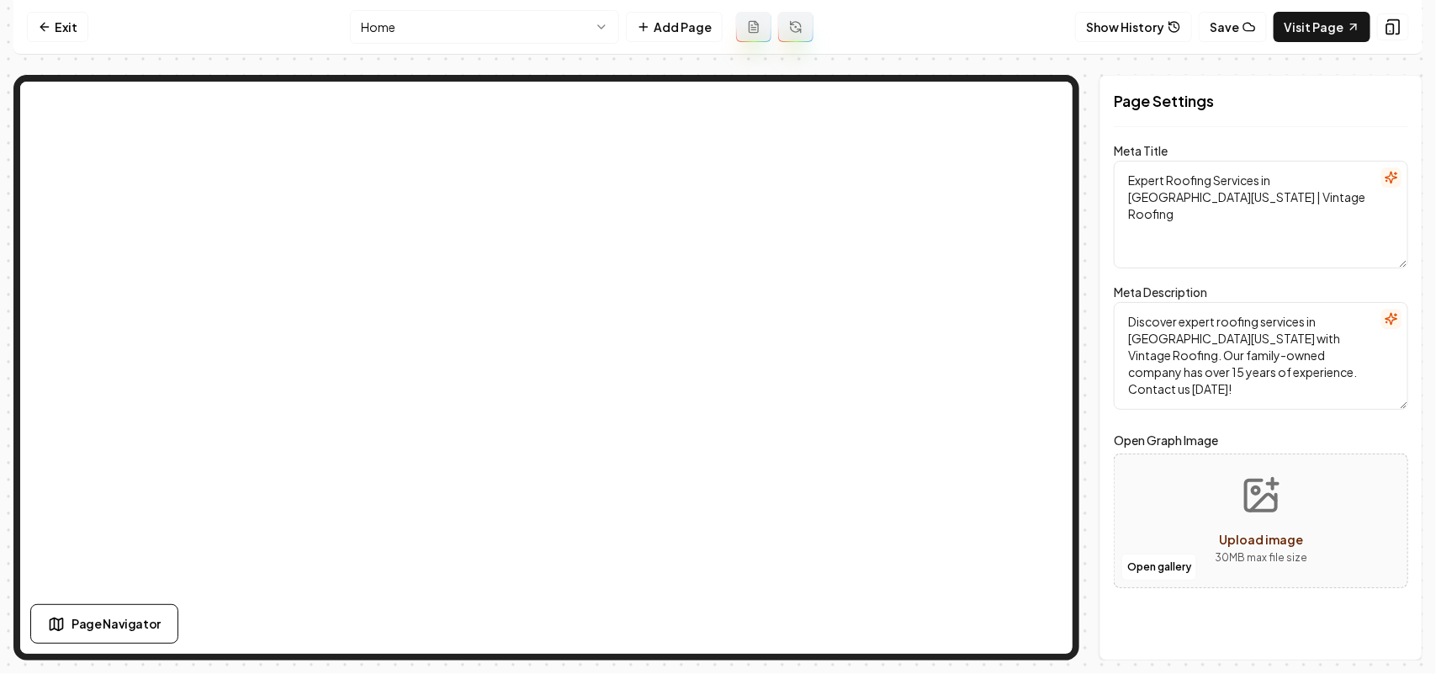
click at [516, 23] on html "Computer Required This feature is only available on a computer. Please switch t…" at bounding box center [718, 337] width 1436 height 674
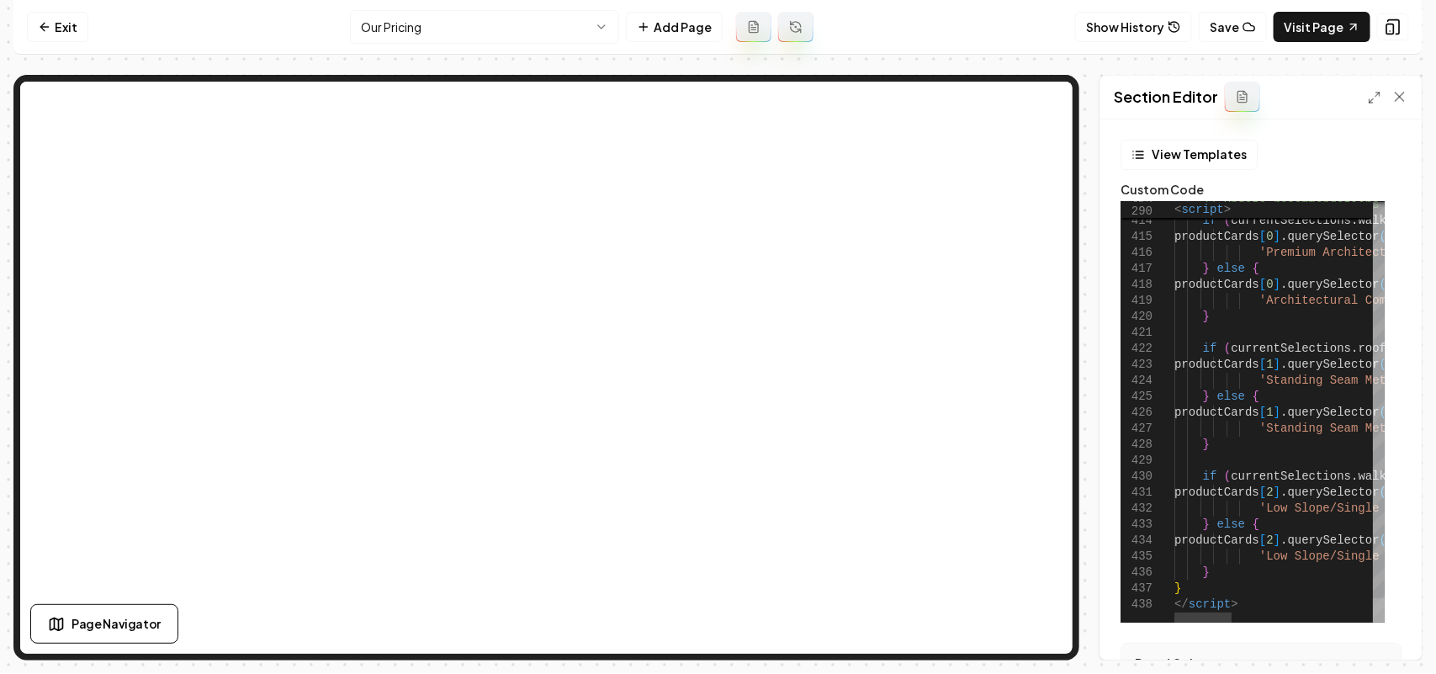
click at [1385, 623] on div at bounding box center [1379, 610] width 12 height 24
click at [1327, 21] on link "Visit Page" at bounding box center [1322, 27] width 97 height 30
